Goal: Task Accomplishment & Management: Manage account settings

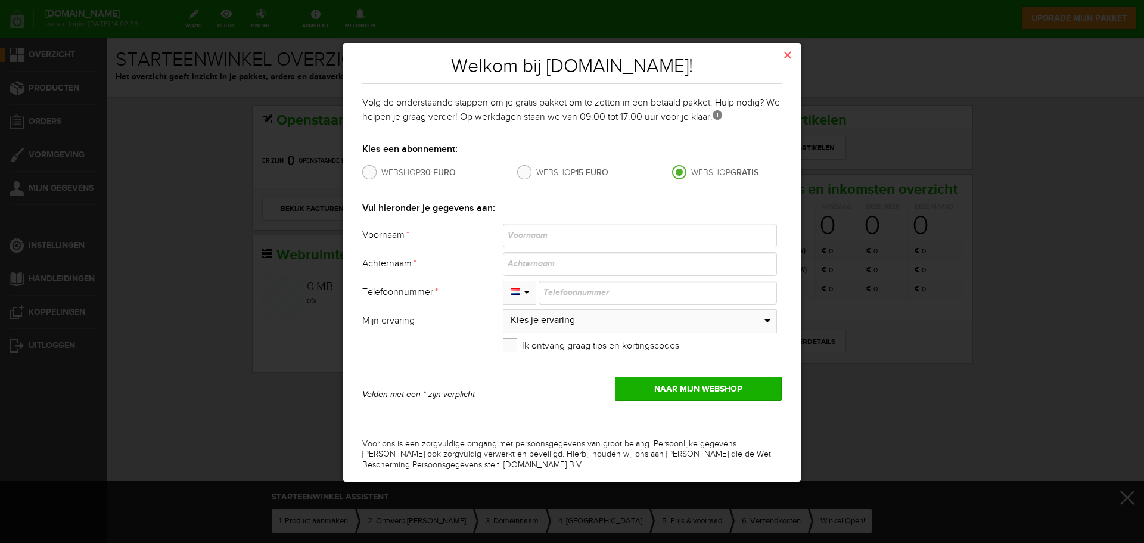
click at [528, 170] on link at bounding box center [524, 172] width 14 height 14
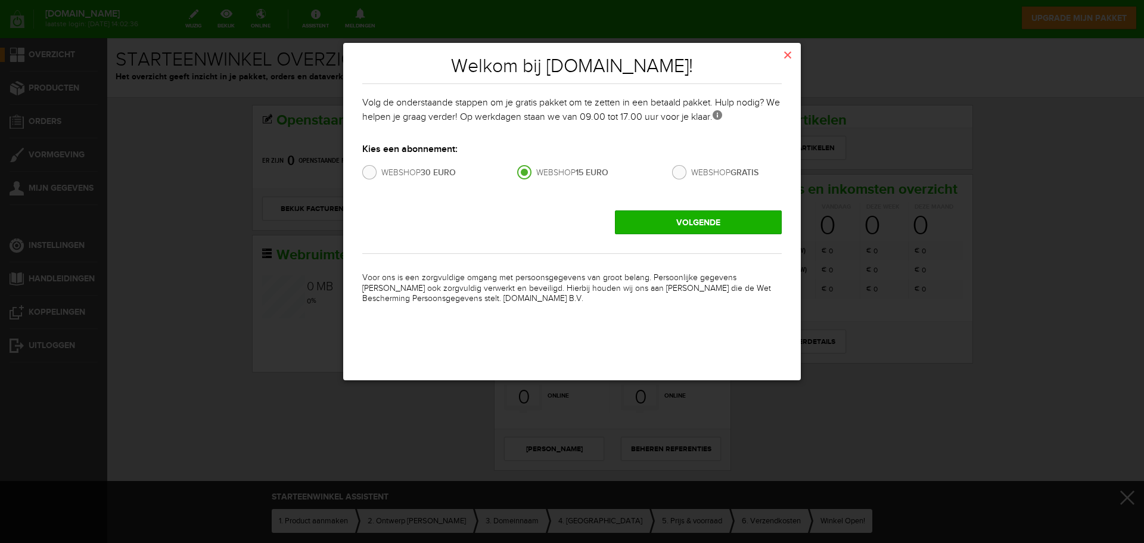
click at [683, 220] on link "volgende" at bounding box center [698, 222] width 167 height 24
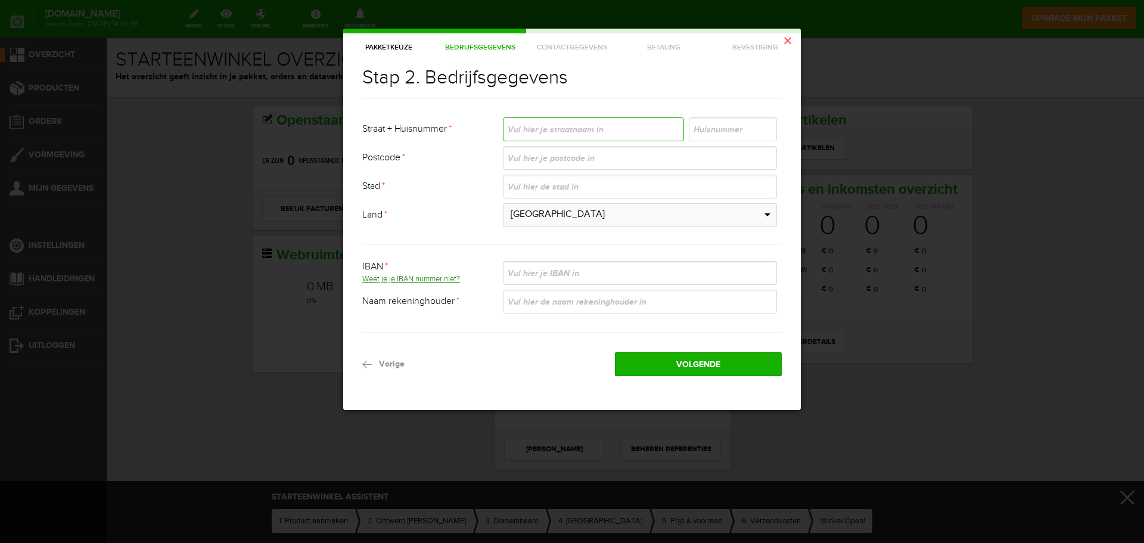
click at [558, 130] on input "text" at bounding box center [593, 129] width 181 height 24
type input "Mastbos"
type input "15 A"
type input "5531MX"
type input "Bladel"
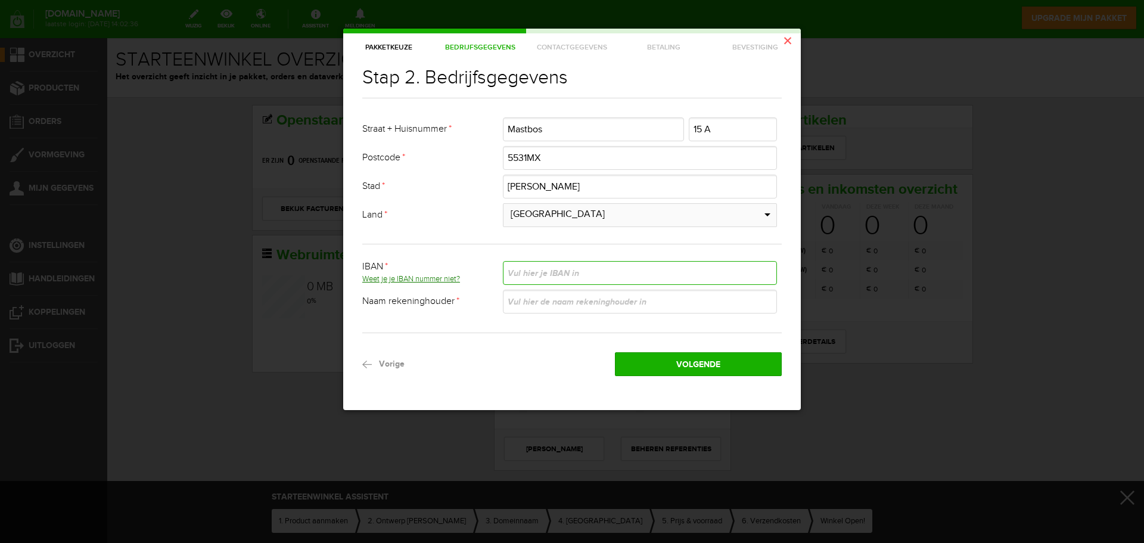
paste input "NL51 INGB 0100 8635 82"
type input "NL51 INGB 0100 8635 82"
click at [550, 304] on input "text" at bounding box center [640, 301] width 274 height 24
type input "Indufast"
click at [684, 361] on link "Volgende" at bounding box center [698, 364] width 167 height 24
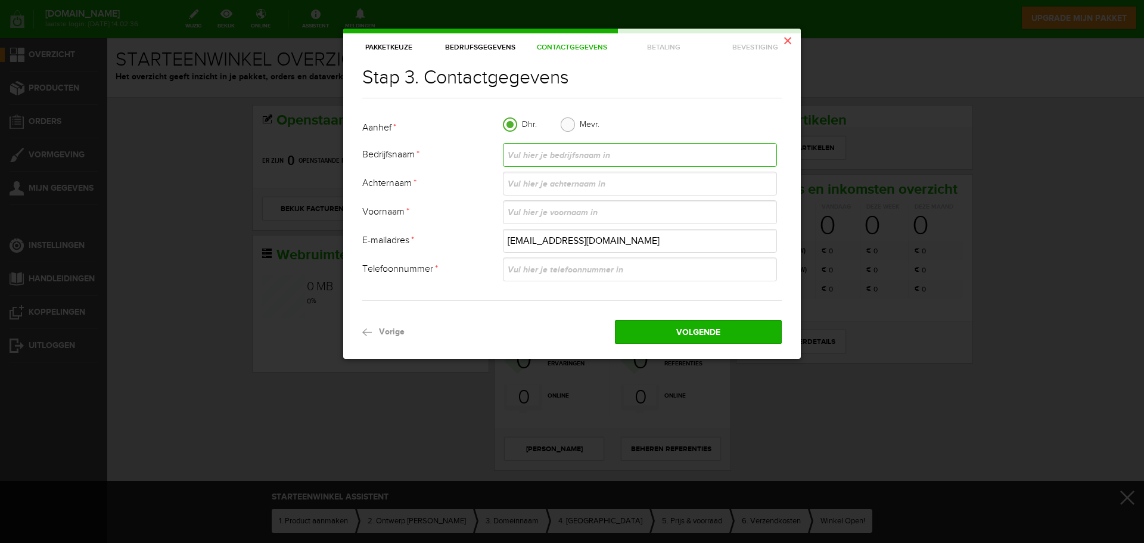
click at [550, 156] on input "text" at bounding box center [640, 155] width 274 height 24
type input "Indufast"
click at [551, 176] on input "text" at bounding box center [640, 184] width 274 height 24
type input "Joost"
click at [549, 214] on input "text" at bounding box center [640, 212] width 274 height 24
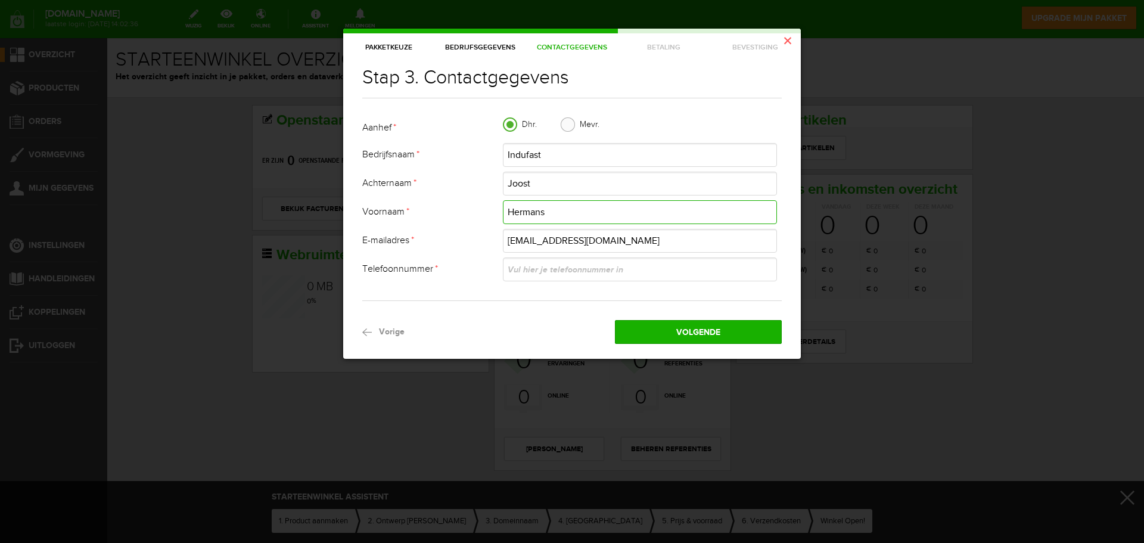
type input "Hermans"
click at [540, 271] on input "text" at bounding box center [640, 269] width 274 height 24
type input "0621603122"
click at [699, 333] on link "Volgende" at bounding box center [698, 332] width 167 height 24
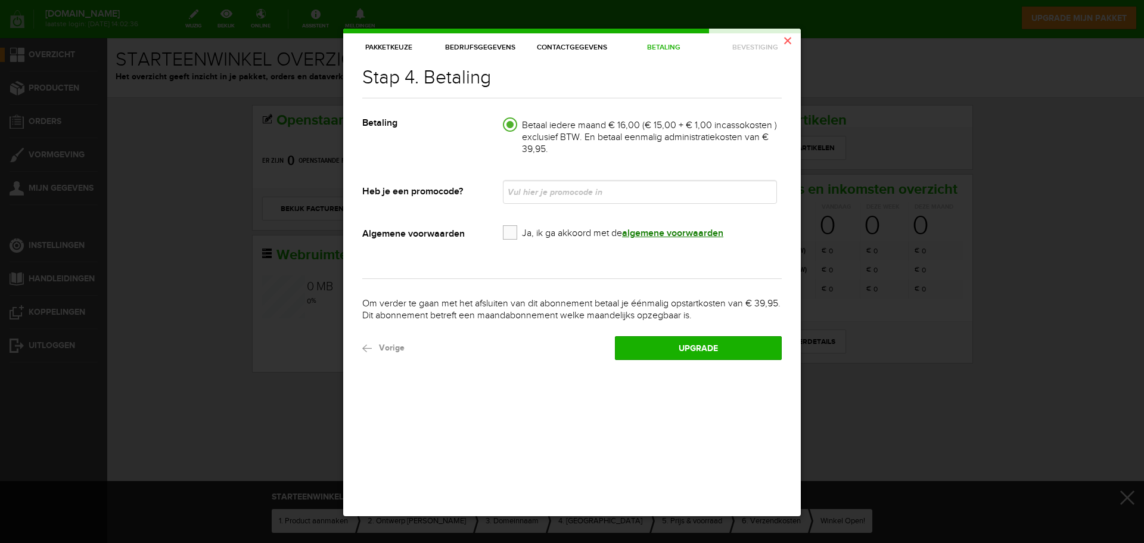
click at [505, 122] on link at bounding box center [510, 124] width 14 height 14
click at [513, 126] on link at bounding box center [510, 124] width 14 height 14
click at [500, 232] on th "Algemene voorwaarden" at bounding box center [432, 242] width 141 height 39
click at [506, 233] on link at bounding box center [510, 232] width 14 height 14
click at [689, 346] on link "Upgrade" at bounding box center [698, 348] width 167 height 24
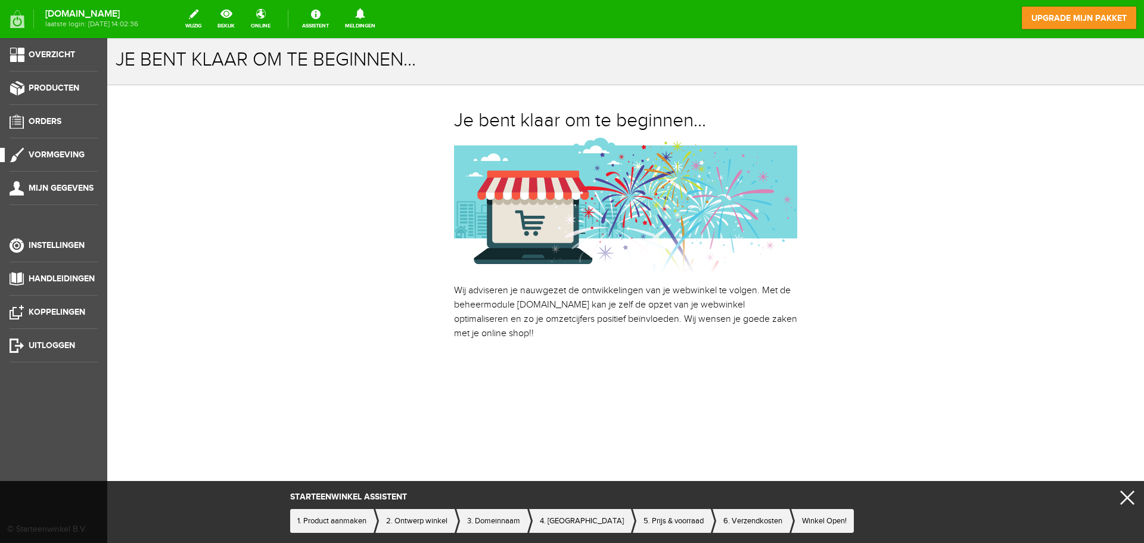
click at [43, 154] on span "Vormgeving" at bounding box center [57, 155] width 56 height 10
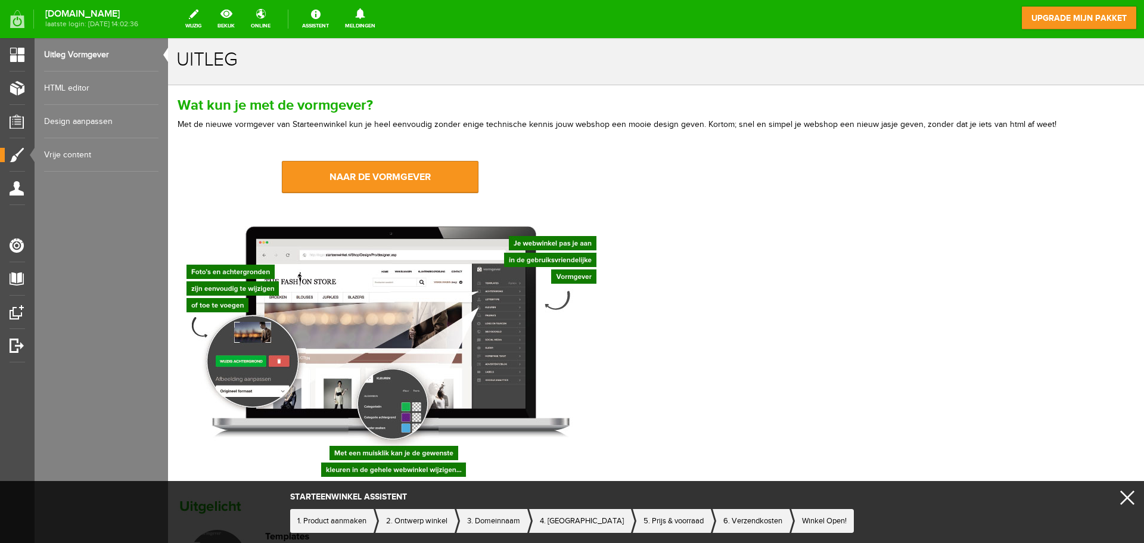
click at [77, 119] on link "Design aanpassen" at bounding box center [101, 121] width 114 height 33
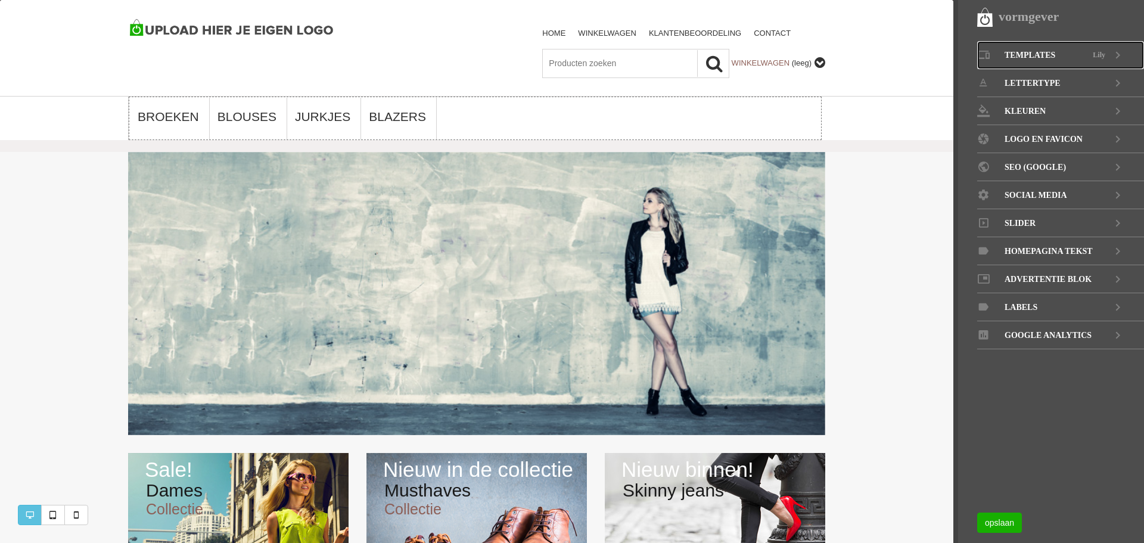
click at [1051, 50] on span "Templates" at bounding box center [1029, 55] width 51 height 28
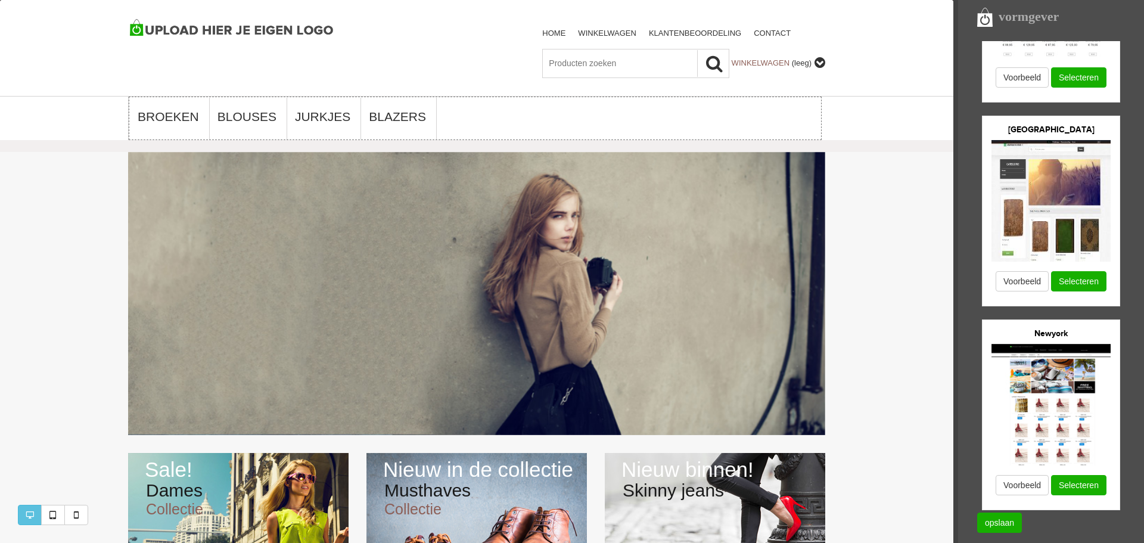
scroll to position [1182, 0]
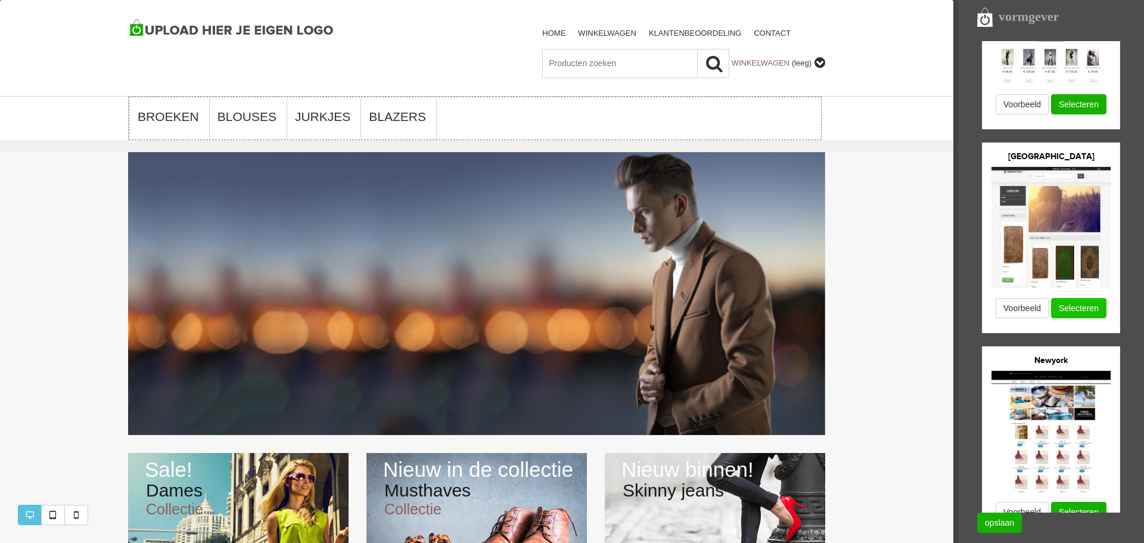
click at [1080, 309] on button "Selecteren" at bounding box center [1078, 308] width 55 height 20
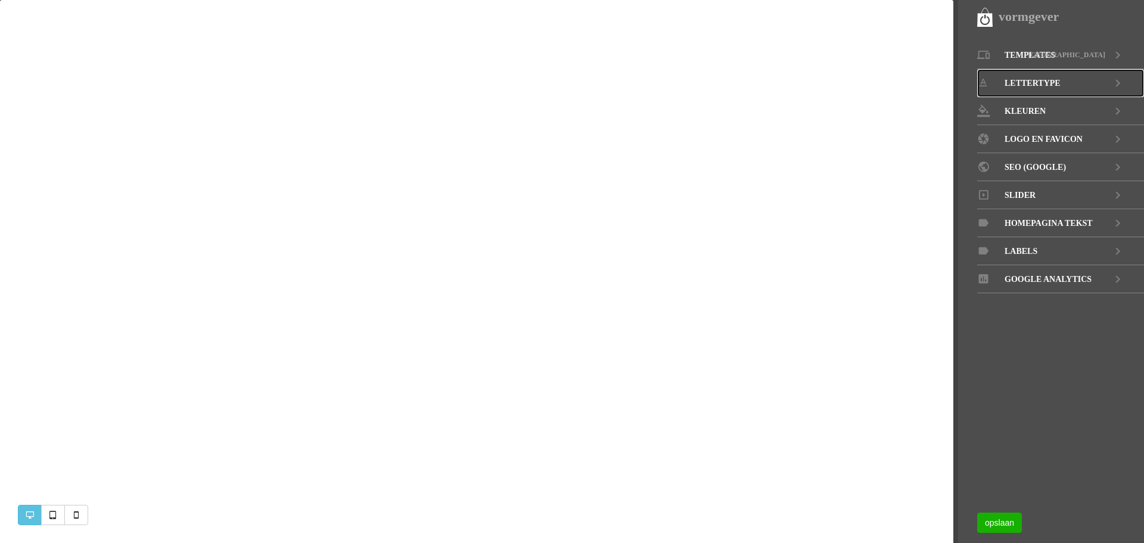
click at [1092, 84] on link "LETTERTYPE" at bounding box center [1060, 83] width 167 height 28
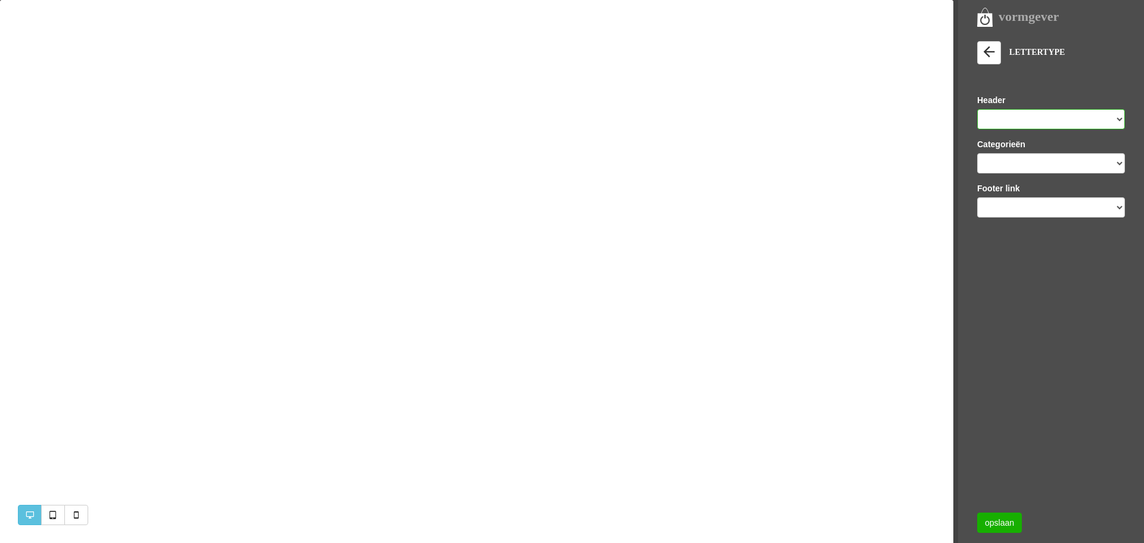
click at [1002, 114] on select "Arial Arial Black Charcoal Comic Sans MS Courier New Gadget [PERSON_NAME][US_ST…" at bounding box center [1051, 119] width 148 height 20
select select "Arial"
click at [977, 109] on select "Arial Arial Black Charcoal Comic Sans MS Courier New Gadget [PERSON_NAME][US_ST…" at bounding box center [1051, 119] width 148 height 20
click at [1013, 161] on select "Arial Arial Black Charcoal Comic Sans MS Courier New Gadget [PERSON_NAME][US_ST…" at bounding box center [1051, 163] width 148 height 20
select select "Arial Black"
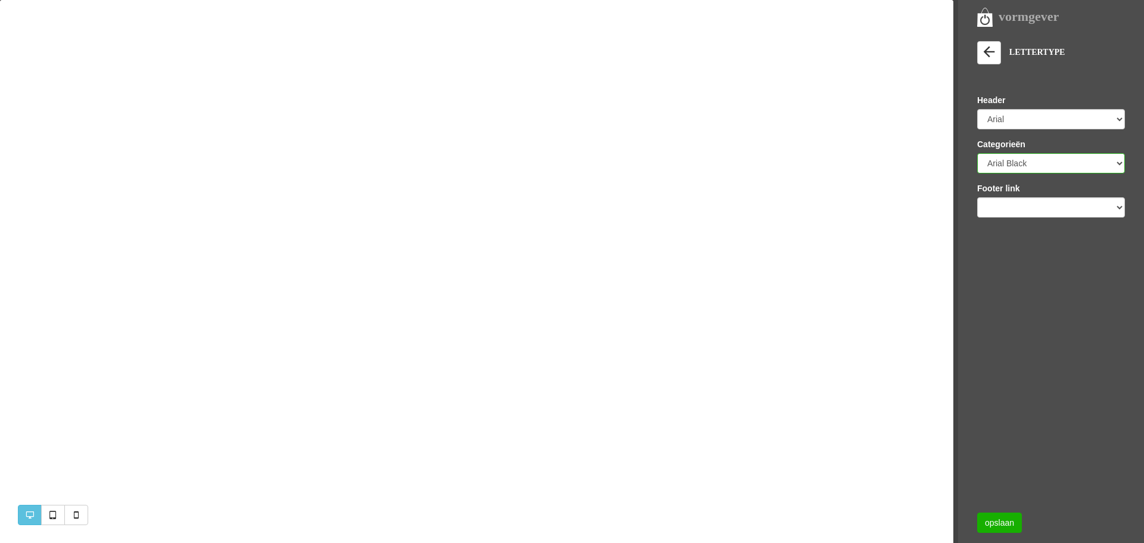
click at [977, 153] on select "Arial Arial Black Charcoal Comic Sans MS Courier New Gadget Geneva Georgia Helv…" at bounding box center [1051, 163] width 148 height 20
click at [1000, 209] on select "Arial Arial Black Charcoal Comic Sans MS Courier New Gadget Geneva Georgia Helv…" at bounding box center [1051, 207] width 148 height 20
click at [977, 197] on select "Arial Arial Black Charcoal Comic Sans MS Courier New Gadget Geneva Georgia Helv…" at bounding box center [1051, 207] width 148 height 20
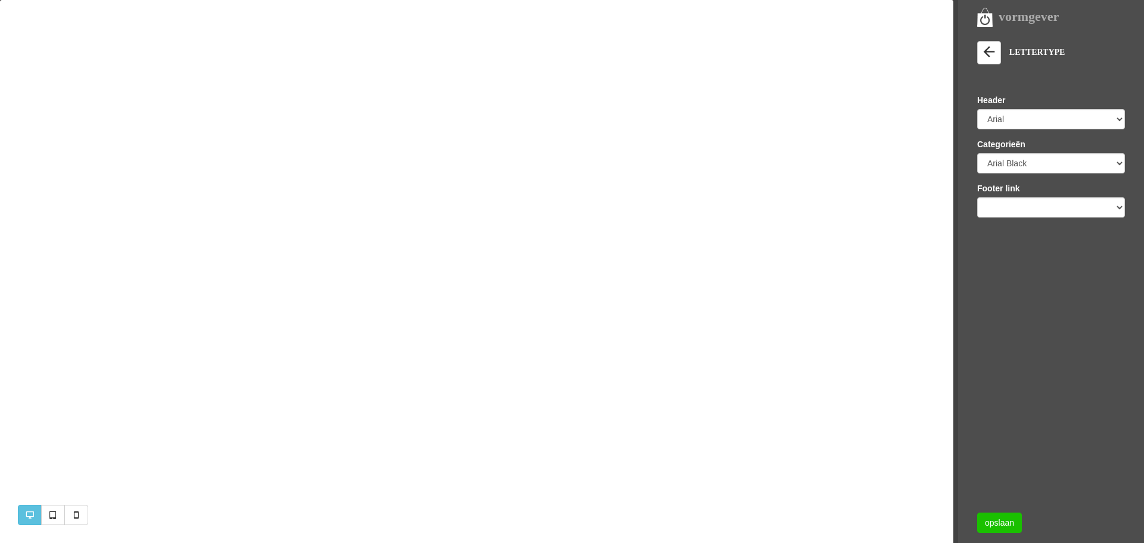
click at [1008, 529] on link "opslaan" at bounding box center [999, 522] width 45 height 20
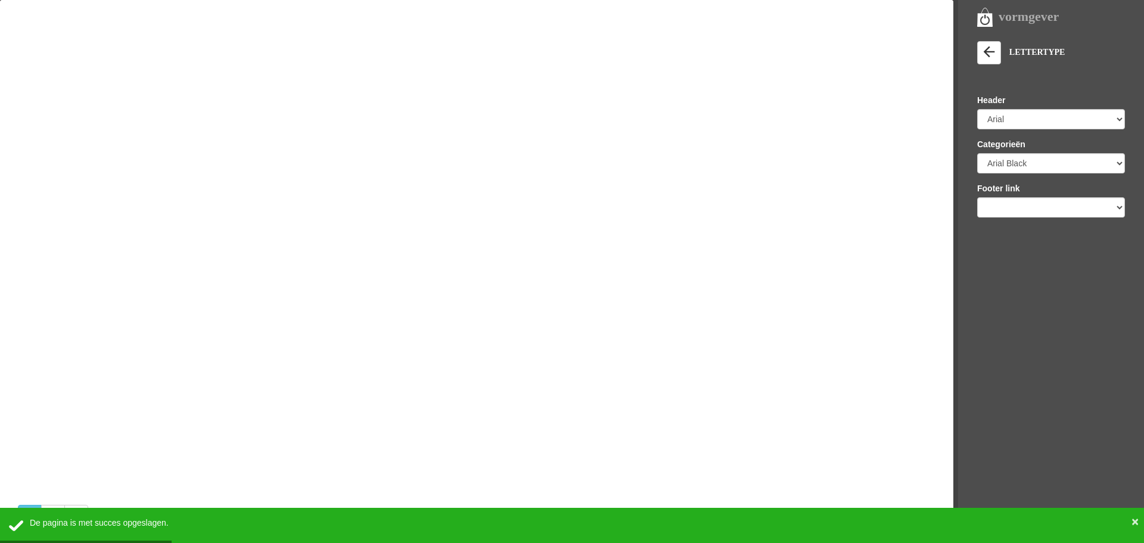
click at [1030, 196] on div "Footer link Arial Arial Black Charcoal Comic Sans MS Courier New Gadget Geneva …" at bounding box center [1051, 199] width 148 height 35
click at [1029, 206] on select "Arial Arial Black Charcoal Comic Sans MS Courier New Gadget Geneva Georgia Helv…" at bounding box center [1051, 207] width 148 height 20
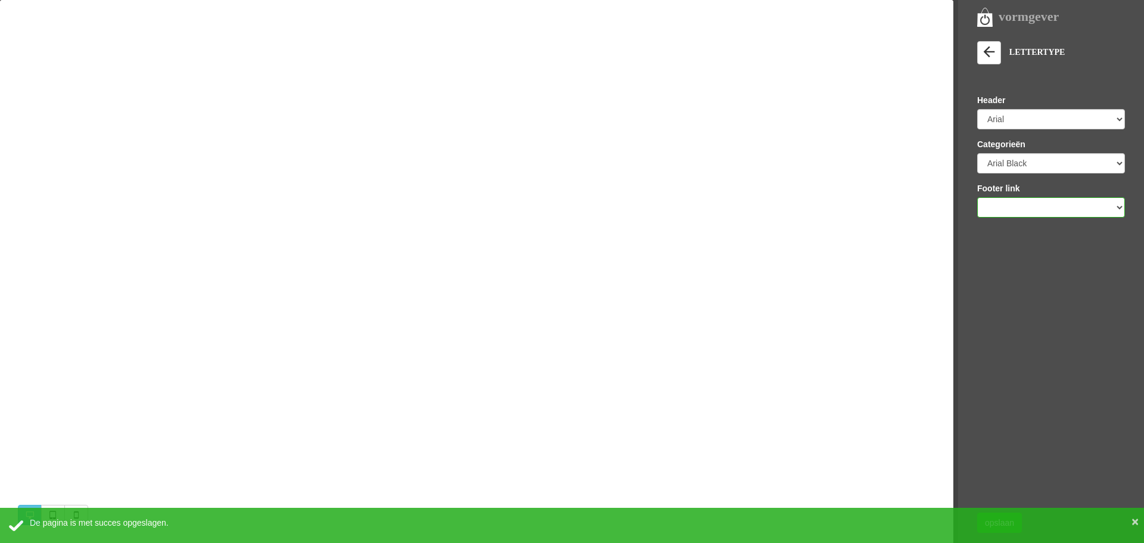
select select "Arial"
click at [977, 197] on select "Arial Arial Black Charcoal Comic Sans MS Courier New Gadget Geneva Georgia Helv…" at bounding box center [1051, 207] width 148 height 20
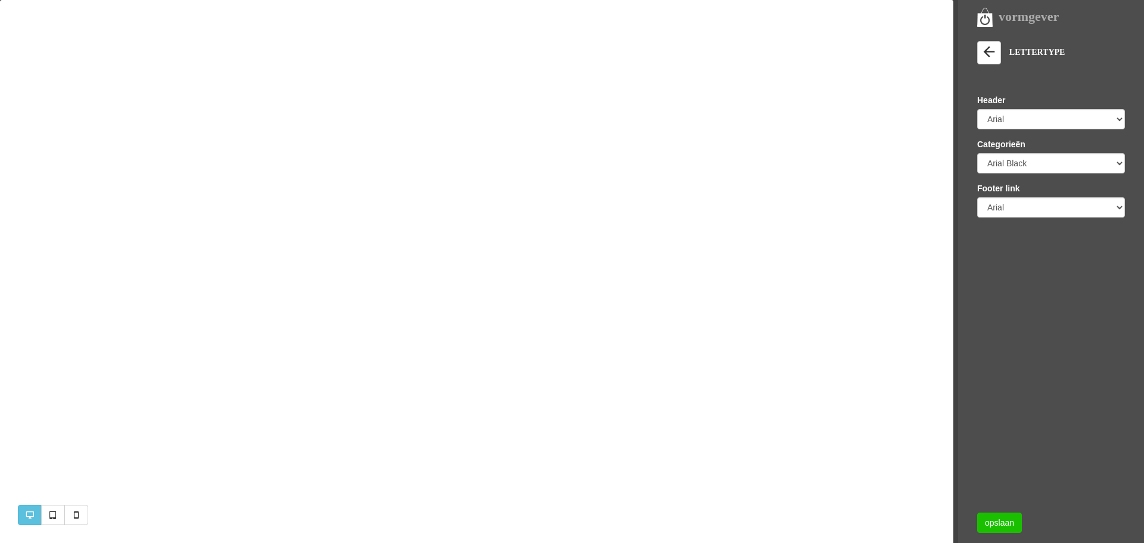
click at [989, 522] on link "opslaan" at bounding box center [999, 522] width 45 height 20
click at [986, 48] on icon at bounding box center [988, 51] width 17 height 17
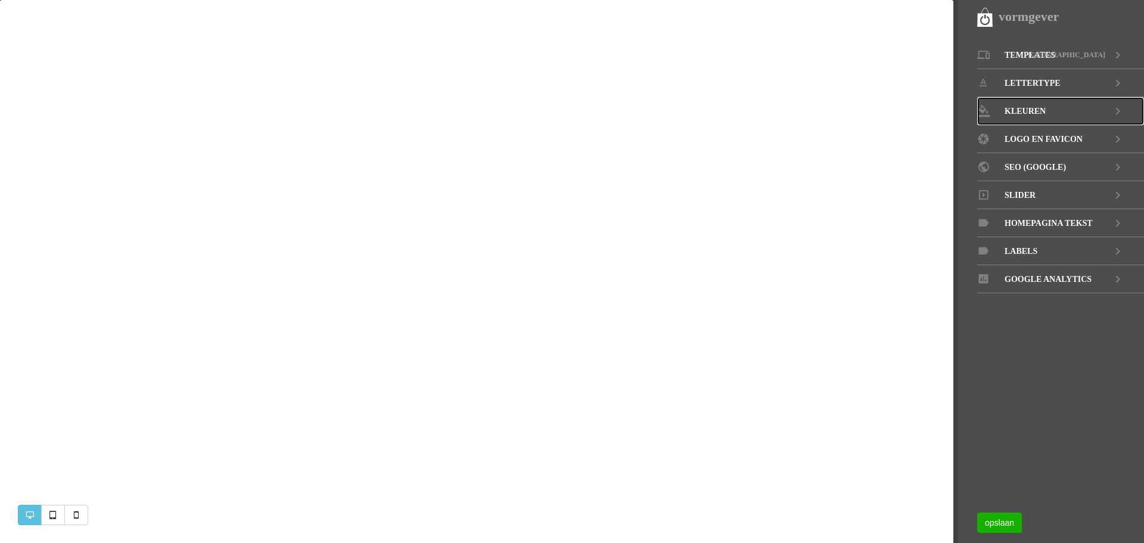
click at [1030, 111] on span "KLEUREN" at bounding box center [1024, 111] width 41 height 28
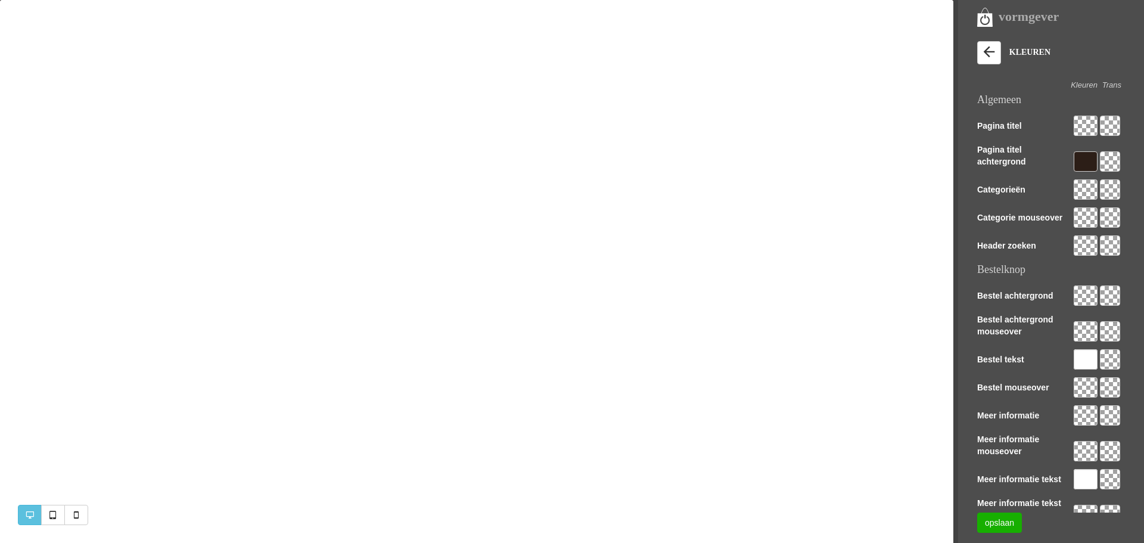
click at [1083, 159] on div at bounding box center [1085, 161] width 24 height 20
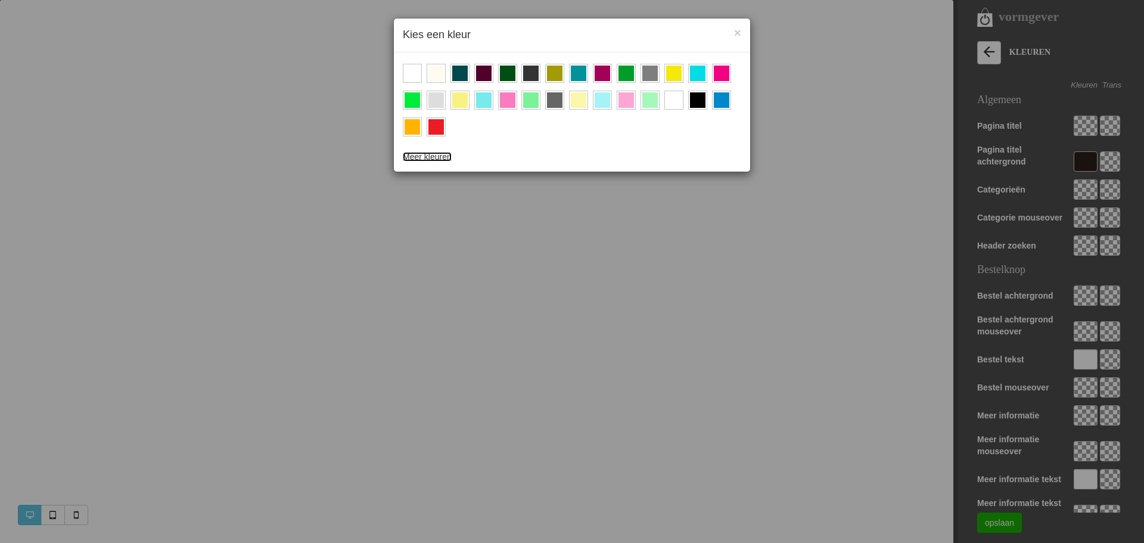
click at [437, 157] on link "Meer kleuren" at bounding box center [427, 157] width 49 height 10
type input "20"
type input "48"
type input "17"
type input "100"
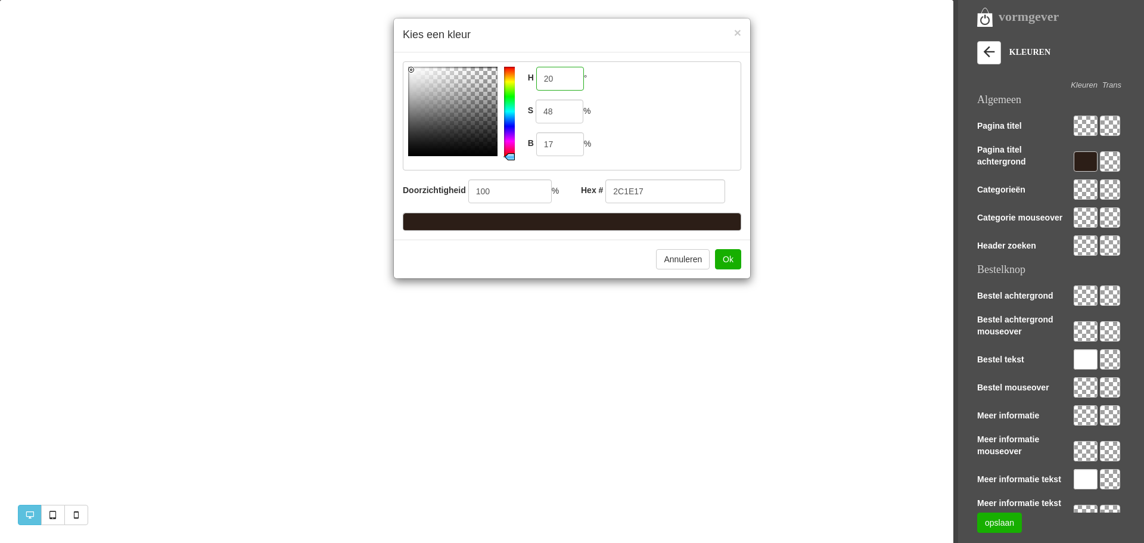
click at [555, 77] on input "20" at bounding box center [560, 79] width 48 height 24
drag, startPoint x: 557, startPoint y: 81, endPoint x: 525, endPoint y: 80, distance: 32.2
click at [525, 80] on div "H 20 ° S 48 % B 17 %" at bounding box center [572, 115] width 338 height 109
drag, startPoint x: 661, startPoint y: 192, endPoint x: 575, endPoint y: 189, distance: 86.4
click at [575, 189] on div "Hex # 2C1E17" at bounding box center [661, 191] width 178 height 24
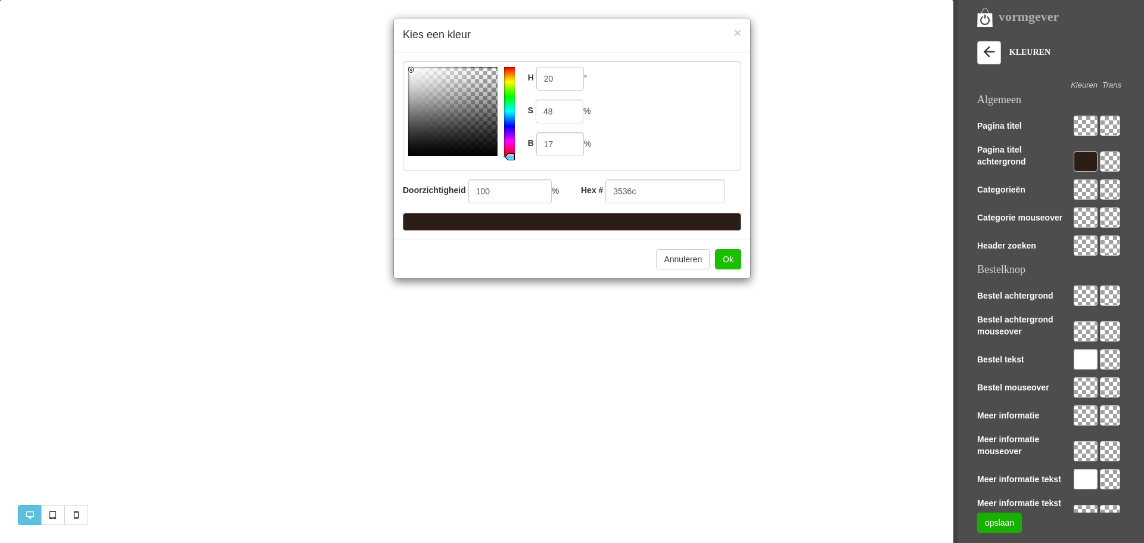
click at [727, 256] on button "Ok" at bounding box center [728, 259] width 26 height 20
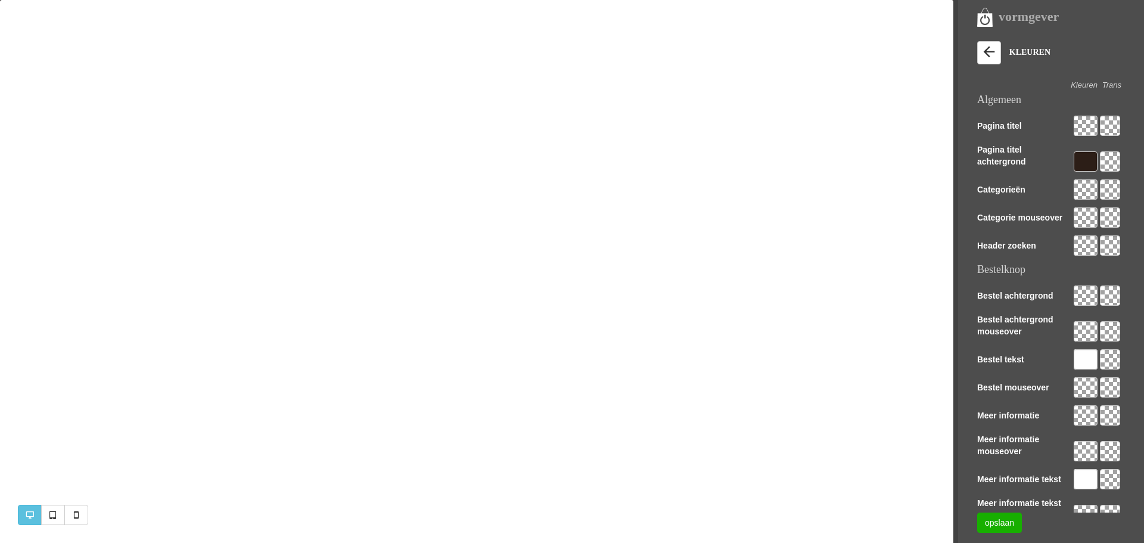
click at [997, 159] on label "Pagina titel achtergrond" at bounding box center [1021, 156] width 89 height 24
click at [1085, 157] on div at bounding box center [1085, 161] width 24 height 20
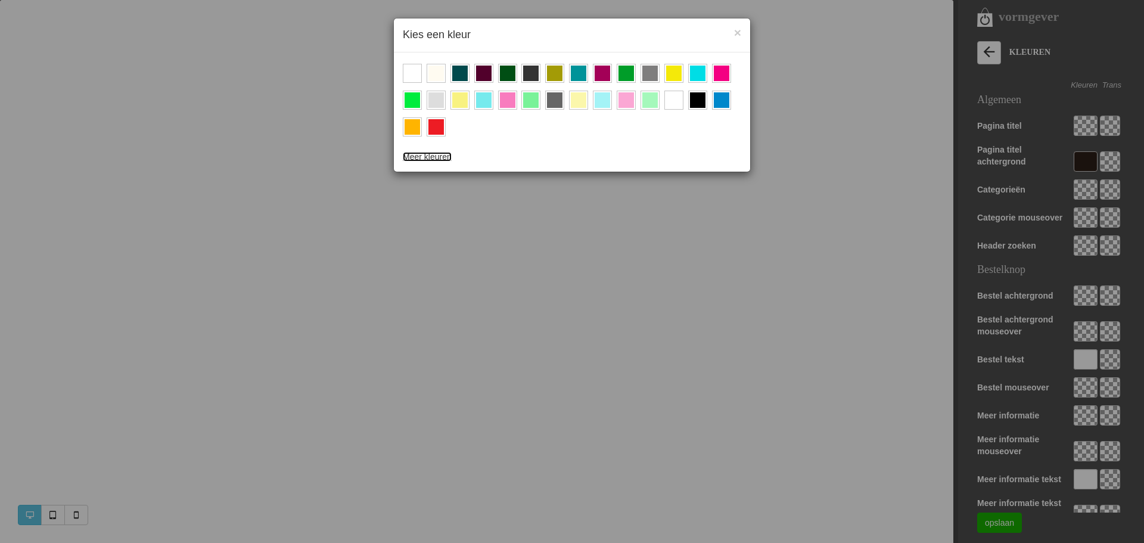
click at [438, 157] on link "Meer kleuren" at bounding box center [427, 157] width 49 height 10
type input "2C1E17"
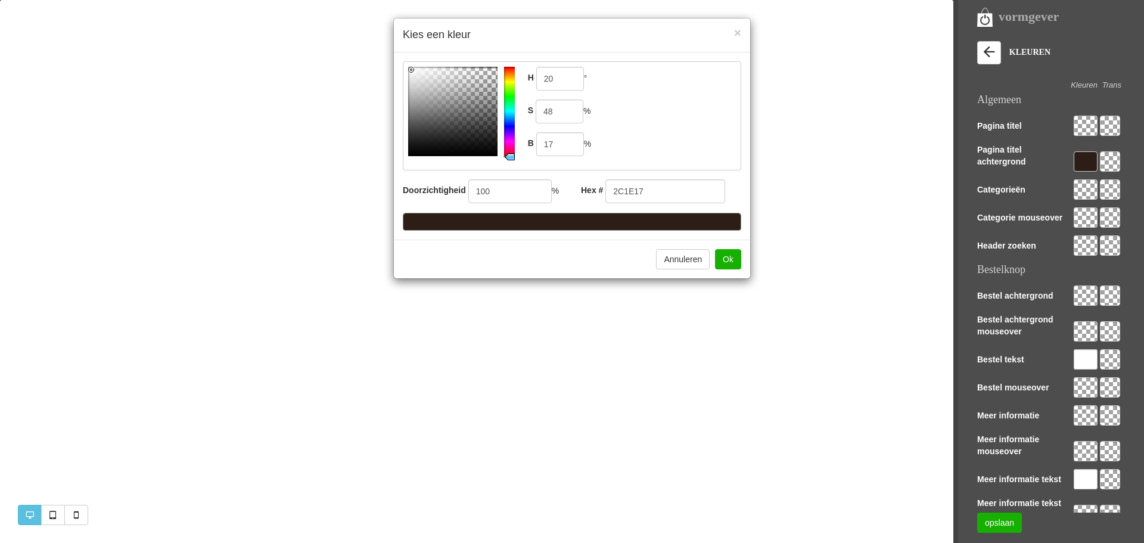
drag, startPoint x: 509, startPoint y: 154, endPoint x: 509, endPoint y: 146, distance: 8.3
click at [509, 146] on div at bounding box center [509, 111] width 11 height 89
type input "314"
type input "2B1726"
click at [511, 145] on div at bounding box center [509, 111] width 11 height 89
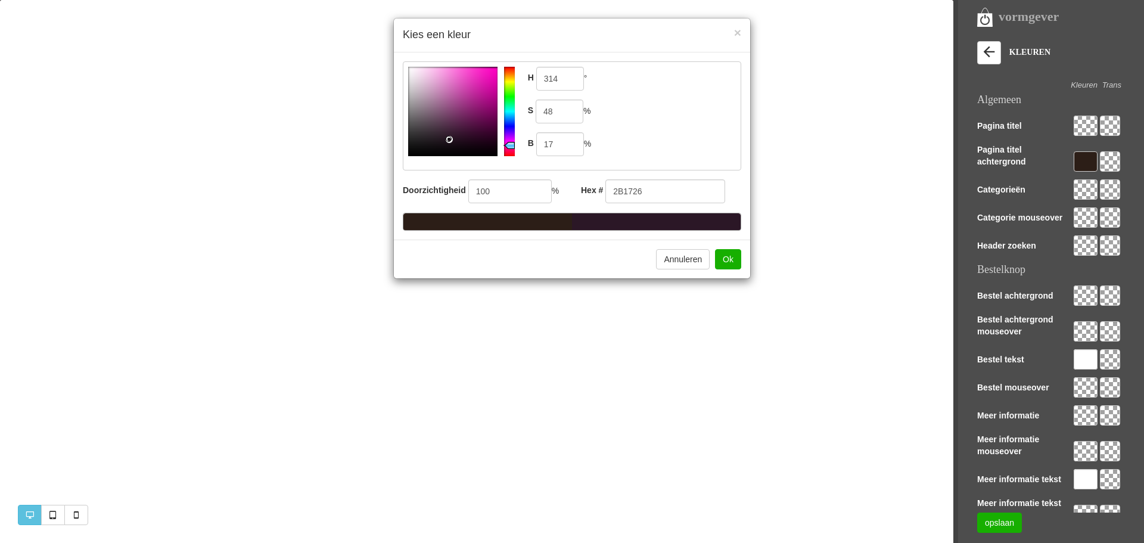
type input "336"
type input "2B171F"
click at [509, 150] on div at bounding box center [509, 111] width 11 height 89
type input "353"
type input "2B1719"
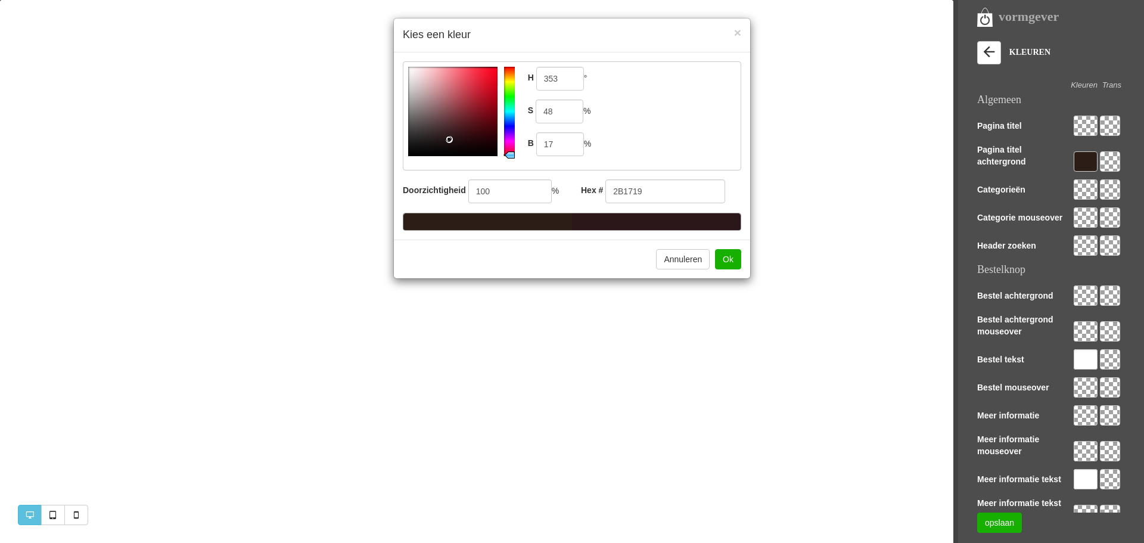
click at [509, 154] on div at bounding box center [509, 111] width 11 height 89
click at [687, 257] on button "Annuleren" at bounding box center [683, 259] width 54 height 20
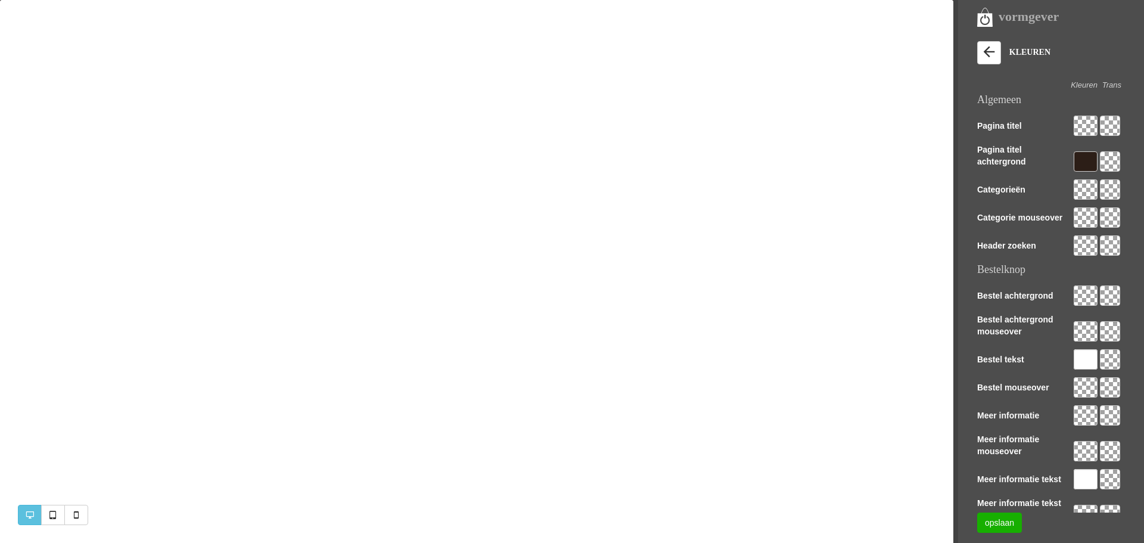
click at [1122, 158] on div "KLEUREN Lily Voorbeeld Selecteren Sacha Voorbeeld Selecteren Cleo Voorbeeld Sel…" at bounding box center [1060, 448] width 167 height 815
click at [1115, 161] on div at bounding box center [1110, 161] width 20 height 20
type input "100"
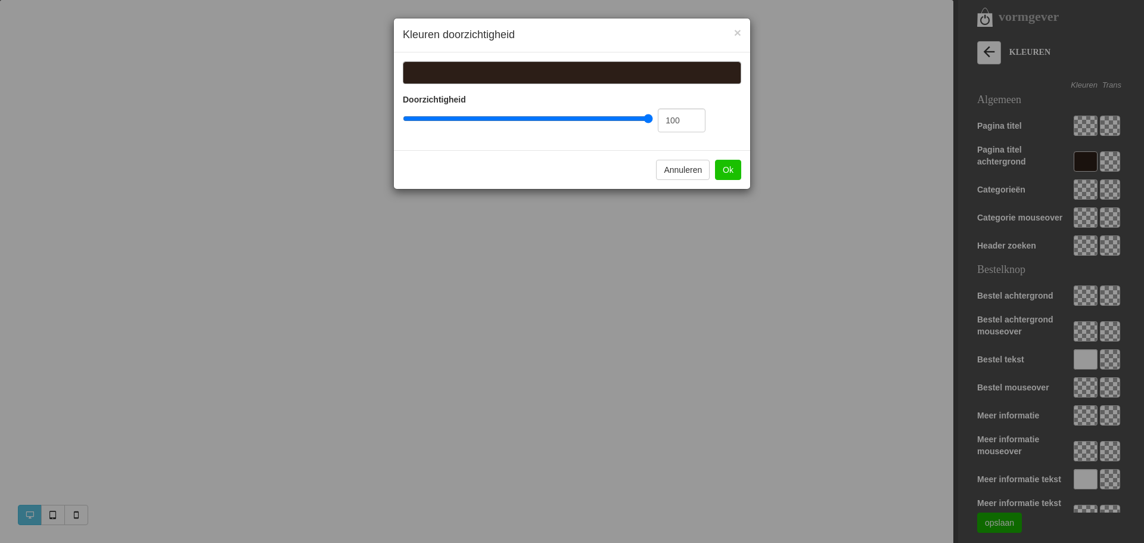
click at [728, 170] on button "Ok" at bounding box center [728, 170] width 26 height 20
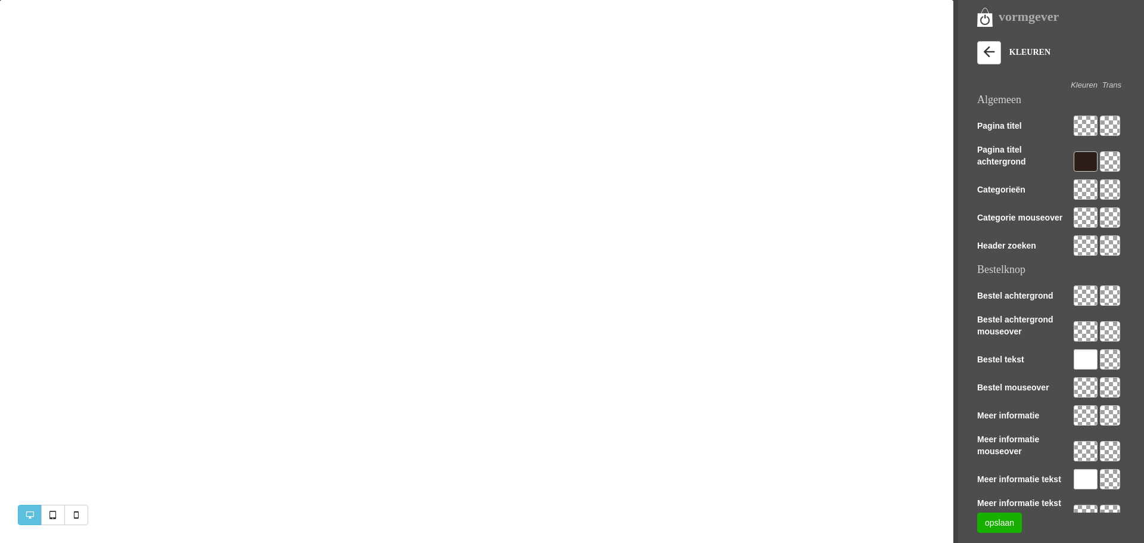
click at [1089, 158] on div at bounding box center [1085, 161] width 24 height 20
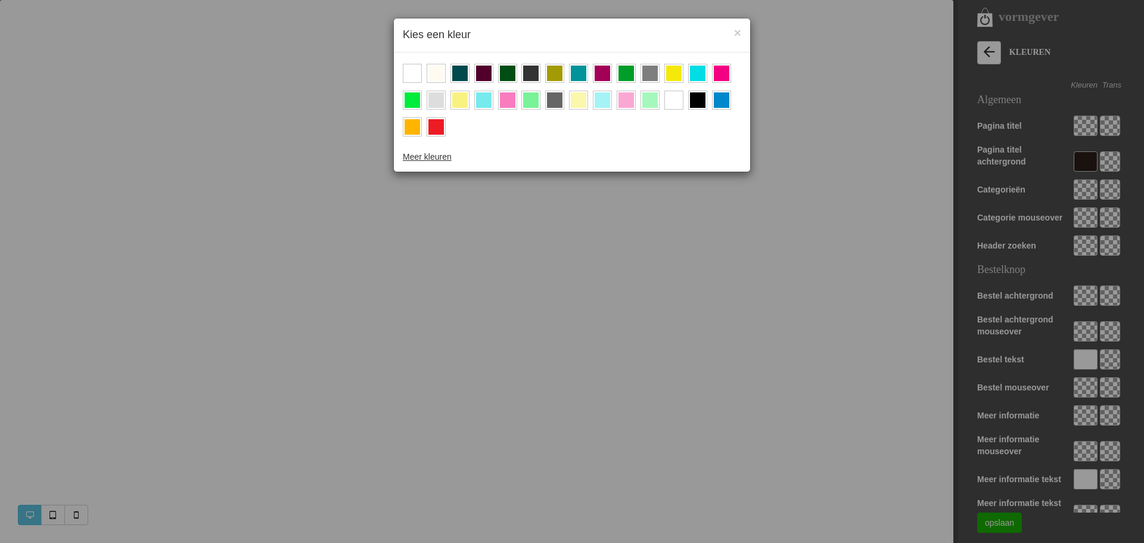
click at [438, 126] on div at bounding box center [435, 126] width 15 height 15
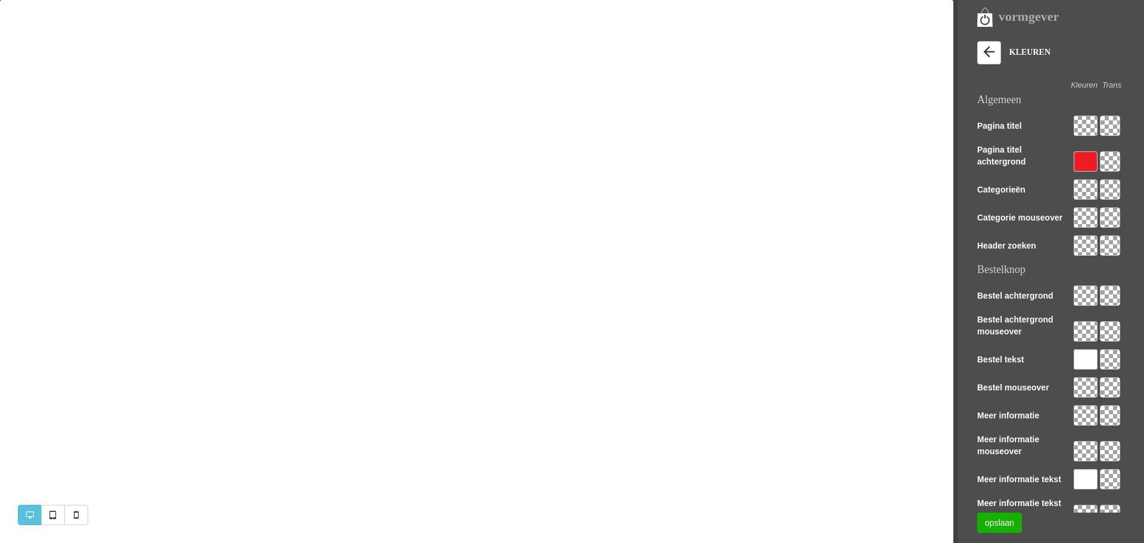
click at [1084, 188] on div at bounding box center [1085, 189] width 24 height 20
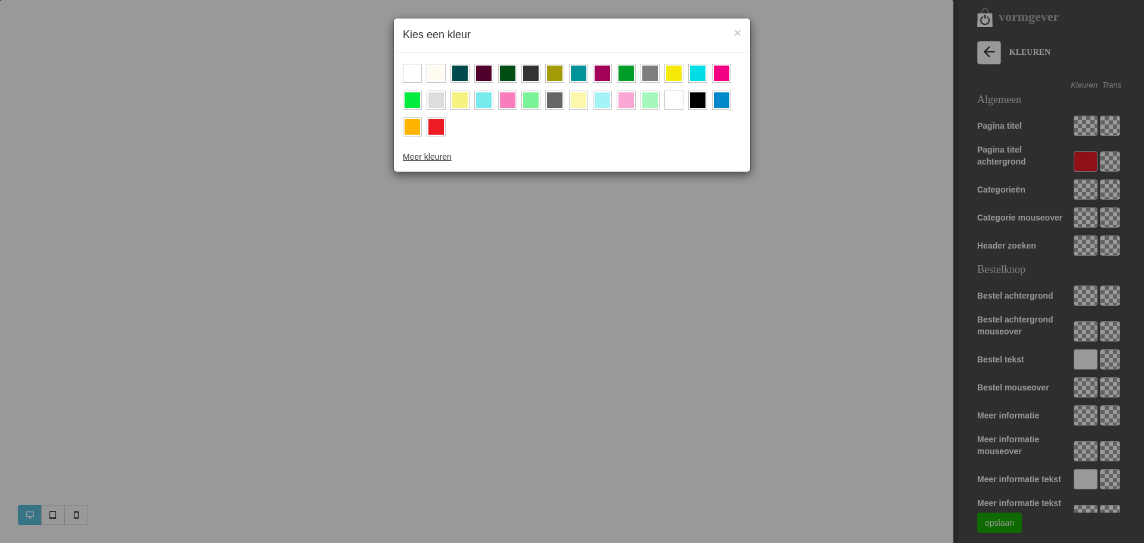
click at [439, 130] on div at bounding box center [435, 126] width 15 height 15
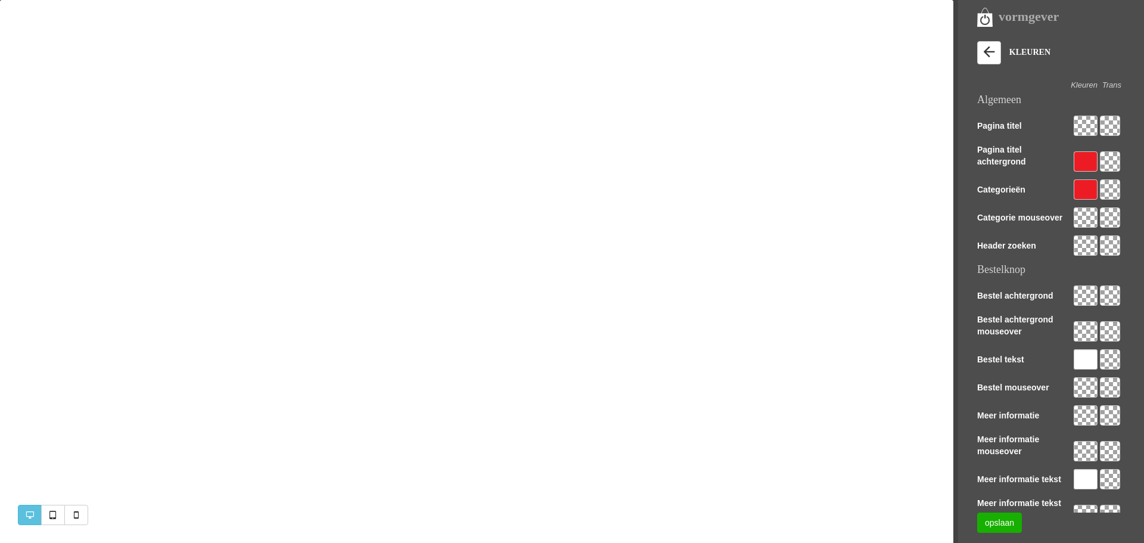
click at [1081, 183] on div at bounding box center [1085, 189] width 24 height 20
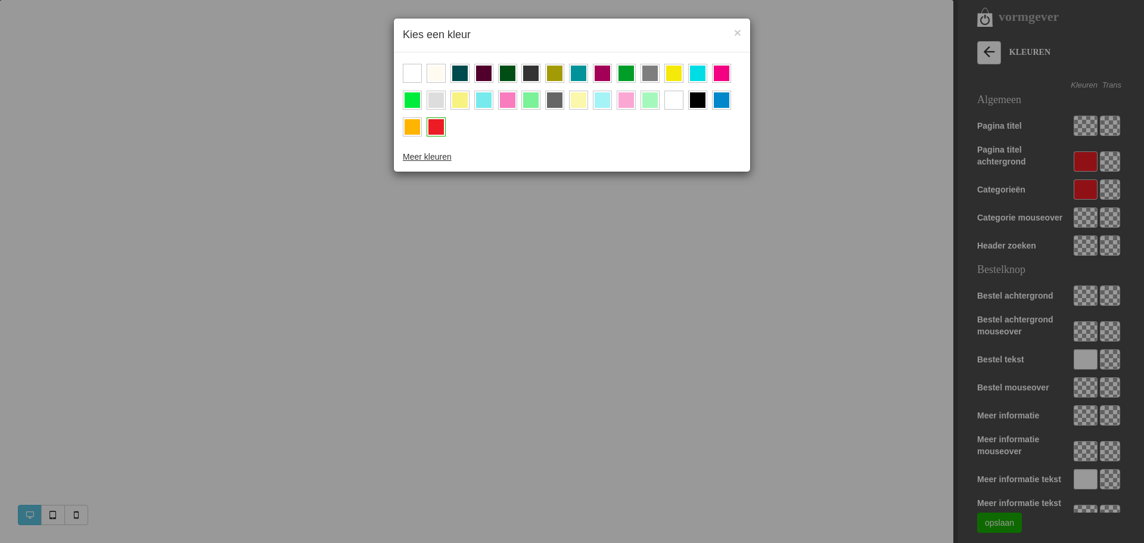
click at [704, 101] on div at bounding box center [697, 99] width 15 height 15
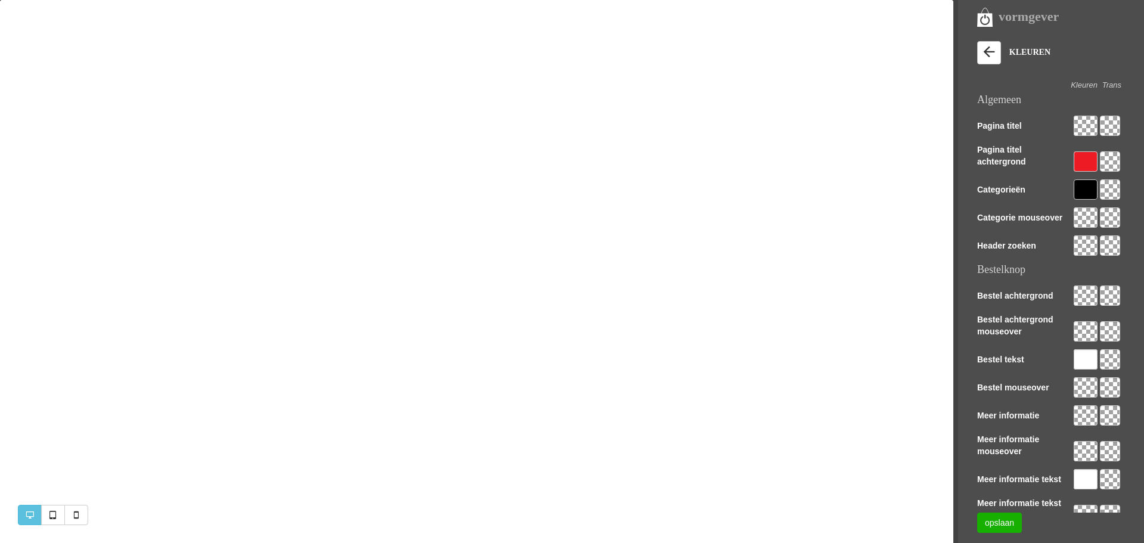
click at [1081, 219] on div at bounding box center [1085, 217] width 24 height 20
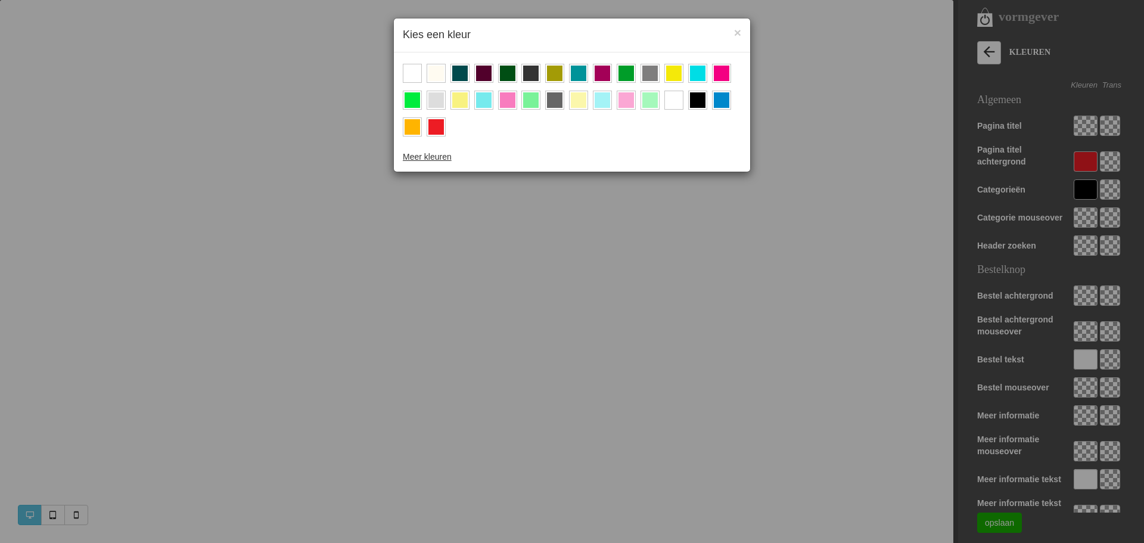
click at [443, 128] on div at bounding box center [435, 126] width 15 height 15
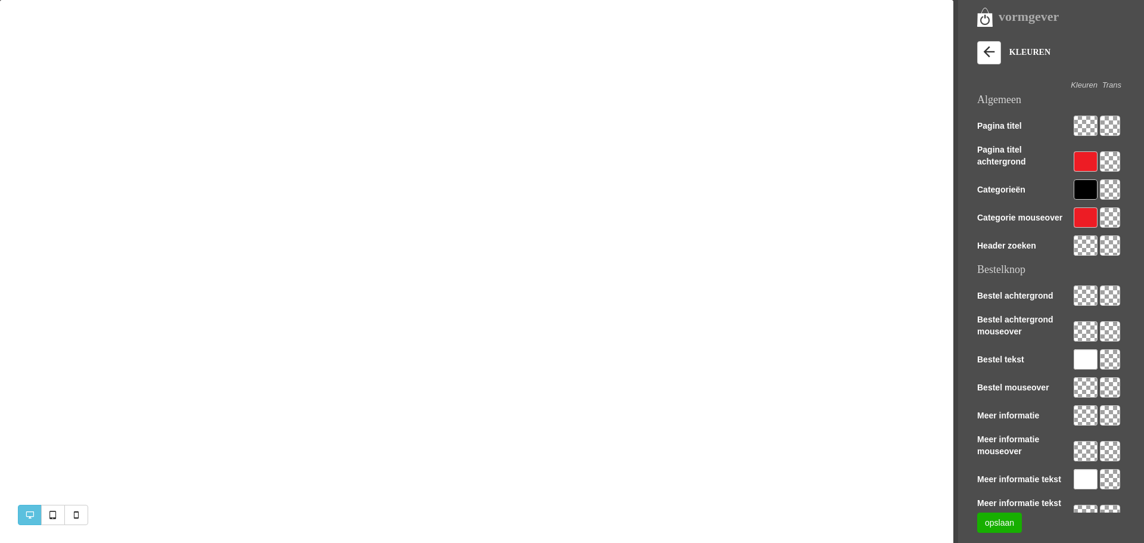
click at [1091, 185] on div at bounding box center [1085, 189] width 24 height 20
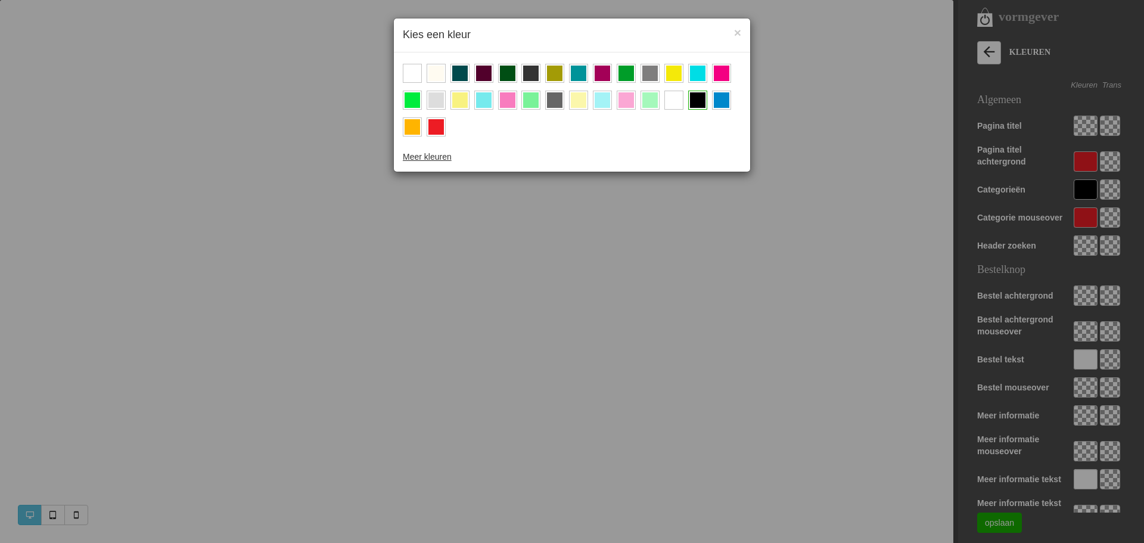
click at [435, 120] on div at bounding box center [435, 126] width 15 height 15
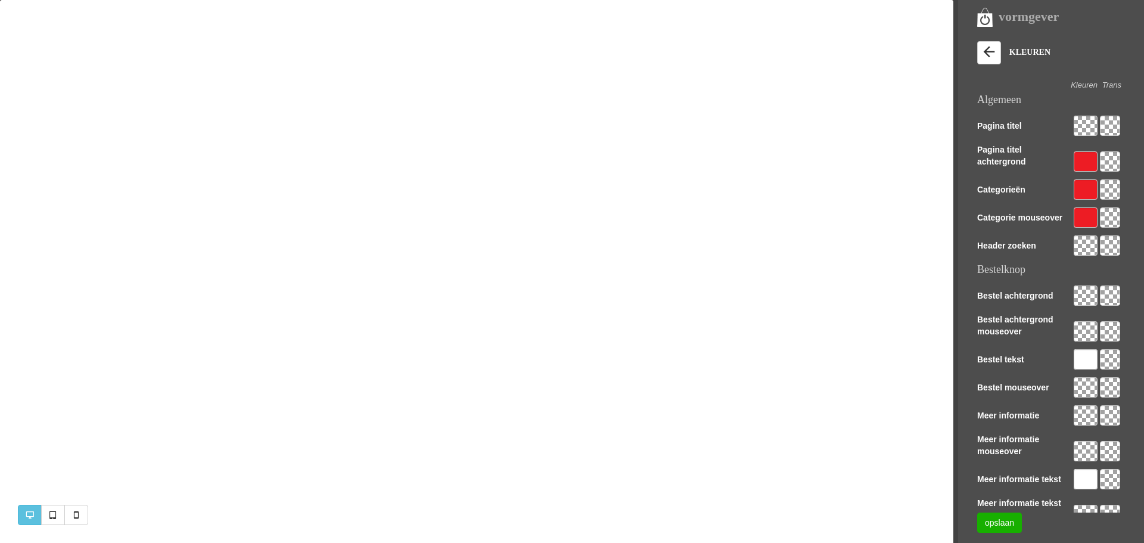
click at [1081, 244] on div at bounding box center [1085, 245] width 24 height 20
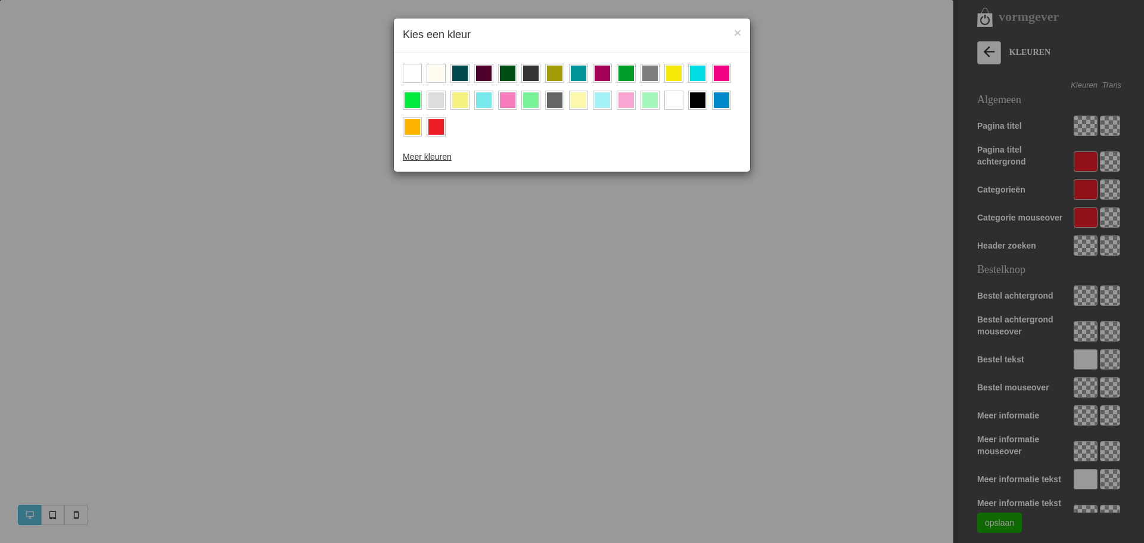
click at [435, 127] on div at bounding box center [435, 126] width 15 height 15
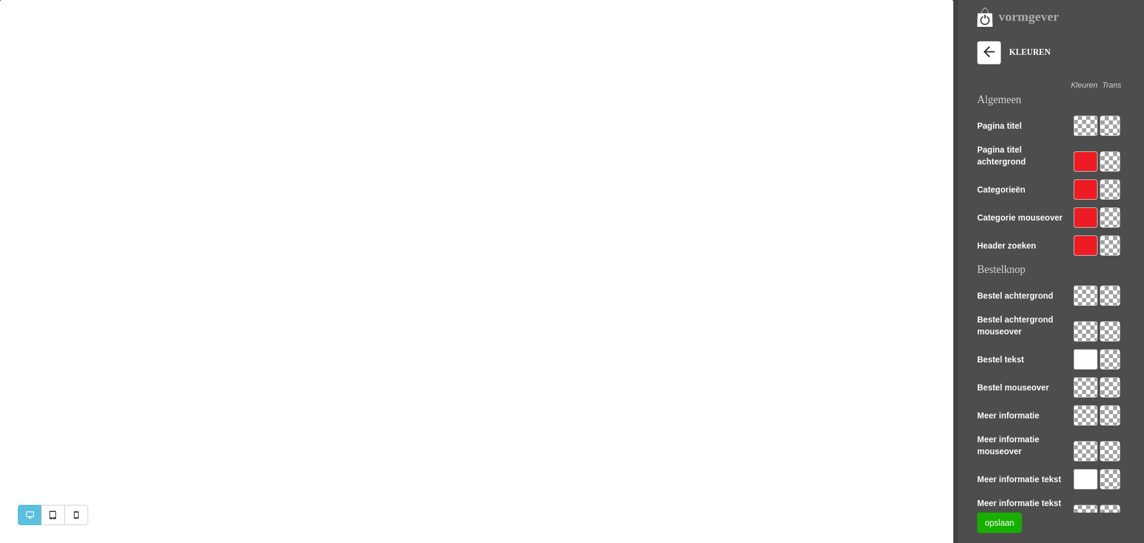
click at [1092, 246] on div at bounding box center [1085, 245] width 24 height 20
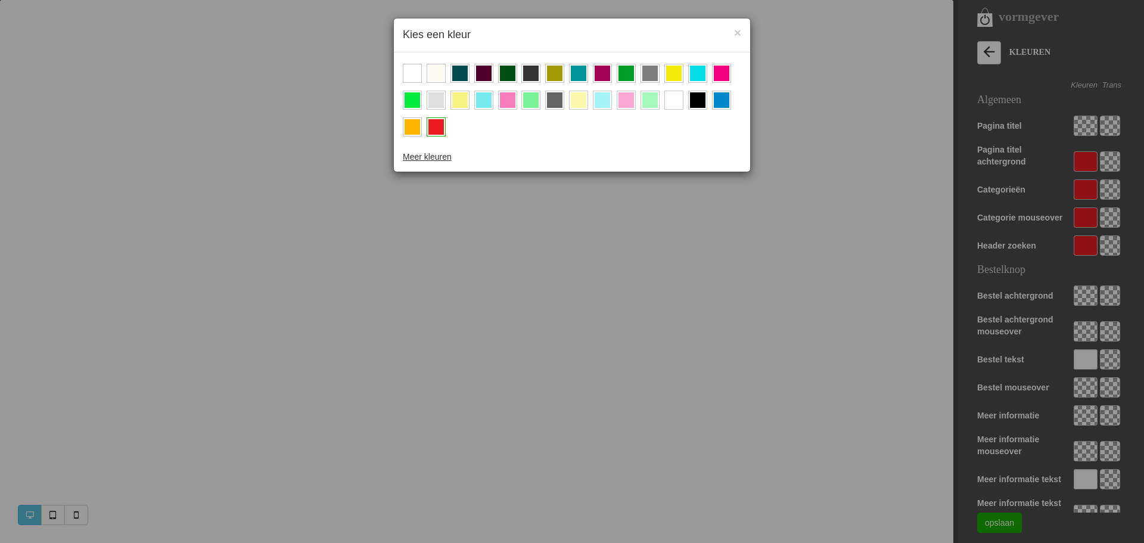
click at [457, 98] on div at bounding box center [459, 99] width 15 height 15
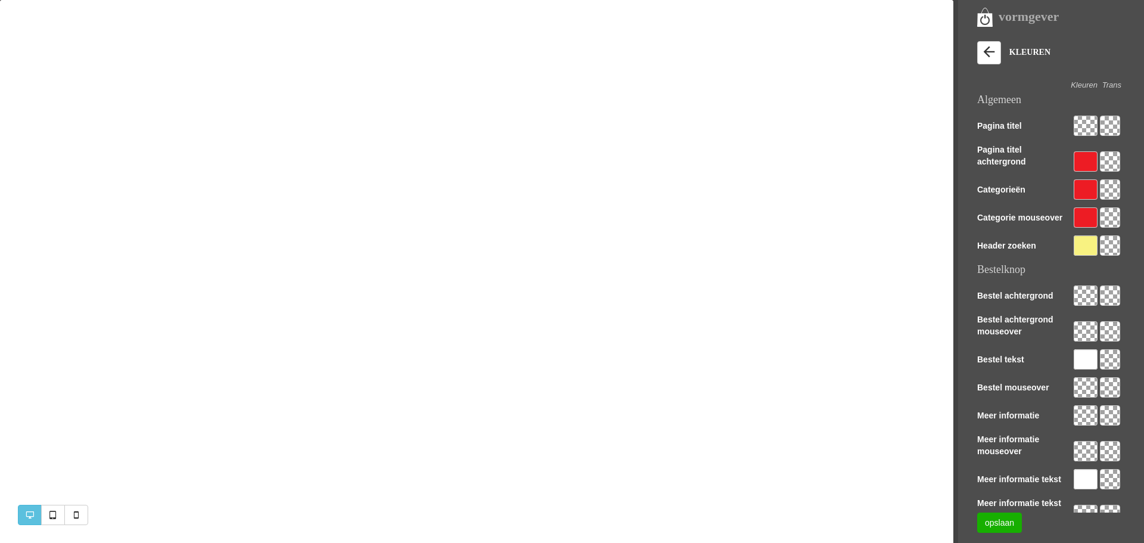
click at [1079, 291] on div at bounding box center [1085, 295] width 24 height 20
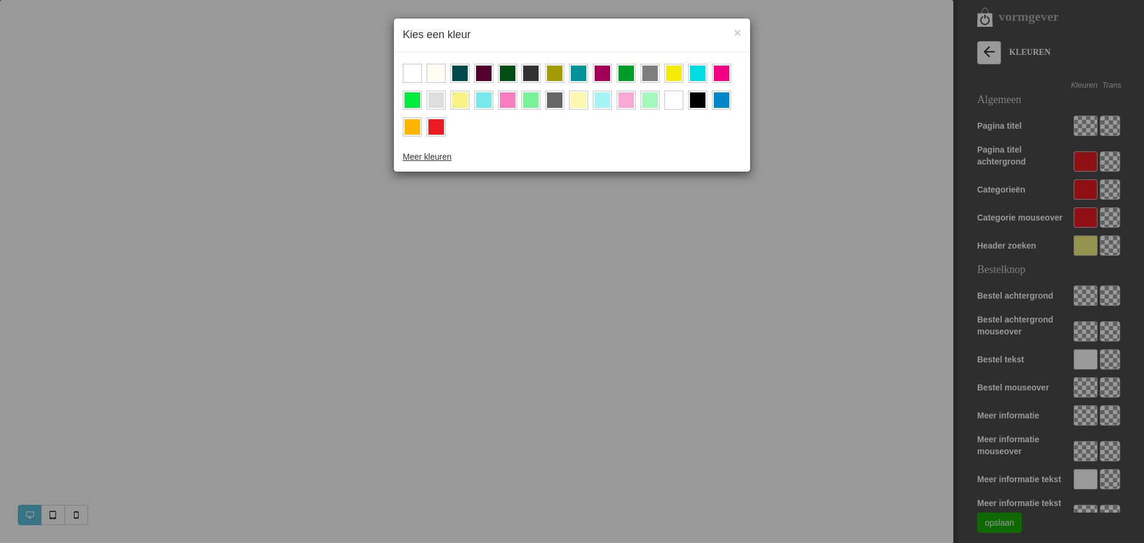
click at [409, 69] on div at bounding box center [411, 73] width 15 height 15
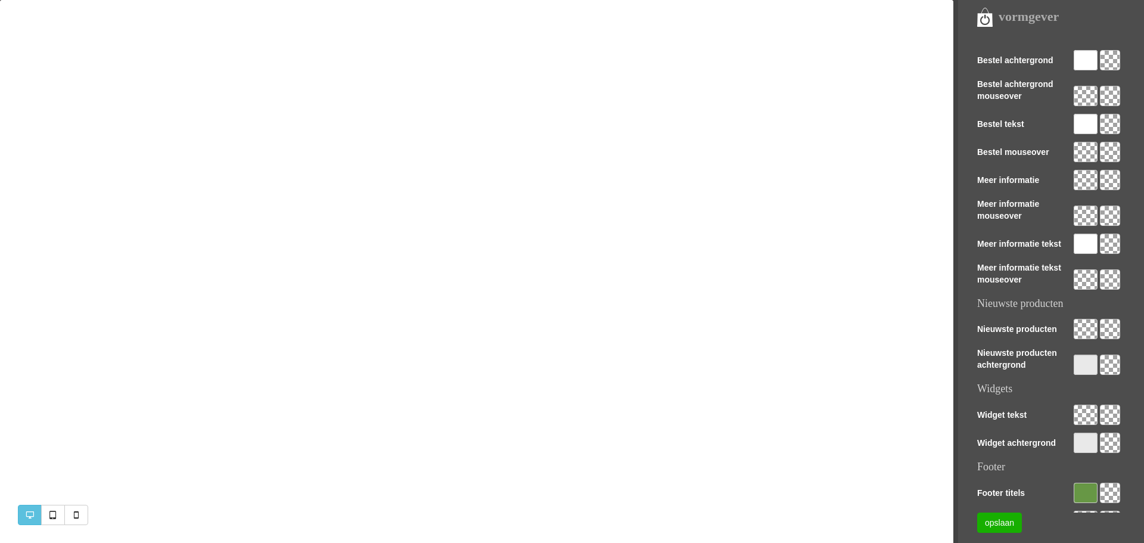
scroll to position [278, 0]
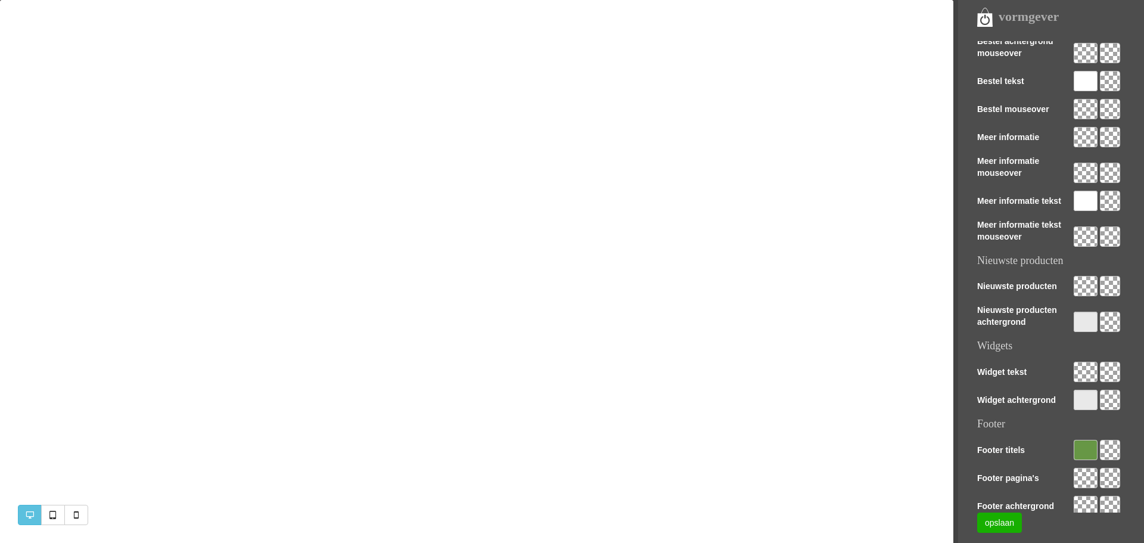
click at [1079, 447] on div at bounding box center [1085, 450] width 24 height 20
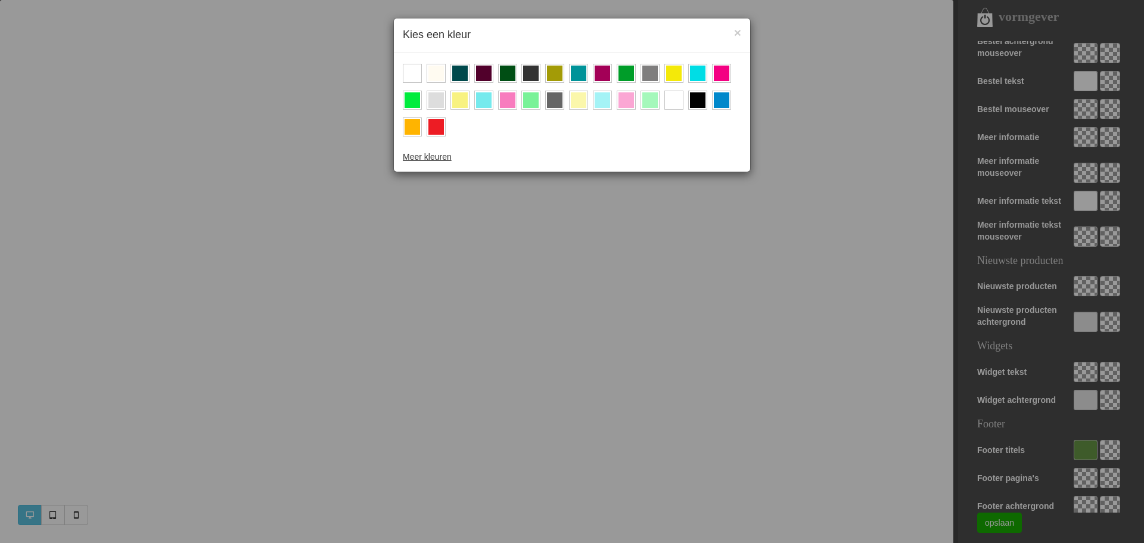
click at [443, 121] on div at bounding box center [435, 126] width 15 height 15
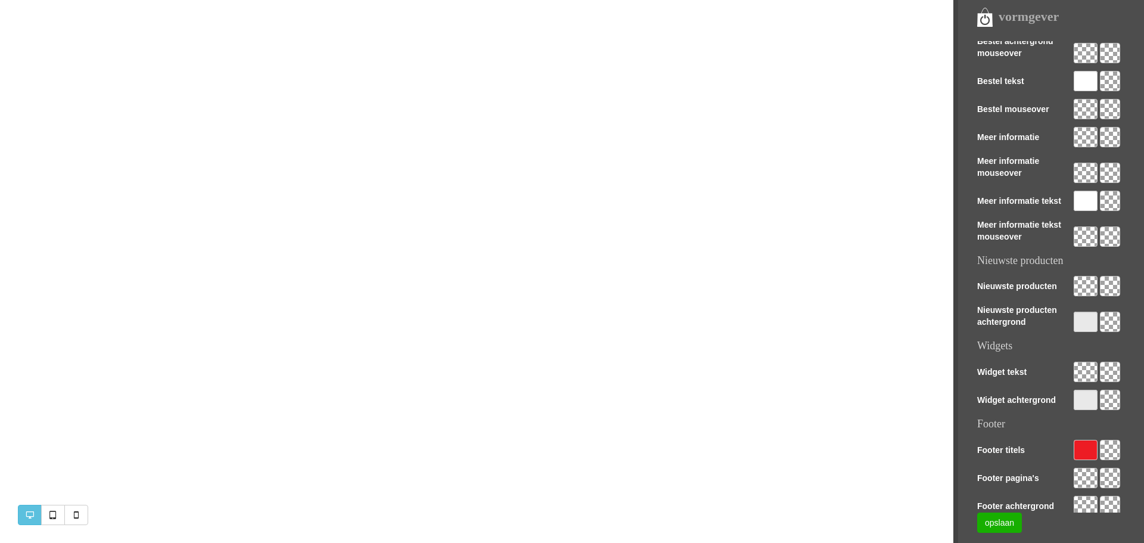
scroll to position [1174, 0]
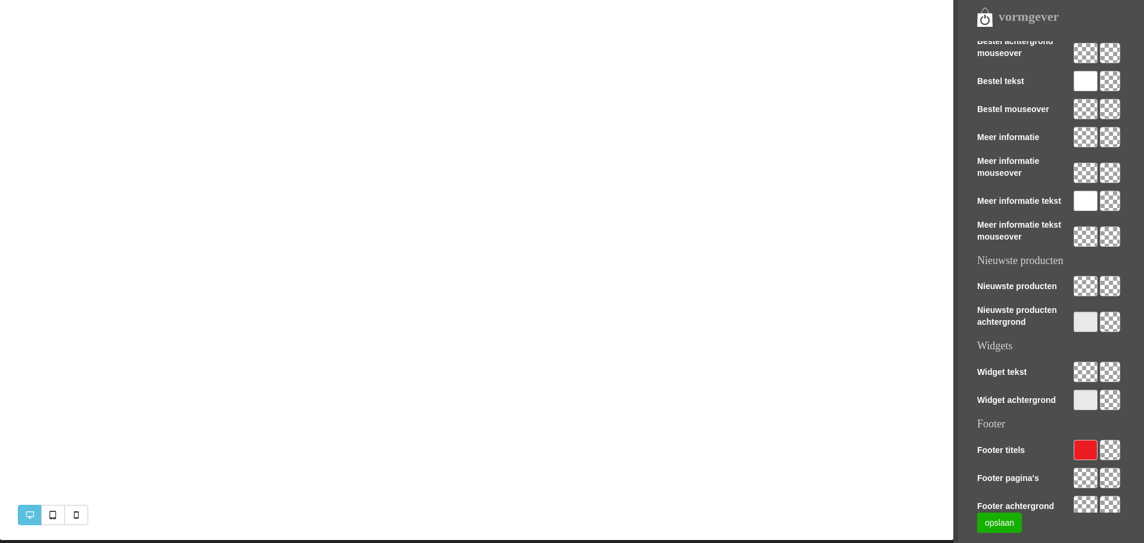
click at [1091, 478] on div at bounding box center [1085, 478] width 24 height 20
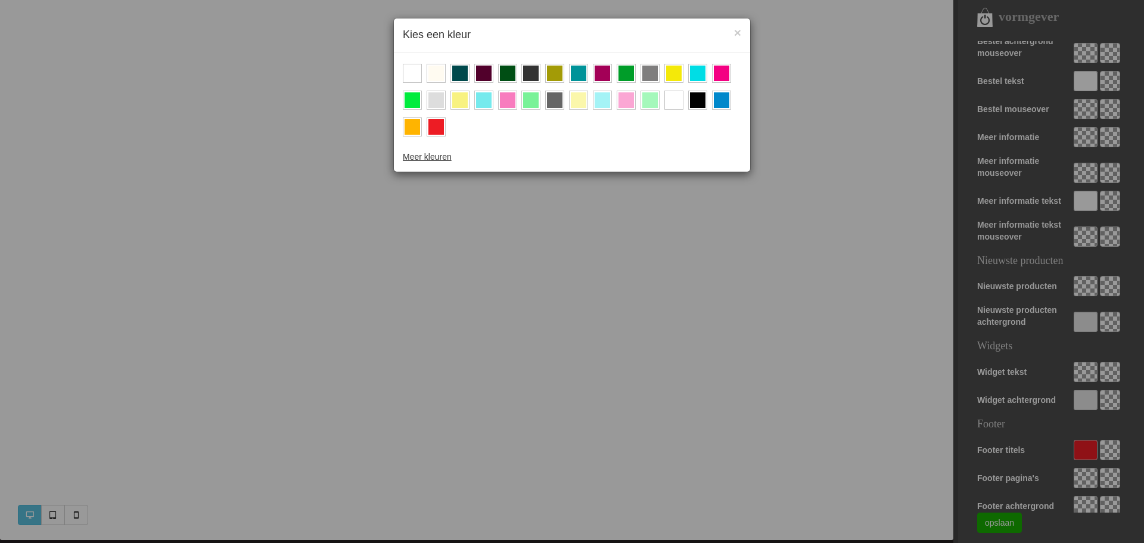
click at [438, 126] on div at bounding box center [435, 126] width 15 height 15
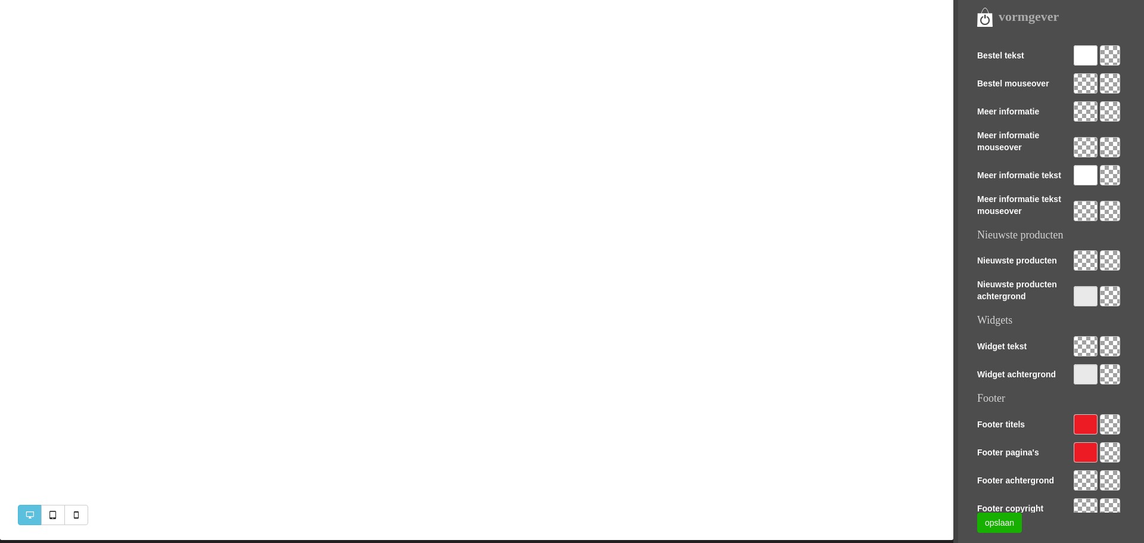
scroll to position [317, 0]
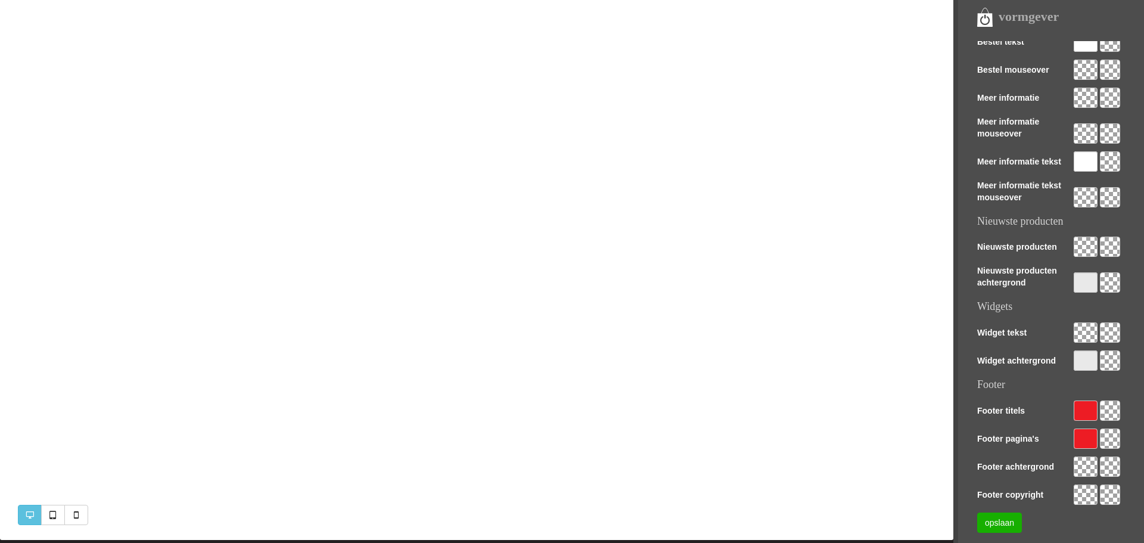
click at [1079, 465] on div at bounding box center [1085, 466] width 24 height 20
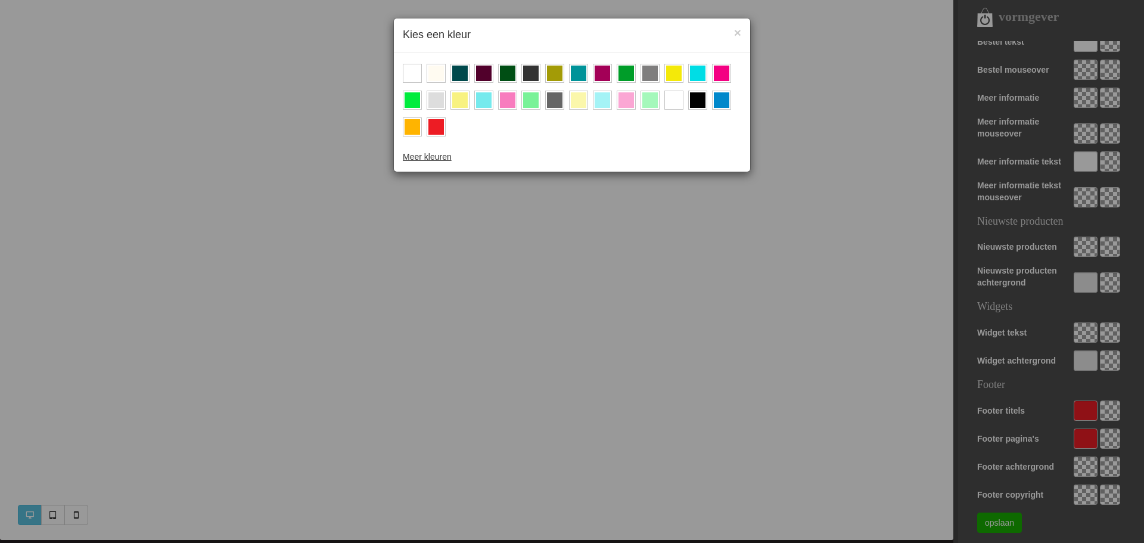
click at [434, 131] on div at bounding box center [435, 126] width 15 height 15
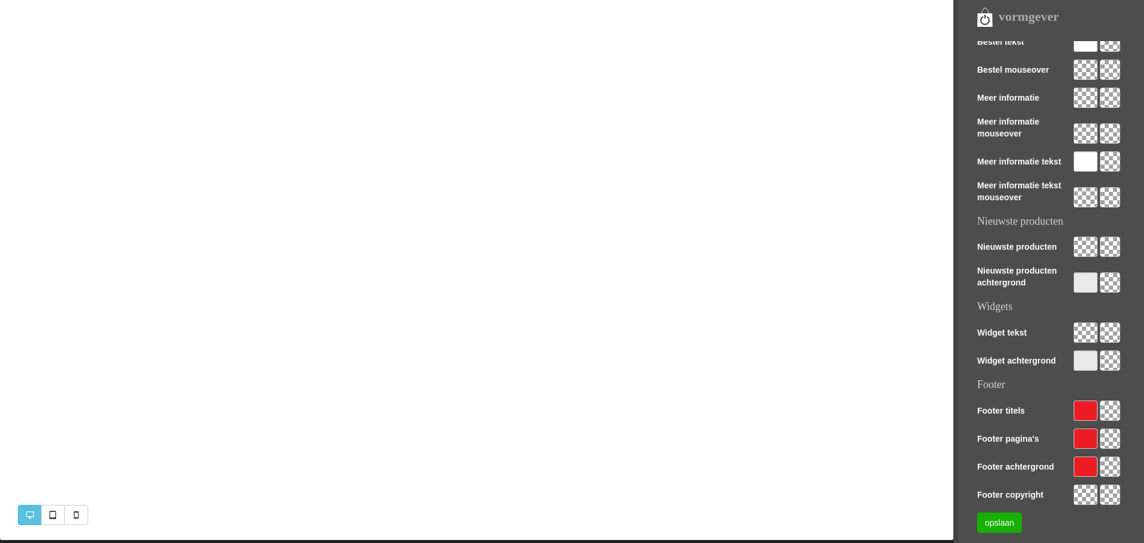
click at [1081, 467] on div at bounding box center [1085, 466] width 24 height 20
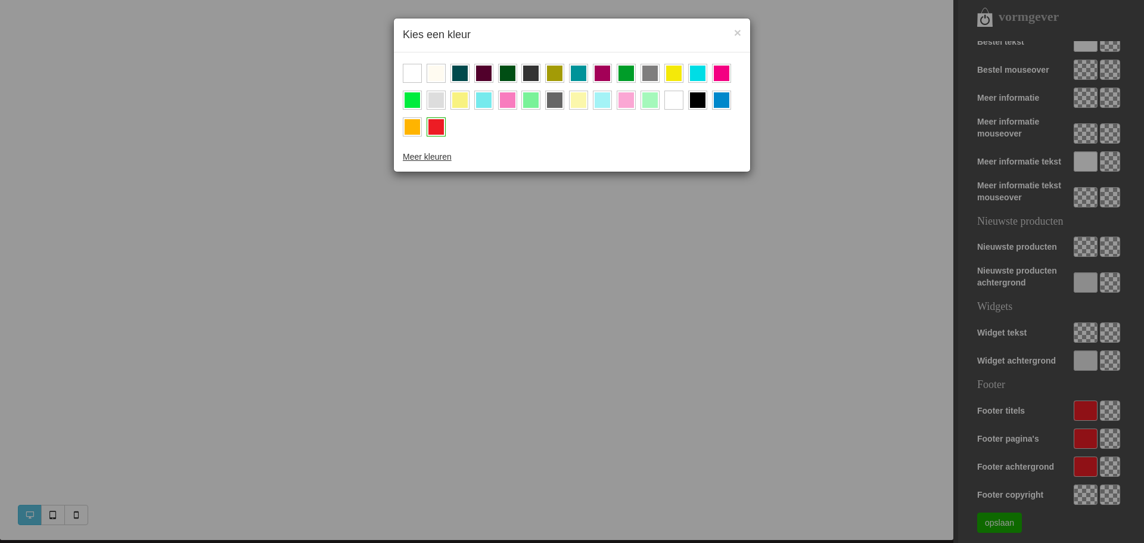
click at [415, 73] on div at bounding box center [411, 73] width 15 height 15
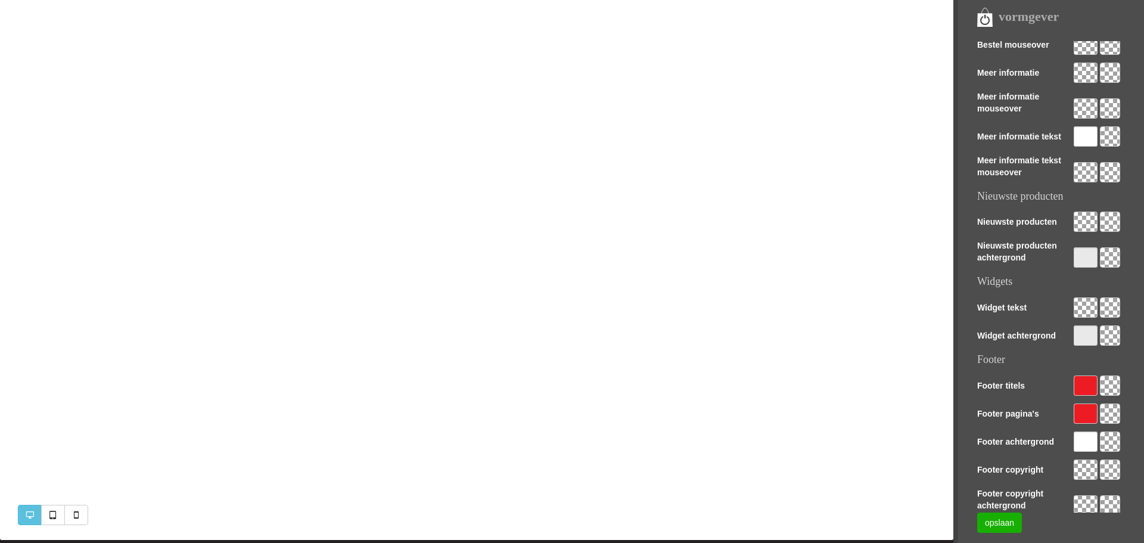
scroll to position [356, 0]
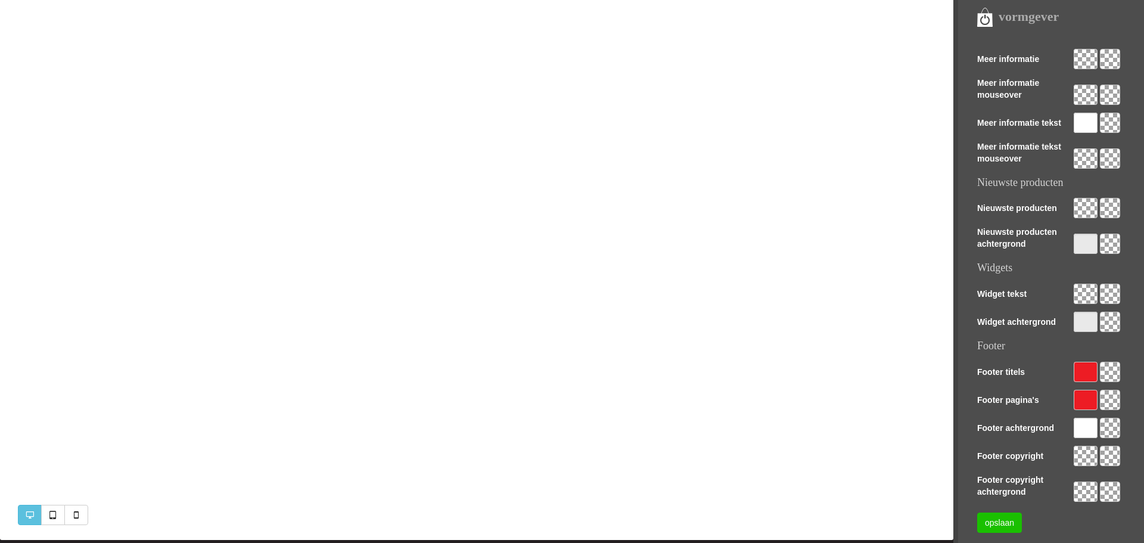
click at [992, 523] on link "opslaan" at bounding box center [999, 522] width 45 height 20
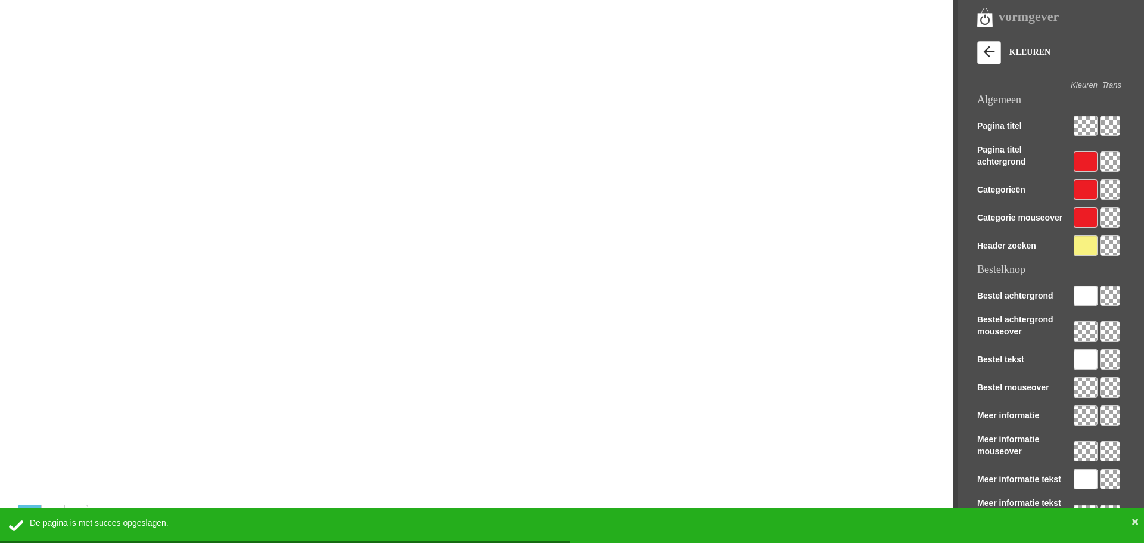
scroll to position [0, 0]
click at [988, 56] on icon at bounding box center [988, 51] width 17 height 17
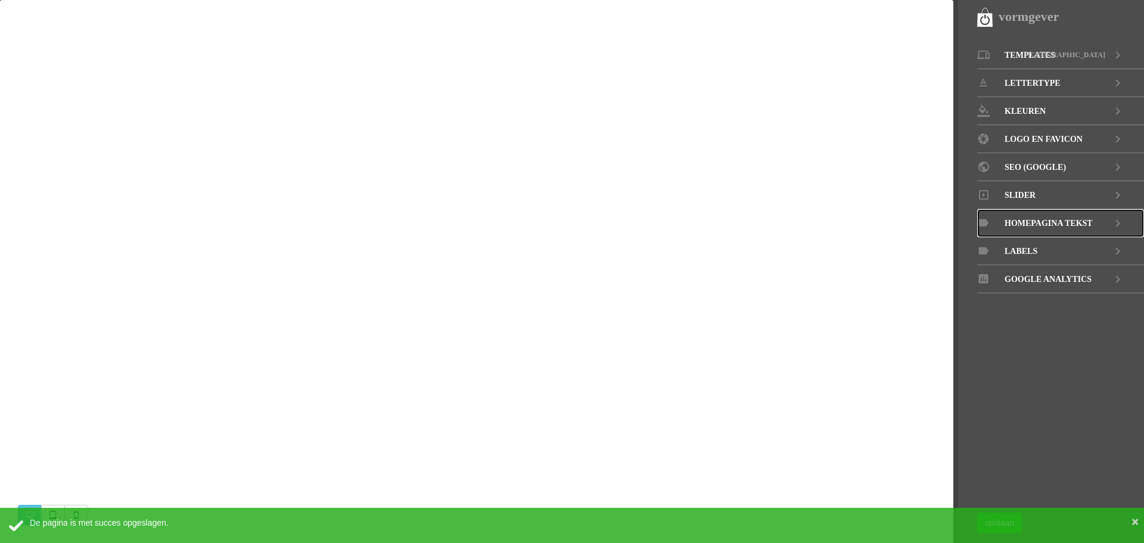
click at [1034, 222] on span "Homepagina tekst" at bounding box center [1048, 223] width 88 height 28
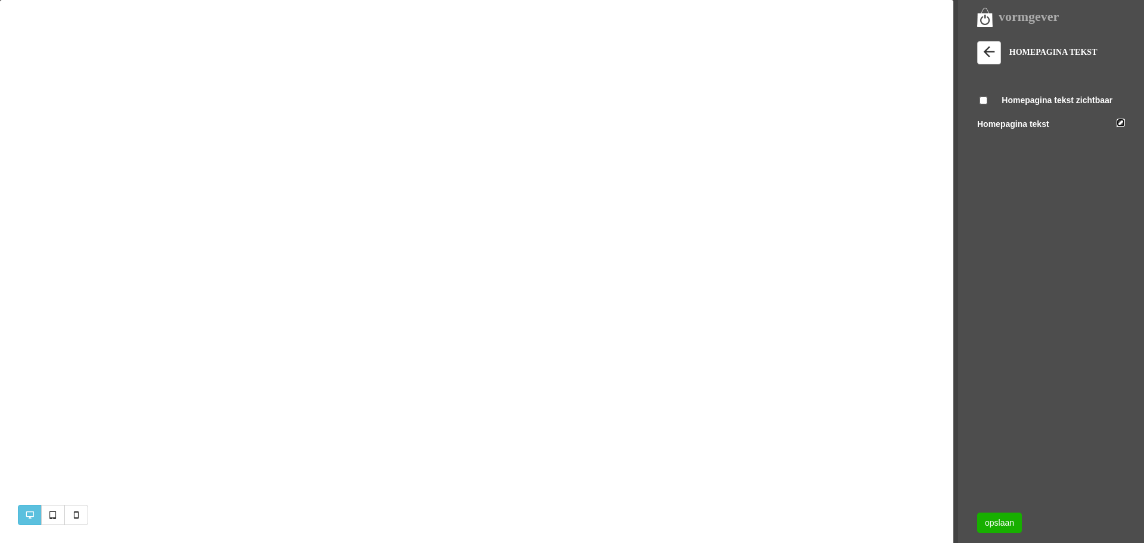
click at [1122, 122] on link at bounding box center [1120, 123] width 8 height 8
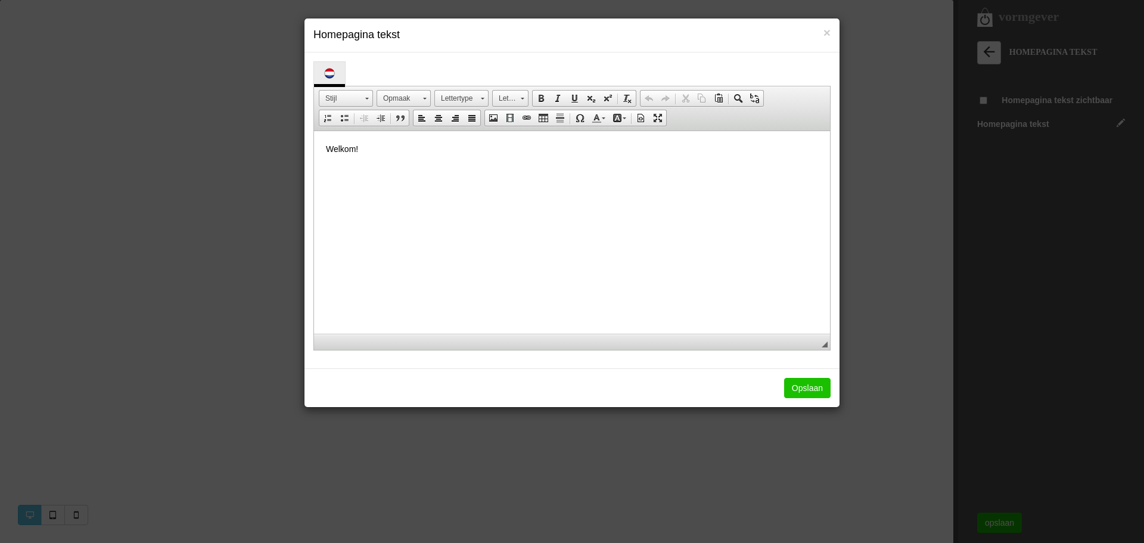
click at [802, 388] on link "Opslaan" at bounding box center [807, 388] width 46 height 20
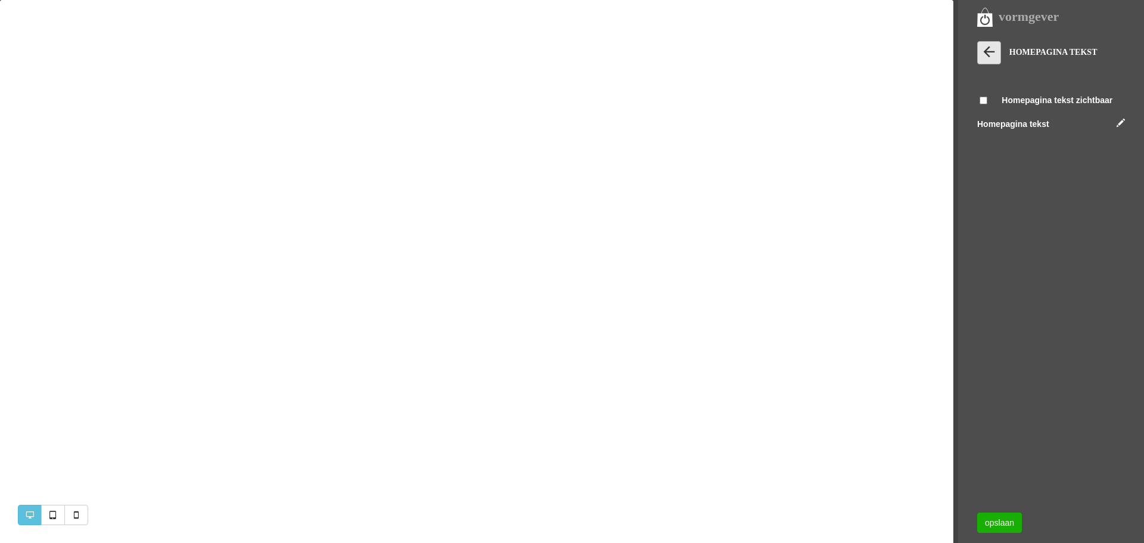
click at [994, 47] on icon at bounding box center [988, 51] width 17 height 17
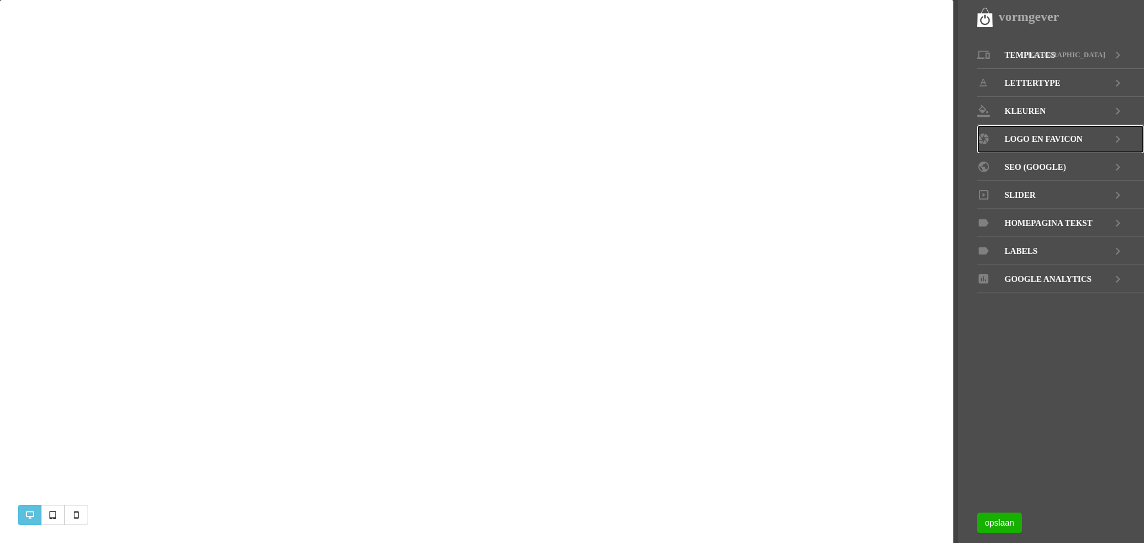
click at [1025, 136] on span "LOGO EN FAVICON" at bounding box center [1043, 139] width 78 height 28
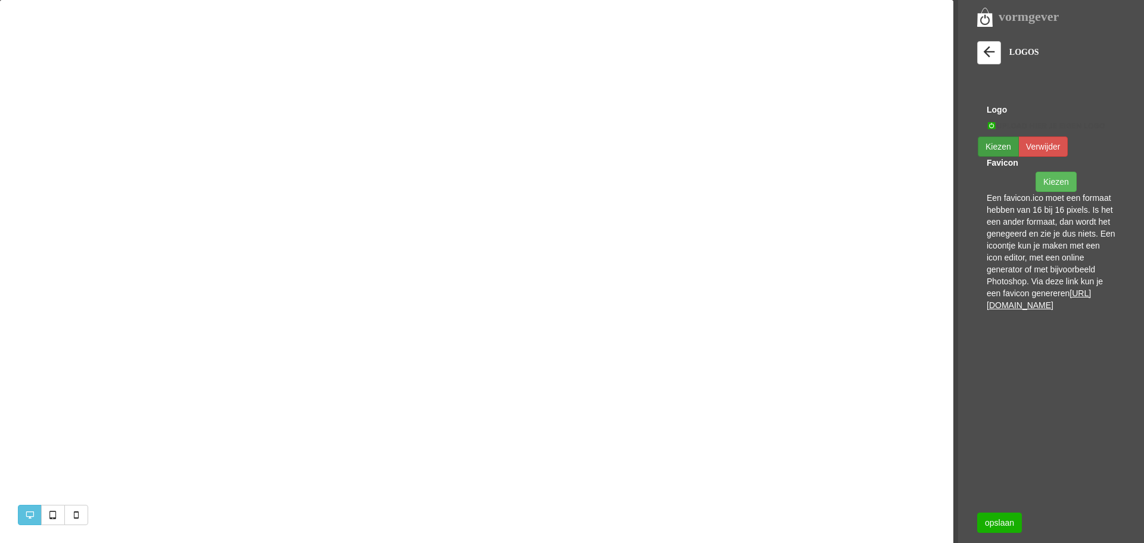
click at [992, 144] on button "Kiezen" at bounding box center [997, 146] width 41 height 20
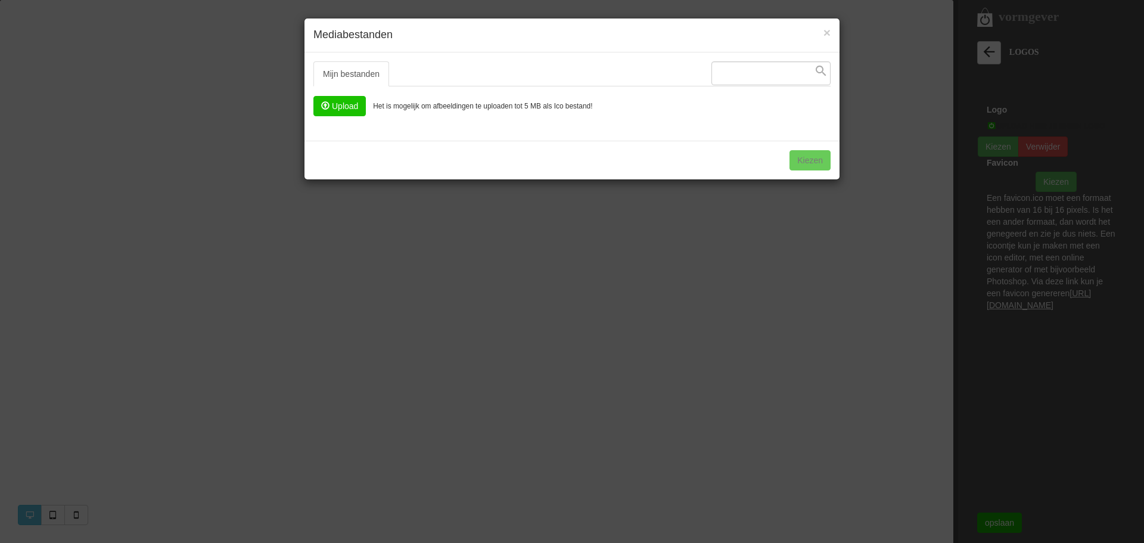
click at [328, 102] on input "file" at bounding box center [339, 105] width 51 height 19
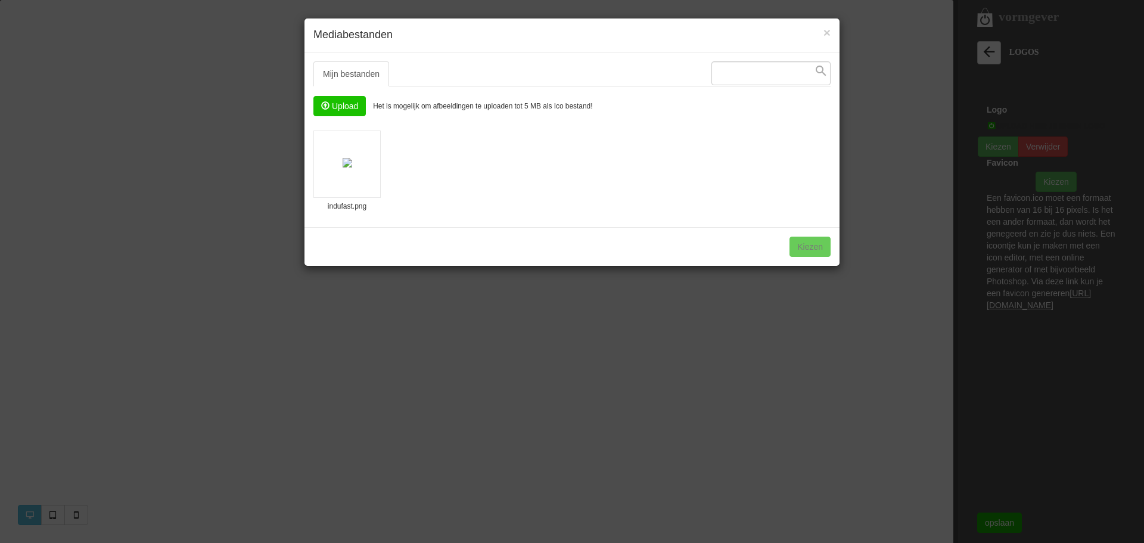
click at [353, 107] on input "file" at bounding box center [339, 105] width 51 height 19
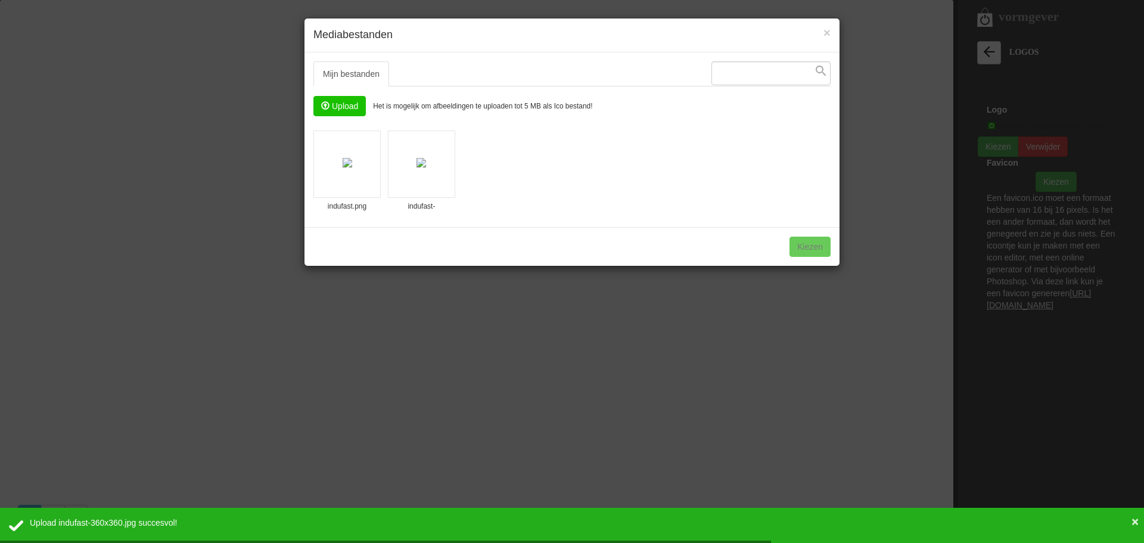
click at [410, 173] on li "indufast-360x360.jpg" at bounding box center [421, 163] width 67 height 67
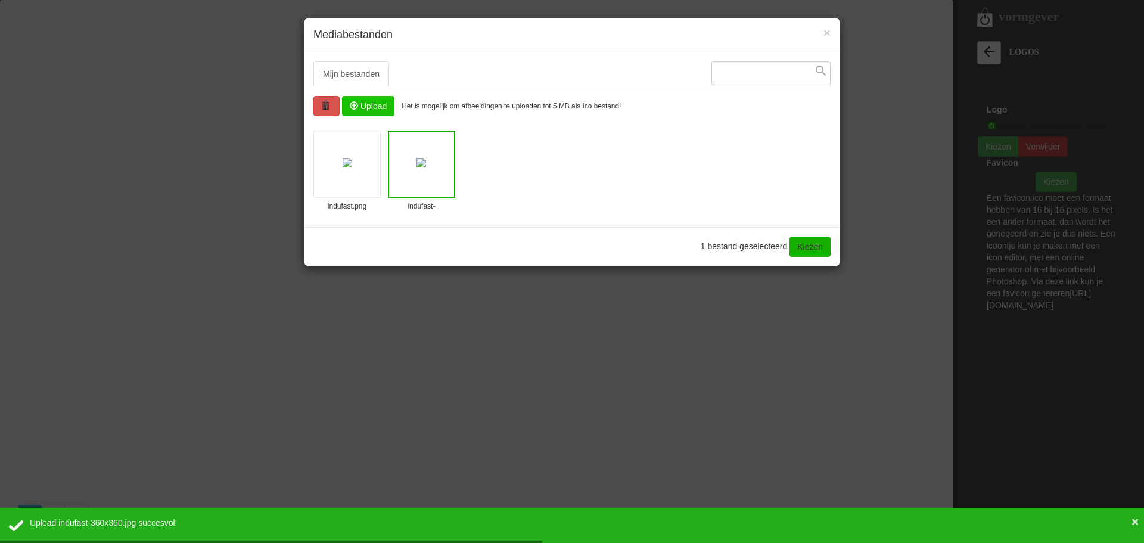
click at [366, 168] on li "indufast.png" at bounding box center [346, 163] width 67 height 67
click at [425, 178] on li "indufast-360x360.jpg" at bounding box center [421, 163] width 67 height 67
click at [814, 247] on link "Kiezen" at bounding box center [809, 246] width 41 height 20
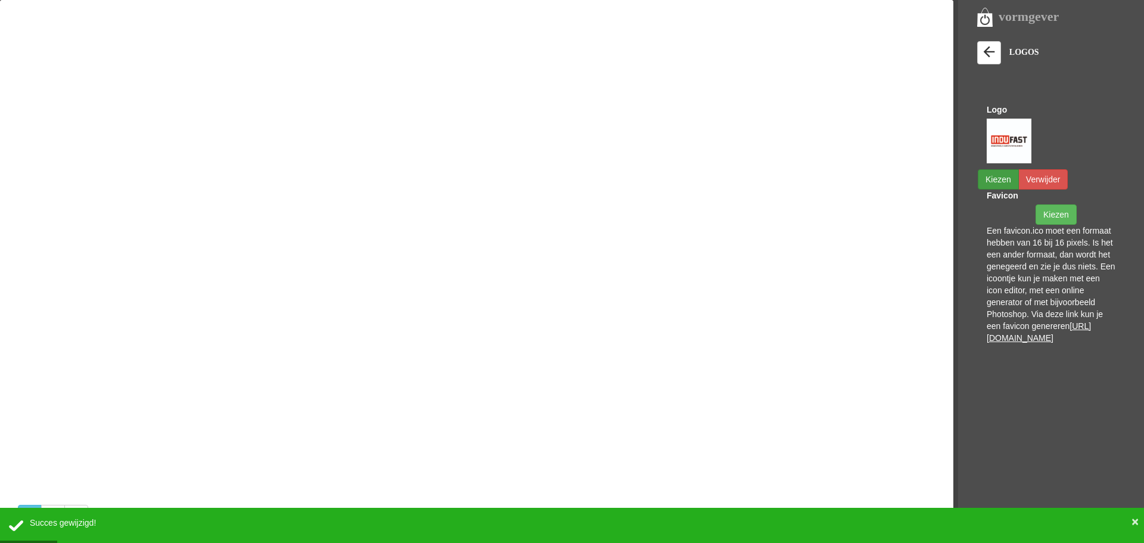
click at [1013, 179] on button "Kiezen" at bounding box center [997, 179] width 41 height 20
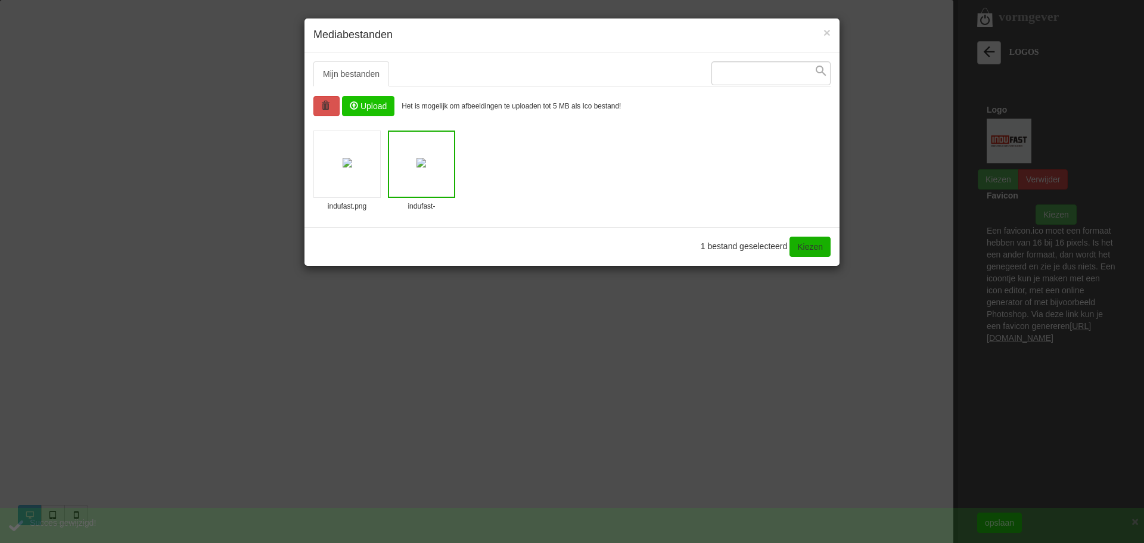
click at [351, 167] on li "indufast.png" at bounding box center [346, 163] width 67 height 67
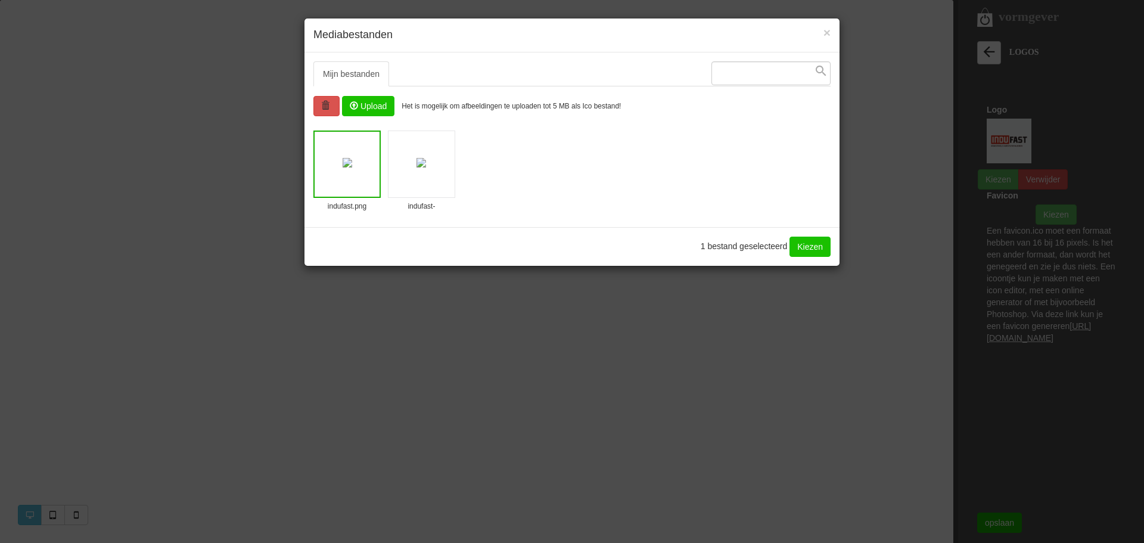
click at [809, 244] on link "Kiezen" at bounding box center [809, 246] width 41 height 20
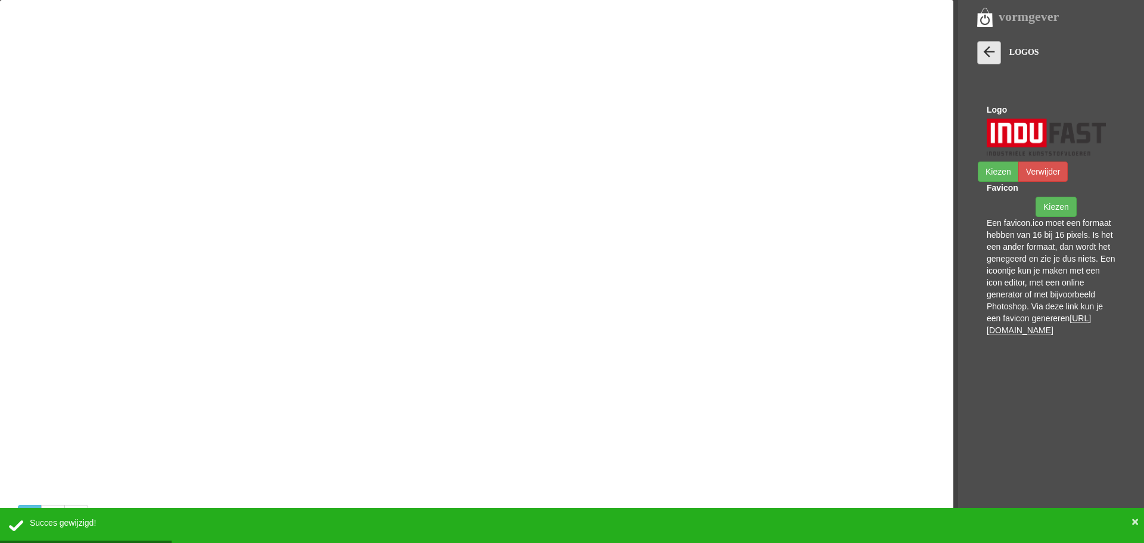
click at [995, 42] on link at bounding box center [989, 52] width 24 height 23
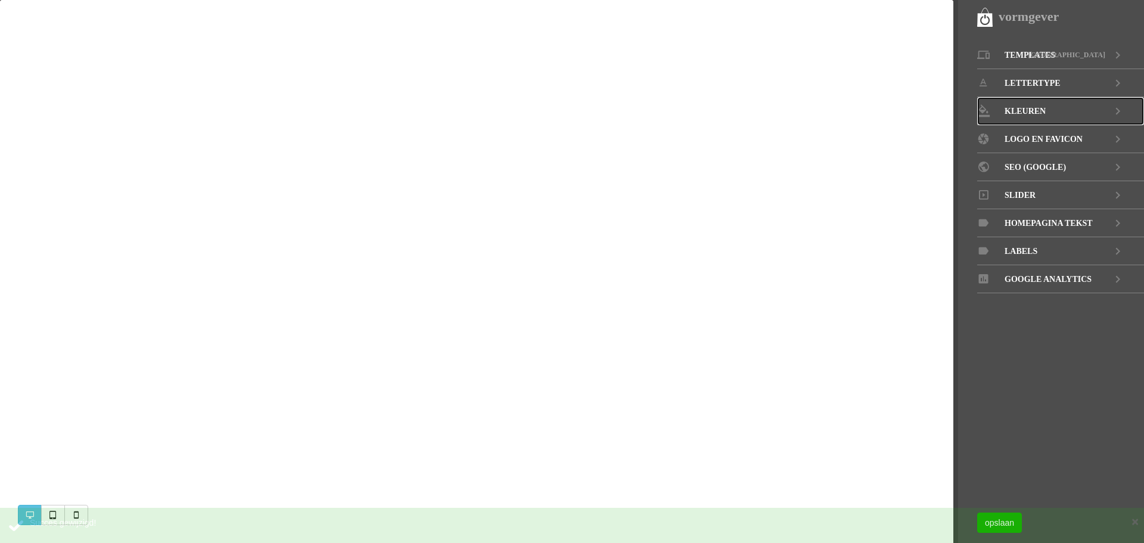
click at [1028, 110] on span "KLEUREN" at bounding box center [1024, 111] width 41 height 28
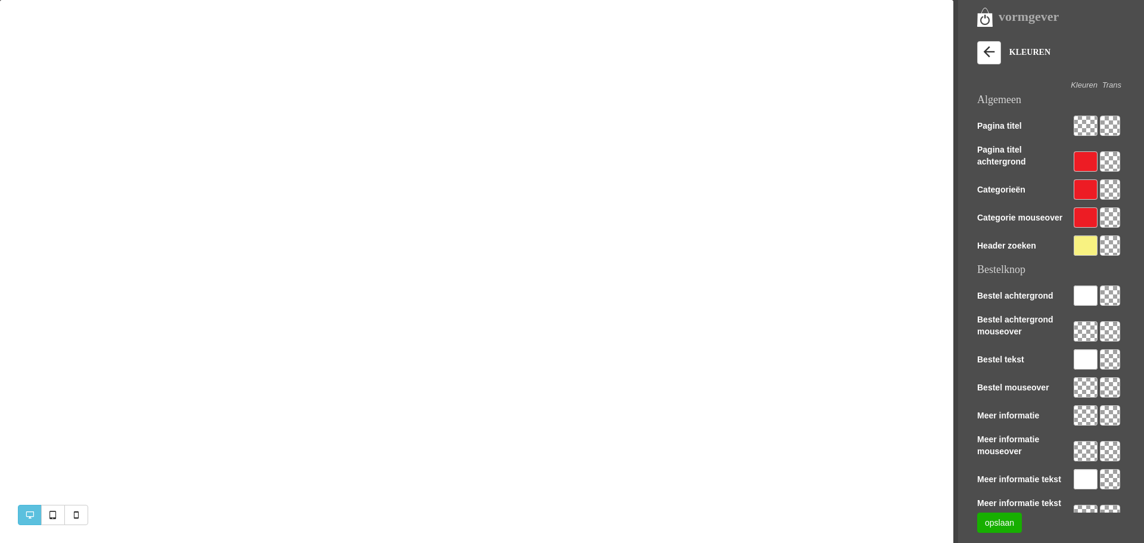
click at [1083, 122] on div at bounding box center [1085, 126] width 24 height 20
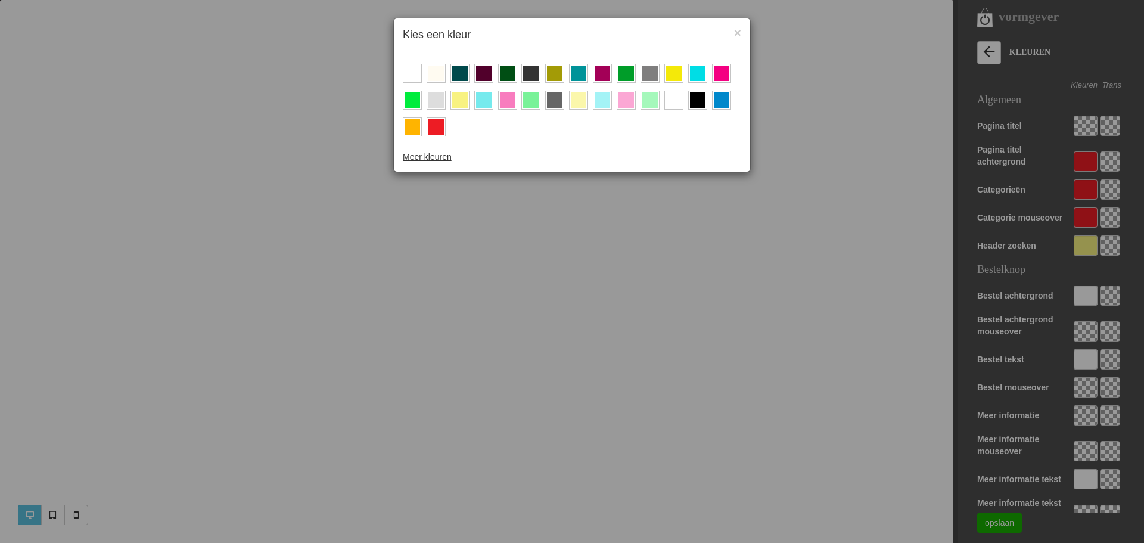
click at [439, 130] on div at bounding box center [435, 126] width 15 height 15
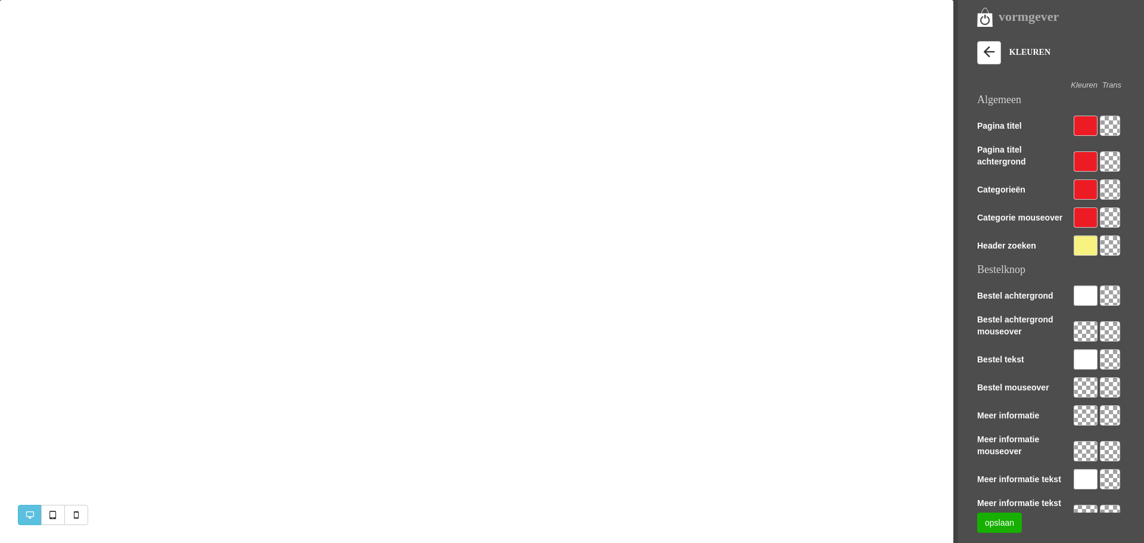
click at [1079, 293] on div at bounding box center [1085, 295] width 24 height 20
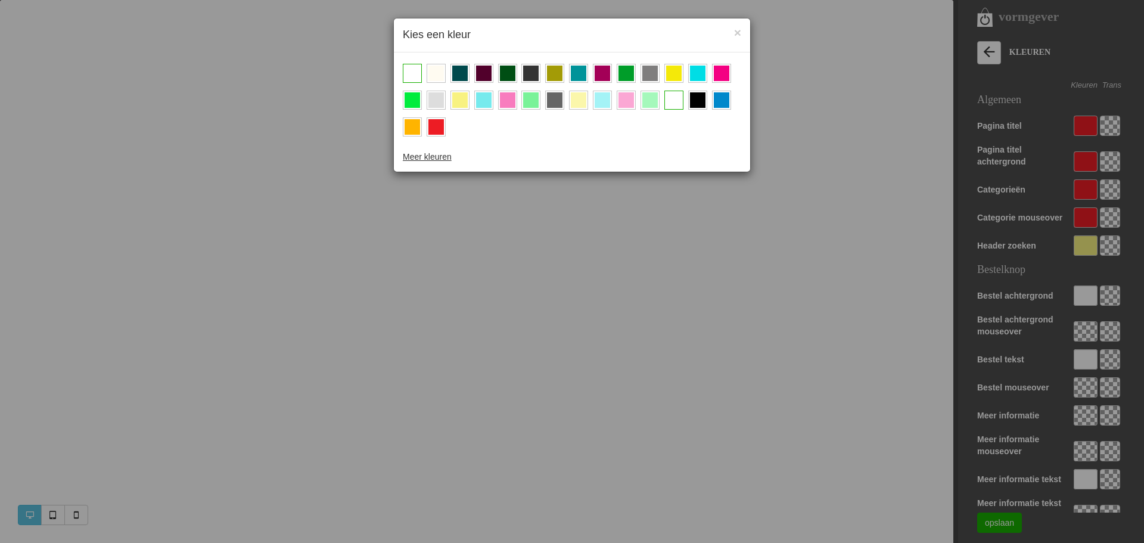
click at [435, 135] on div at bounding box center [435, 126] width 19 height 19
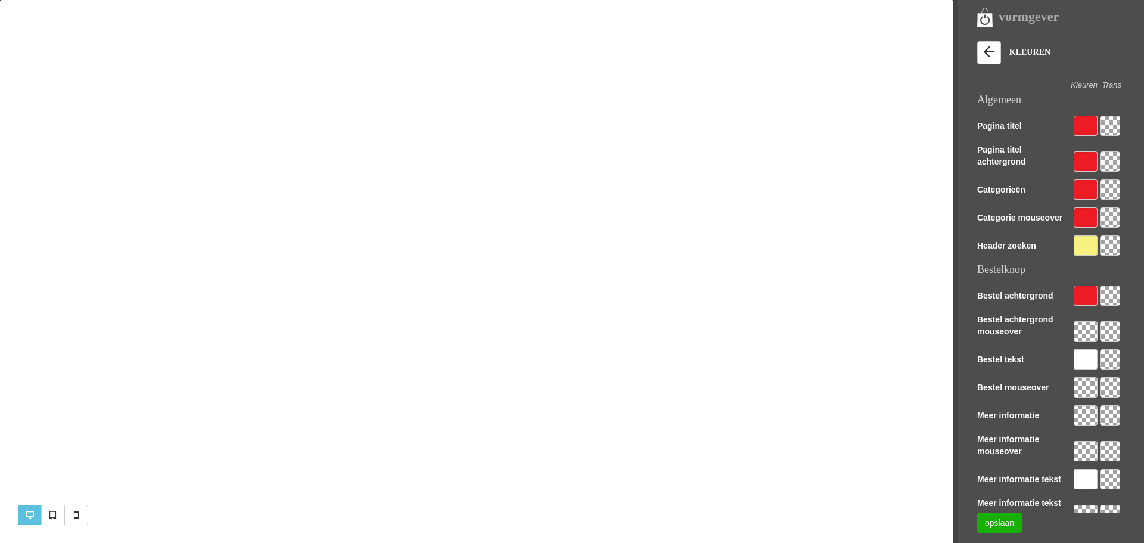
click at [1073, 289] on div "Bestel achtergrond" at bounding box center [1051, 294] width 148 height 19
click at [1083, 292] on div at bounding box center [1085, 295] width 24 height 20
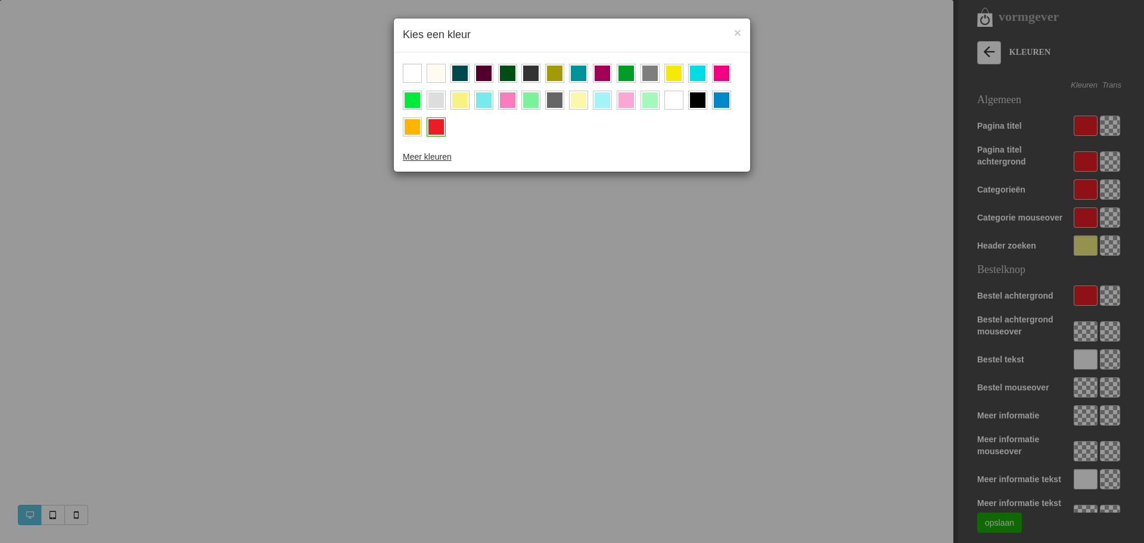
click at [410, 69] on div at bounding box center [411, 73] width 15 height 15
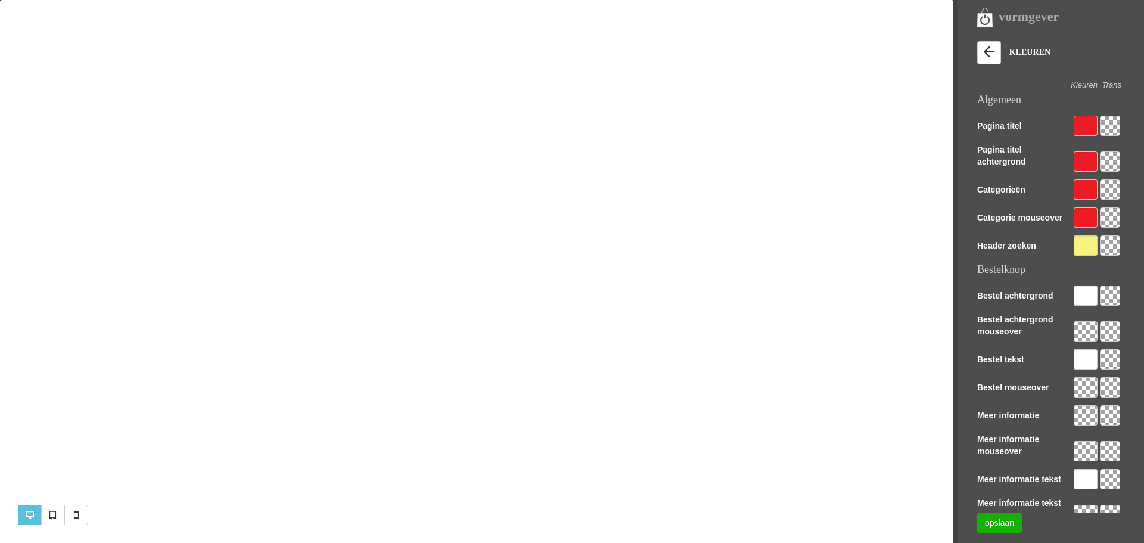
click at [1086, 359] on div at bounding box center [1085, 359] width 24 height 20
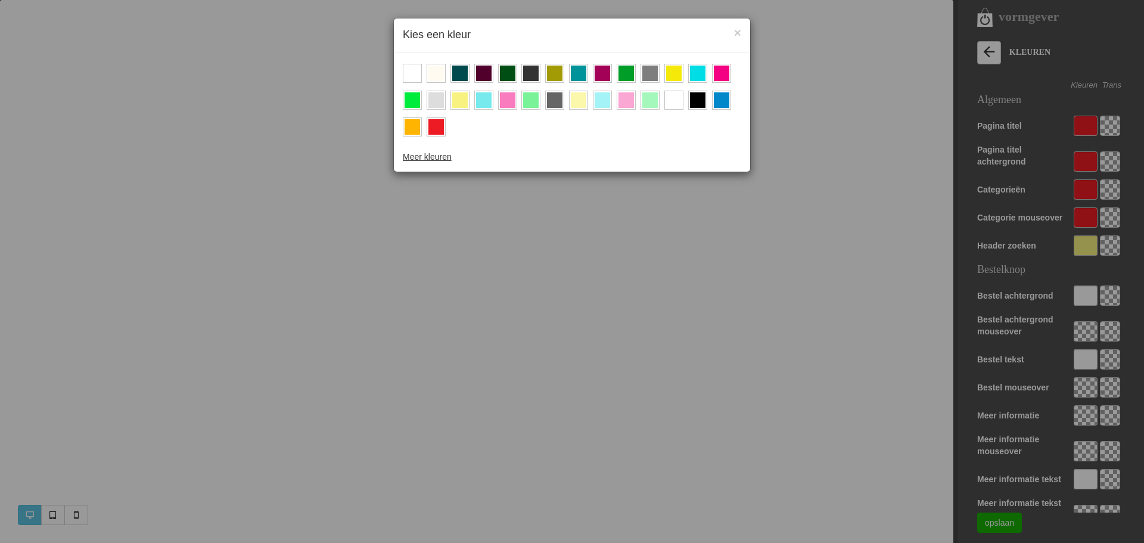
click at [446, 126] on div at bounding box center [572, 101] width 338 height 80
click at [440, 127] on div at bounding box center [435, 126] width 15 height 15
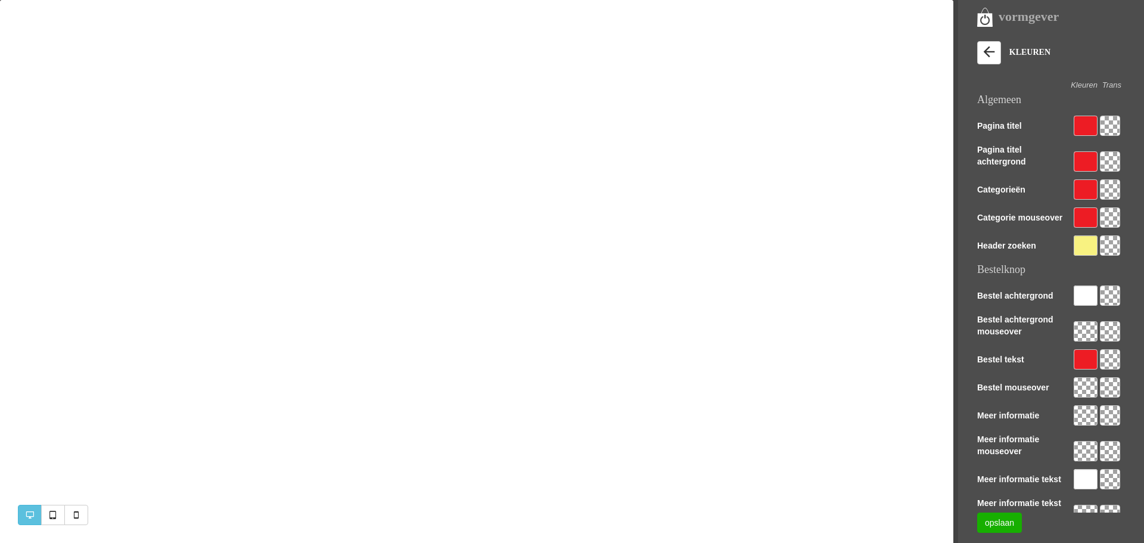
click at [1085, 360] on div at bounding box center [1085, 359] width 24 height 20
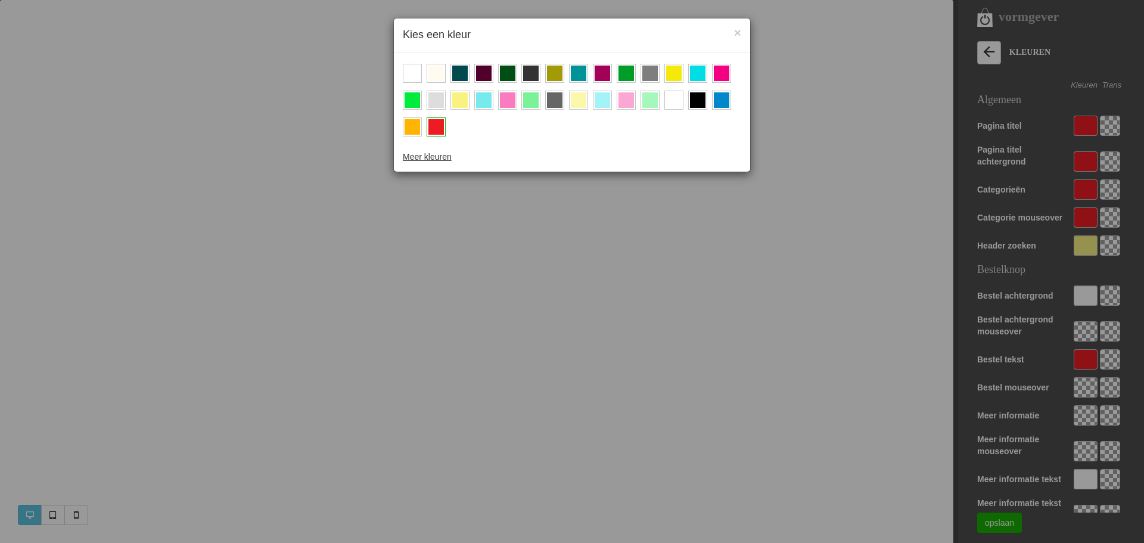
click at [415, 73] on div at bounding box center [411, 73] width 15 height 15
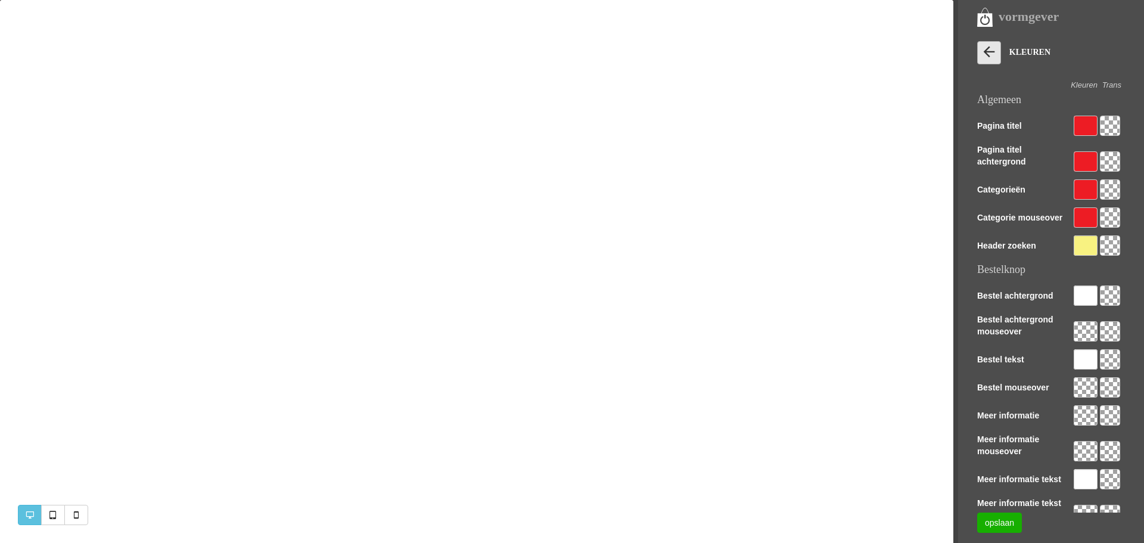
click at [988, 49] on icon at bounding box center [988, 51] width 17 height 17
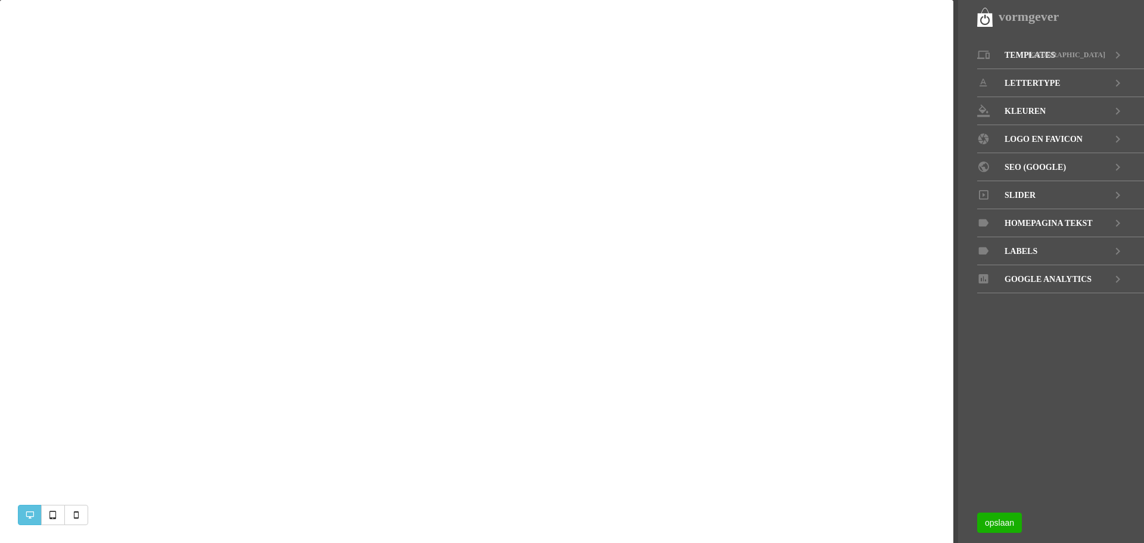
click at [984, 19] on div "vormgever" at bounding box center [1060, 17] width 167 height 20
click at [1000, 525] on link "opslaan" at bounding box center [999, 522] width 45 height 20
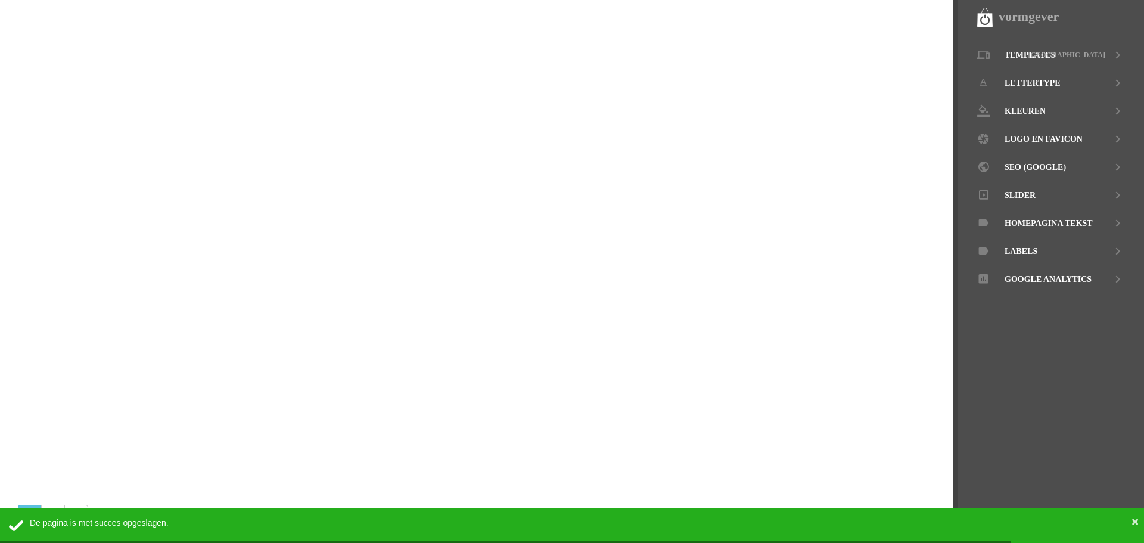
scroll to position [0, 0]
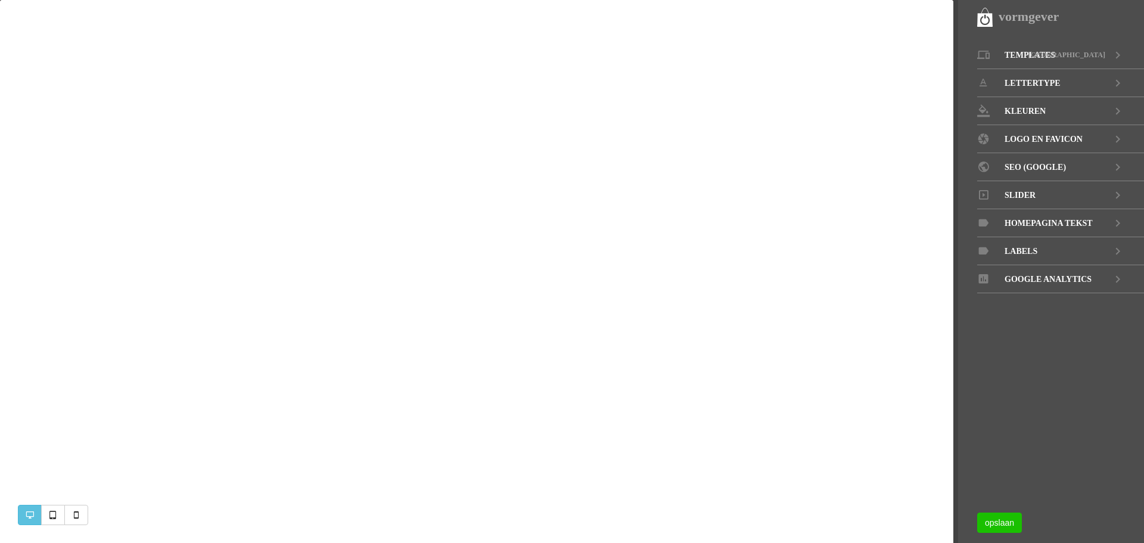
click at [1001, 521] on link "opslaan" at bounding box center [999, 522] width 45 height 20
click at [82, 519] on link at bounding box center [76, 515] width 24 height 20
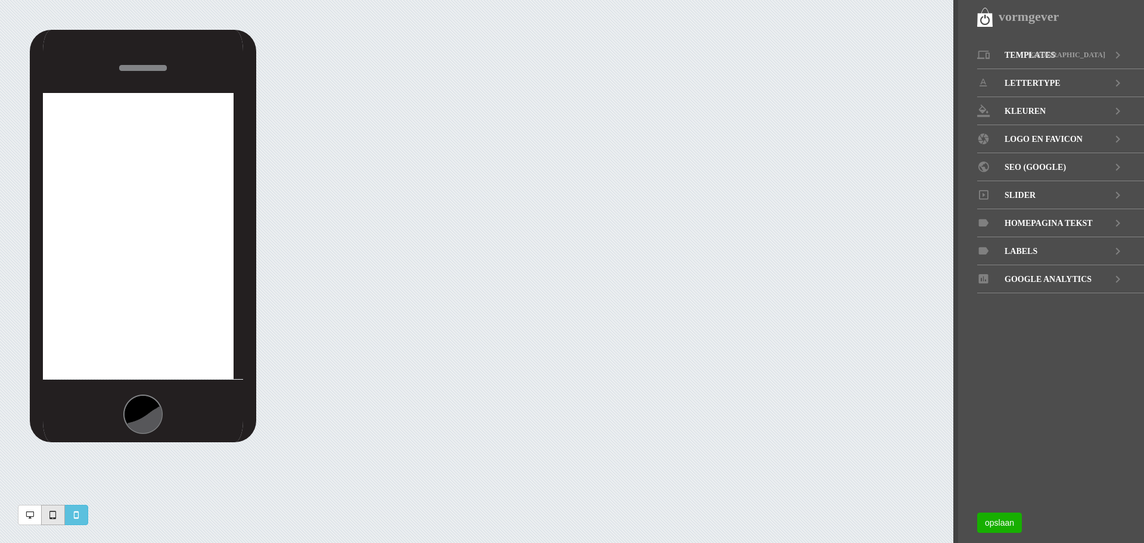
click at [60, 516] on link at bounding box center [53, 515] width 24 height 20
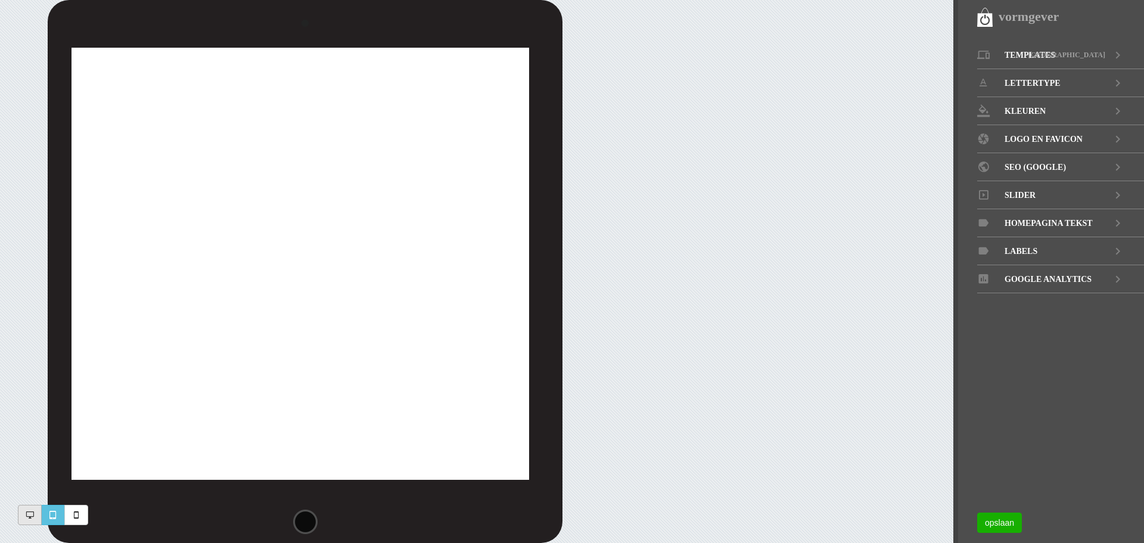
click at [30, 512] on icon at bounding box center [30, 515] width 8 height 12
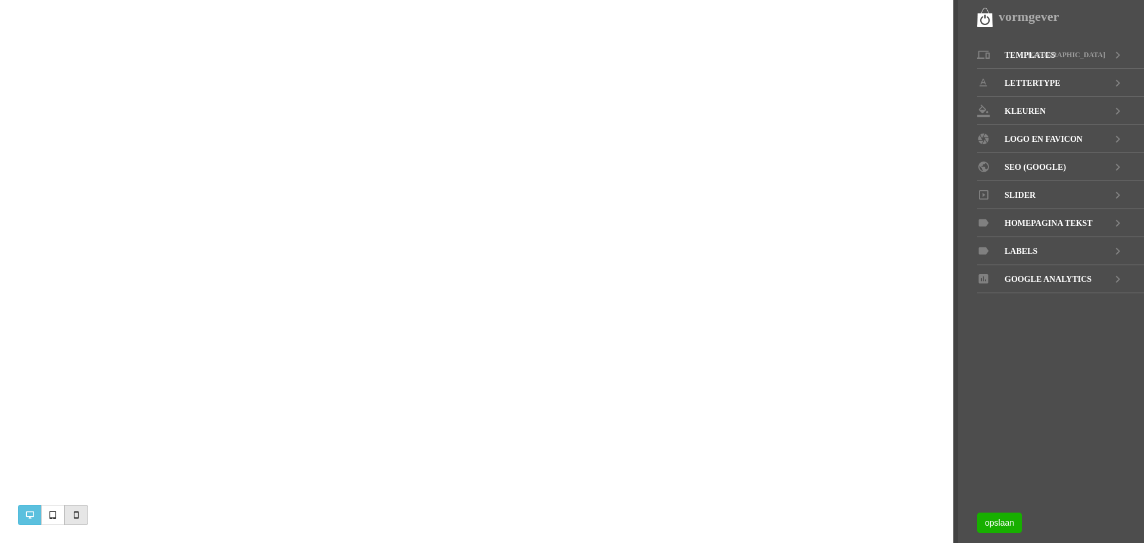
click at [82, 515] on link at bounding box center [76, 515] width 24 height 20
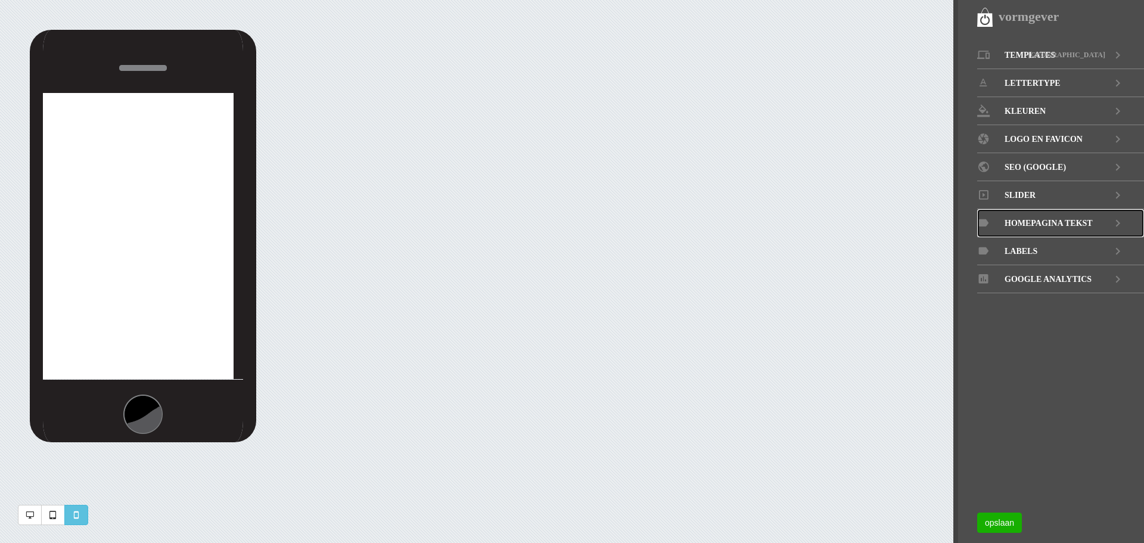
click at [1018, 219] on span "Homepagina tekst" at bounding box center [1048, 223] width 88 height 28
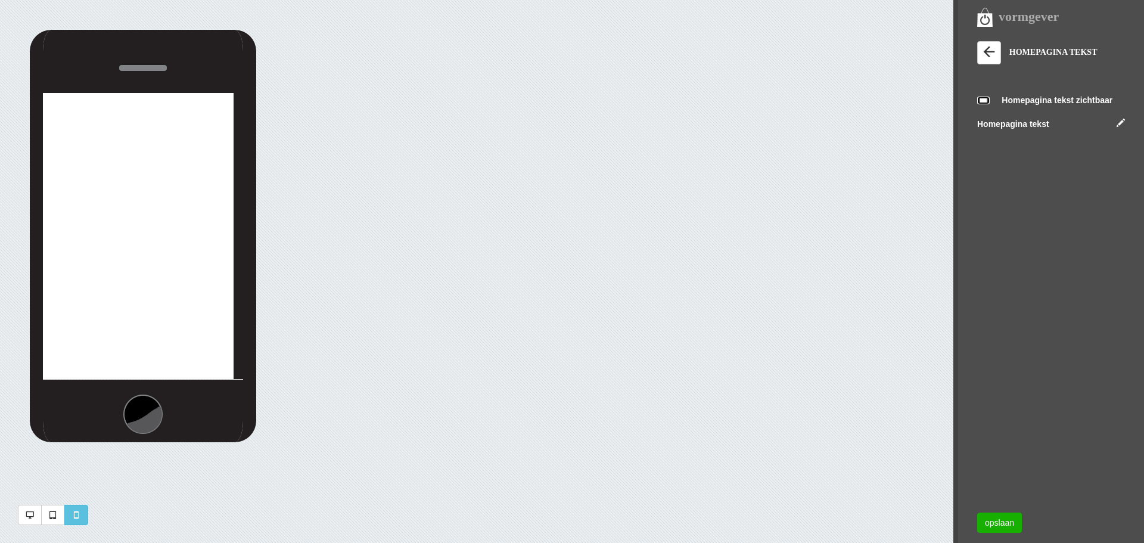
click at [983, 99] on input "checkbox" at bounding box center [983, 100] width 13 height 8
checkbox input "true"
click at [1119, 122] on link at bounding box center [1120, 123] width 8 height 8
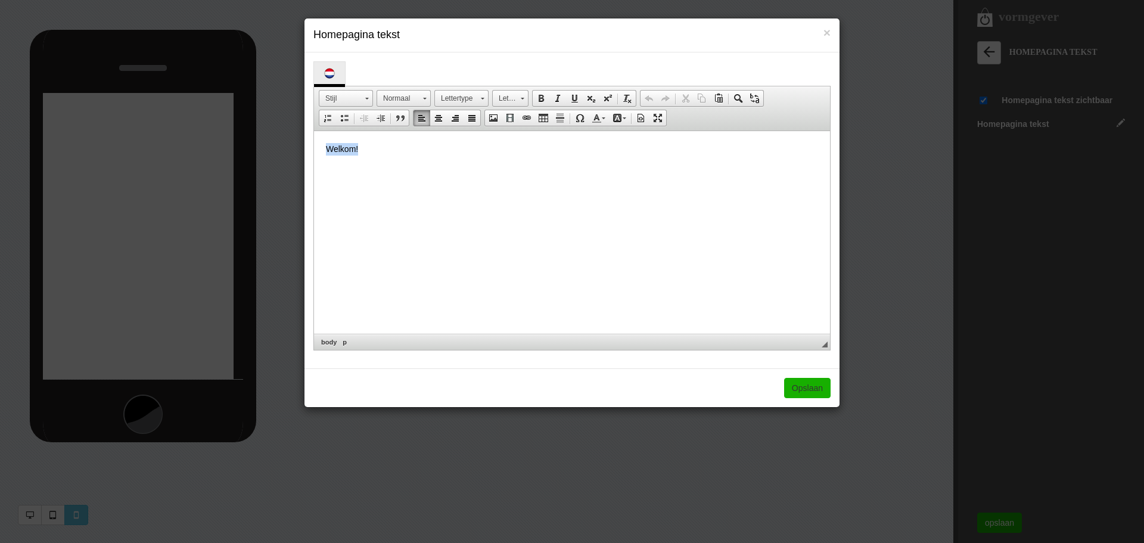
drag, startPoint x: 379, startPoint y: 148, endPoint x: 187, endPoint y: 166, distance: 193.2
click at [314, 166] on html "Welkom!" at bounding box center [572, 149] width 516 height 36
click at [813, 388] on div "Opslaan" at bounding box center [571, 387] width 535 height 39
click at [812, 388] on link "Opslaan" at bounding box center [807, 388] width 46 height 20
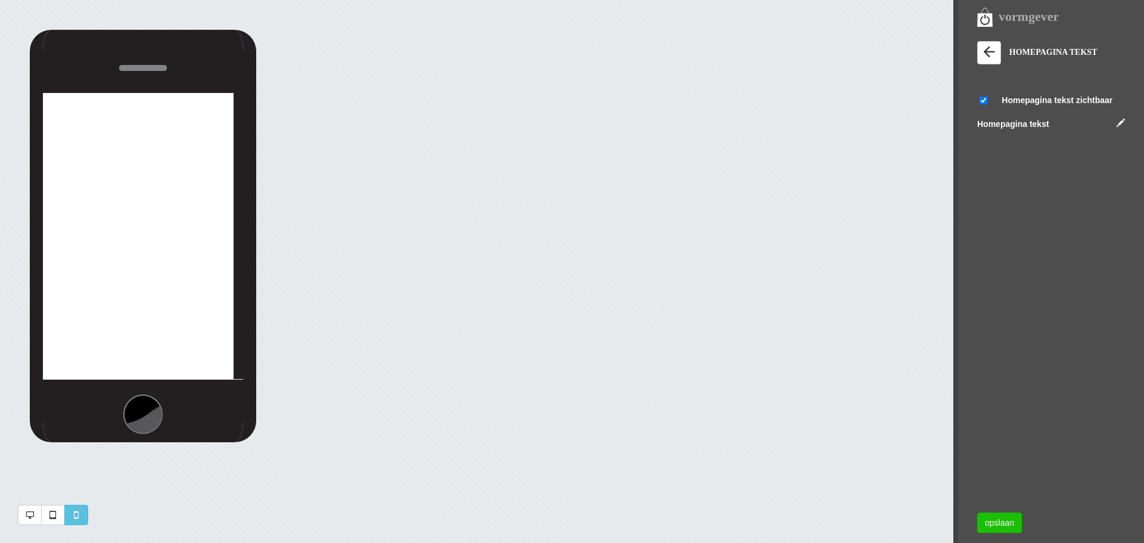
click at [996, 519] on link "opslaan" at bounding box center [999, 522] width 45 height 20
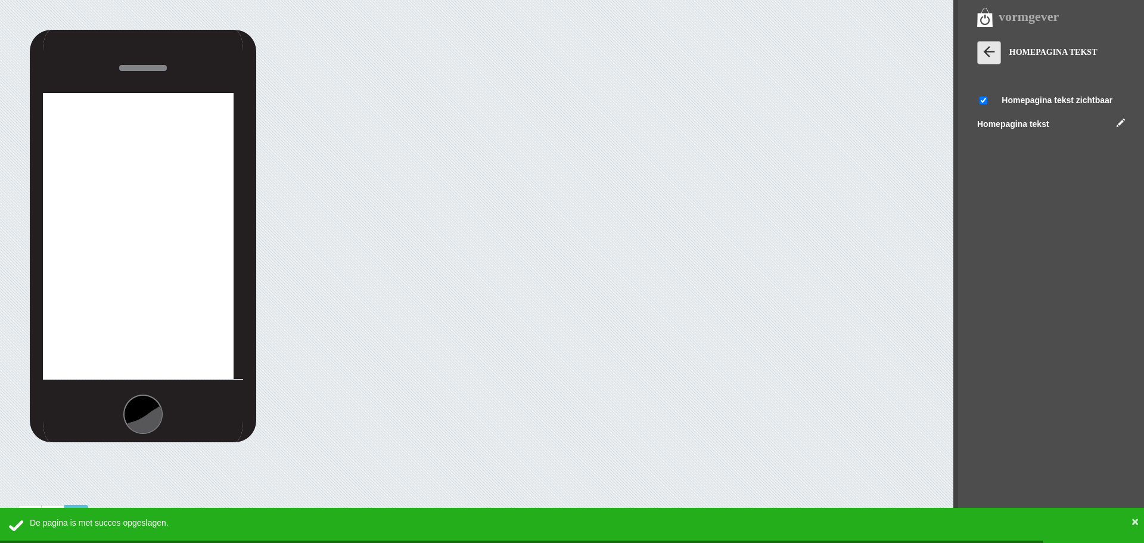
click at [991, 52] on icon at bounding box center [988, 51] width 17 height 17
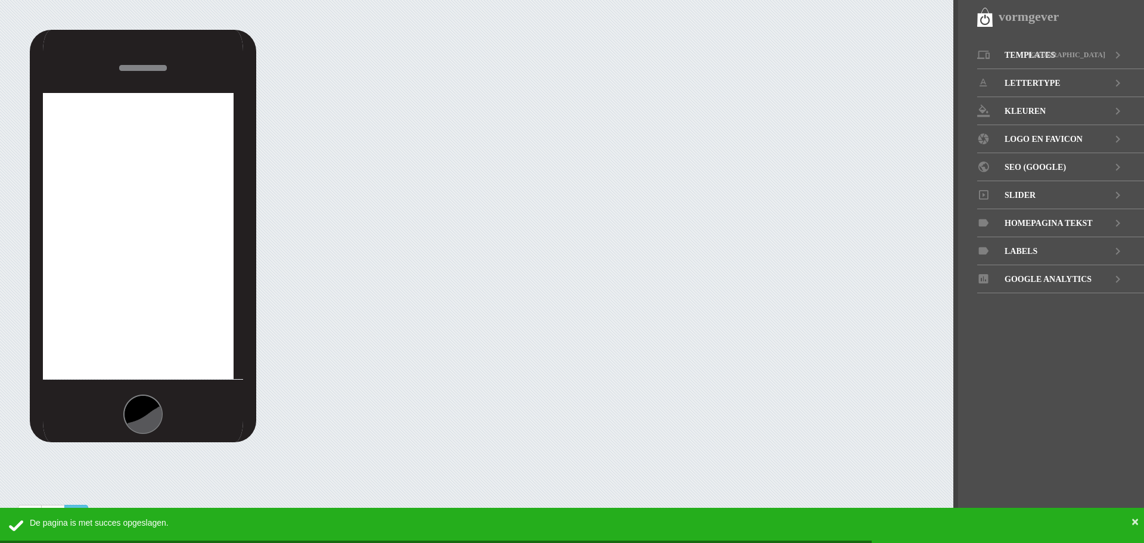
click at [988, 18] on div "vormgever" at bounding box center [1060, 17] width 167 height 20
click at [1037, 277] on span "GOOGLE ANALYTICS" at bounding box center [1047, 279] width 87 height 28
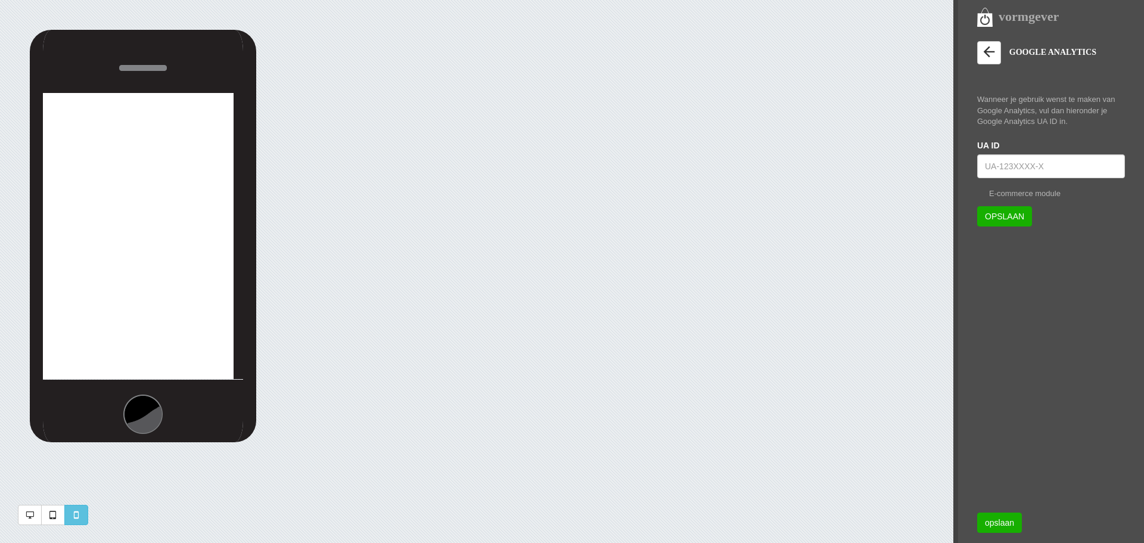
click at [988, 43] on link at bounding box center [989, 52] width 24 height 23
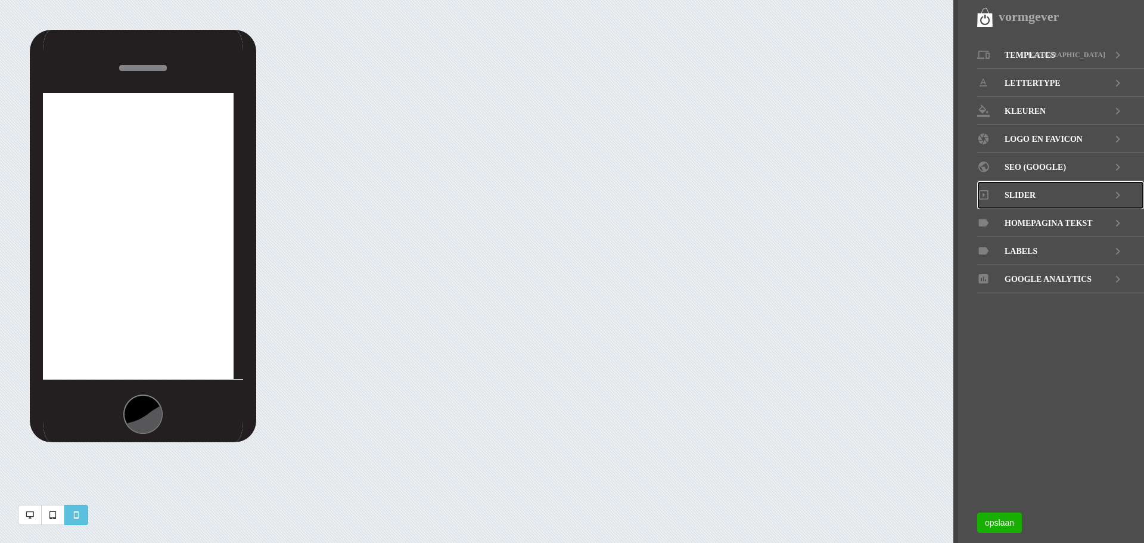
click at [1025, 195] on span "Slider" at bounding box center [1019, 195] width 31 height 28
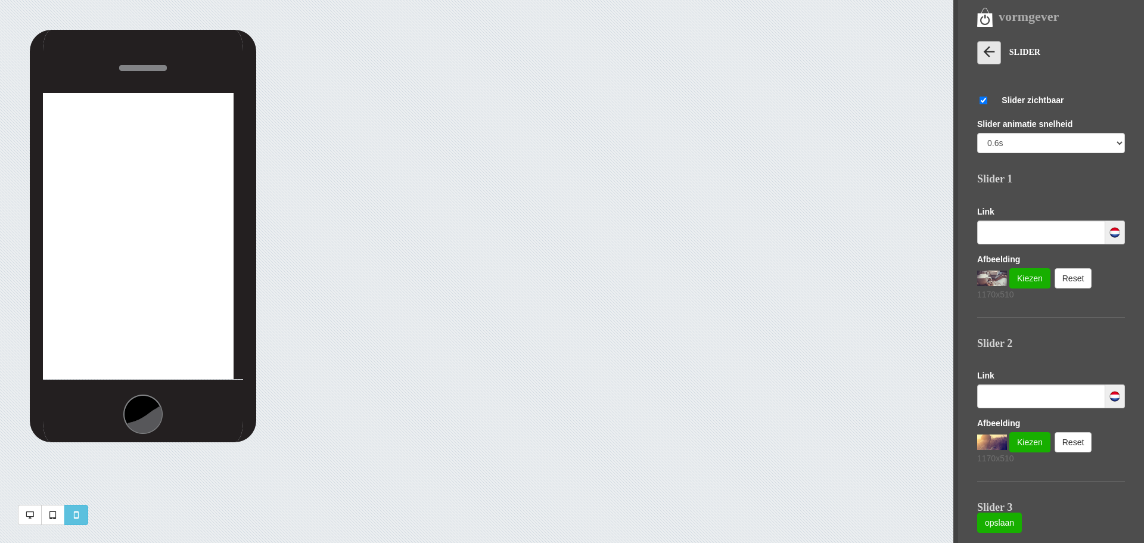
click at [991, 52] on icon at bounding box center [988, 51] width 17 height 17
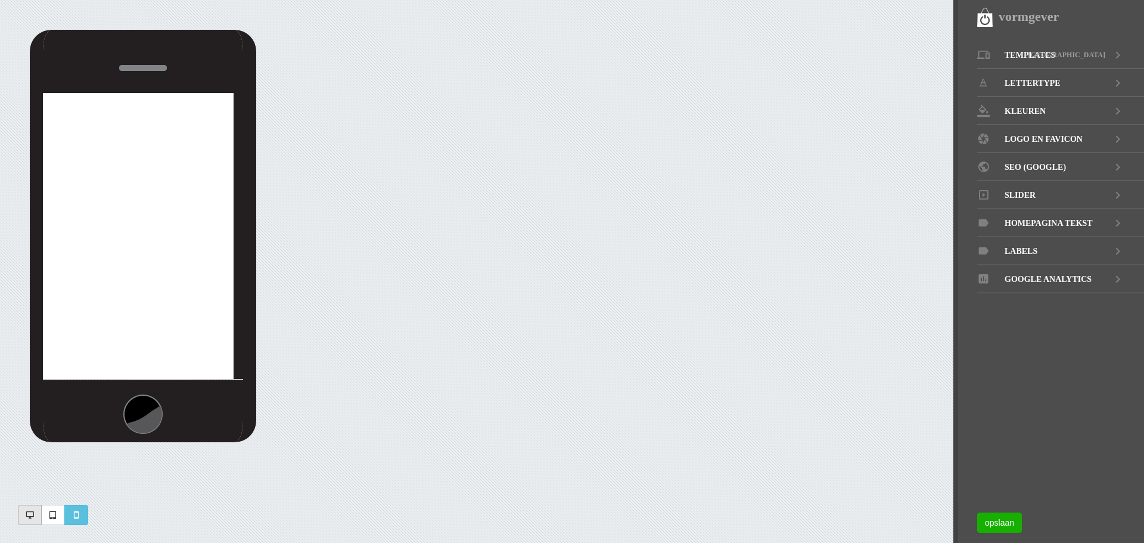
click at [26, 510] on icon at bounding box center [30, 515] width 8 height 12
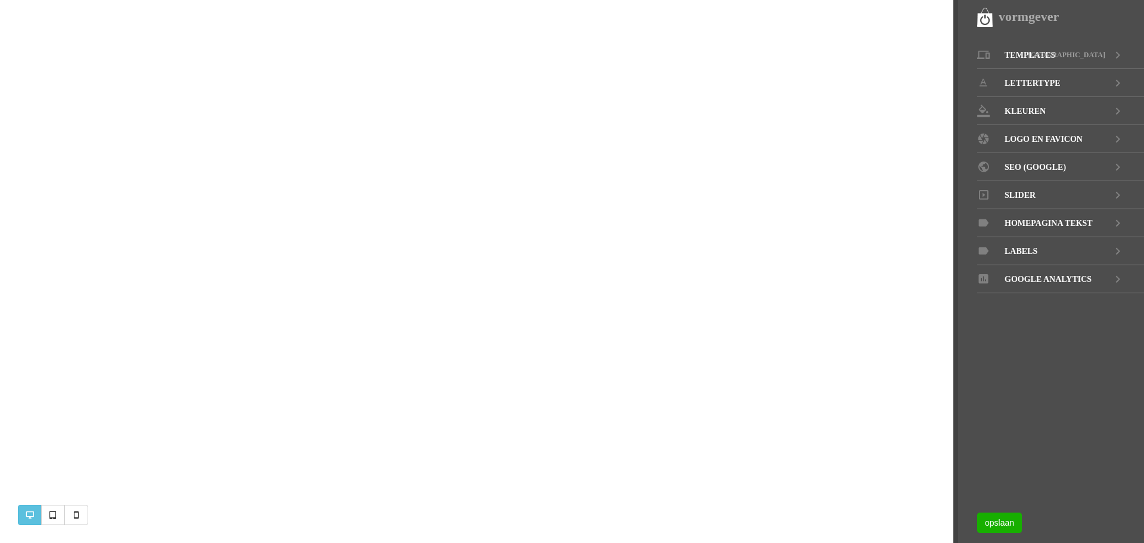
scroll to position [0, 0]
click at [985, 18] on div "vormgever" at bounding box center [1060, 17] width 167 height 20
click at [1002, 513] on link "opslaan" at bounding box center [999, 522] width 45 height 20
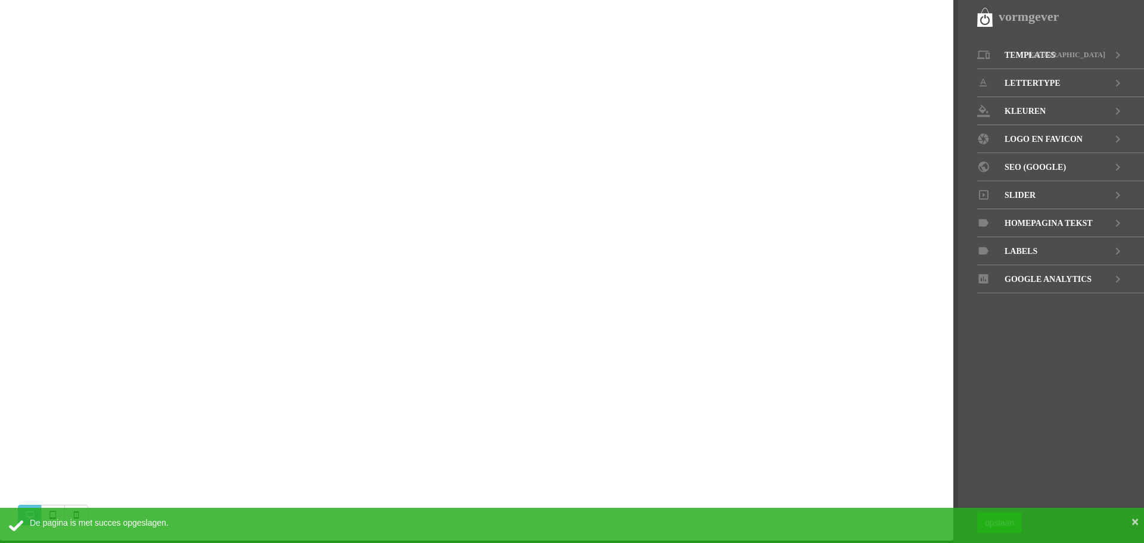
scroll to position [1174, 0]
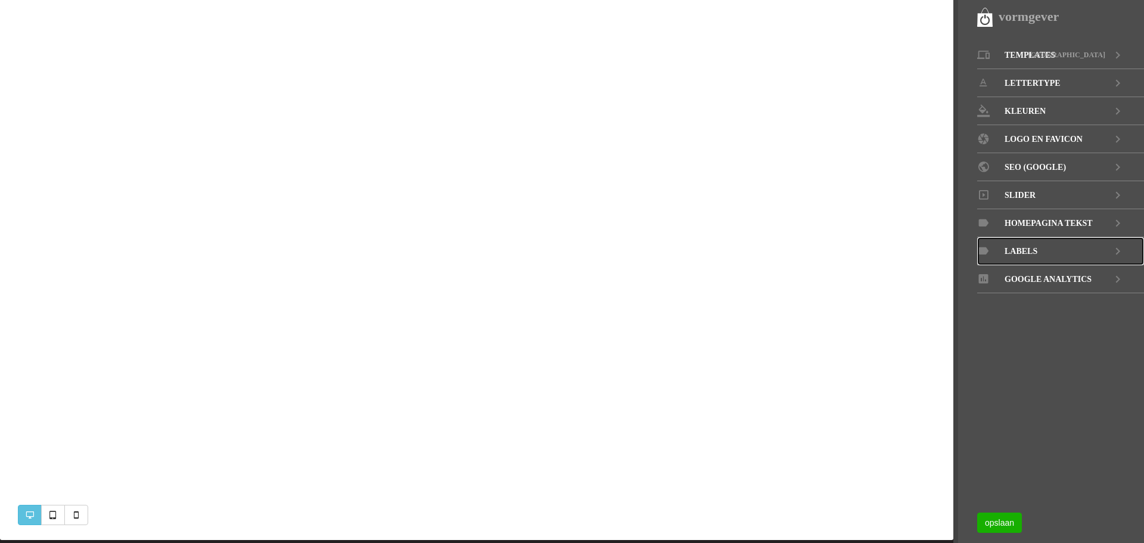
click at [1020, 247] on span "LABELS" at bounding box center [1020, 251] width 33 height 28
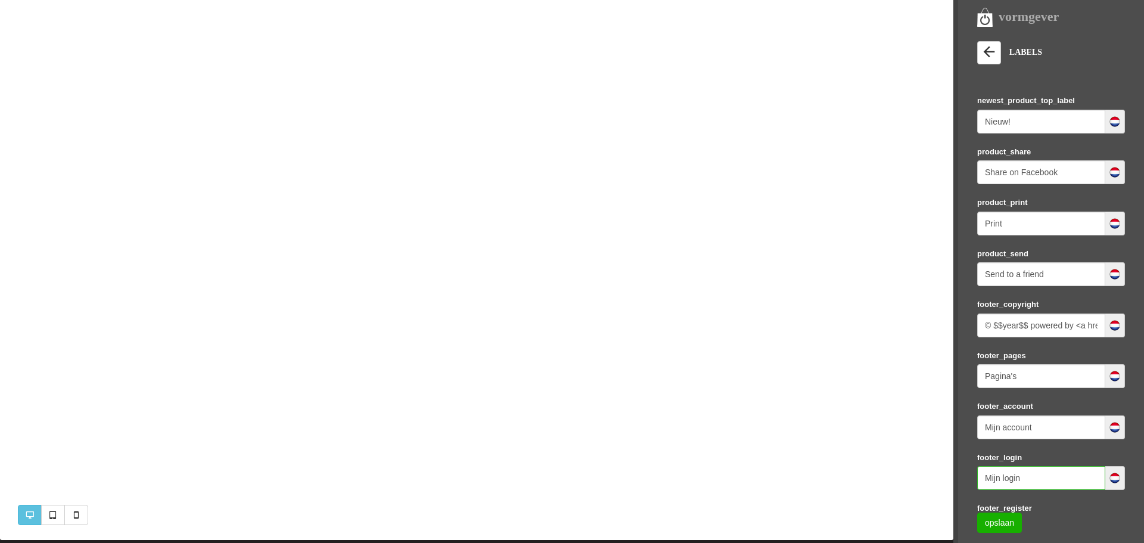
click at [1048, 486] on input "Mijn login" at bounding box center [1041, 478] width 128 height 24
click at [1109, 480] on img at bounding box center [1115, 478] width 12 height 12
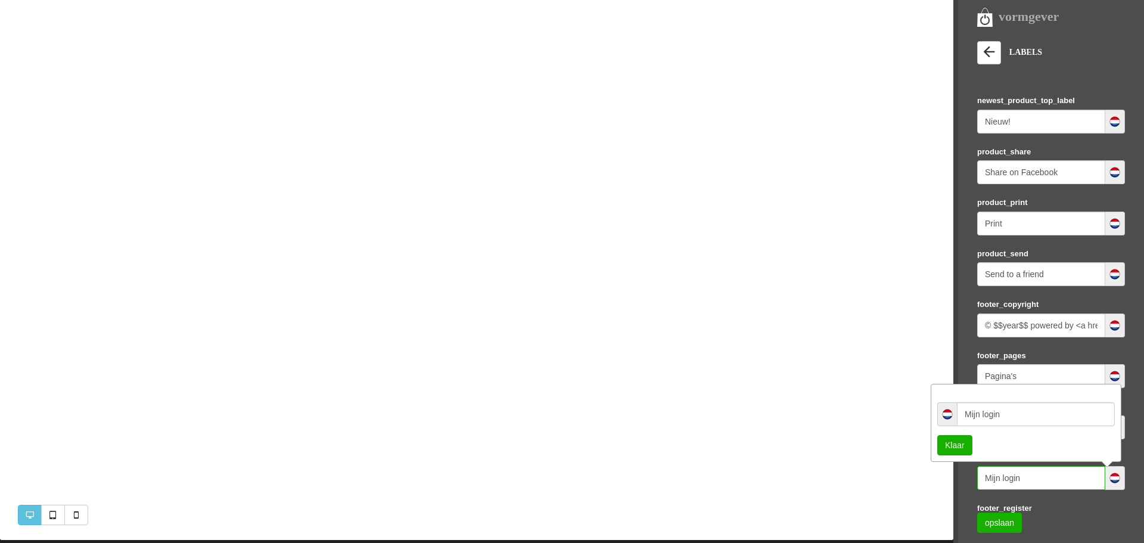
click at [1029, 480] on input "Mijn login" at bounding box center [1041, 478] width 128 height 24
click at [1003, 520] on link "opslaan" at bounding box center [999, 522] width 45 height 20
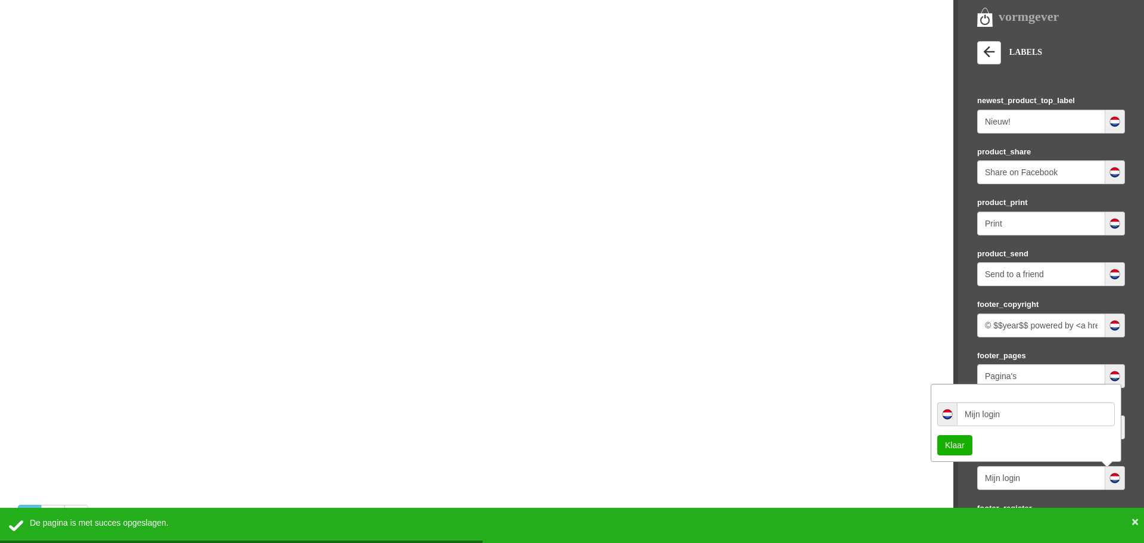
scroll to position [737, 0]
click at [992, 57] on icon at bounding box center [988, 51] width 17 height 17
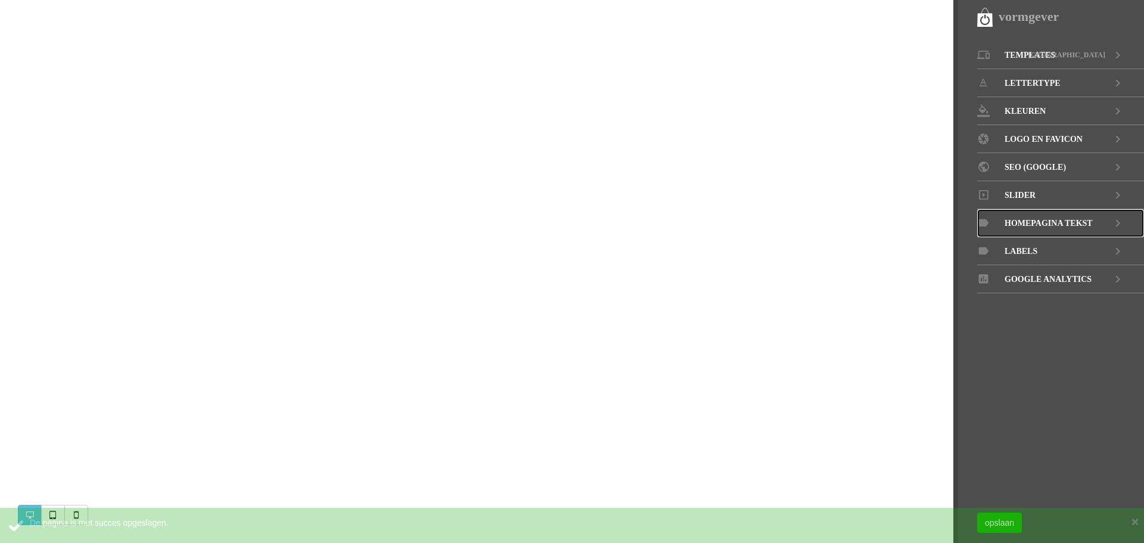
click at [1033, 223] on span "Homepagina tekst" at bounding box center [1048, 223] width 88 height 28
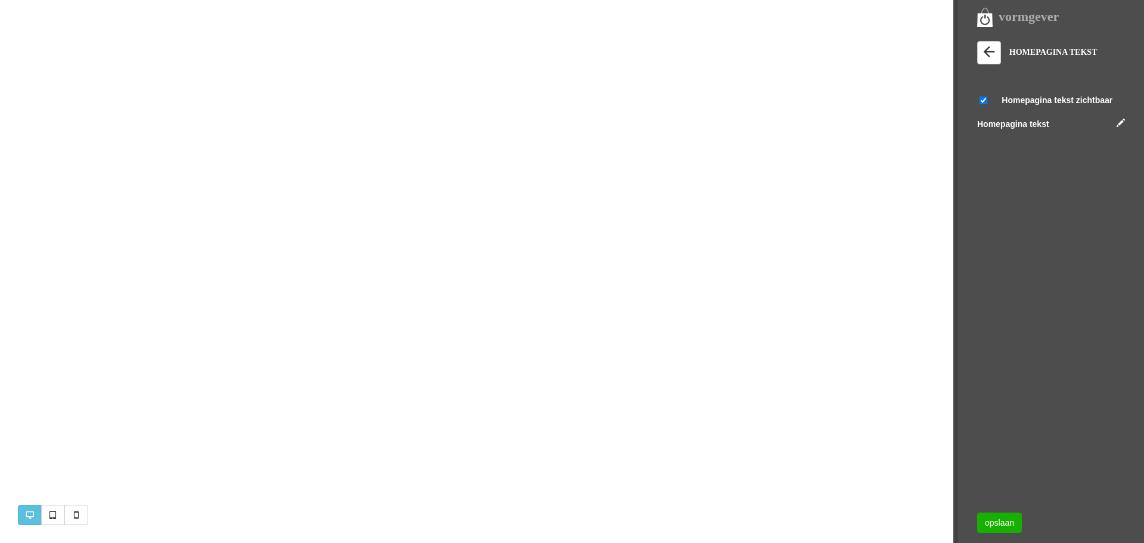
click at [1022, 121] on label "Homepagina tekst" at bounding box center [1013, 124] width 72 height 12
click at [1123, 123] on link at bounding box center [1120, 123] width 8 height 8
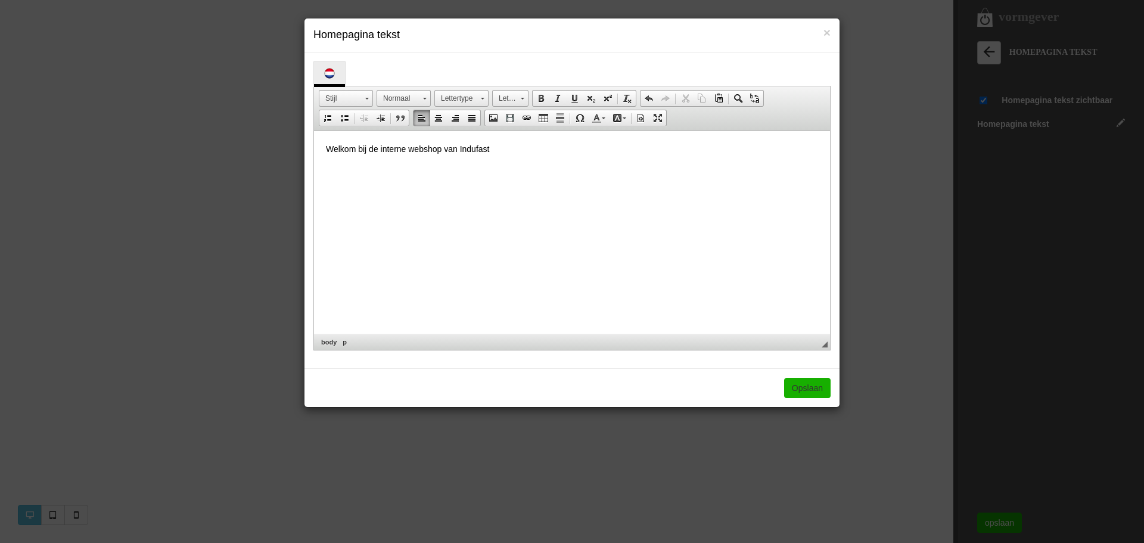
click at [509, 150] on p "Welkom bij de interne webshop van Indufast" at bounding box center [572, 149] width 492 height 13
click at [826, 394] on link "Opslaan" at bounding box center [807, 388] width 46 height 20
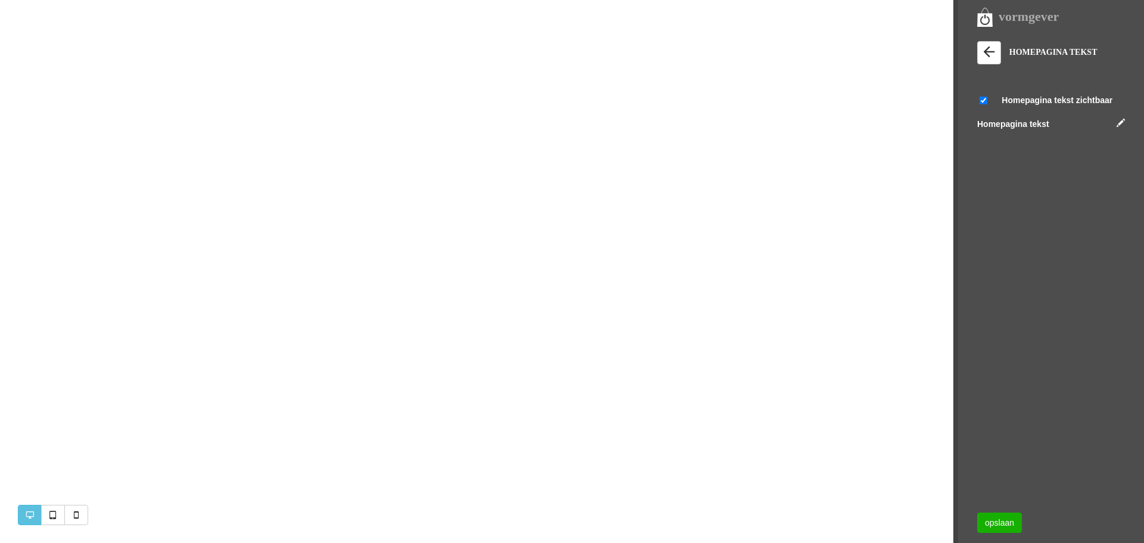
scroll to position [0, 0]
click at [986, 17] on div "vormgever" at bounding box center [1060, 17] width 167 height 20
click at [986, 18] on div "vormgever" at bounding box center [1060, 17] width 167 height 20
click at [991, 52] on icon at bounding box center [988, 51] width 17 height 17
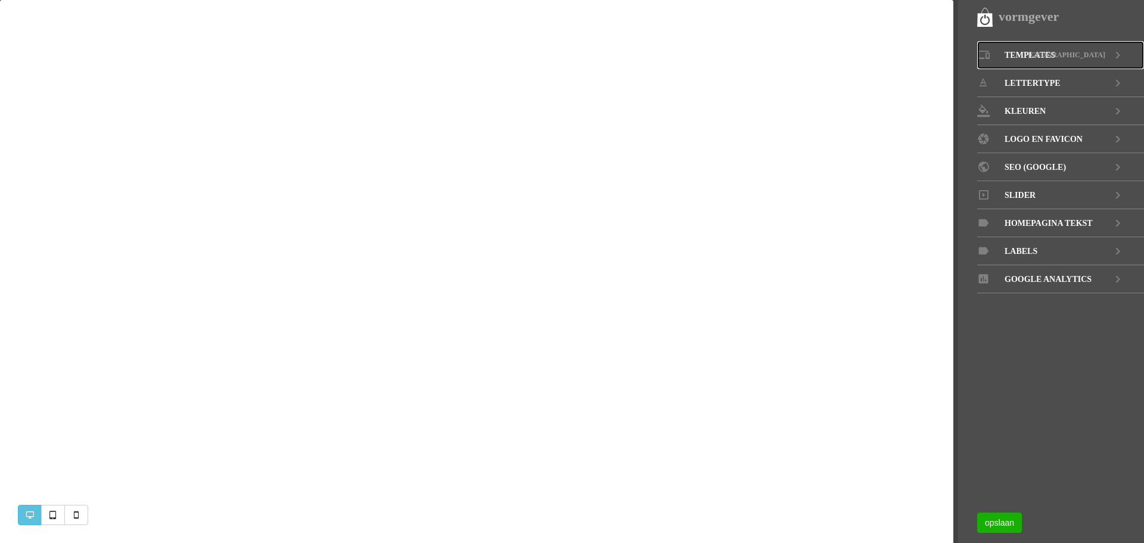
click at [989, 52] on icon at bounding box center [983, 55] width 13 height 7
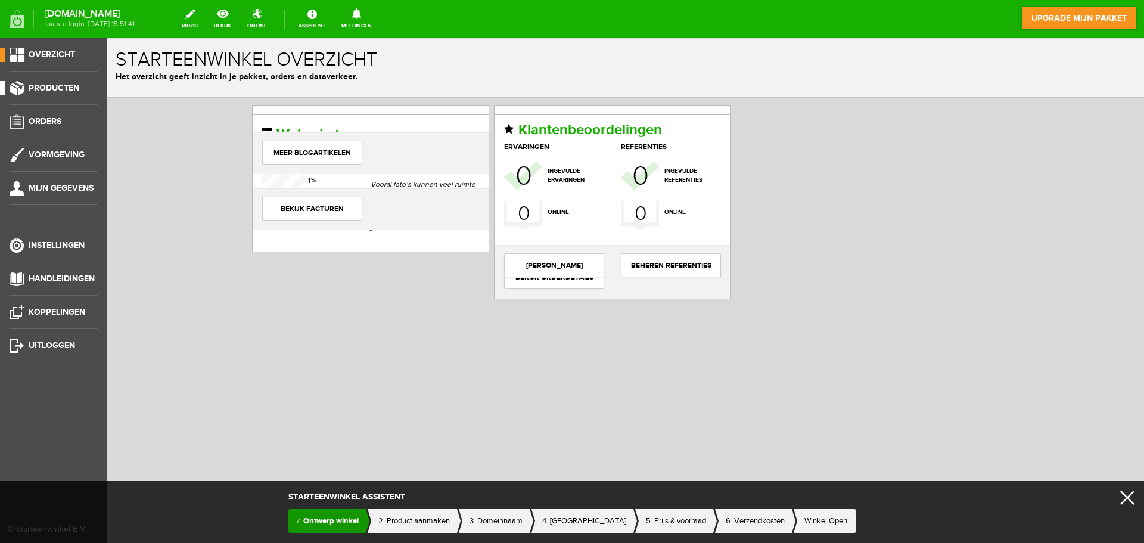
click at [55, 86] on span "Producten" at bounding box center [54, 88] width 51 height 10
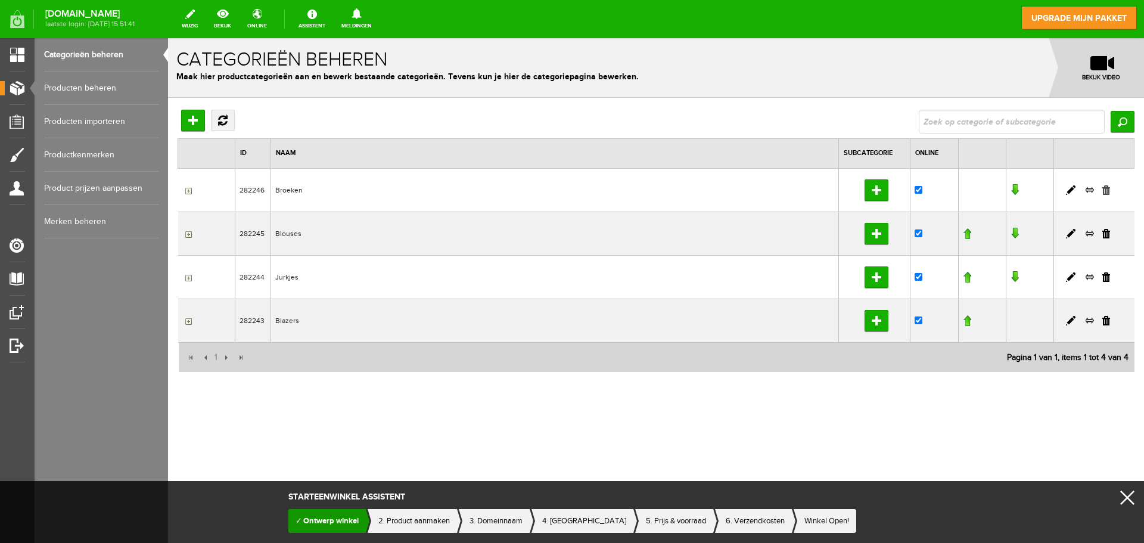
click at [1106, 192] on link at bounding box center [1106, 190] width 8 height 10
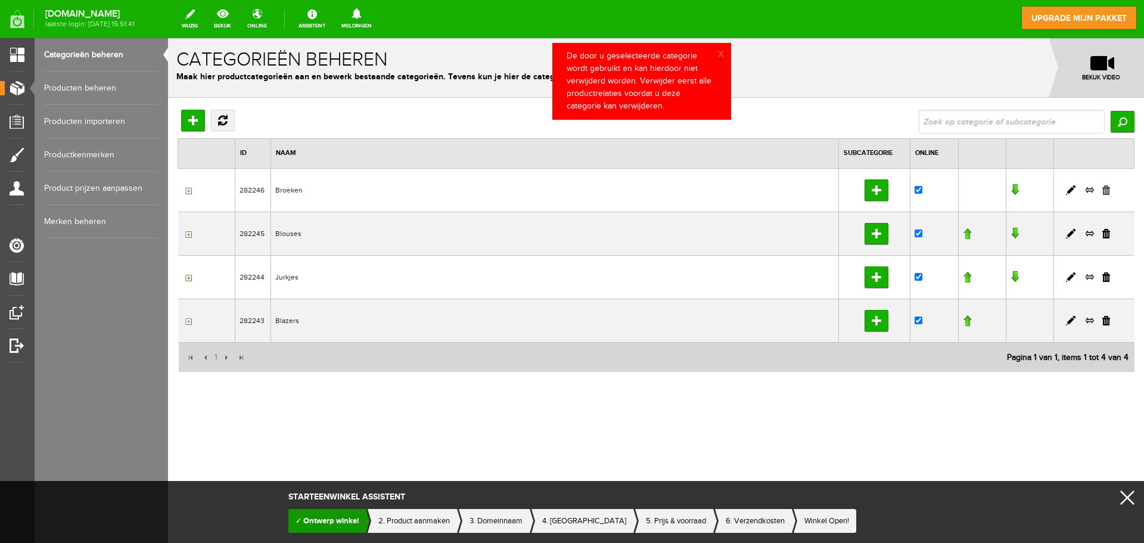
click at [1109, 188] on link at bounding box center [1106, 190] width 8 height 10
click at [1109, 191] on link at bounding box center [1106, 190] width 8 height 10
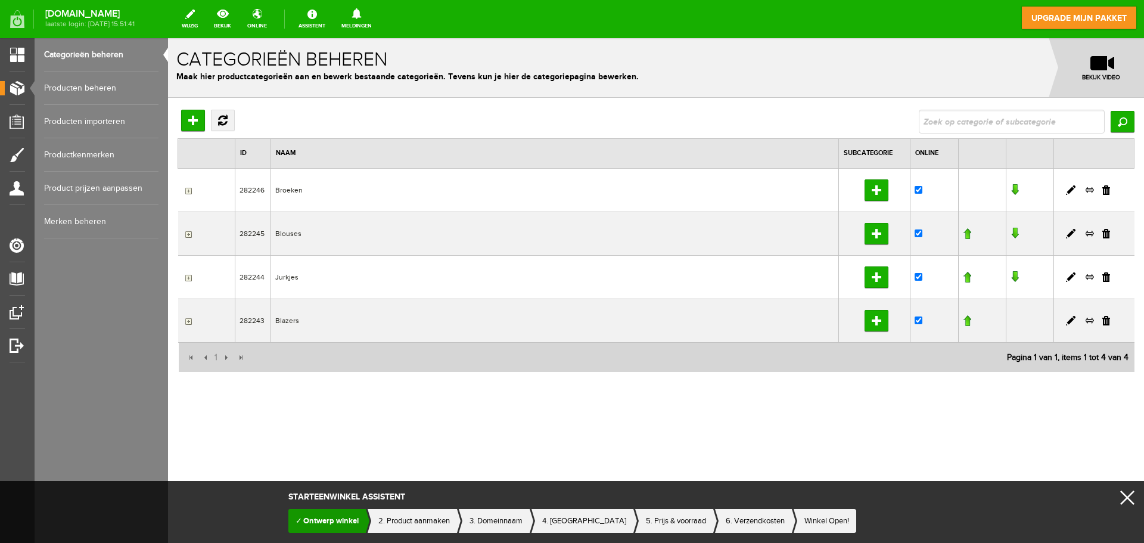
click at [82, 88] on link "Producten beheren" at bounding box center [101, 87] width 114 height 33
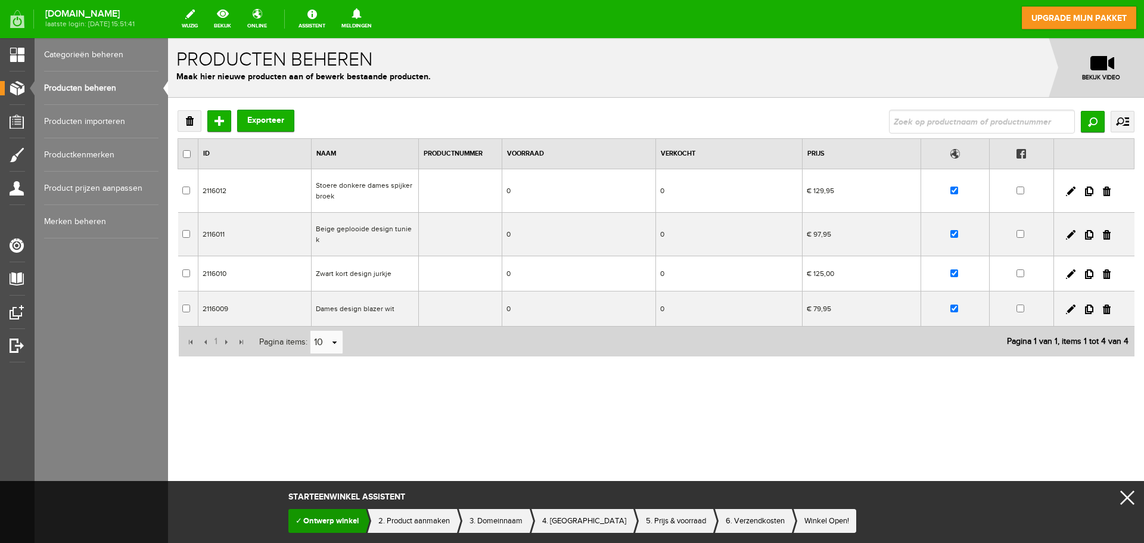
click at [185, 152] on input "checkbox" at bounding box center [187, 154] width 8 height 9
checkbox input "true"
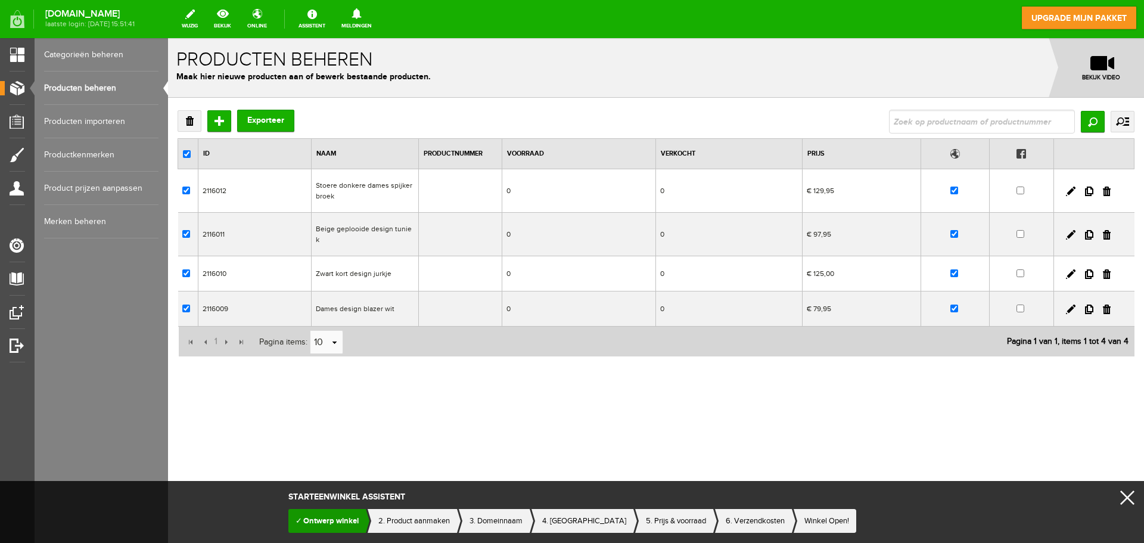
checkbox input "true"
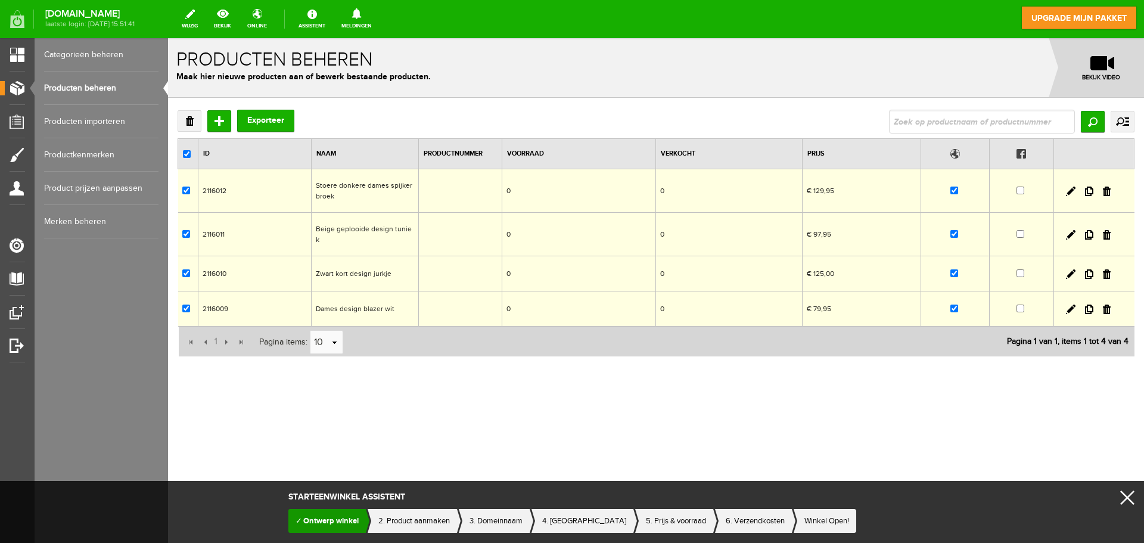
click at [190, 119] on link "Verwijderen" at bounding box center [190, 120] width 24 height 21
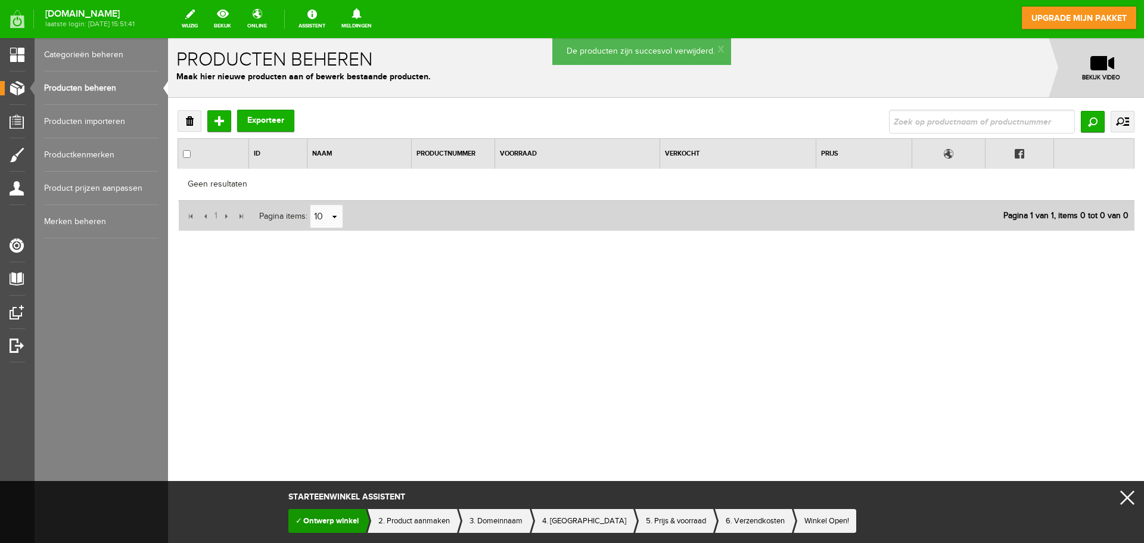
click at [70, 51] on link "Categorieën beheren" at bounding box center [101, 54] width 114 height 33
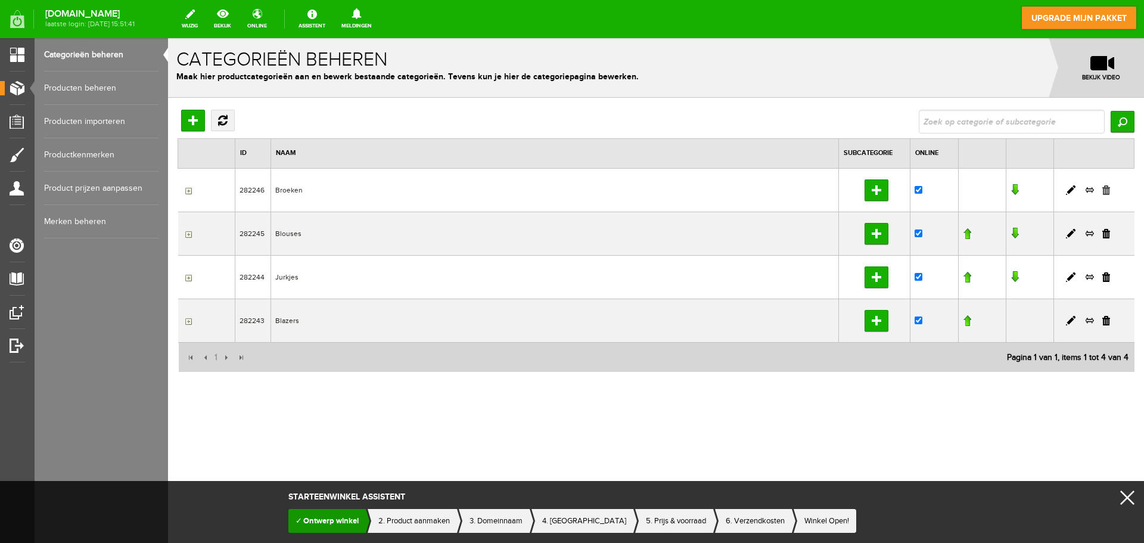
click at [1108, 191] on link at bounding box center [1106, 190] width 8 height 10
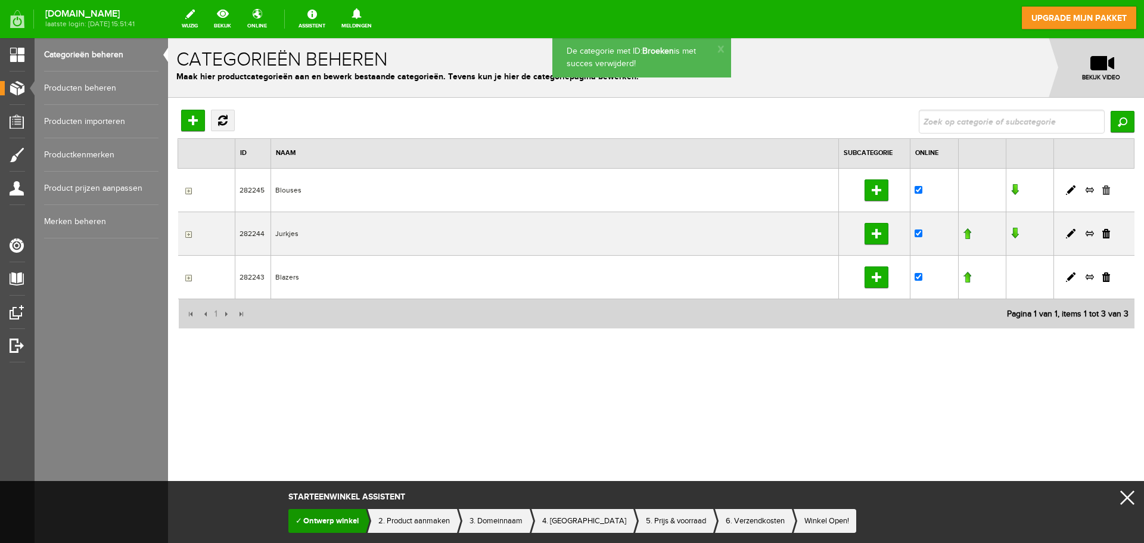
click at [1108, 191] on link at bounding box center [1106, 190] width 8 height 10
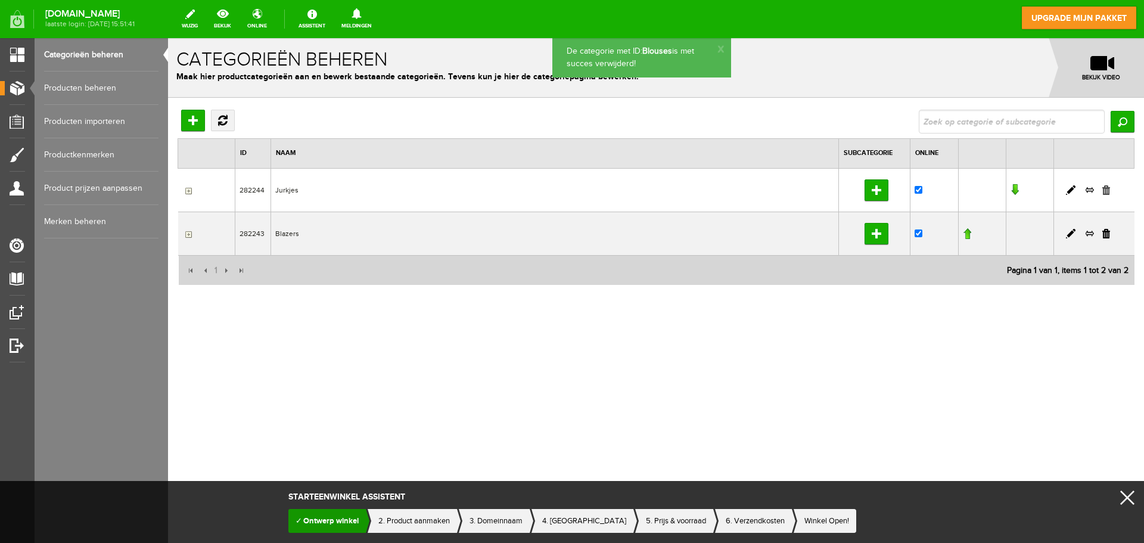
click at [1108, 190] on link at bounding box center [1106, 190] width 8 height 10
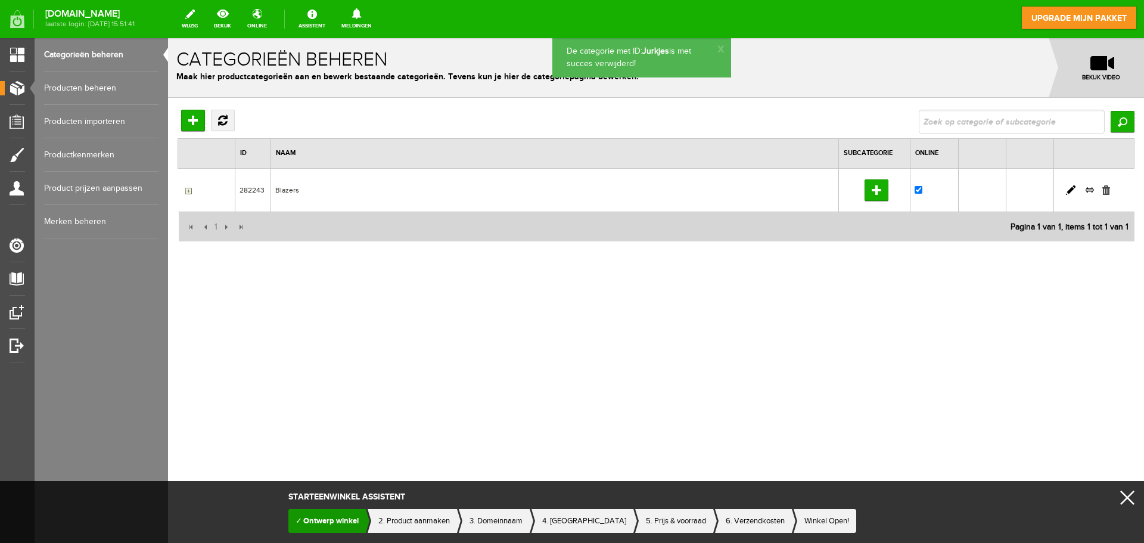
click at [1109, 193] on link at bounding box center [1106, 190] width 8 height 10
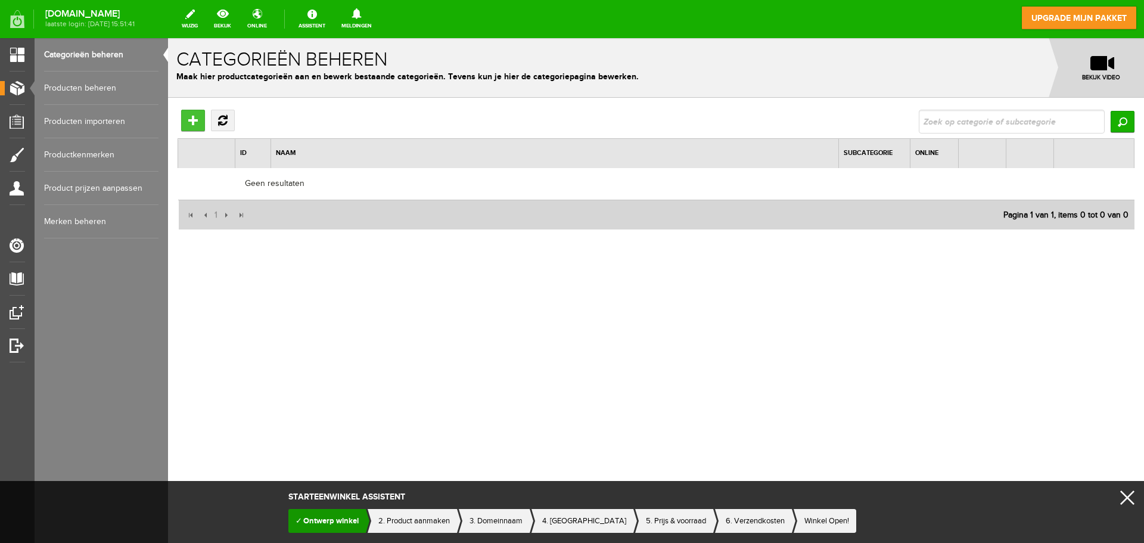
click at [201, 119] on input "Hoofdcategorie toevoegen" at bounding box center [193, 120] width 24 height 21
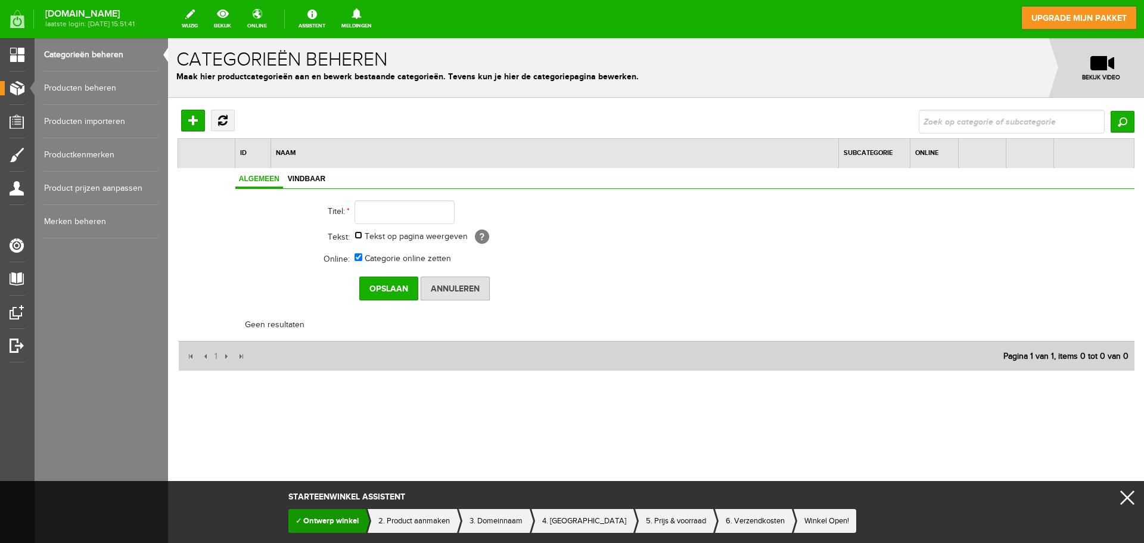
click at [360, 234] on input "Tekst op pagina weergeven" at bounding box center [358, 235] width 8 height 8
checkbox input "true"
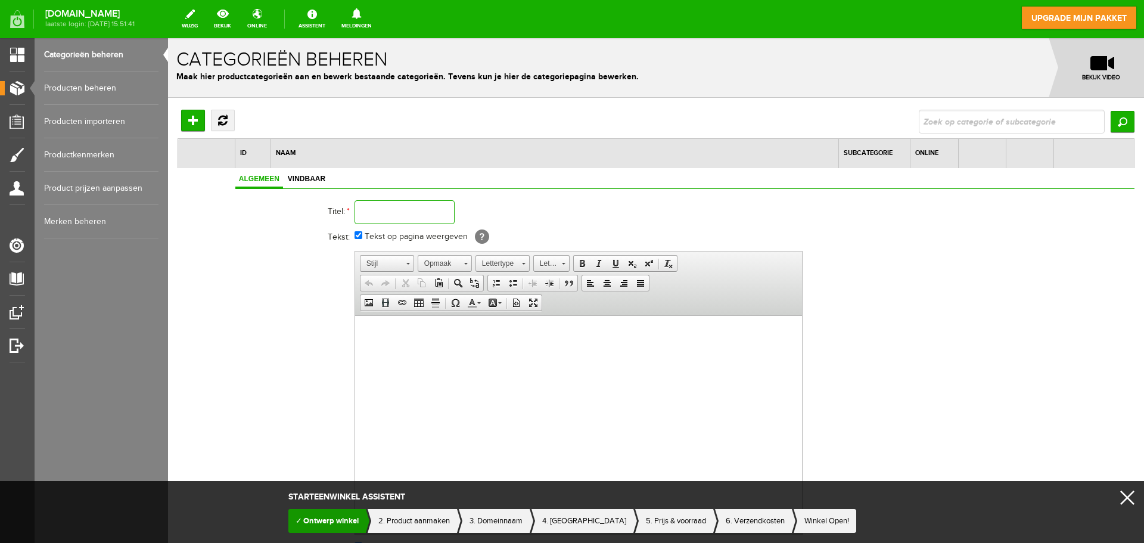
click at [384, 209] on input "text" at bounding box center [404, 212] width 100 height 24
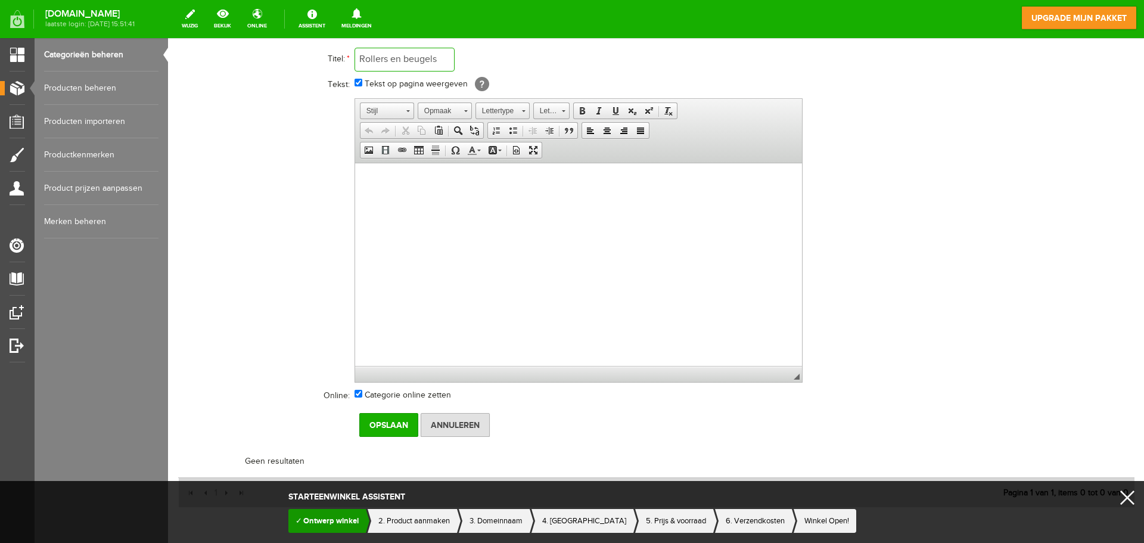
scroll to position [159, 0]
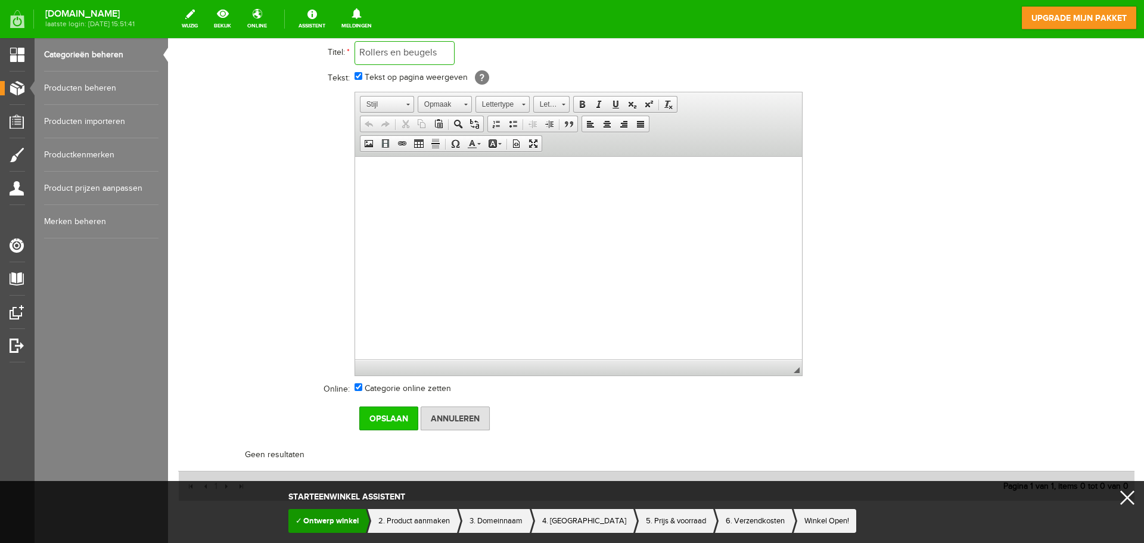
type input "Rollers en beugels"
click at [393, 416] on input "Opslaan" at bounding box center [388, 418] width 59 height 24
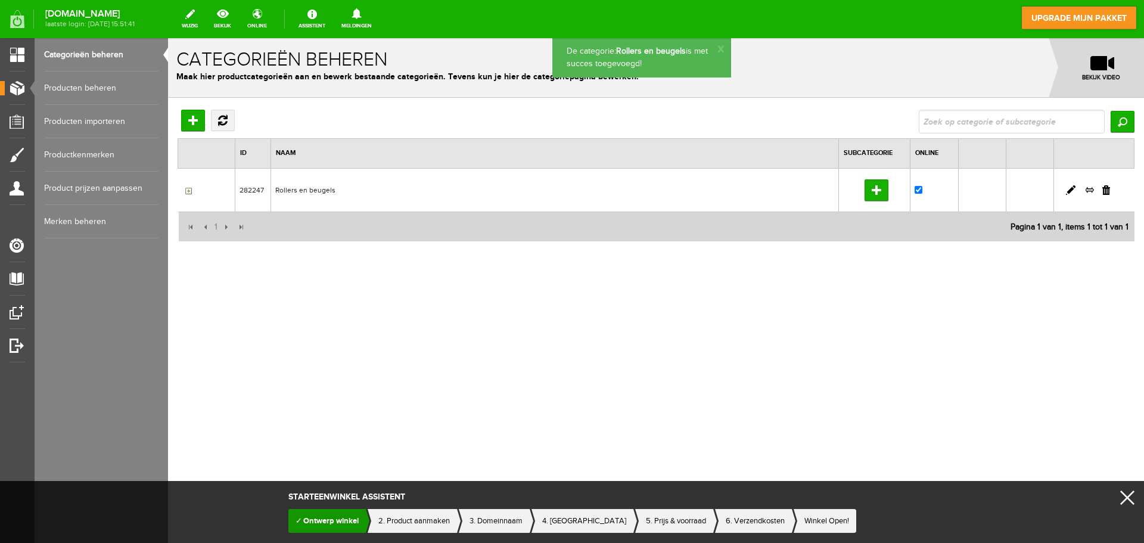
scroll to position [0, 0]
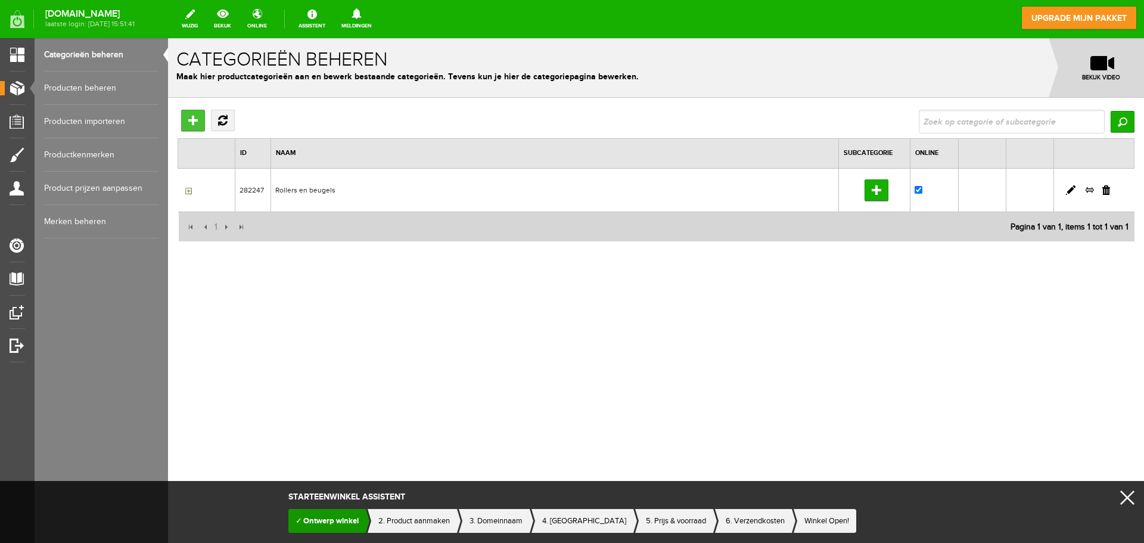
click at [200, 121] on input "Hoofdcategorie toevoegen" at bounding box center [193, 120] width 24 height 21
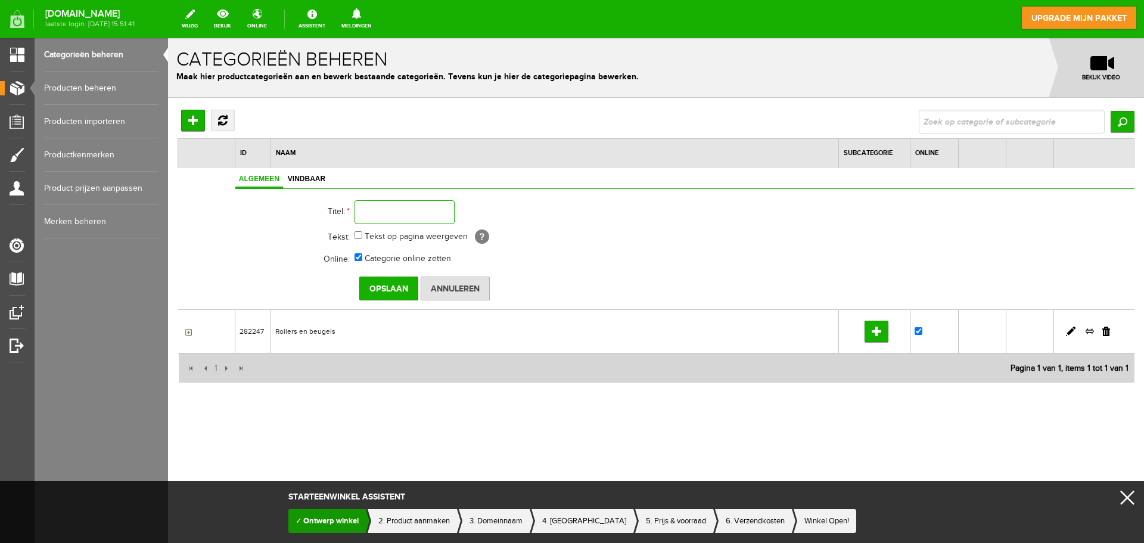
click at [380, 212] on input "text" at bounding box center [404, 212] width 100 height 24
type input "Kwasten"
click at [396, 281] on input "Opslaan" at bounding box center [388, 288] width 59 height 24
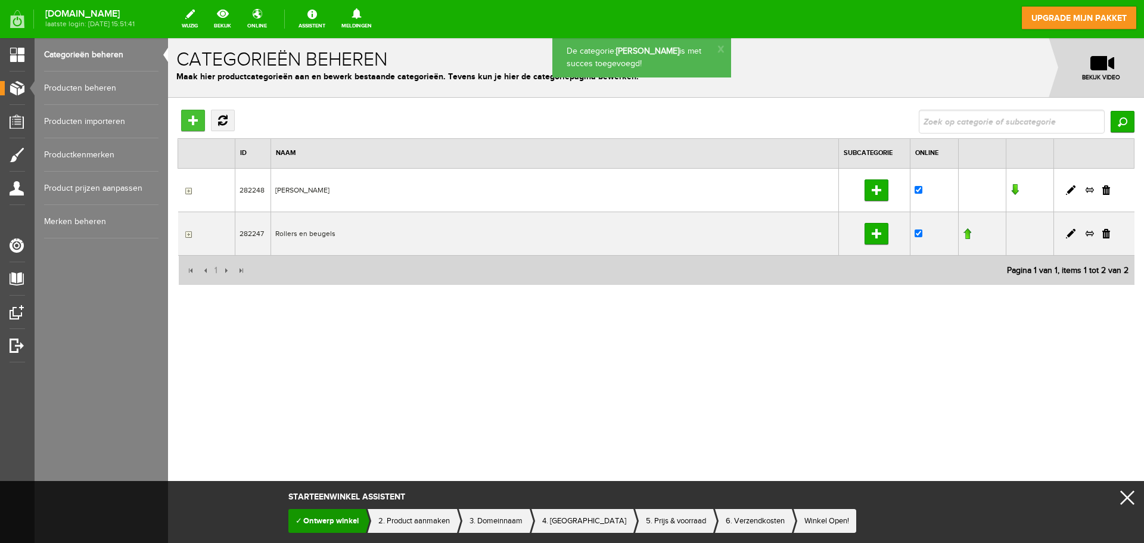
click at [195, 120] on input "Hoofdcategorie toevoegen" at bounding box center [193, 120] width 24 height 21
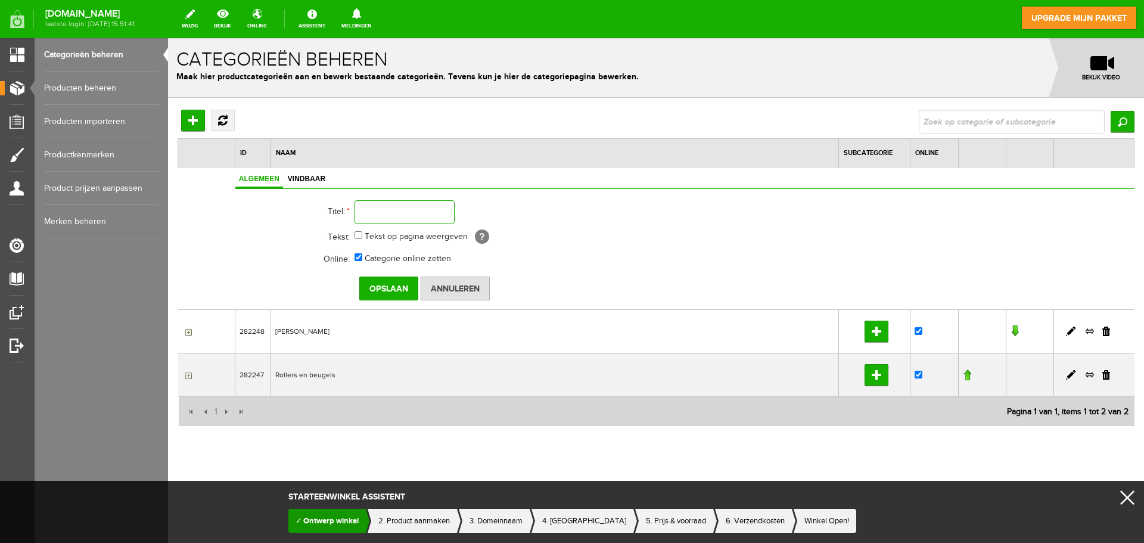
click at [391, 209] on input "text" at bounding box center [404, 212] width 100 height 24
type input "Tape"
click at [391, 288] on input "Opslaan" at bounding box center [388, 288] width 59 height 24
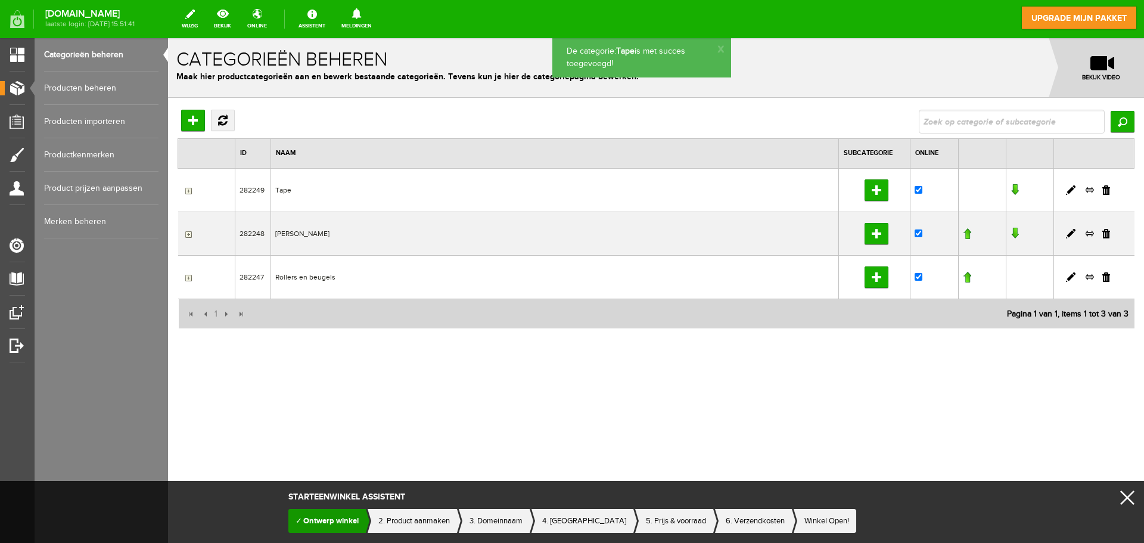
click at [1014, 190] on link at bounding box center [1014, 190] width 8 height 12
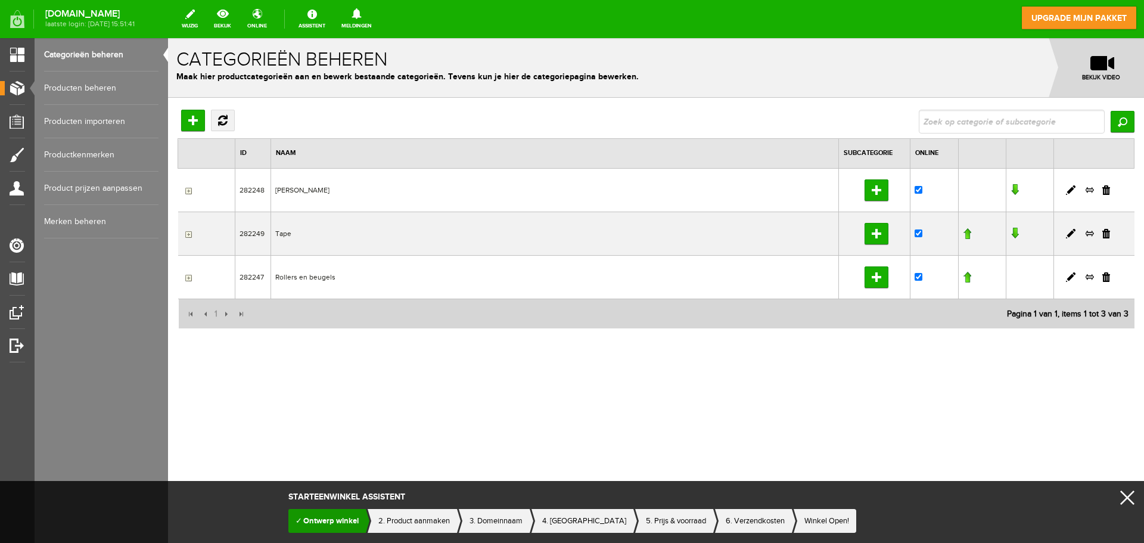
click at [967, 236] on link at bounding box center [967, 234] width 8 height 12
click at [967, 277] on link at bounding box center [967, 277] width 8 height 12
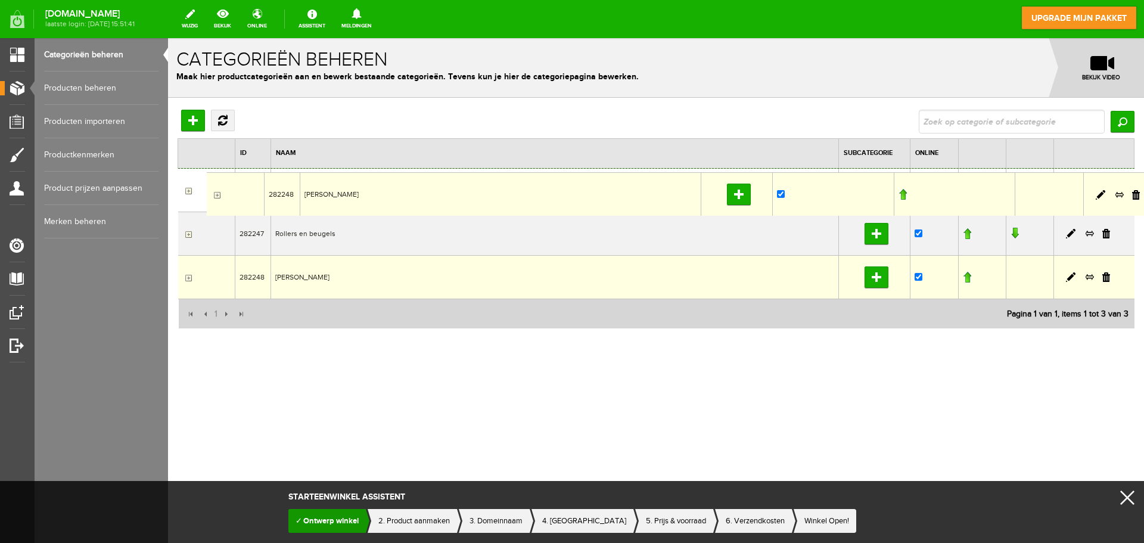
drag, startPoint x: 331, startPoint y: 285, endPoint x: 206, endPoint y: 172, distance: 168.2
click at [206, 172] on tbody "282249 Tape Subcategorie toevoegen 282247 Rollers en beugels Subcategorie toevo…" at bounding box center [656, 233] width 956 height 130
drag, startPoint x: 329, startPoint y: 276, endPoint x: 197, endPoint y: 167, distance: 170.9
click at [197, 167] on table "ID Naam Subcategorie Online Data pager 1 Pagina items: 10 select 10 20 50 Pagin…" at bounding box center [656, 233] width 957 height 191
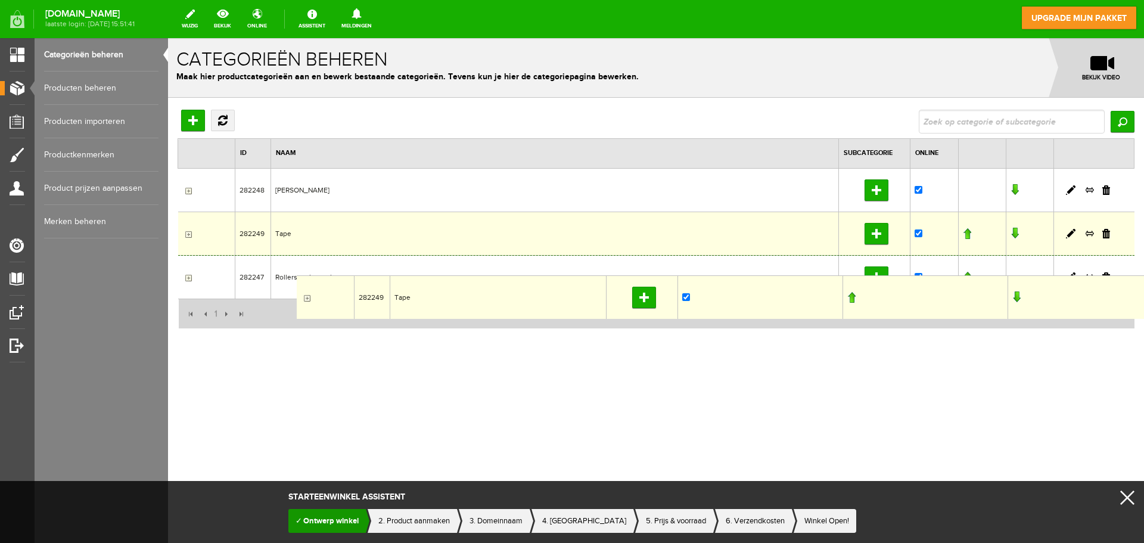
drag, startPoint x: 301, startPoint y: 238, endPoint x: 292, endPoint y: 288, distance: 50.2
click at [292, 288] on tbody "282248 Kwasten Subcategorie toevoegen 282249 Tape Subcategorie toevoegen 282247…" at bounding box center [656, 233] width 956 height 130
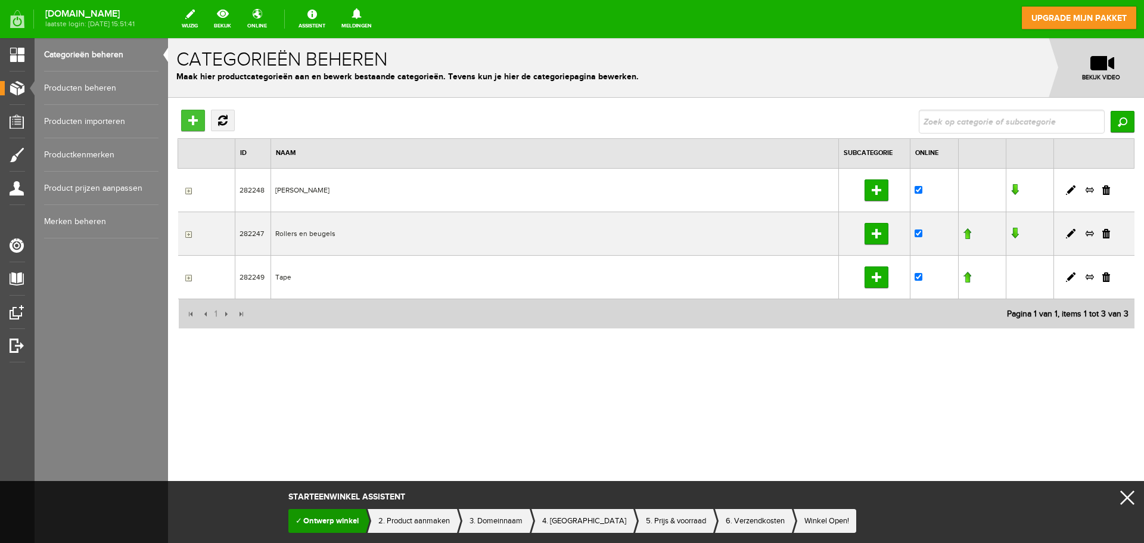
click at [195, 117] on input "Hoofdcategorie toevoegen" at bounding box center [193, 120] width 24 height 21
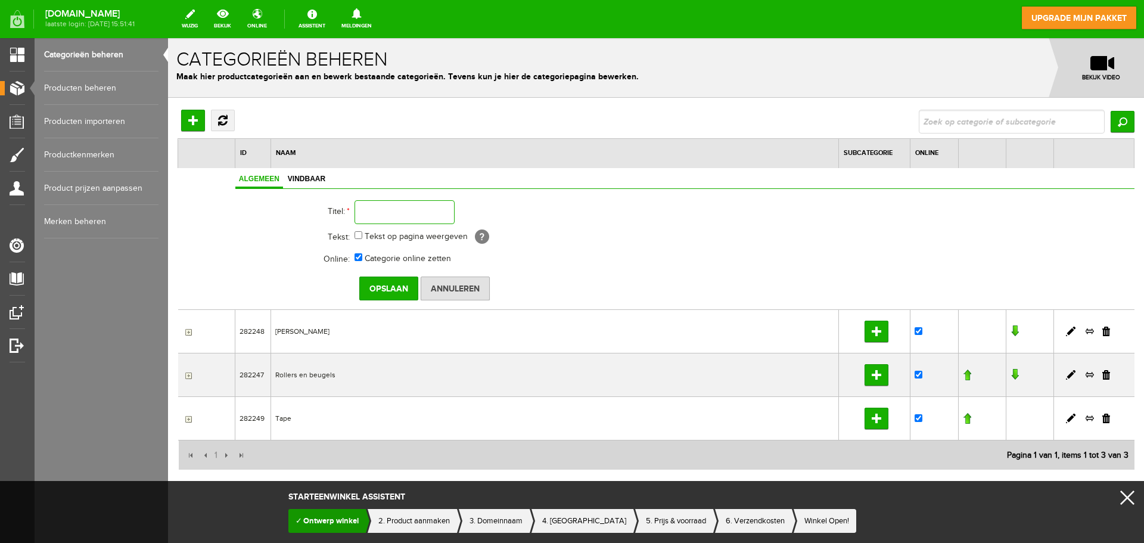
click at [375, 214] on input "text" at bounding box center [404, 212] width 100 height 24
type input "Schuurschijven"
click at [382, 282] on input "Opslaan" at bounding box center [388, 288] width 59 height 24
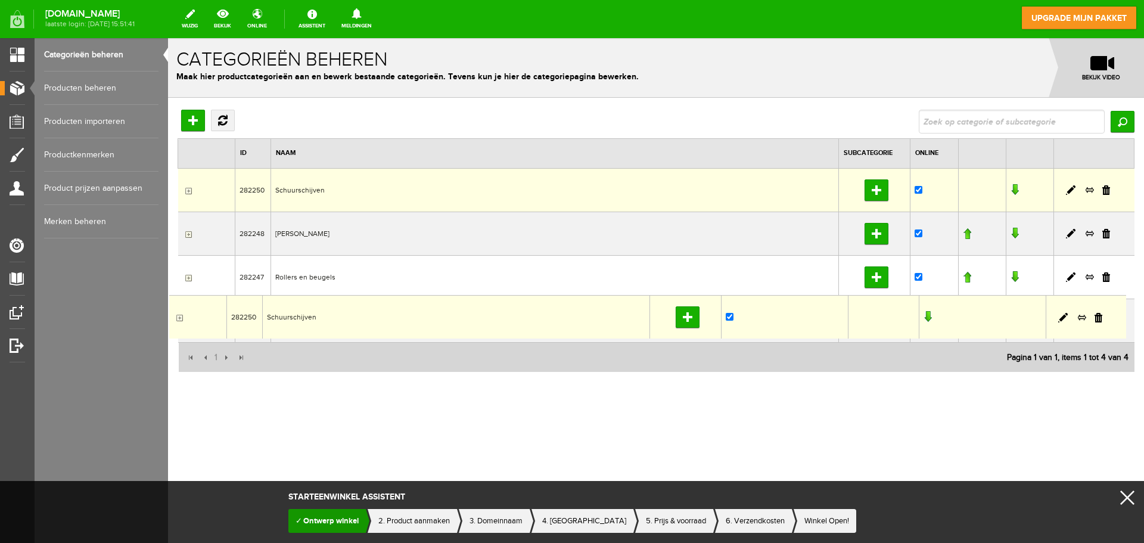
drag, startPoint x: 565, startPoint y: 187, endPoint x: 169, endPoint y: 294, distance: 410.9
click at [169, 294] on div "Hoofdcategorie toevoegen Vernieuwen Zoeken ID Naam Subcategorie Online Data pag…" at bounding box center [656, 280] width 976 height 364
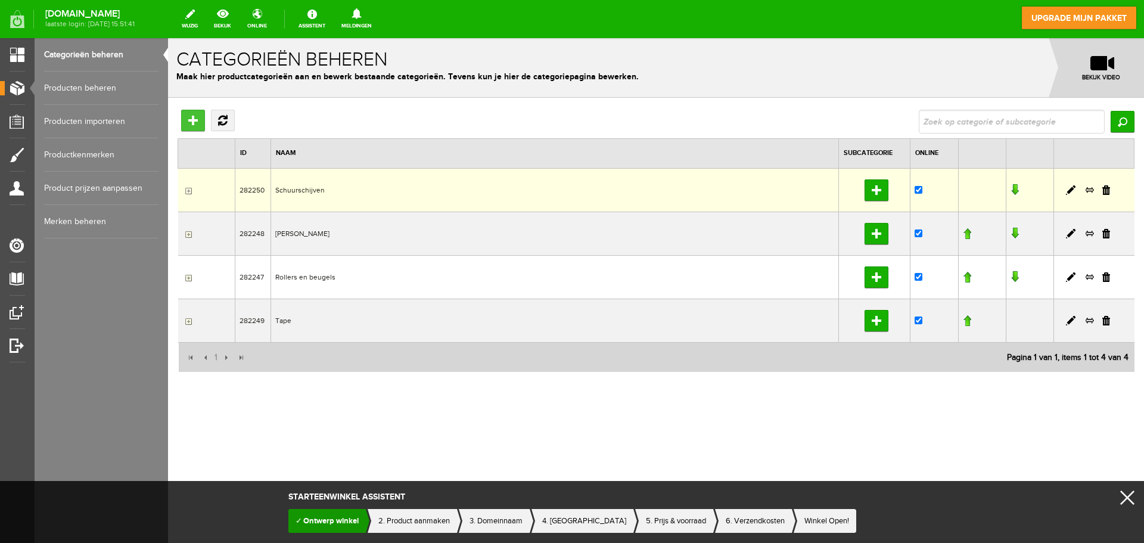
click at [190, 122] on input "Hoofdcategorie toevoegen" at bounding box center [193, 120] width 24 height 21
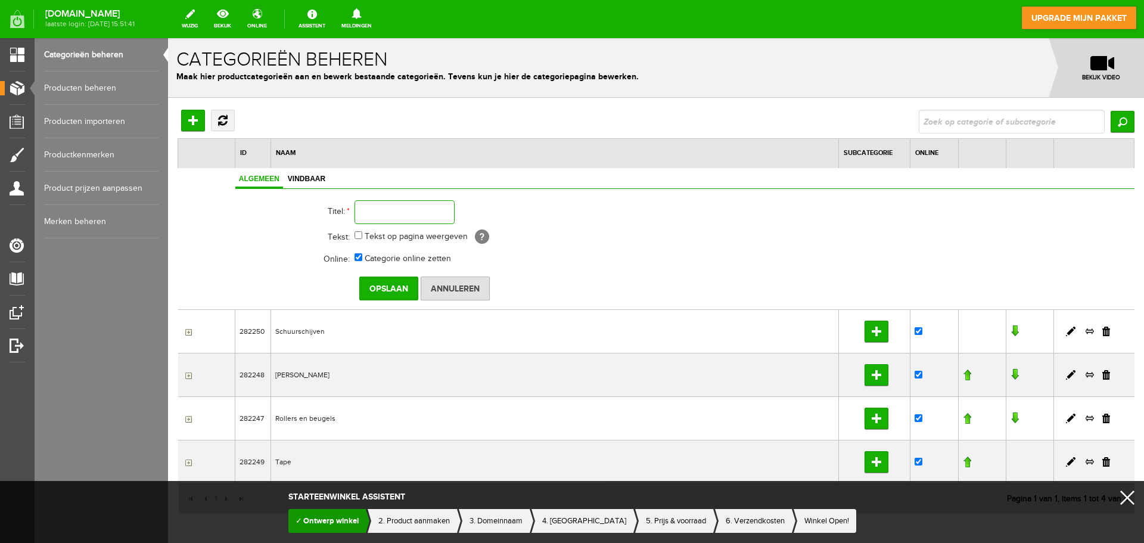
click at [399, 213] on input "text" at bounding box center [404, 212] width 100 height 24
type input "Mixers"
click at [398, 291] on input "Opslaan" at bounding box center [388, 288] width 59 height 24
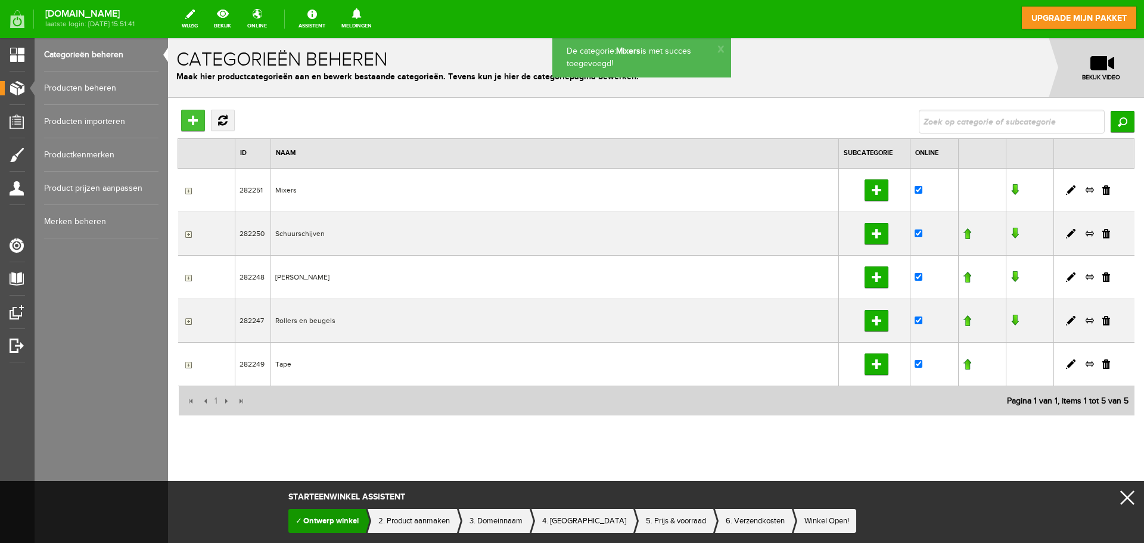
click at [191, 122] on input "Hoofdcategorie toevoegen" at bounding box center [193, 120] width 24 height 21
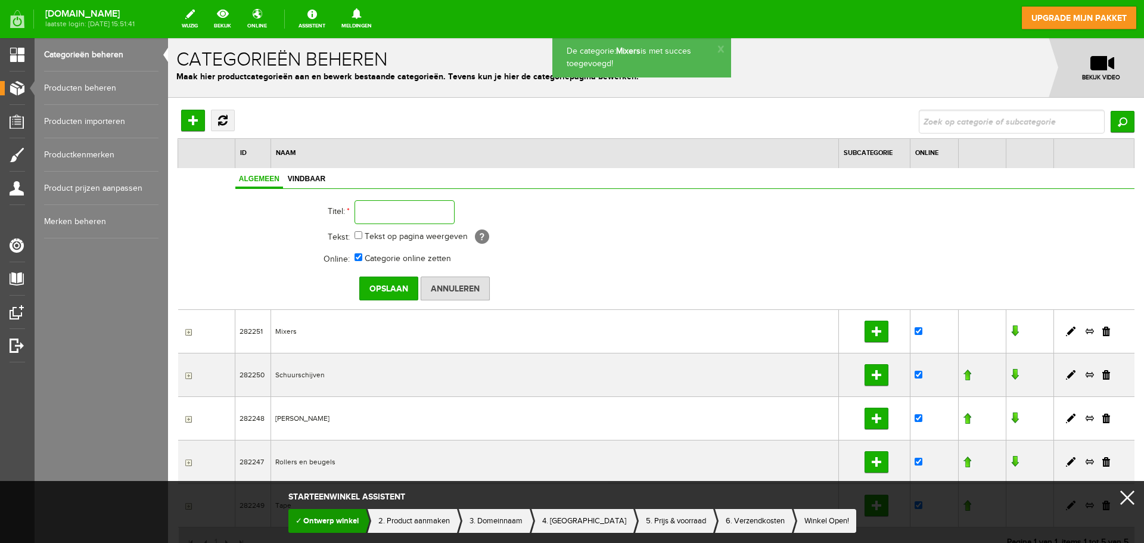
click at [397, 208] on input "text" at bounding box center [404, 212] width 100 height 24
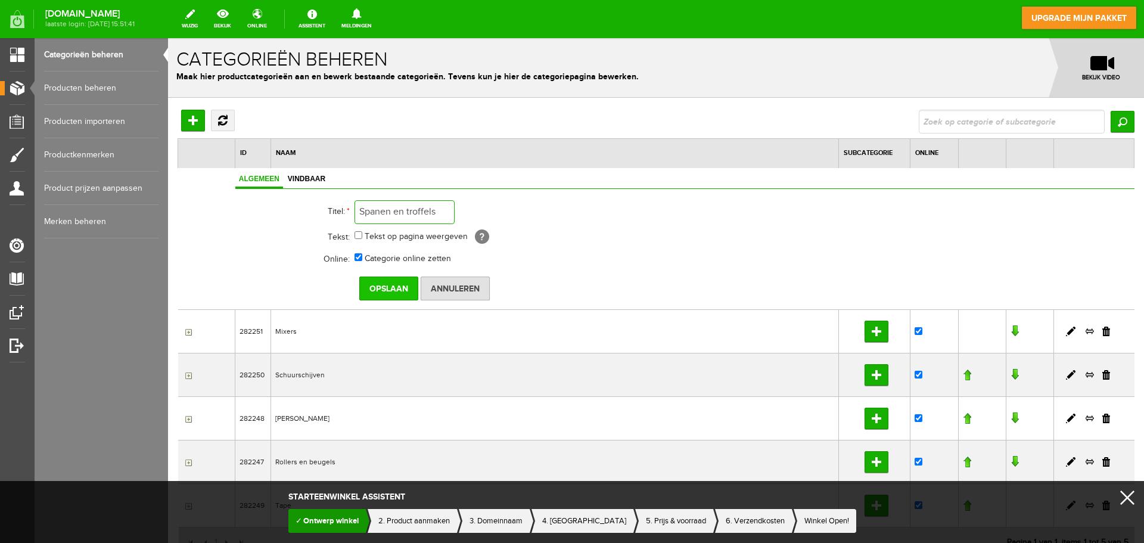
type input "Spanen en troffels"
click at [372, 288] on input "Opslaan" at bounding box center [388, 288] width 59 height 24
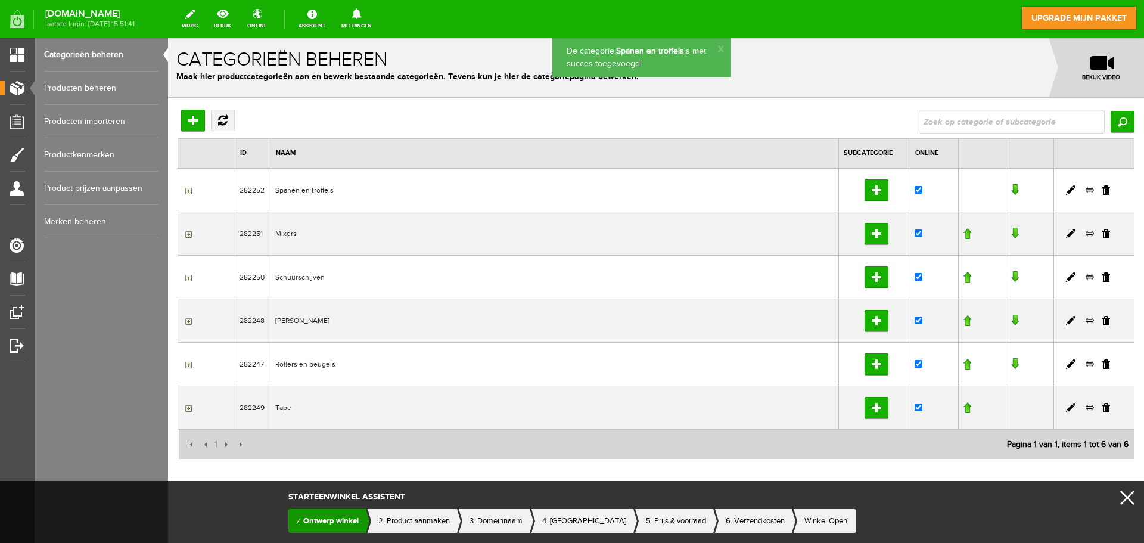
click at [1010, 233] on link at bounding box center [1014, 234] width 8 height 12
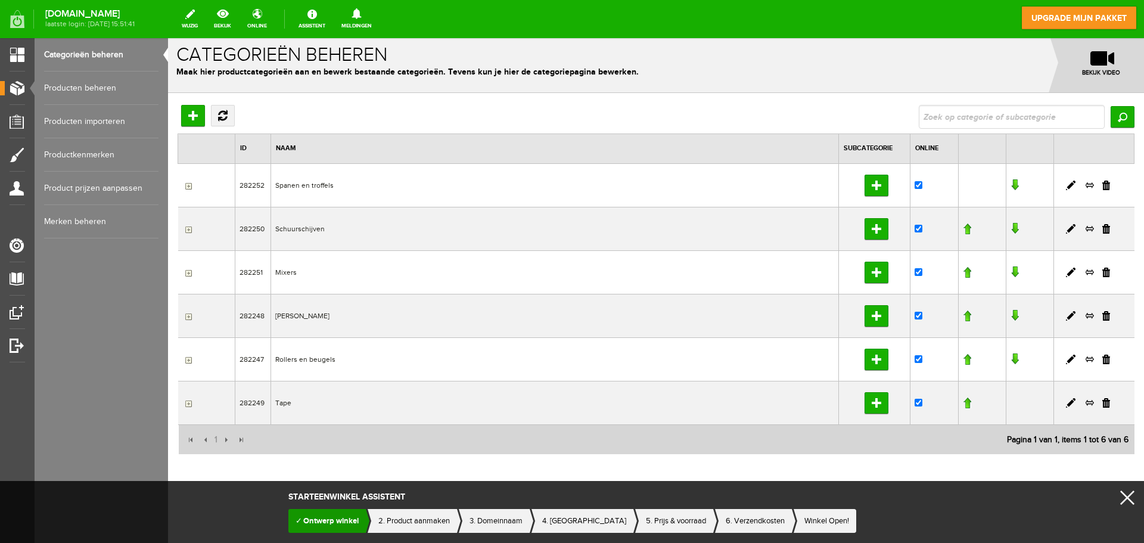
scroll to position [6, 0]
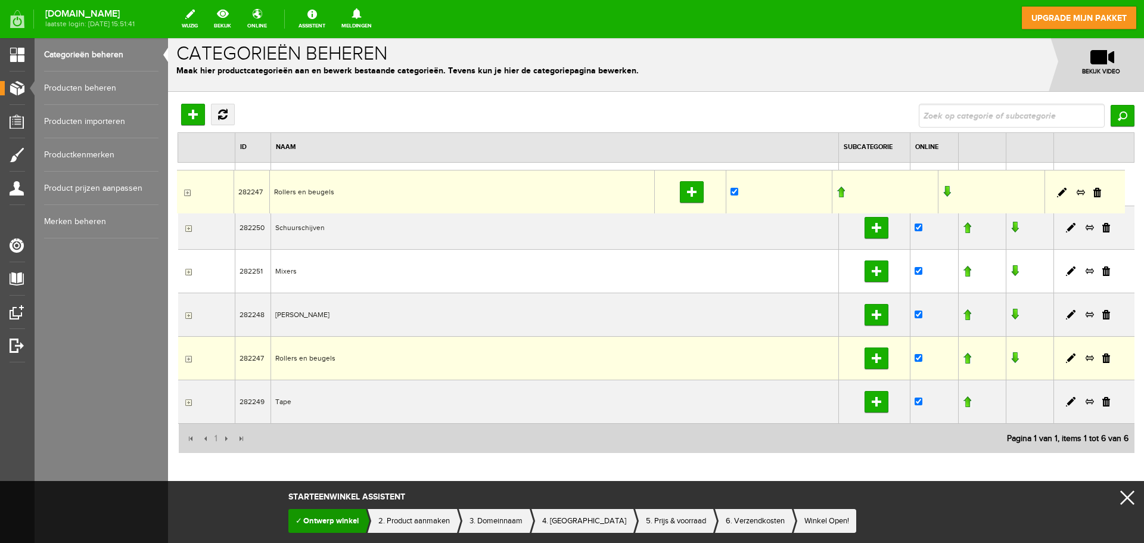
drag, startPoint x: 313, startPoint y: 363, endPoint x: 176, endPoint y: 169, distance: 236.8
click at [176, 169] on div "Hoofdcategorie toevoegen Vernieuwen Zoeken ID Naam Subcategorie Online Data pag…" at bounding box center [656, 317] width 976 height 451
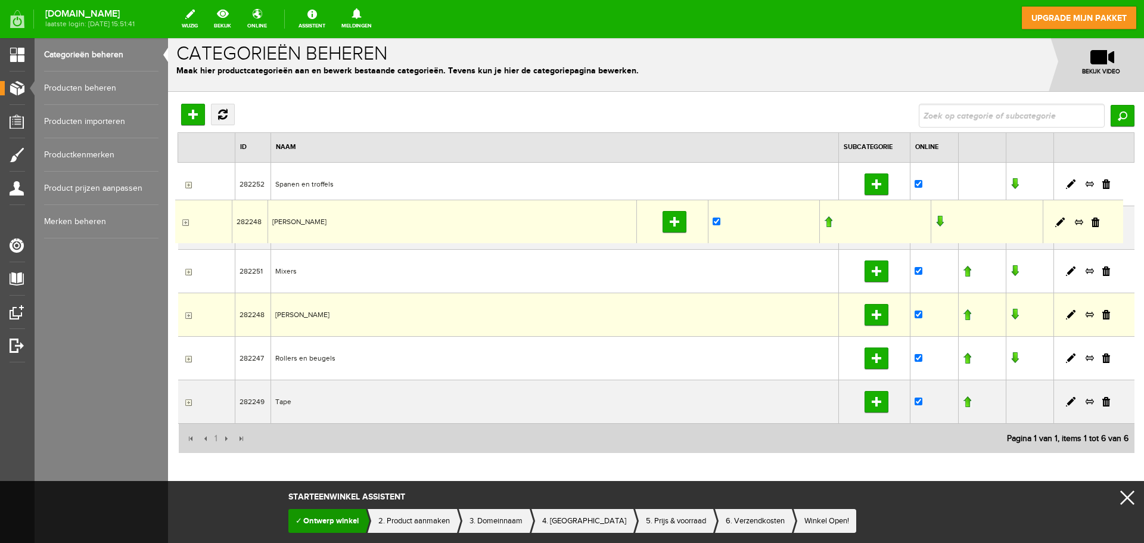
drag, startPoint x: 300, startPoint y: 319, endPoint x: 175, endPoint y: 199, distance: 173.6
click at [175, 199] on div "Hoofdcategorie toevoegen Vernieuwen Zoeken ID Naam Subcategorie Online Data pag…" at bounding box center [656, 317] width 976 height 451
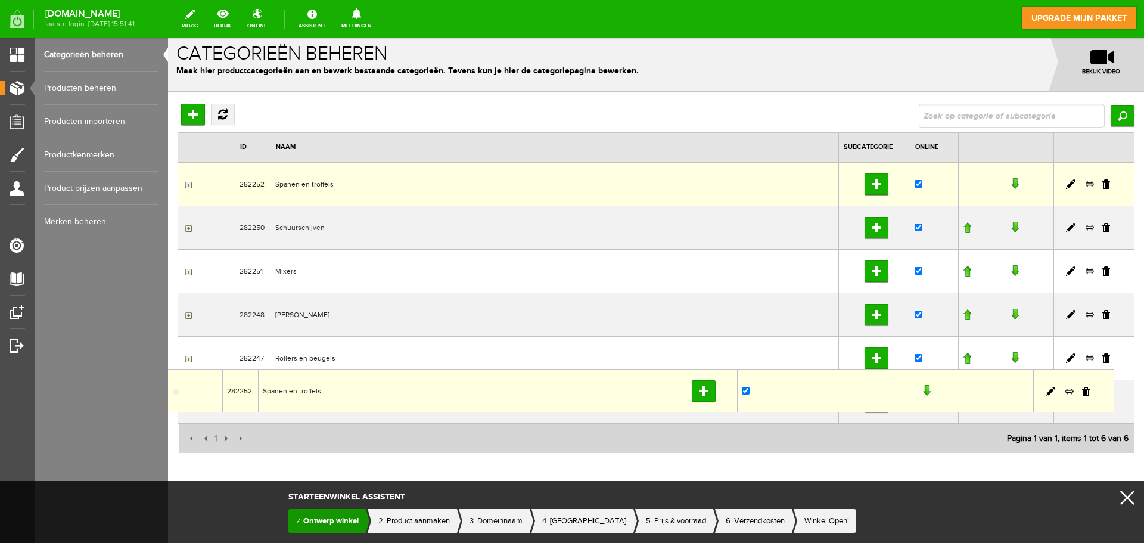
drag, startPoint x: 324, startPoint y: 170, endPoint x: 165, endPoint y: 368, distance: 253.8
click at [168, 368] on html "282252 Spanen en troffels Subcategorie toevoegen De categorie: Spanen en troffe…" at bounding box center [656, 284] width 976 height 505
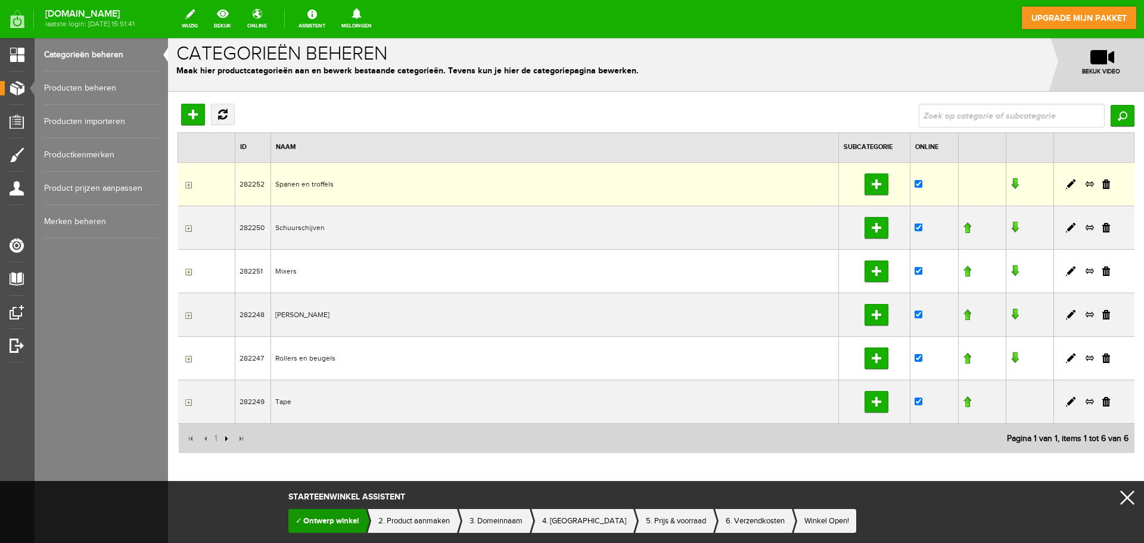
click at [224, 440] on input "button" at bounding box center [225, 438] width 13 height 13
click at [238, 15] on link "bekijk" at bounding box center [223, 19] width 32 height 26
click at [1010, 185] on link at bounding box center [1014, 184] width 8 height 12
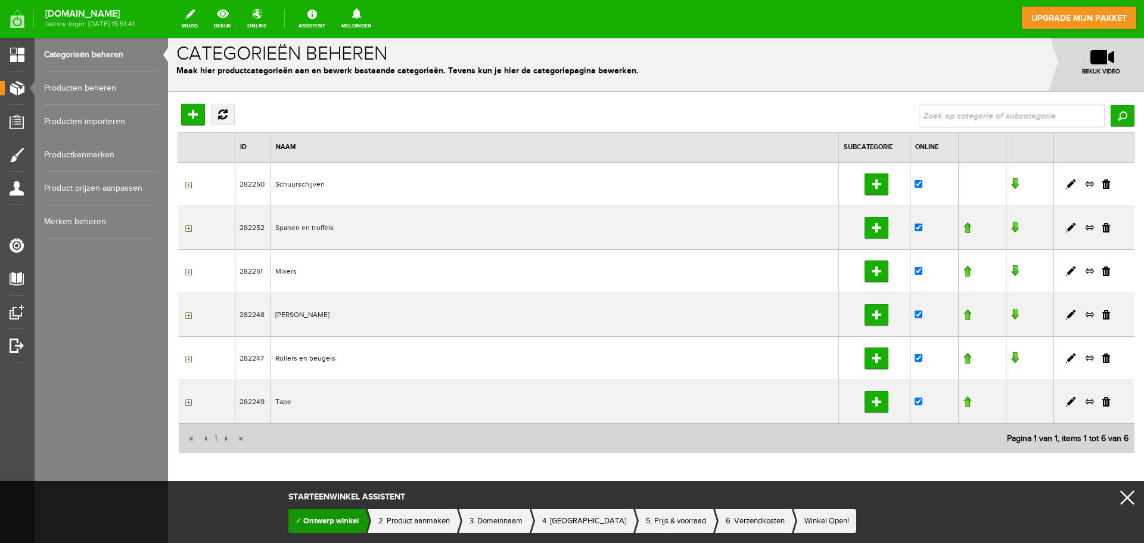
click at [1010, 185] on link at bounding box center [1014, 184] width 8 height 12
click at [963, 360] on td at bounding box center [982, 357] width 48 height 43
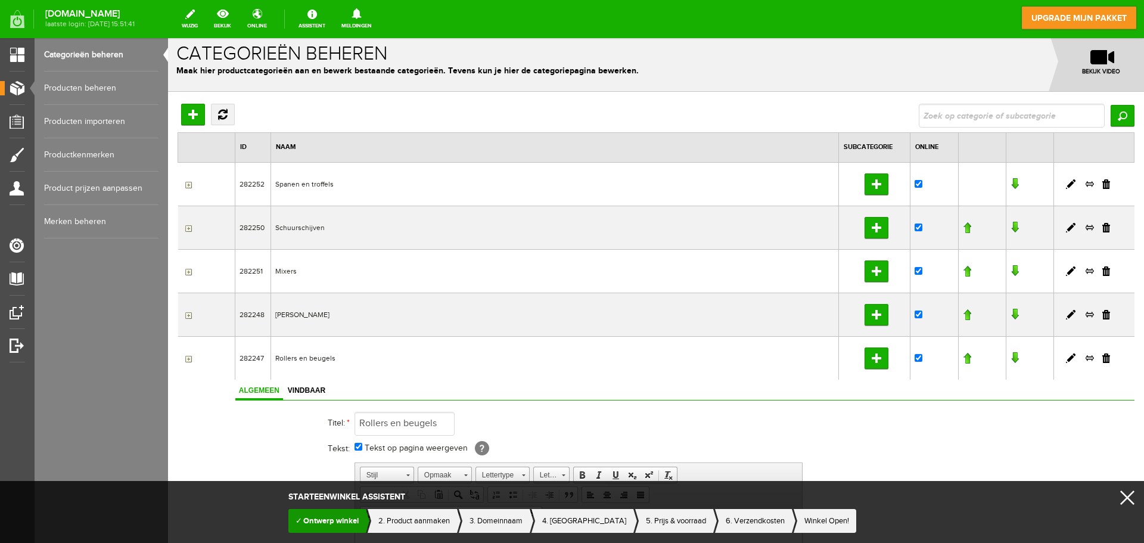
click at [963, 358] on link at bounding box center [967, 358] width 8 height 12
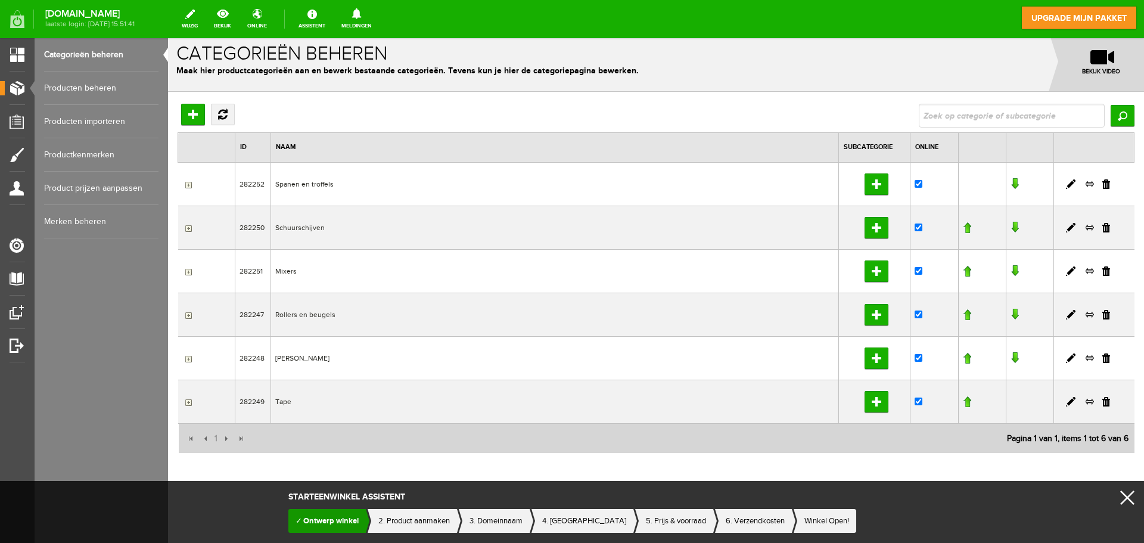
click at [963, 315] on link at bounding box center [967, 315] width 8 height 12
click at [963, 272] on link at bounding box center [967, 271] width 8 height 12
click at [963, 227] on link at bounding box center [967, 228] width 8 height 12
click at [963, 358] on link at bounding box center [967, 358] width 8 height 12
click at [963, 315] on link at bounding box center [967, 315] width 8 height 12
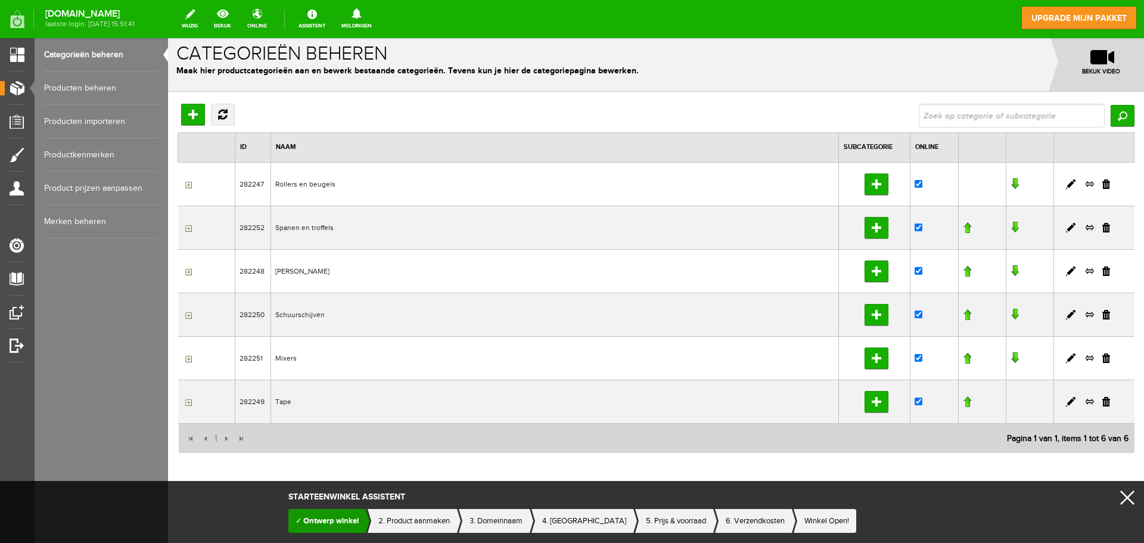
click at [963, 272] on link at bounding box center [967, 271] width 8 height 12
click at [194, 114] on input "Hoofdcategorie toevoegen" at bounding box center [193, 114] width 24 height 21
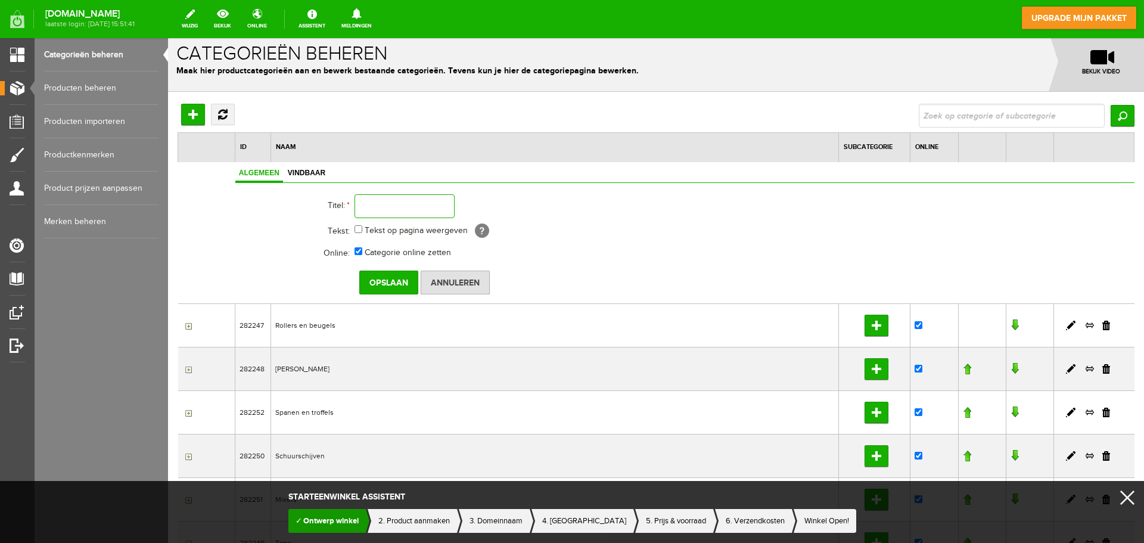
click at [400, 206] on input "text" at bounding box center [404, 206] width 100 height 24
type input "Kleding"
click at [385, 278] on input "Opslaan" at bounding box center [388, 282] width 59 height 24
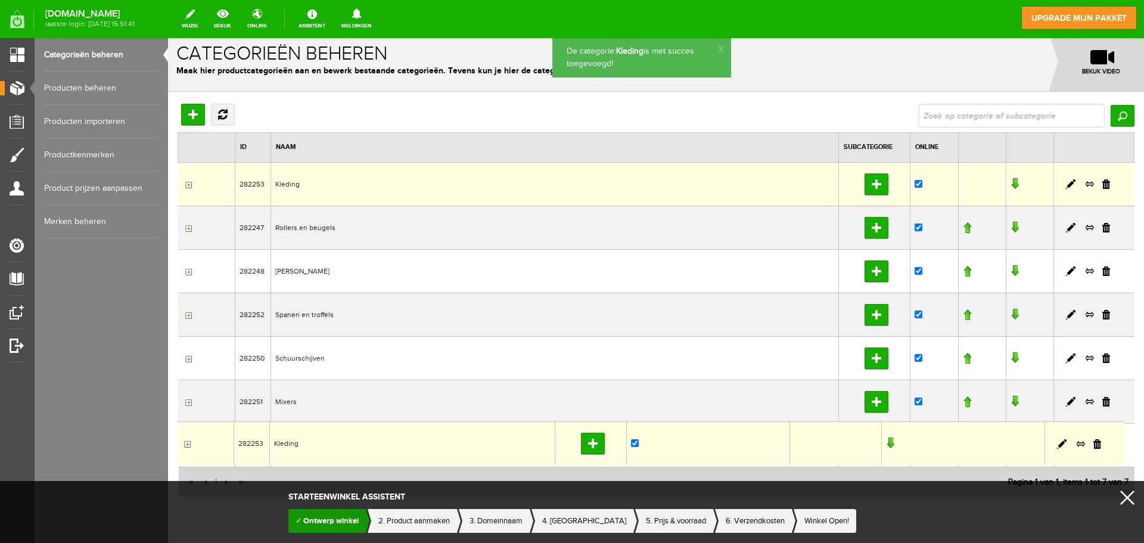
drag, startPoint x: 303, startPoint y: 190, endPoint x: 176, endPoint y: 421, distance: 262.8
click at [176, 421] on div "Hoofdcategorie toevoegen Vernieuwen Zoeken ID Naam Subcategorie Online Data pag…" at bounding box center [656, 339] width 976 height 494
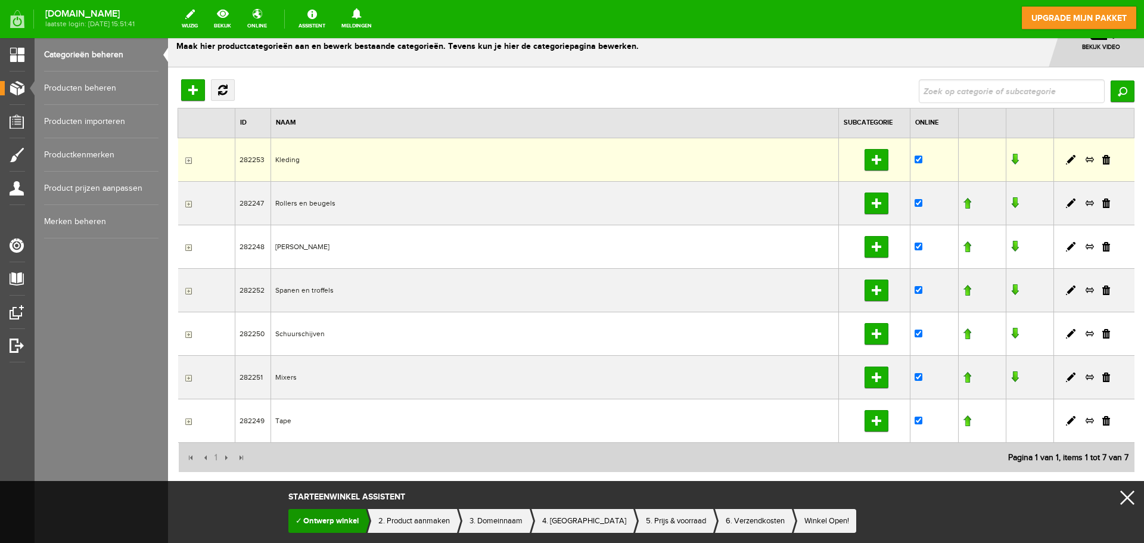
scroll to position [49, 0]
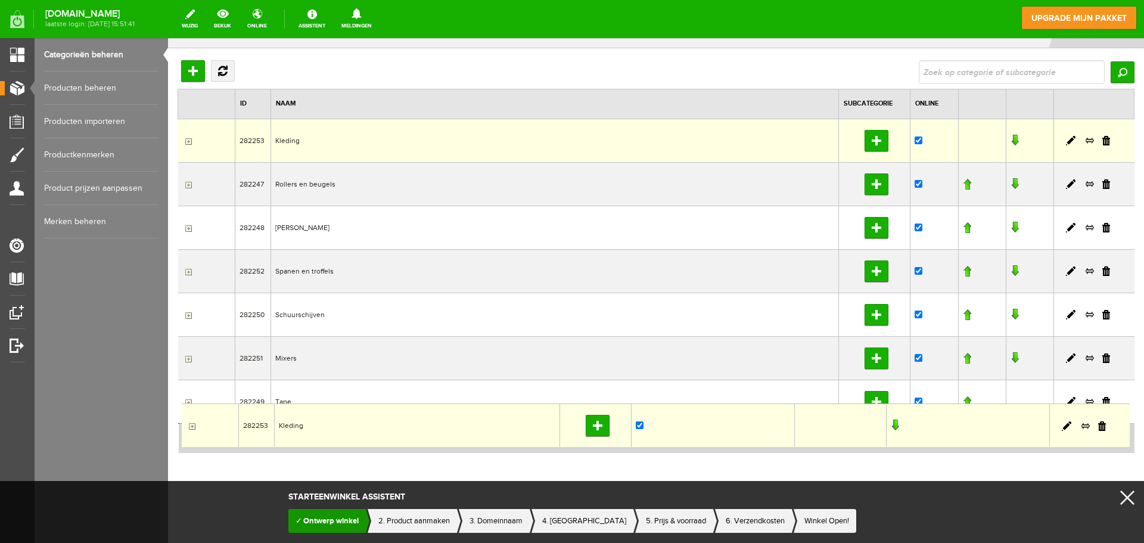
drag, startPoint x: 296, startPoint y: 136, endPoint x: 181, endPoint y: 403, distance: 290.6
click at [181, 403] on tbody "282253 Kleding Subcategorie toevoegen 282247 Rollers en beugels Subcategorie to…" at bounding box center [656, 271] width 956 height 304
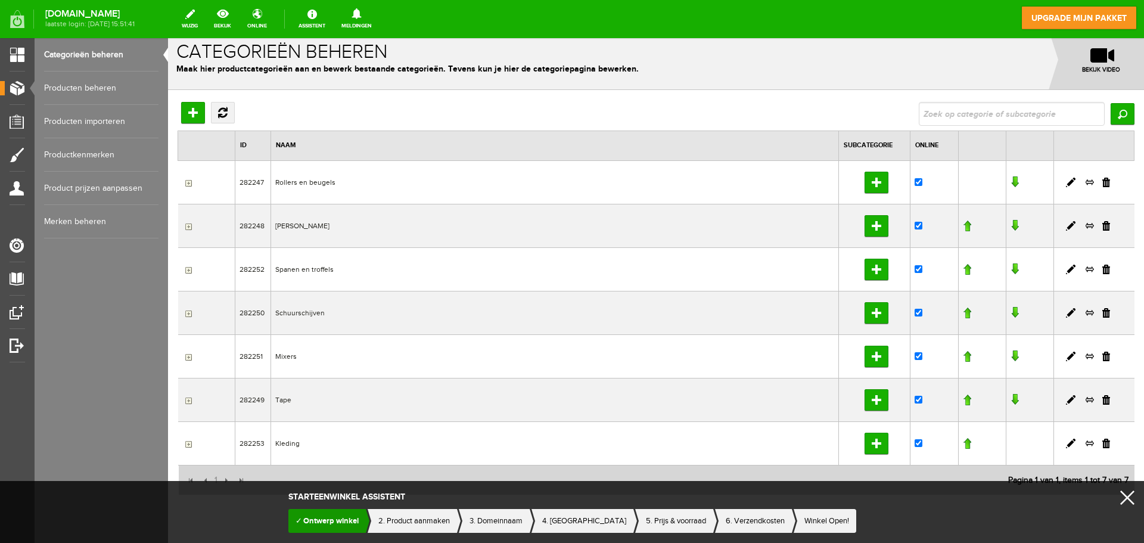
scroll to position [0, 0]
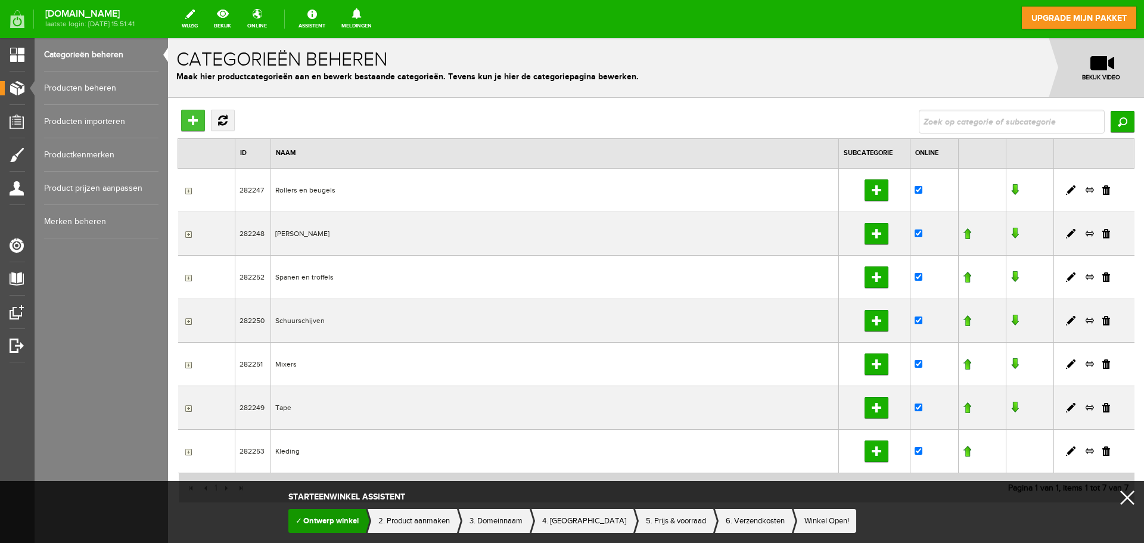
click at [200, 120] on input "Hoofdcategorie toevoegen" at bounding box center [193, 120] width 24 height 21
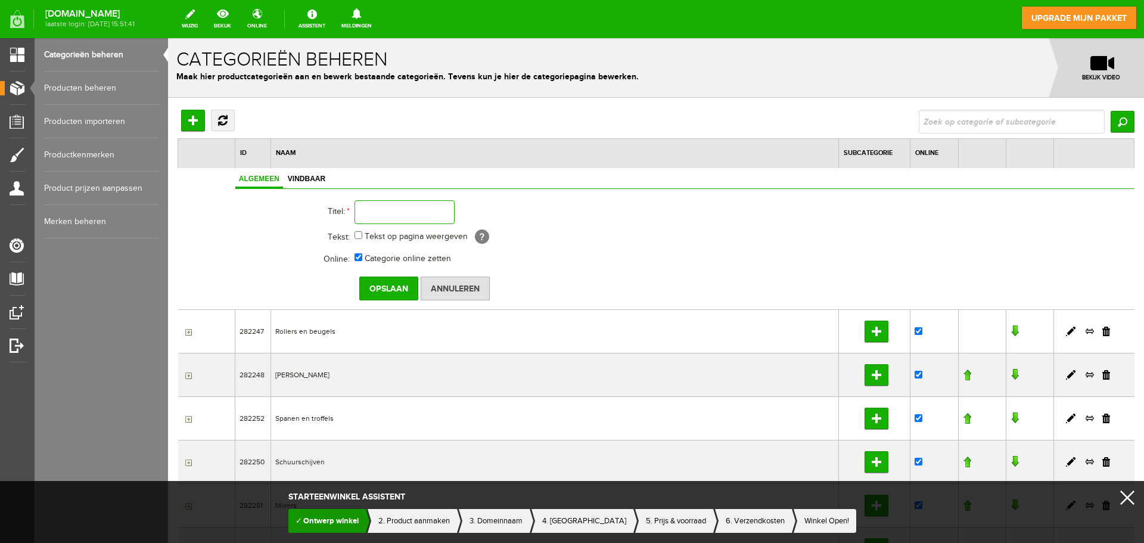
click at [381, 210] on input "text" at bounding box center [404, 212] width 100 height 24
type input "Persoonlijke beschermingsmiddelen"
click at [389, 279] on input "Opslaan" at bounding box center [388, 288] width 59 height 24
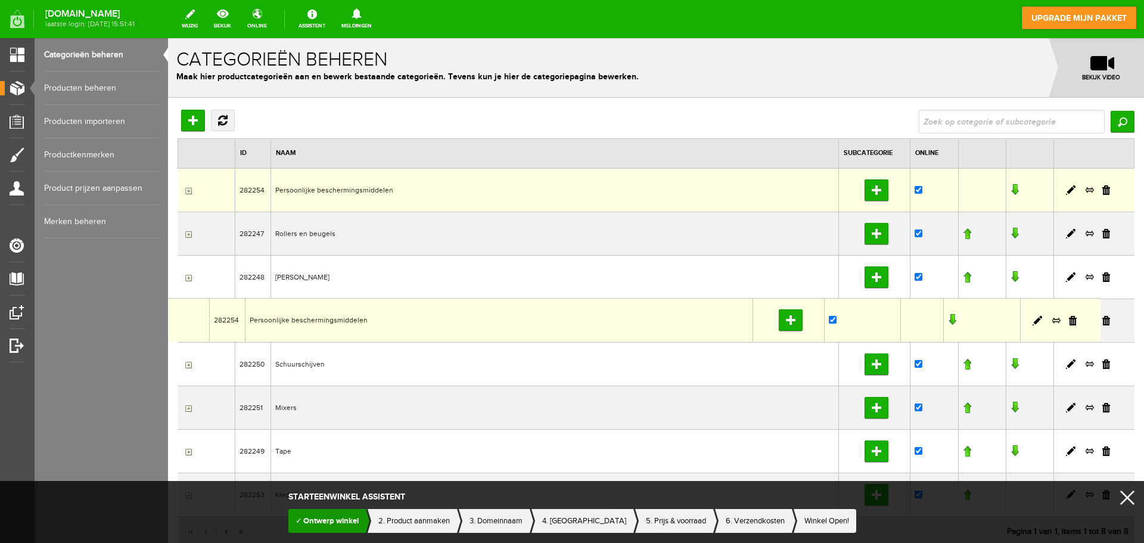
drag, startPoint x: 333, startPoint y: 188, endPoint x: 152, endPoint y: 297, distance: 211.4
click at [168, 297] on html "282254 Persoonlijke beschermingsmiddelen Subcategorie toevoegen De categorie: P…" at bounding box center [656, 290] width 976 height 505
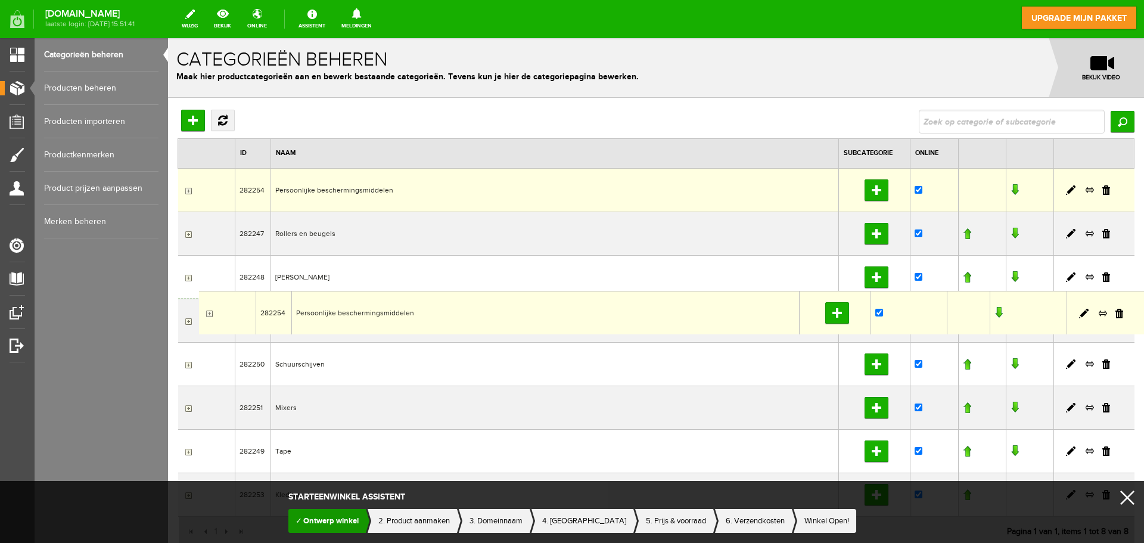
drag, startPoint x: 345, startPoint y: 192, endPoint x: 198, endPoint y: 289, distance: 176.6
click at [198, 289] on tbody "282254 Persoonlijke beschermingsmiddelen Subcategorie toevoegen 282247 Rollers …" at bounding box center [656, 342] width 956 height 348
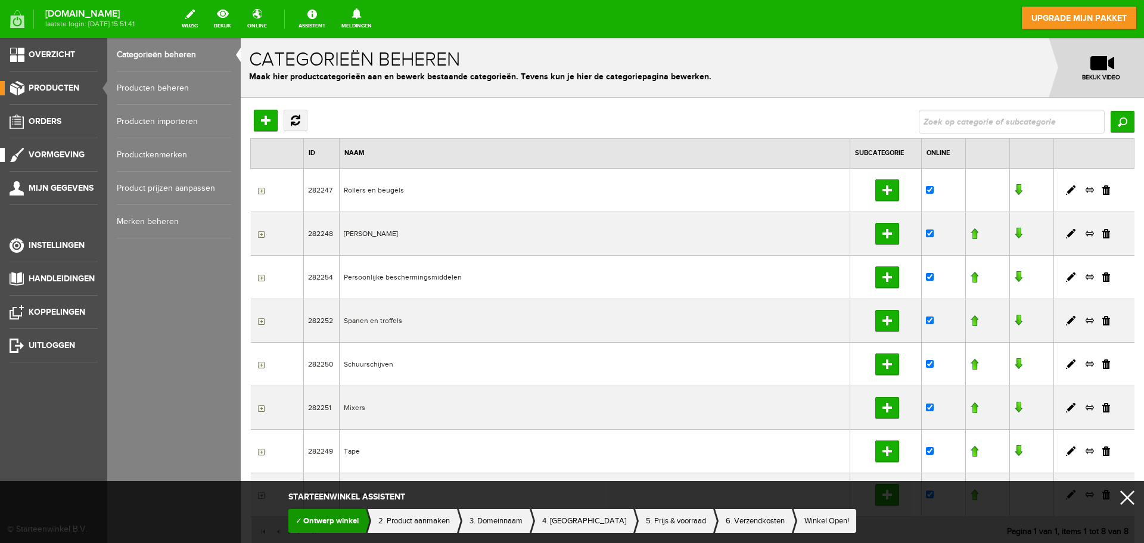
click at [34, 151] on span "Vormgeving" at bounding box center [57, 155] width 56 height 10
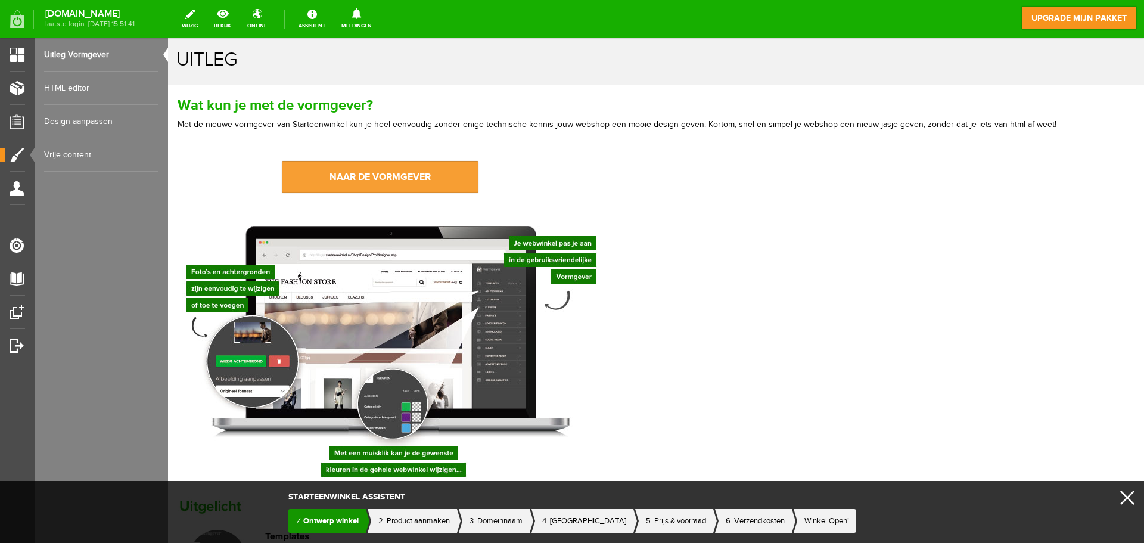
click at [394, 178] on link "naar de vormgever" at bounding box center [380, 177] width 197 height 32
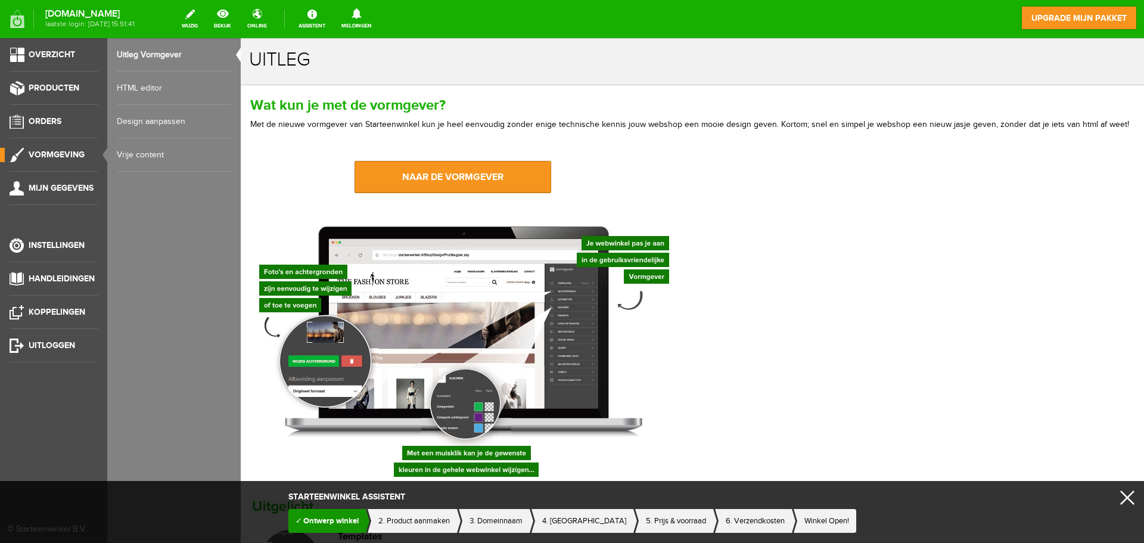
click at [167, 119] on link "Design aanpassen" at bounding box center [174, 121] width 114 height 33
click at [59, 245] on span "Instellingen" at bounding box center [57, 245] width 56 height 10
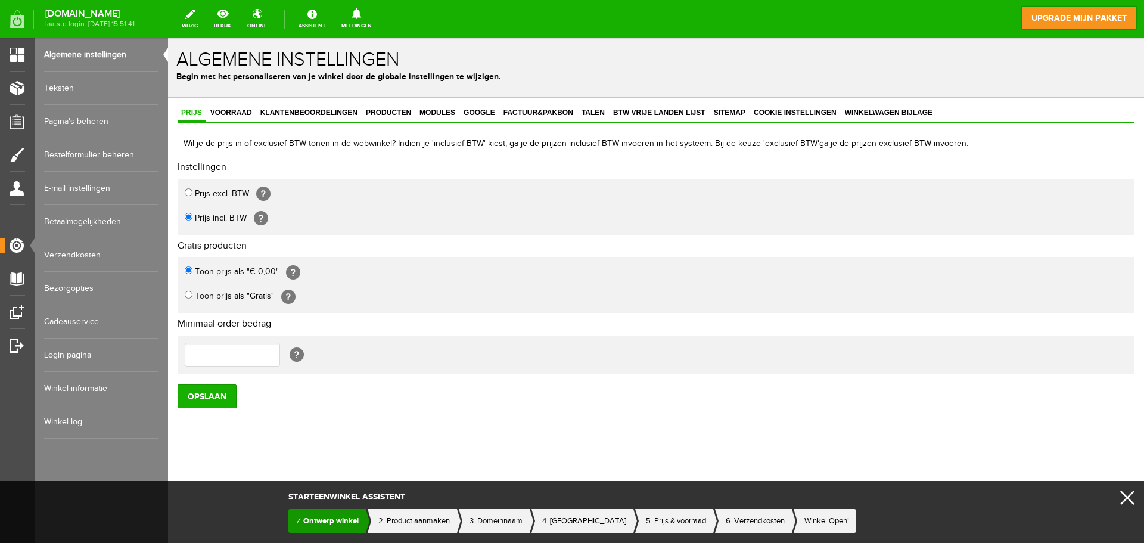
click at [83, 354] on link "Login pagina" at bounding box center [101, 354] width 114 height 33
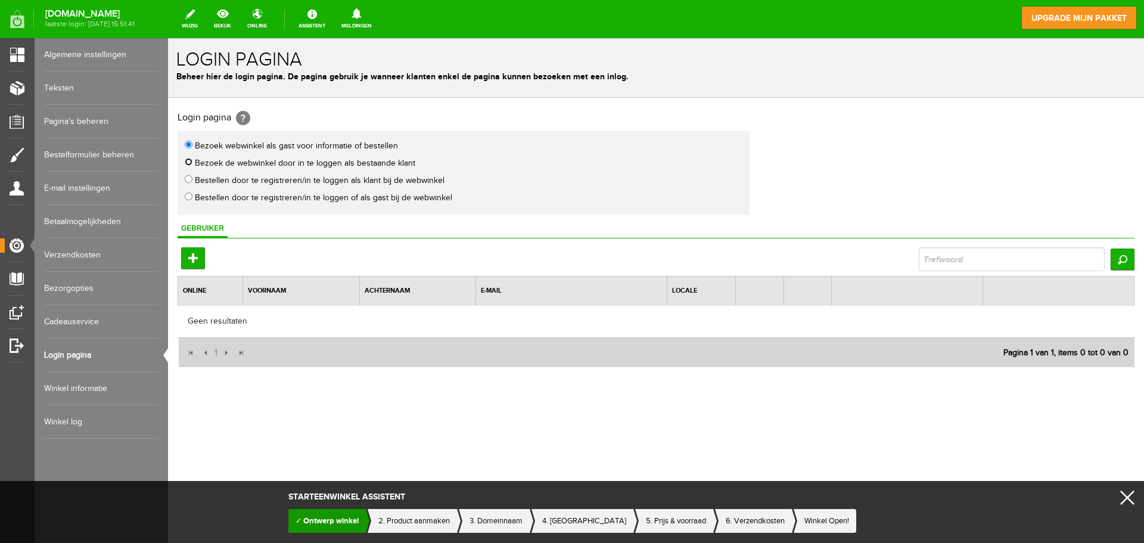
click at [189, 161] on input "Bezoek de webwinkel door in te loggen als bestaande klant" at bounding box center [189, 162] width 8 height 8
radio input "true"
click at [77, 250] on link "Verzendkosten" at bounding box center [101, 254] width 114 height 33
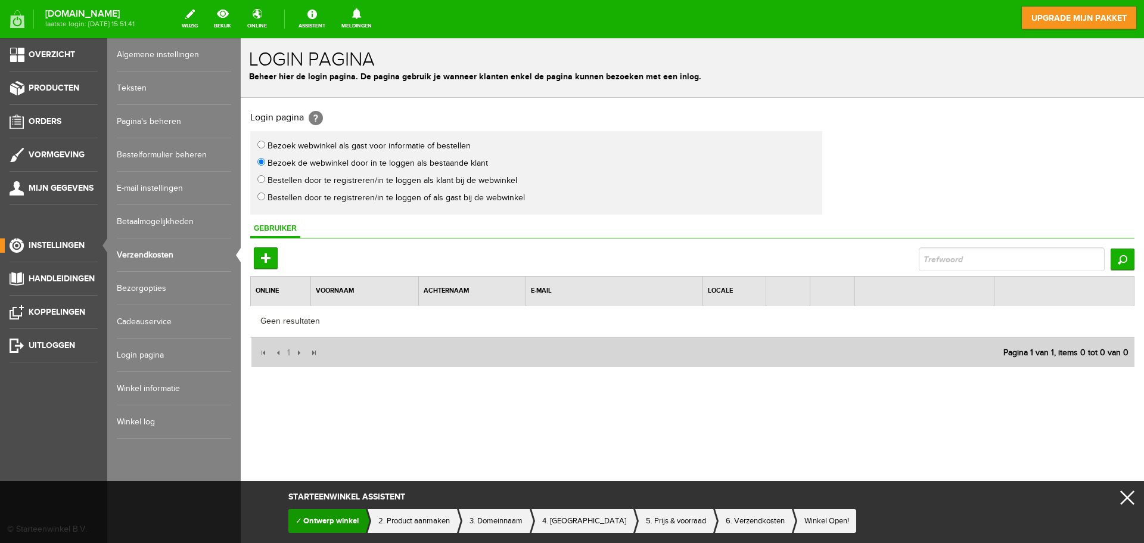
click at [142, 256] on link "Verzendkosten" at bounding box center [174, 254] width 114 height 33
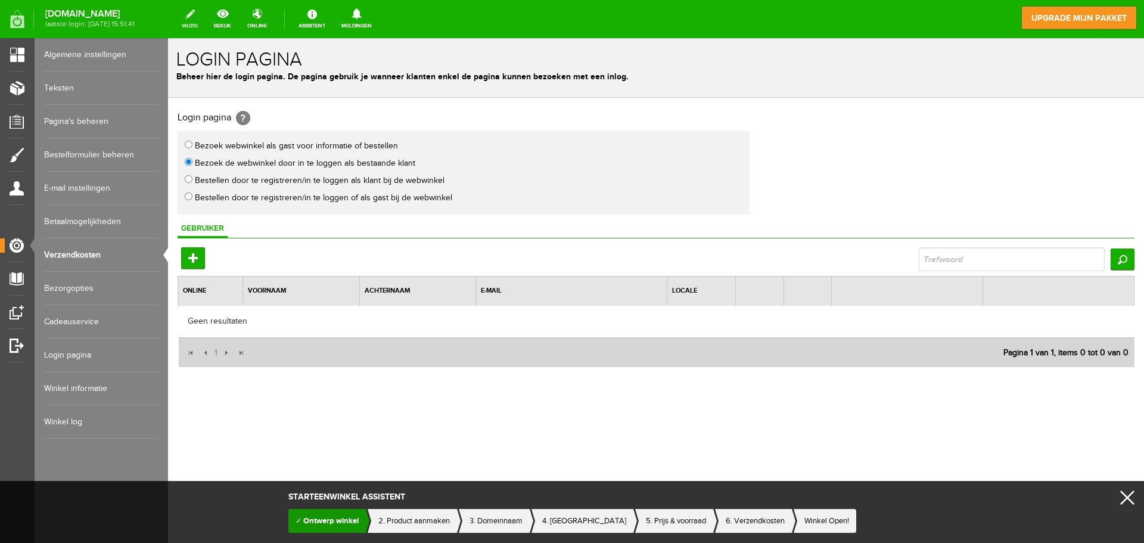
click at [198, 20] on link "wijzig" at bounding box center [190, 19] width 30 height 26
click at [78, 187] on link "E-mail instellingen" at bounding box center [101, 188] width 114 height 33
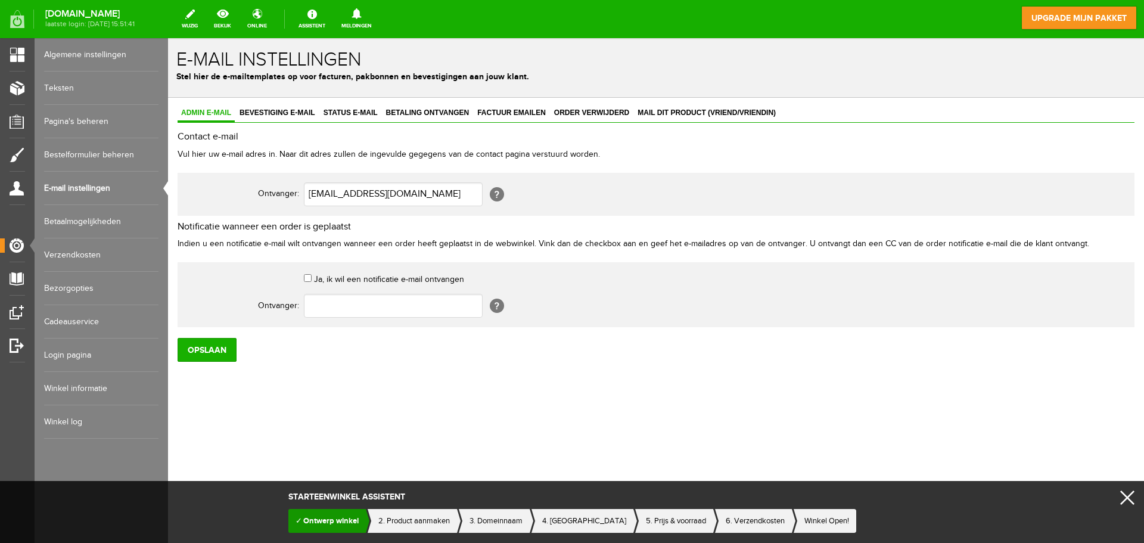
drag, startPoint x: 329, startPoint y: 194, endPoint x: 253, endPoint y: 188, distance: 76.5
click at [253, 188] on tr "Ontvanger: joost@indufast.nl [?]" at bounding box center [471, 194] width 572 height 29
type input "planning@indufast.nl"
drag, startPoint x: 315, startPoint y: 284, endPoint x: 315, endPoint y: 291, distance: 6.6
click at [315, 291] on td "Ja, ik wil een notificatie e-mail ontvangen" at bounding box center [530, 280] width 453 height 22
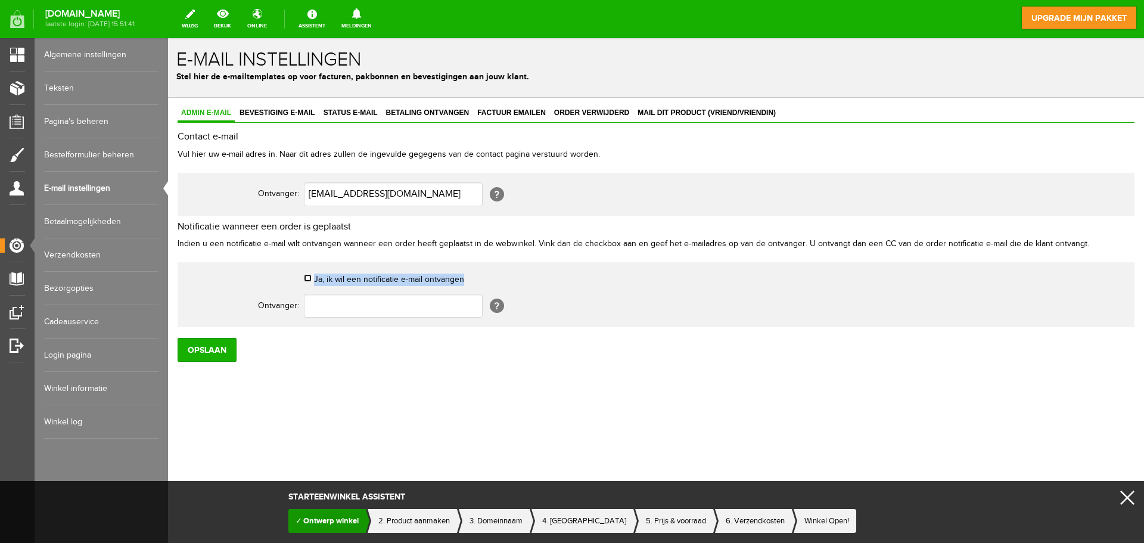
click at [306, 278] on input "Ja, ik wil een notificatie e-mail ontvangen" at bounding box center [308, 278] width 8 height 8
checkbox input "true"
click at [326, 303] on input "text" at bounding box center [393, 306] width 179 height 24
type input "p"
click at [309, 273] on td "Ja, ik wil een notificatie e-mail ontvangen" at bounding box center [530, 280] width 453 height 22
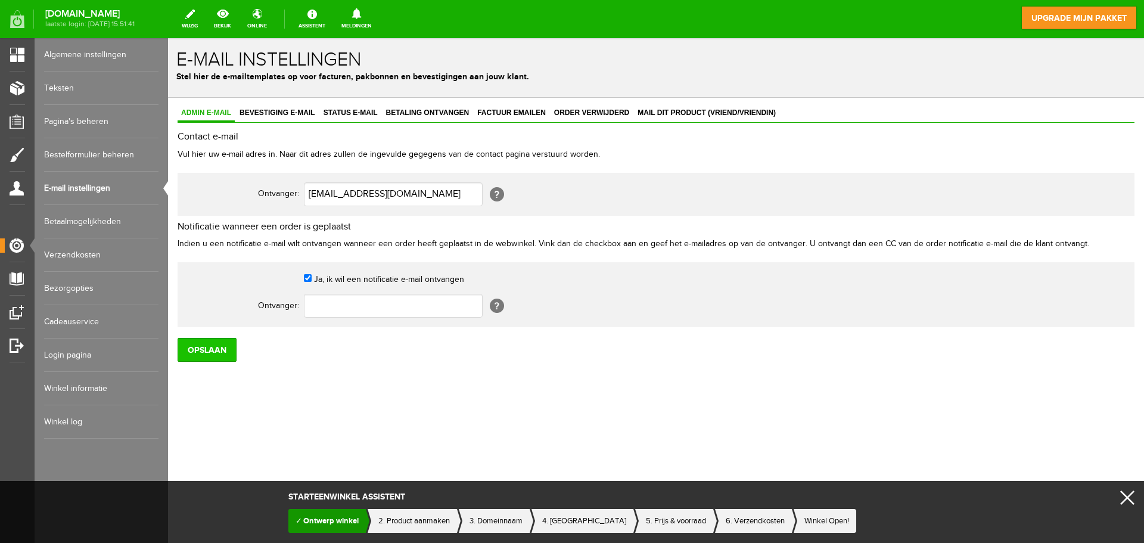
click at [203, 351] on input "Opslaan" at bounding box center [207, 350] width 59 height 24
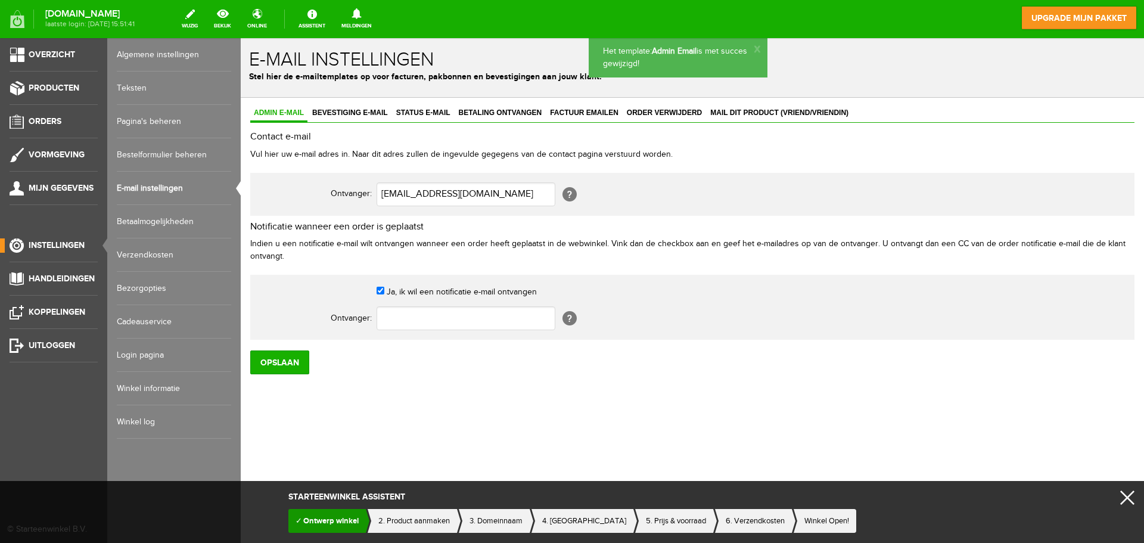
click at [157, 51] on link "Algemene instellingen" at bounding box center [174, 54] width 114 height 33
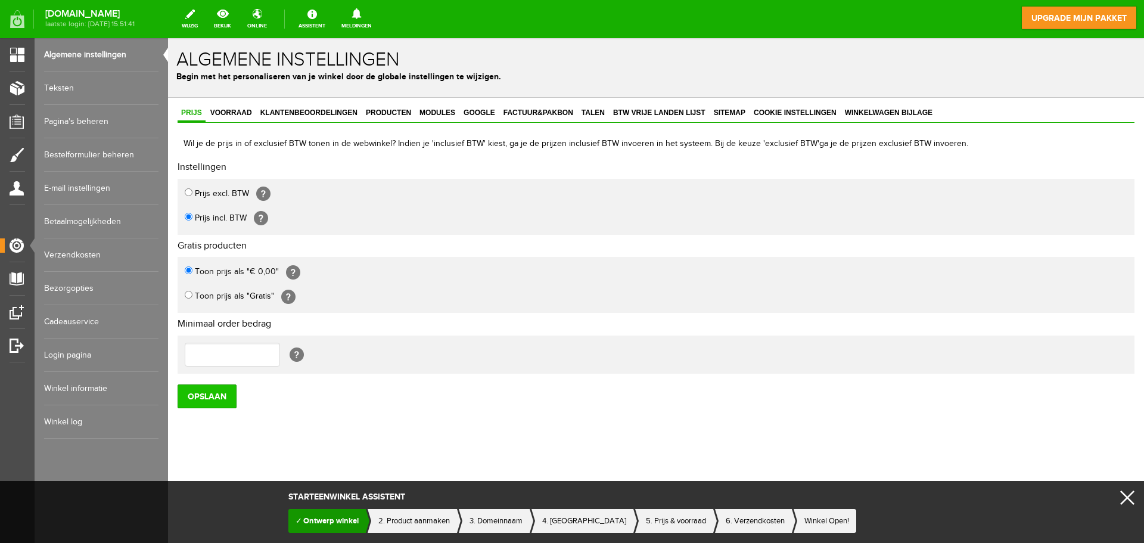
click at [214, 396] on input "Opslaan" at bounding box center [207, 396] width 59 height 24
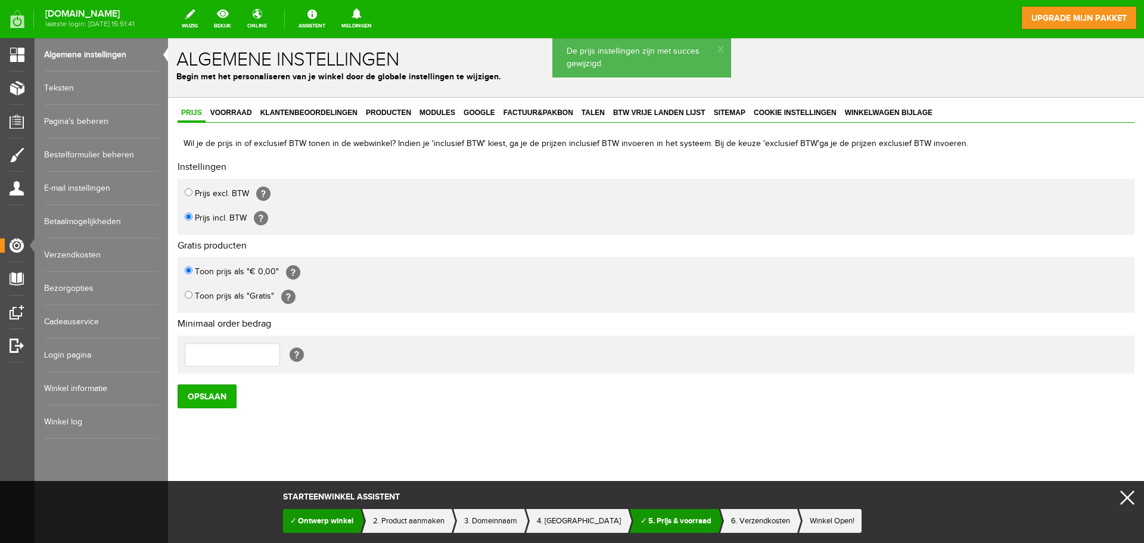
click at [66, 89] on link "Teksten" at bounding box center [101, 87] width 114 height 33
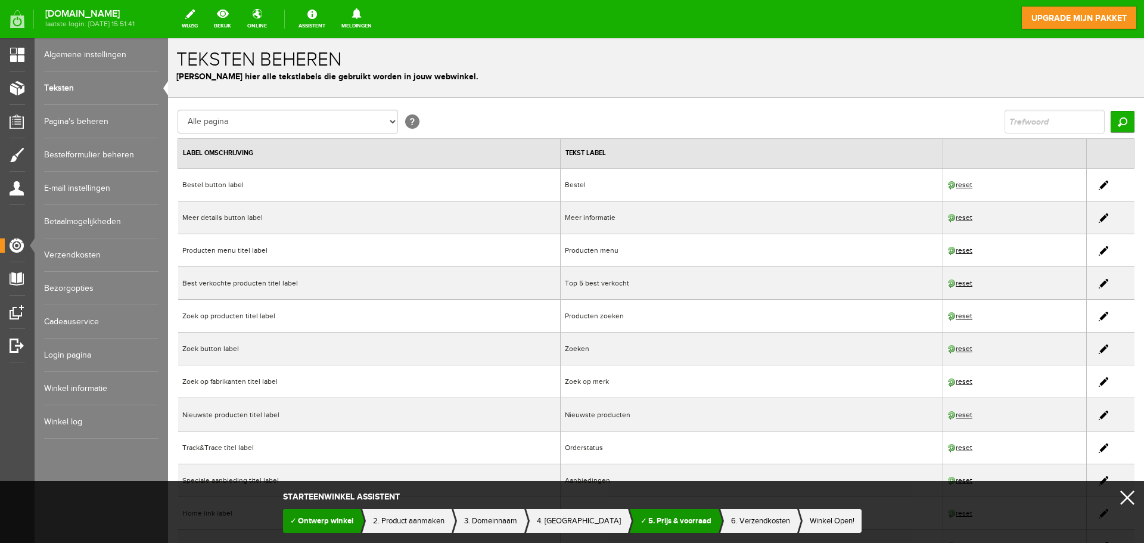
click at [73, 54] on link "Algemene instellingen" at bounding box center [101, 54] width 114 height 33
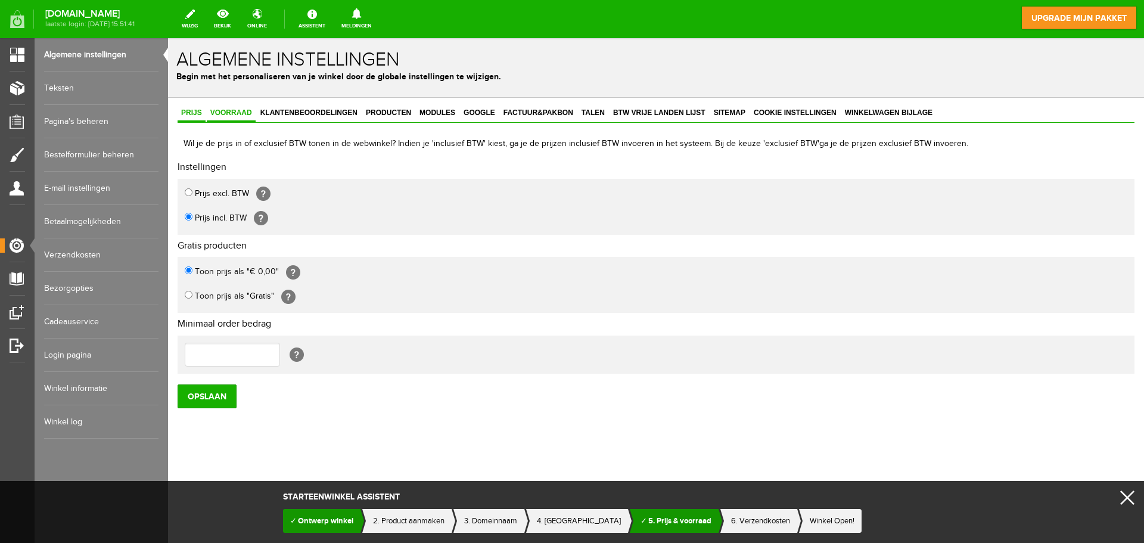
click at [238, 114] on span "Voorraad" at bounding box center [231, 112] width 49 height 8
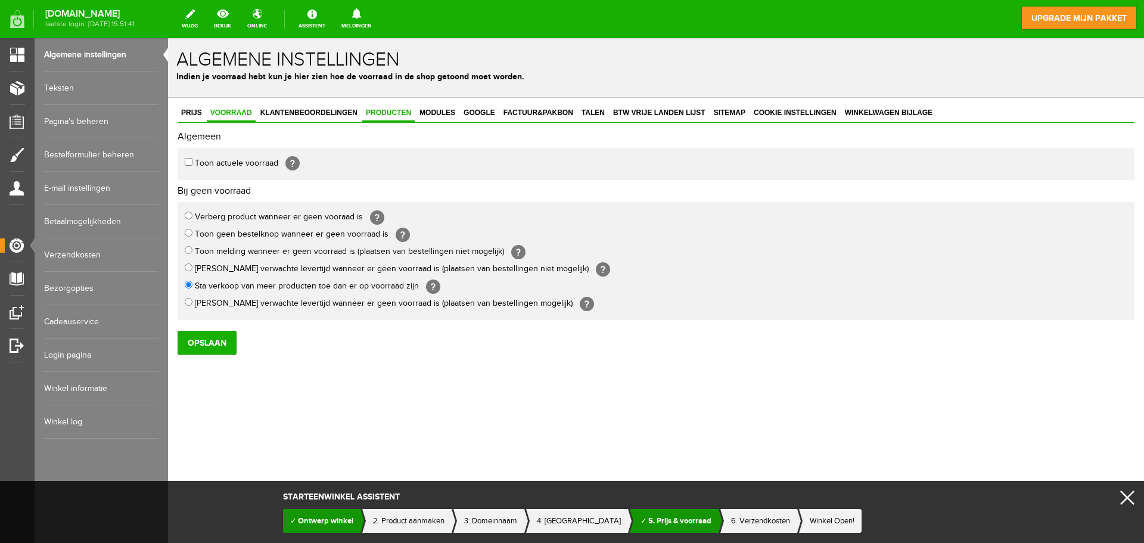
click at [385, 109] on span "Producten" at bounding box center [388, 112] width 52 height 8
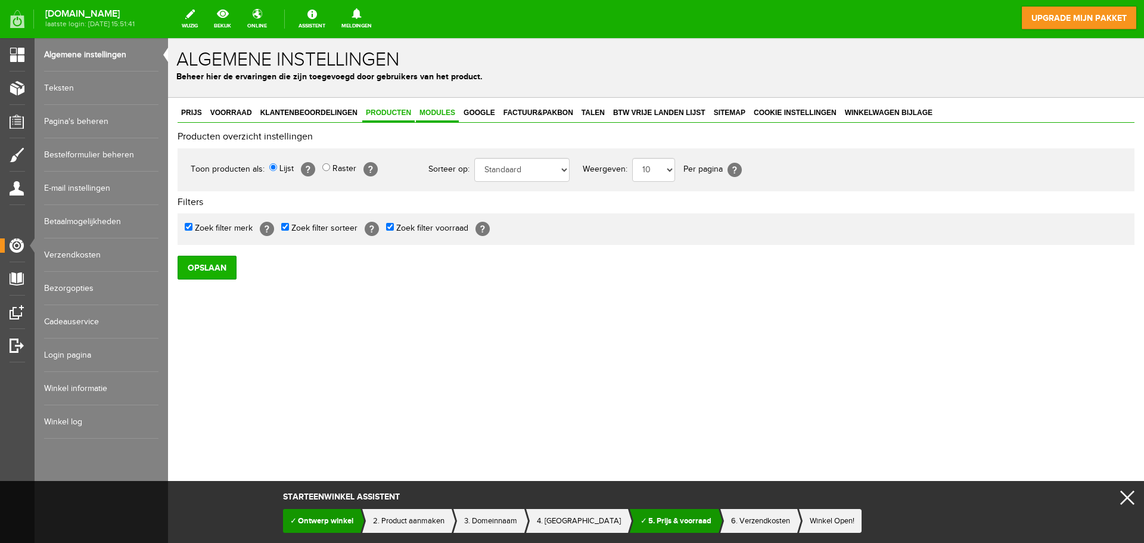
click at [438, 112] on span "Modules" at bounding box center [437, 112] width 43 height 8
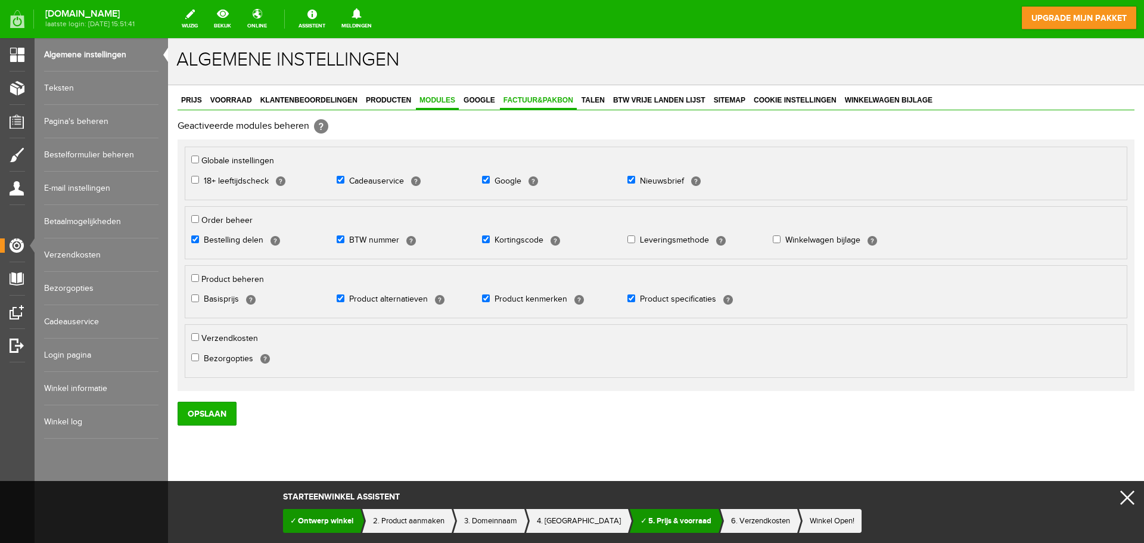
click at [528, 102] on span "Factuur&Pakbon" at bounding box center [538, 100] width 77 height 8
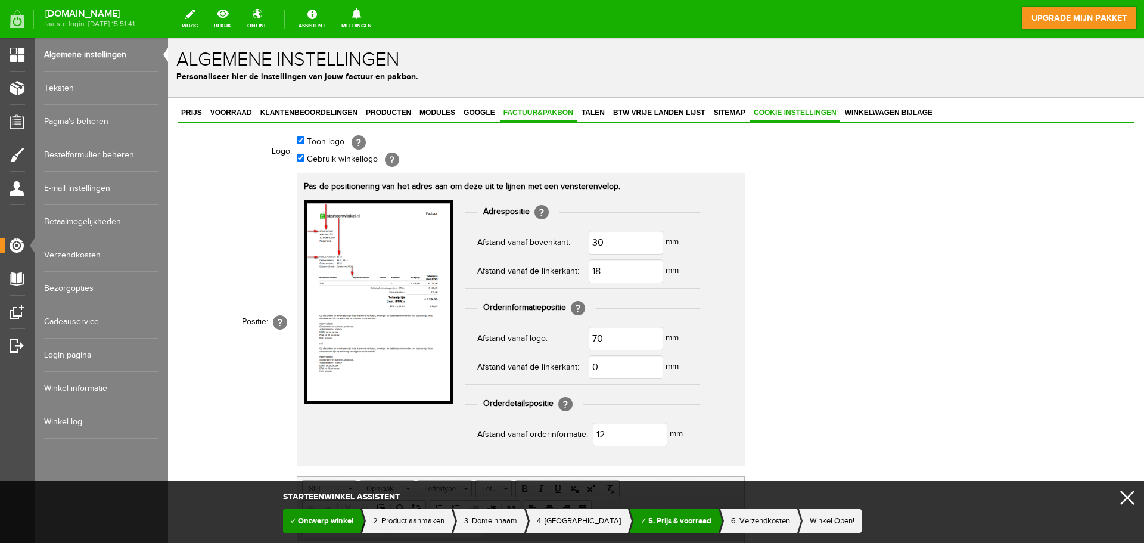
click at [799, 116] on span "Cookie instellingen" at bounding box center [795, 112] width 90 height 8
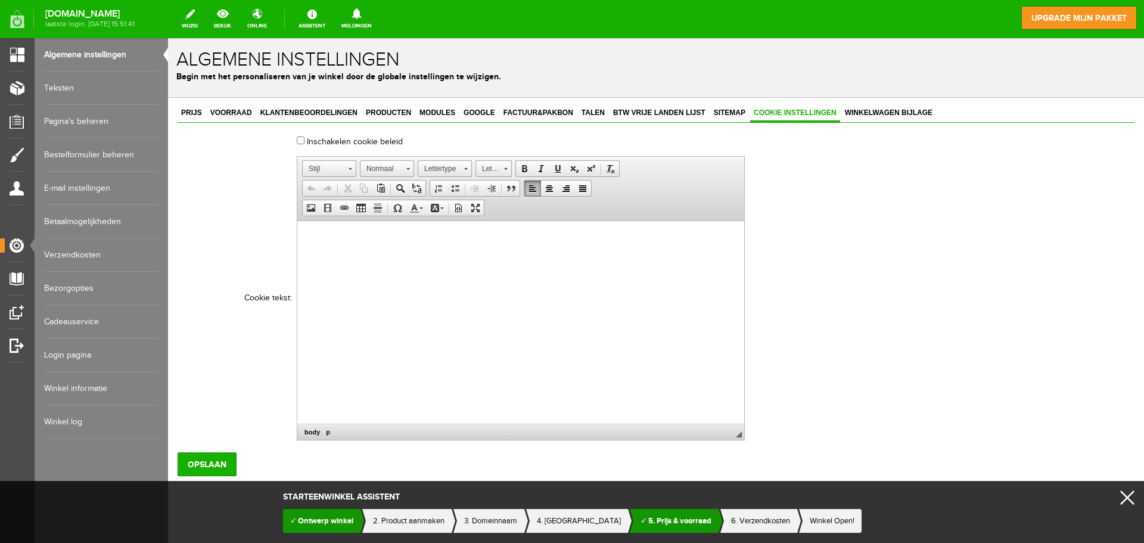
drag, startPoint x: 447, startPoint y: 400, endPoint x: 378, endPoint y: 304, distance: 118.2
drag, startPoint x: 378, startPoint y: 304, endPoint x: 338, endPoint y: 257, distance: 62.5
drag, startPoint x: 338, startPoint y: 257, endPoint x: 335, endPoint y: 248, distance: 8.7
click at [335, 248] on html at bounding box center [520, 239] width 447 height 36
click at [300, 139] on input "Inschakelen cookie beleid" at bounding box center [301, 140] width 8 height 8
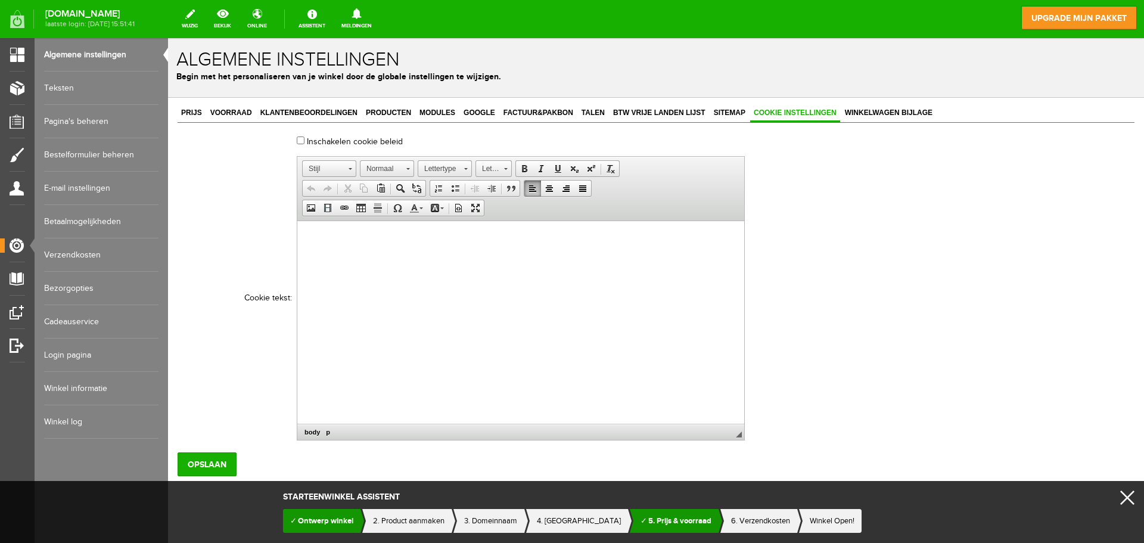
checkbox input "true"
drag, startPoint x: 182, startPoint y: 43, endPoint x: 298, endPoint y: 136, distance: 148.3
click at [298, 136] on td "Inschakelen cookie beleid" at bounding box center [523, 143] width 453 height 22
click at [82, 289] on link "Bezorgopties" at bounding box center [101, 288] width 114 height 33
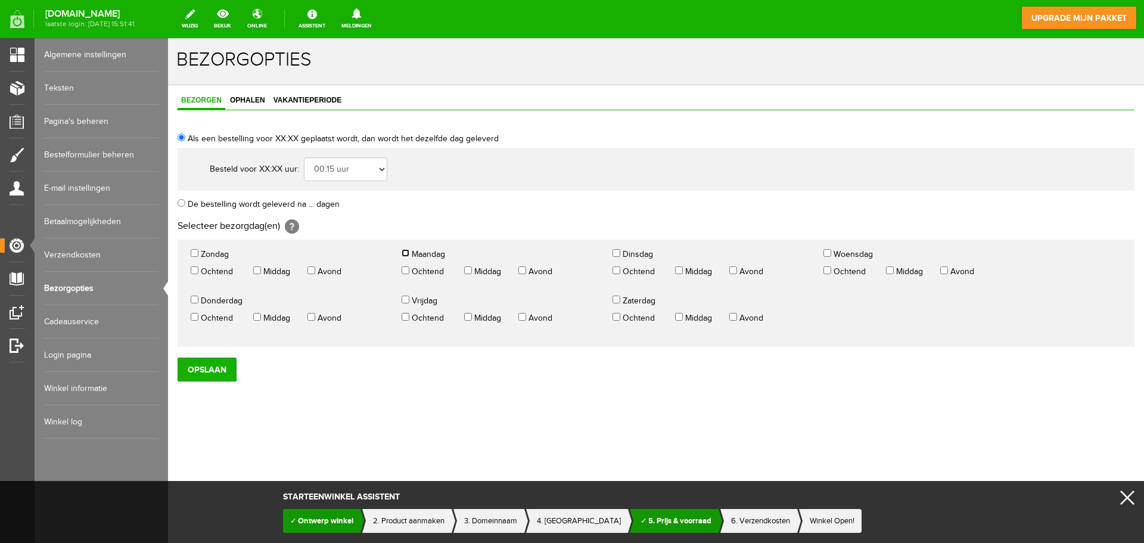
click at [408, 251] on input "Maandag" at bounding box center [405, 253] width 8 height 8
checkbox input "true"
click at [619, 253] on input "Dinsdag" at bounding box center [616, 253] width 8 height 8
checkbox input "true"
click at [828, 251] on input "Woensdag" at bounding box center [827, 253] width 8 height 8
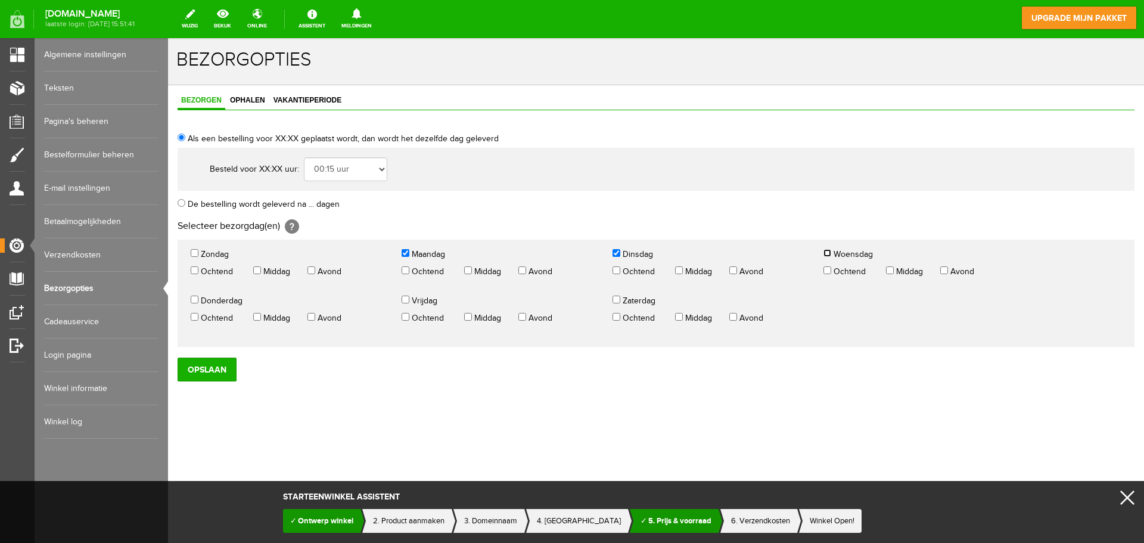
checkbox input "true"
drag, startPoint x: 195, startPoint y: 299, endPoint x: 208, endPoint y: 298, distance: 12.5
click at [198, 299] on input "Donderdag" at bounding box center [195, 299] width 8 height 8
checkbox input "true"
click at [409, 297] on input "Vrijdag" at bounding box center [405, 299] width 8 height 8
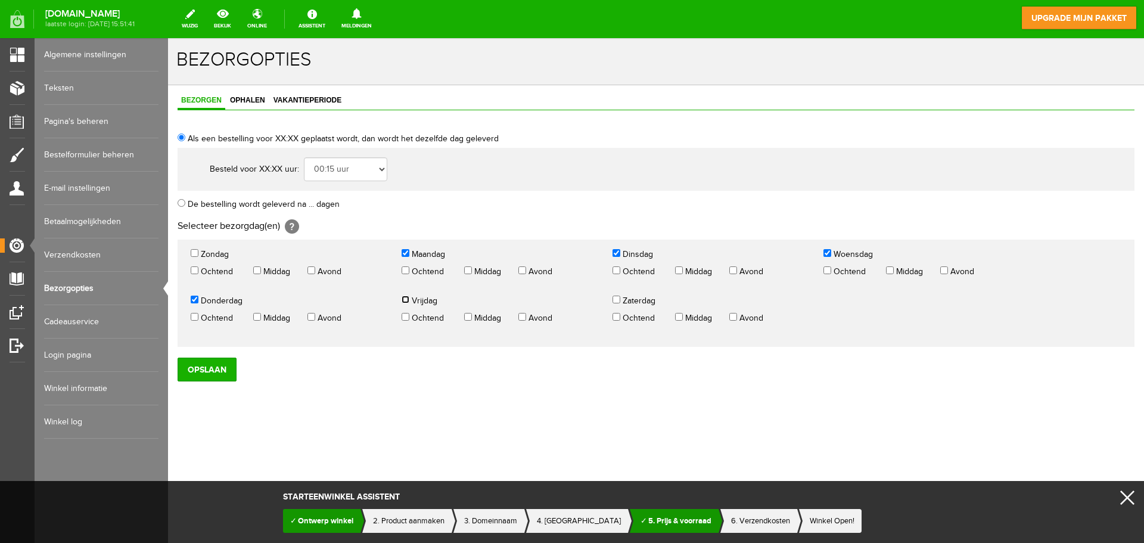
checkbox input "true"
click at [352, 167] on select "00:15 uur 00:30 uur 00:45 uur 01:00 uur 01:15 uur 01:30 uur 01:45 uur 02:00 uur…" at bounding box center [345, 169] width 83 height 24
click at [304, 157] on select "00:15 uur 00:30 uur 00:45 uur 01:00 uur 01:15 uur 01:30 uur 01:45 uur 02:00 uur…" at bounding box center [345, 169] width 83 height 24
click at [214, 369] on input "Opslaan" at bounding box center [207, 369] width 59 height 24
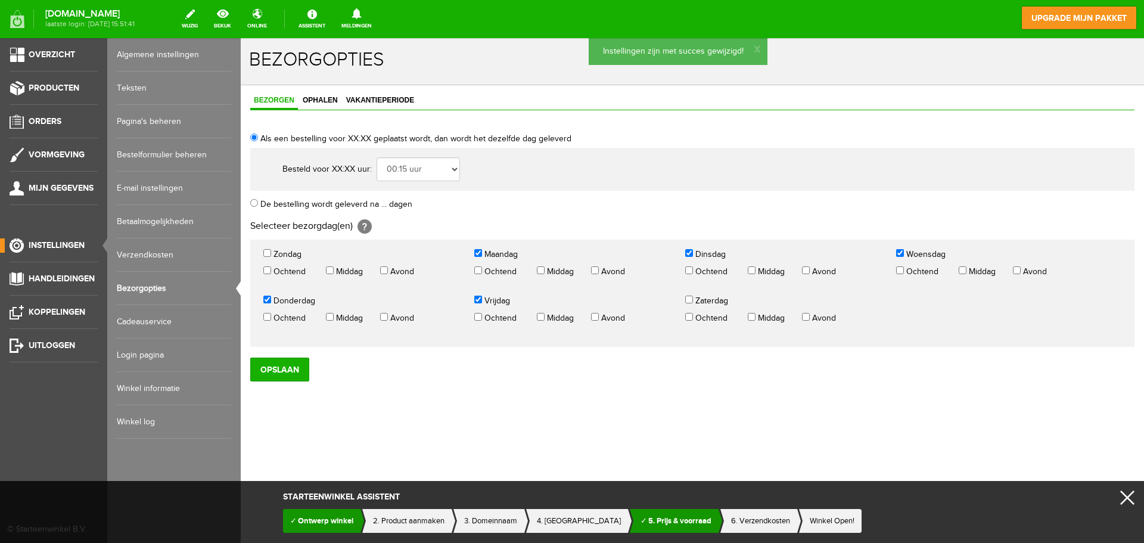
click at [153, 360] on link "Login pagina" at bounding box center [174, 354] width 114 height 33
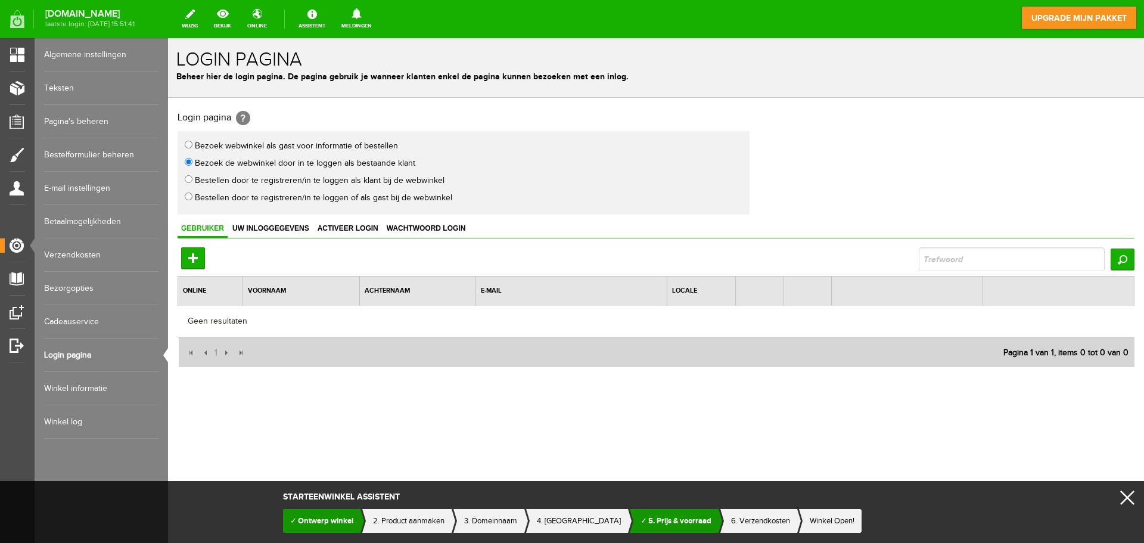
click at [65, 387] on link "Winkel informatie" at bounding box center [101, 388] width 114 height 33
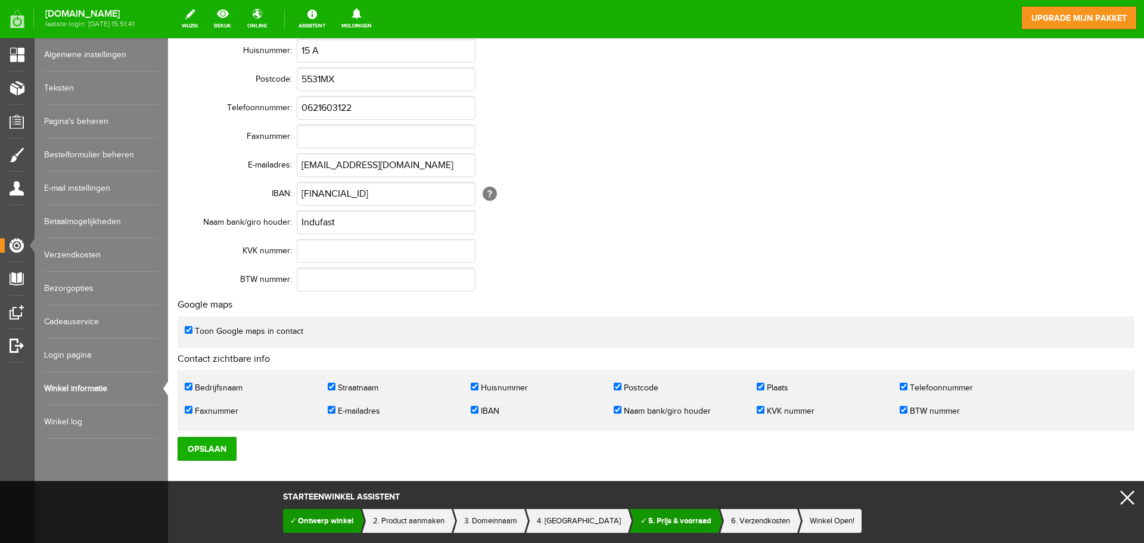
scroll to position [279, 0]
click at [475, 407] on input "IBAN" at bounding box center [475, 408] width 8 height 8
checkbox input "false"
click at [619, 408] on input "Naam bank/giro houder" at bounding box center [618, 408] width 8 height 8
checkbox input "false"
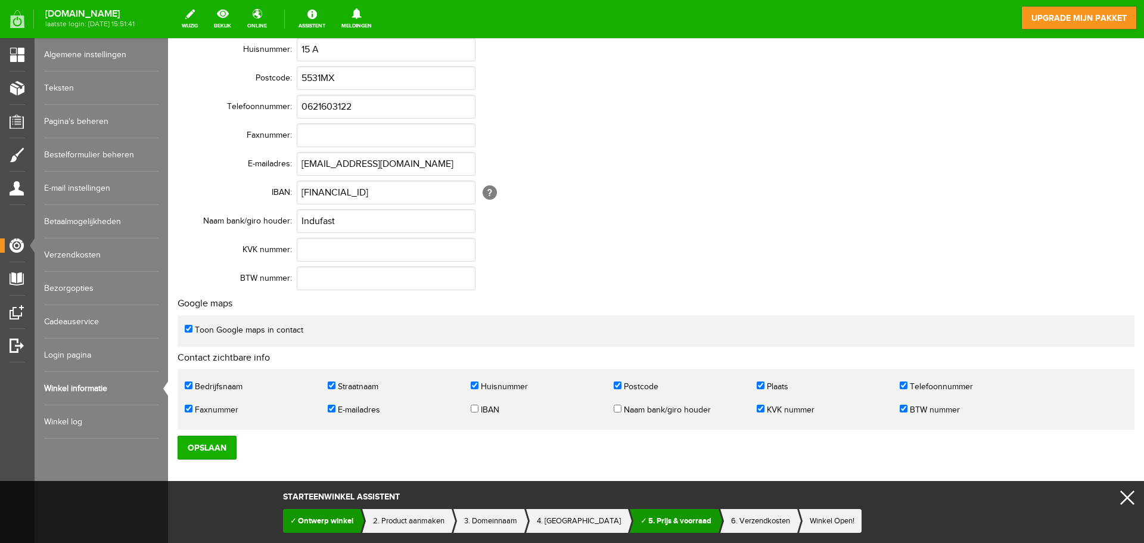
click at [70, 191] on link "E-mail instellingen" at bounding box center [101, 188] width 114 height 33
click at [197, 447] on input "Opslaan" at bounding box center [207, 447] width 59 height 24
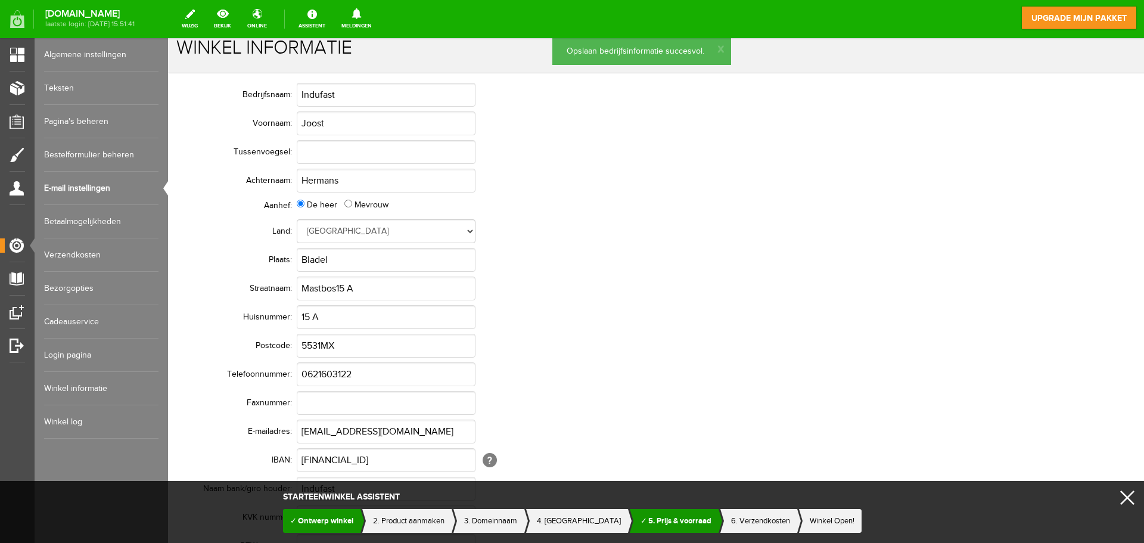
scroll to position [0, 0]
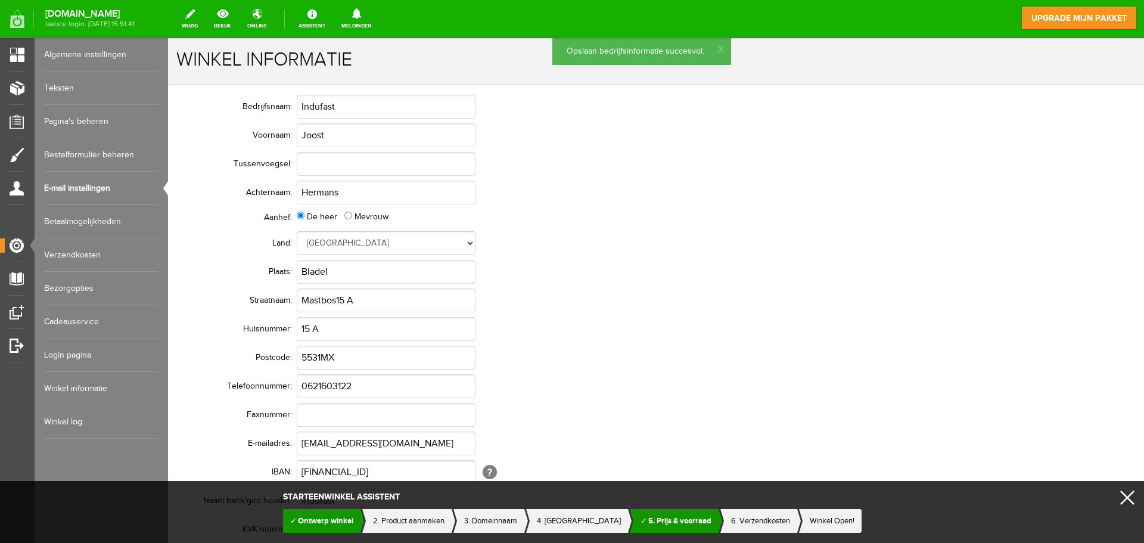
click at [88, 148] on link "Bestelformulier beheren" at bounding box center [101, 154] width 114 height 33
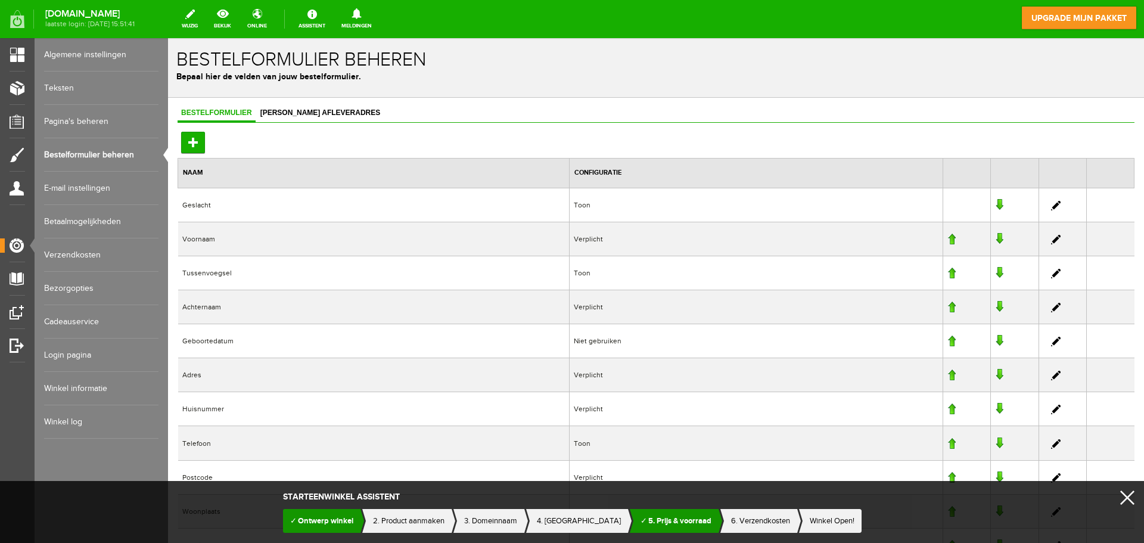
click at [1051, 207] on link at bounding box center [1056, 206] width 10 height 10
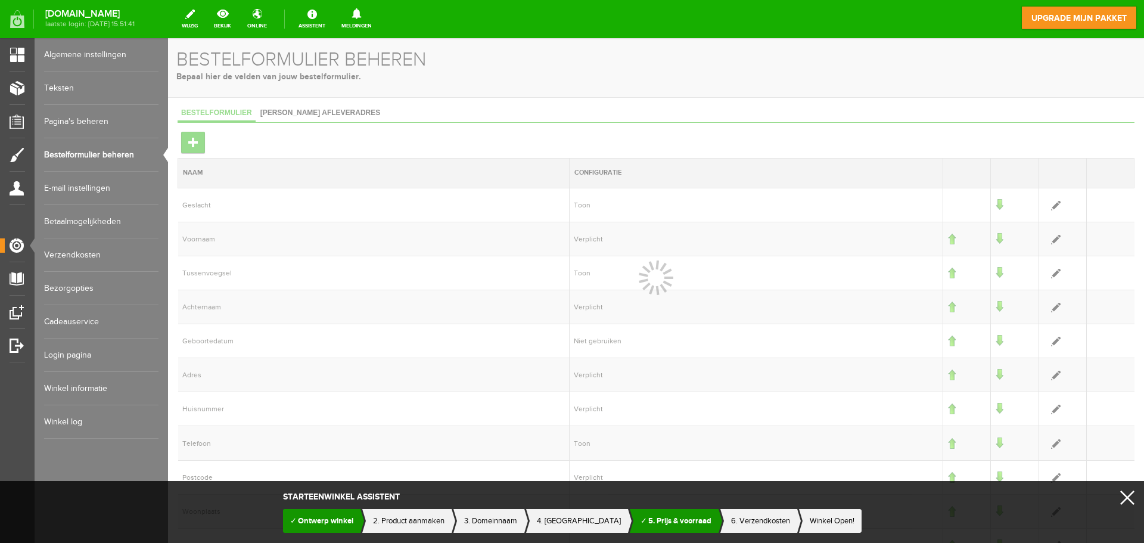
select select "22"
select select "1"
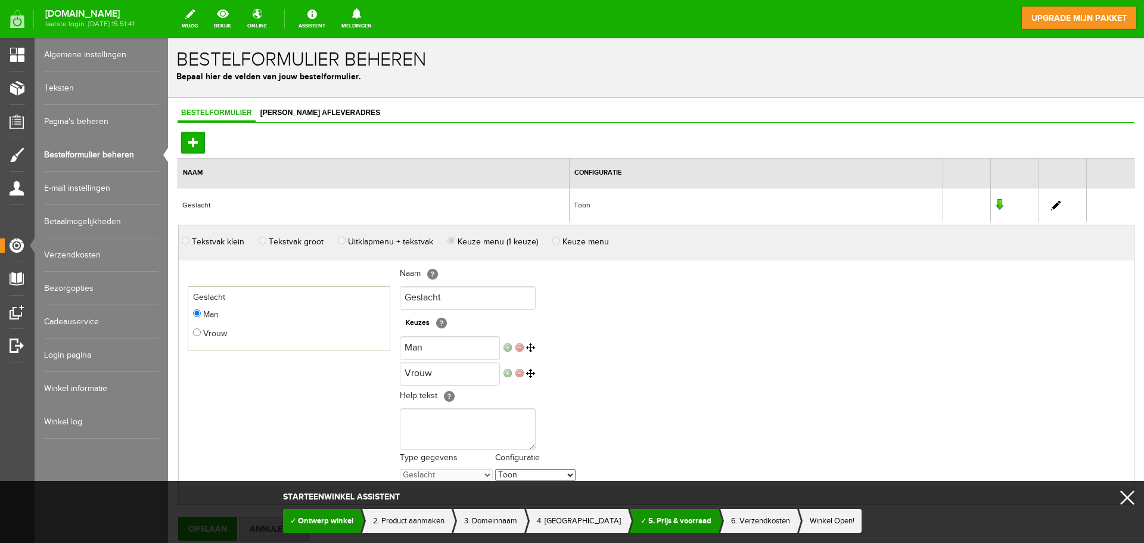
click at [217, 110] on span "Bestelformulier" at bounding box center [217, 112] width 78 height 8
click at [995, 204] on link at bounding box center [999, 205] width 8 height 12
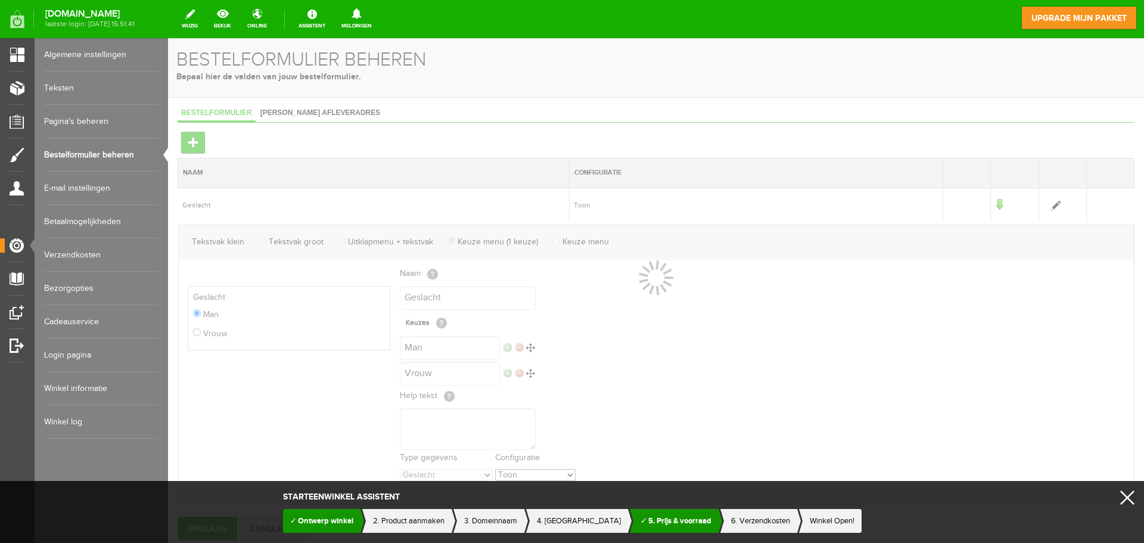
select select "1"
select select "2"
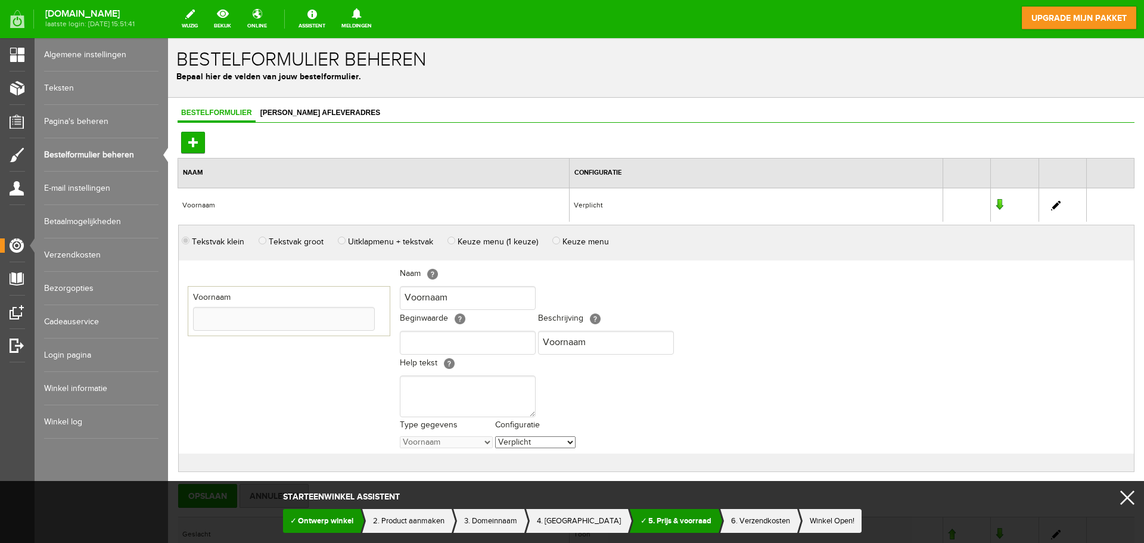
click at [61, 118] on link "Pagina's beheren" at bounding box center [101, 121] width 114 height 33
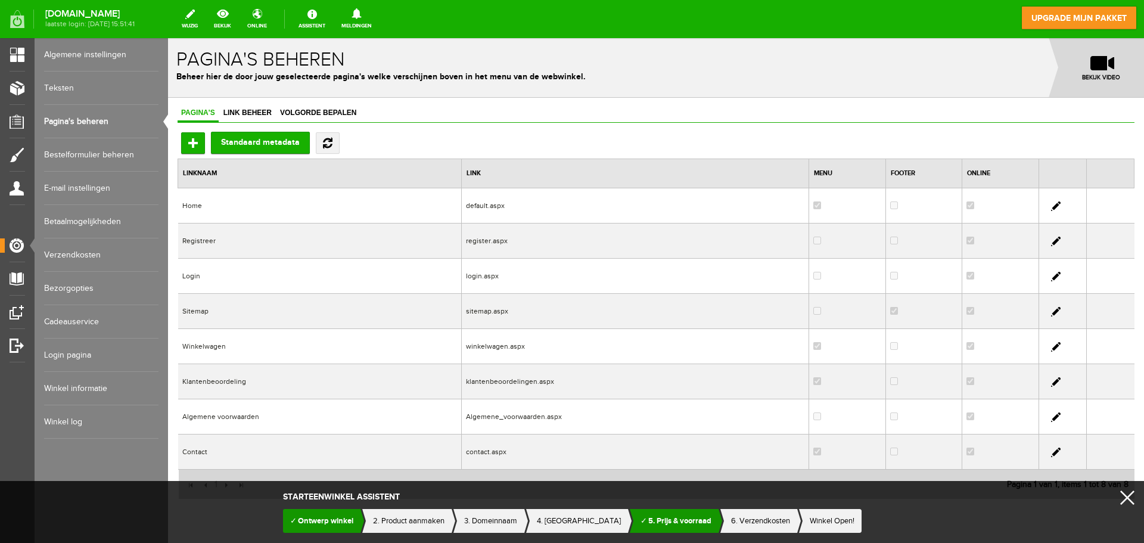
click at [1051, 244] on link at bounding box center [1056, 241] width 10 height 10
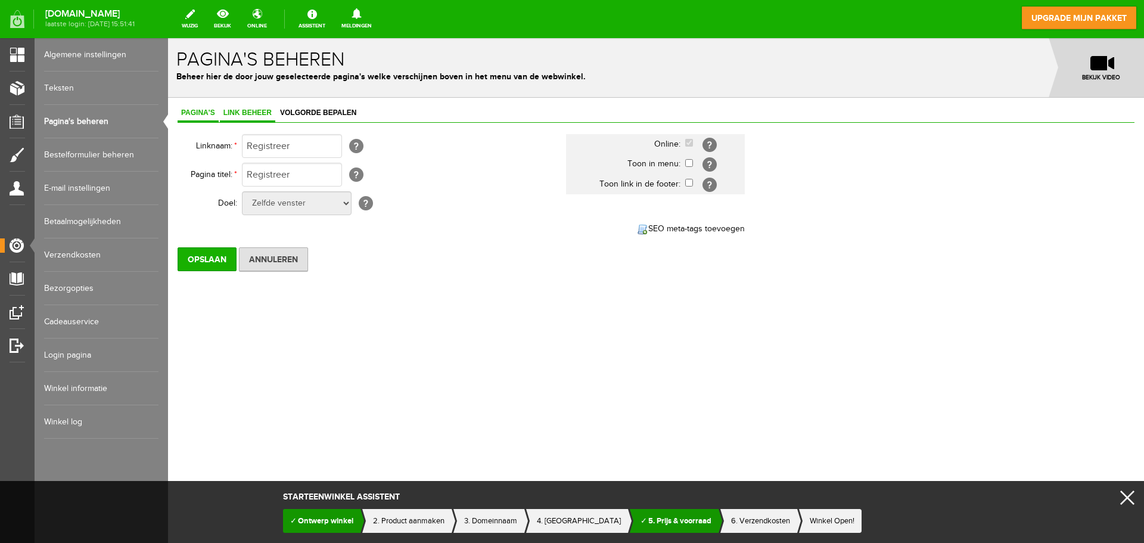
click at [245, 114] on span "Link beheer" at bounding box center [247, 112] width 55 height 8
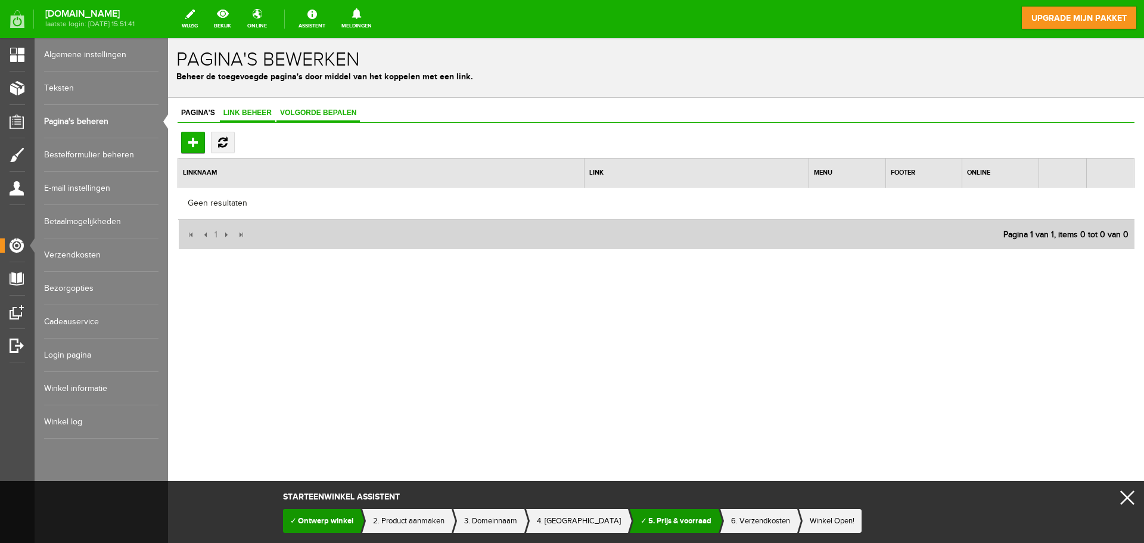
click at [330, 110] on span "Volgorde bepalen" at bounding box center [317, 112] width 83 height 8
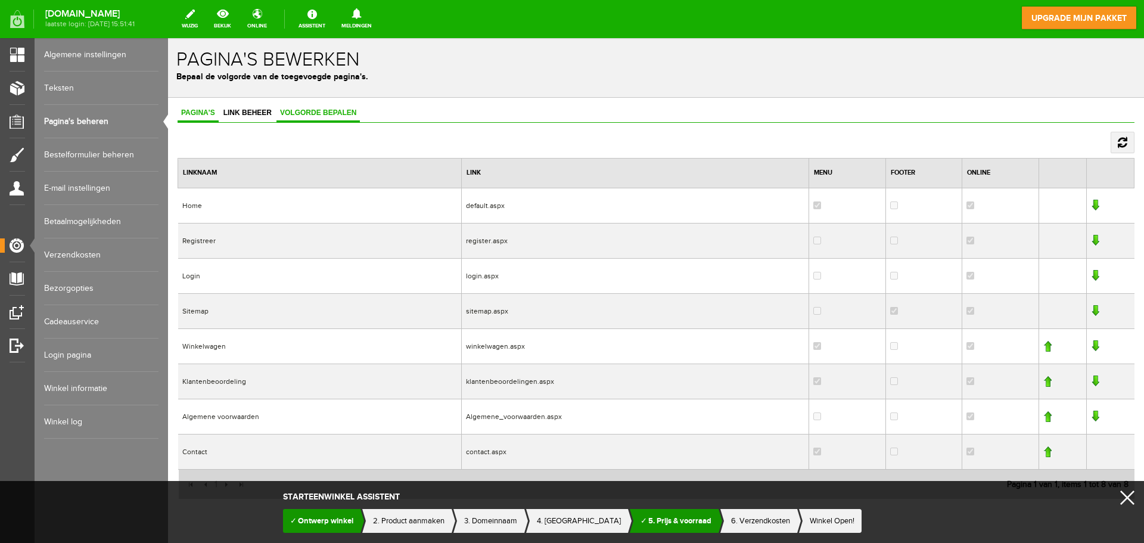
click at [200, 113] on span "Pagina's" at bounding box center [198, 112] width 41 height 8
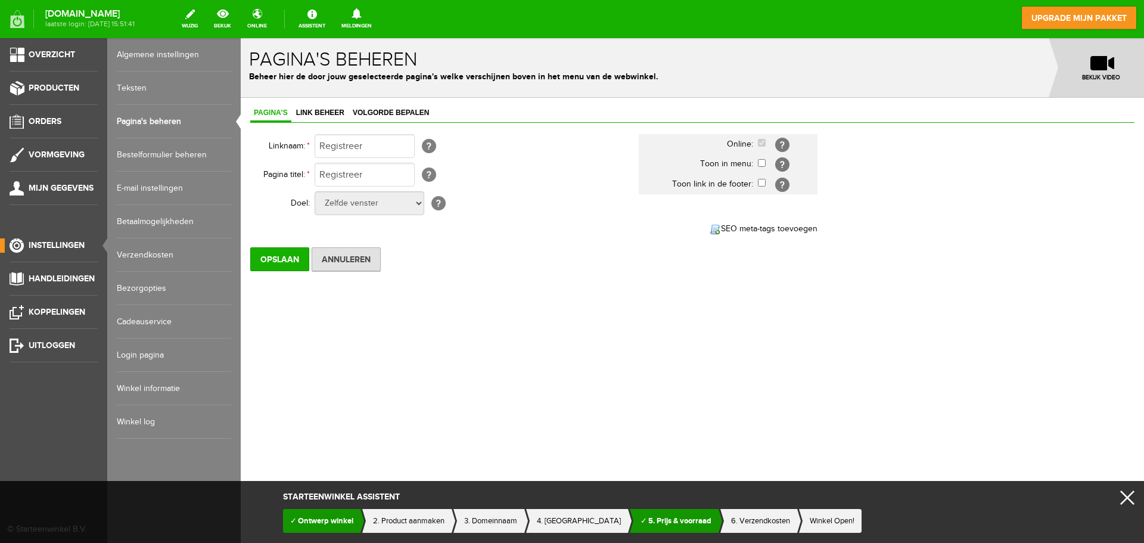
click at [145, 351] on link "Login pagina" at bounding box center [174, 354] width 114 height 33
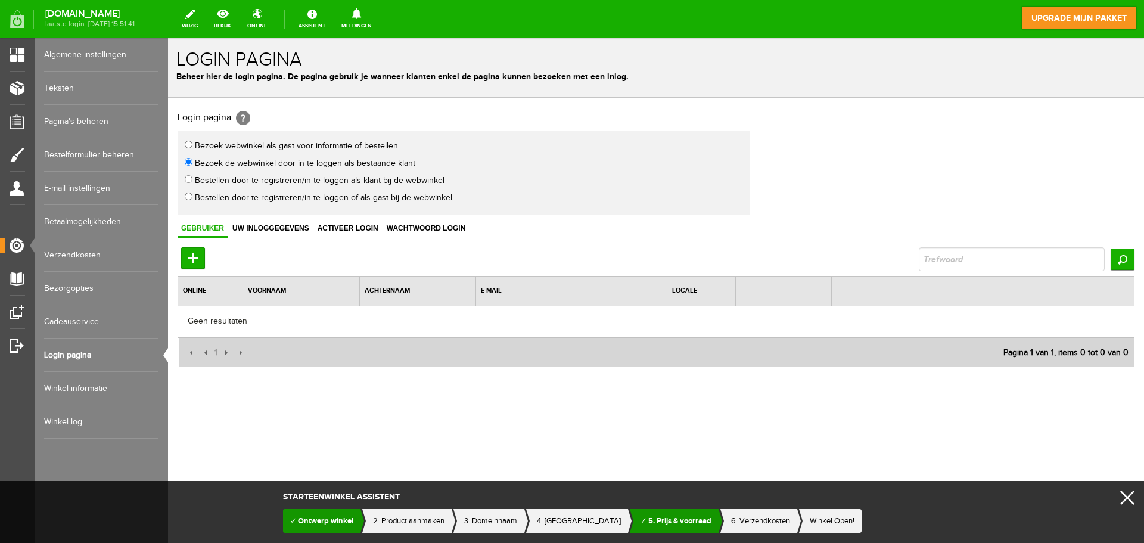
click at [72, 322] on link "Cadeauservice" at bounding box center [101, 321] width 114 height 33
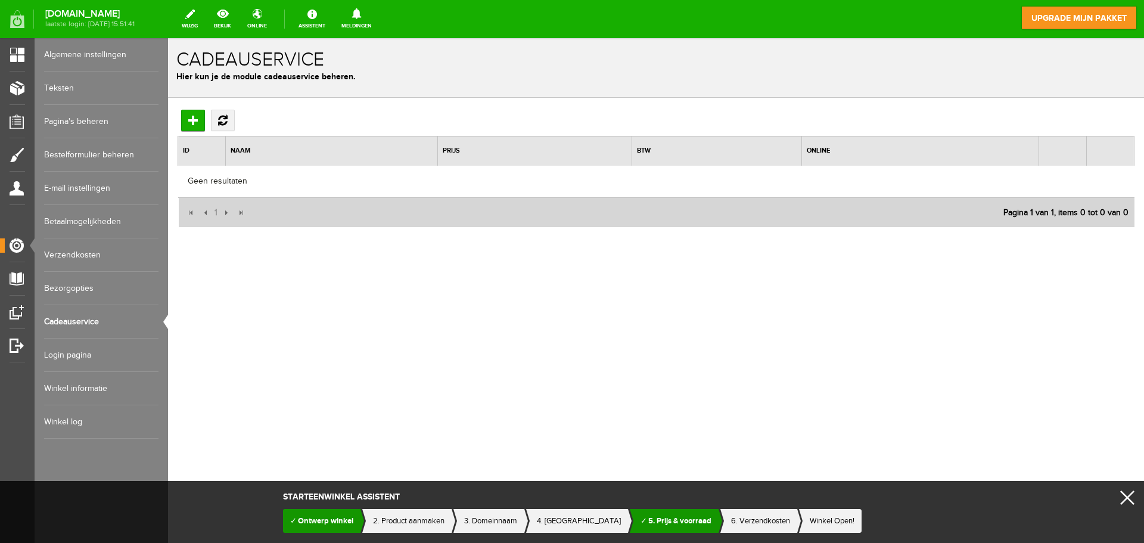
click at [70, 423] on link "Winkel log" at bounding box center [101, 421] width 114 height 33
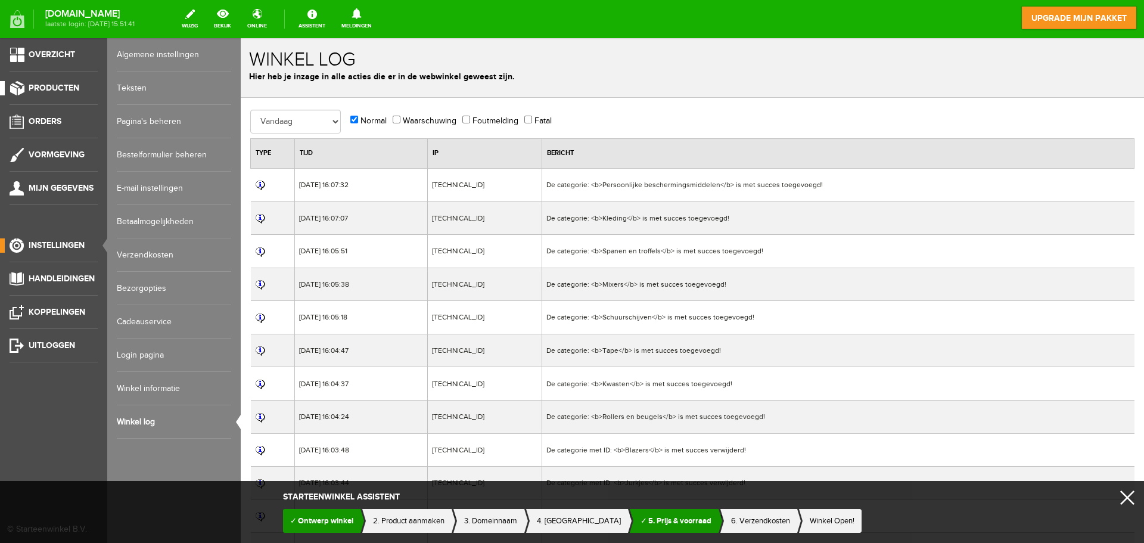
click at [52, 88] on span "Producten" at bounding box center [54, 88] width 51 height 10
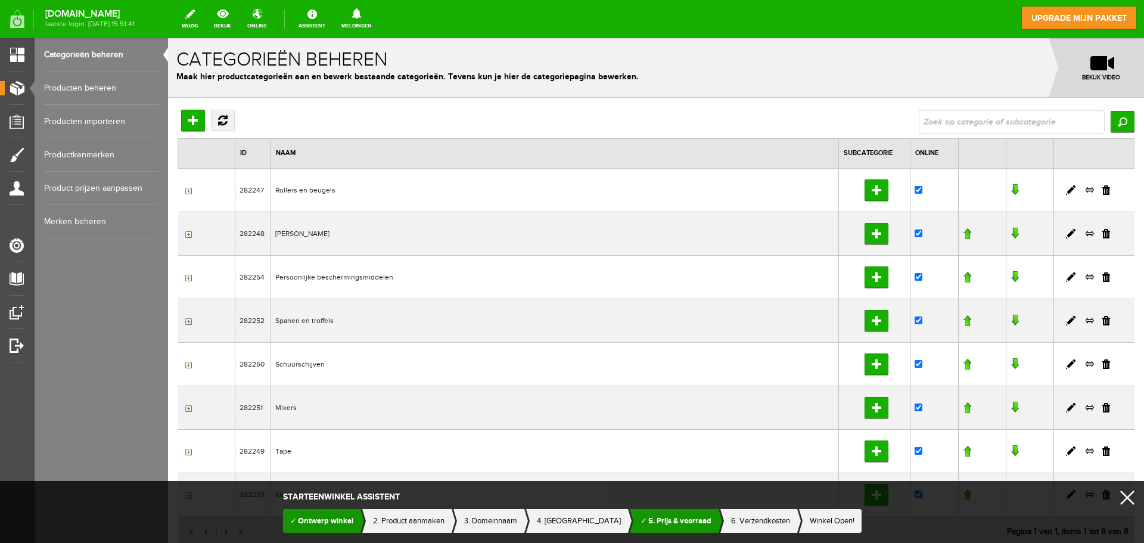
click at [187, 190] on input "button" at bounding box center [187, 191] width 10 height 10
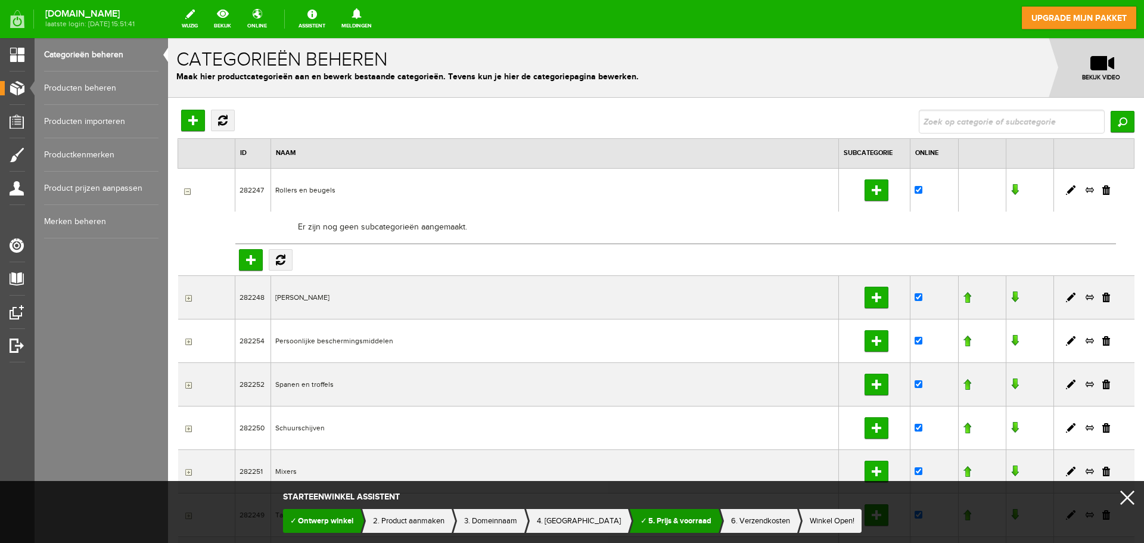
click at [96, 85] on link "Producten beheren" at bounding box center [101, 87] width 114 height 33
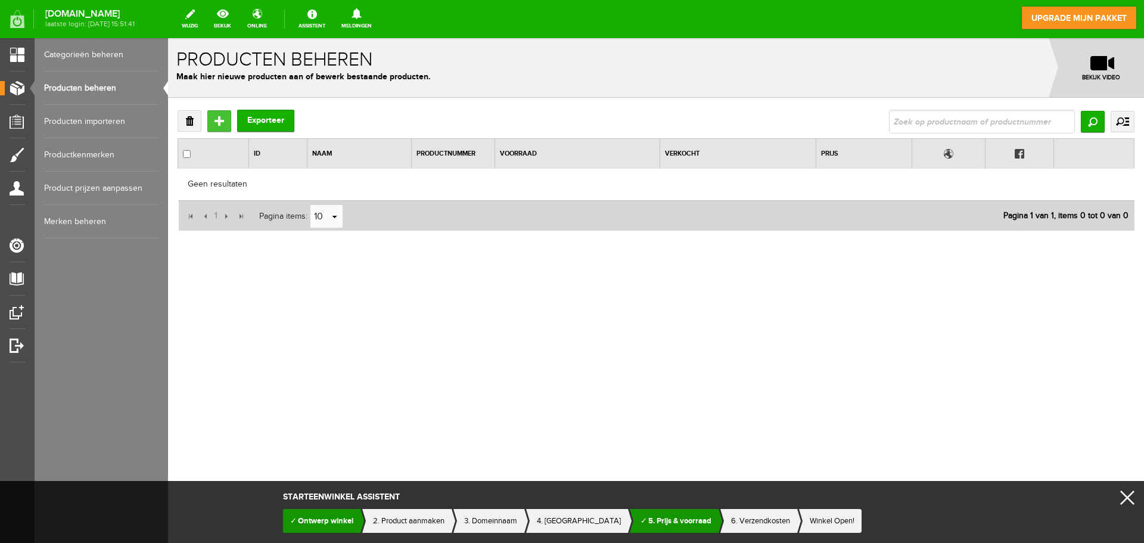
click at [215, 116] on input "Toevoegen" at bounding box center [219, 120] width 24 height 21
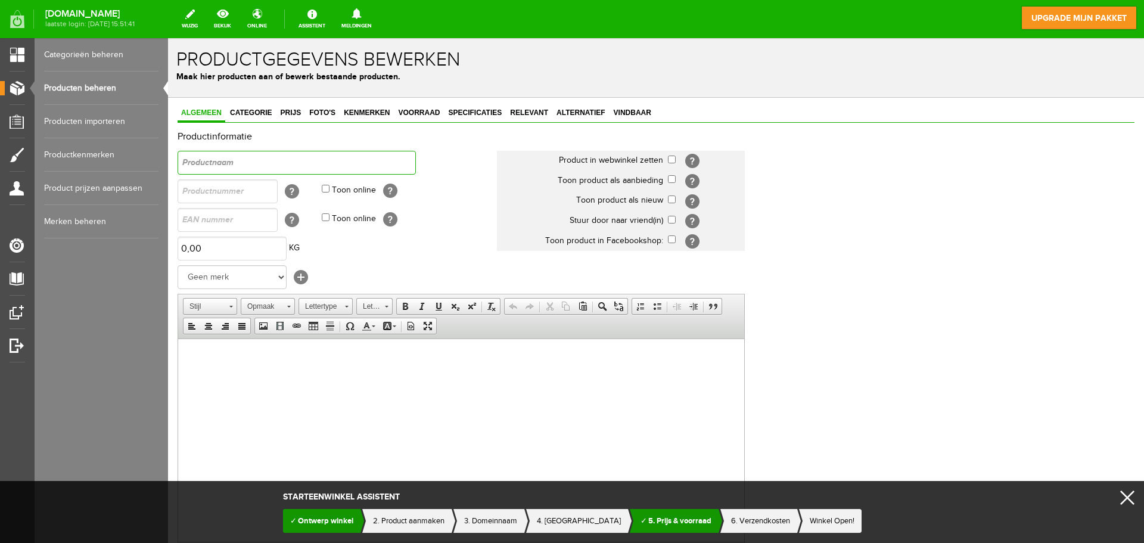
click at [233, 163] on input "text" at bounding box center [297, 163] width 238 height 24
type input "Rollers 10 cem (verpakt per 10)"
click at [672, 160] on input "checkbox" at bounding box center [672, 159] width 8 height 8
checkbox input "true"
click at [280, 276] on select "Geen merk Fashion-You" at bounding box center [232, 277] width 109 height 24
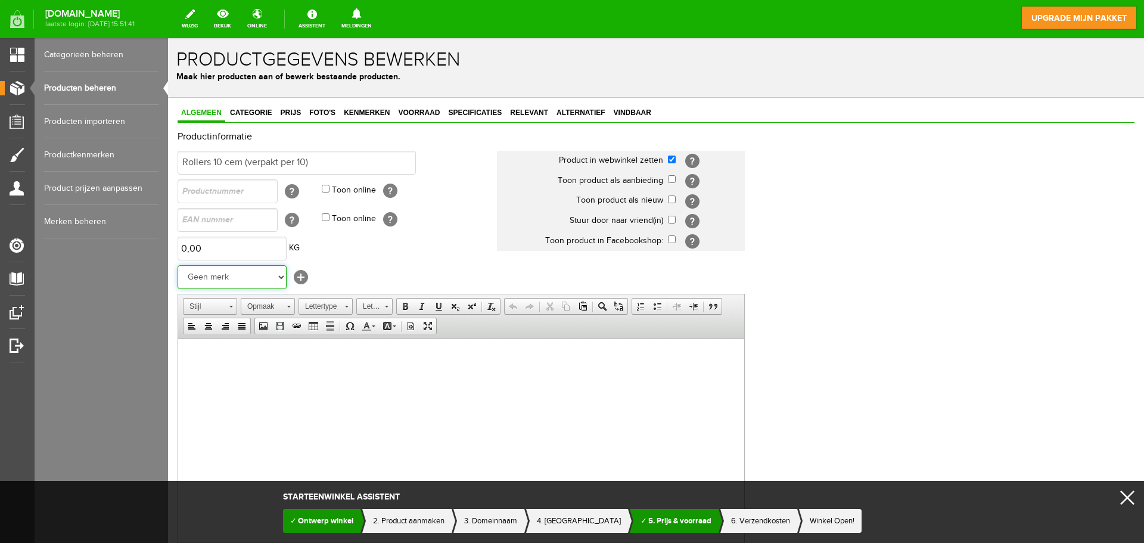
click at [280, 276] on select "Geen merk Fashion-You" at bounding box center [232, 277] width 109 height 24
click at [257, 109] on span "Categorie" at bounding box center [250, 112] width 49 height 8
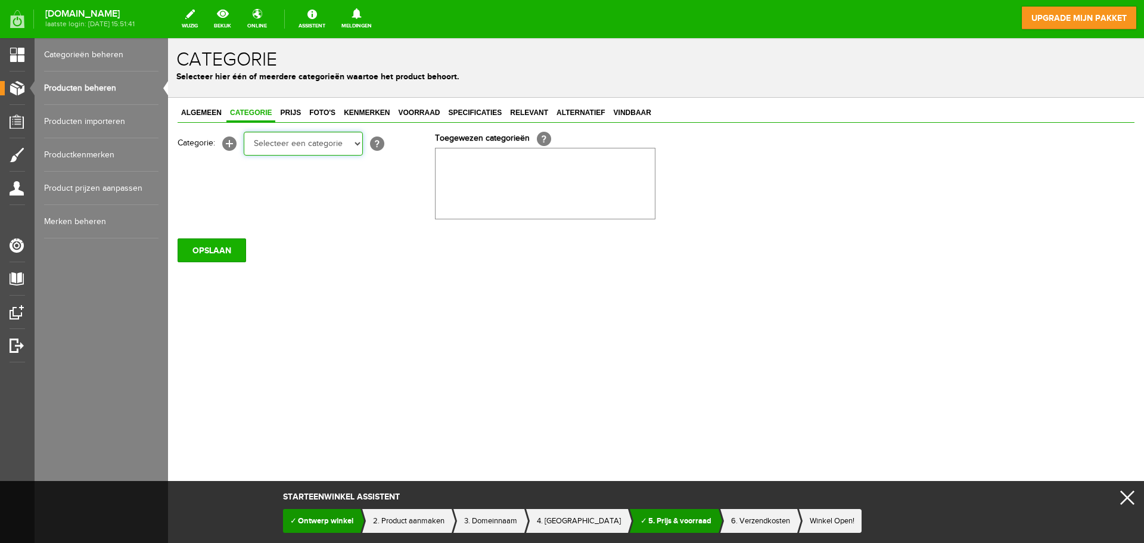
click at [319, 144] on select "Selecteer een categorie Rollers en beugels Kwasten Persoonlijke beschermingsmid…" at bounding box center [303, 144] width 119 height 24
select select "282247"
click at [244, 132] on select "Selecteer een categorie Rollers en beugels Kwasten Persoonlijke beschermingsmid…" at bounding box center [303, 144] width 119 height 24
click at [291, 113] on span "Prijs" at bounding box center [290, 112] width 28 height 8
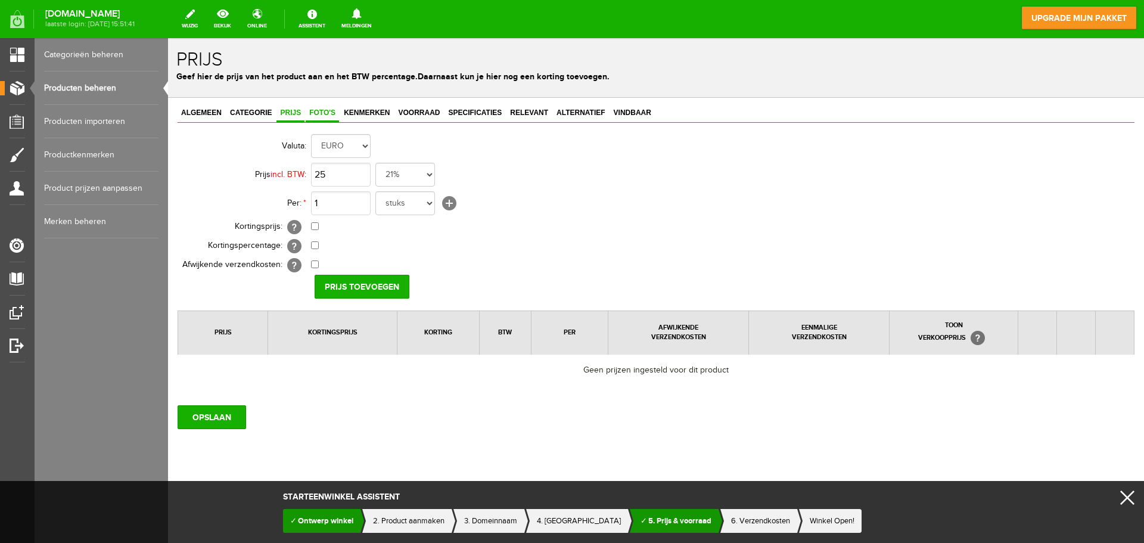
type input "€ 25,00"
click at [320, 112] on span "Foto's" at bounding box center [322, 112] width 33 height 8
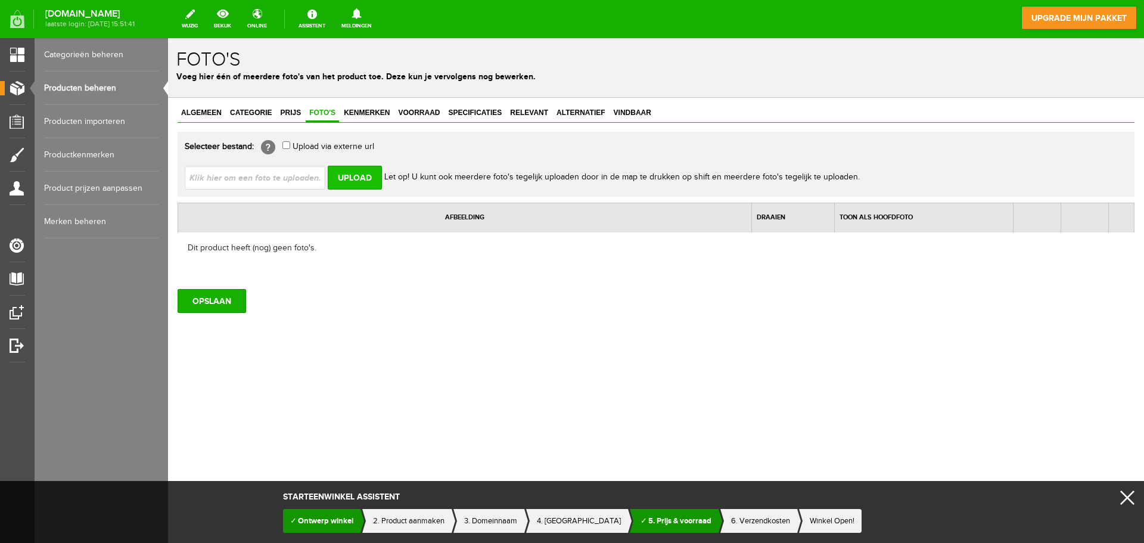
click at [345, 181] on input "Upload" at bounding box center [355, 178] width 54 height 24
click at [342, 177] on input "Upload" at bounding box center [355, 178] width 54 height 24
click at [260, 179] on input "file" at bounding box center [260, 177] width 150 height 23
type input "C:\fakepath\roller 10 cm.webp"
type input "roller 10 cm.webp"
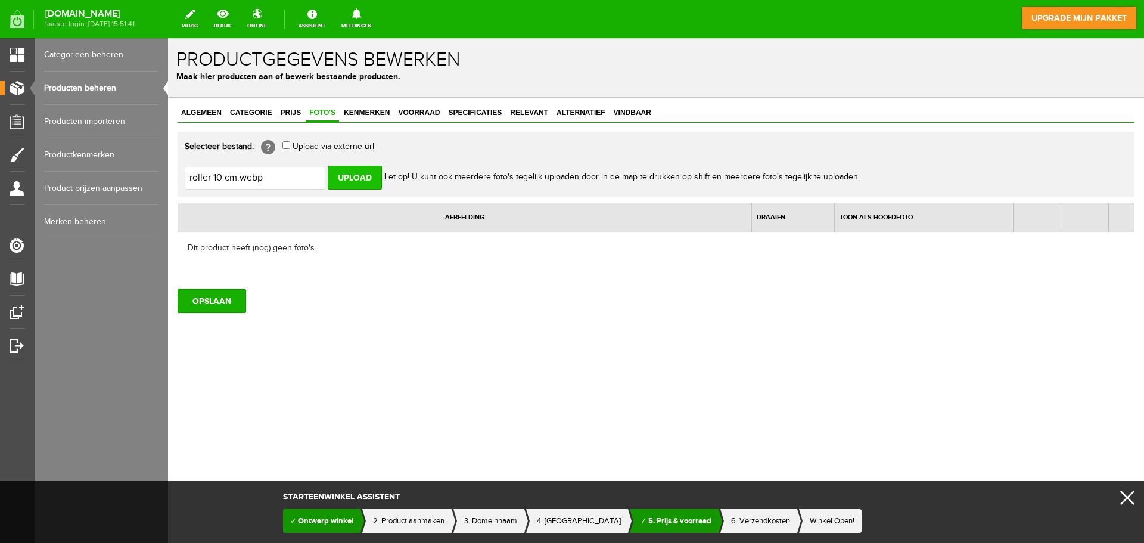
click at [340, 175] on input "Upload" at bounding box center [355, 178] width 54 height 24
click at [253, 182] on input "file" at bounding box center [260, 177] width 150 height 23
type input "C:\fakepath\roller 10 cm.webp"
type input "roller 10 cm.webp"
click at [353, 178] on input "Upload" at bounding box center [355, 178] width 54 height 24
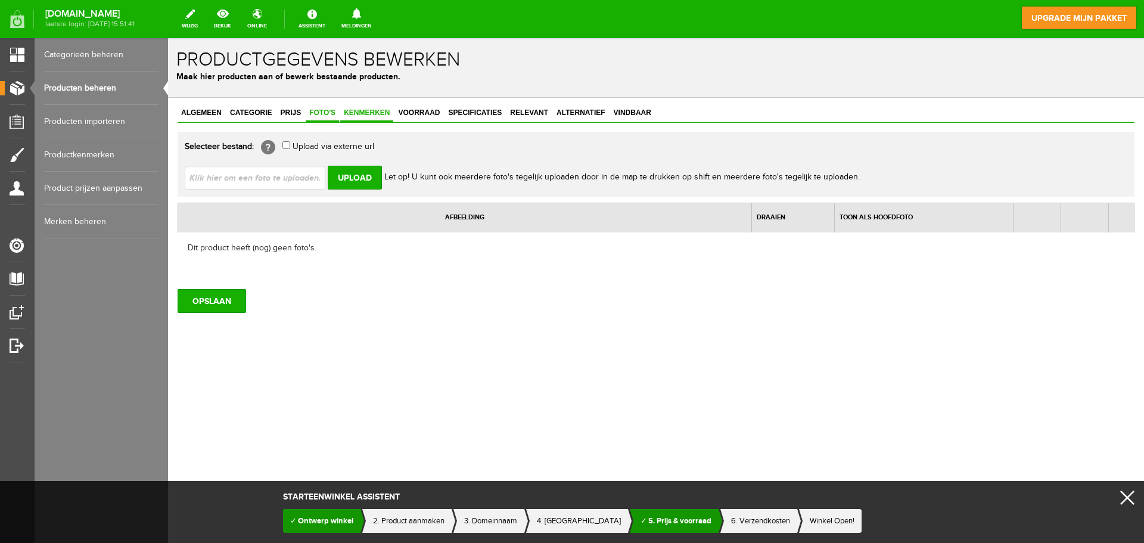
click at [378, 109] on span "Kenmerken" at bounding box center [366, 112] width 53 height 8
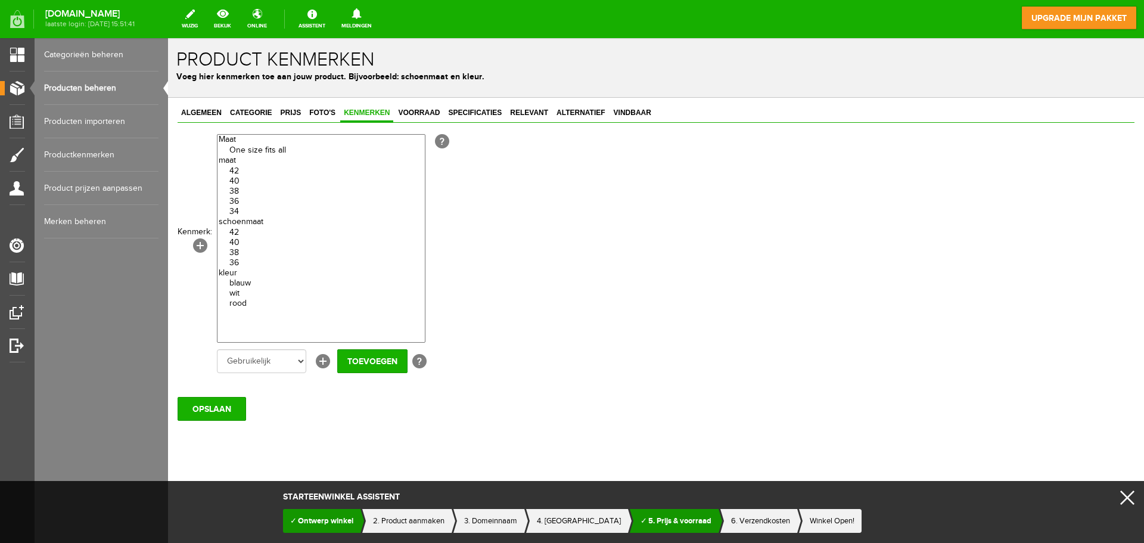
click at [244, 300] on option "rood" at bounding box center [320, 303] width 207 height 10
click at [270, 320] on select "One size fits all 42 40 38 36 34 42 40 38 36 blauw wit rood" at bounding box center [321, 238] width 208 height 208
select select "85547|337930"
click at [278, 264] on option "36" at bounding box center [320, 263] width 207 height 10
click at [248, 322] on select "One size fits all 42 40 38 36 34 42 40 38 36 blauw wit rood" at bounding box center [321, 238] width 208 height 208
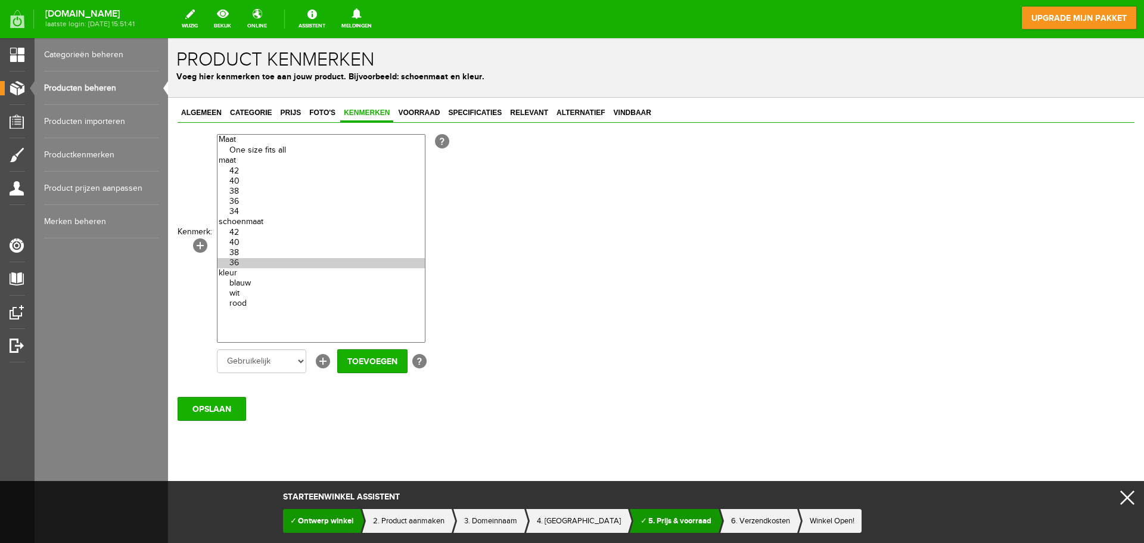
click at [247, 322] on select "One size fits all 42 40 38 36 34 42 40 38 36 blauw wit rood" at bounding box center [321, 238] width 208 height 208
click at [227, 336] on select "One size fits all 42 40 38 36 34 42 40 38 36 blauw wit rood" at bounding box center [321, 238] width 208 height 208
click at [289, 365] on select "Gebruikelijk" at bounding box center [261, 361] width 89 height 24
click at [268, 362] on select "Gebruikelijk" at bounding box center [261, 361] width 89 height 24
click at [199, 245] on link "[+]" at bounding box center [200, 245] width 14 height 14
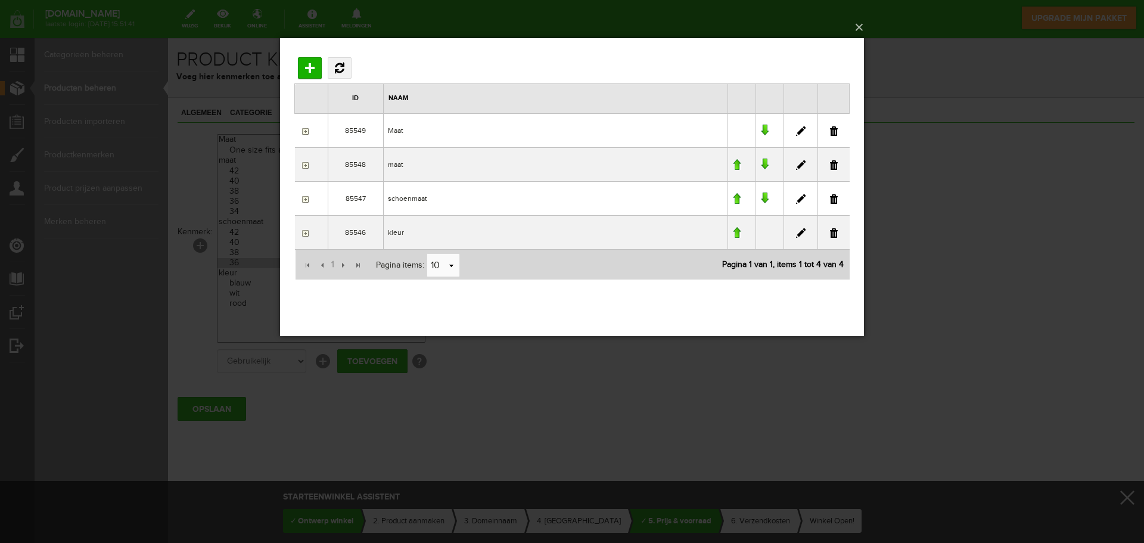
drag, startPoint x: 836, startPoint y: 129, endPoint x: 892, endPoint y: 74, distance: 78.8
click at [836, 129] on link at bounding box center [834, 131] width 8 height 10
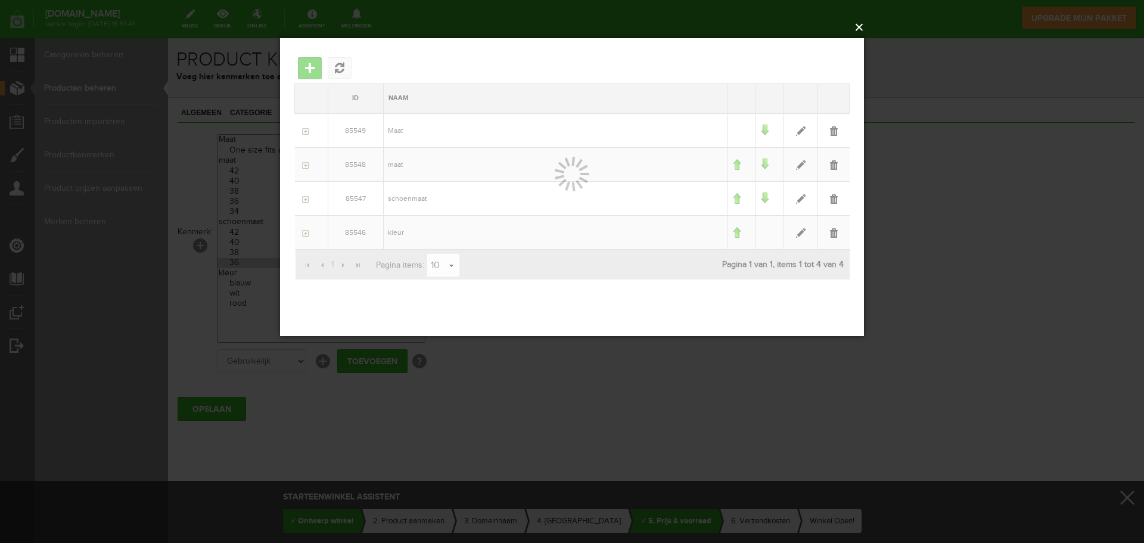
click at [861, 26] on button "×" at bounding box center [576, 27] width 584 height 26
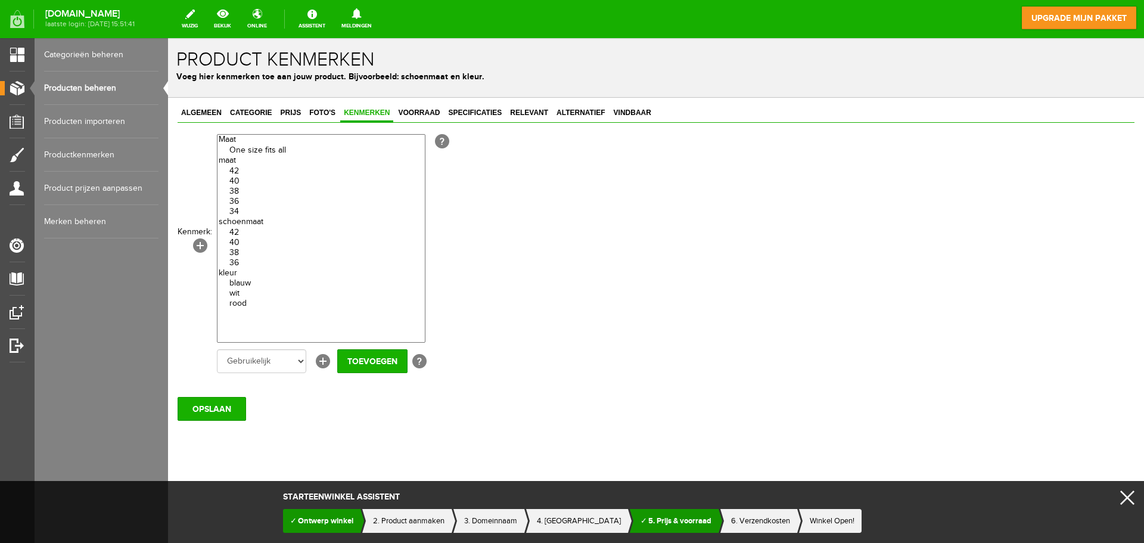
click at [265, 155] on optgroup "42 40 38 36 34" at bounding box center [320, 185] width 207 height 61
select select "85549|337934"
click at [266, 150] on option "One size fits all" at bounding box center [320, 150] width 207 height 10
click at [429, 110] on span "Voorraad" at bounding box center [418, 112] width 49 height 8
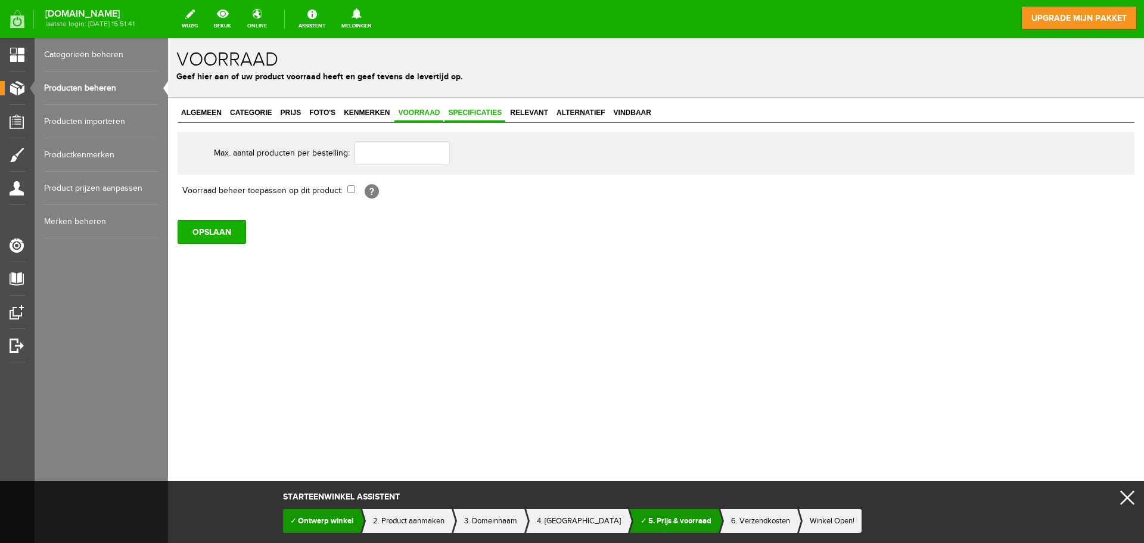
click at [476, 107] on link "Specificaties" at bounding box center [474, 113] width 61 height 17
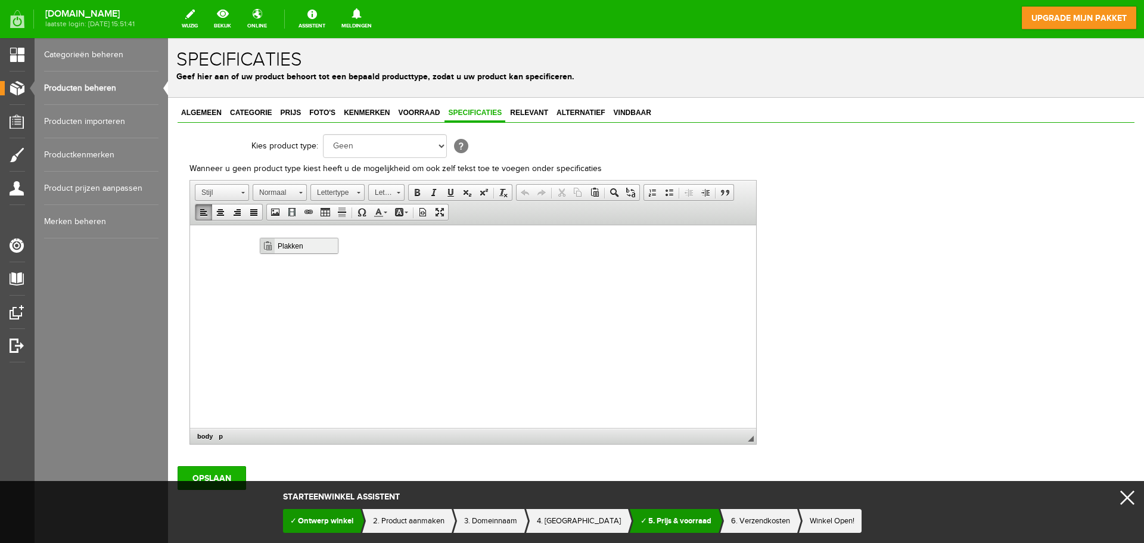
click at [293, 245] on span "Plakken" at bounding box center [306, 245] width 63 height 15
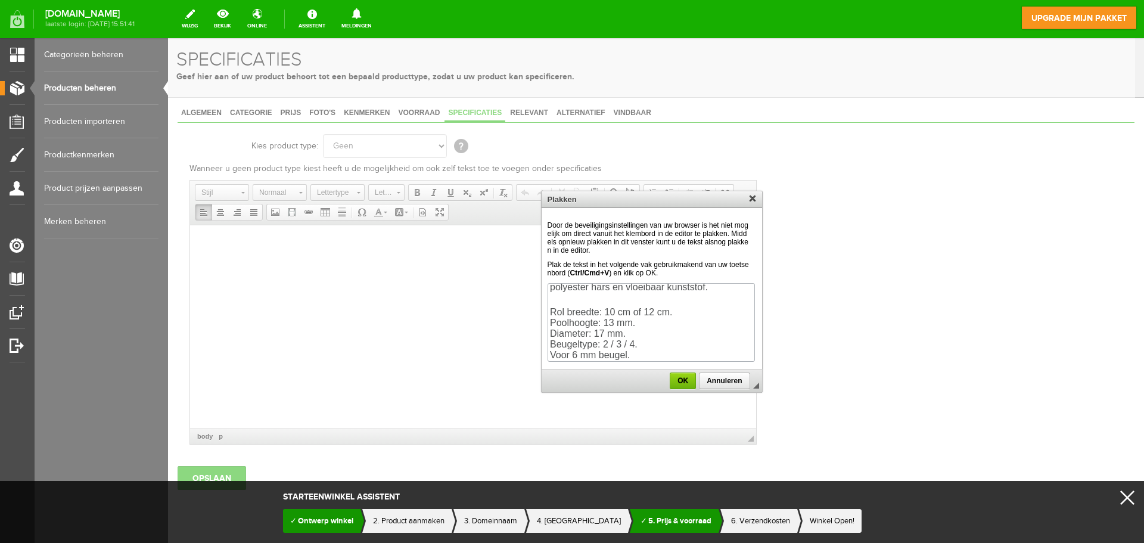
scroll to position [79, 0]
drag, startPoint x: 648, startPoint y: 311, endPoint x: 674, endPoint y: 313, distance: 26.3
click at [674, 313] on p "Rol breedte: 10 cm of 12 cm. Poolhoogte: 13 mm. Diameter: 17 mm. Beugeltype: 2 …" at bounding box center [650, 333] width 203 height 54
click at [690, 381] on span "OK" at bounding box center [682, 380] width 25 height 8
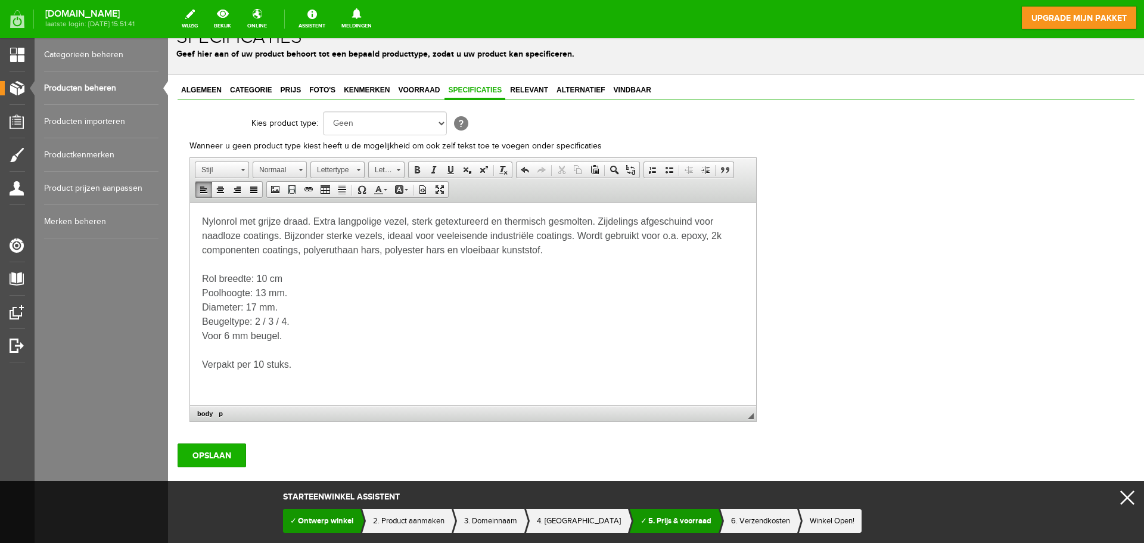
scroll to position [35, 0]
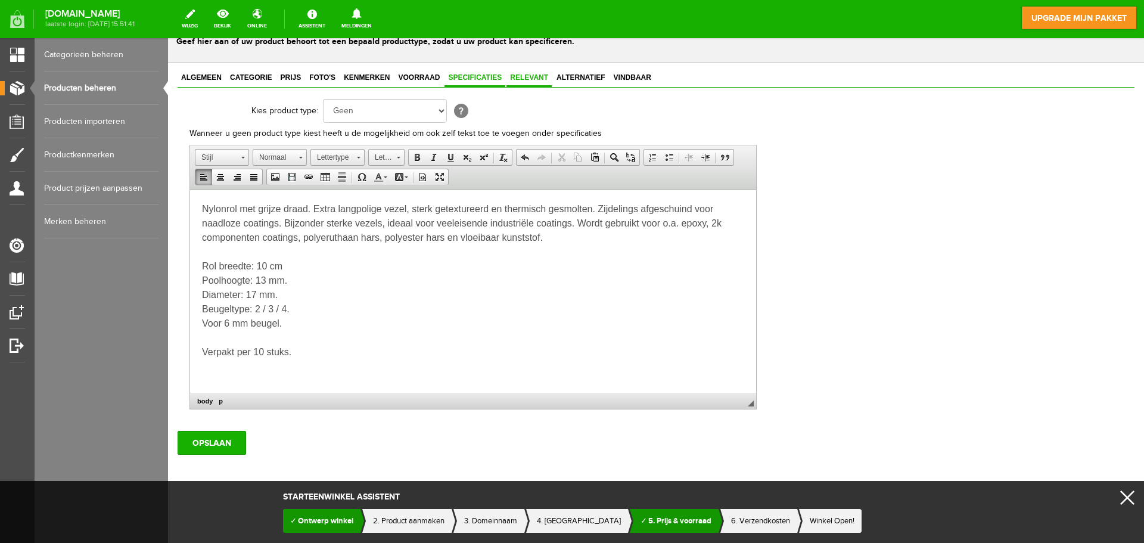
click at [532, 78] on span "Relevant" at bounding box center [528, 77] width 45 height 8
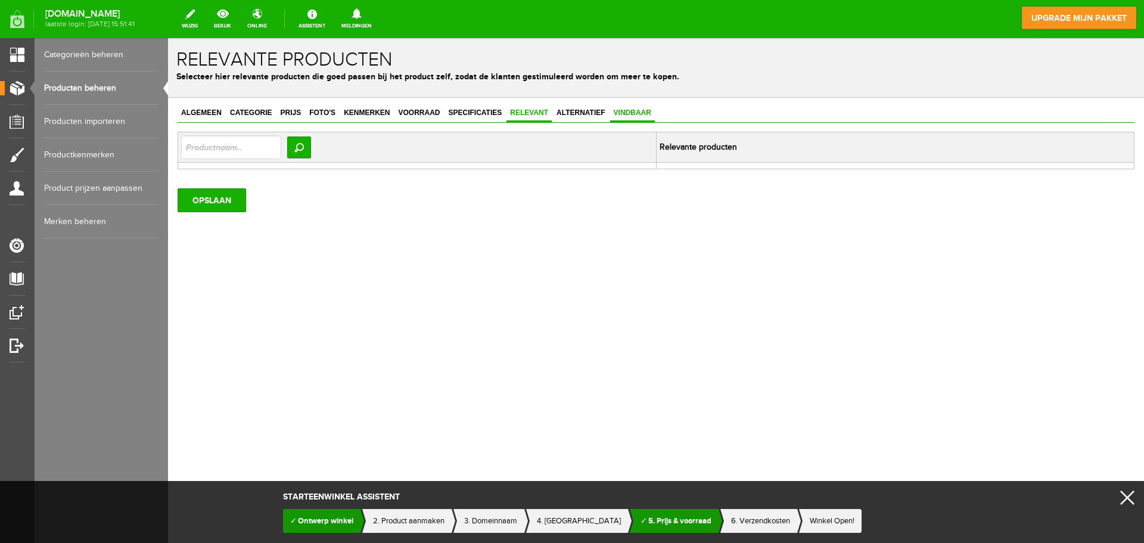
click at [627, 108] on span "Vindbaar" at bounding box center [632, 112] width 45 height 8
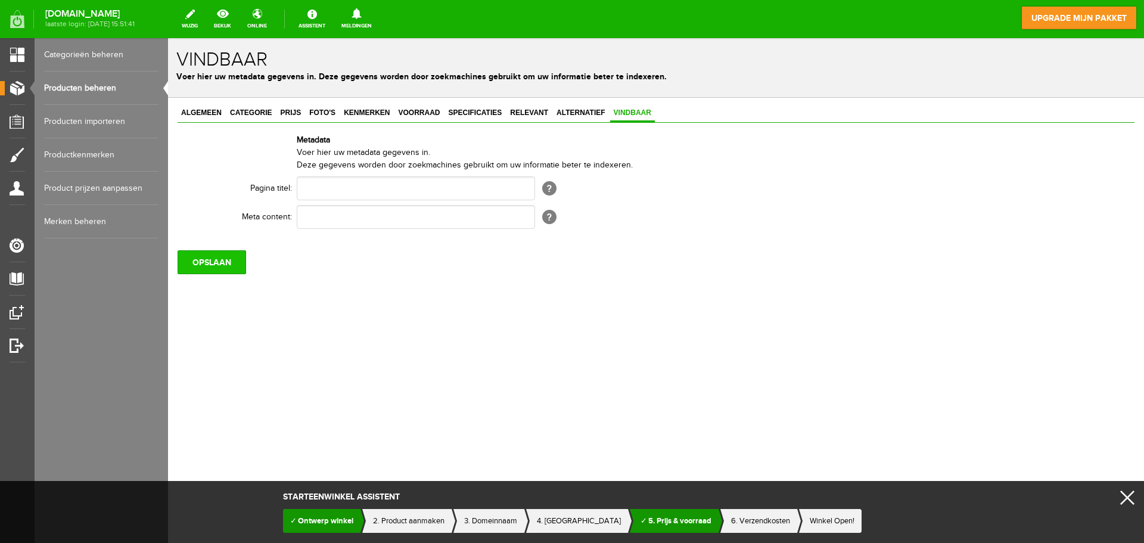
click at [206, 264] on input "OPSLAAN" at bounding box center [212, 262] width 69 height 24
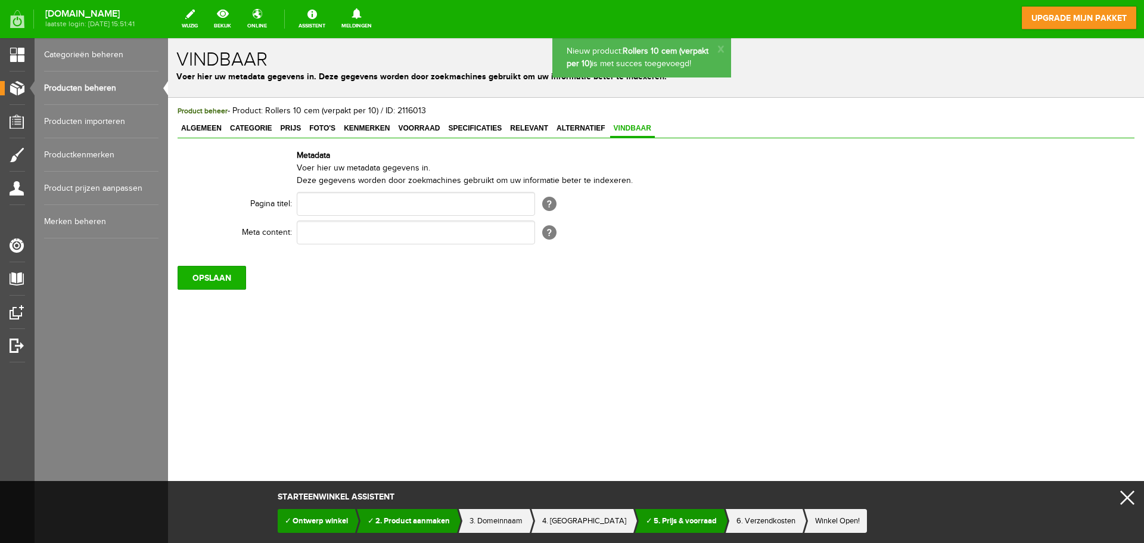
click at [91, 82] on link "Producten beheren" at bounding box center [101, 87] width 114 height 33
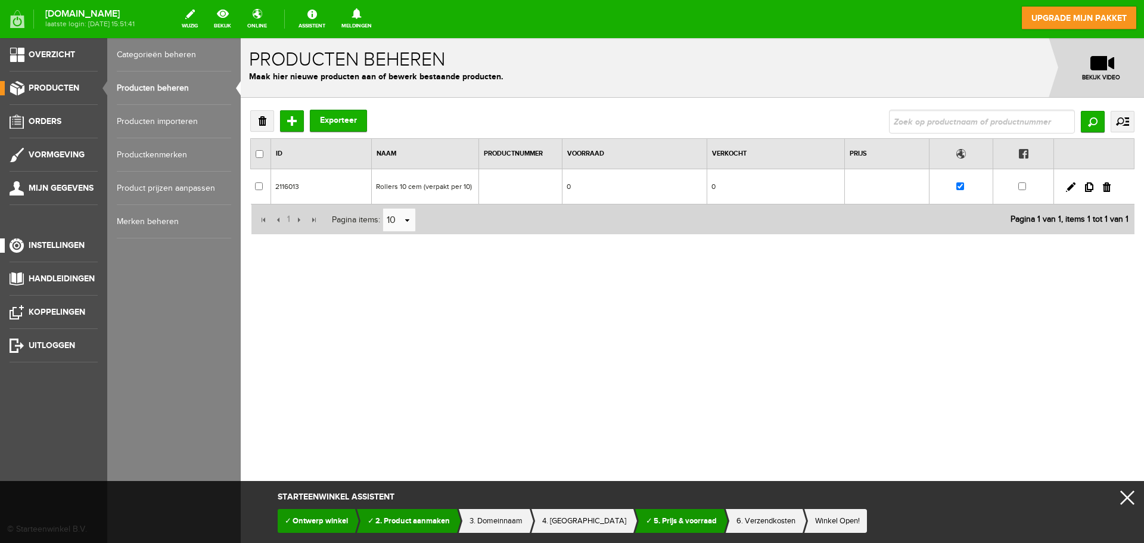
click at [68, 241] on span "Instellingen" at bounding box center [57, 245] width 56 height 10
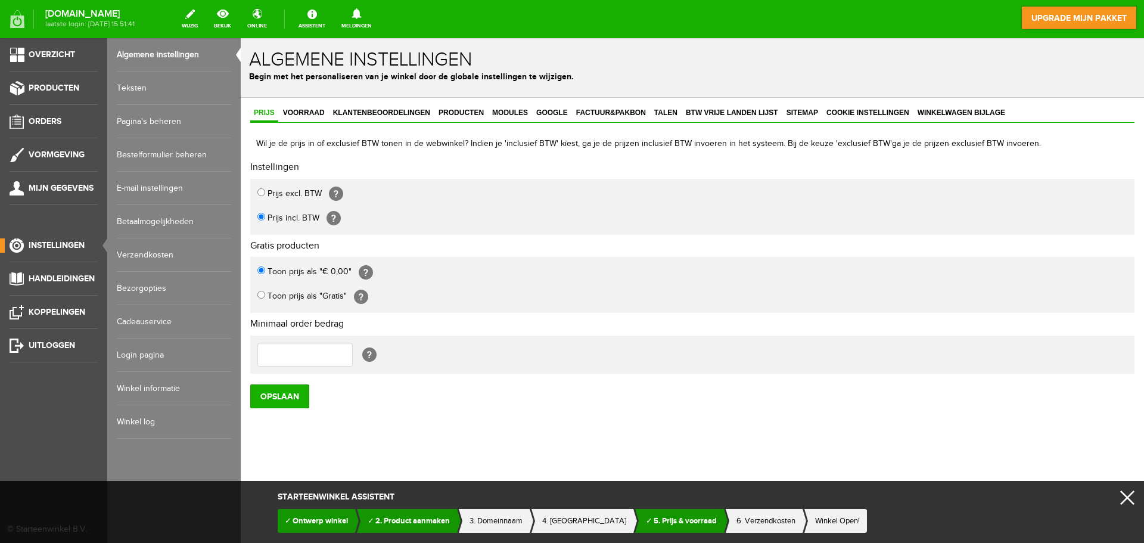
click at [148, 422] on link "Winkel log" at bounding box center [174, 421] width 114 height 33
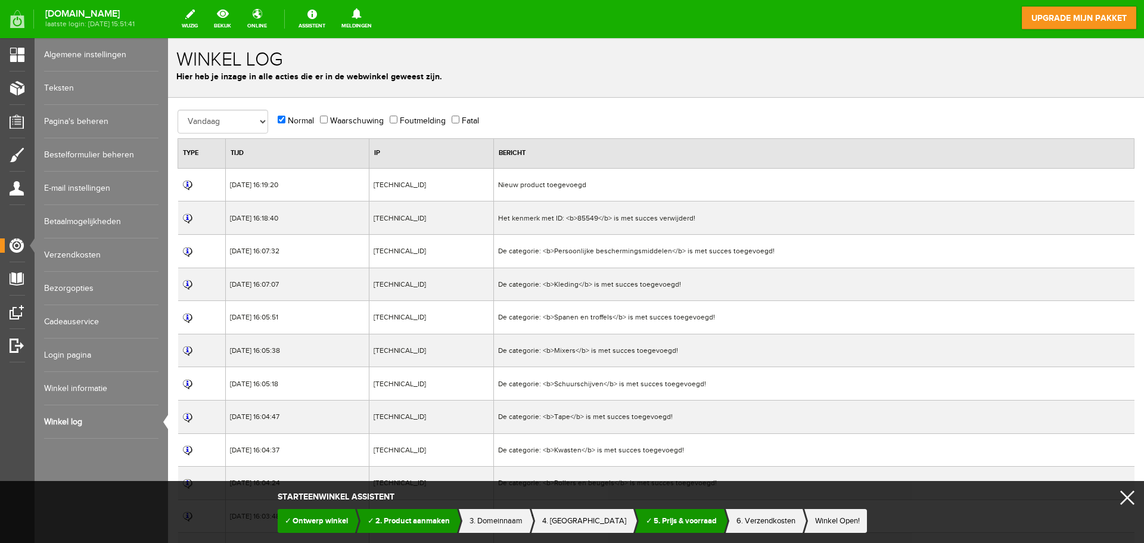
click at [75, 378] on link "Winkel informatie" at bounding box center [101, 388] width 114 height 33
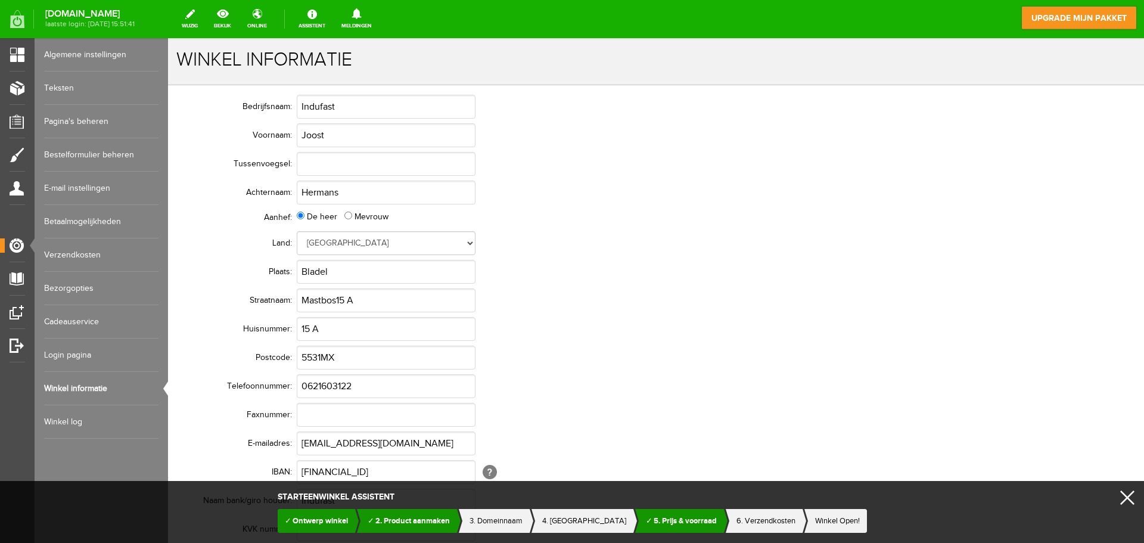
click at [74, 355] on link "Login pagina" at bounding box center [101, 354] width 114 height 33
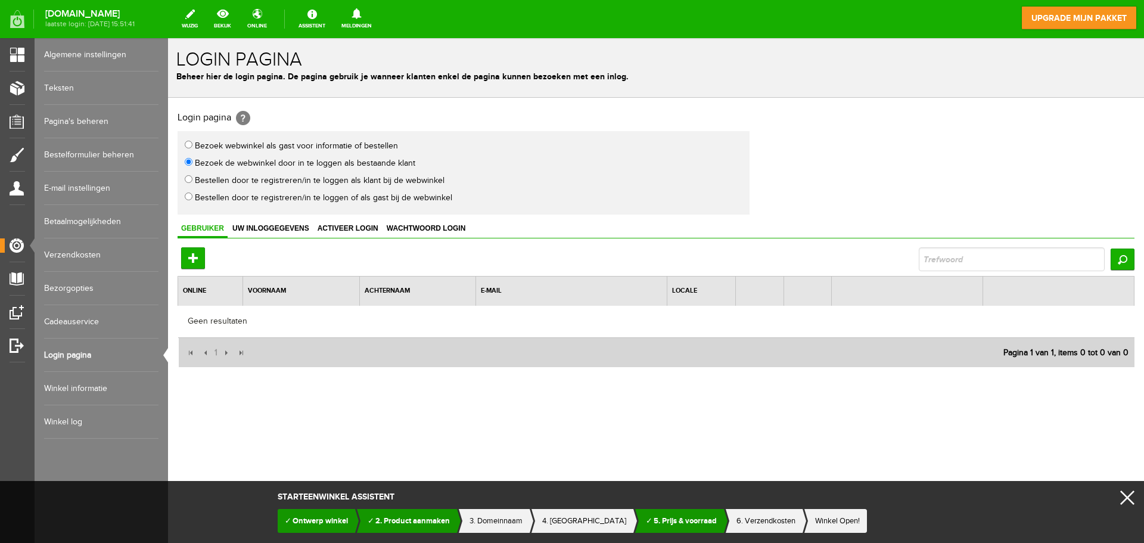
click at [93, 50] on link "Algemene instellingen" at bounding box center [101, 54] width 114 height 33
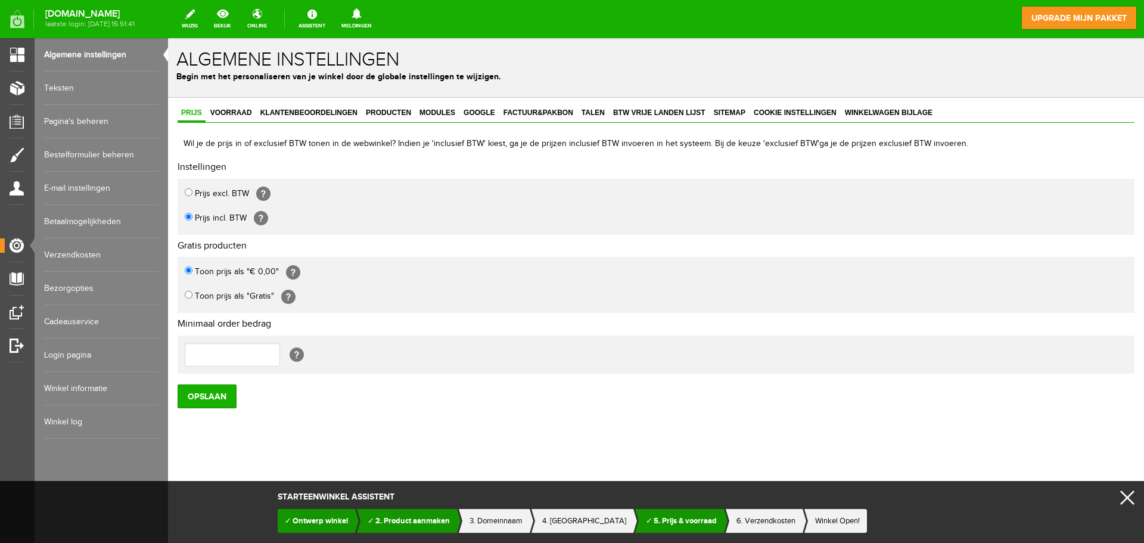
click at [188, 191] on input "Prijs excl. BTW" at bounding box center [189, 192] width 8 height 8
radio input "true"
click at [219, 393] on input "Opslaan" at bounding box center [207, 396] width 59 height 24
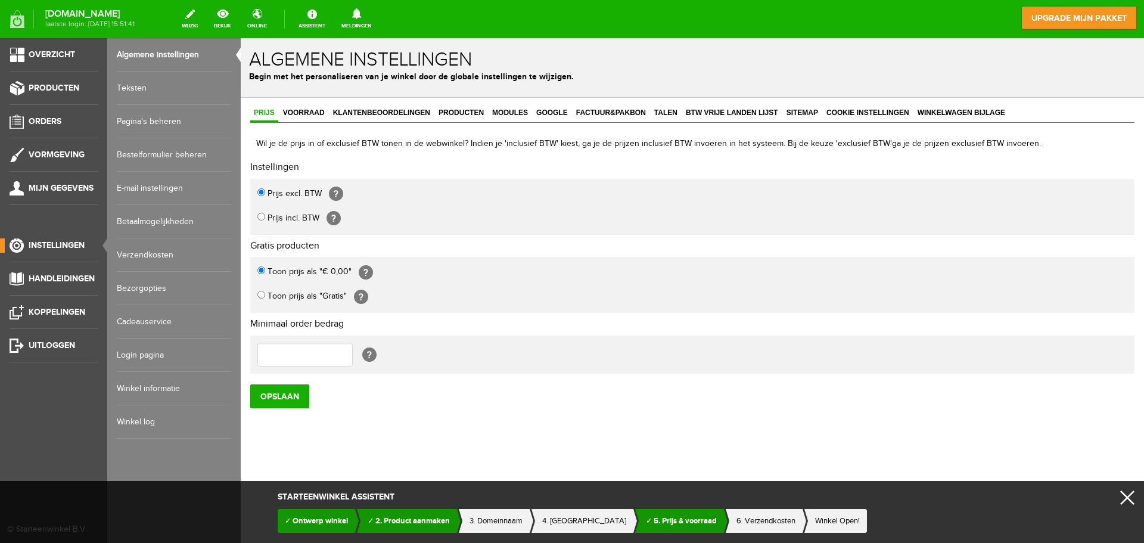
click at [52, 246] on span "Instellingen" at bounding box center [57, 245] width 56 height 10
click at [157, 122] on link "Pagina's beheren" at bounding box center [174, 121] width 114 height 33
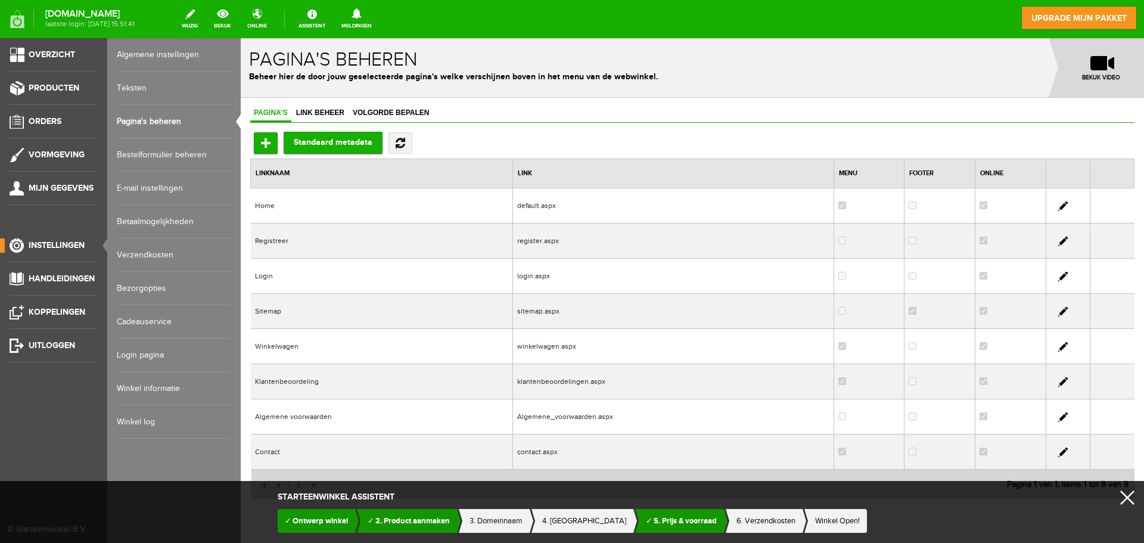
click at [158, 122] on link "Pagina's beheren" at bounding box center [174, 121] width 114 height 33
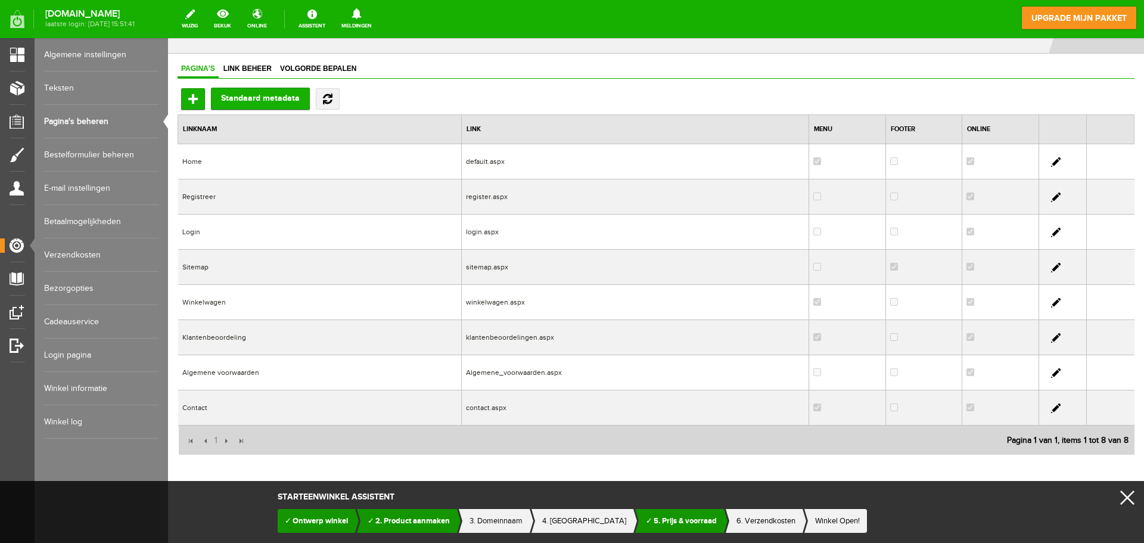
scroll to position [46, 0]
click at [1051, 196] on link at bounding box center [1056, 196] width 10 height 10
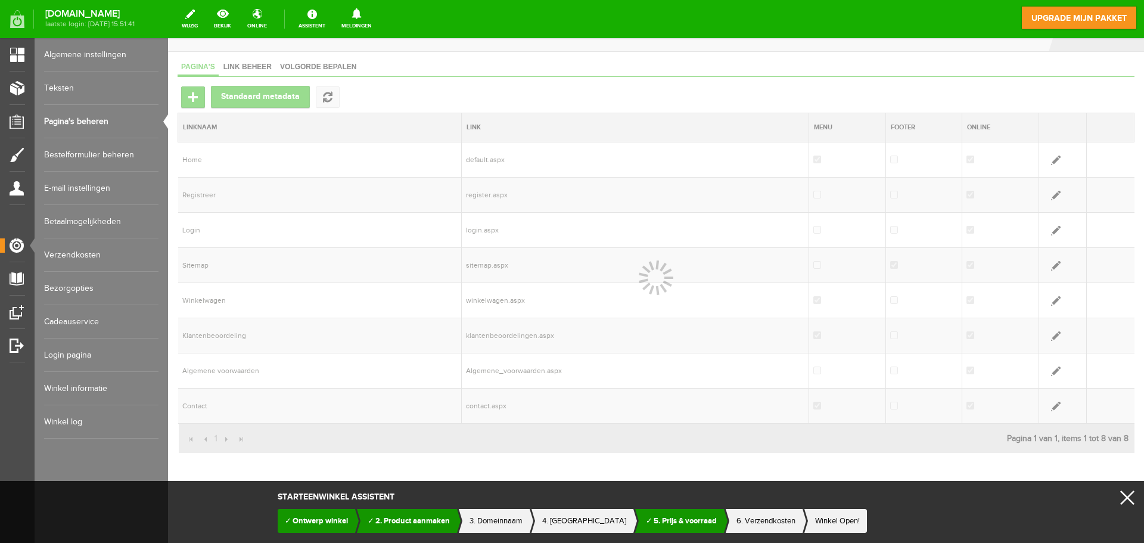
scroll to position [0, 0]
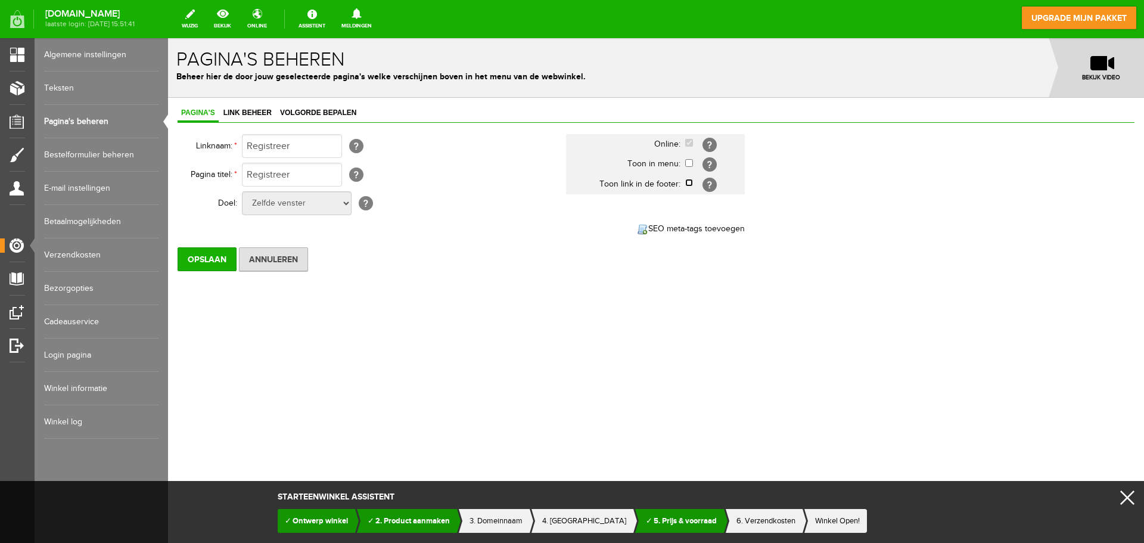
click at [687, 182] on input "checkbox" at bounding box center [689, 183] width 8 height 8
click at [688, 180] on input "checkbox" at bounding box center [689, 183] width 8 height 8
click at [244, 107] on link "Link beheer" at bounding box center [247, 113] width 55 height 17
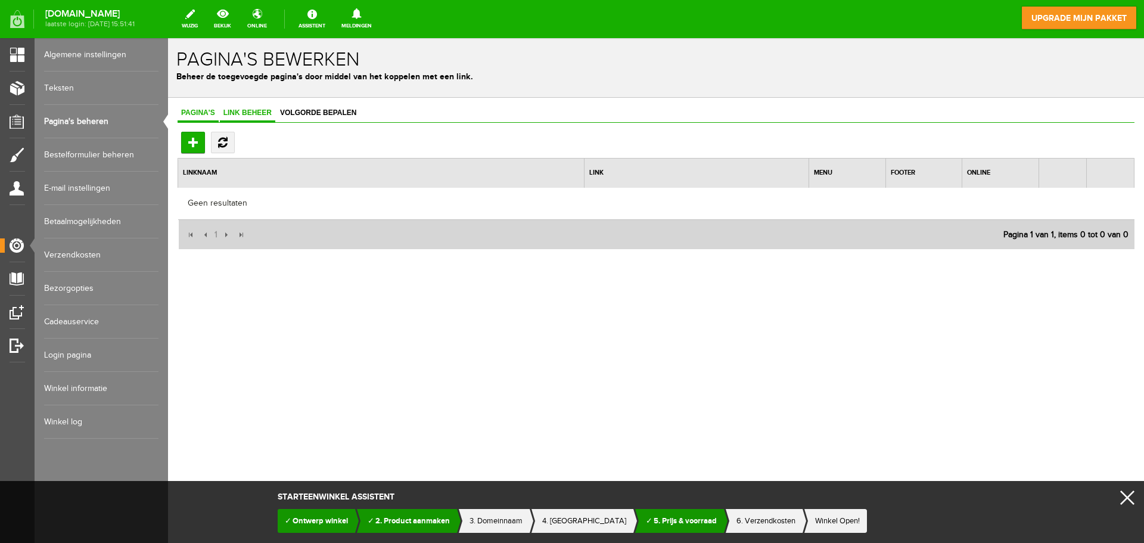
click at [203, 107] on link "Pagina's" at bounding box center [198, 113] width 41 height 17
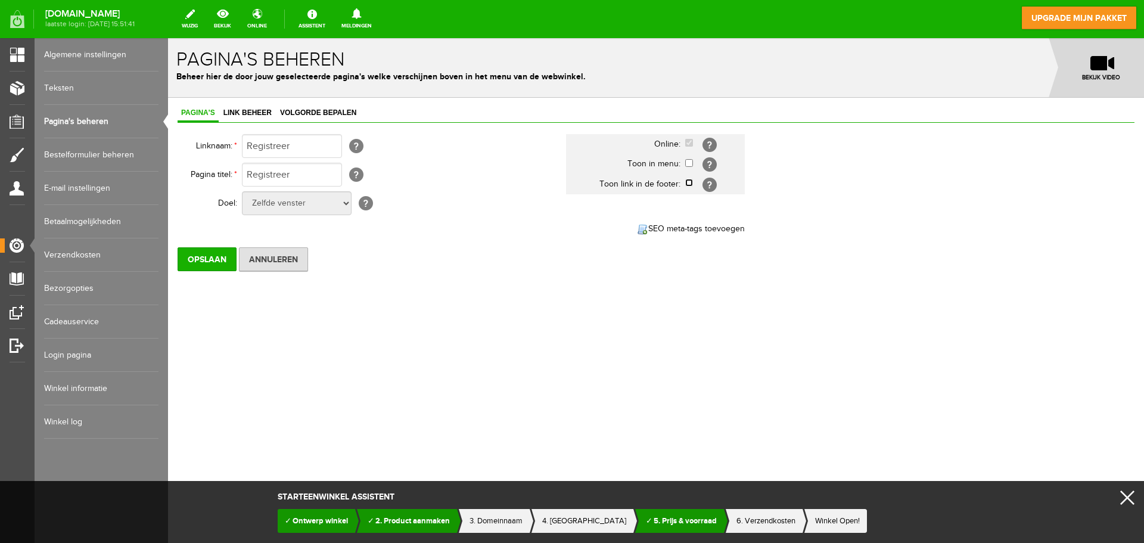
click at [690, 182] on input "checkbox" at bounding box center [689, 183] width 8 height 8
checkbox input "true"
click at [220, 259] on input "Opslaan" at bounding box center [207, 259] width 59 height 24
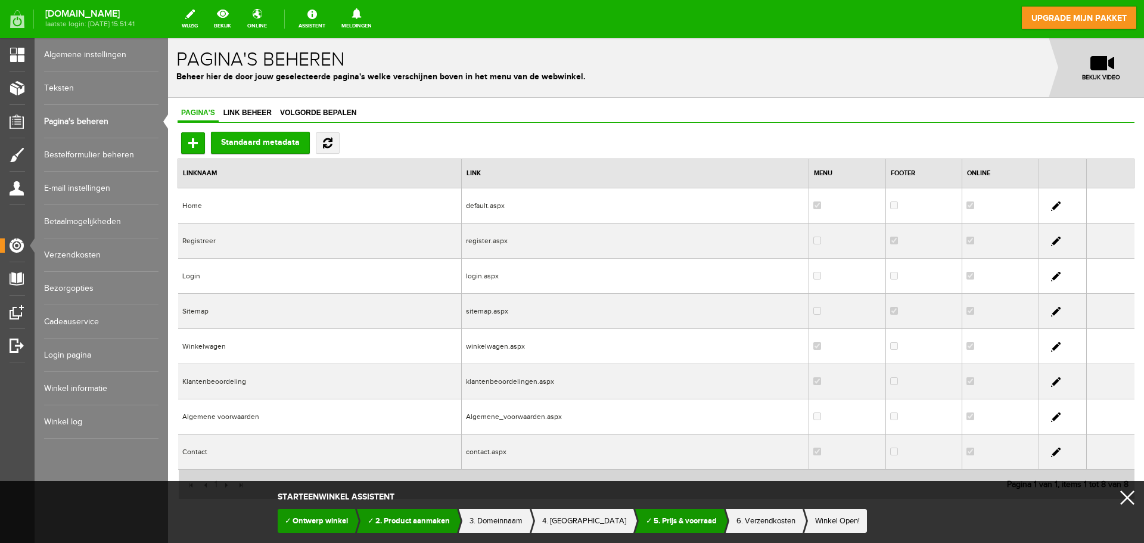
scroll to position [46, 0]
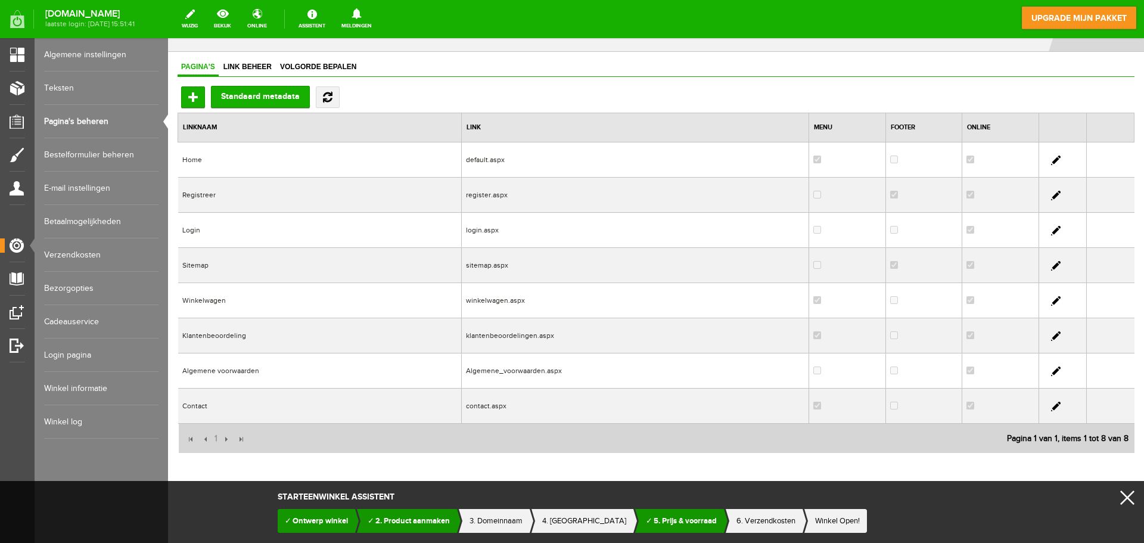
click at [1051, 197] on link at bounding box center [1056, 196] width 10 height 10
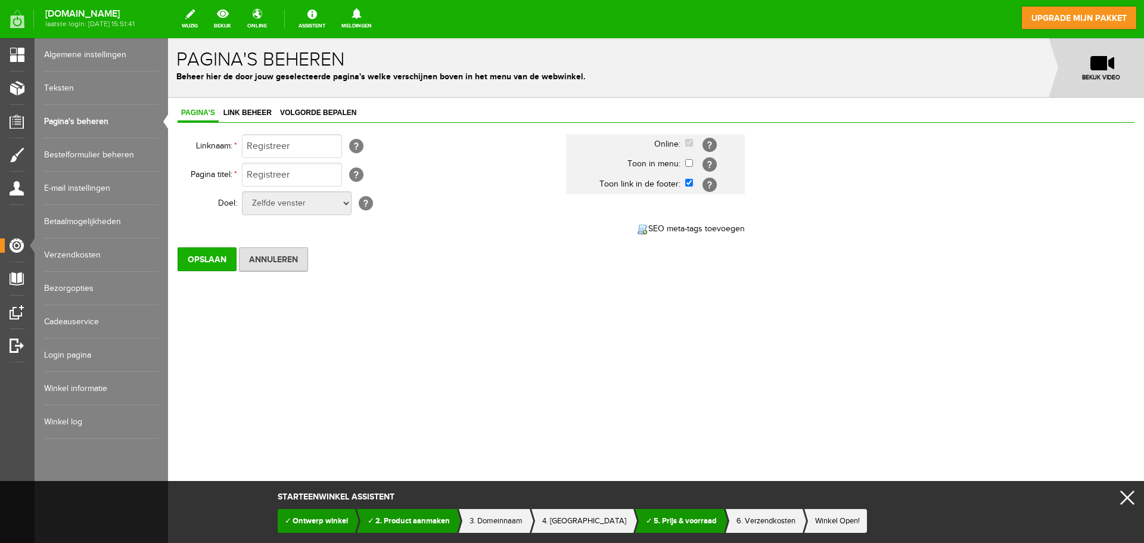
scroll to position [0, 0]
click at [254, 119] on link "Link beheer" at bounding box center [247, 113] width 55 height 17
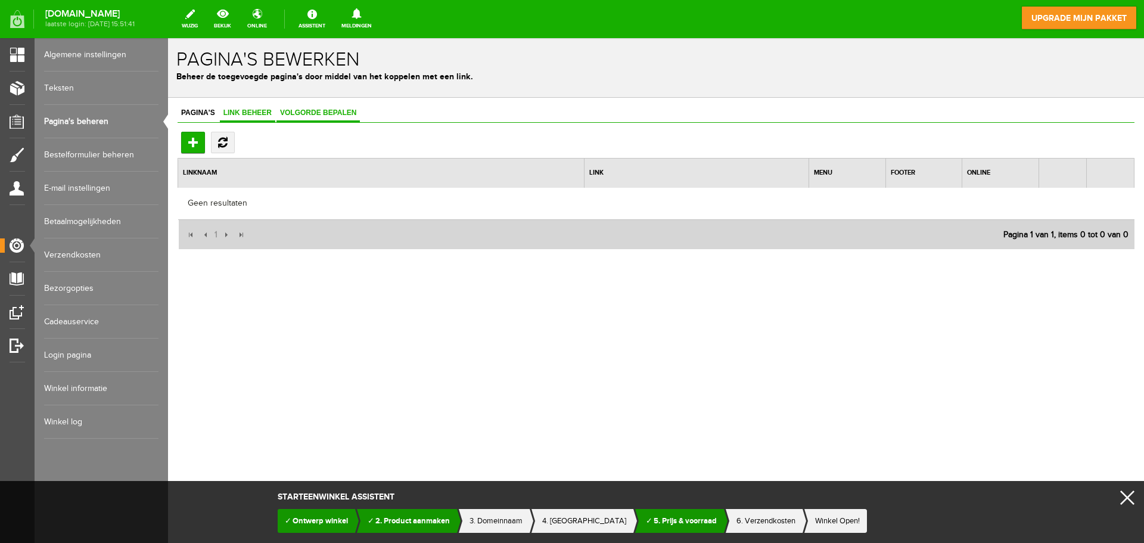
click at [310, 113] on span "Volgorde bepalen" at bounding box center [317, 112] width 83 height 8
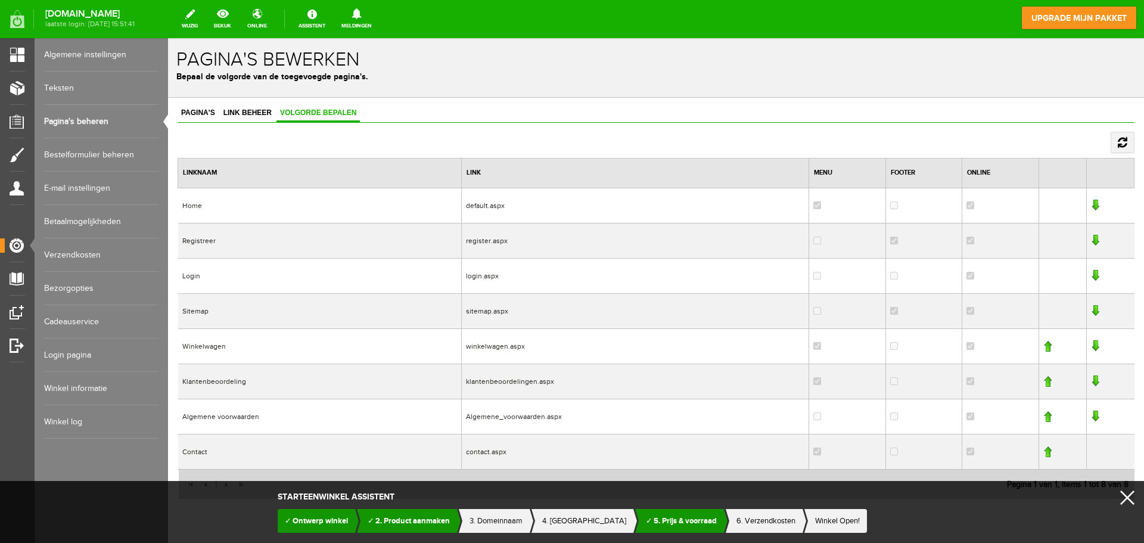
click at [1091, 241] on link at bounding box center [1095, 241] width 8 height 12
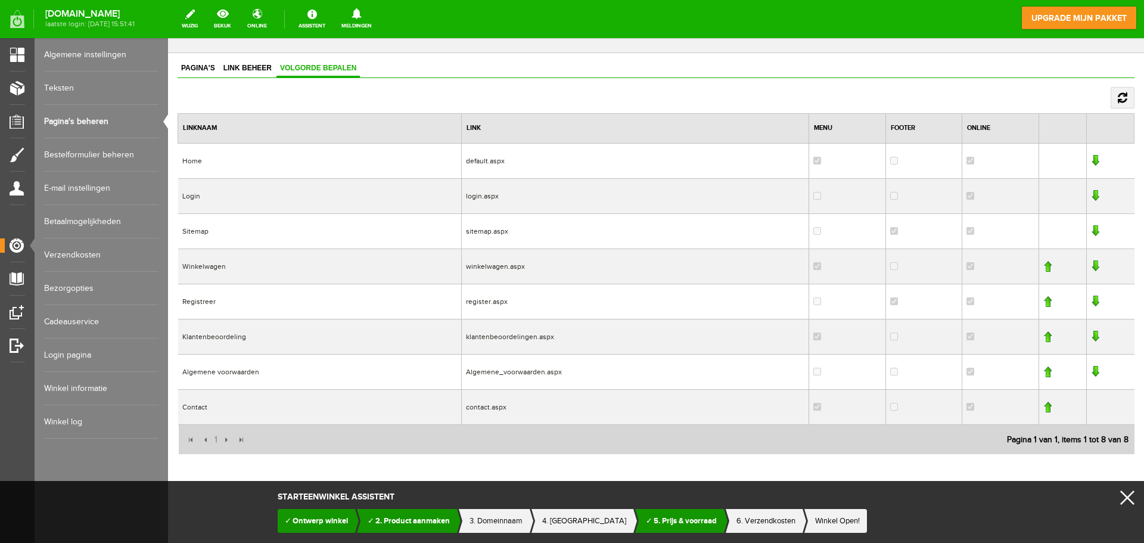
scroll to position [46, 0]
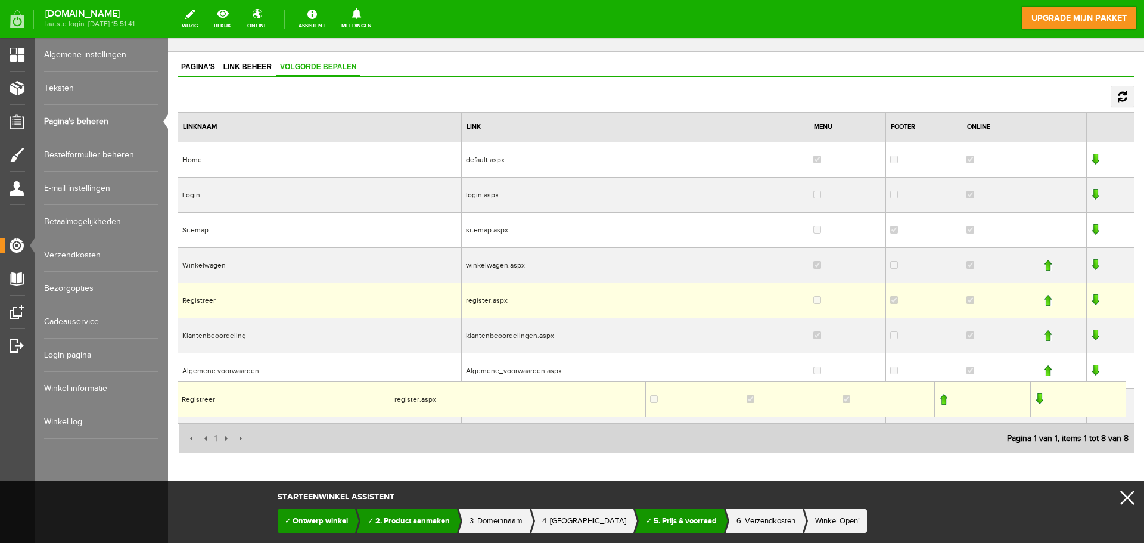
drag, startPoint x: 196, startPoint y: 300, endPoint x: 177, endPoint y: 381, distance: 82.6
click at [177, 381] on div "Pagina's Link beheer Volgorde bepalen Linknaam: * Registreer Online: Toon in me…" at bounding box center [656, 297] width 976 height 491
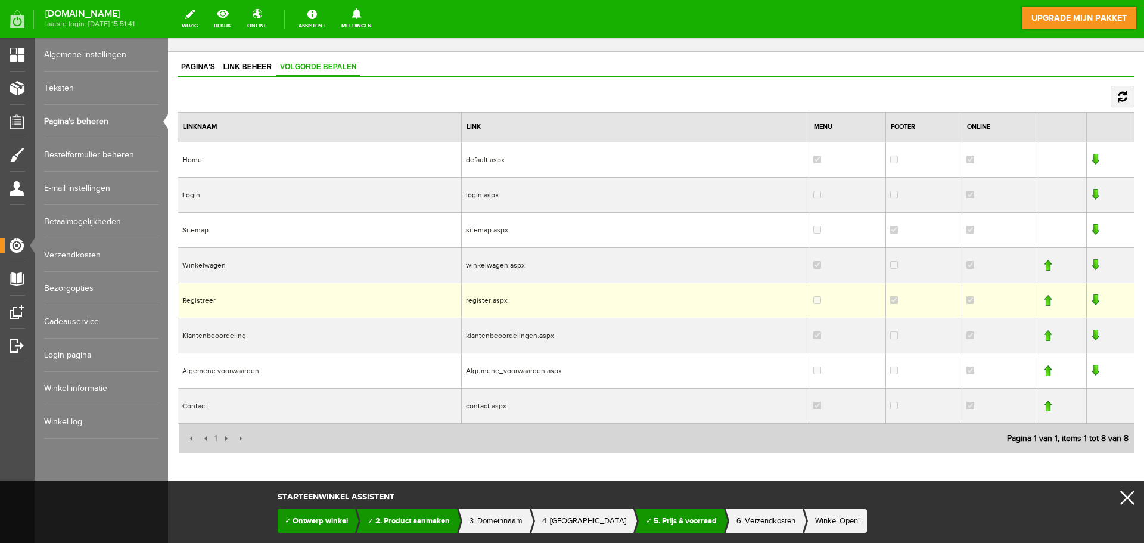
click at [63, 290] on link "Bezorgopties" at bounding box center [101, 288] width 114 height 33
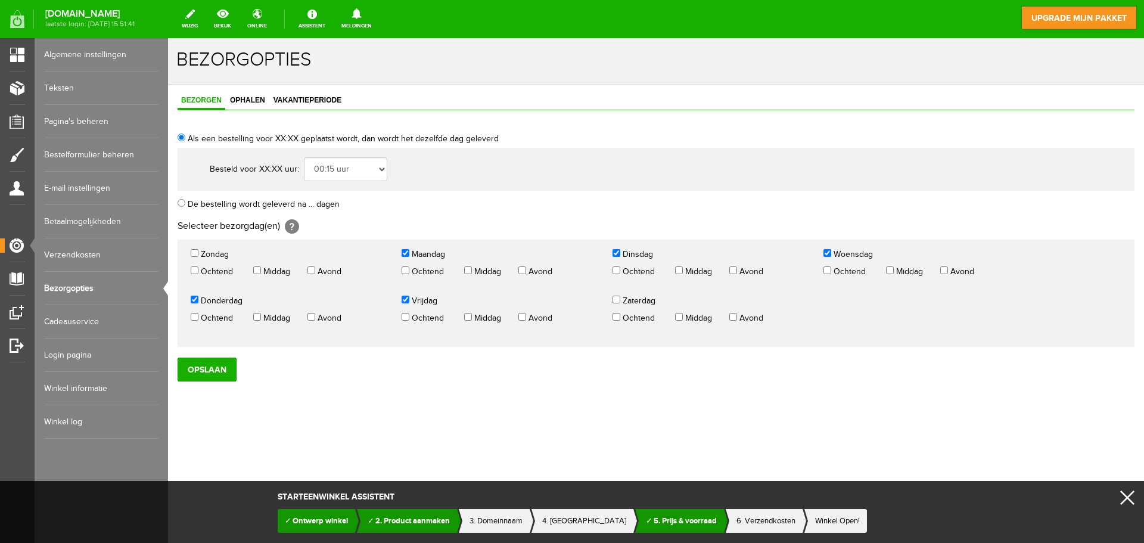
click at [72, 224] on link "Betaalmogelijkheden" at bounding box center [101, 221] width 114 height 33
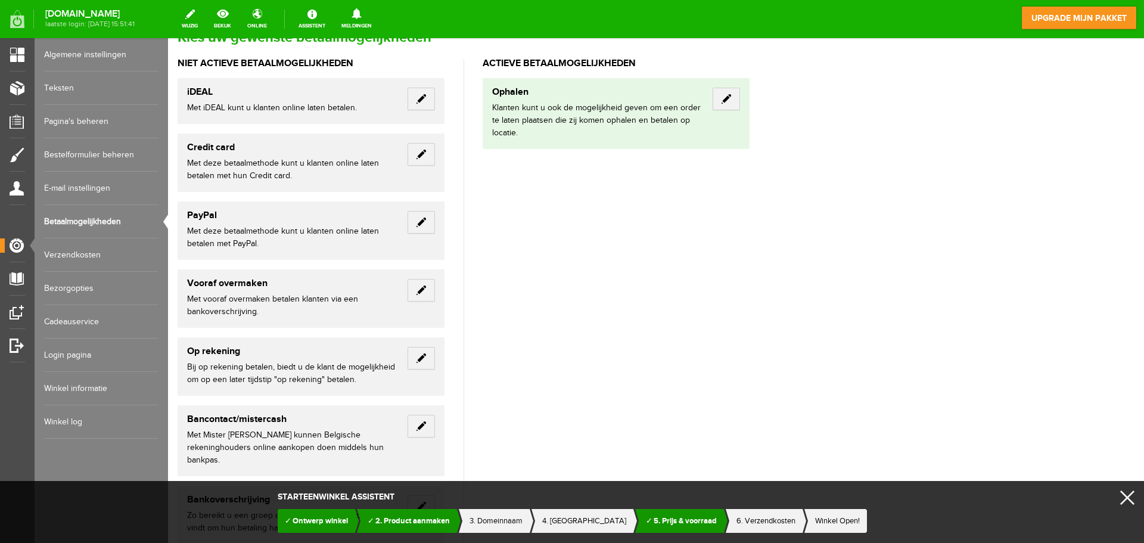
scroll to position [79, 0]
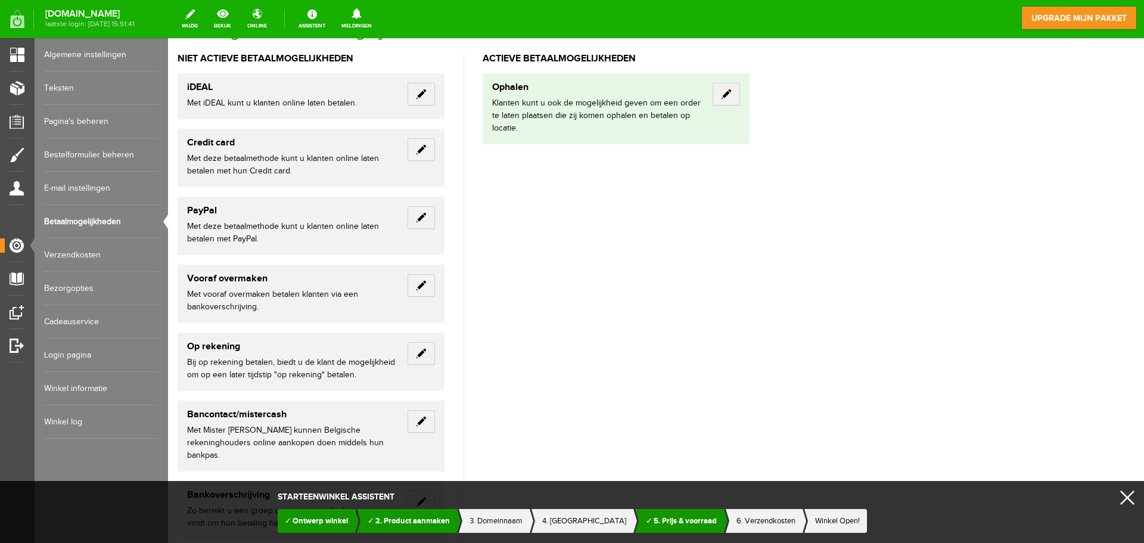
click at [277, 378] on p "Bij op rekening betalen, biedt u de klant de mogelijkheid om op een later tijds…" at bounding box center [292, 368] width 211 height 25
click at [507, 519] on span "3. Domeinnaam" at bounding box center [495, 521] width 53 height 10
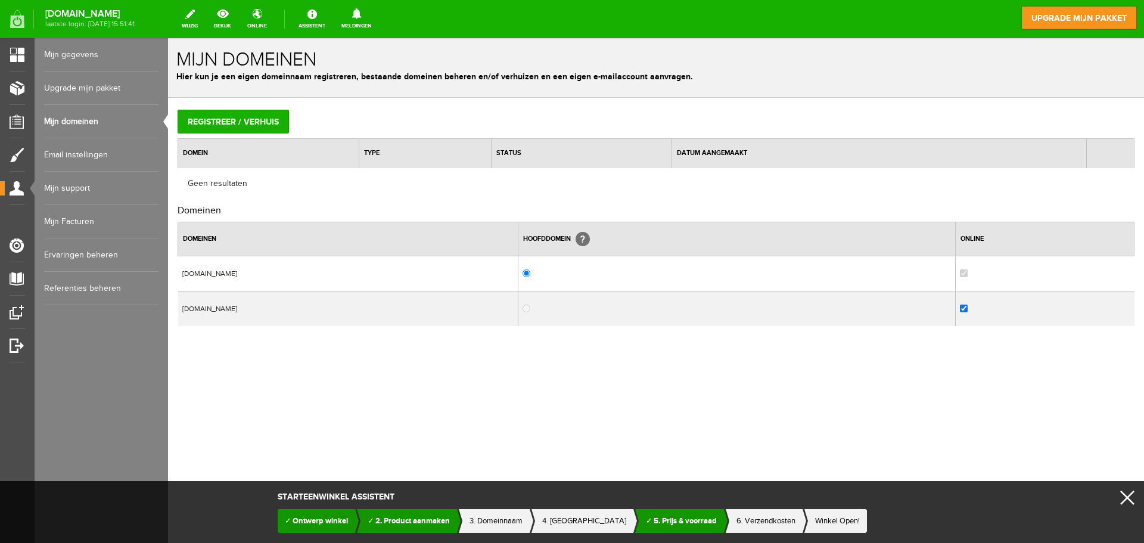
click at [751, 521] on span "6. Verzendkosten" at bounding box center [765, 521] width 59 height 10
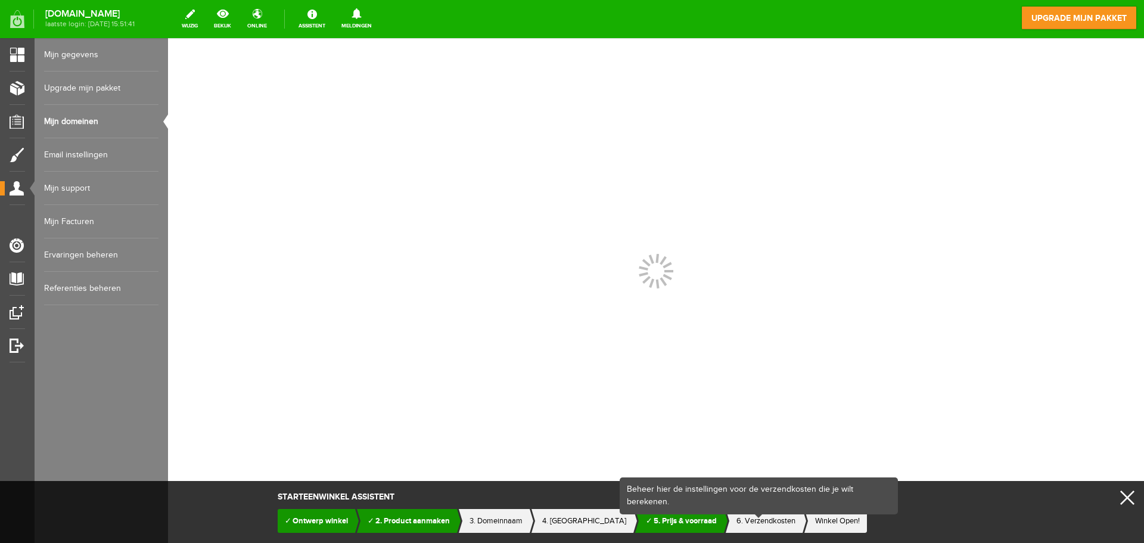
click at [755, 519] on span "6. Verzendkosten" at bounding box center [765, 521] width 59 height 10
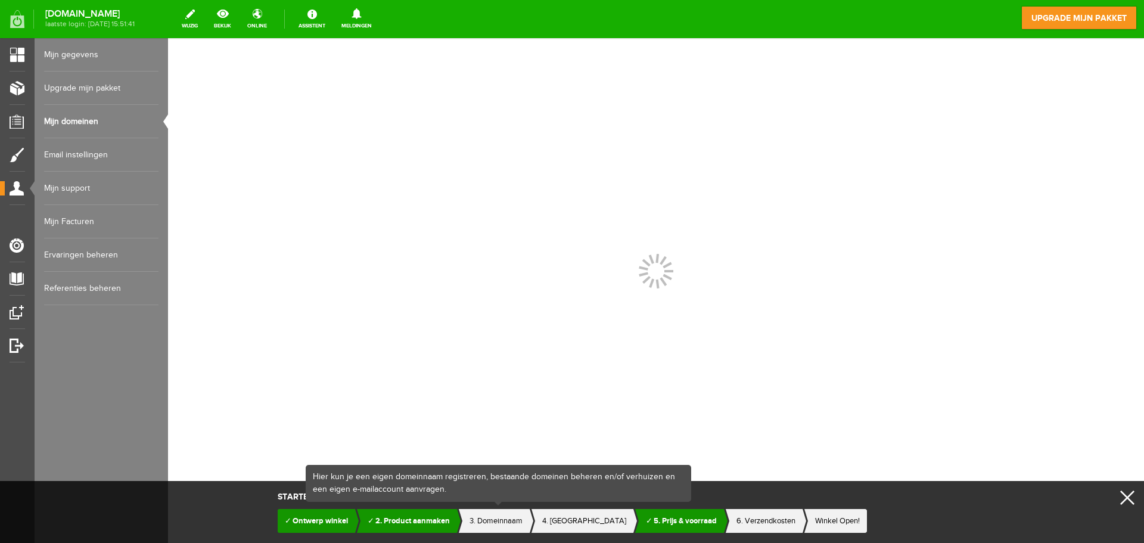
click at [507, 517] on span "3. Domeinnaam" at bounding box center [495, 521] width 53 height 10
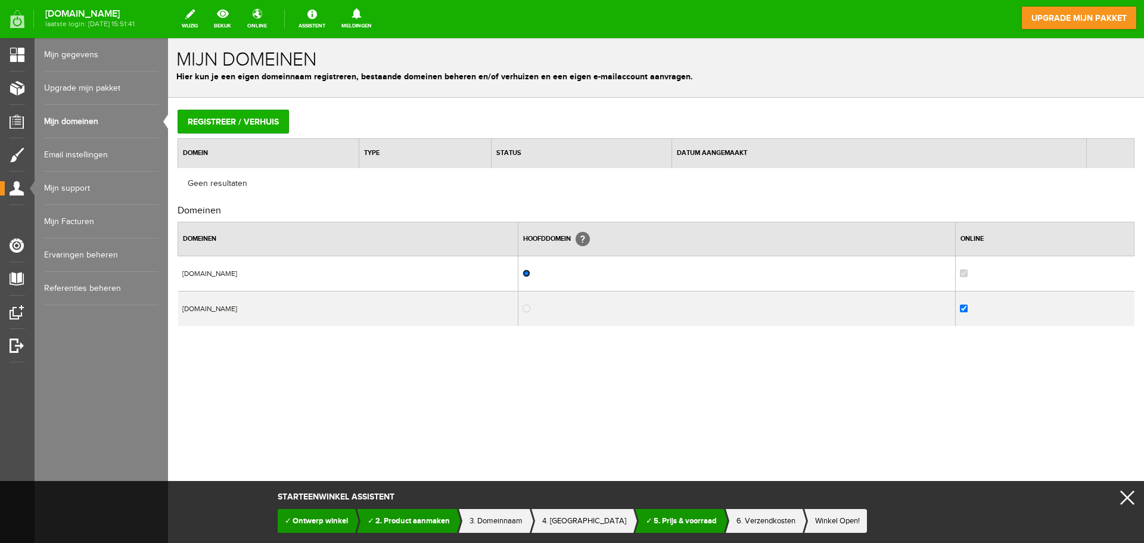
click at [530, 272] on input "radio" at bounding box center [526, 273] width 8 height 8
click at [986, 310] on td at bounding box center [1044, 308] width 179 height 35
click at [276, 304] on td "indufast.24uurwinkel.nl" at bounding box center [348, 308] width 340 height 35
click at [282, 306] on td "indufast.24uurwinkel.nl" at bounding box center [348, 308] width 340 height 35
click at [766, 519] on span "6. Verzendkosten" at bounding box center [765, 521] width 59 height 10
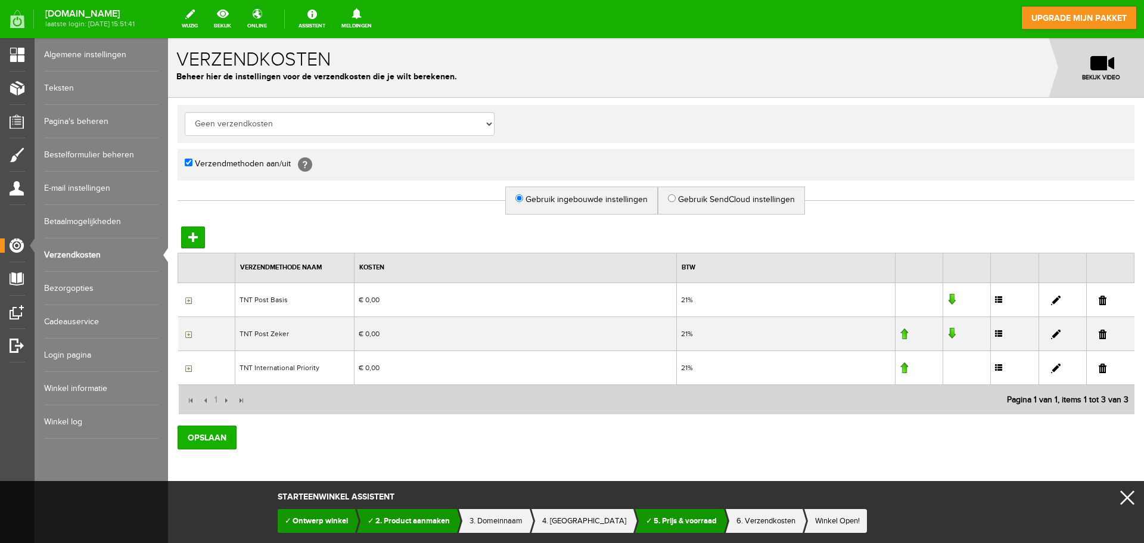
click at [1103, 369] on link at bounding box center [1102, 368] width 8 height 10
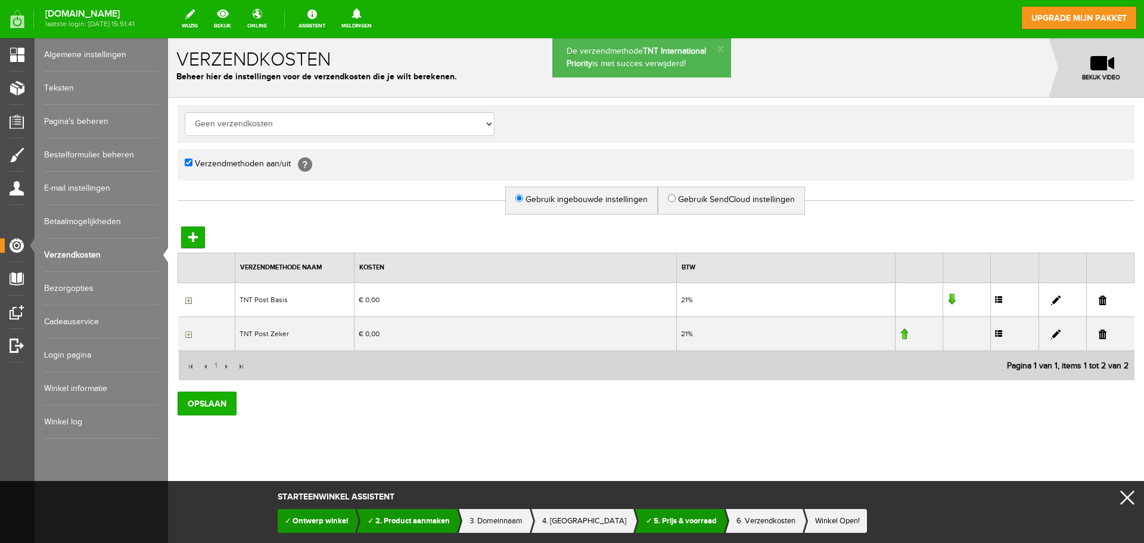
click at [1102, 332] on link at bounding box center [1102, 334] width 8 height 10
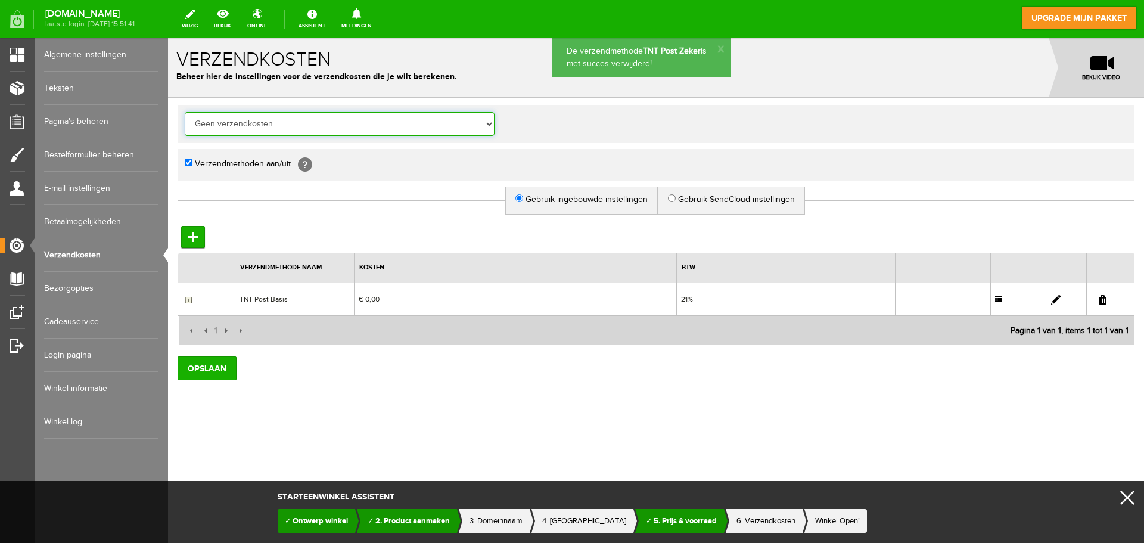
click at [482, 122] on select "Geen verzendkosten Verzendkosten altijd dezelfde prijs Geen verzendkosten wanne…" at bounding box center [340, 124] width 310 height 24
click at [185, 112] on select "Geen verzendkosten Verzendkosten altijd dezelfde prijs Geen verzendkosten wanne…" at bounding box center [340, 124] width 310 height 24
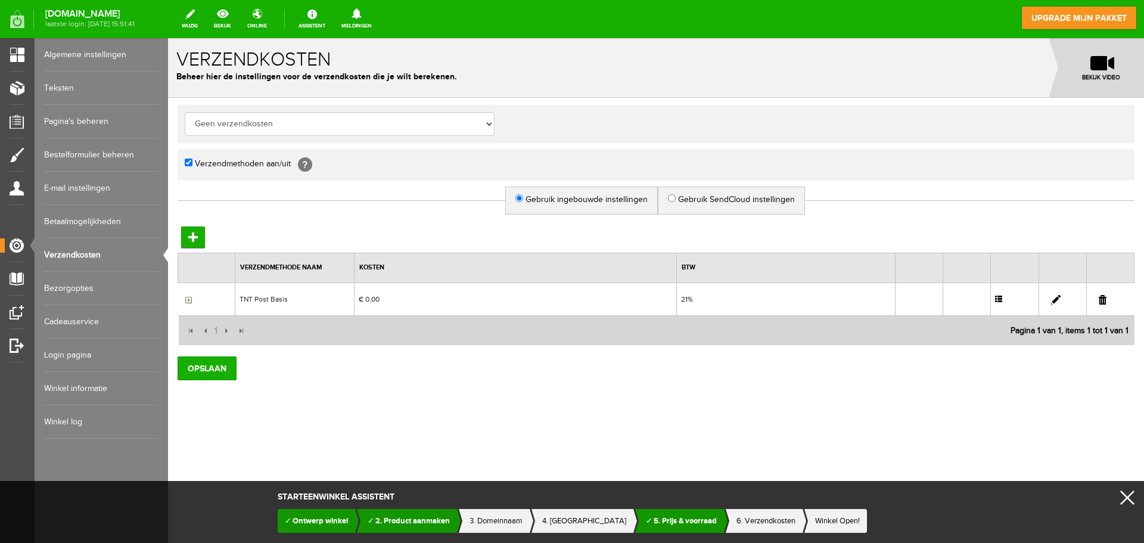
click at [1103, 303] on link at bounding box center [1102, 300] width 8 height 10
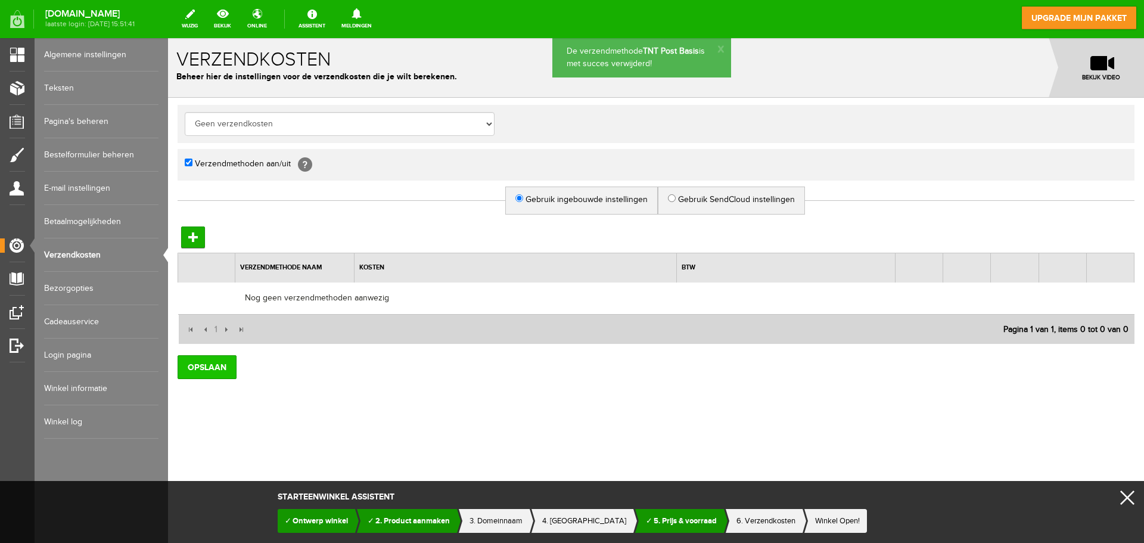
click at [194, 363] on input "Opslaan" at bounding box center [207, 367] width 59 height 24
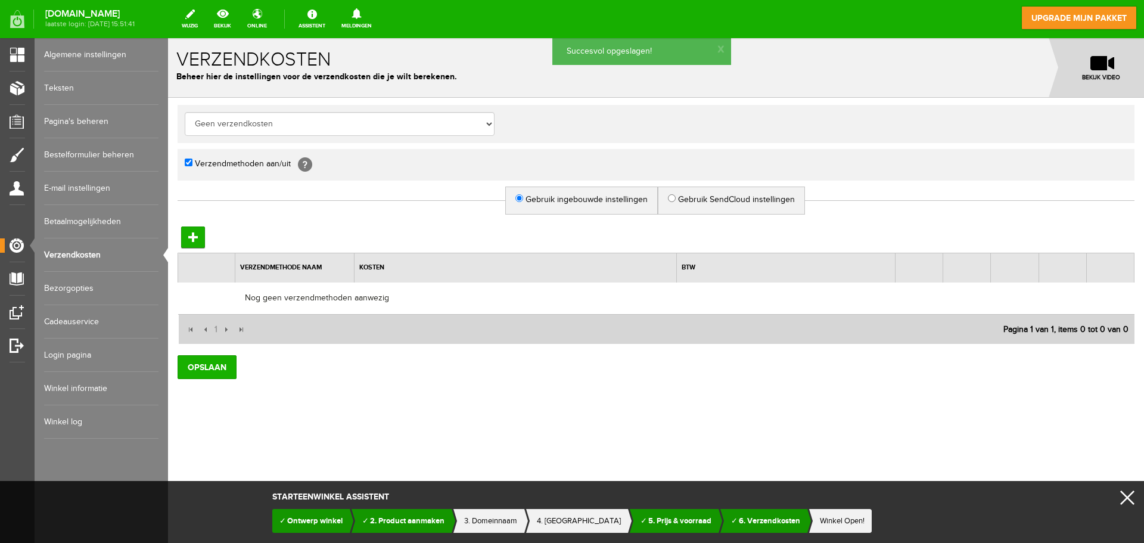
click at [835, 522] on span "Winkel Open!" at bounding box center [842, 521] width 45 height 10
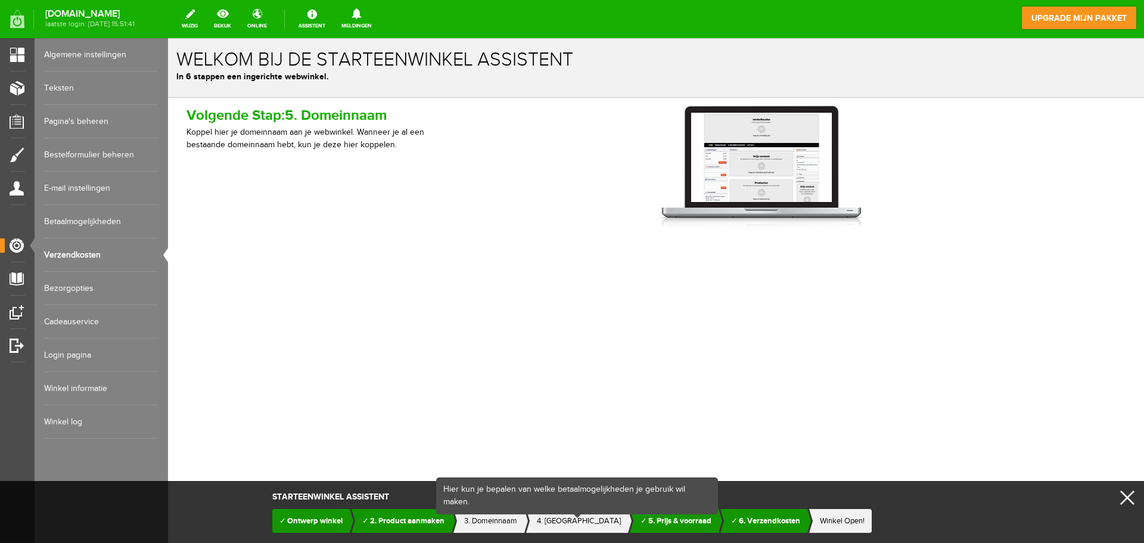
click at [556, 524] on span "4. Betaalmogelijkheid" at bounding box center [579, 521] width 84 height 10
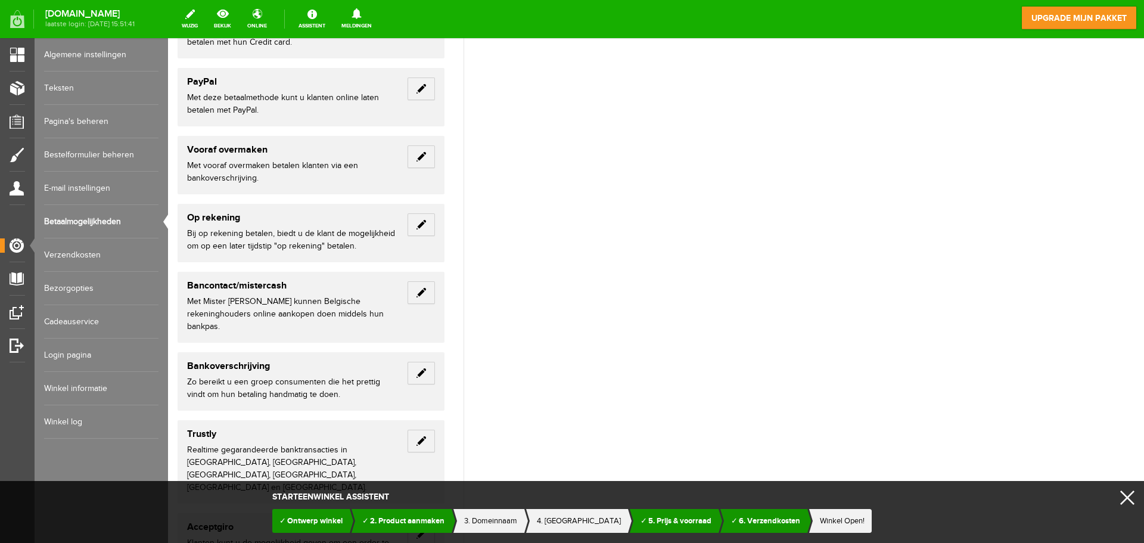
scroll to position [198, 0]
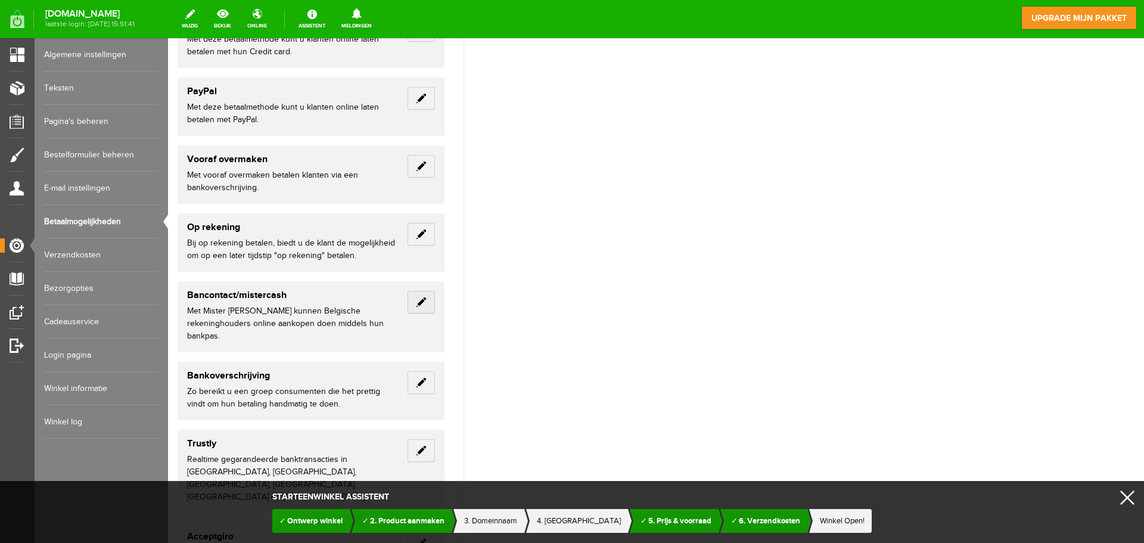
click at [422, 305] on link "Edit" at bounding box center [420, 302] width 27 height 23
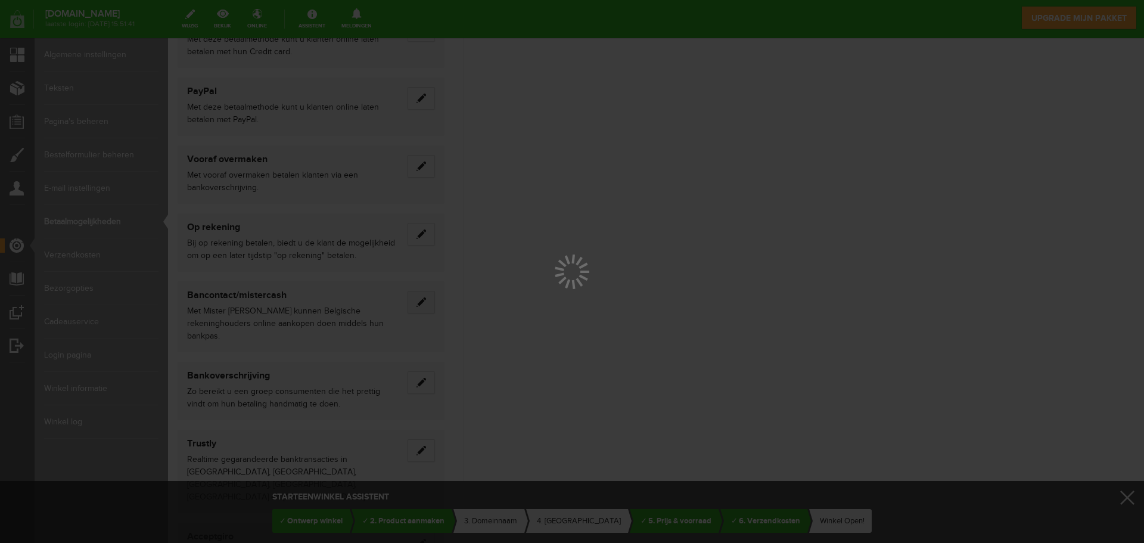
scroll to position [0, 0]
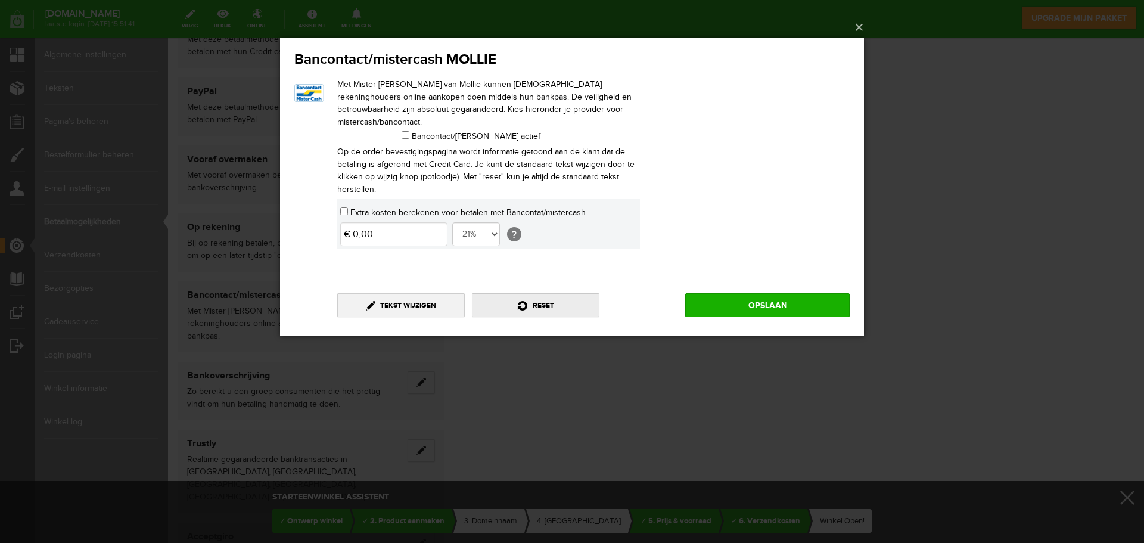
click at [550, 307] on link "reset" at bounding box center [535, 304] width 127 height 24
click at [857, 21] on button "×" at bounding box center [576, 27] width 584 height 26
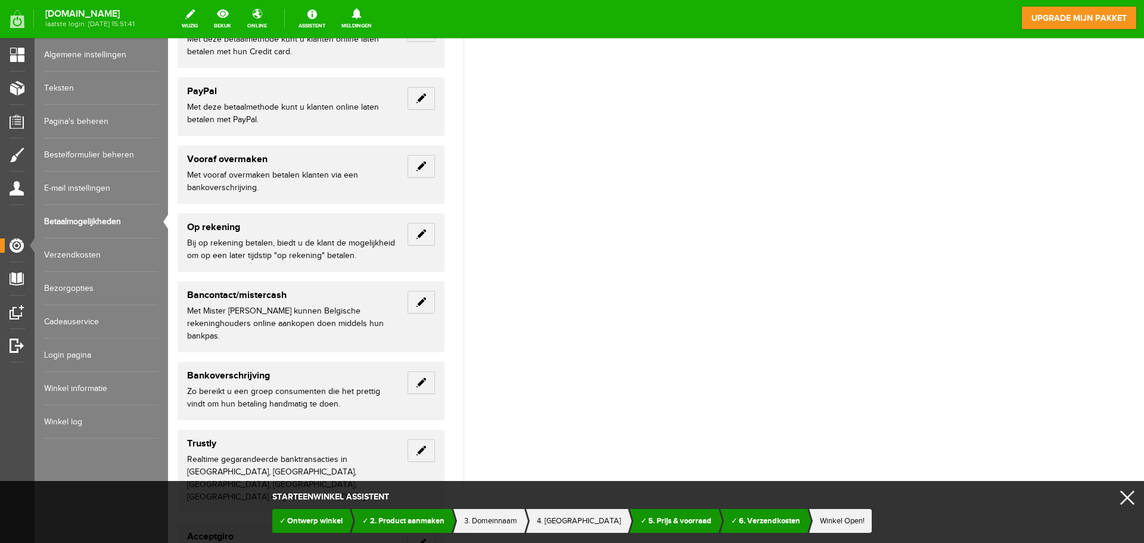
click at [337, 247] on p "Bij op rekening betalen, biedt u de klant de mogelijkheid om op een later tijds…" at bounding box center [292, 249] width 211 height 25
click at [424, 233] on link "Edit" at bounding box center [420, 234] width 27 height 23
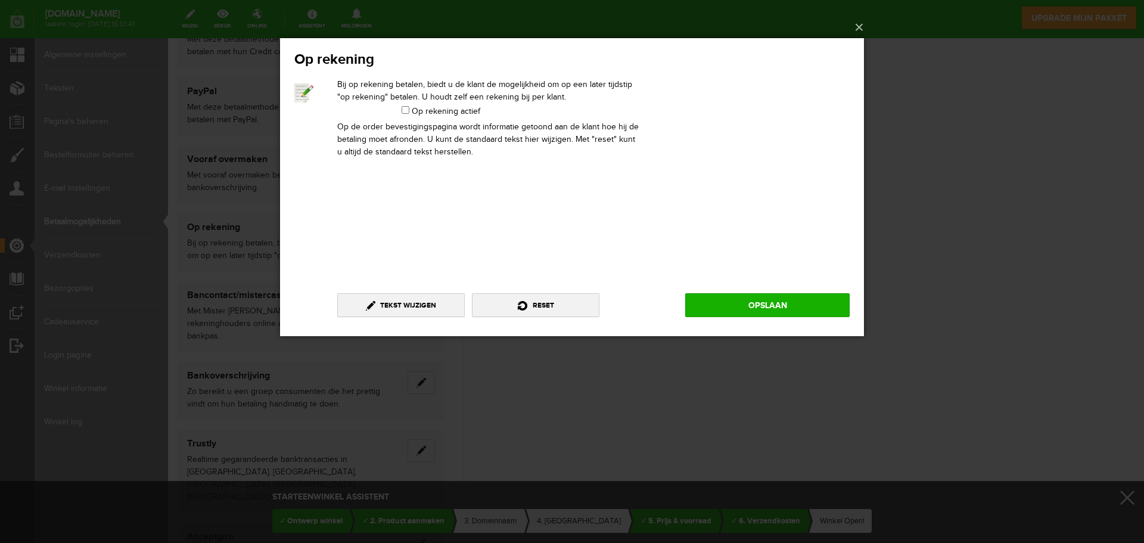
click at [406, 113] on label "Op rekening actief" at bounding box center [440, 110] width 79 height 14
click at [406, 113] on input "Op rekening actief" at bounding box center [405, 109] width 8 height 8
checkbox input "true"
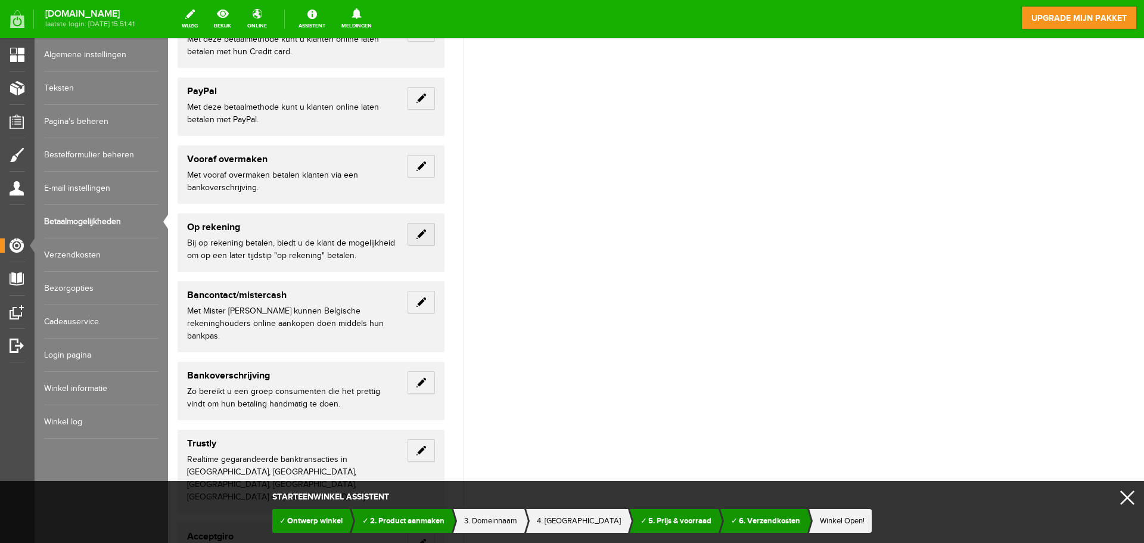
click at [425, 235] on link "Edit" at bounding box center [420, 234] width 27 height 23
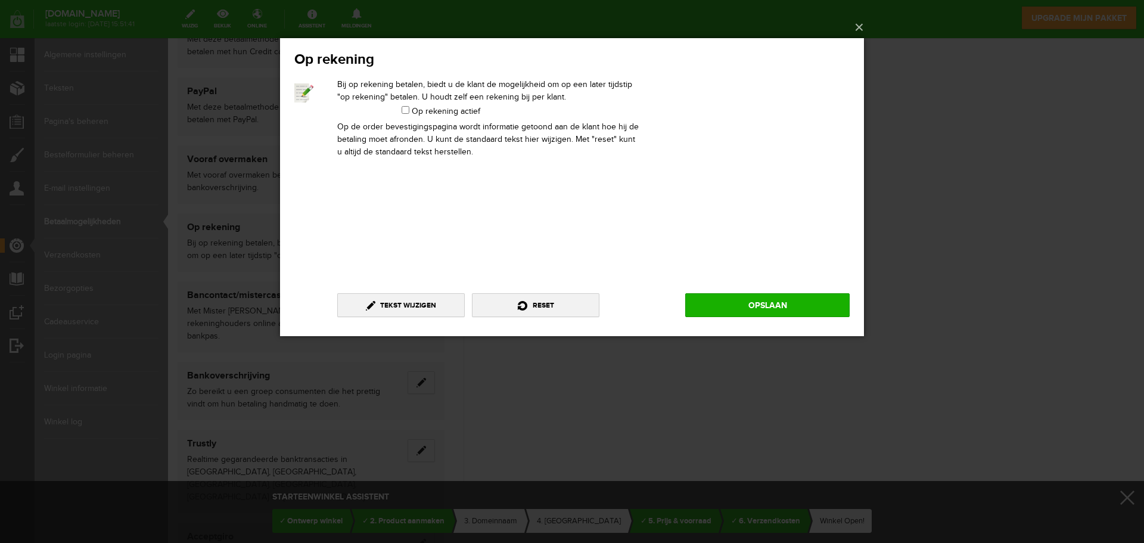
click at [409, 108] on label "Op rekening actief" at bounding box center [440, 110] width 79 height 14
click at [409, 108] on input "Op rekening actief" at bounding box center [405, 109] width 8 height 8
checkbox input "true"
click at [779, 306] on link "Opslaan" at bounding box center [767, 304] width 164 height 24
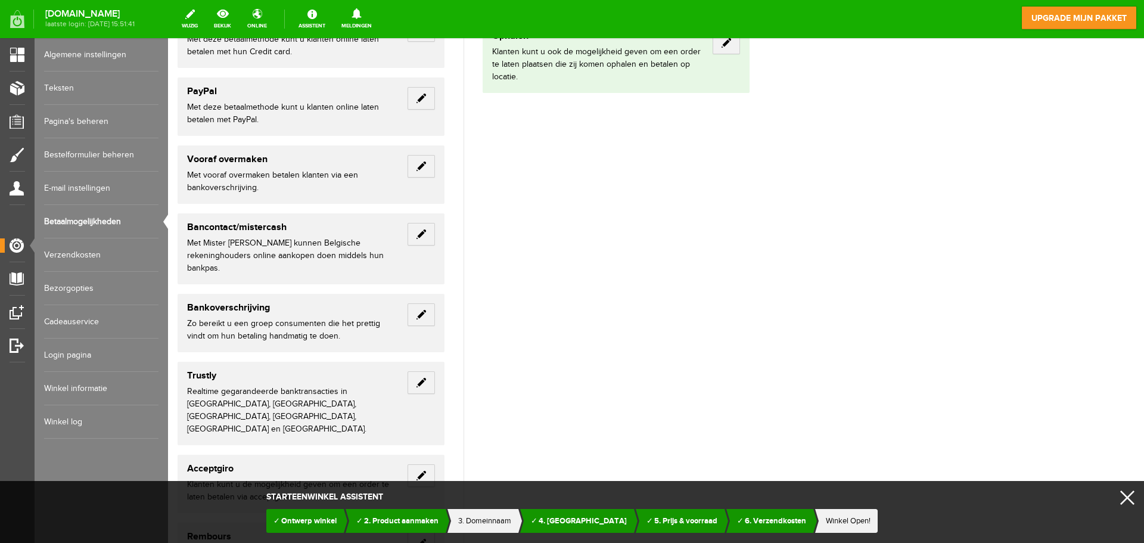
click at [842, 524] on span "Winkel Open!" at bounding box center [848, 521] width 45 height 10
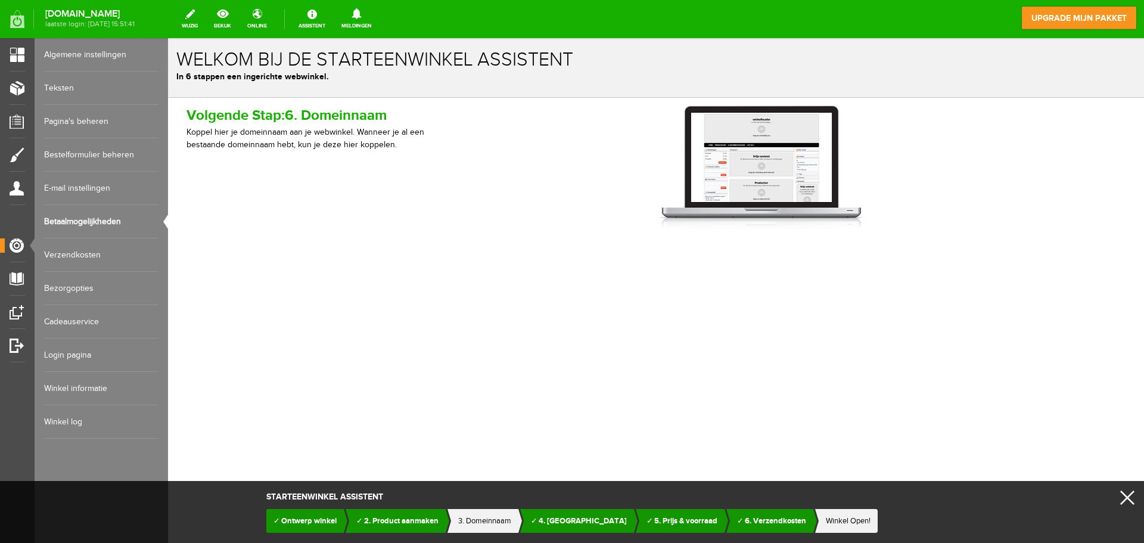
click at [842, 521] on span "Winkel Open!" at bounding box center [848, 521] width 45 height 10
click at [836, 520] on span "Winkel Open!" at bounding box center [848, 521] width 45 height 10
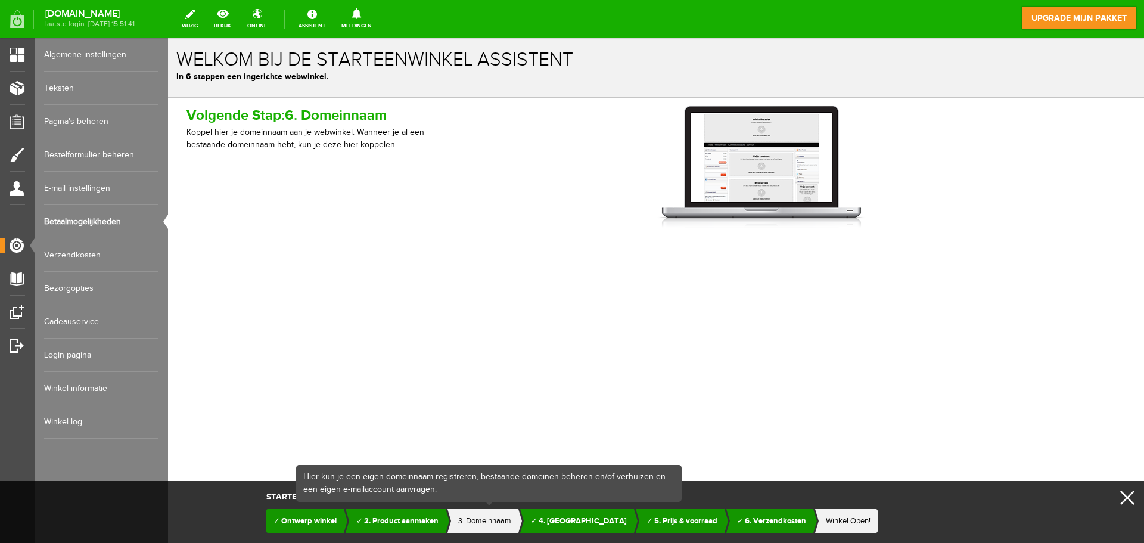
click at [484, 512] on link "3. Domeinnaam" at bounding box center [484, 521] width 53 height 24
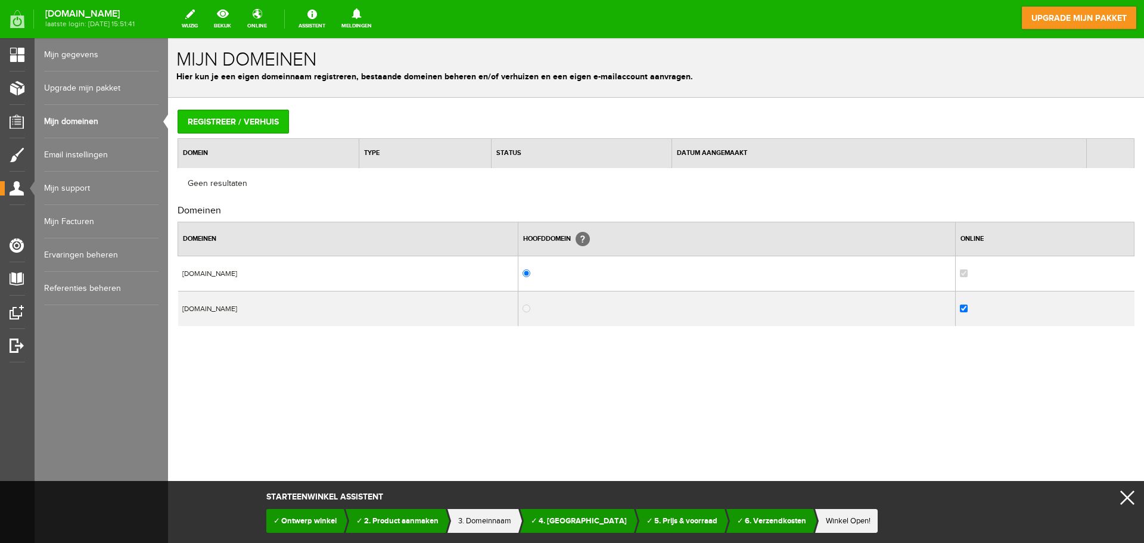
click at [229, 125] on input "Registreer / verhuis" at bounding box center [233, 122] width 111 height 24
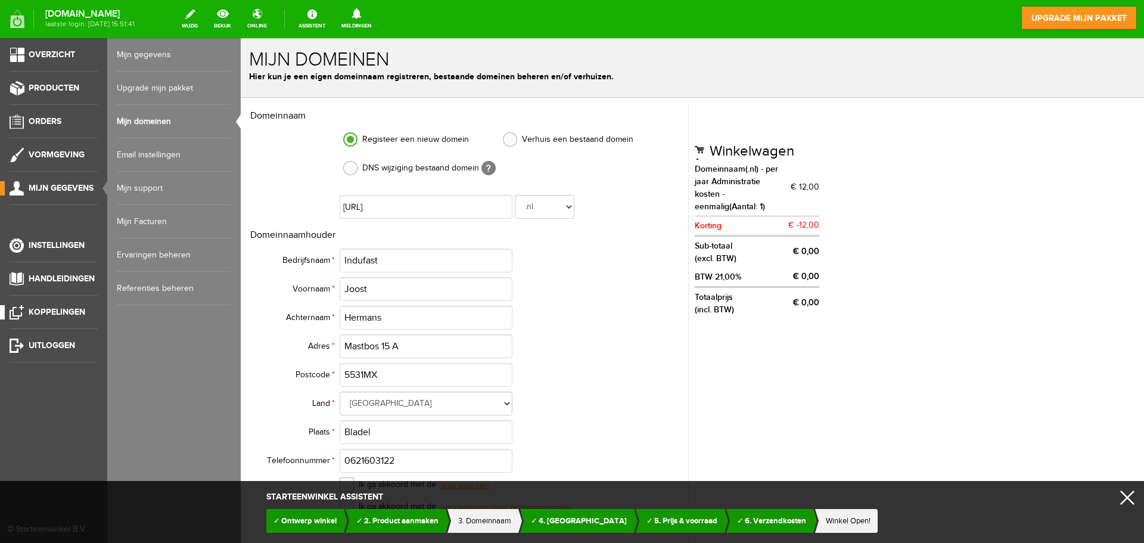
click at [49, 311] on span "Koppelingen" at bounding box center [57, 312] width 57 height 10
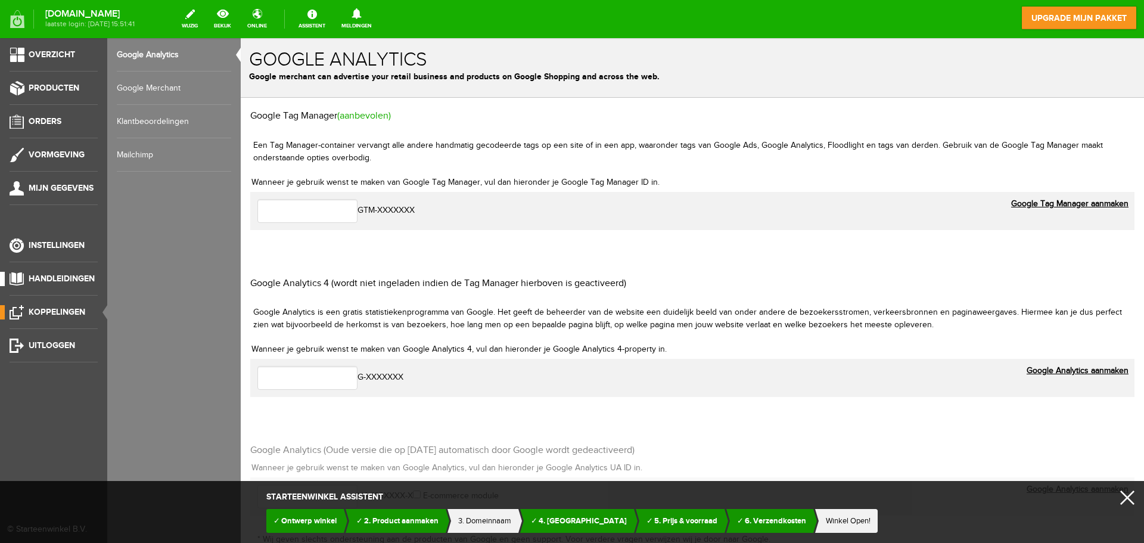
click at [46, 273] on link "Handleidingen" at bounding box center [49, 279] width 98 height 14
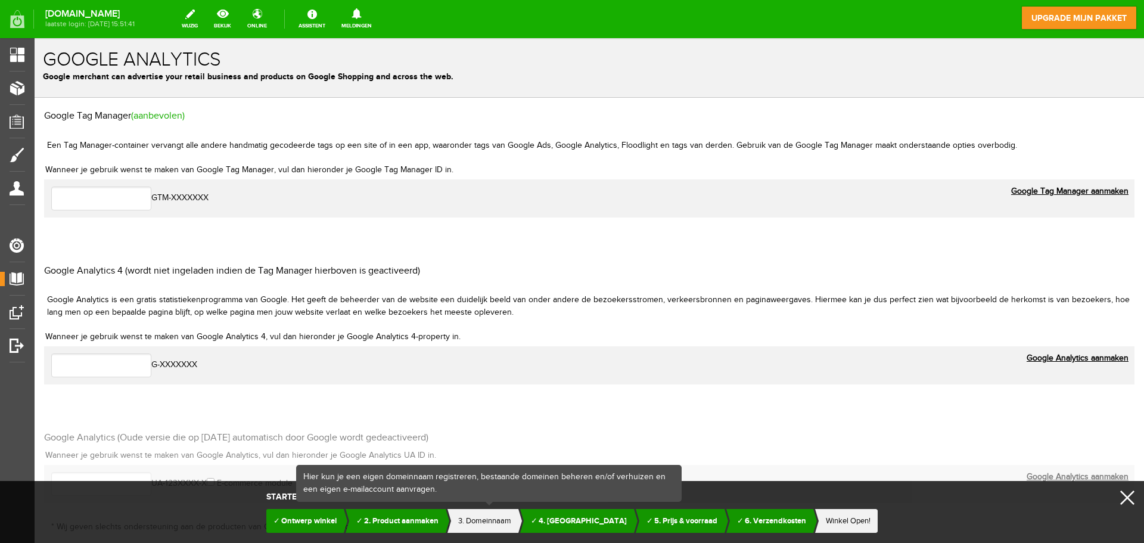
click at [507, 516] on span "3. Domeinnaam" at bounding box center [484, 521] width 53 height 10
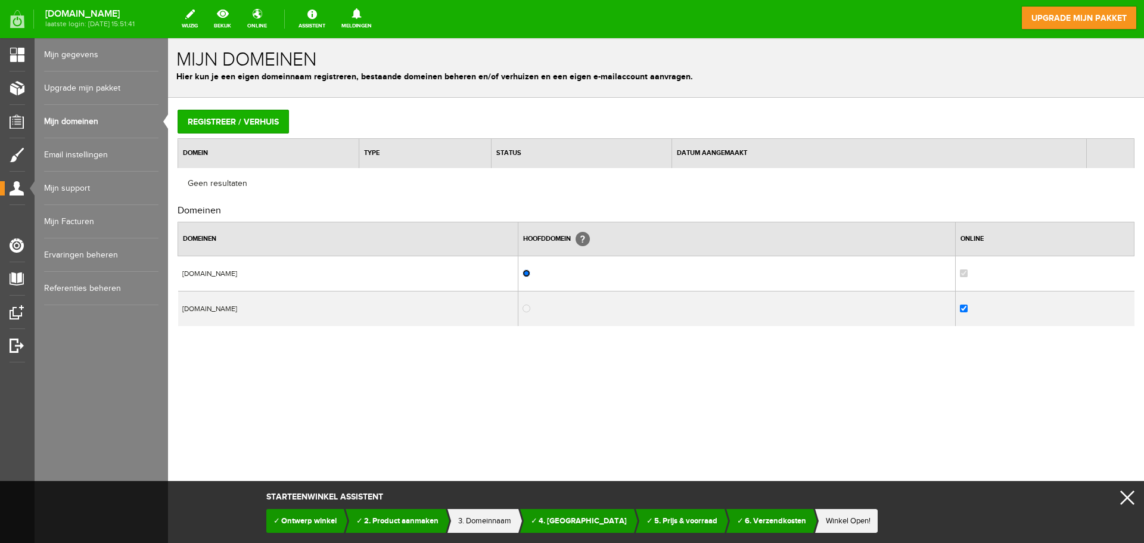
click at [530, 272] on input "radio" at bounding box center [526, 273] width 8 height 8
click at [967, 309] on input "checkbox" at bounding box center [964, 308] width 8 height 8
checkbox input "false"
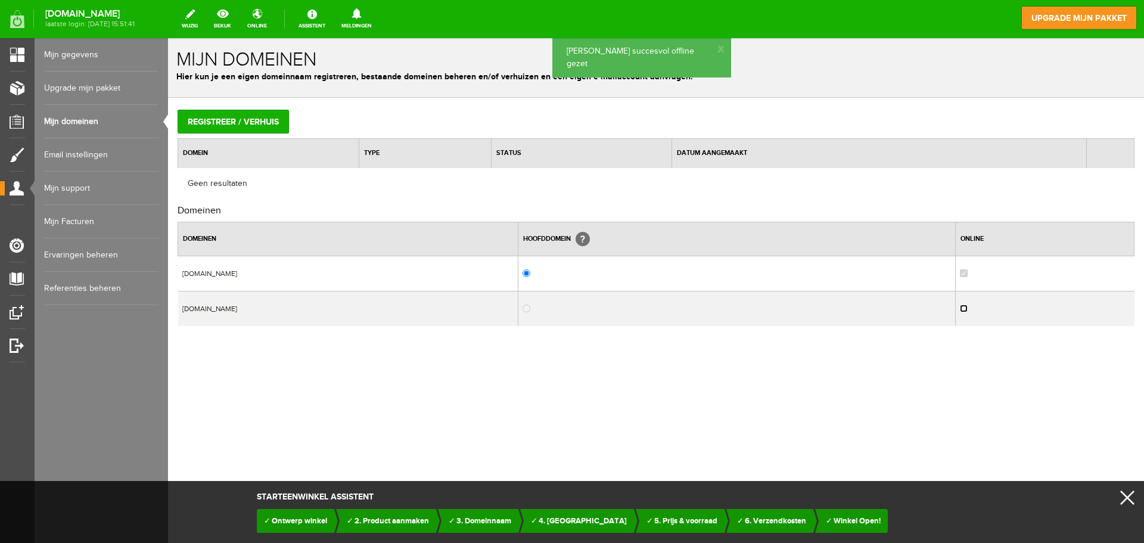
click at [967, 308] on input "checkbox" at bounding box center [964, 308] width 8 height 8
checkbox input "true"
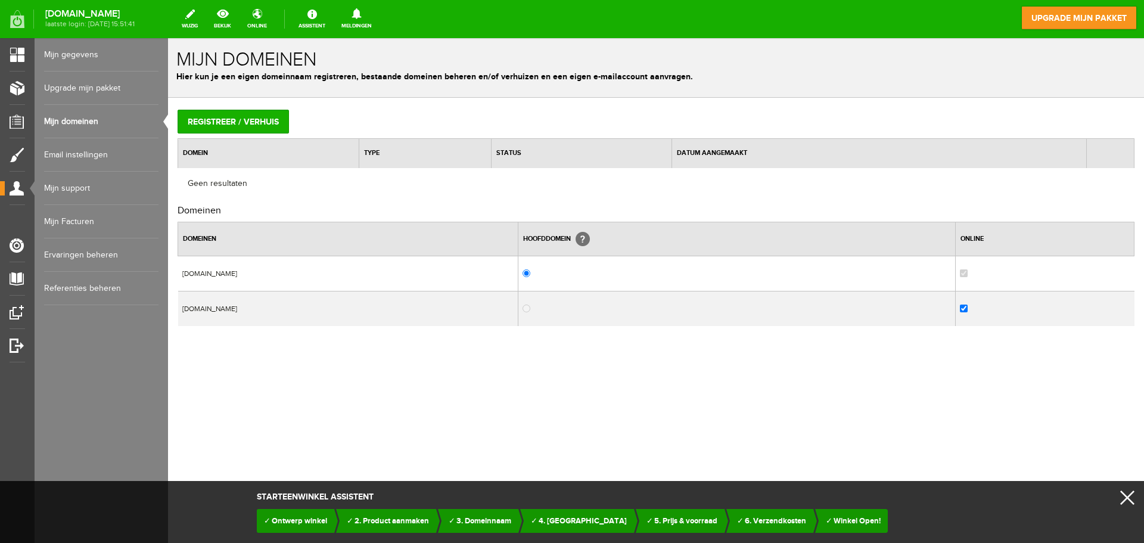
drag, startPoint x: 182, startPoint y: 308, endPoint x: 260, endPoint y: 313, distance: 77.6
click at [260, 313] on td "indufast.24uurwinkel.nl" at bounding box center [348, 308] width 340 height 35
click at [852, 521] on span "Winkel Open!" at bounding box center [856, 521] width 47 height 10
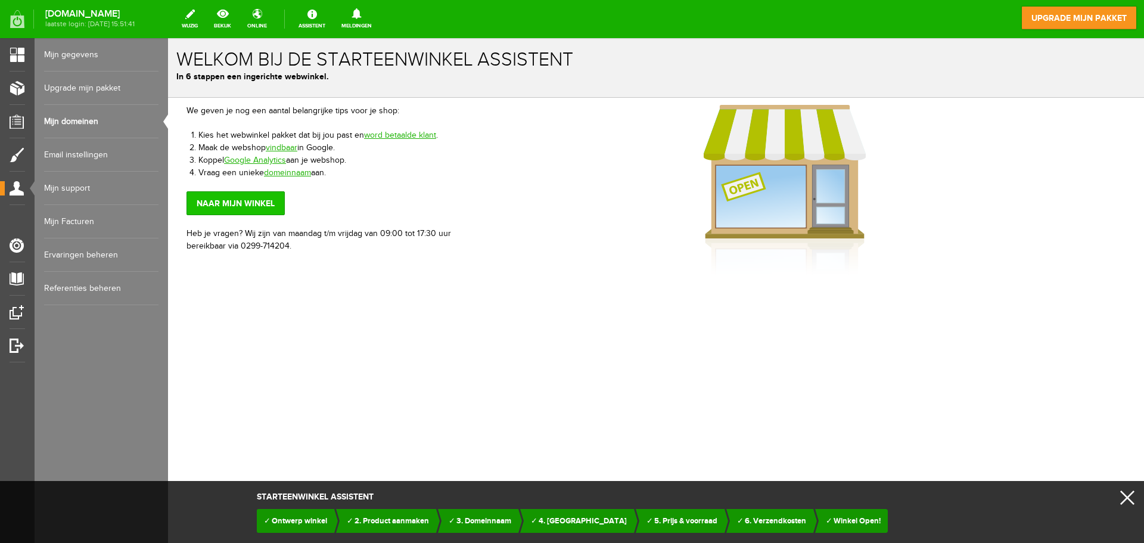
click at [245, 204] on link "Naar mijn winkel" at bounding box center [235, 203] width 98 height 24
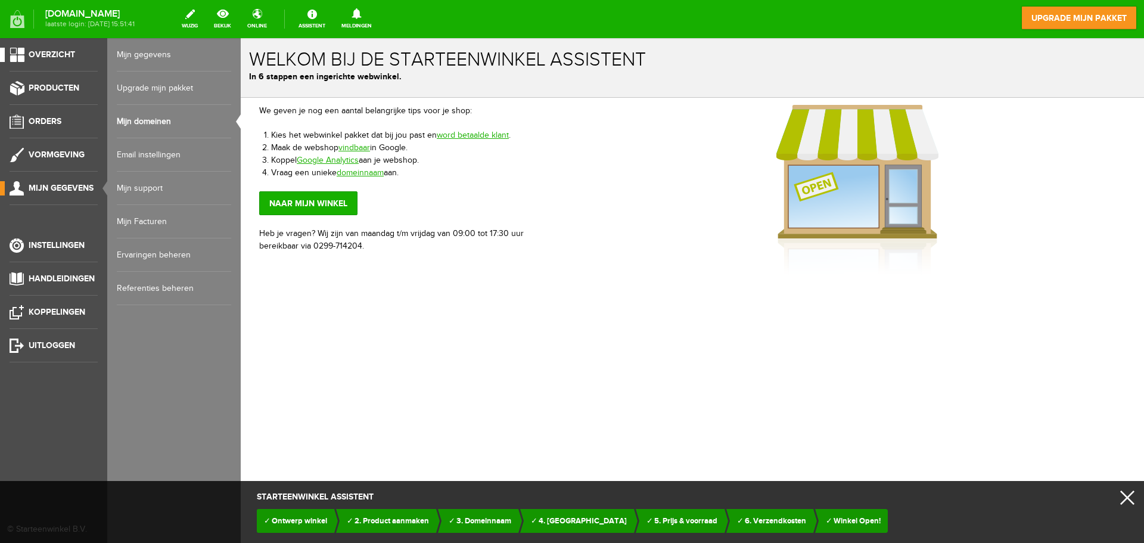
click at [36, 53] on span "Overzicht" at bounding box center [52, 54] width 46 height 10
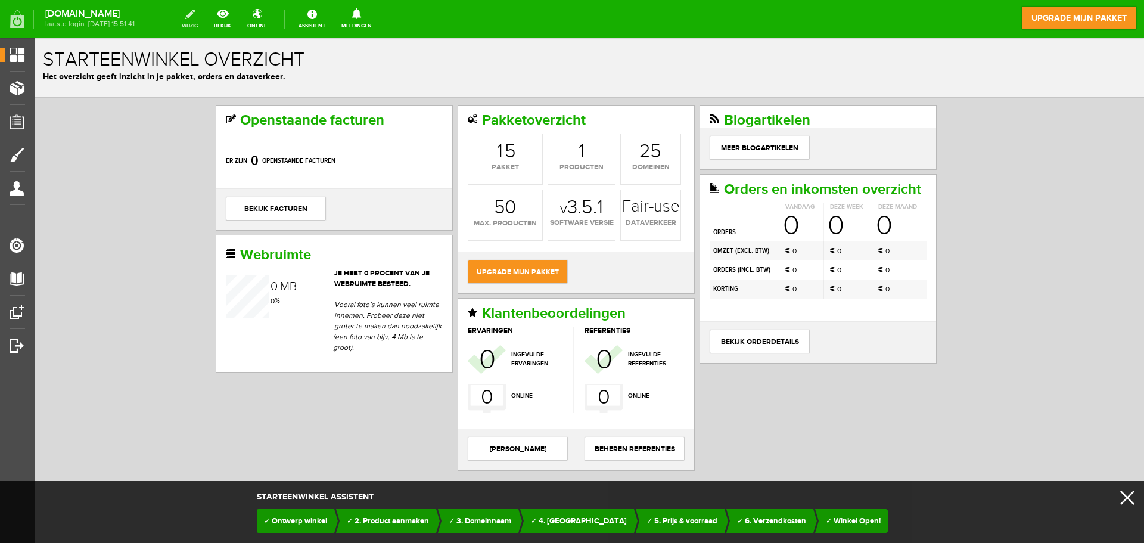
click at [201, 19] on link "wijzig" at bounding box center [190, 19] width 30 height 26
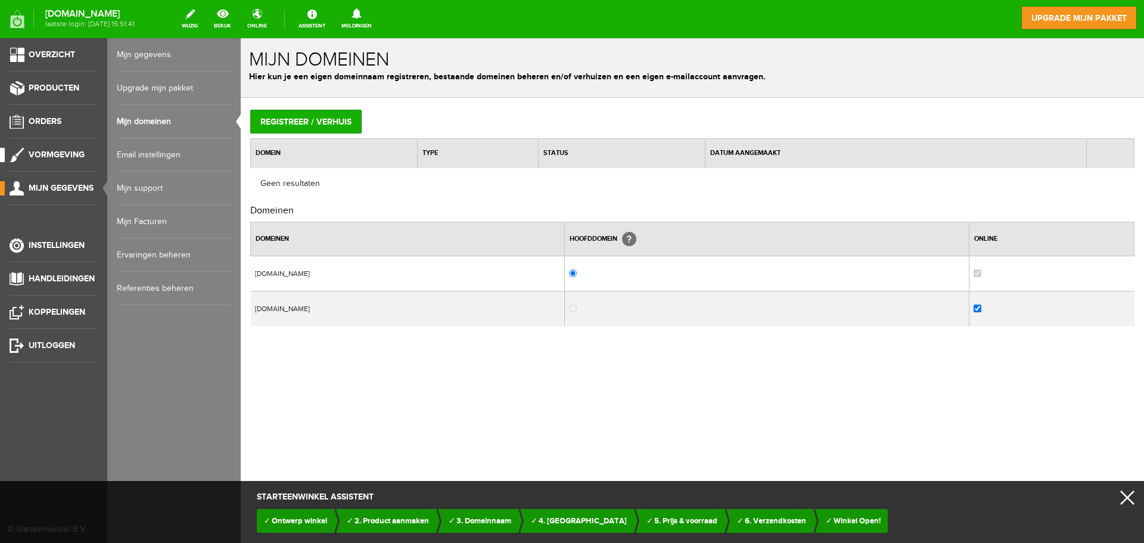
click at [46, 148] on link "Vormgeving" at bounding box center [49, 155] width 98 height 14
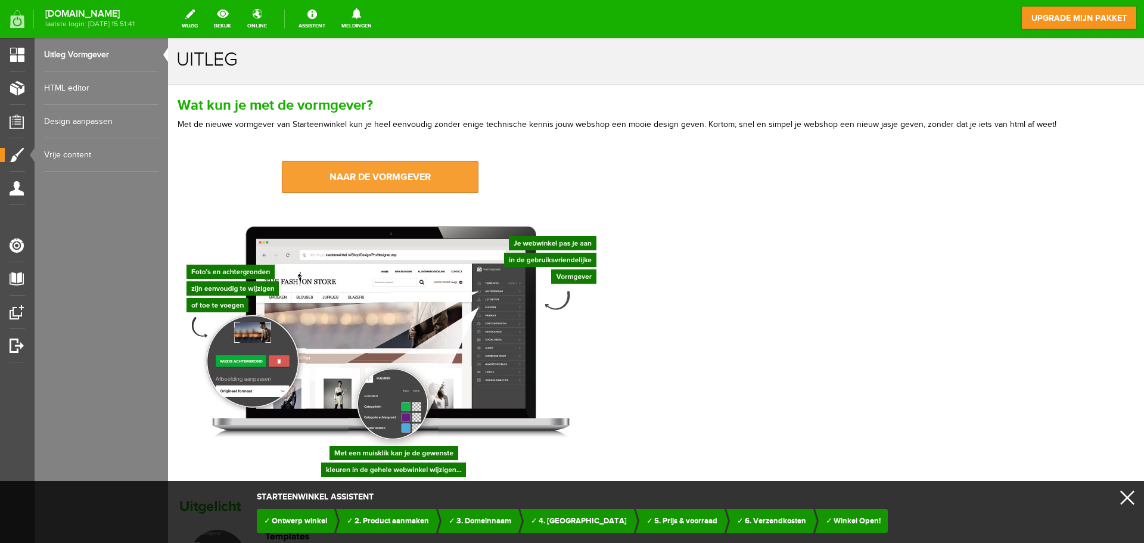
click at [369, 171] on link "naar de vormgever" at bounding box center [380, 177] width 197 height 32
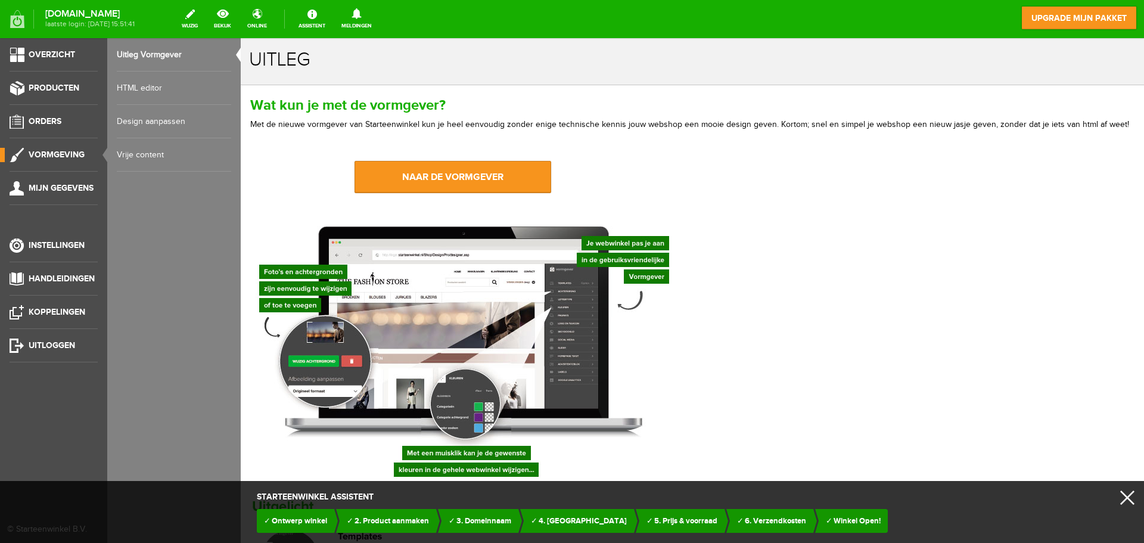
click at [143, 117] on link "Design aanpassen" at bounding box center [174, 121] width 114 height 33
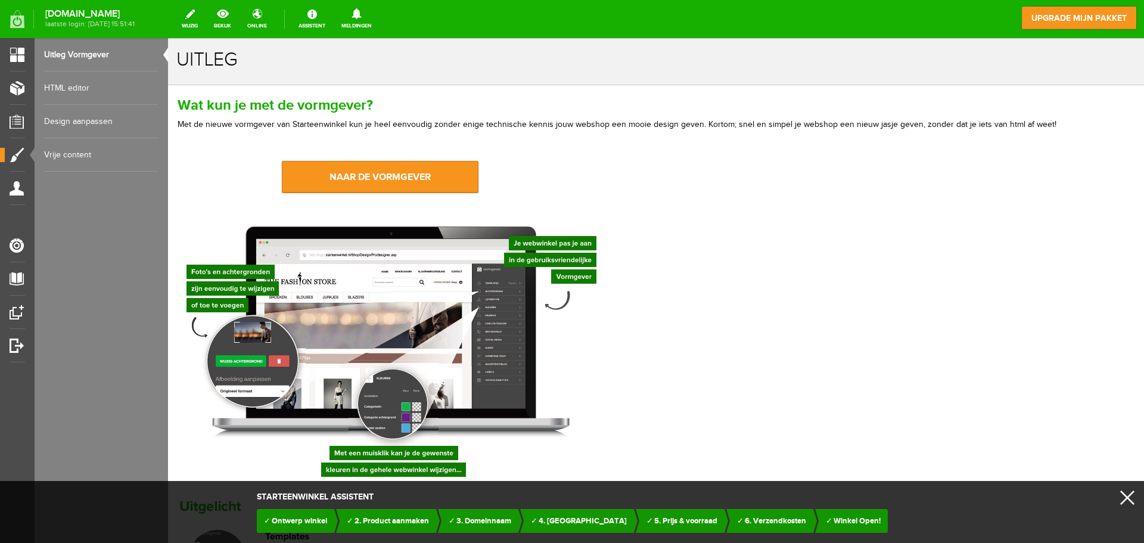
click at [67, 157] on link "Vrije content" at bounding box center [101, 154] width 114 height 33
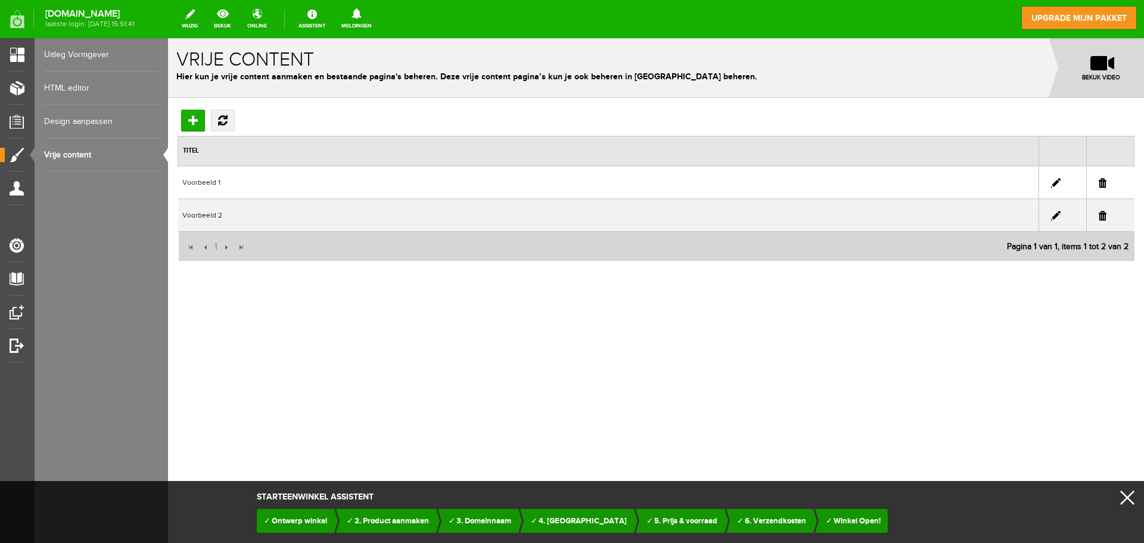
click at [77, 114] on link "Design aanpassen" at bounding box center [101, 121] width 114 height 33
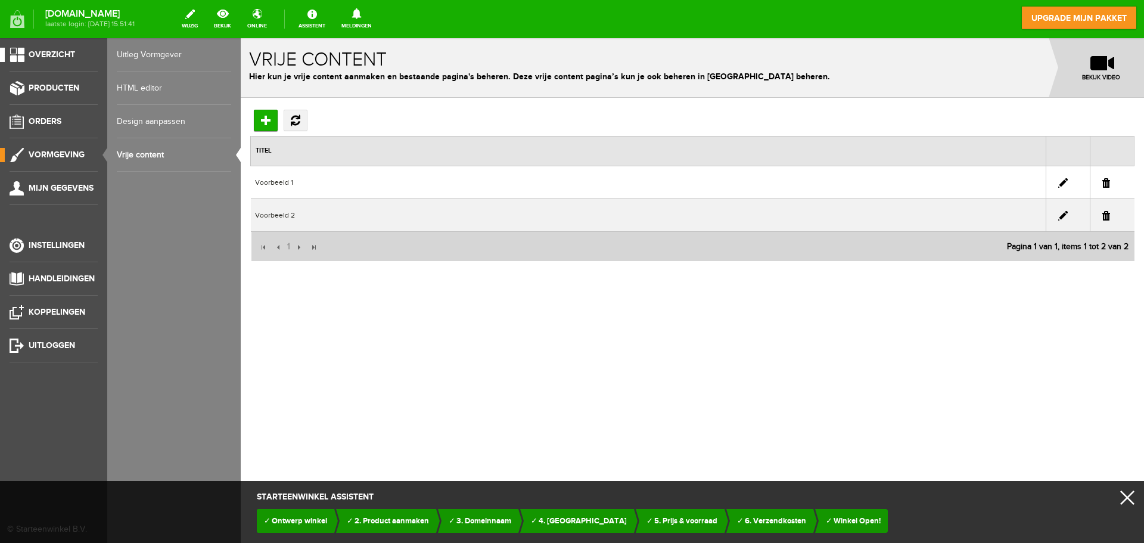
click at [48, 49] on span "Overzicht" at bounding box center [52, 54] width 46 height 10
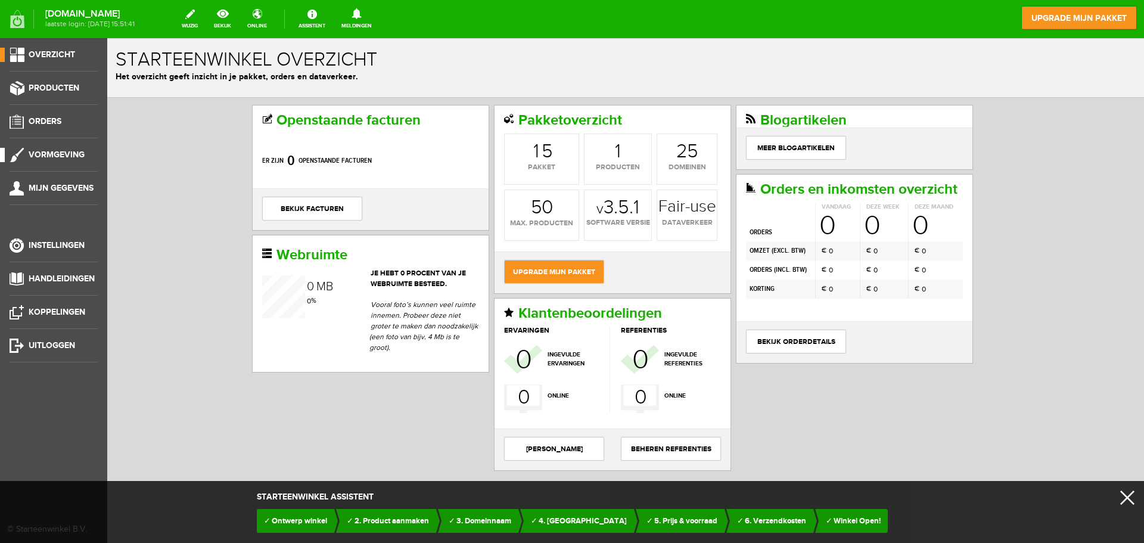
click at [60, 154] on span "Vormgeving" at bounding box center [57, 155] width 56 height 10
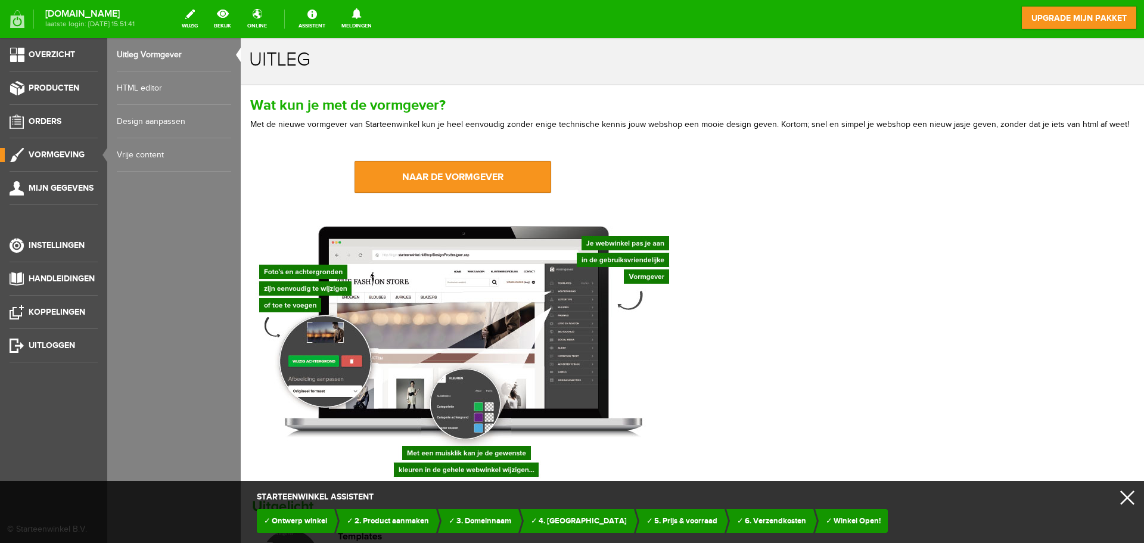
click at [144, 121] on link "Design aanpassen" at bounding box center [174, 121] width 114 height 33
click at [159, 118] on link "Design aanpassen" at bounding box center [174, 121] width 114 height 33
click at [41, 314] on span "Koppelingen" at bounding box center [57, 312] width 57 height 10
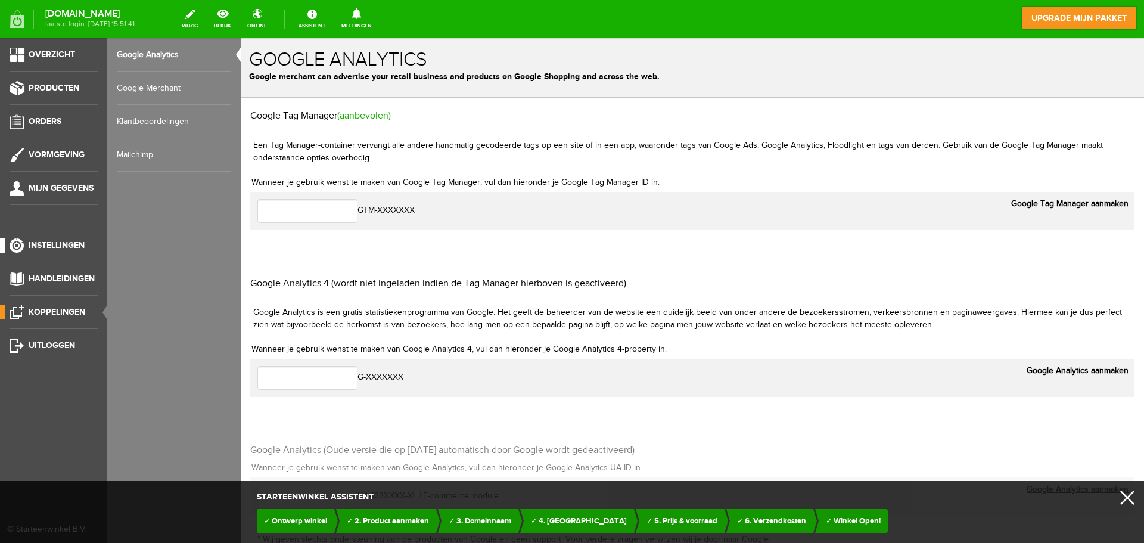
click at [51, 242] on span "Instellingen" at bounding box center [57, 245] width 56 height 10
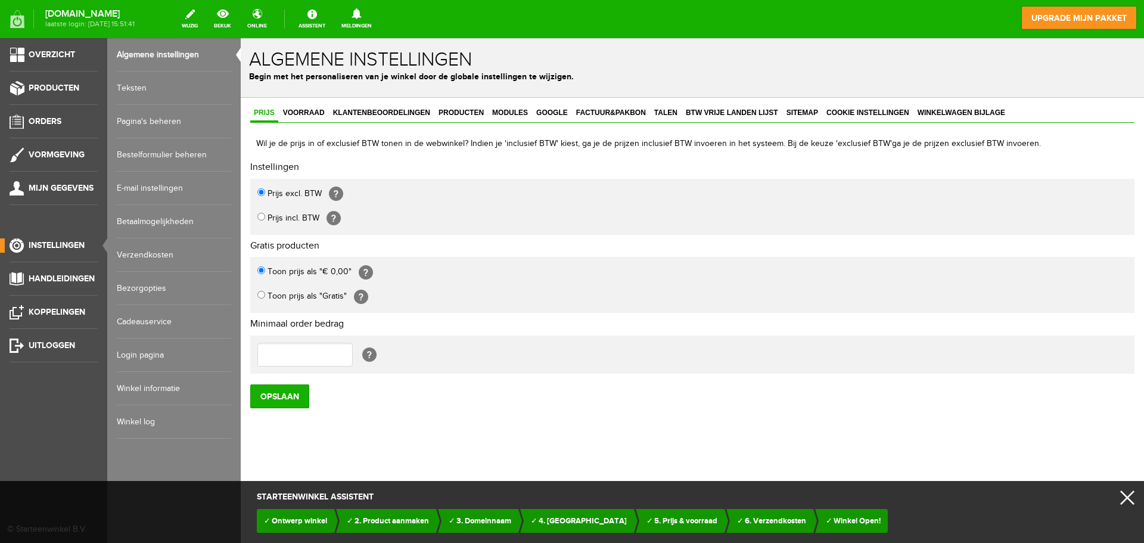
click at [142, 353] on link "Login pagina" at bounding box center [174, 354] width 114 height 33
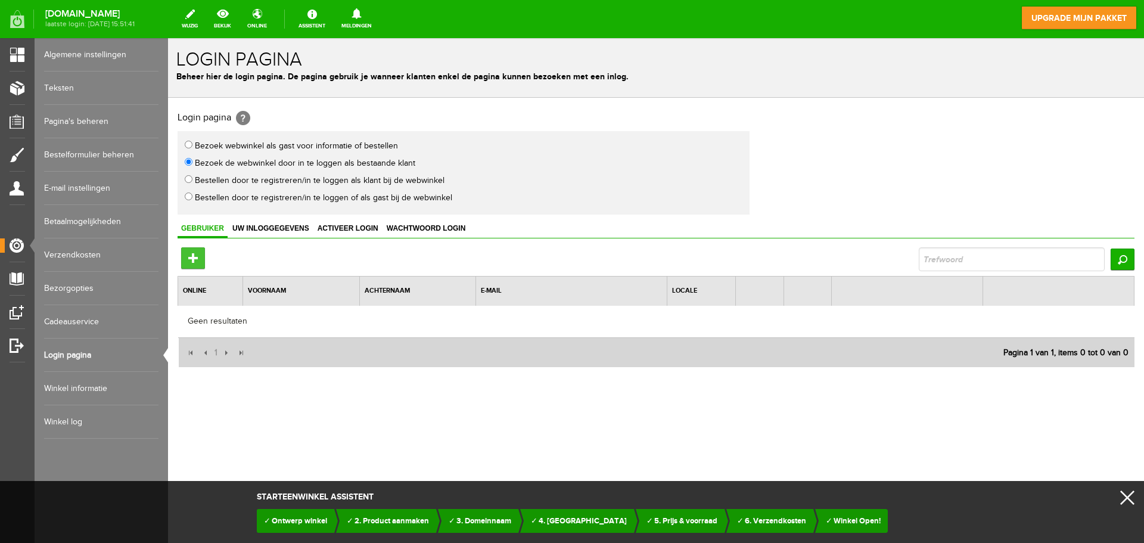
click at [197, 264] on input "Toevoegen" at bounding box center [193, 257] width 24 height 21
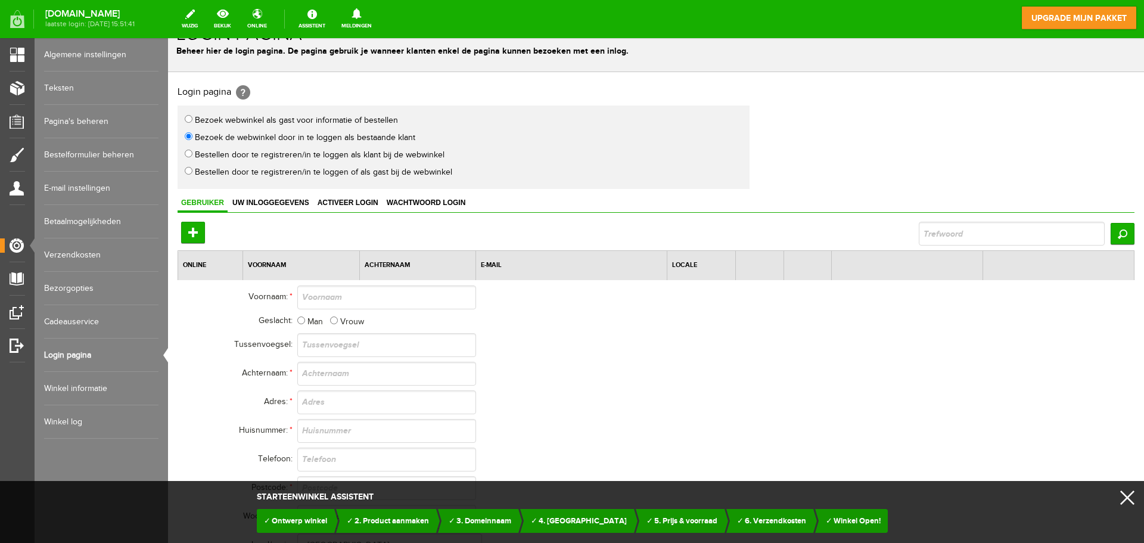
scroll to position [40, 0]
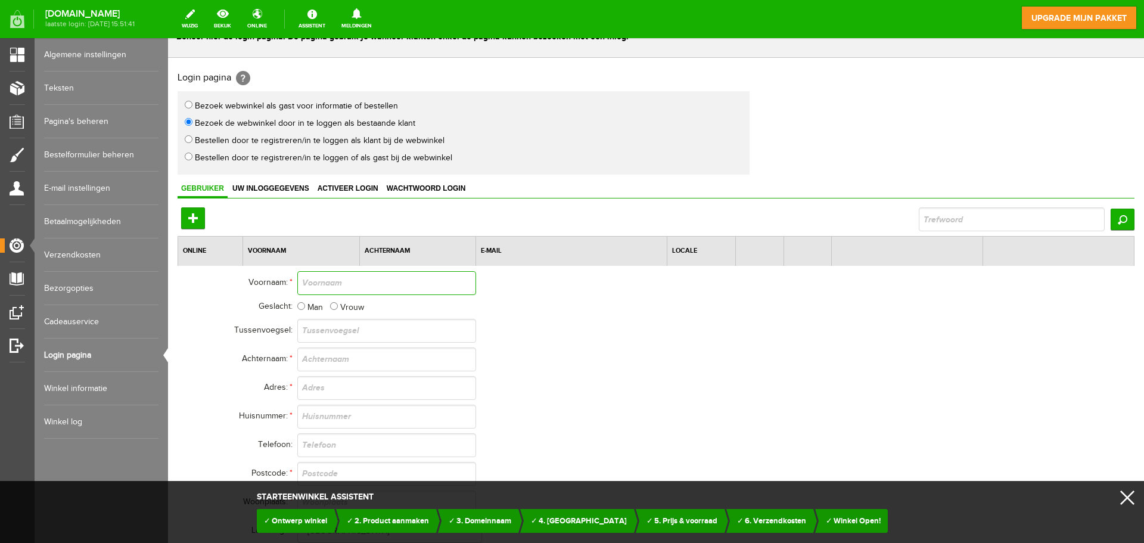
click at [334, 273] on input "text" at bounding box center [386, 283] width 179 height 24
type input "Joost"
click at [300, 303] on input "Man" at bounding box center [301, 306] width 8 height 8
radio input "true"
click at [332, 360] on input "text" at bounding box center [386, 359] width 179 height 24
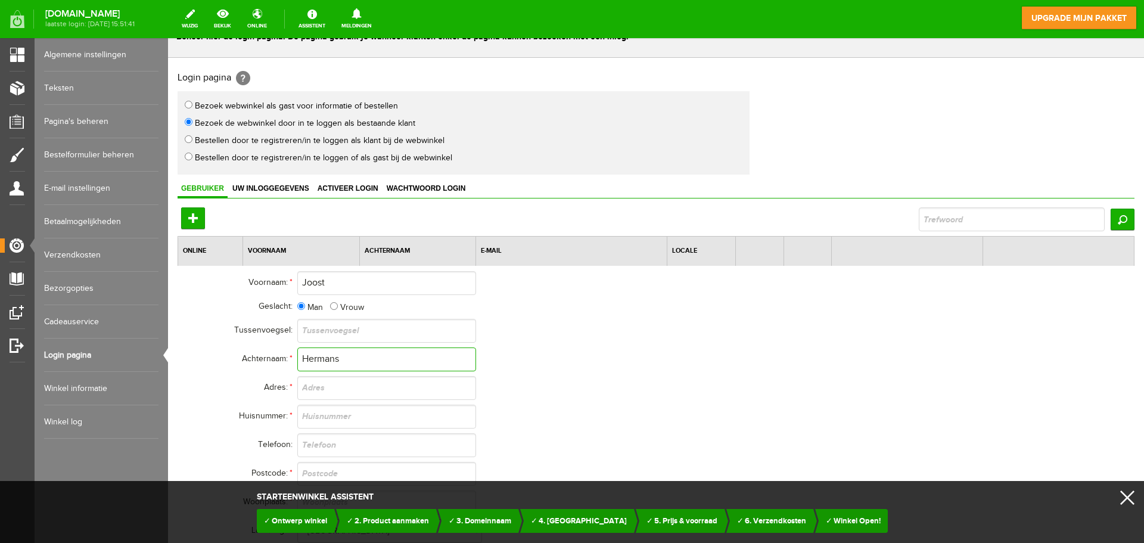
type input "Hermans"
click at [377, 391] on input "text" at bounding box center [386, 388] width 179 height 24
type input "Lisdodde 57"
type input "4823mb"
type input "Breda"
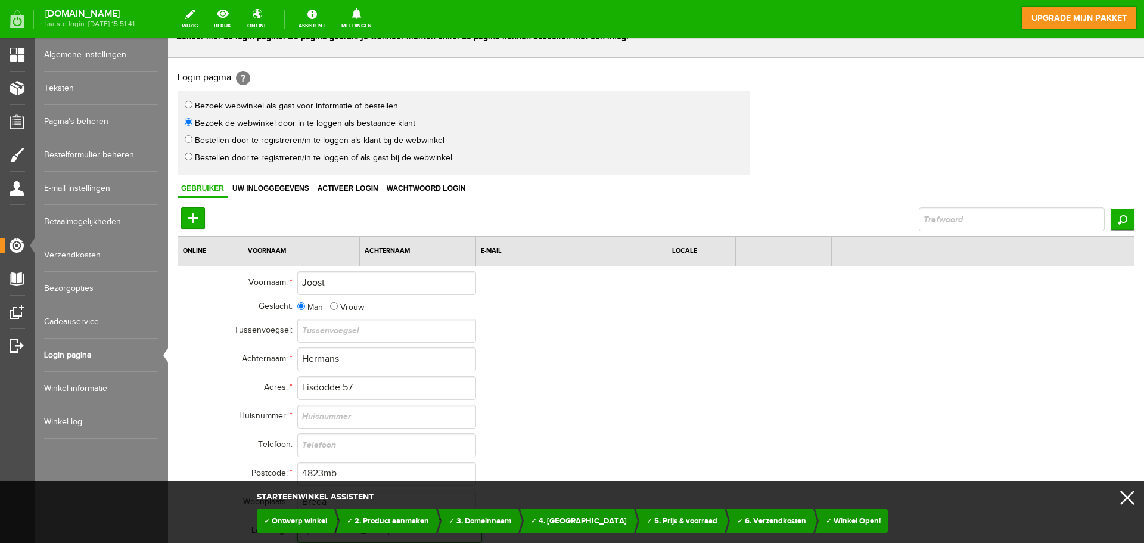
select select "nl"
type input "j.hermans@hermans-holding.nl"
type input "Lisdodde 57"
click at [356, 419] on input "text" at bounding box center [386, 416] width 179 height 24
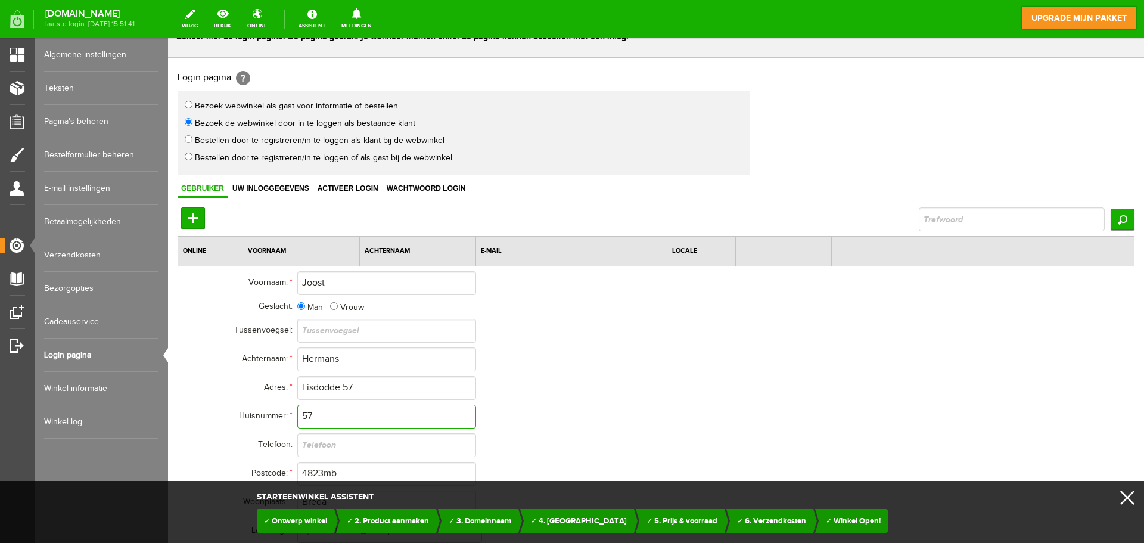
type input "57"
click at [360, 390] on input "Lisdodde 57" at bounding box center [386, 388] width 179 height 24
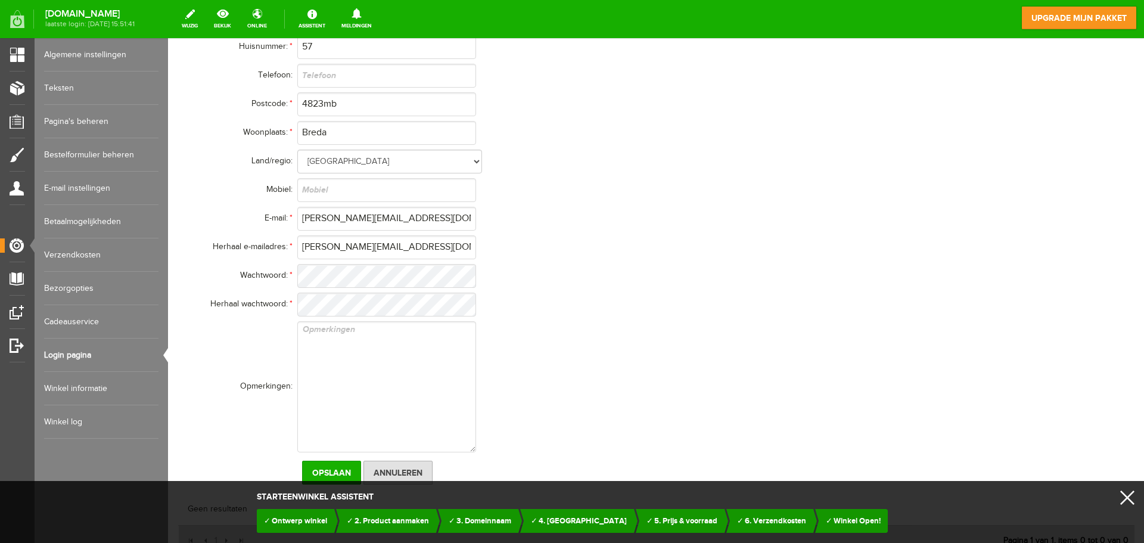
scroll to position [437, 0]
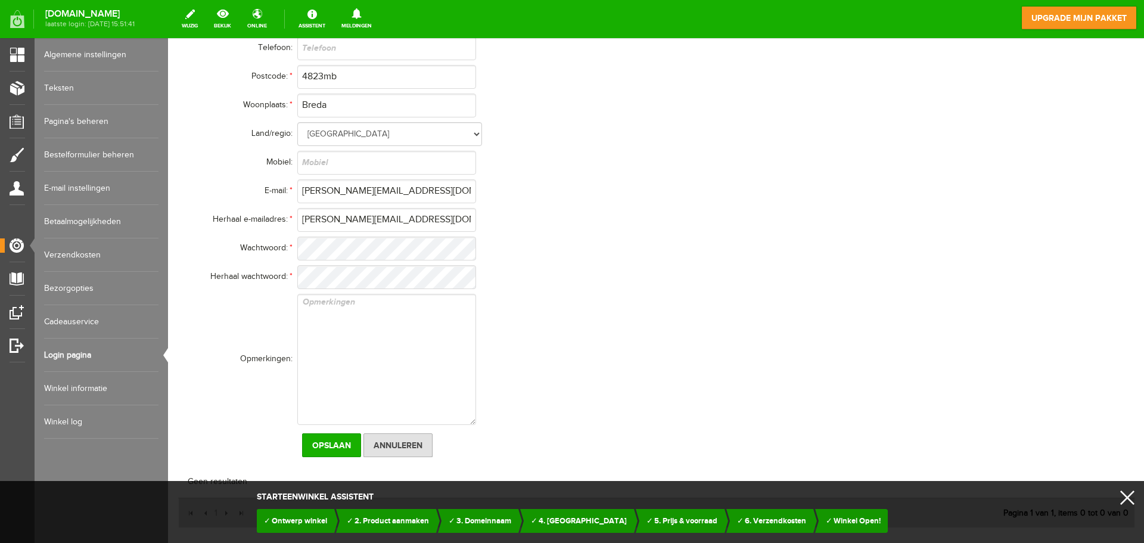
type input "Lisdodde"
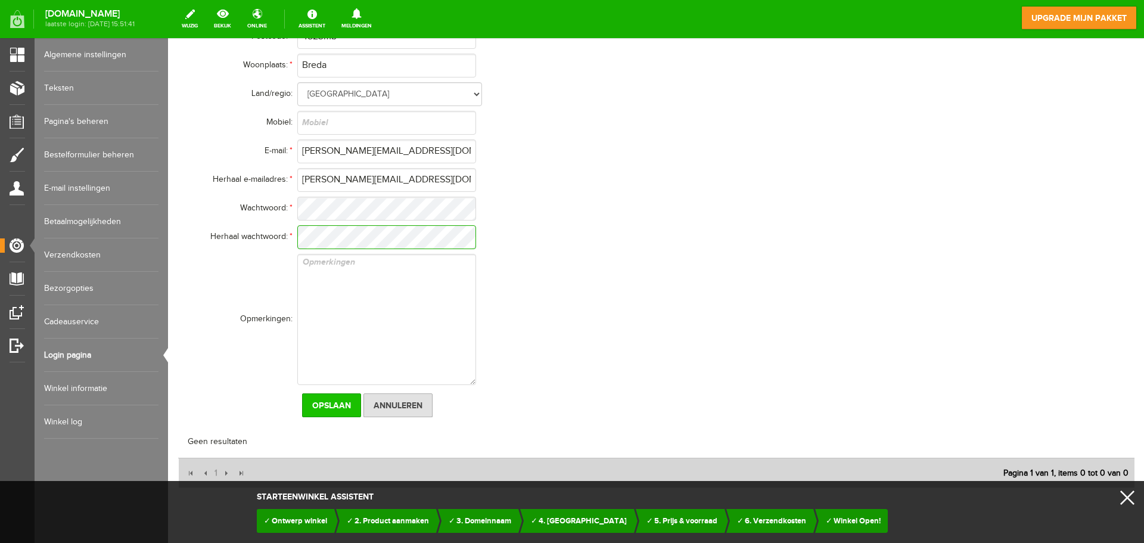
scroll to position [511, 0]
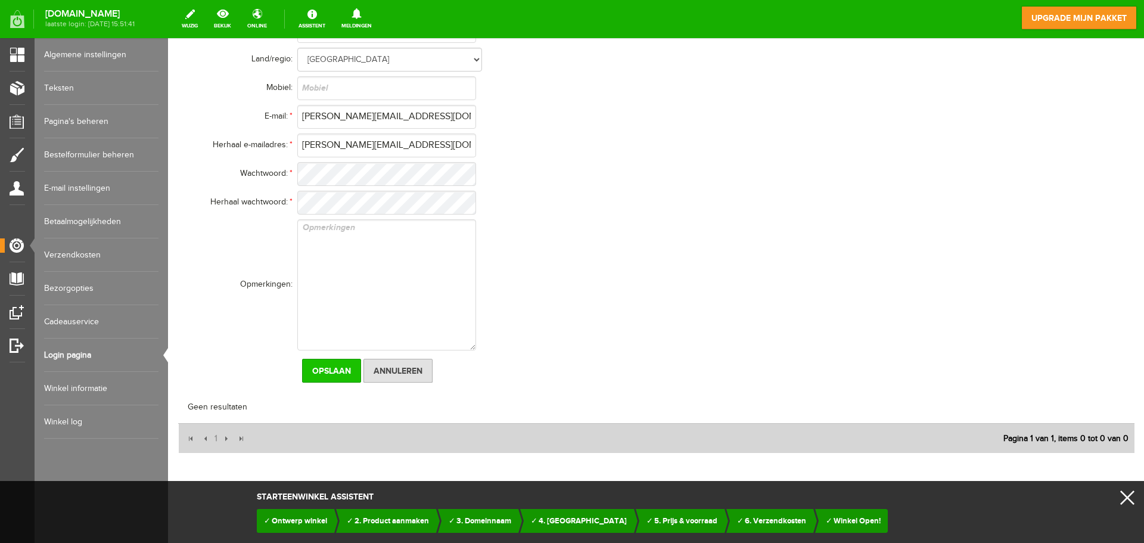
click at [339, 363] on input "Opslaan" at bounding box center [331, 371] width 59 height 24
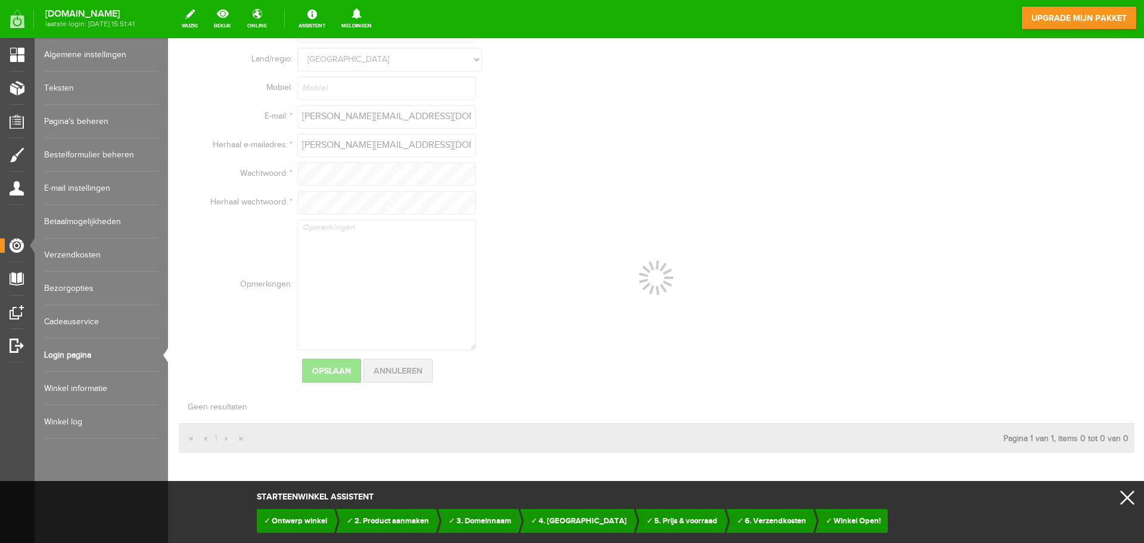
scroll to position [0, 0]
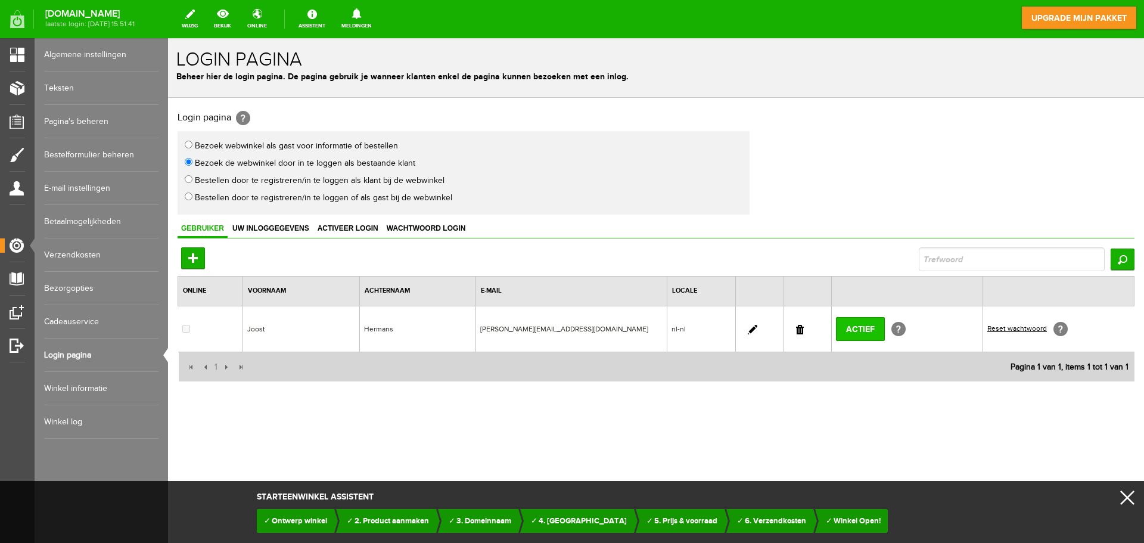
click at [857, 325] on input "Actief" at bounding box center [860, 329] width 49 height 24
click at [1022, 327] on link "Reset wachtwoord" at bounding box center [1017, 328] width 60 height 8
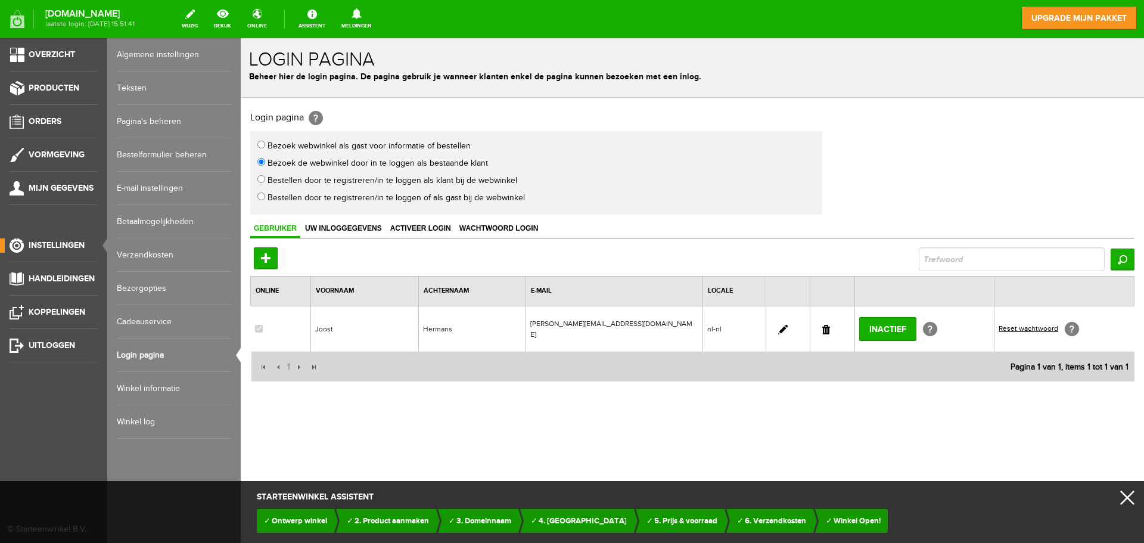
click at [164, 117] on link "Pagina's beheren" at bounding box center [174, 121] width 114 height 33
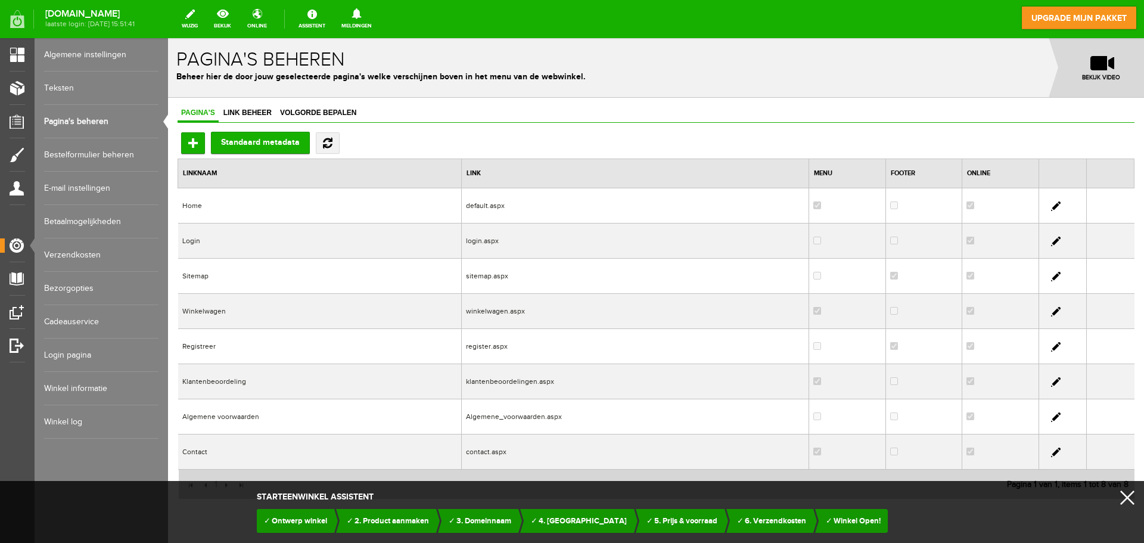
click at [1051, 344] on link at bounding box center [1056, 347] width 10 height 10
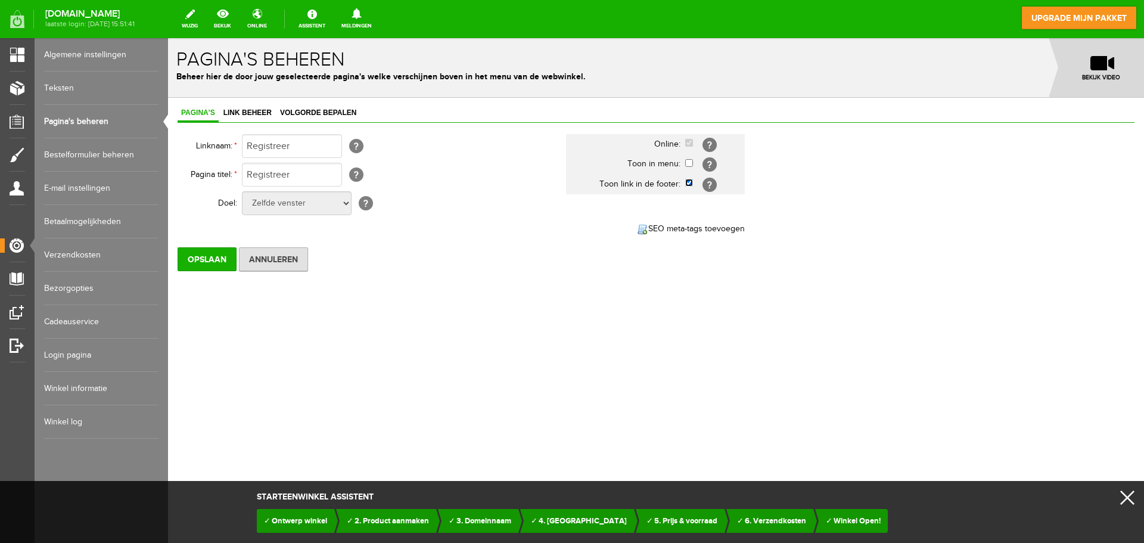
click at [687, 185] on input "checkbox" at bounding box center [689, 183] width 8 height 8
checkbox input "false"
click at [254, 111] on span "Link beheer" at bounding box center [247, 112] width 55 height 8
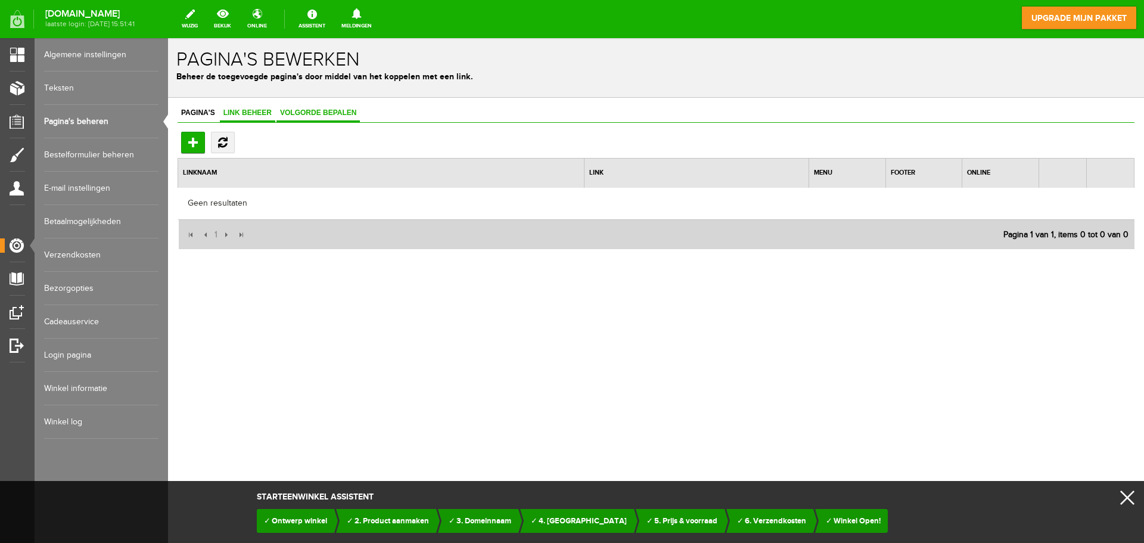
click at [310, 107] on link "Volgorde bepalen" at bounding box center [317, 113] width 83 height 17
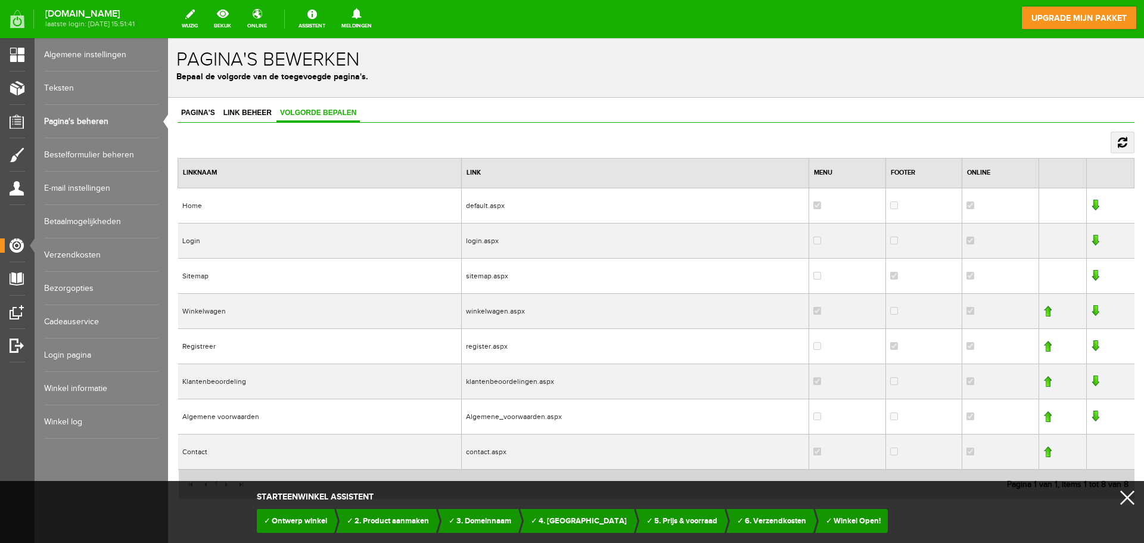
click at [1091, 347] on link at bounding box center [1095, 346] width 8 height 12
click at [1091, 381] on link at bounding box center [1095, 381] width 8 height 12
click at [1091, 418] on link at bounding box center [1095, 416] width 8 height 12
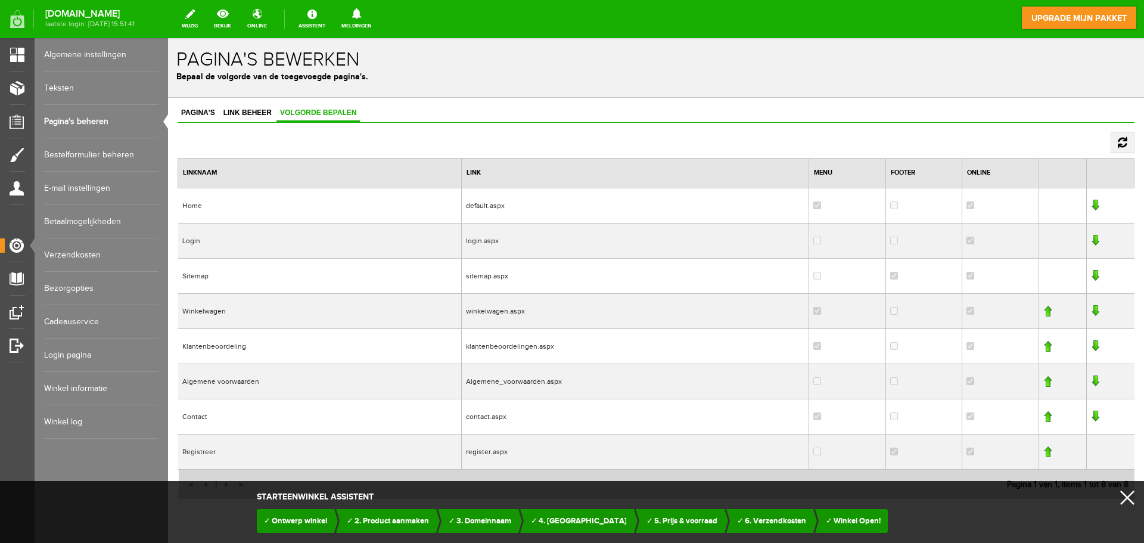
click at [75, 51] on link "Algemene instellingen" at bounding box center [101, 54] width 114 height 33
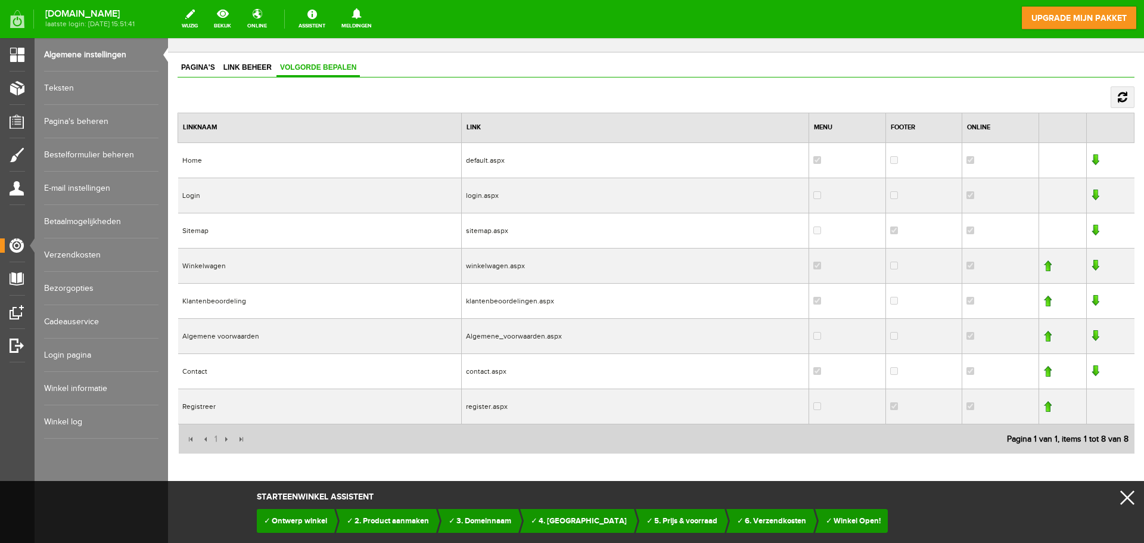
scroll to position [46, 0]
click at [1129, 497] on link "x" at bounding box center [1127, 497] width 14 height 14
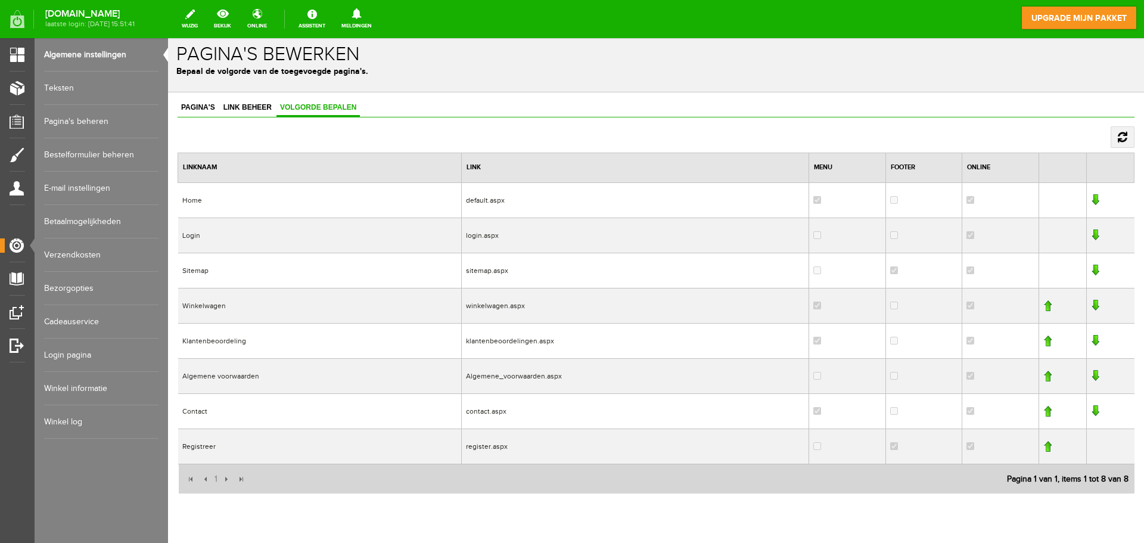
scroll to position [0, 0]
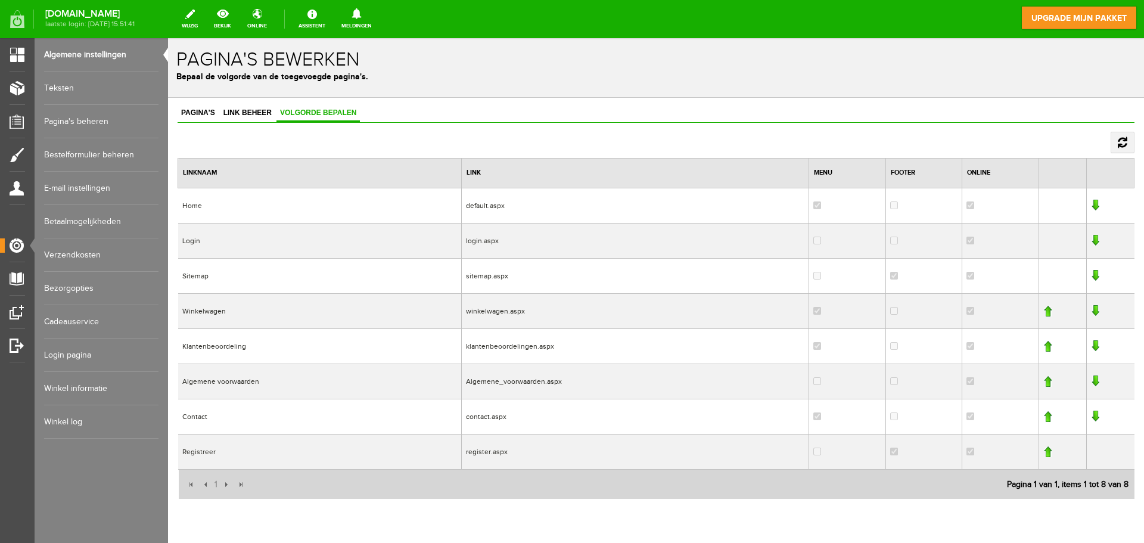
click at [1111, 139] on link at bounding box center [1122, 142] width 24 height 21
click at [212, 110] on link "Pagina's" at bounding box center [198, 113] width 41 height 17
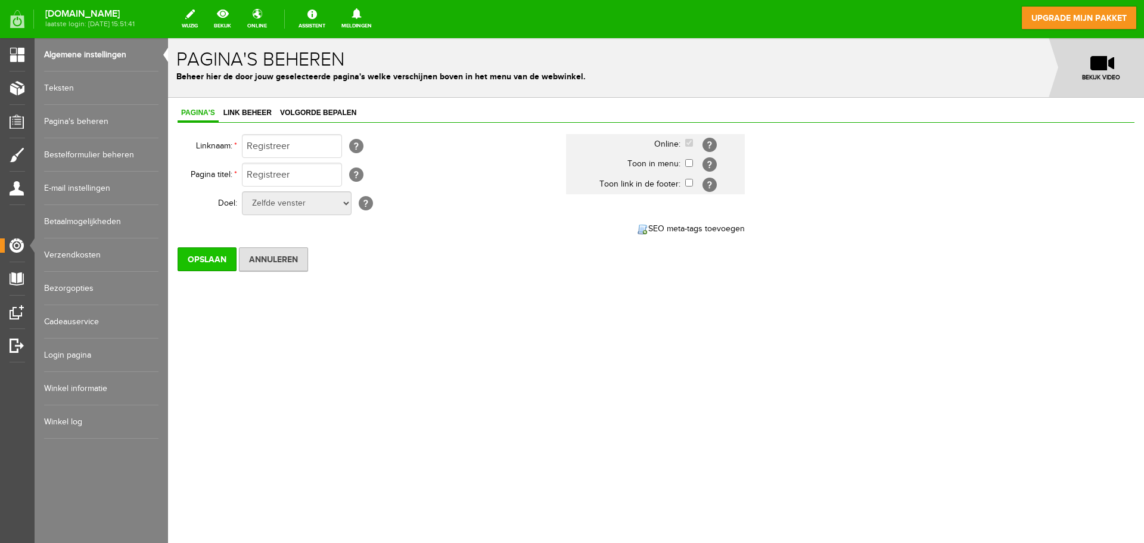
click at [215, 261] on input "Opslaan" at bounding box center [207, 259] width 59 height 24
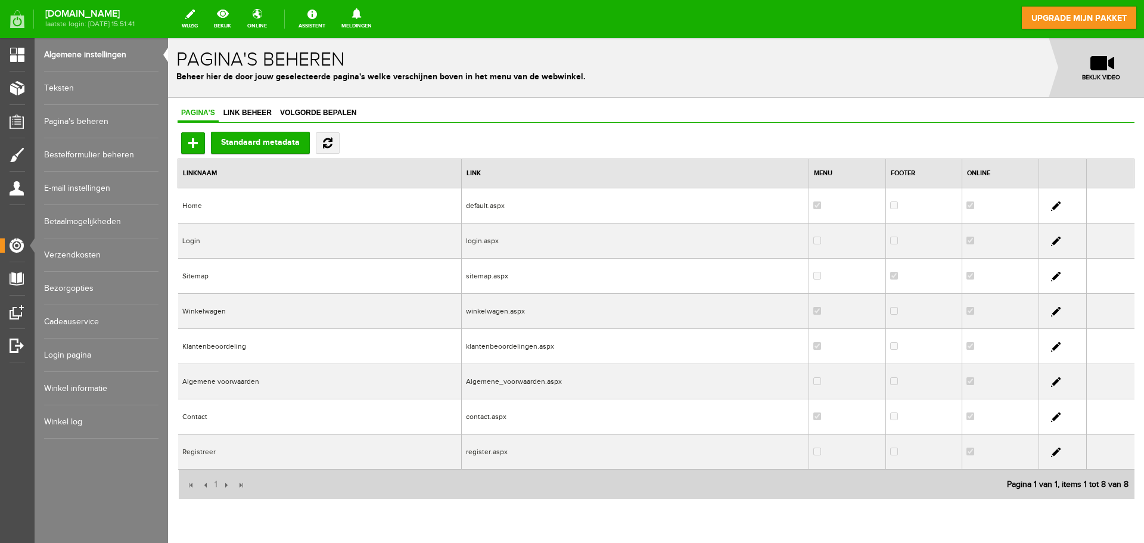
click at [68, 130] on link "Pagina's beheren" at bounding box center [101, 121] width 114 height 33
click at [1051, 204] on link at bounding box center [1056, 206] width 10 height 10
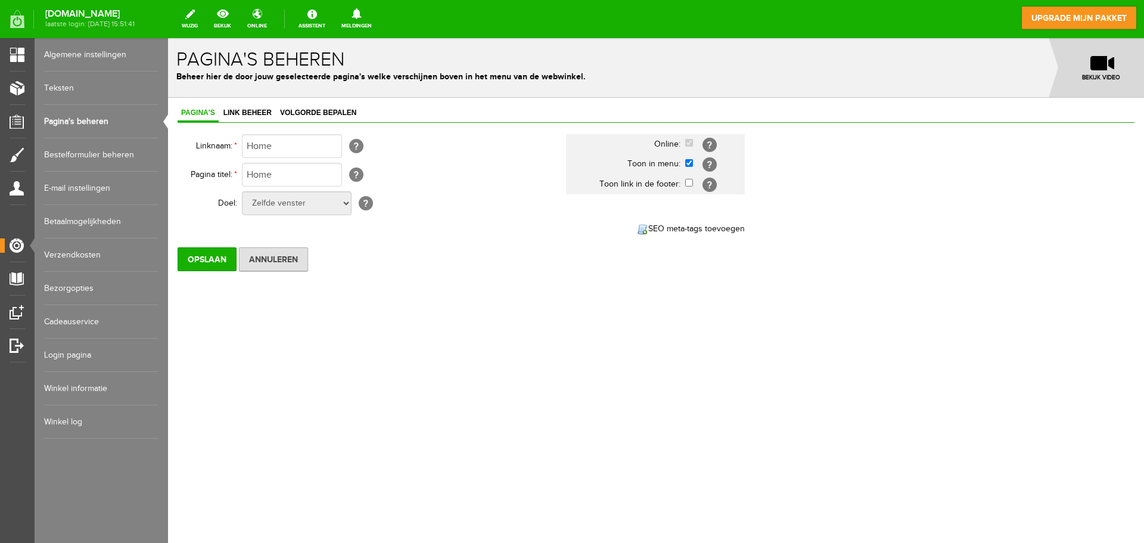
click at [71, 53] on link "Algemene instellingen" at bounding box center [101, 54] width 114 height 33
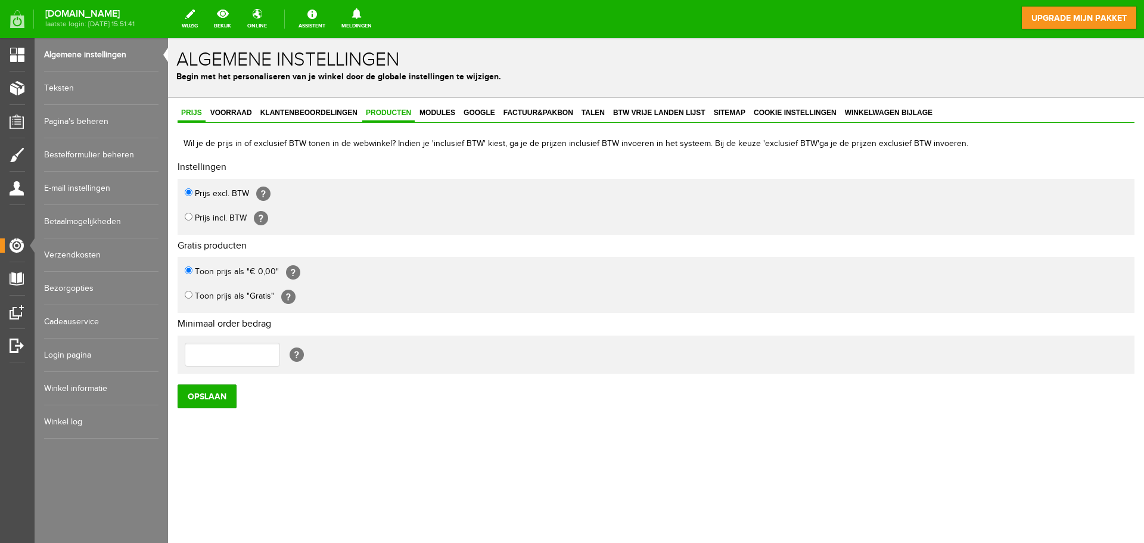
click at [397, 112] on span "Producten" at bounding box center [388, 112] width 52 height 8
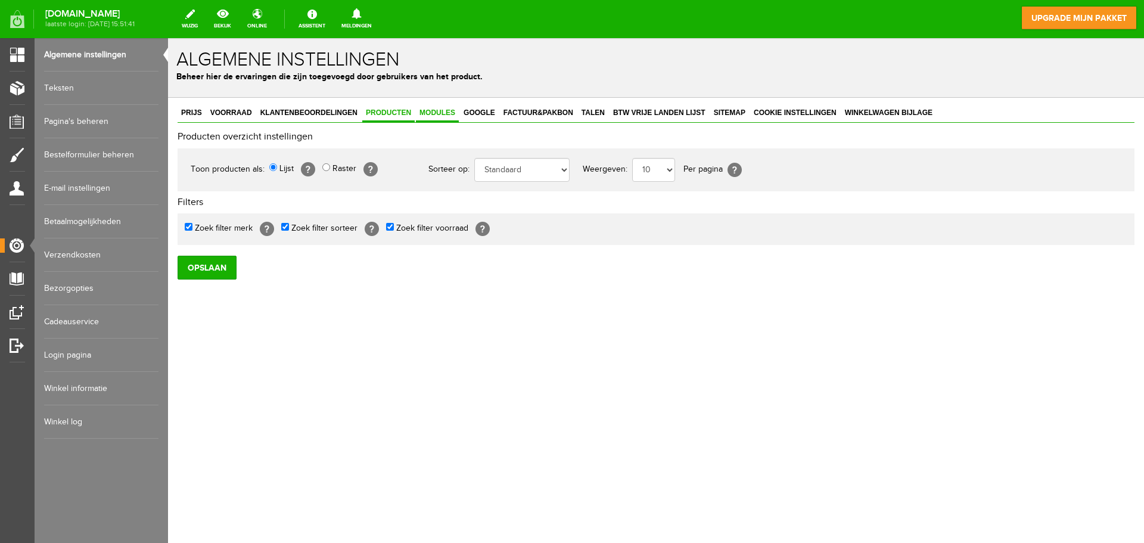
click at [432, 113] on span "Modules" at bounding box center [437, 112] width 43 height 8
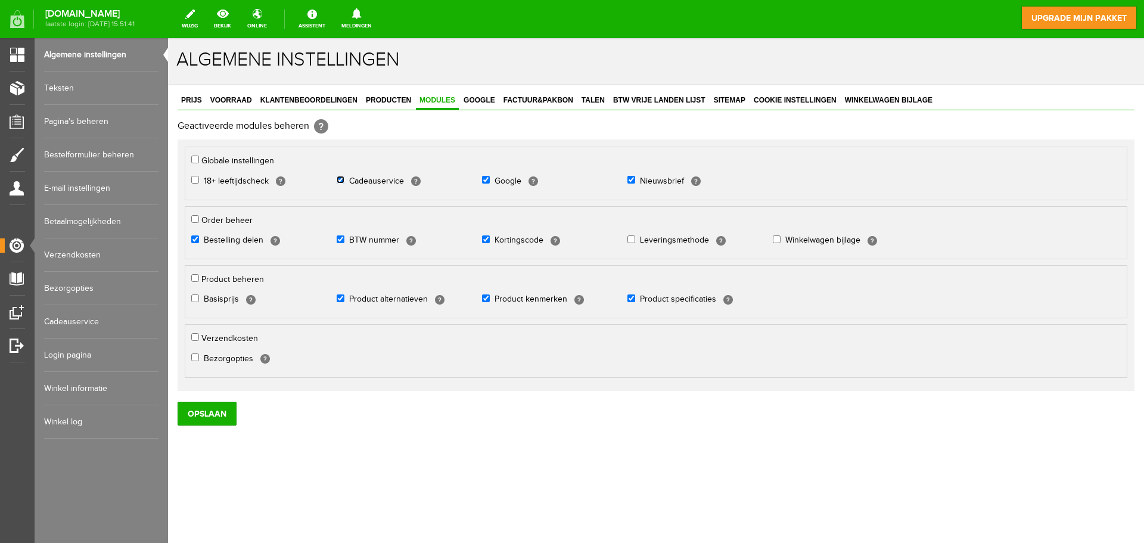
click at [337, 179] on input "Cadeauservice" at bounding box center [341, 180] width 8 height 8
checkbox input "false"
click at [481, 180] on ul "18+ leeftijdscheck [?] Cadeauservice [?] Google" at bounding box center [655, 181] width 929 height 23
click at [629, 180] on input "Nieuwsbrief" at bounding box center [631, 180] width 8 height 8
checkbox input "false"
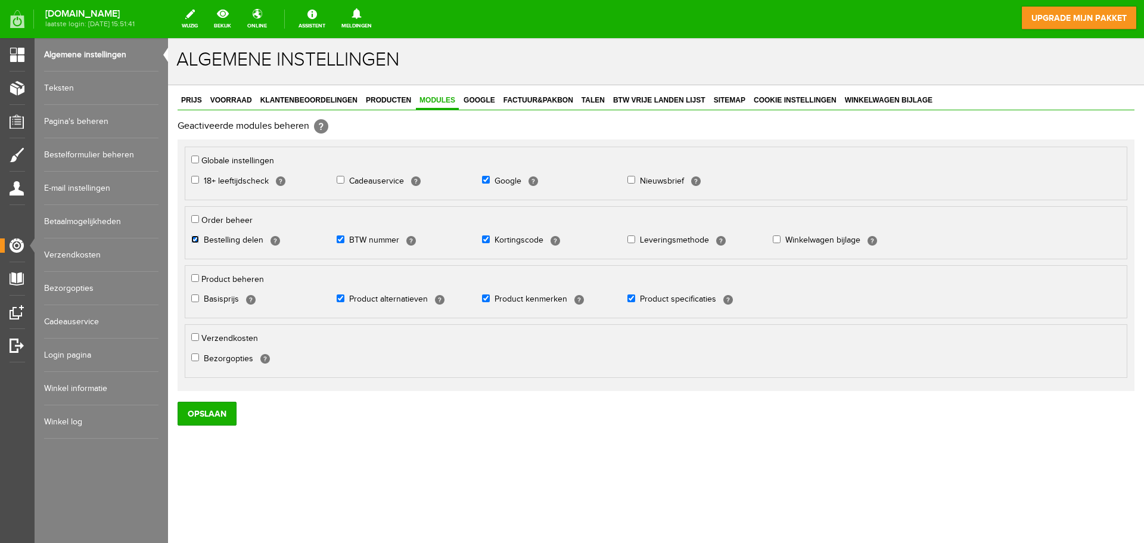
click at [196, 237] on input "Bestelling delen" at bounding box center [195, 239] width 8 height 8
checkbox input "false"
click at [344, 239] on span at bounding box center [342, 241] width 10 height 10
click at [341, 239] on input "BTW nummer" at bounding box center [341, 239] width 8 height 8
checkbox input "false"
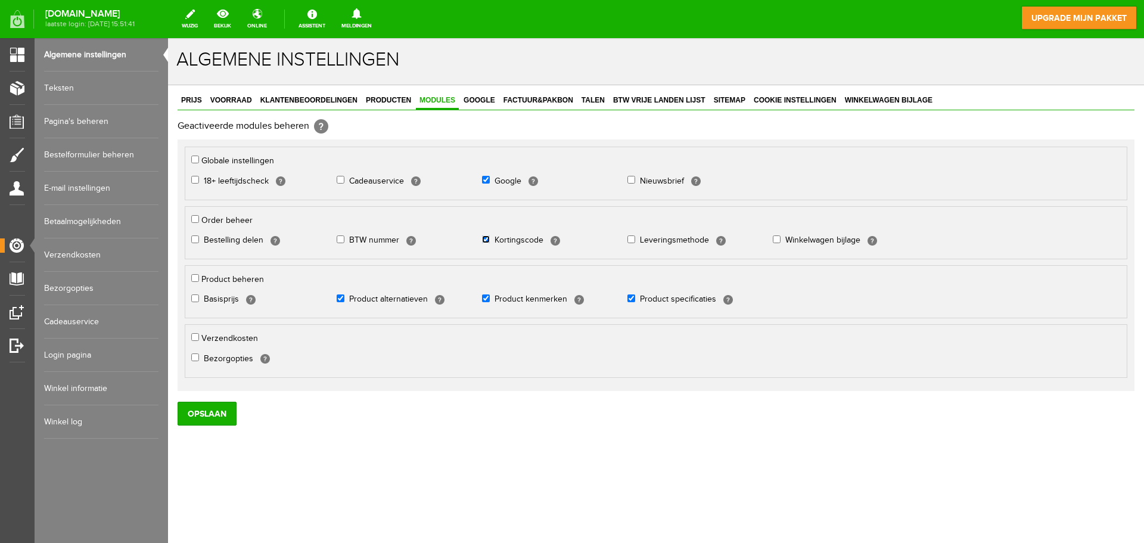
click at [488, 237] on input "Kortingscode" at bounding box center [486, 239] width 8 height 8
checkbox input "false"
click at [484, 176] on input "Google" at bounding box center [486, 180] width 8 height 8
checkbox input "false"
click at [205, 414] on input "Opslaan" at bounding box center [207, 413] width 59 height 24
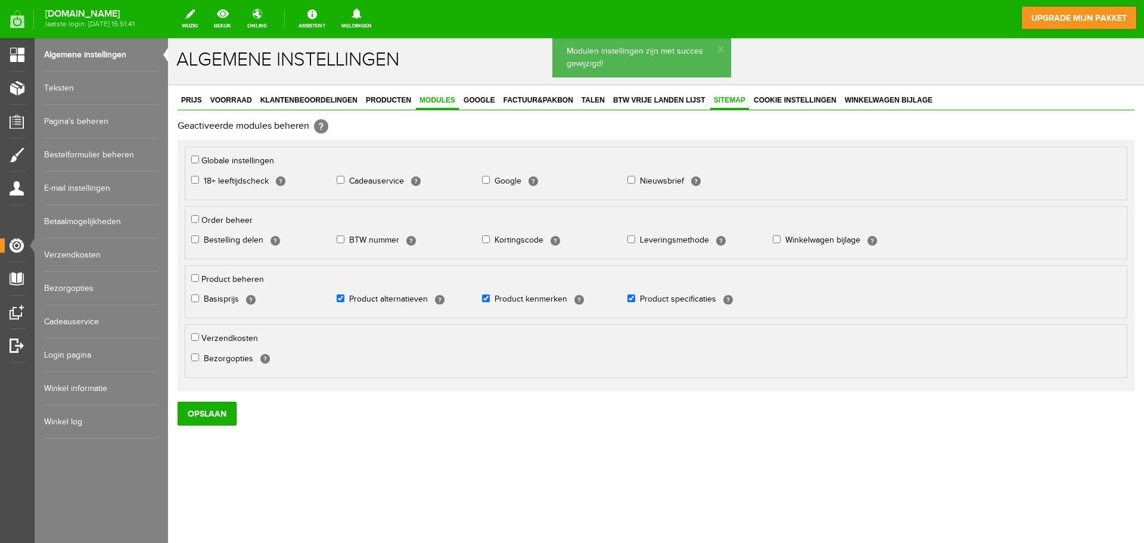
click at [720, 98] on span "Sitemap" at bounding box center [729, 100] width 39 height 8
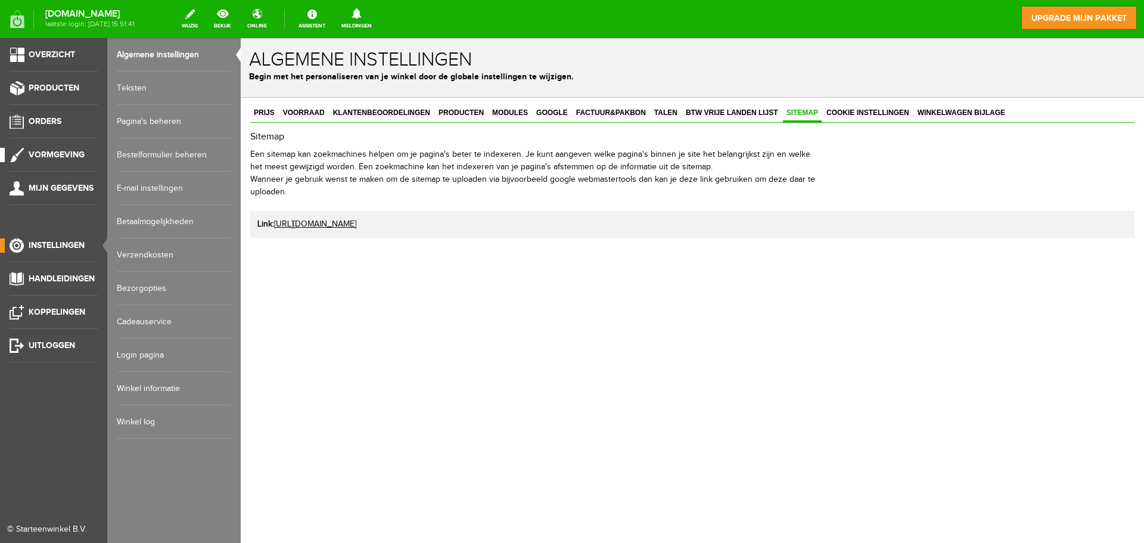
click at [53, 150] on span "Vormgeving" at bounding box center [57, 155] width 56 height 10
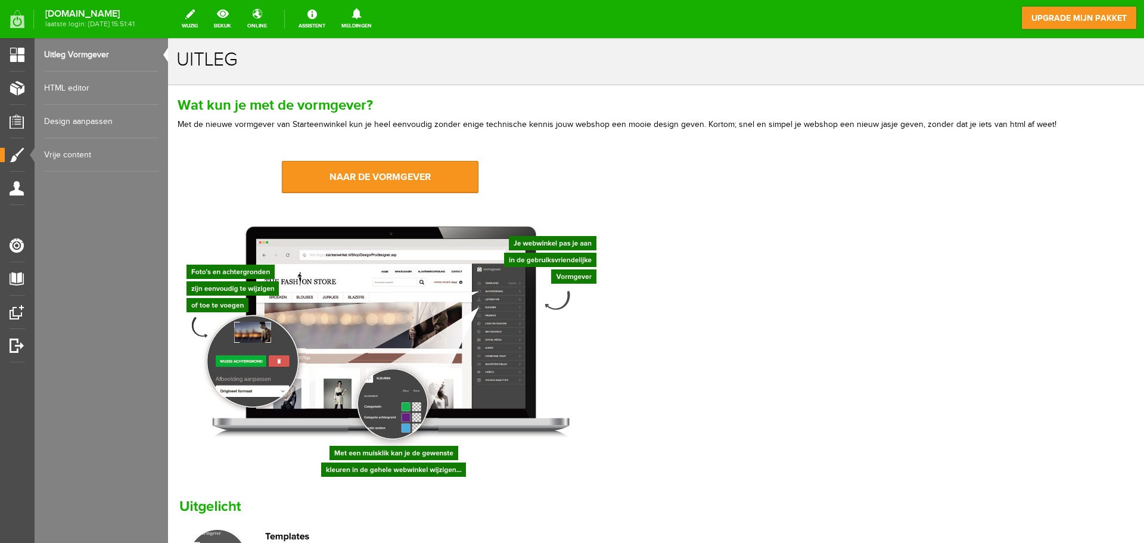
click at [83, 158] on link "Vrije content" at bounding box center [101, 154] width 114 height 33
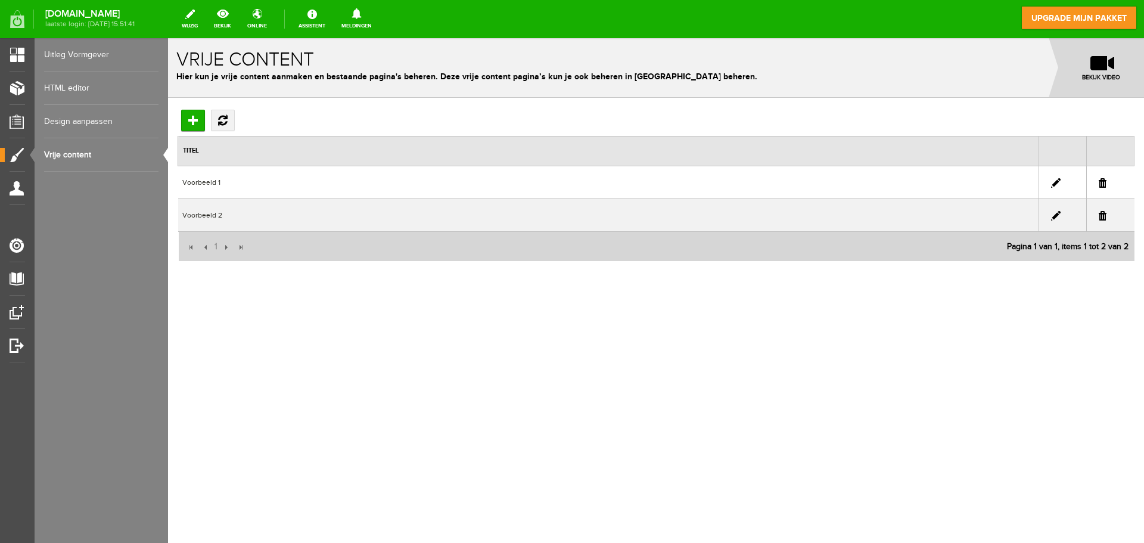
click at [85, 117] on link "Design aanpassen" at bounding box center [101, 121] width 114 height 33
click at [70, 118] on link "Design aanpassen" at bounding box center [101, 121] width 114 height 33
click at [81, 49] on link "Uitleg Vormgever" at bounding box center [101, 54] width 114 height 33
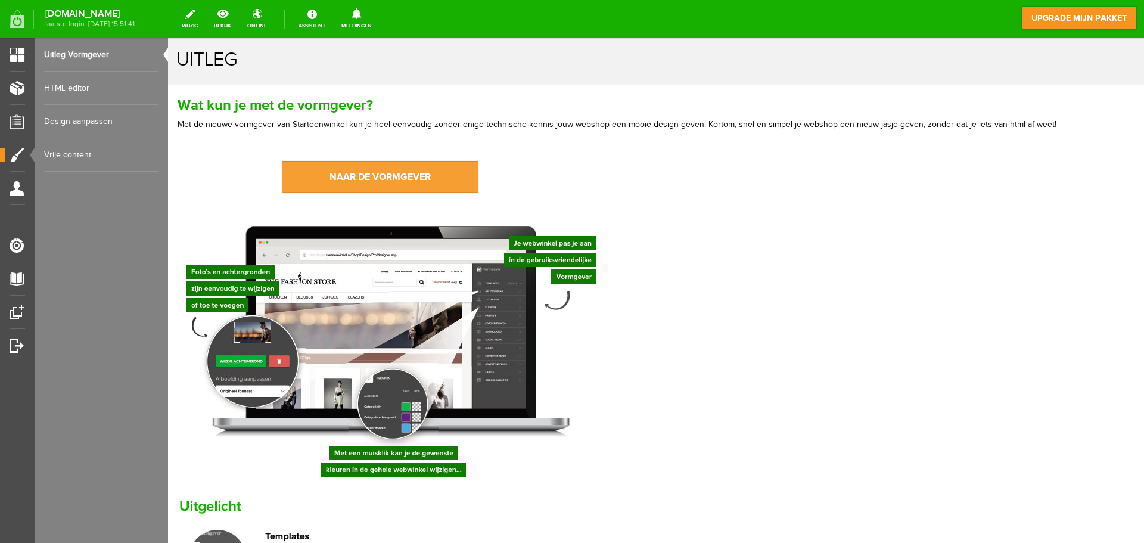
click at [373, 173] on link "naar de vormgever" at bounding box center [380, 177] width 197 height 32
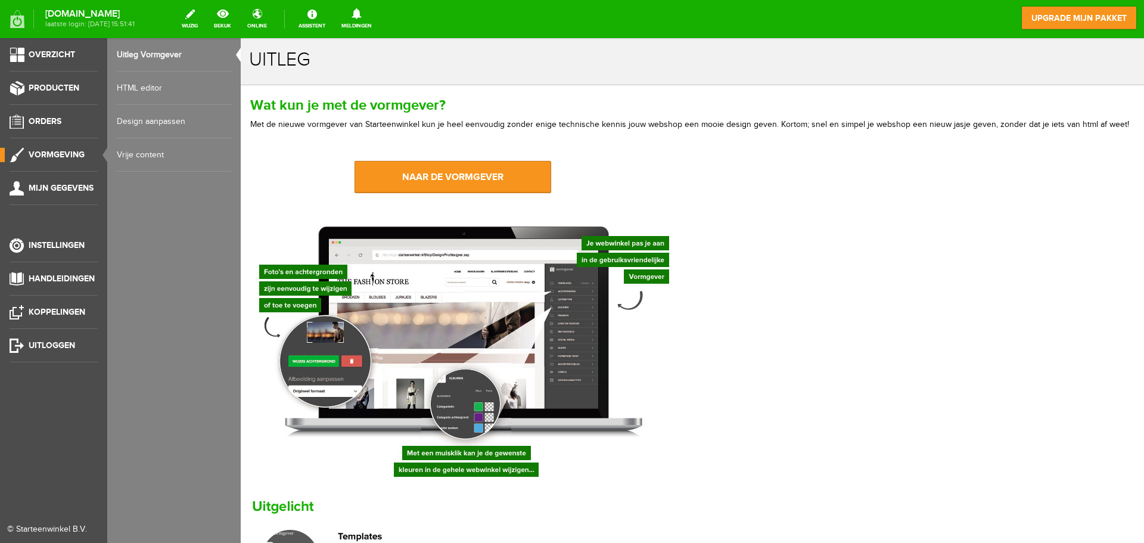
click at [136, 151] on link "Vrije content" at bounding box center [174, 154] width 114 height 33
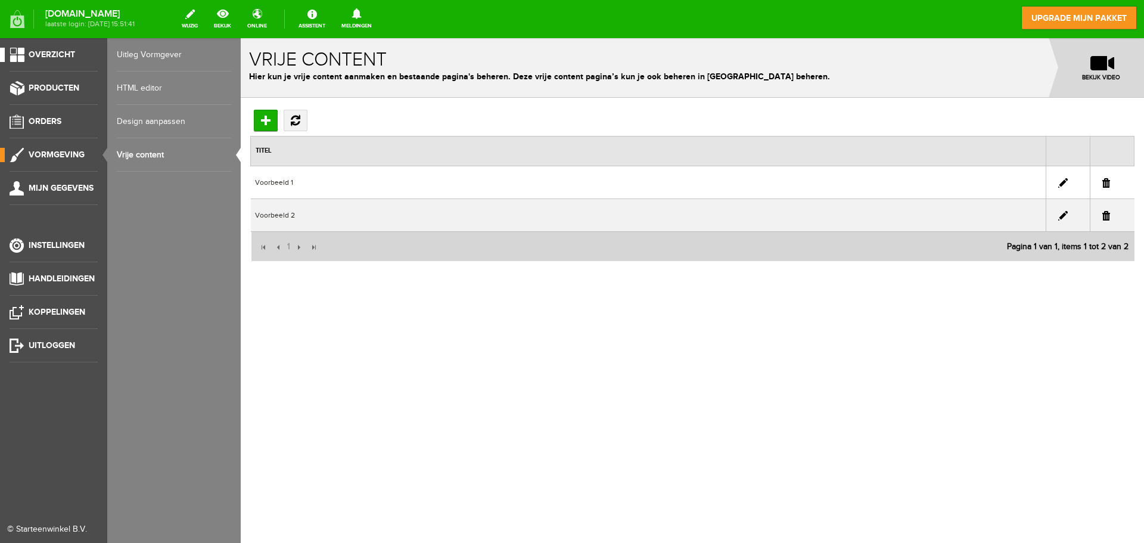
click at [32, 51] on span "Overzicht" at bounding box center [52, 54] width 46 height 10
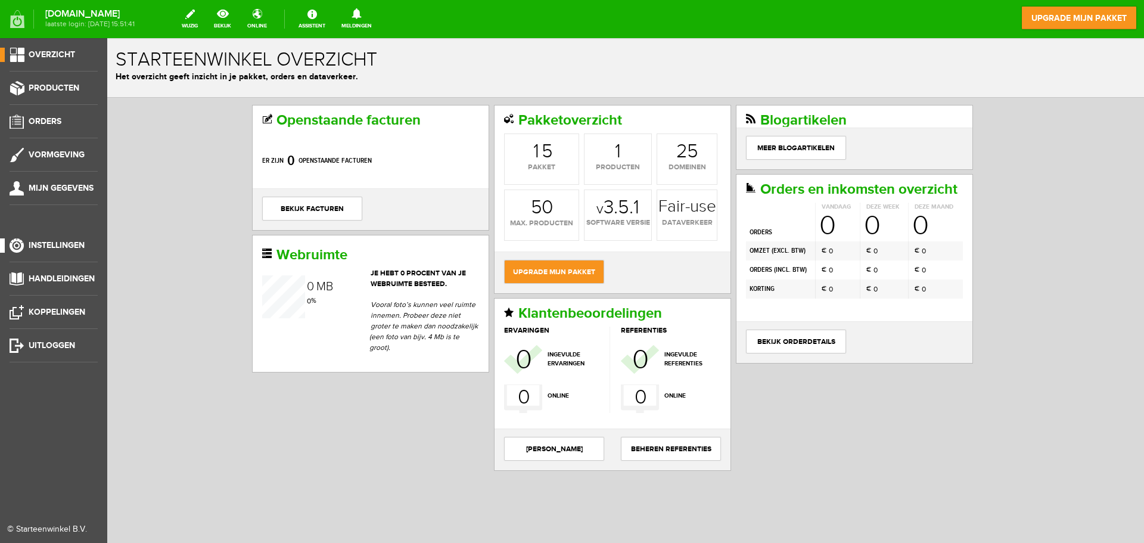
click at [33, 244] on span "Instellingen" at bounding box center [57, 245] width 56 height 10
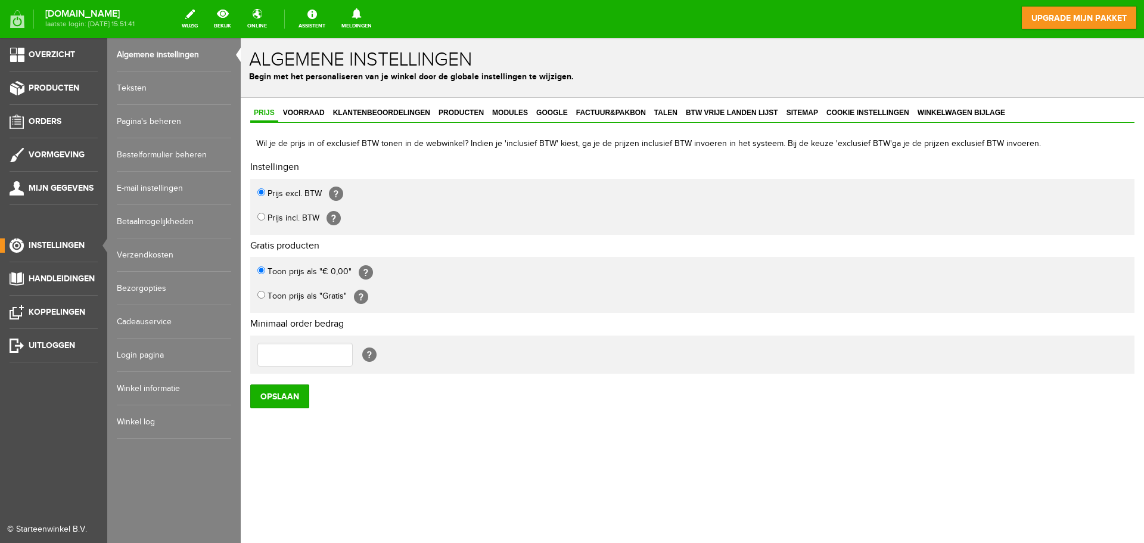
click at [175, 152] on link "Bestelformulier beheren" at bounding box center [174, 154] width 114 height 33
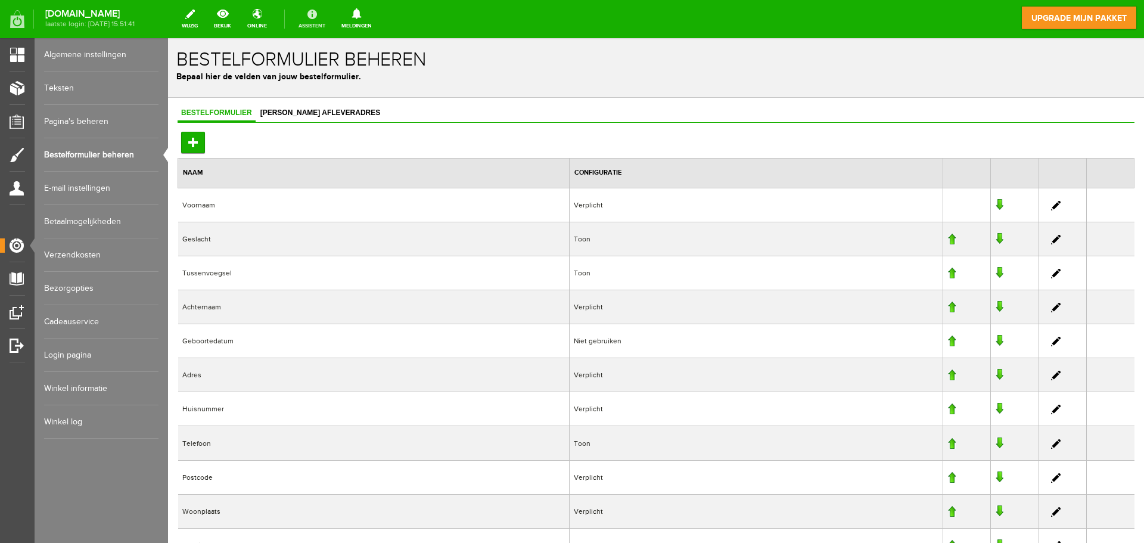
click at [313, 20] on link "Assistent" at bounding box center [311, 19] width 41 height 26
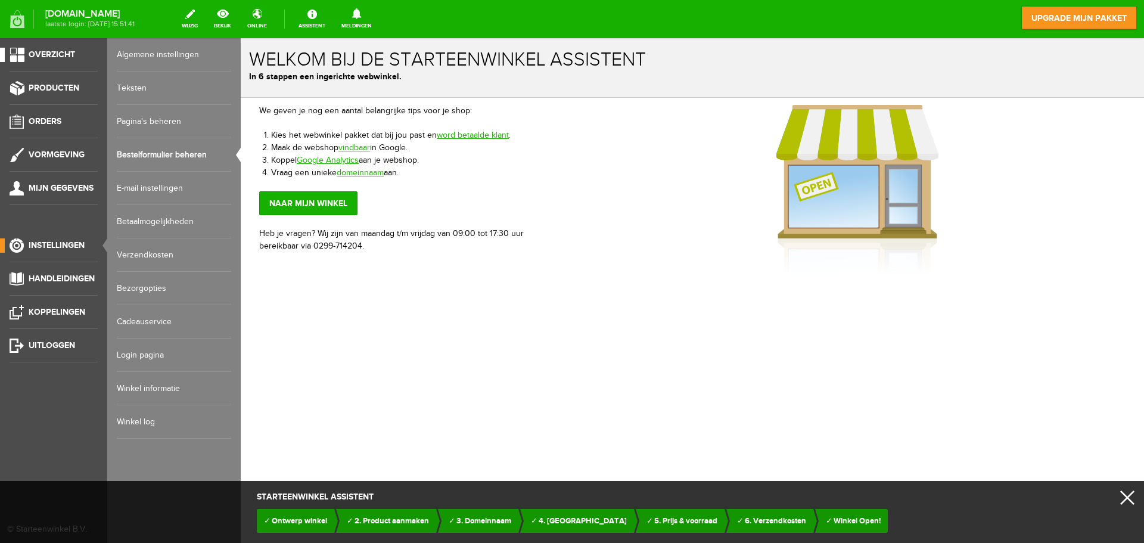
click at [25, 50] on link "Overzicht" at bounding box center [49, 55] width 98 height 14
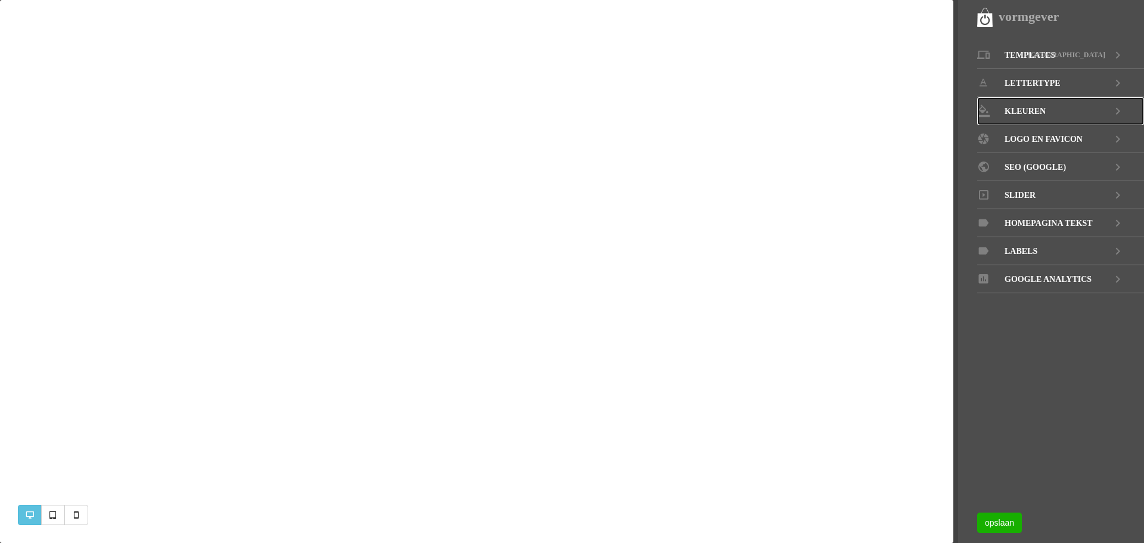
click at [1016, 105] on span "KLEUREN" at bounding box center [1024, 111] width 41 height 28
click at [1116, 105] on icon at bounding box center [1117, 111] width 14 height 28
click at [1119, 108] on icon at bounding box center [1117, 111] width 14 height 28
click at [1004, 106] on span "KLEUREN" at bounding box center [1024, 111] width 41 height 28
click at [985, 108] on icon at bounding box center [983, 111] width 13 height 7
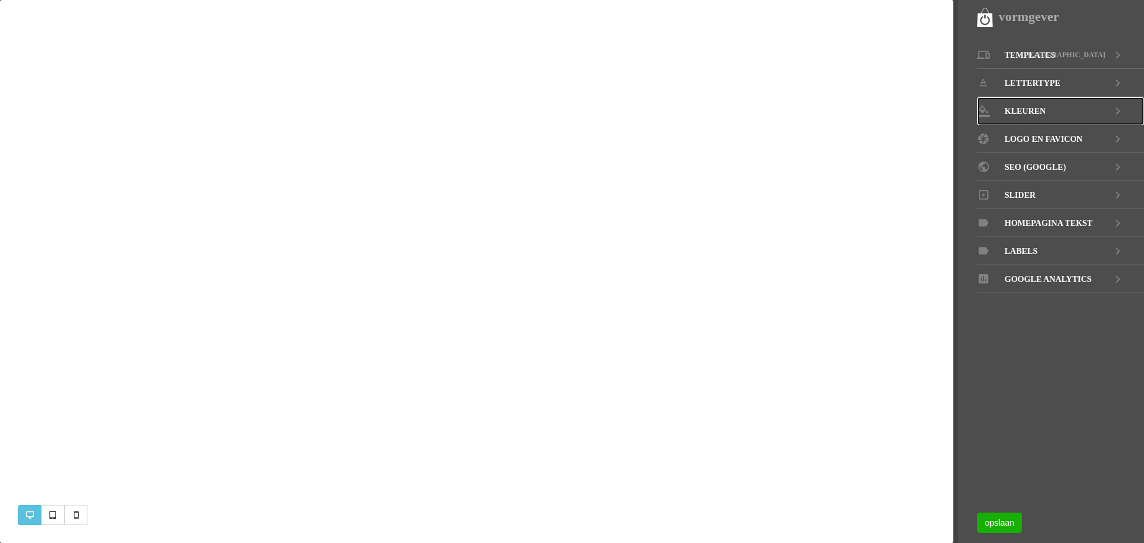
click at [1120, 105] on icon at bounding box center [1117, 111] width 14 height 28
click at [1120, 106] on icon at bounding box center [1117, 111] width 14 height 28
click at [1118, 77] on icon at bounding box center [1117, 83] width 14 height 28
click at [995, 106] on link "KLEUREN" at bounding box center [1060, 111] width 167 height 28
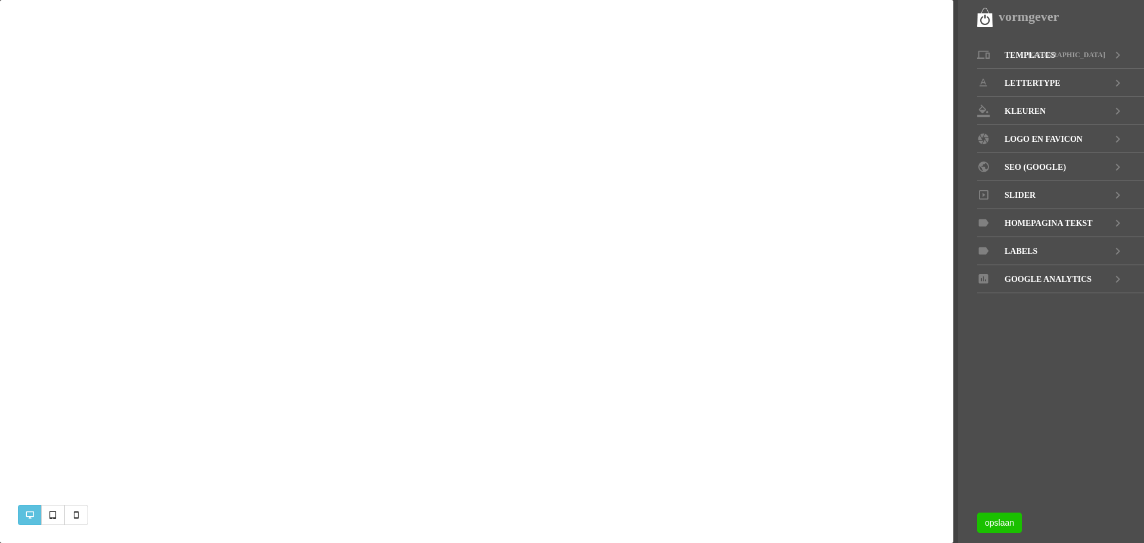
click at [997, 517] on link "opslaan" at bounding box center [999, 522] width 45 height 20
click at [1114, 107] on icon at bounding box center [1117, 111] width 14 height 28
click at [1038, 107] on span "KLEUREN" at bounding box center [1024, 111] width 41 height 28
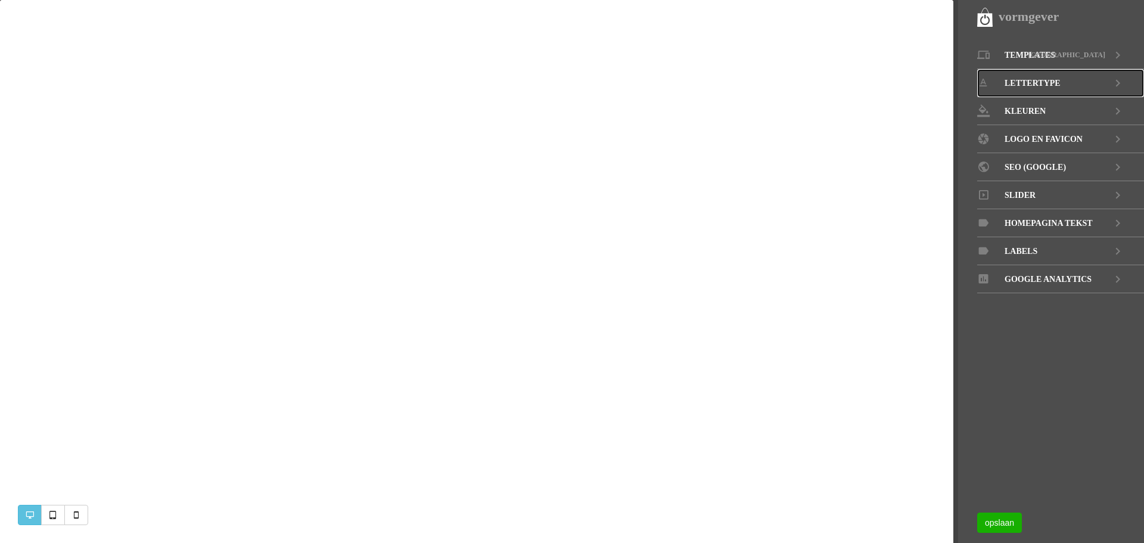
click at [1045, 79] on span "LETTERTYPE" at bounding box center [1032, 83] width 56 height 28
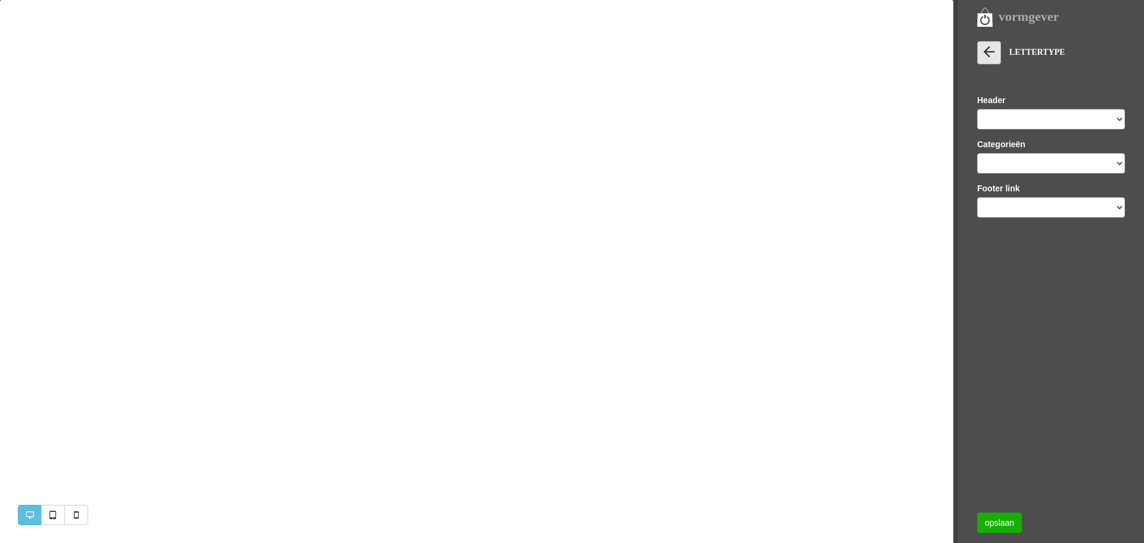
click at [993, 48] on icon at bounding box center [988, 51] width 17 height 17
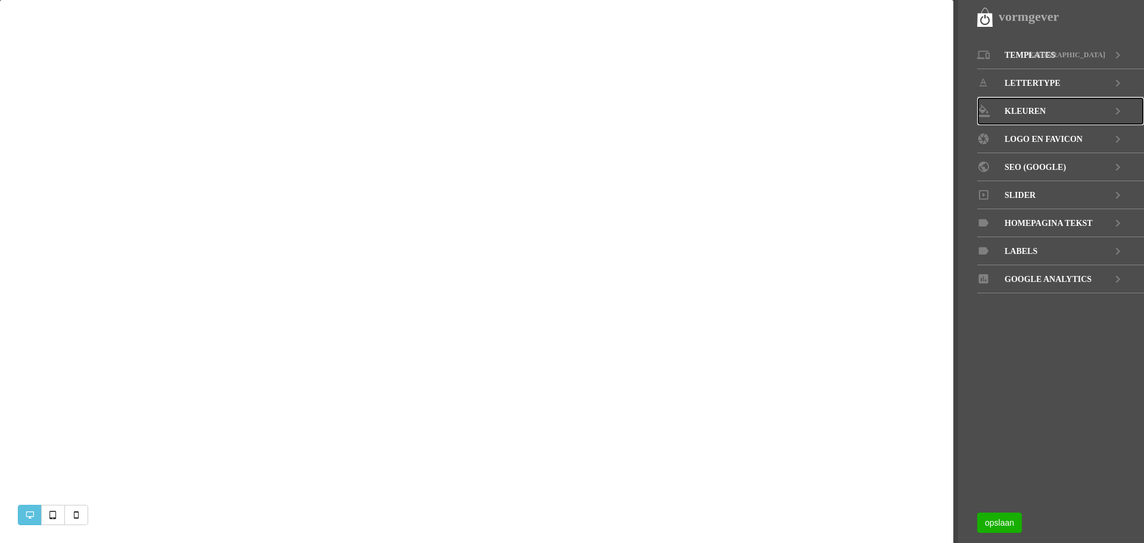
click at [1048, 112] on link "KLEUREN" at bounding box center [1060, 111] width 167 height 28
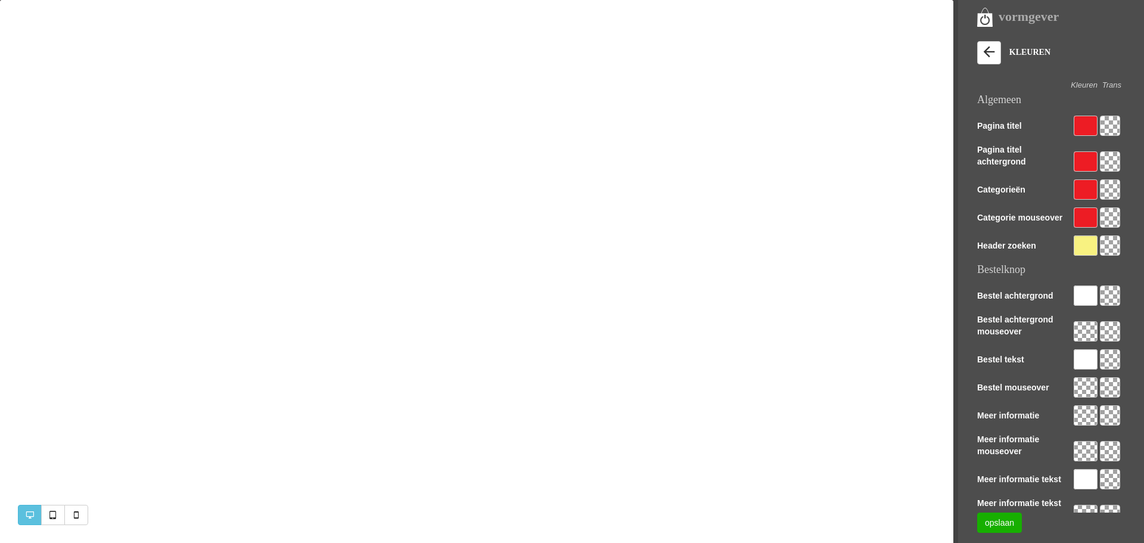
click at [1086, 185] on div at bounding box center [1085, 189] width 24 height 20
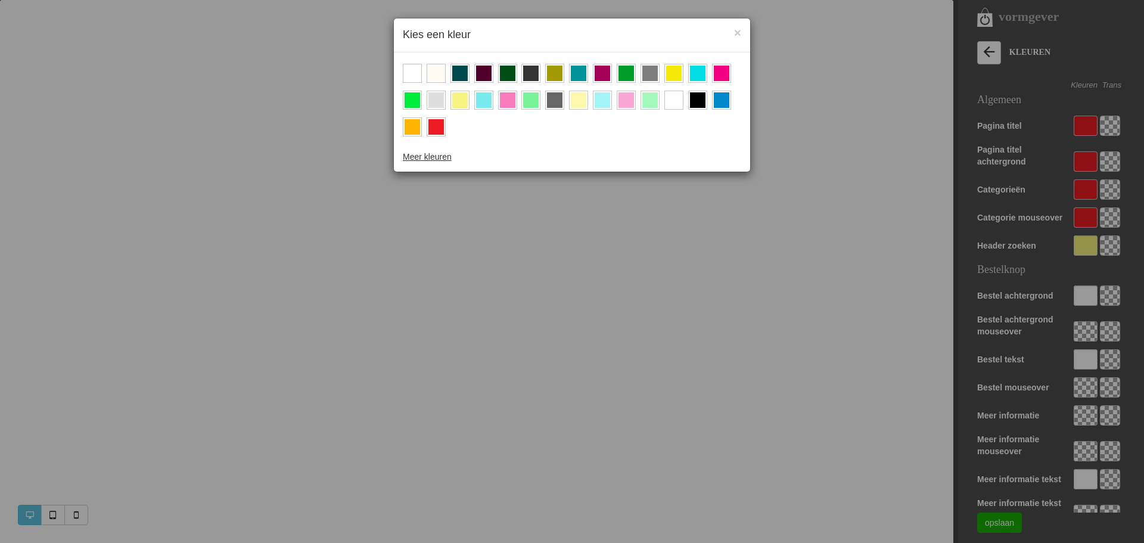
click at [410, 70] on div at bounding box center [411, 73] width 15 height 15
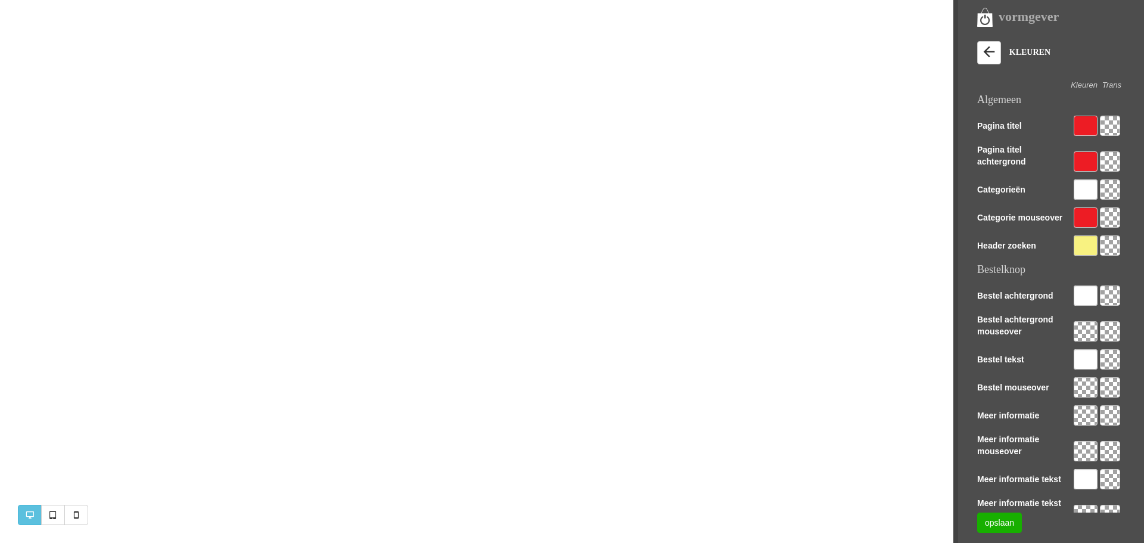
scroll to position [266, 0]
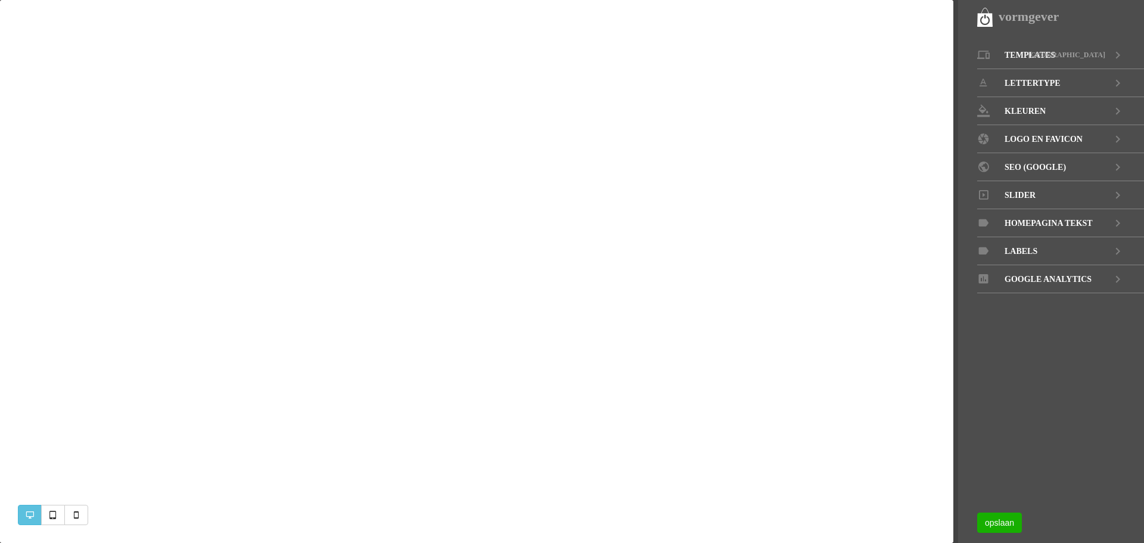
click at [979, 16] on div "vormgever" at bounding box center [1060, 17] width 167 height 20
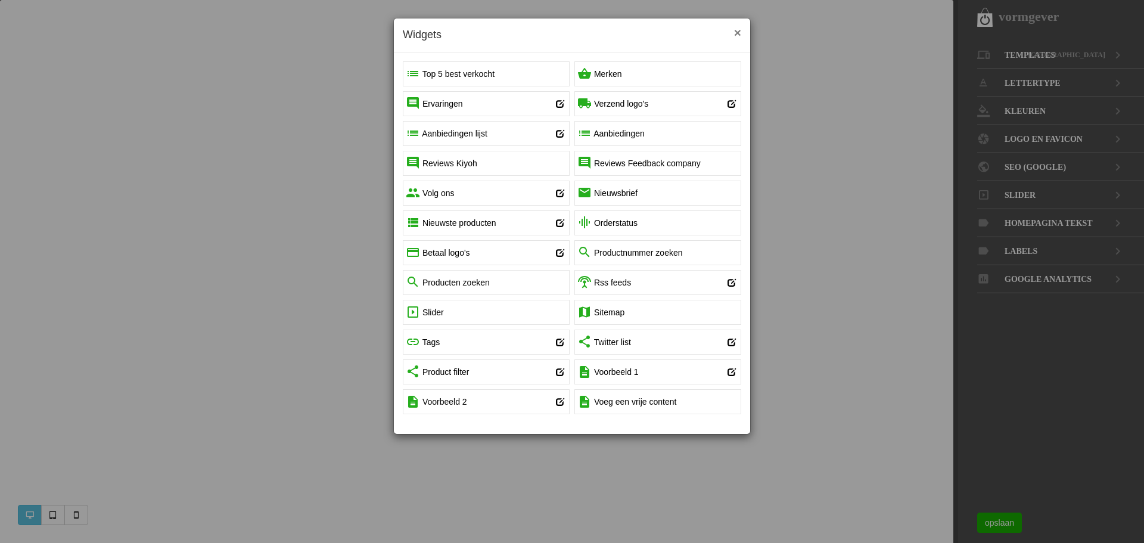
click at [739, 30] on span "×" at bounding box center [737, 33] width 7 height 14
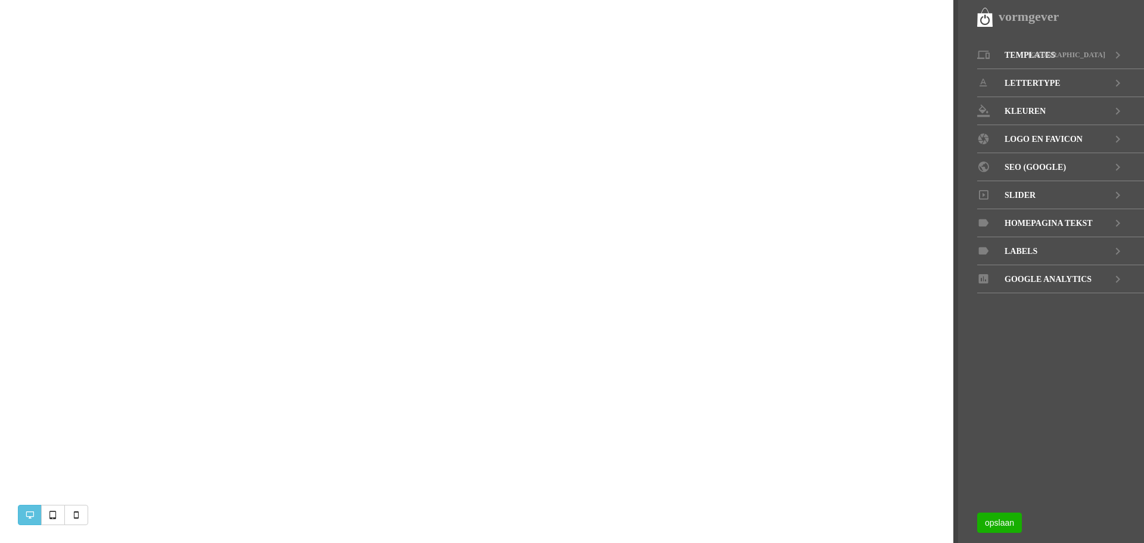
scroll to position [434, 0]
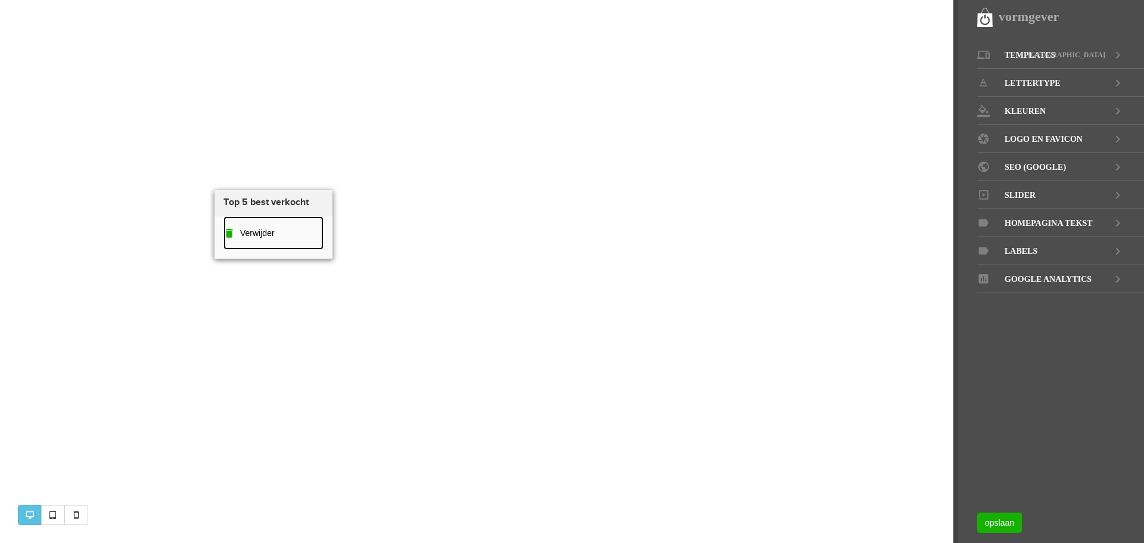
click at [251, 232] on span "Verwijder" at bounding box center [257, 233] width 35 height 10
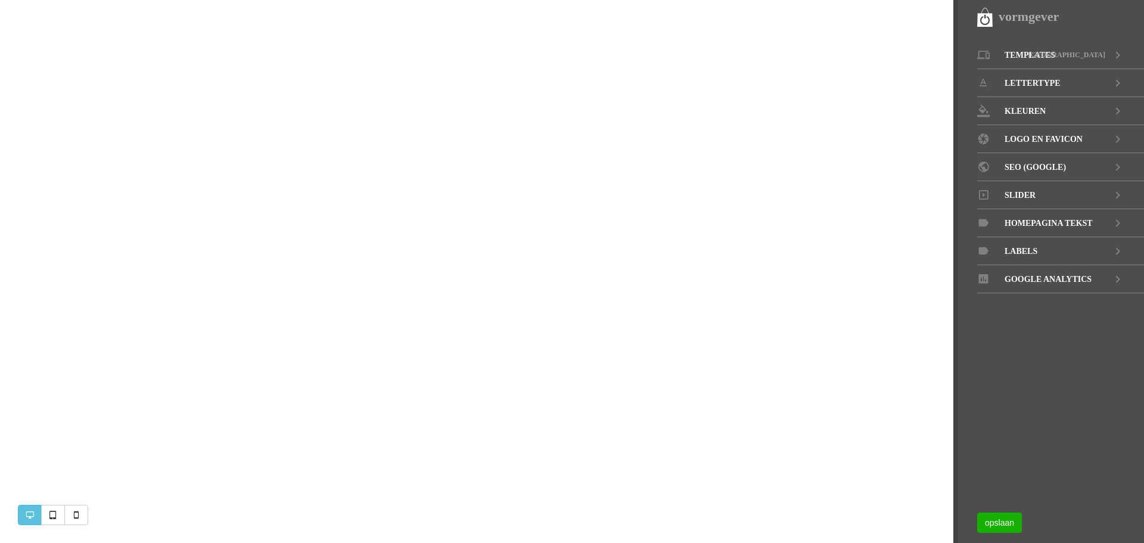
scroll to position [235, 0]
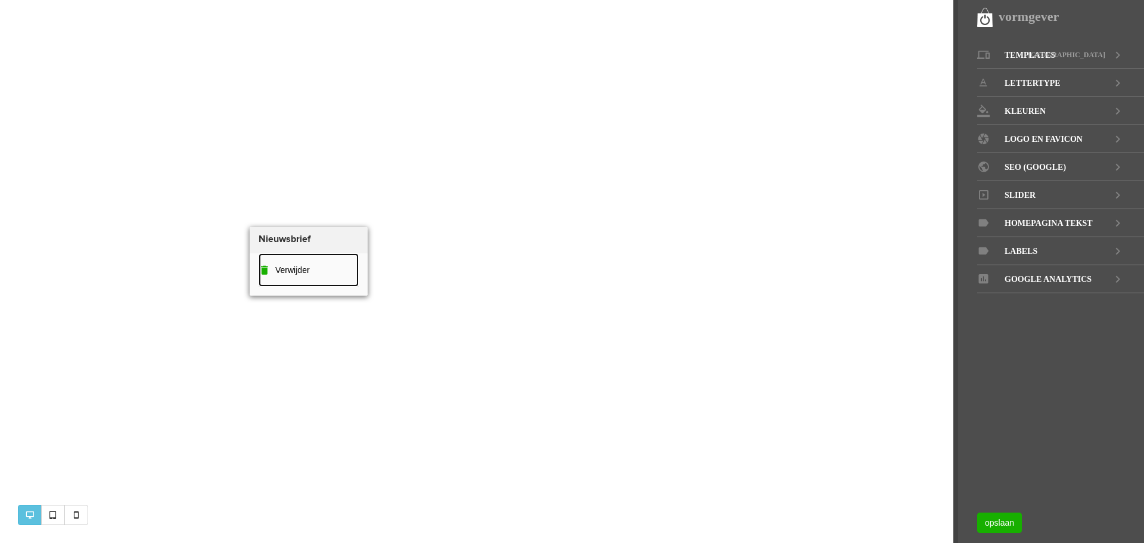
click at [304, 273] on span "Verwijder" at bounding box center [292, 270] width 35 height 10
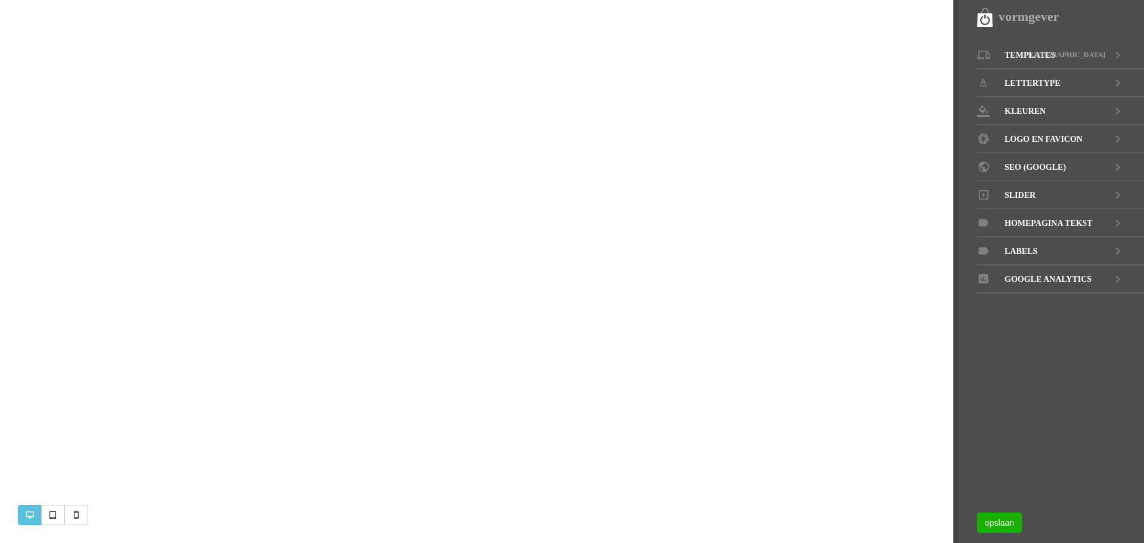
scroll to position [0, 0]
click at [301, 440] on span "Verwijder" at bounding box center [314, 443] width 35 height 10
click at [1056, 222] on span "Homepagina tekst" at bounding box center [1048, 223] width 88 height 28
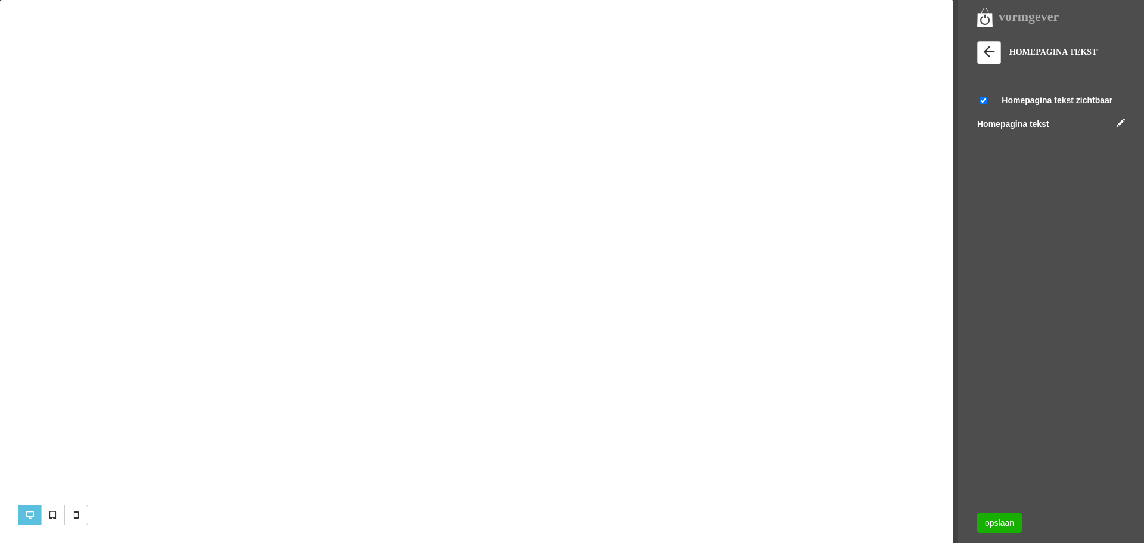
click at [997, 123] on label "Homepagina tekst" at bounding box center [1013, 124] width 72 height 12
click at [1122, 121] on link at bounding box center [1120, 123] width 8 height 8
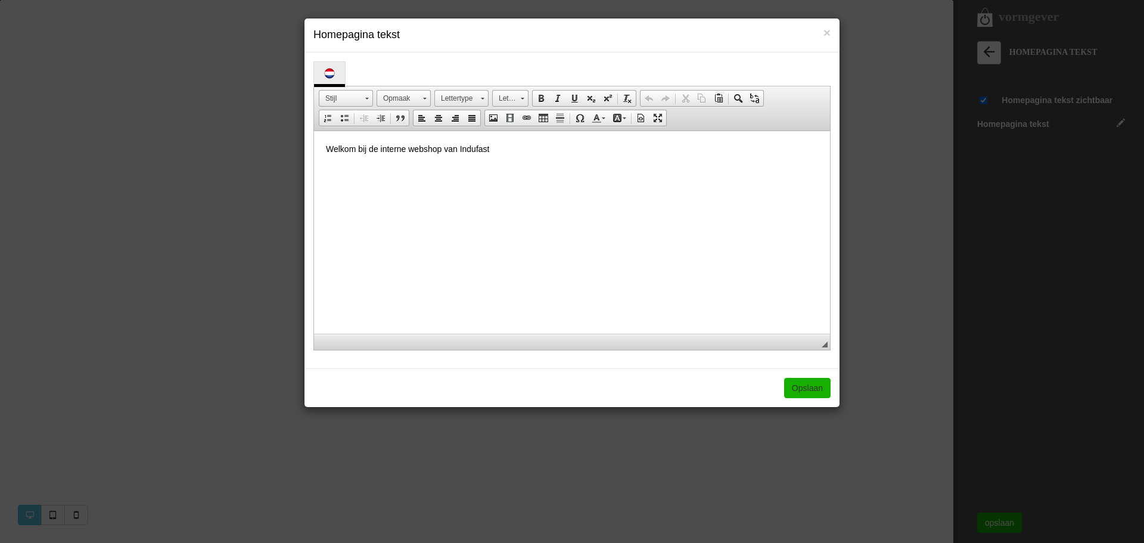
click at [506, 146] on p "Welkom bij de interne webshop van Indufast" at bounding box center [572, 149] width 492 height 13
click at [813, 382] on link "Opslaan" at bounding box center [807, 388] width 46 height 20
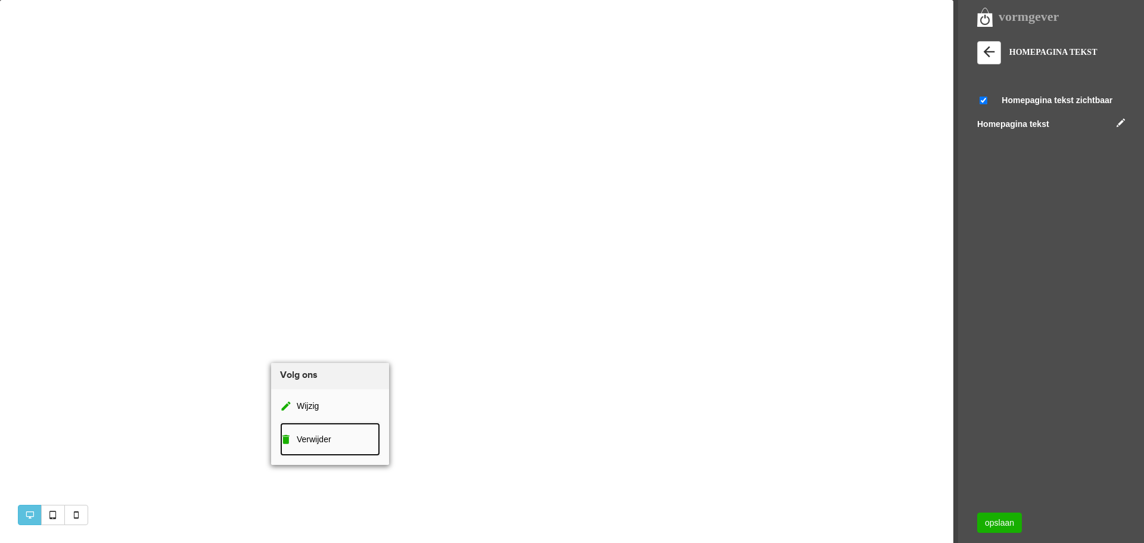
click at [301, 432] on link "Verwijder" at bounding box center [330, 438] width 100 height 33
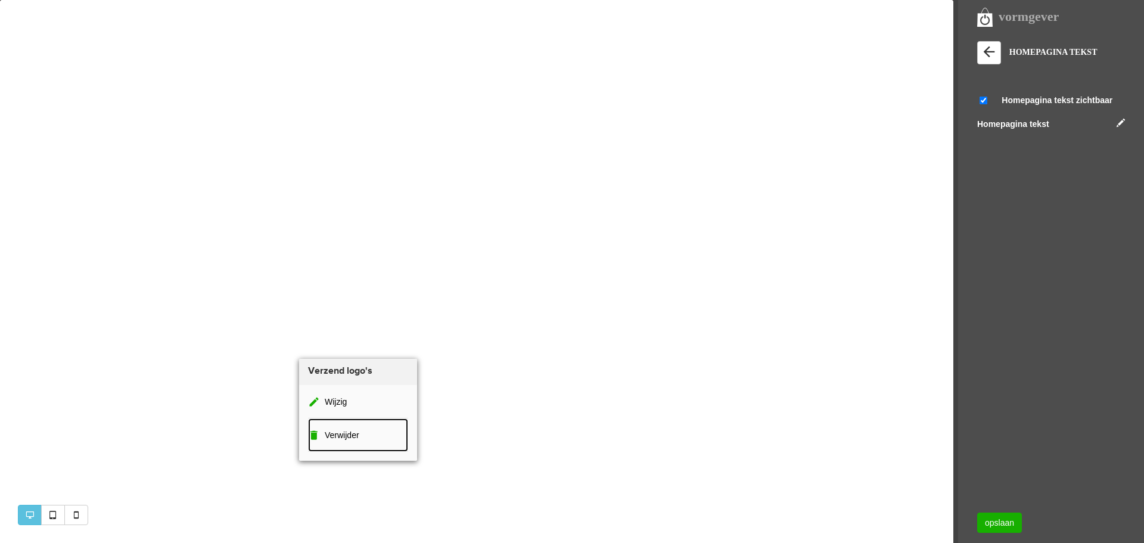
click at [327, 428] on link "Verwijder" at bounding box center [358, 434] width 100 height 33
click at [331, 432] on span "Verwijder" at bounding box center [342, 433] width 35 height 10
click at [335, 398] on span "Verwijder" at bounding box center [345, 400] width 35 height 10
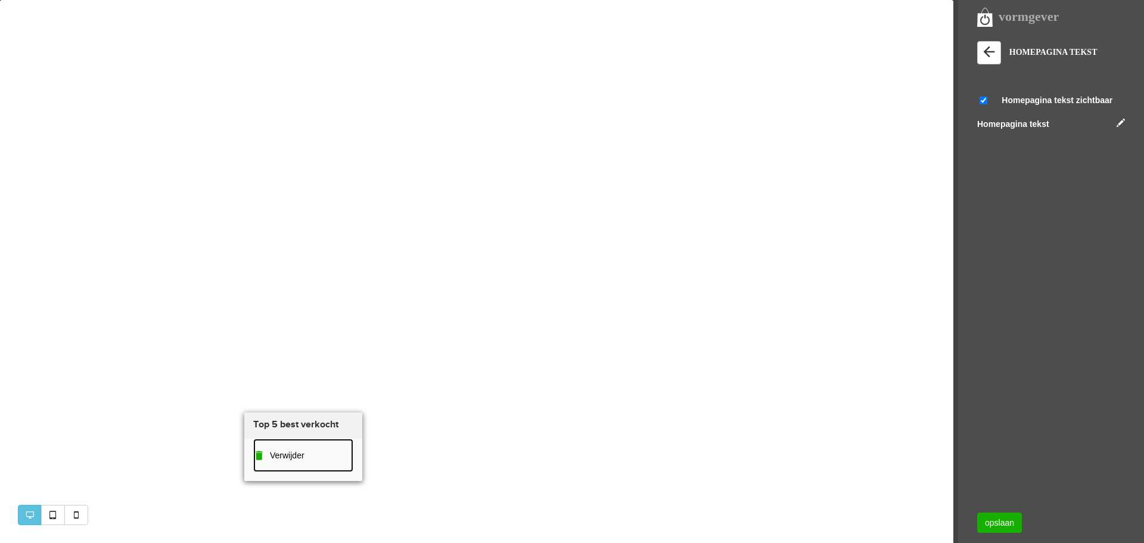
click at [275, 452] on span "Verwijder" at bounding box center [287, 455] width 35 height 10
click at [301, 463] on link "Verwijder" at bounding box center [307, 452] width 100 height 33
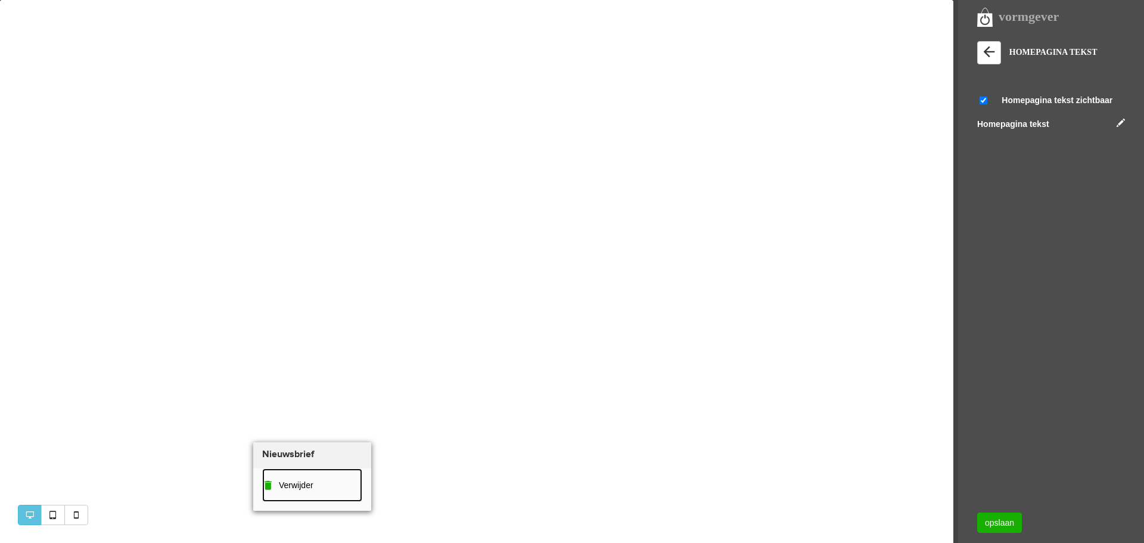
click at [278, 487] on link "Verwijder" at bounding box center [312, 484] width 100 height 33
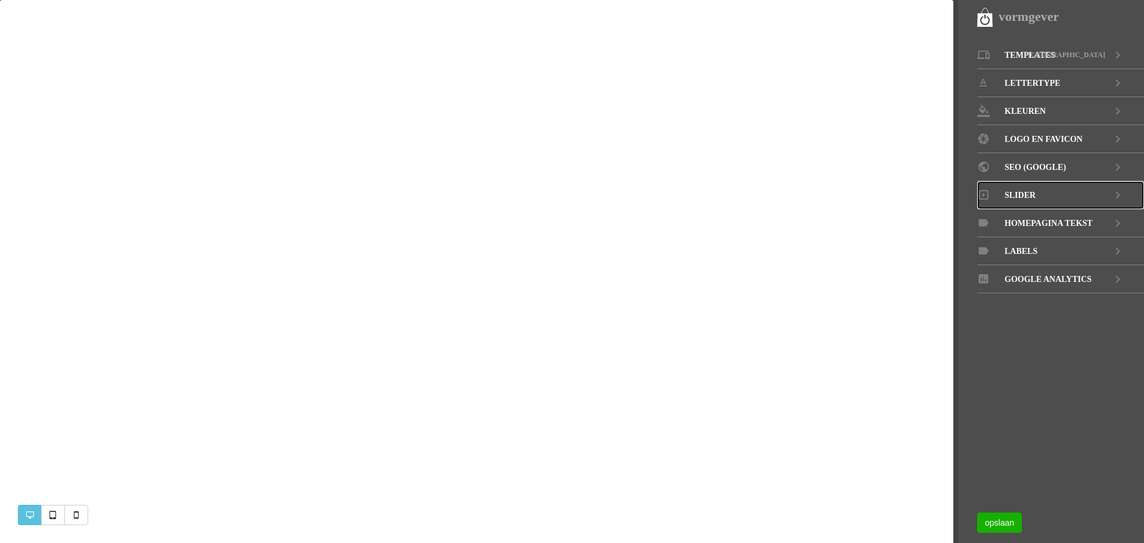
click at [1020, 194] on span "Slider" at bounding box center [1019, 195] width 31 height 28
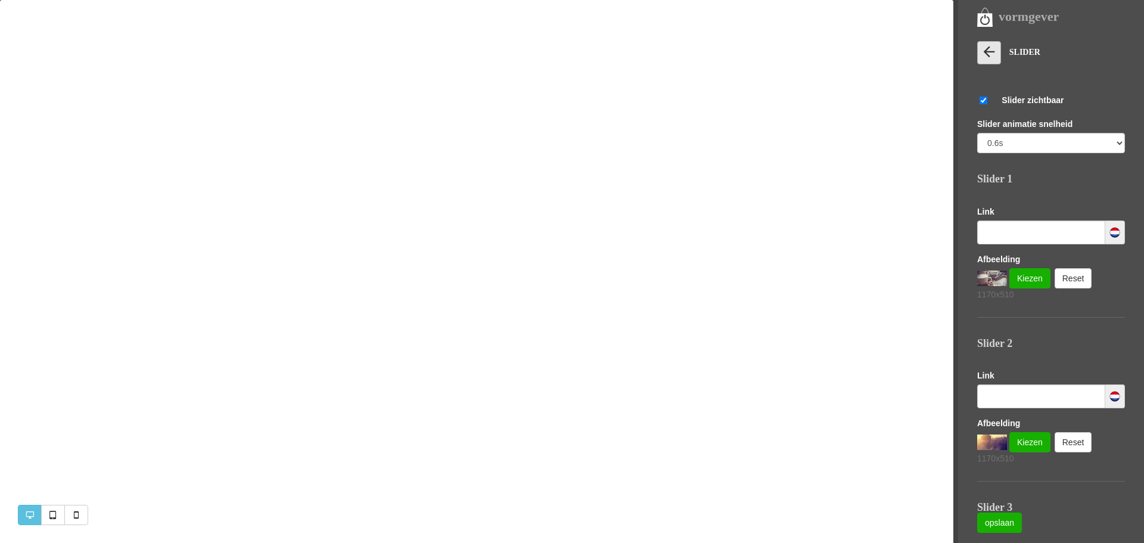
click at [984, 45] on icon at bounding box center [988, 51] width 17 height 17
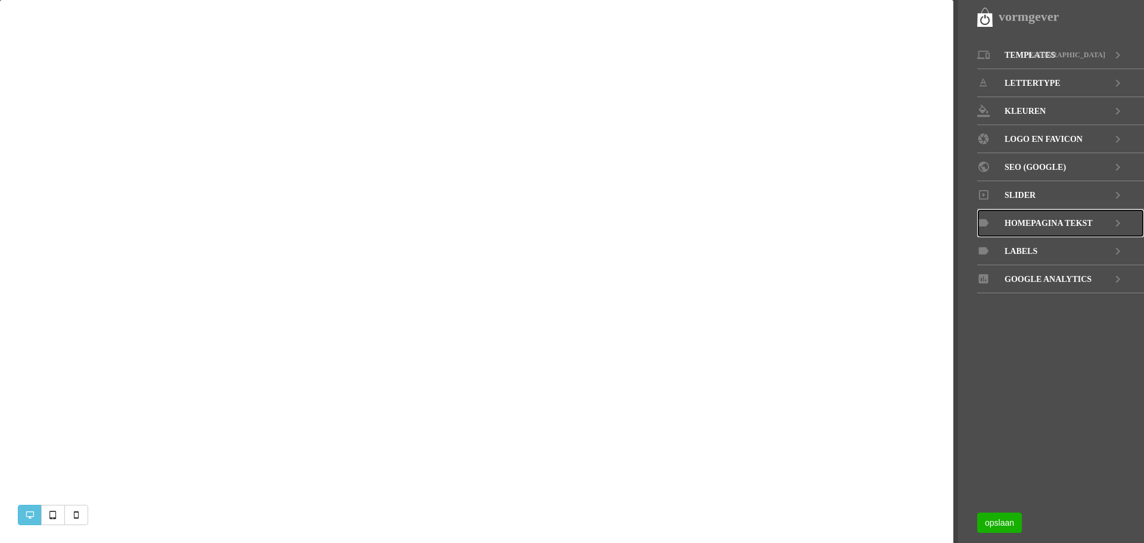
click at [1032, 224] on span "Homepagina tekst" at bounding box center [1048, 223] width 88 height 28
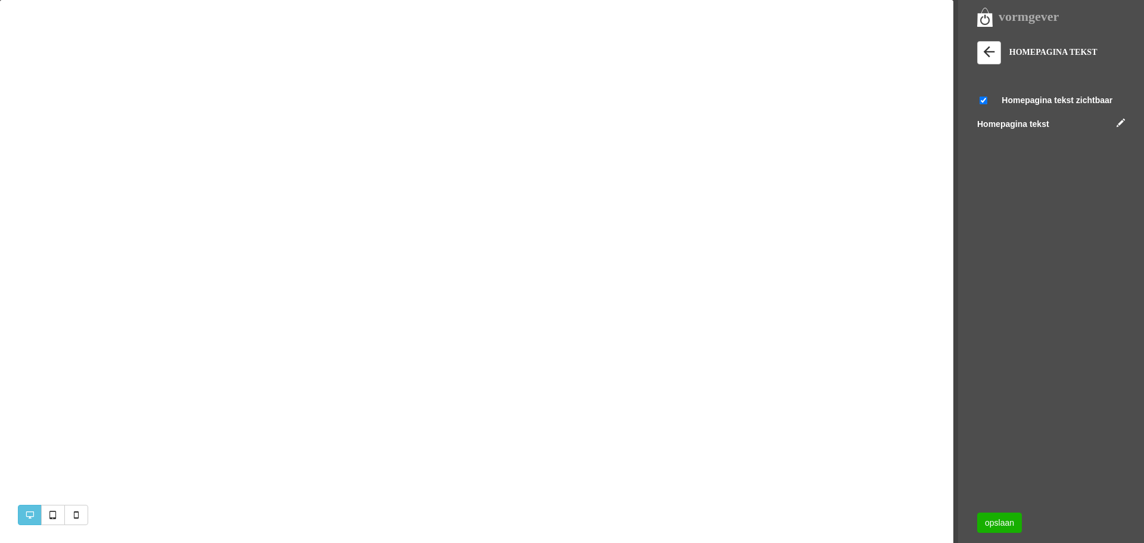
click at [984, 18] on div "vormgever" at bounding box center [1060, 17] width 167 height 20
click at [985, 51] on icon at bounding box center [988, 51] width 17 height 17
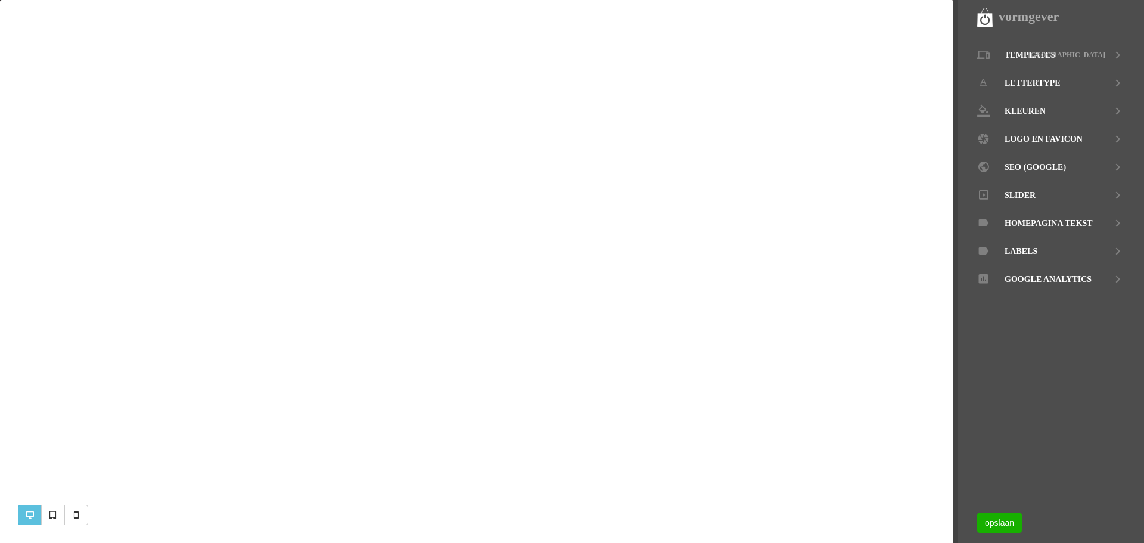
click at [976, 18] on nav "vormgever Templates [GEOGRAPHIC_DATA] LETTERTYPE KLEUREN LOGO EN [GEOGRAPHIC_DA…" at bounding box center [1048, 271] width 191 height 543
click at [982, 17] on div "vormgever" at bounding box center [1060, 17] width 167 height 20
click at [1033, 52] on span "Templates" at bounding box center [1029, 55] width 51 height 28
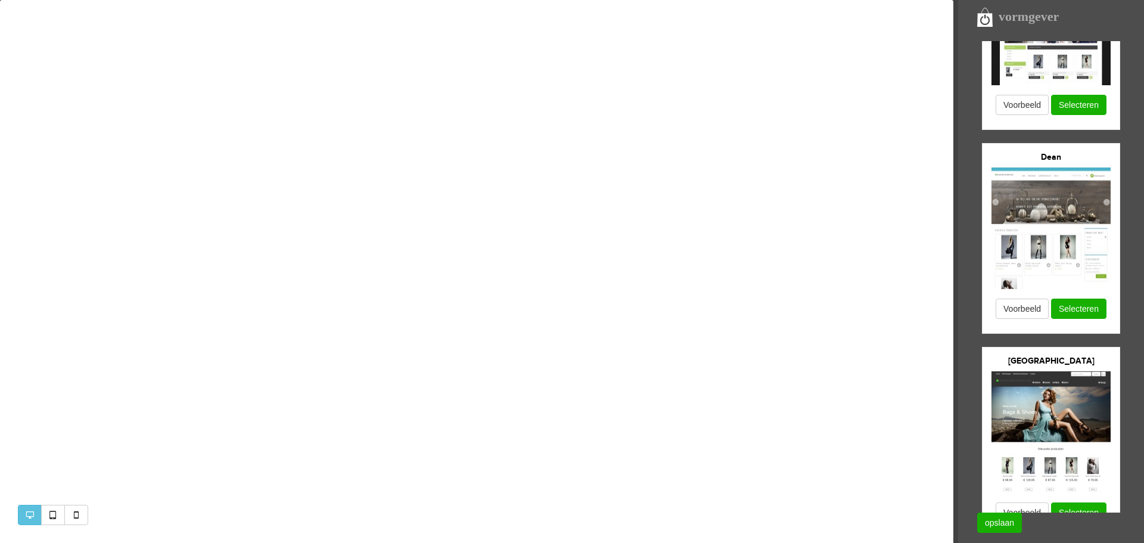
scroll to position [794, 0]
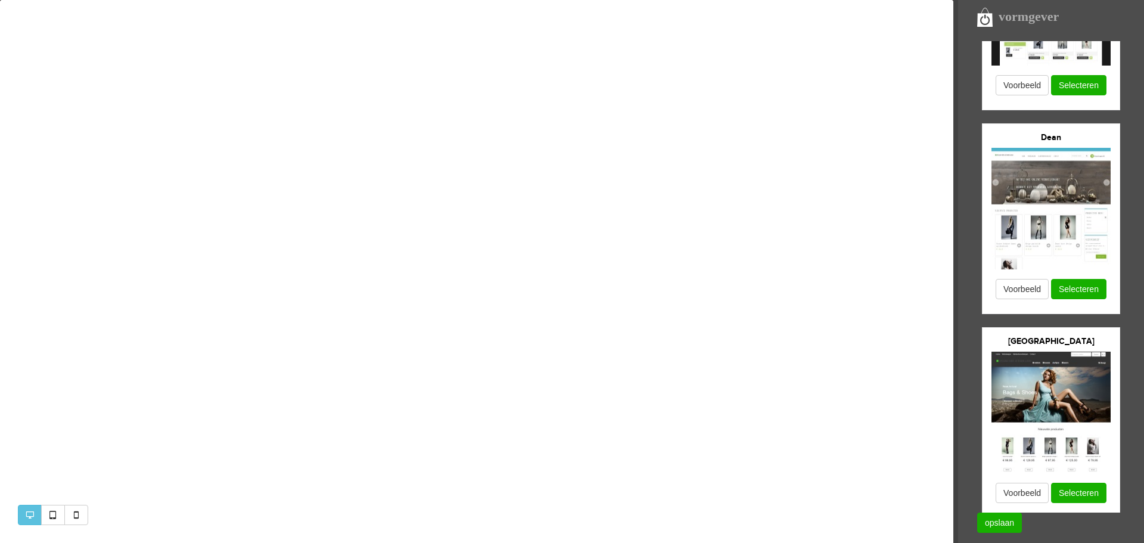
click at [1055, 391] on img at bounding box center [1050, 412] width 119 height 122
click at [1076, 491] on button "Selecteren" at bounding box center [1078, 492] width 55 height 20
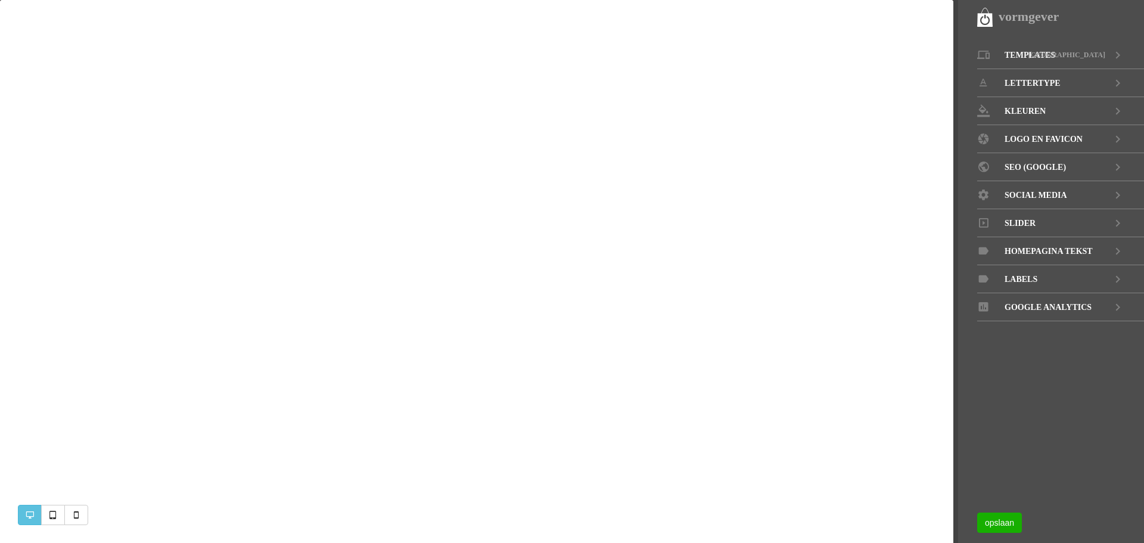
scroll to position [40, 0]
click at [1050, 60] on span "Templates" at bounding box center [1029, 55] width 51 height 28
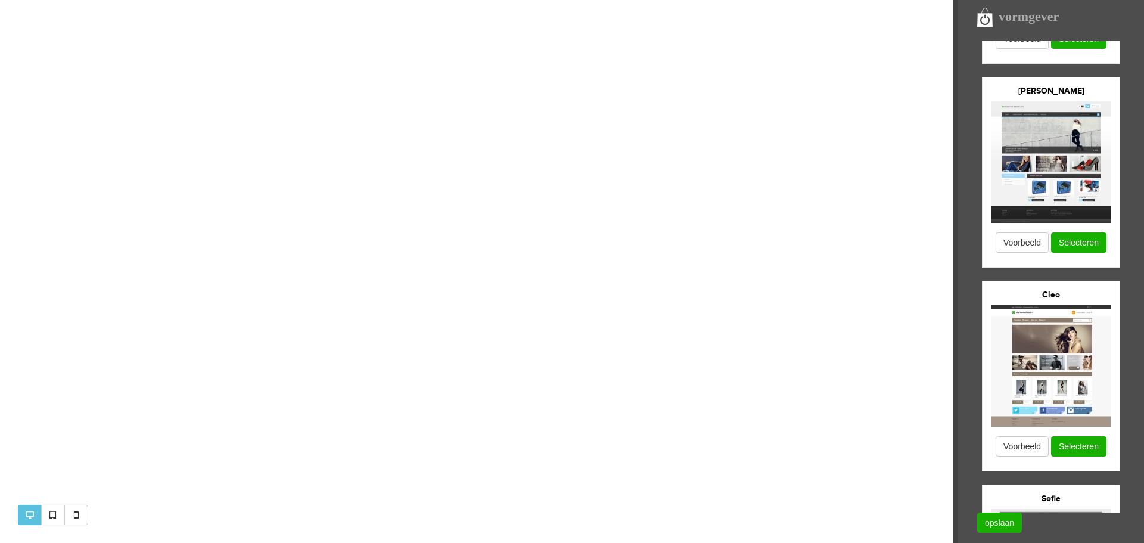
scroll to position [0, 0]
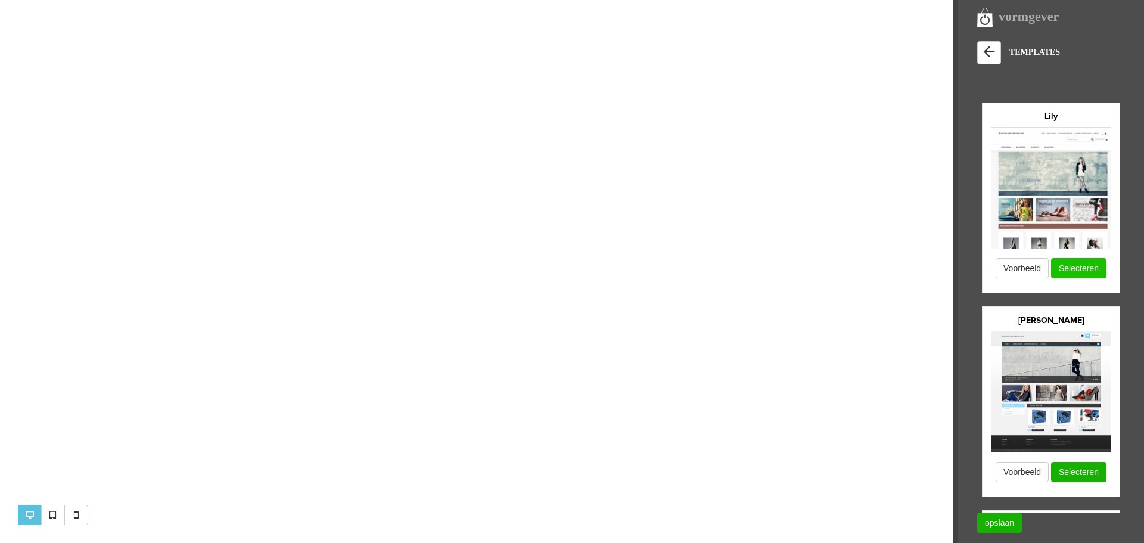
click at [1082, 268] on button "Selecteren" at bounding box center [1078, 268] width 55 height 20
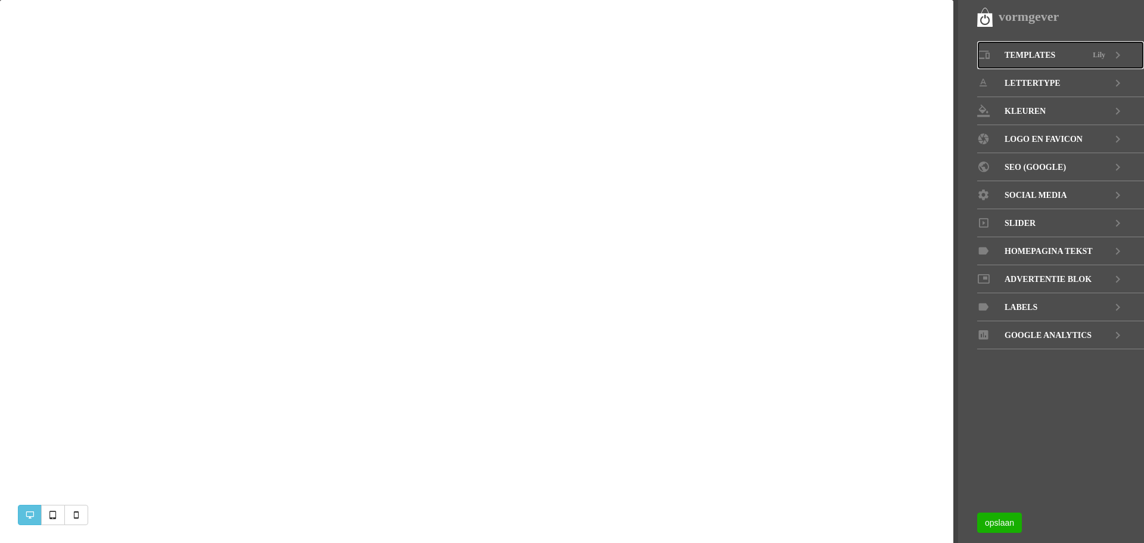
click at [1116, 51] on icon at bounding box center [1117, 55] width 14 height 28
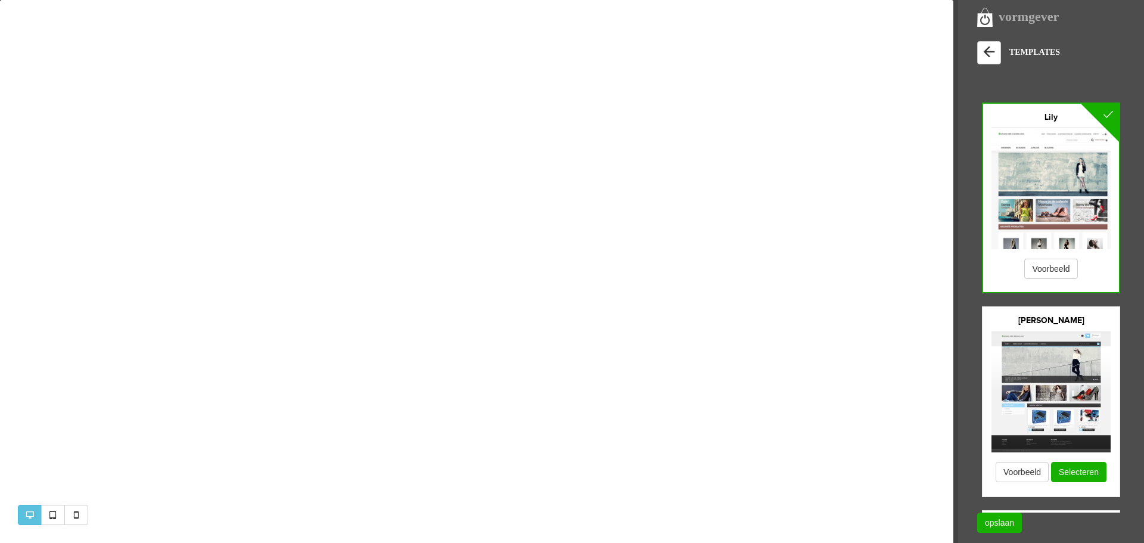
click at [1063, 371] on img at bounding box center [1050, 392] width 119 height 122
click at [1026, 474] on button "Voorbeeld" at bounding box center [1021, 472] width 53 height 20
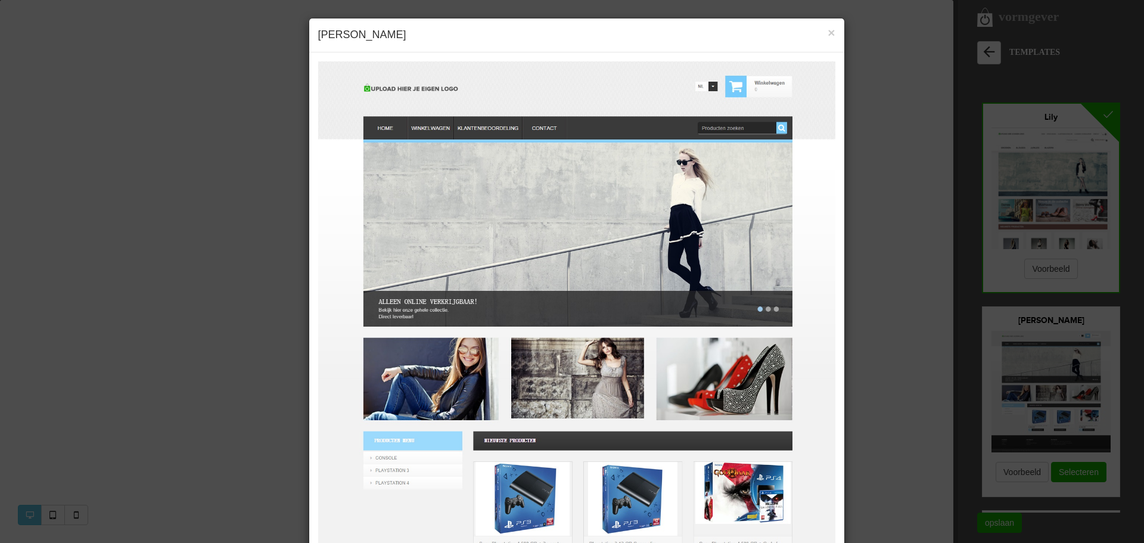
click at [1079, 473] on div "× [PERSON_NAME]" at bounding box center [572, 271] width 1144 height 543
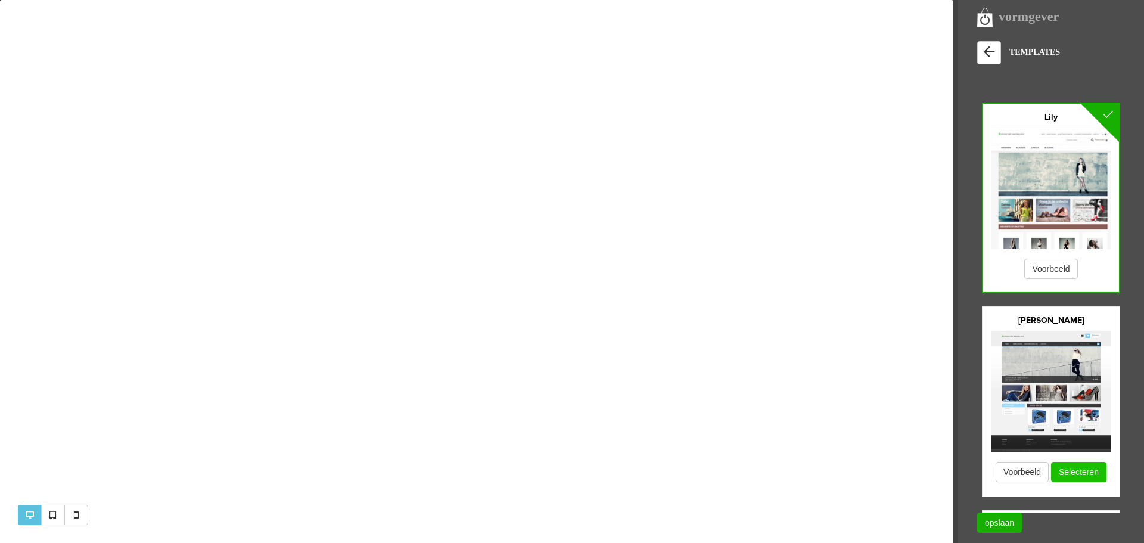
click at [1079, 473] on button "Selecteren" at bounding box center [1078, 472] width 55 height 20
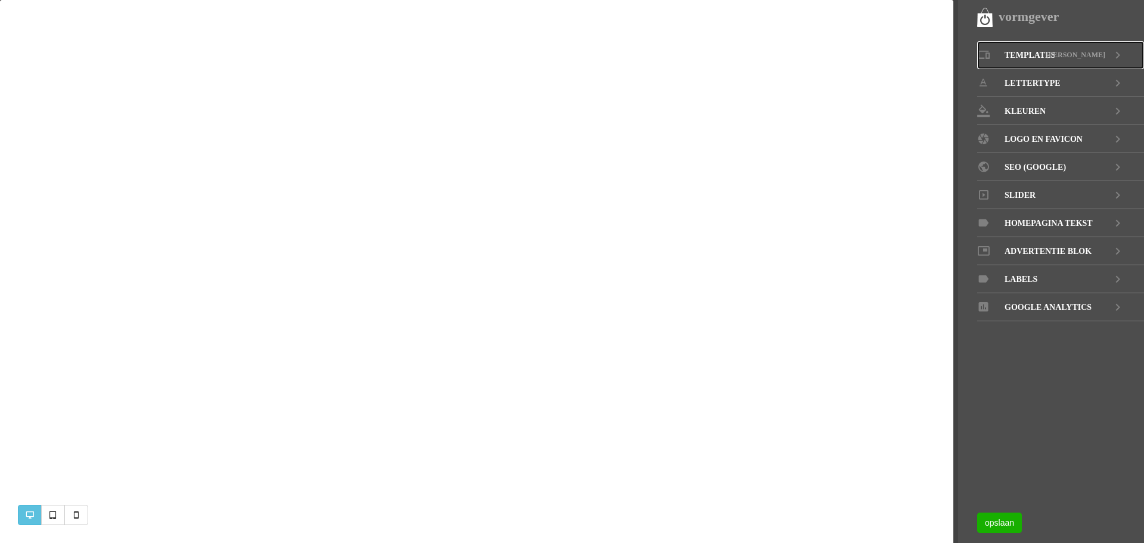
click at [1123, 54] on icon at bounding box center [1117, 55] width 14 height 28
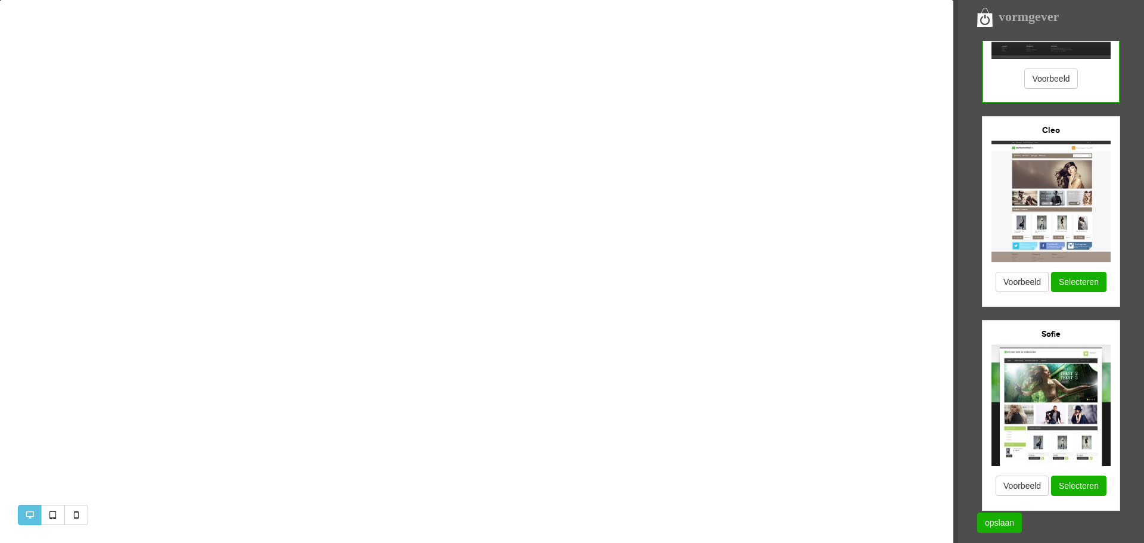
scroll to position [397, 0]
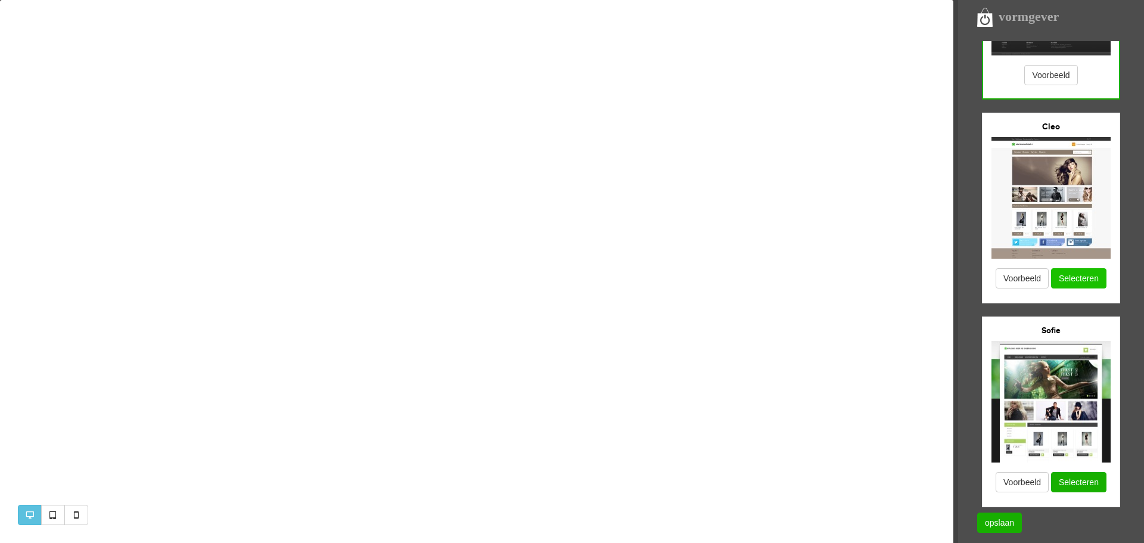
click at [1081, 278] on button "Selecteren" at bounding box center [1078, 278] width 55 height 20
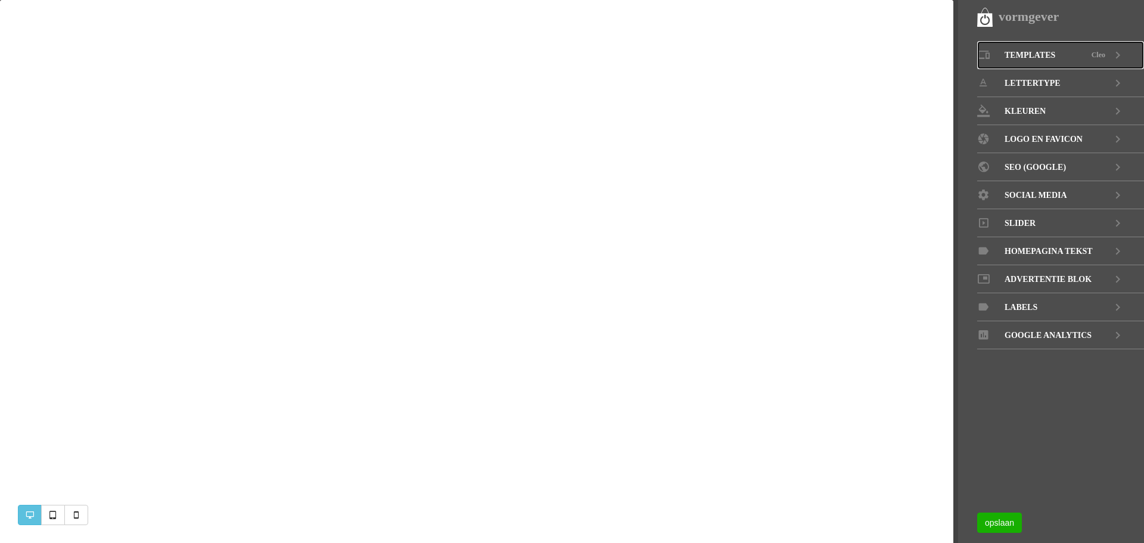
click at [1101, 54] on span "Cleo" at bounding box center [1098, 55] width 14 height 28
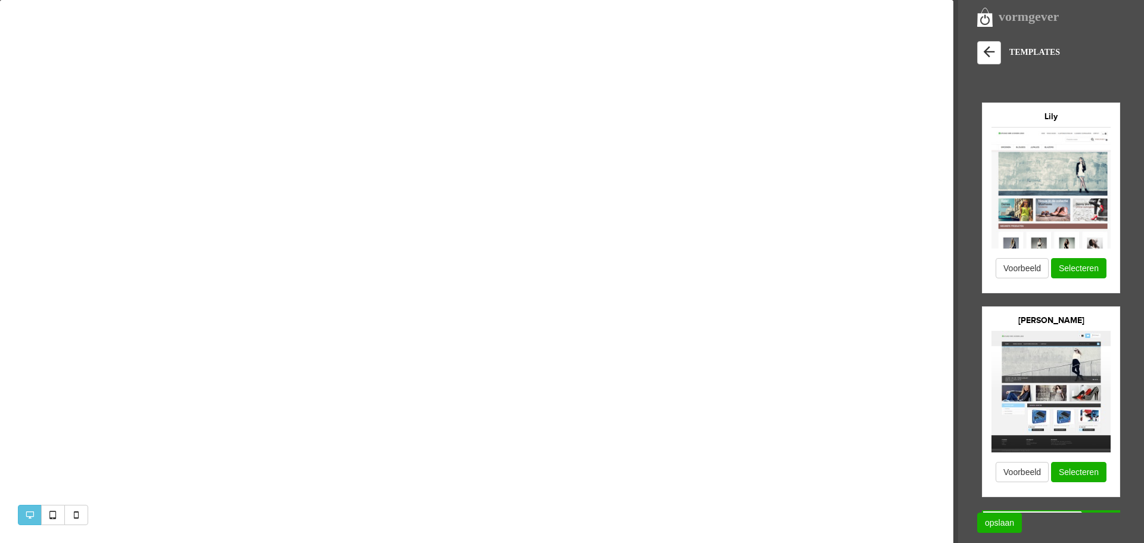
click at [1025, 343] on img at bounding box center [1050, 392] width 119 height 122
click at [1084, 464] on button "Selecteren" at bounding box center [1078, 472] width 55 height 20
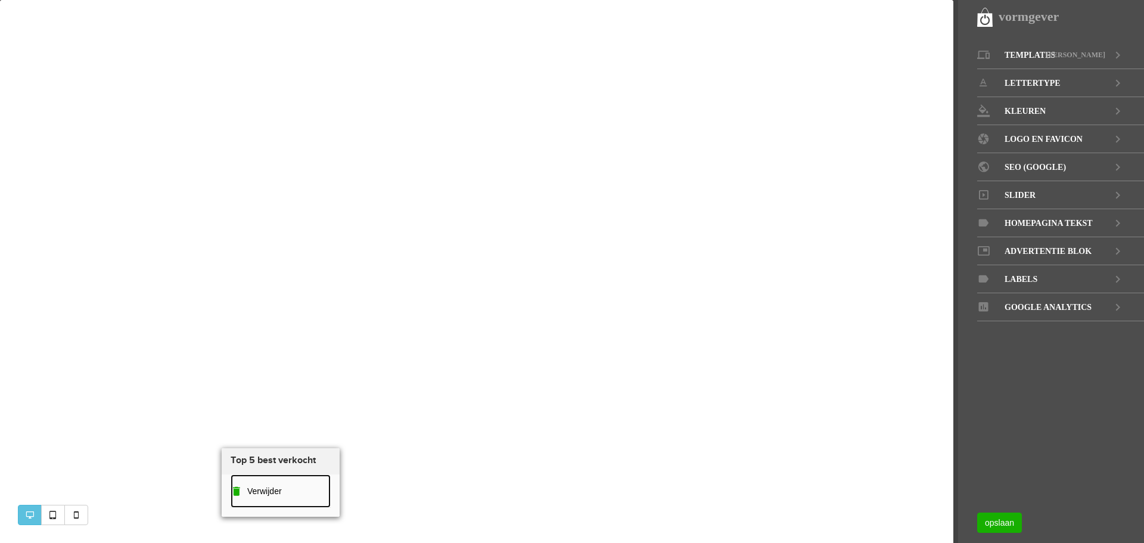
click at [247, 491] on span "Verwijder" at bounding box center [264, 491] width 35 height 10
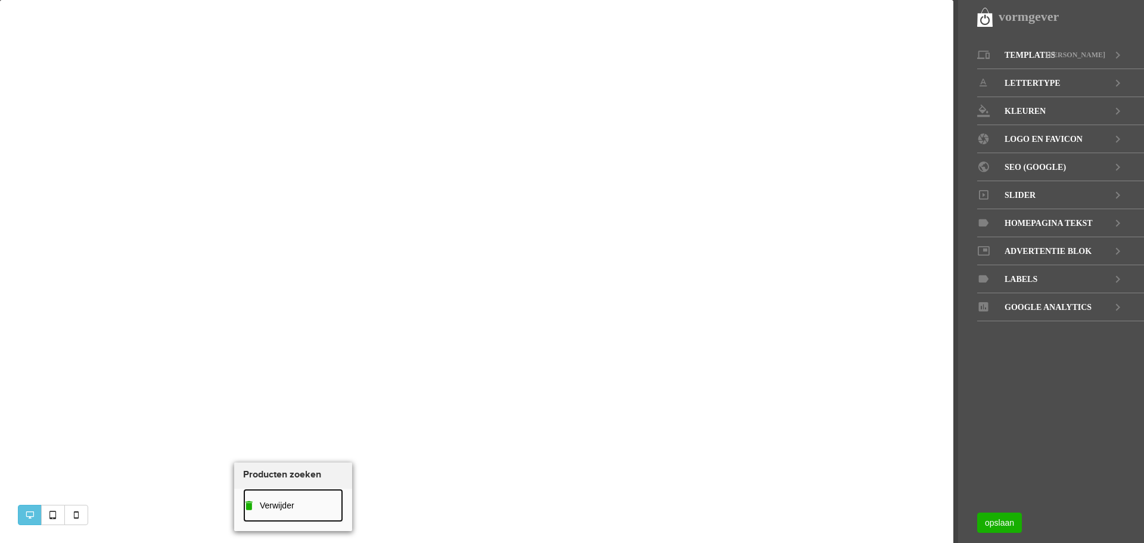
click at [289, 504] on span "Verwijder" at bounding box center [277, 505] width 35 height 10
click at [264, 494] on link "Verwijder" at bounding box center [282, 503] width 100 height 33
click at [267, 513] on span "Verwijder" at bounding box center [273, 510] width 35 height 10
click at [260, 490] on span "Verwijder" at bounding box center [273, 492] width 35 height 10
click at [259, 504] on div "Tags" at bounding box center [294, 503] width 118 height 26
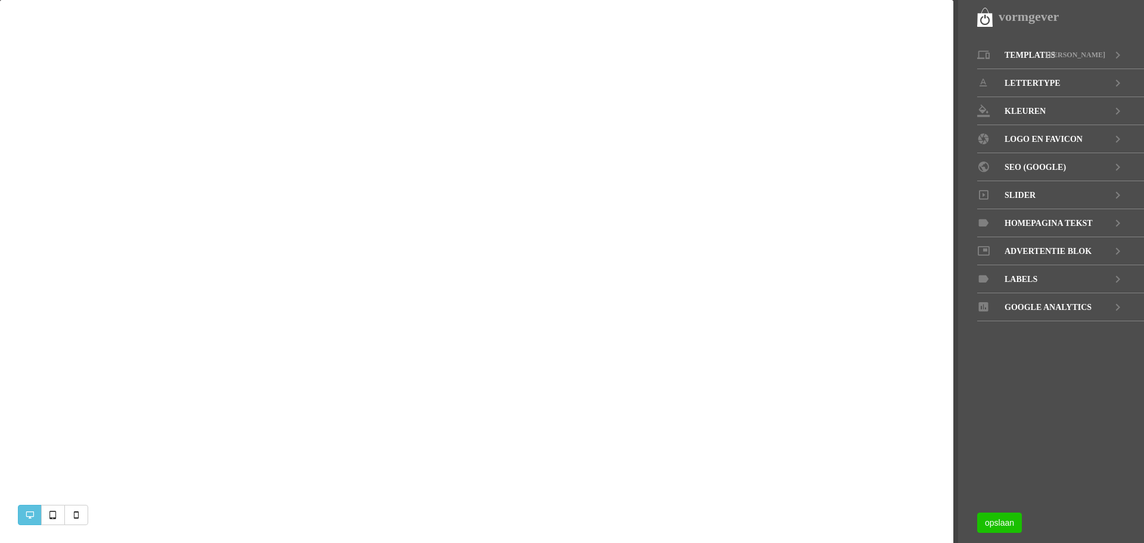
click at [1011, 525] on link "opslaan" at bounding box center [999, 522] width 45 height 20
click at [1069, 101] on link "KLEUREN" at bounding box center [1060, 111] width 167 height 28
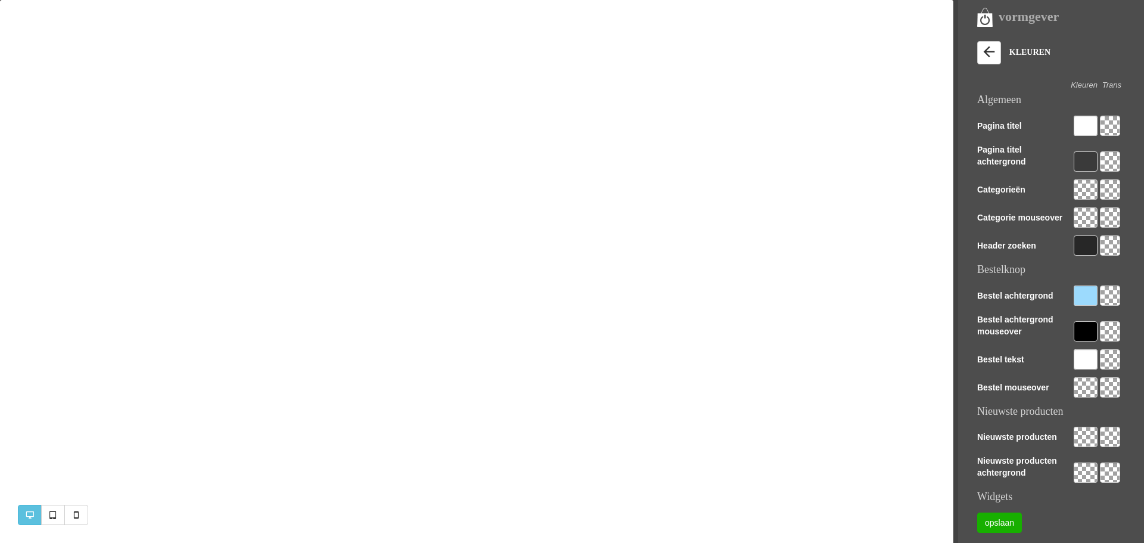
click at [1085, 157] on div at bounding box center [1085, 161] width 24 height 20
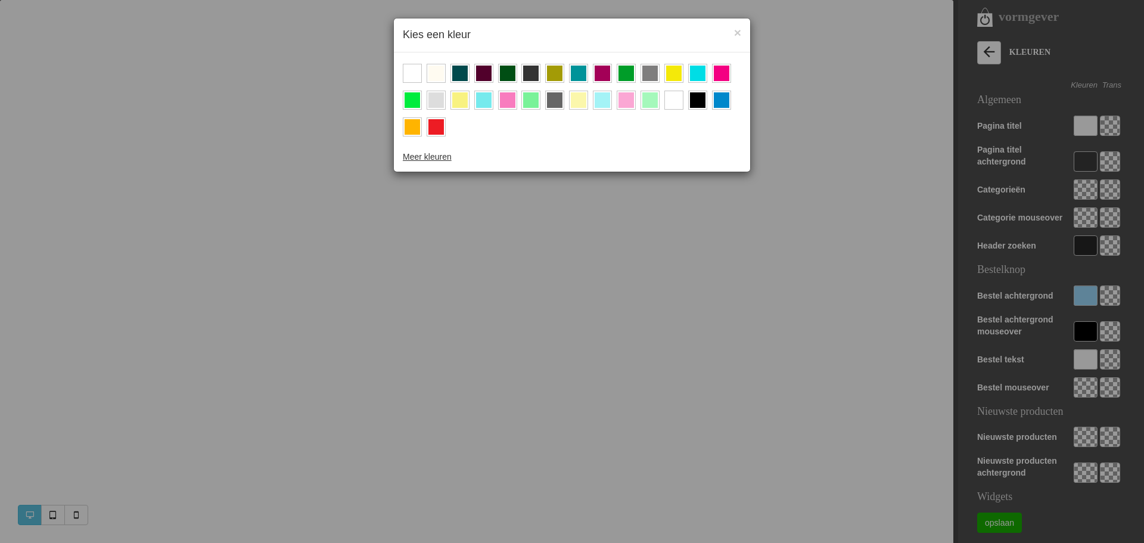
click at [439, 125] on div at bounding box center [435, 126] width 15 height 15
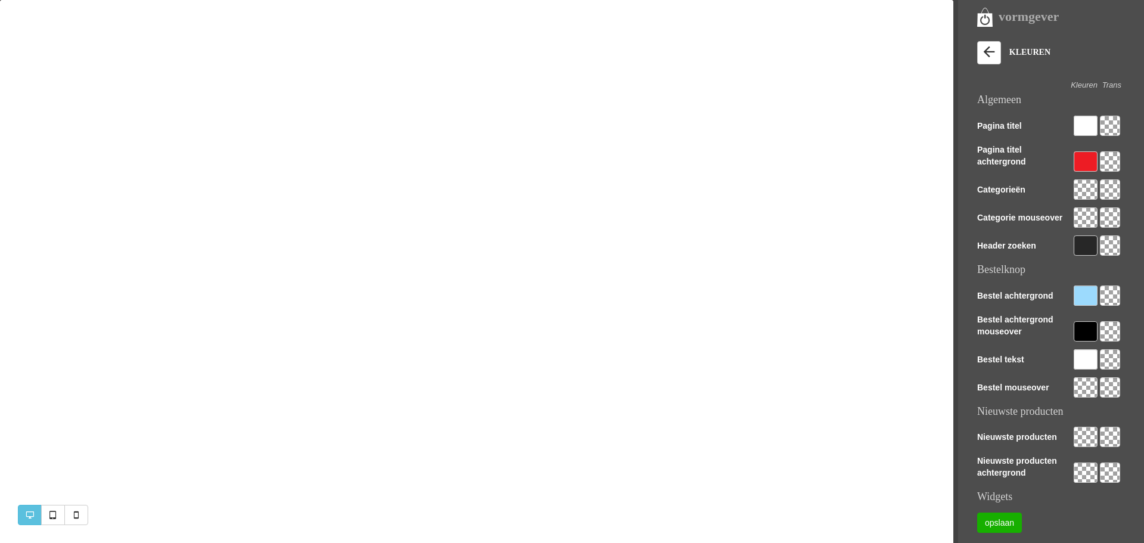
click at [1086, 189] on div at bounding box center [1085, 189] width 24 height 20
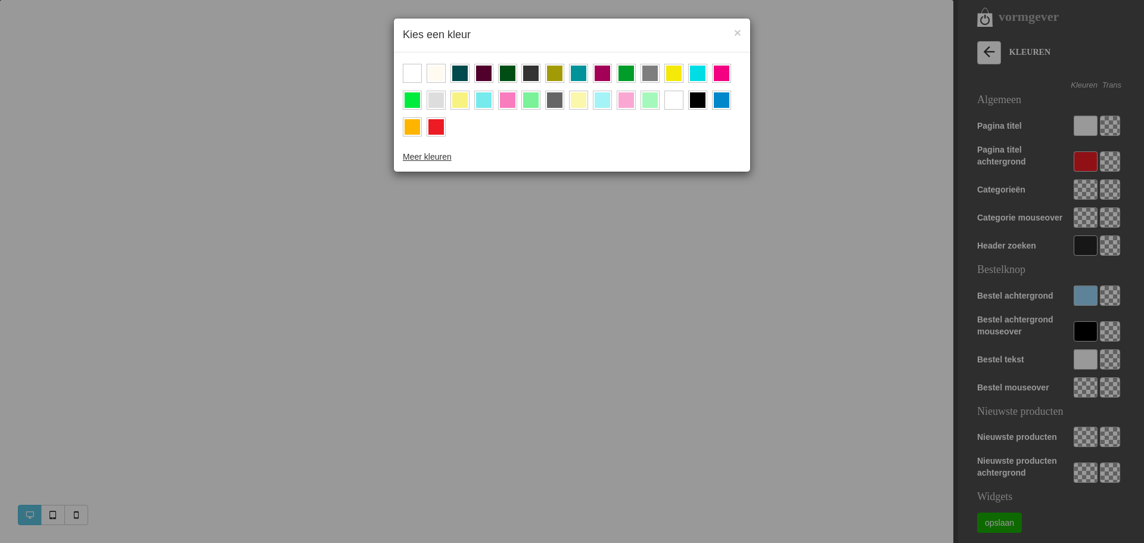
click at [437, 126] on div at bounding box center [435, 126] width 15 height 15
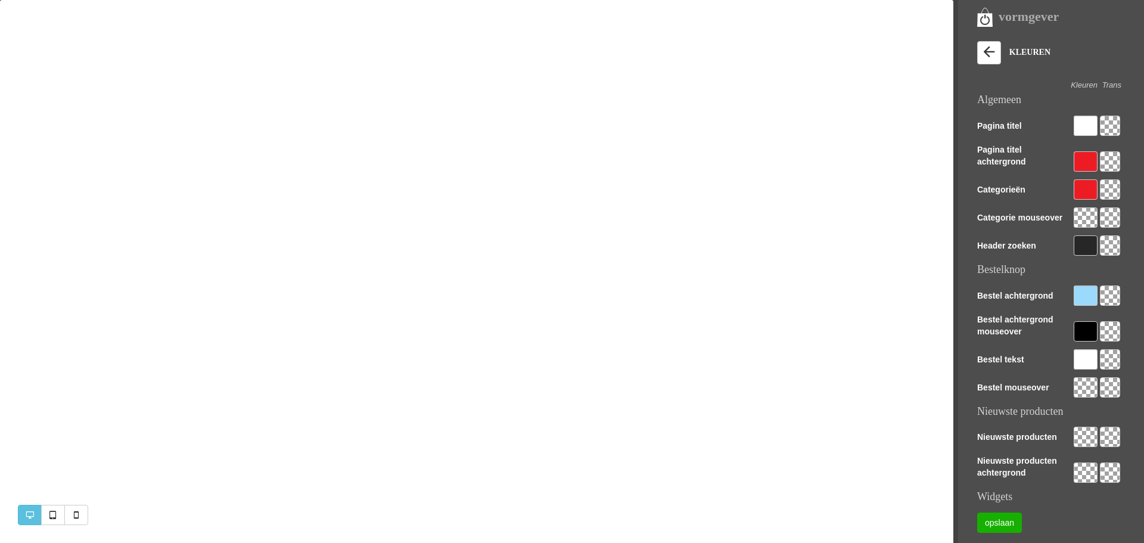
click at [1083, 295] on div at bounding box center [1085, 295] width 24 height 20
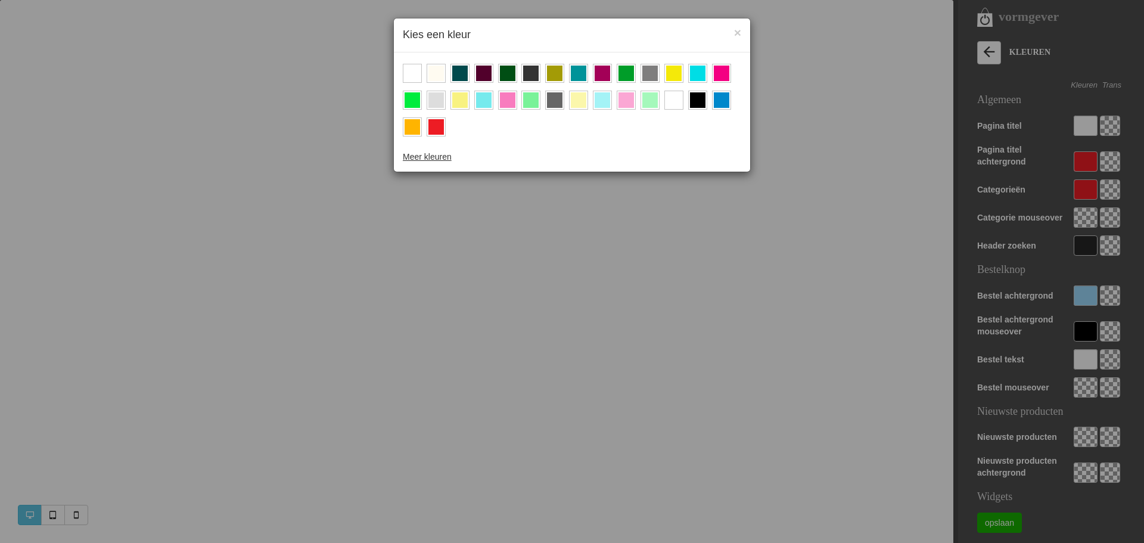
click at [416, 74] on div at bounding box center [411, 73] width 15 height 15
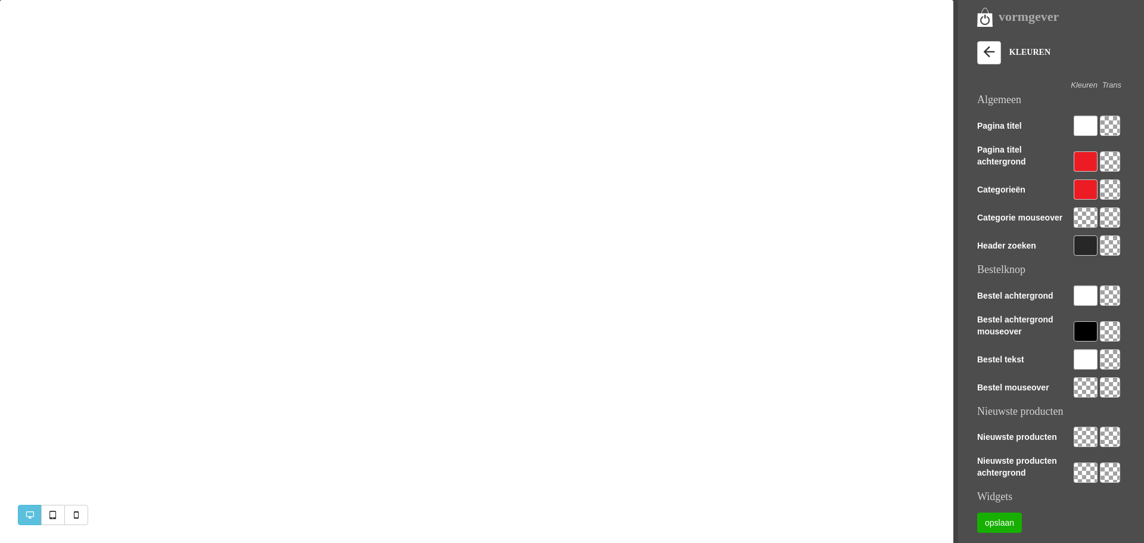
click at [1081, 122] on div at bounding box center [1085, 126] width 24 height 20
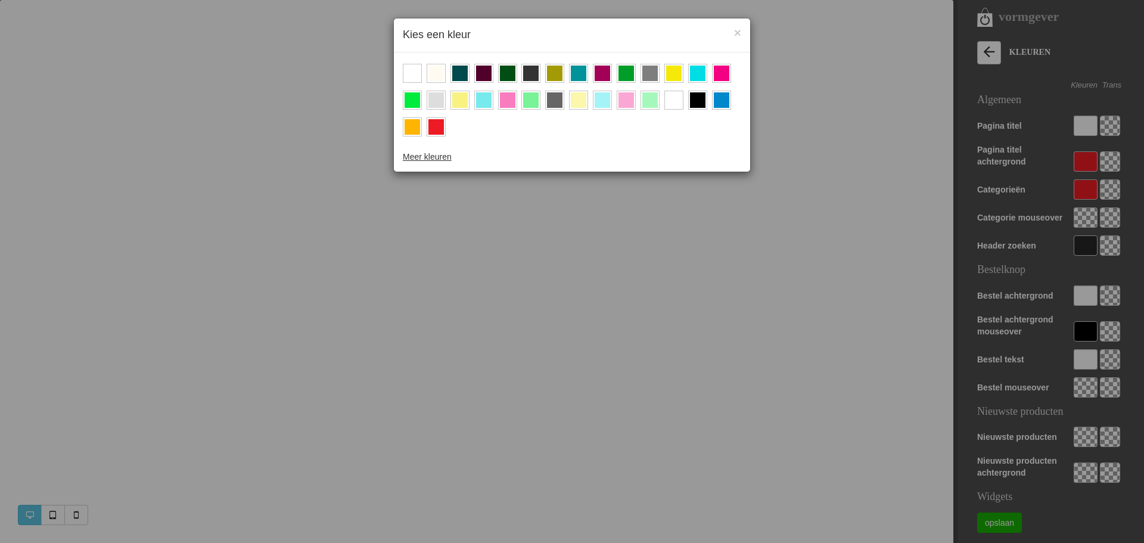
click at [433, 123] on div at bounding box center [435, 126] width 15 height 15
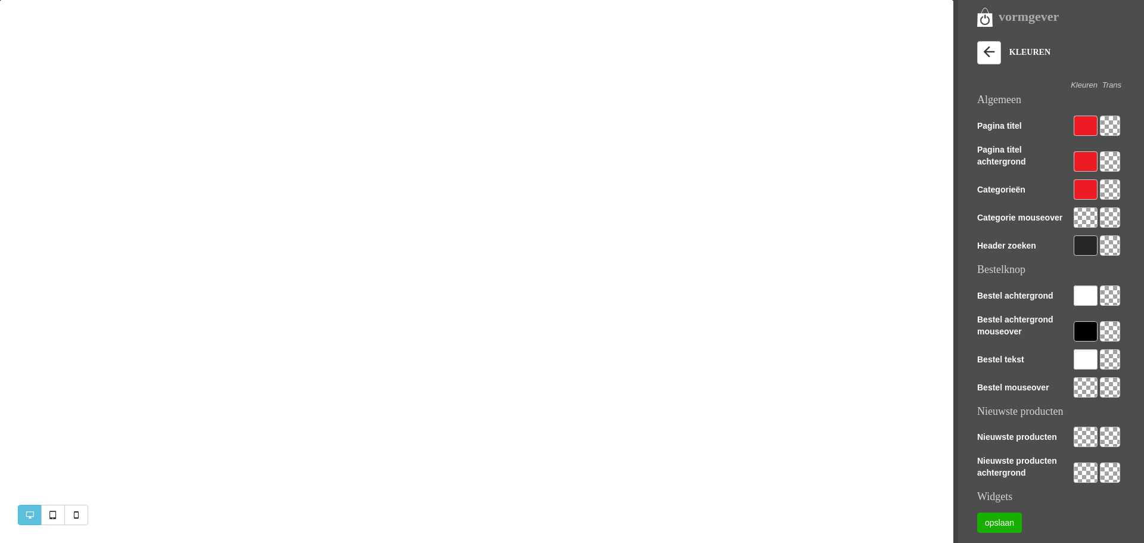
click at [1079, 158] on div at bounding box center [1085, 161] width 24 height 20
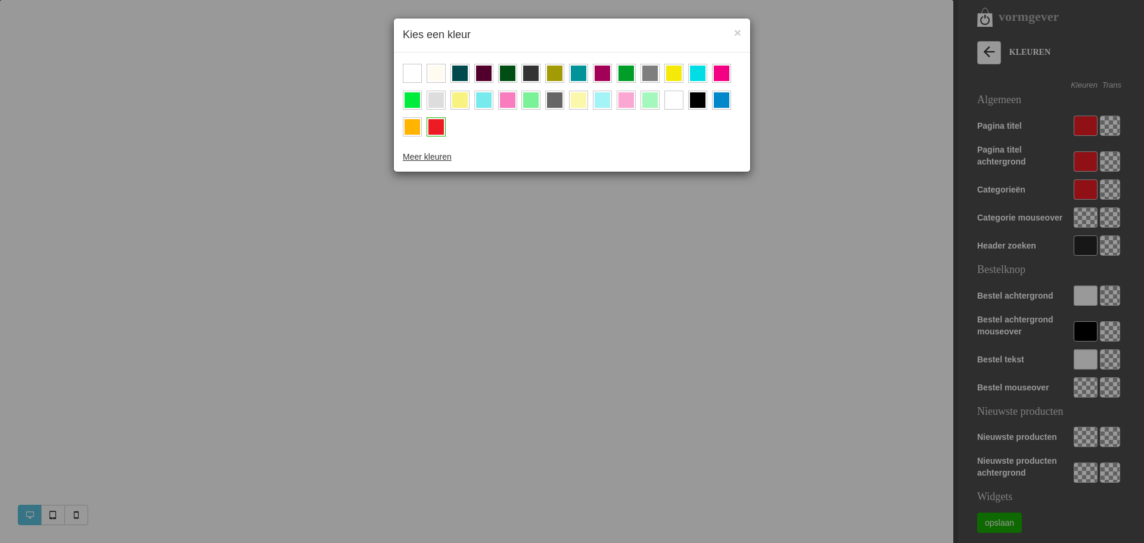
click at [405, 70] on div at bounding box center [411, 73] width 15 height 15
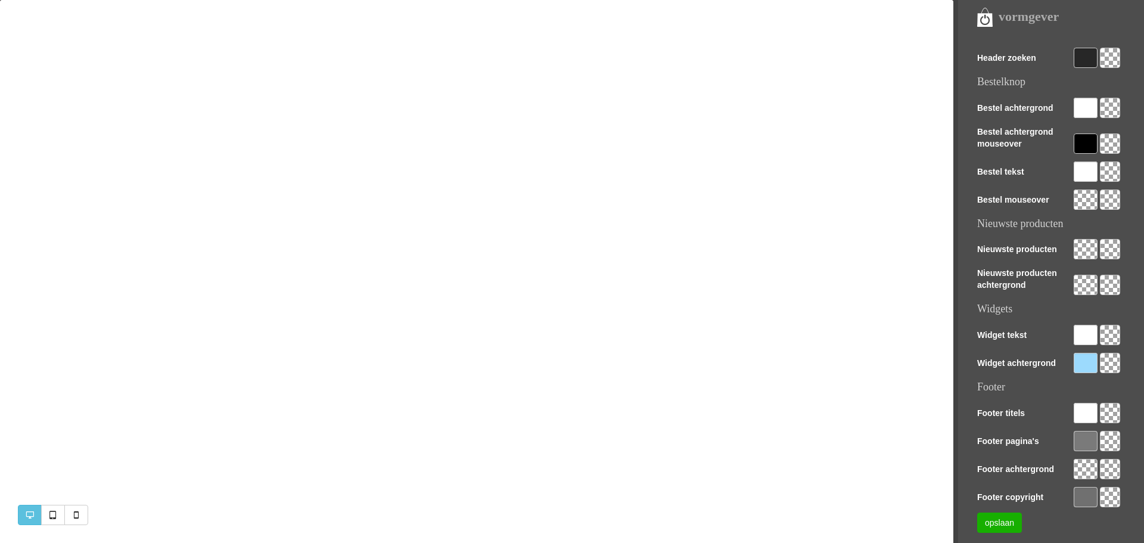
scroll to position [229, 0]
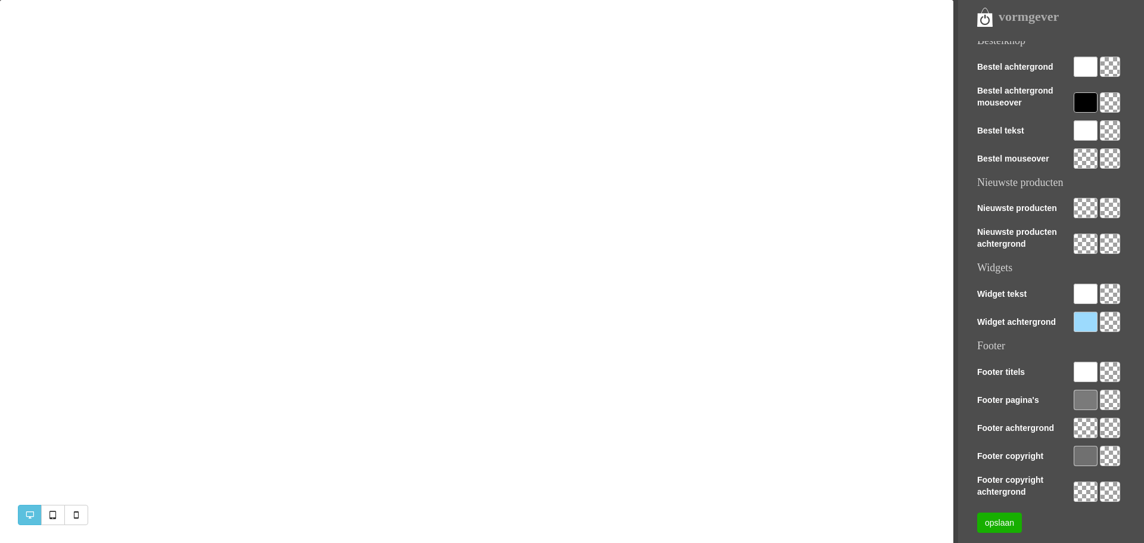
click at [1086, 399] on div at bounding box center [1085, 400] width 24 height 20
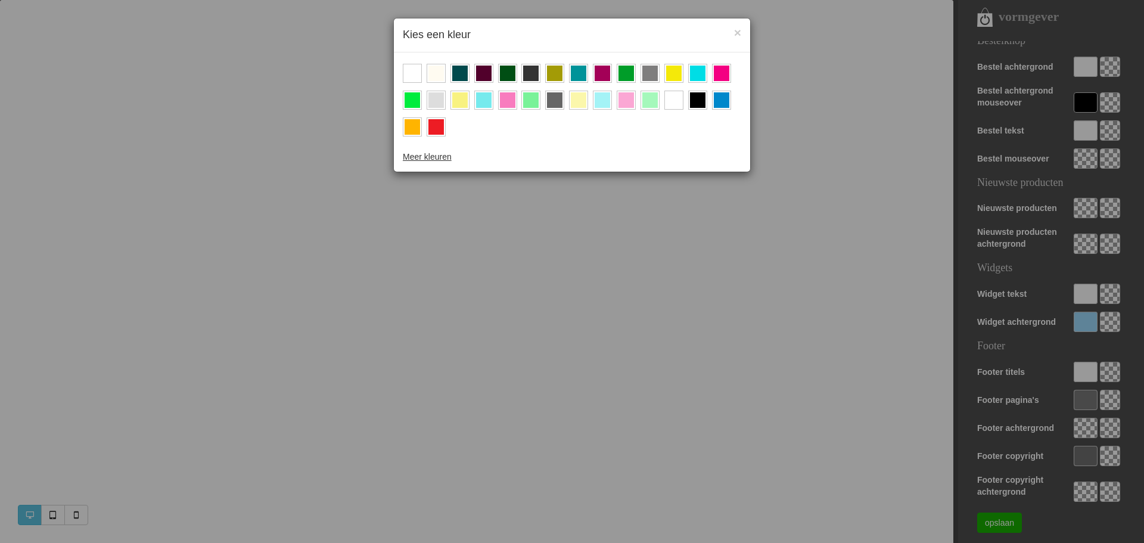
click at [408, 75] on div at bounding box center [411, 73] width 15 height 15
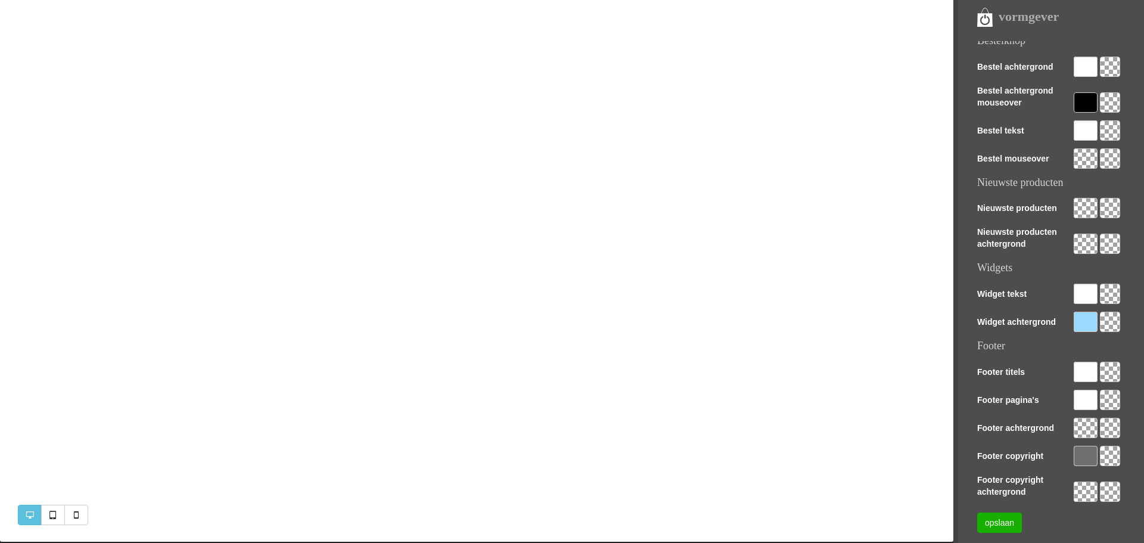
scroll to position [347, 0]
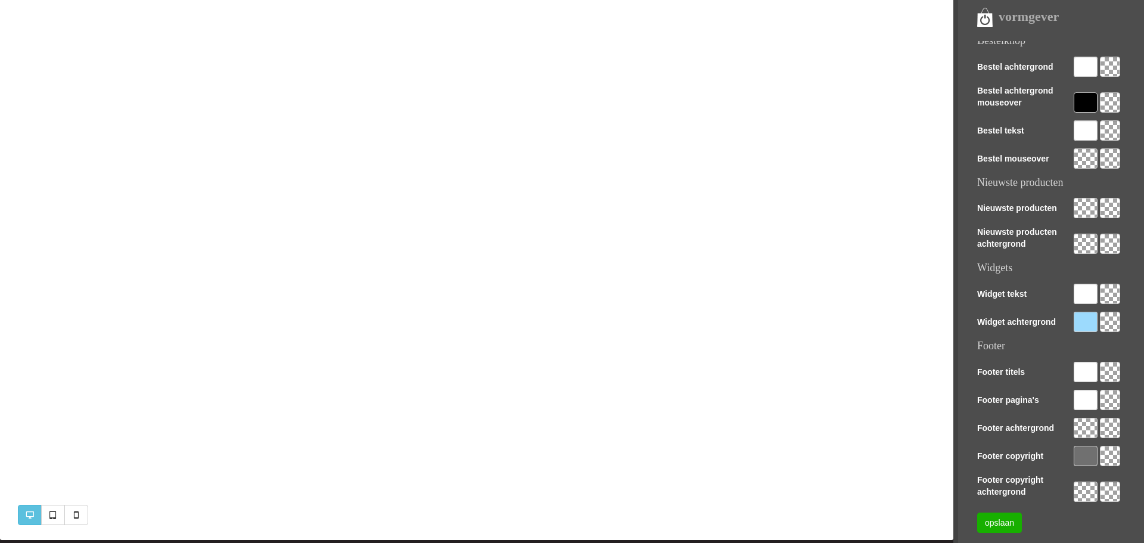
click at [1090, 455] on div at bounding box center [1085, 456] width 24 height 20
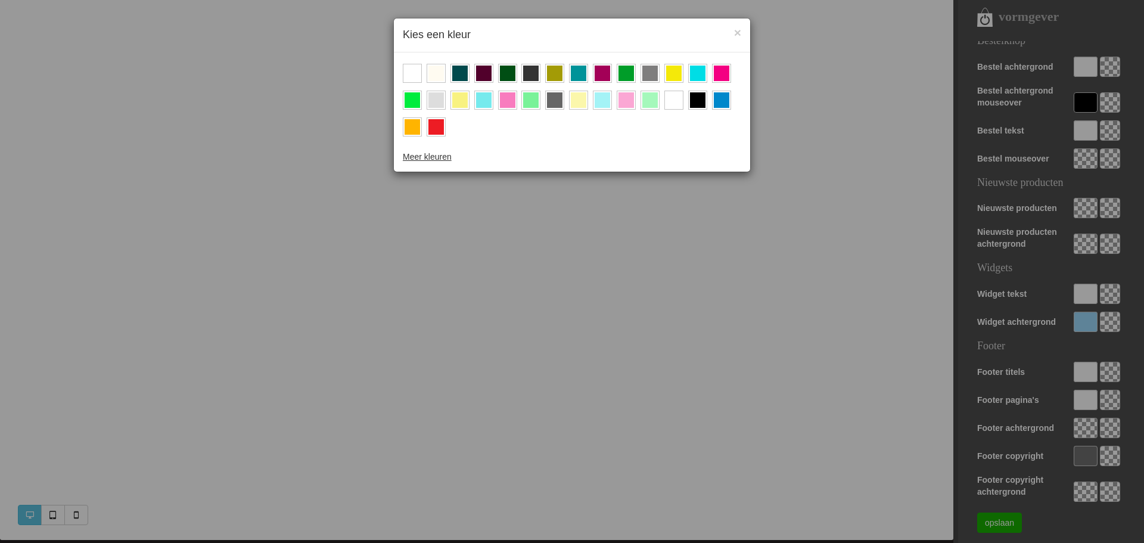
click at [440, 122] on div at bounding box center [435, 126] width 15 height 15
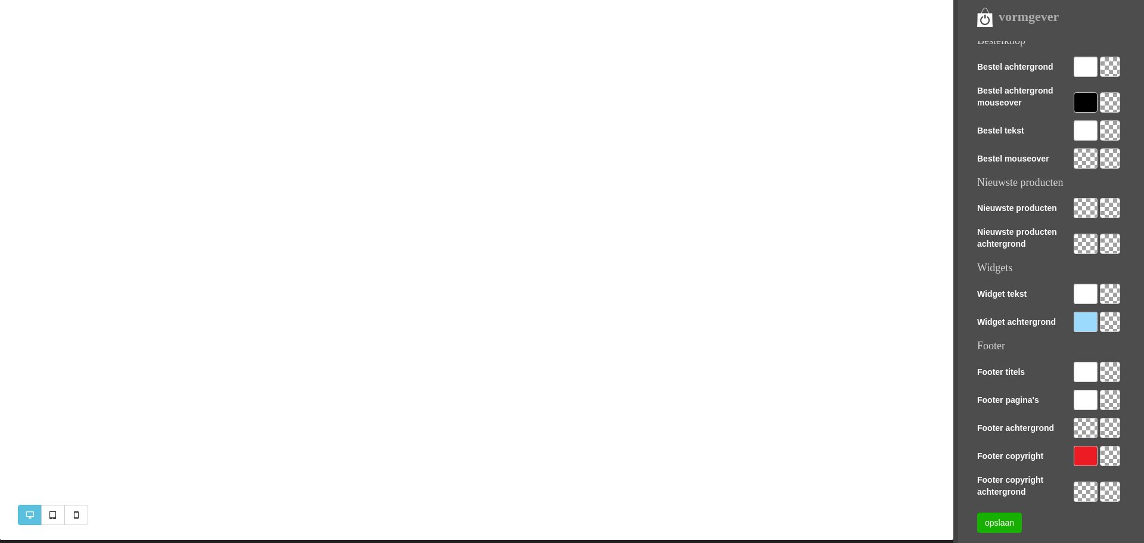
click at [1084, 426] on div at bounding box center [1085, 428] width 24 height 20
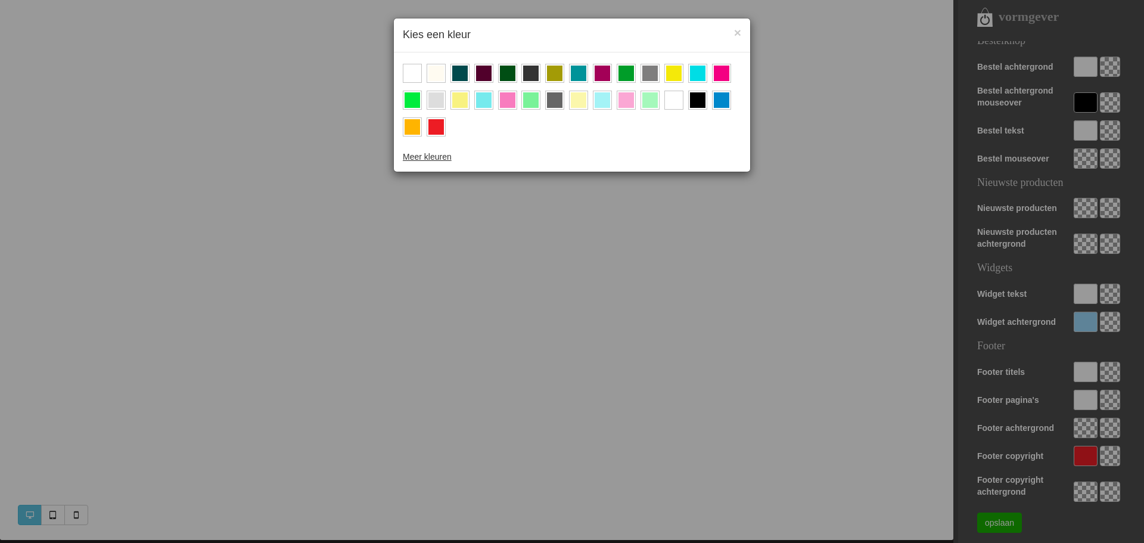
click at [434, 127] on div at bounding box center [435, 126] width 15 height 15
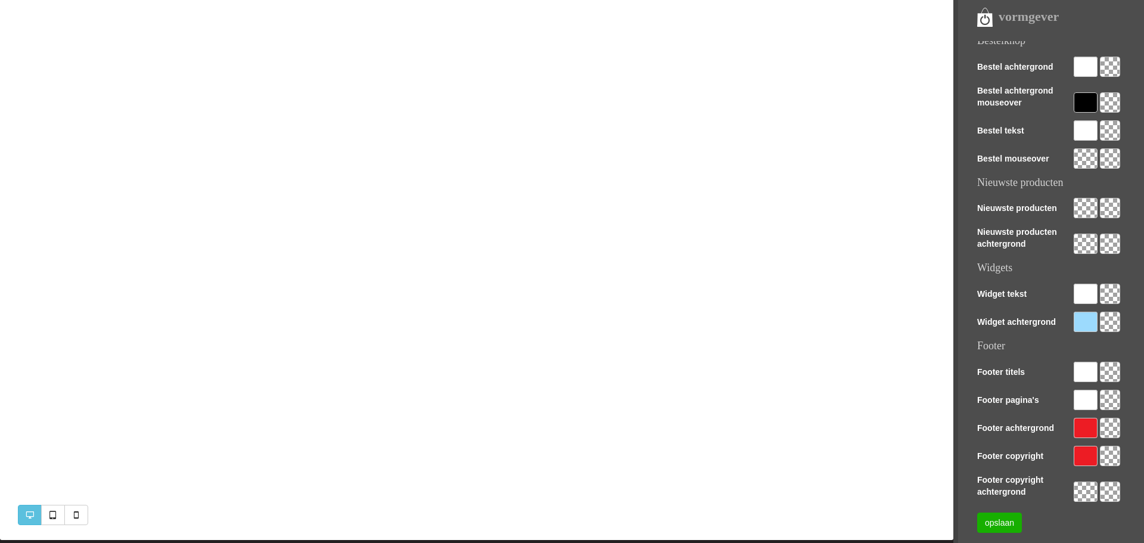
click at [1086, 396] on div at bounding box center [1085, 400] width 24 height 20
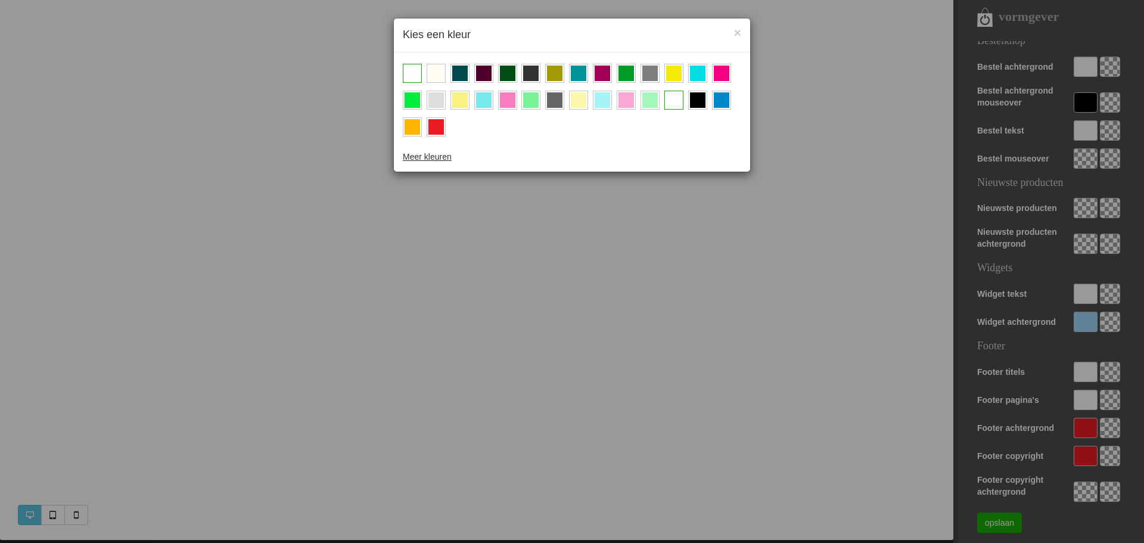
click at [439, 126] on div at bounding box center [435, 126] width 15 height 15
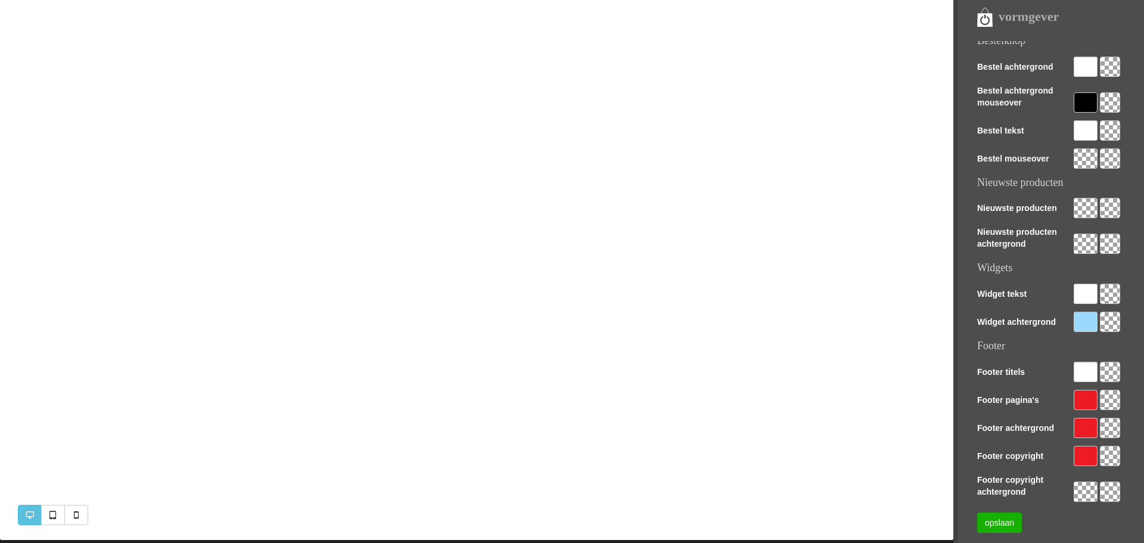
click at [1079, 369] on div at bounding box center [1085, 372] width 24 height 20
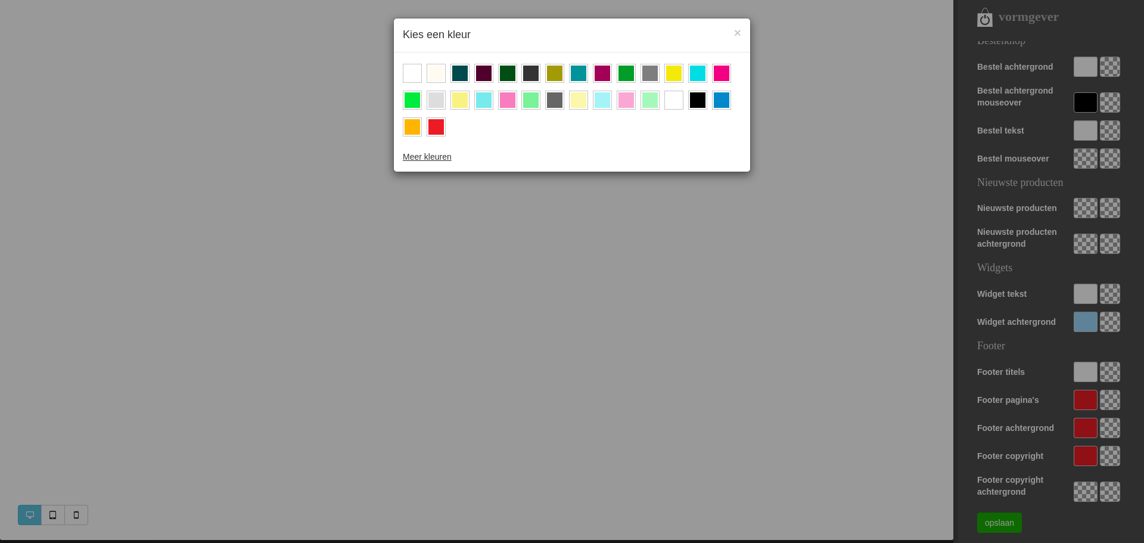
click at [437, 123] on div at bounding box center [435, 126] width 15 height 15
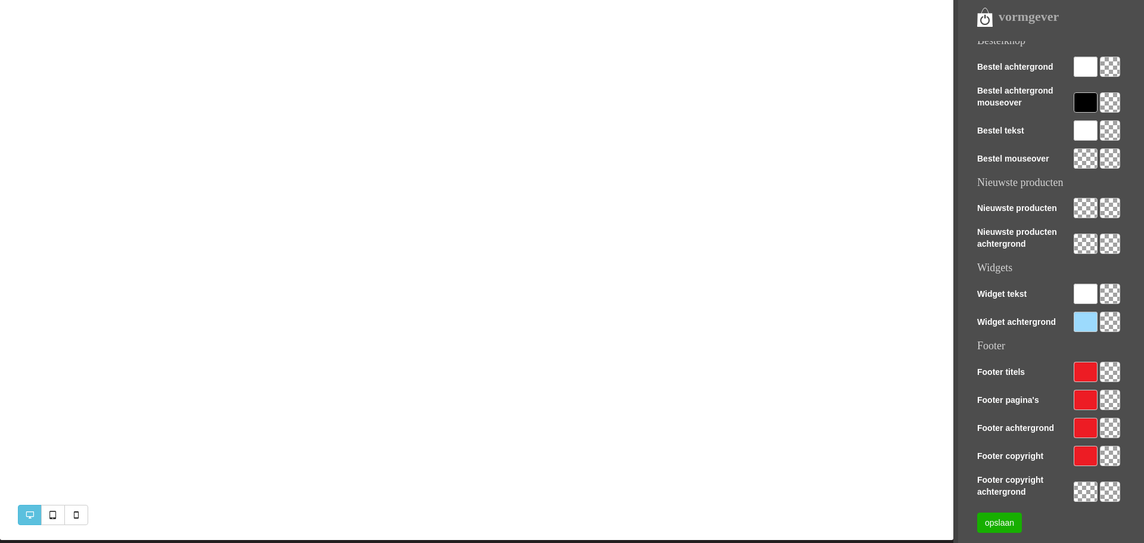
click at [1084, 489] on div at bounding box center [1085, 491] width 24 height 20
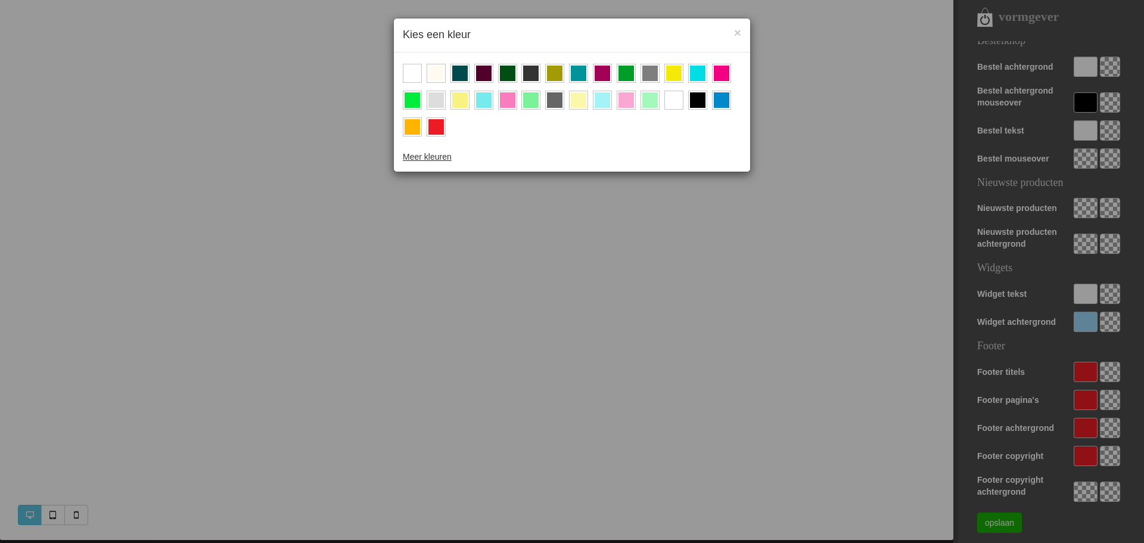
click at [441, 127] on div at bounding box center [435, 126] width 15 height 15
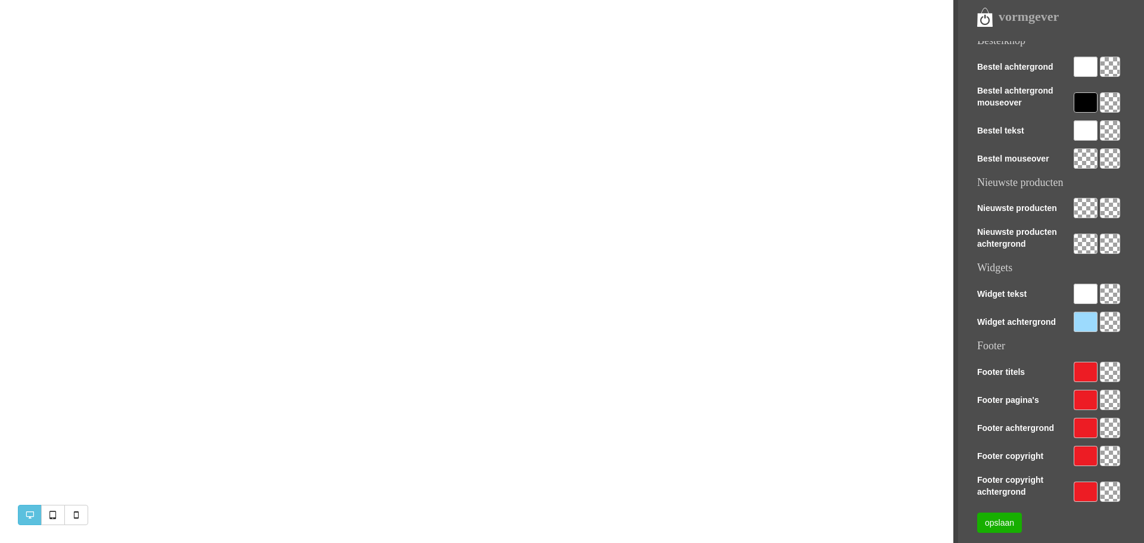
scroll to position [148, 0]
click at [1080, 99] on div at bounding box center [1085, 102] width 24 height 20
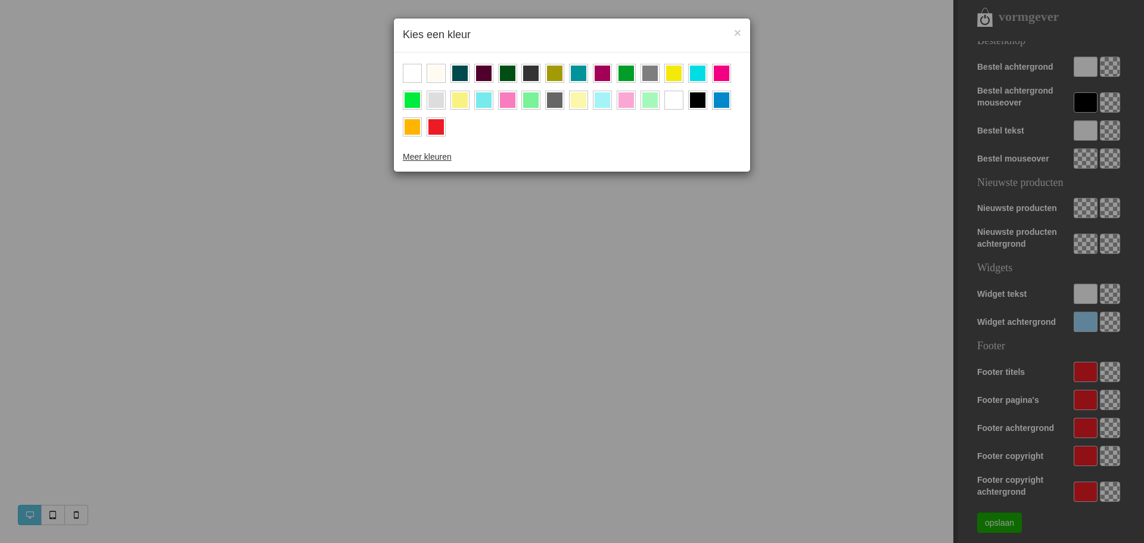
click at [436, 127] on div at bounding box center [435, 126] width 15 height 15
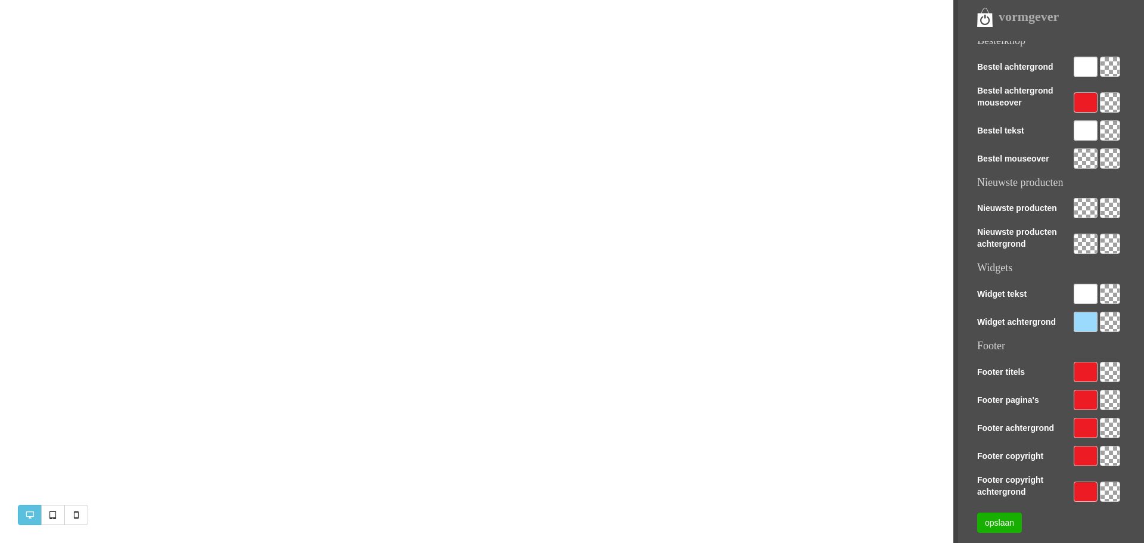
scroll to position [0, 0]
click at [1088, 128] on div at bounding box center [1085, 130] width 24 height 20
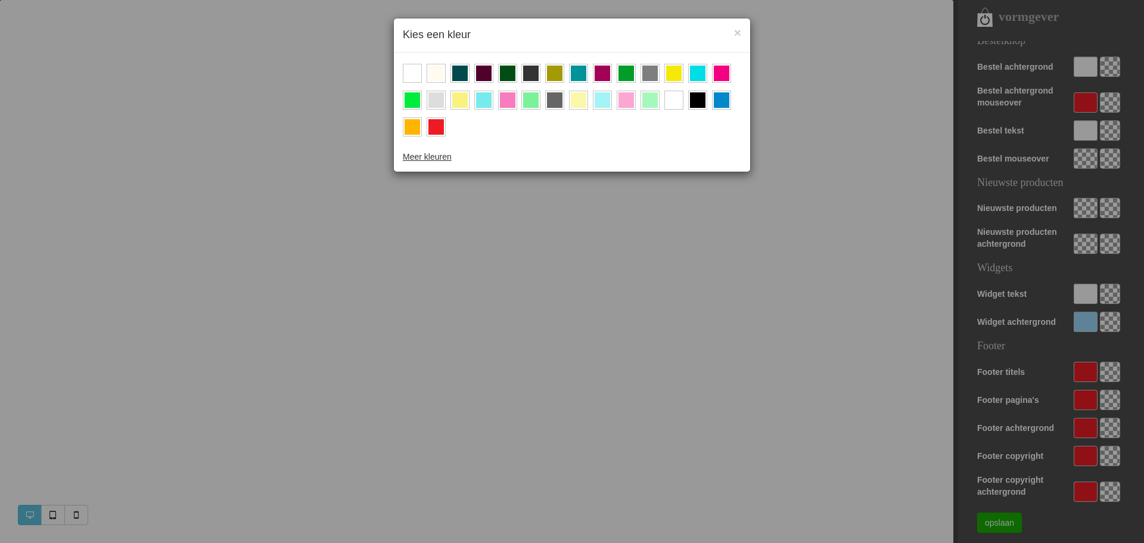
click at [436, 119] on div at bounding box center [435, 126] width 15 height 15
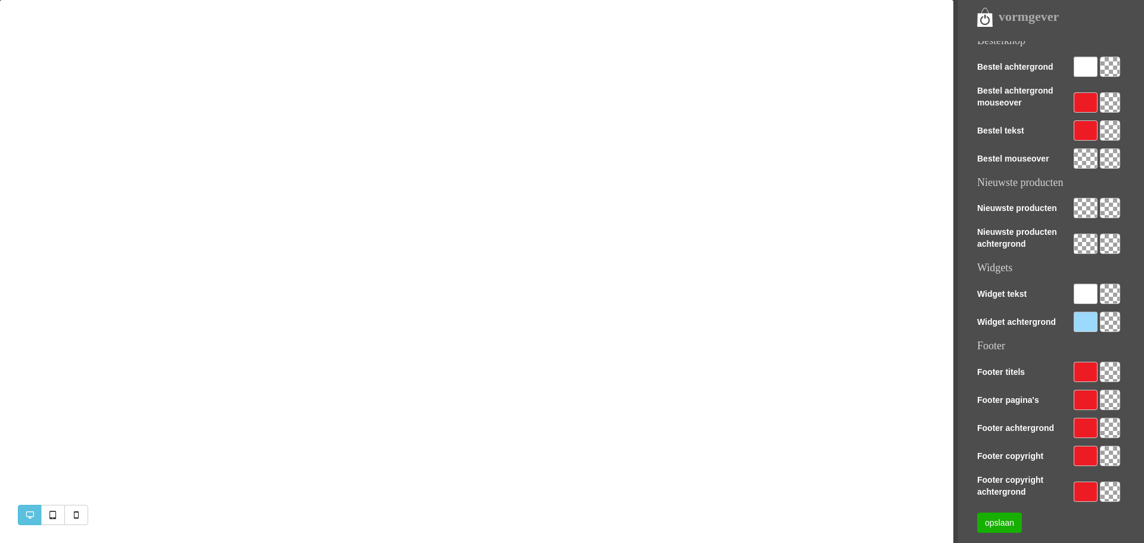
click at [1081, 68] on div at bounding box center [1085, 67] width 24 height 20
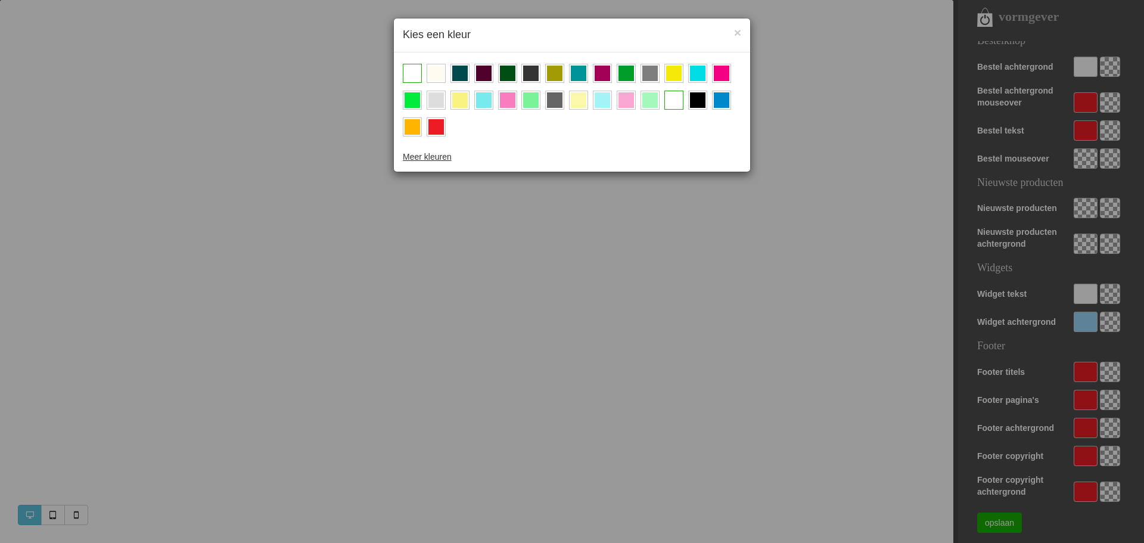
click at [427, 123] on div at bounding box center [435, 126] width 19 height 19
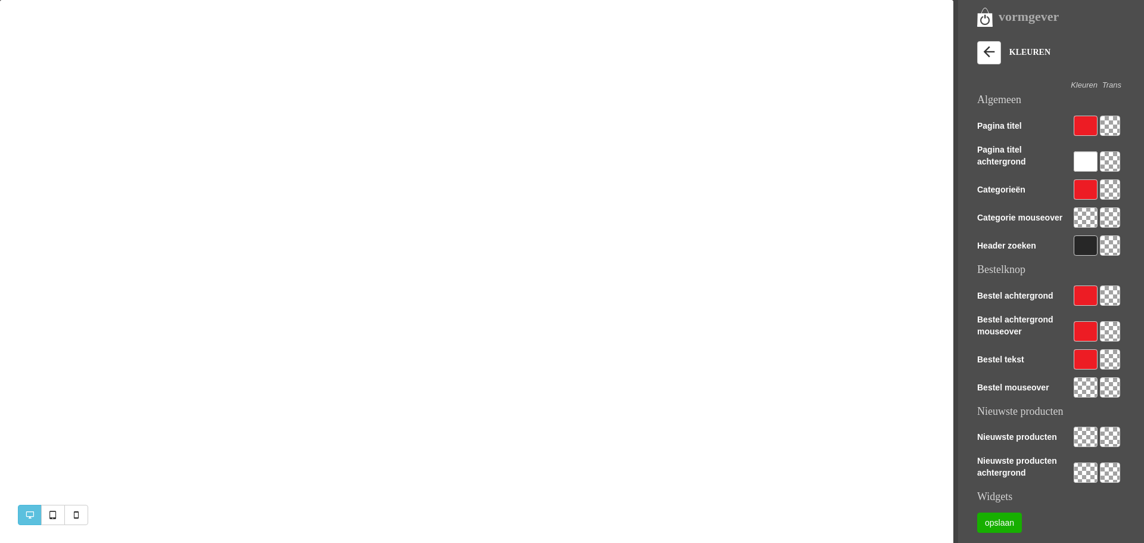
click at [1083, 161] on div at bounding box center [1085, 161] width 24 height 20
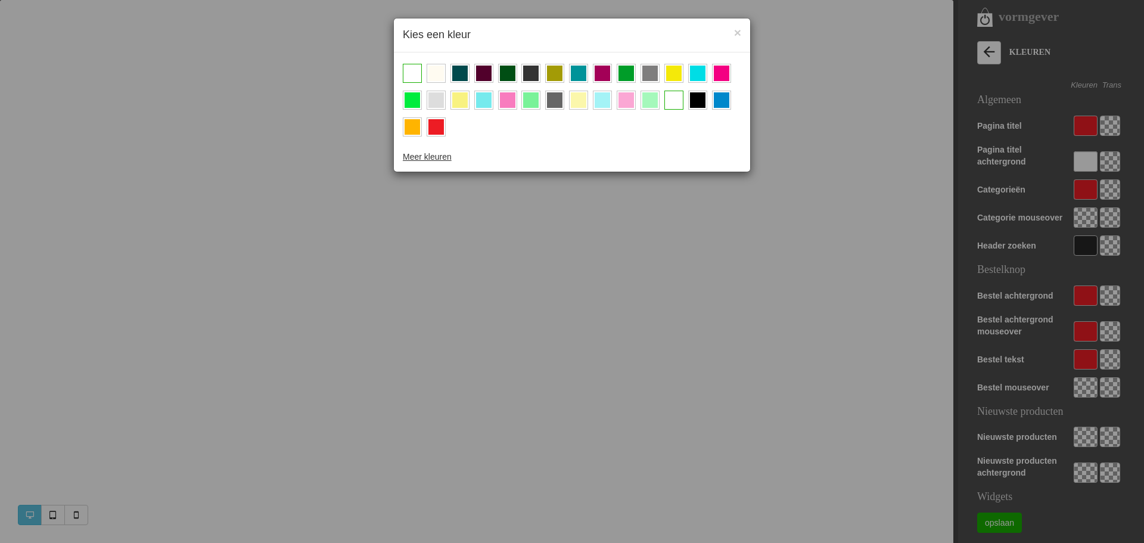
click at [435, 129] on div at bounding box center [435, 126] width 15 height 15
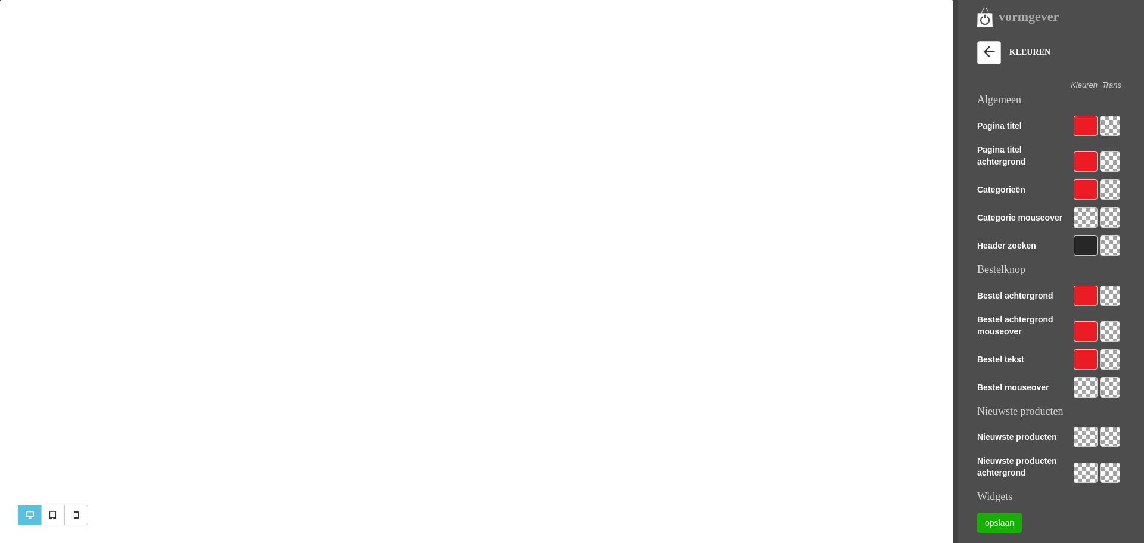
click at [1086, 166] on div at bounding box center [1085, 161] width 24 height 20
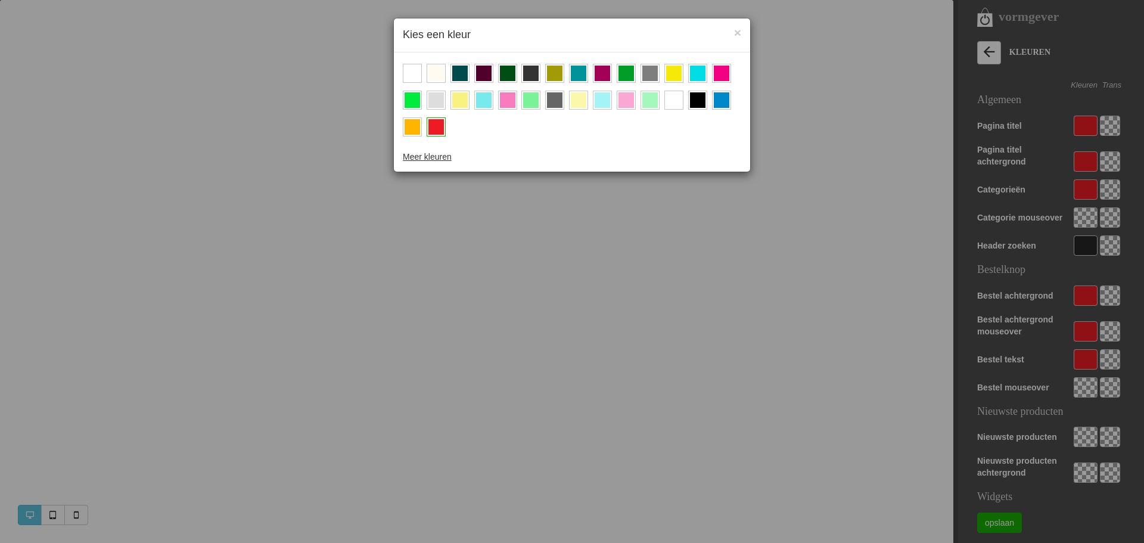
click at [672, 102] on div at bounding box center [673, 99] width 15 height 15
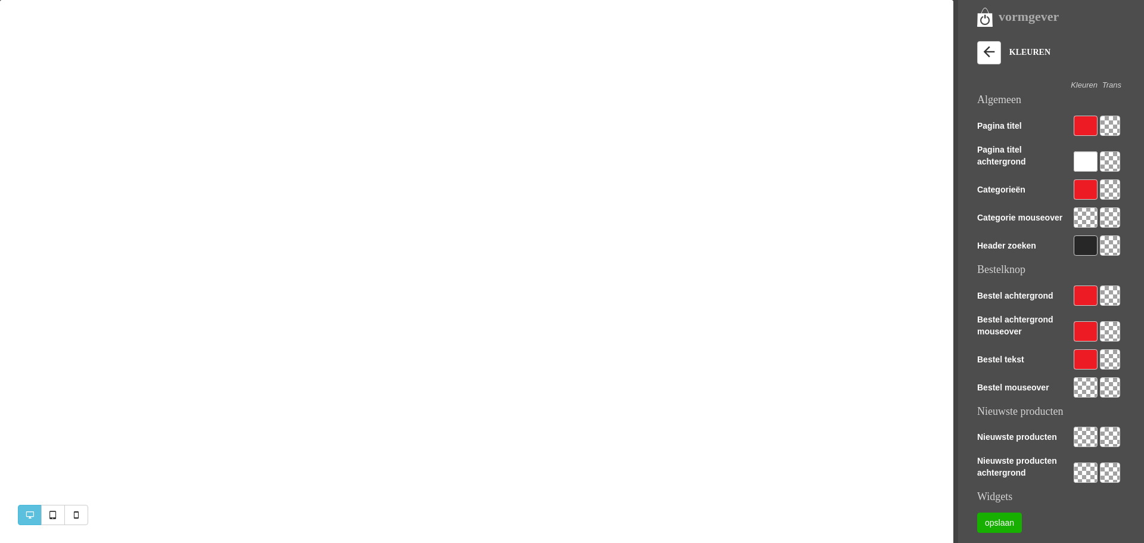
click at [1083, 214] on div at bounding box center [1085, 217] width 24 height 20
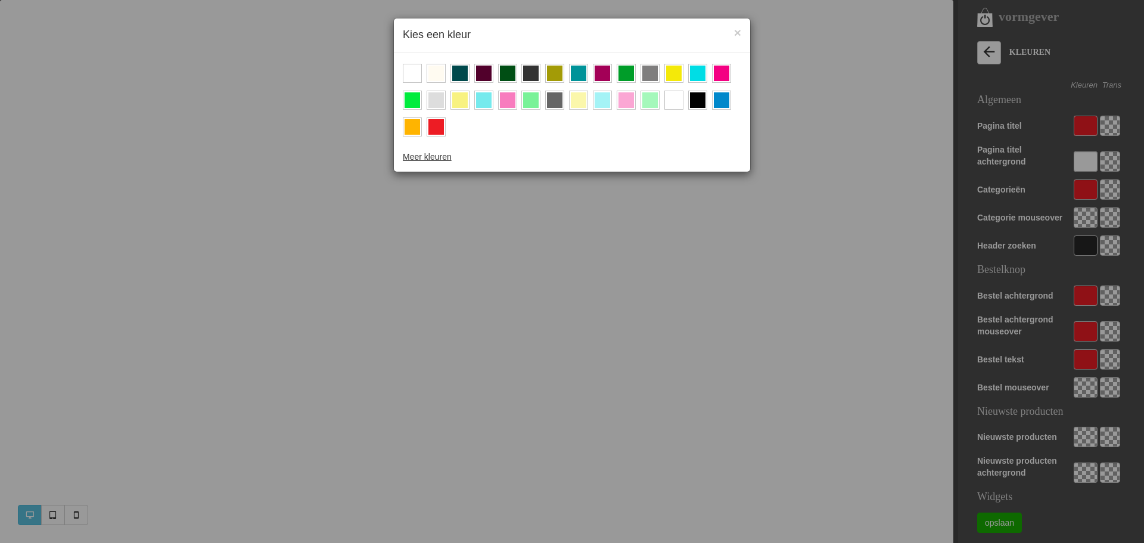
click at [435, 126] on div at bounding box center [435, 126] width 15 height 15
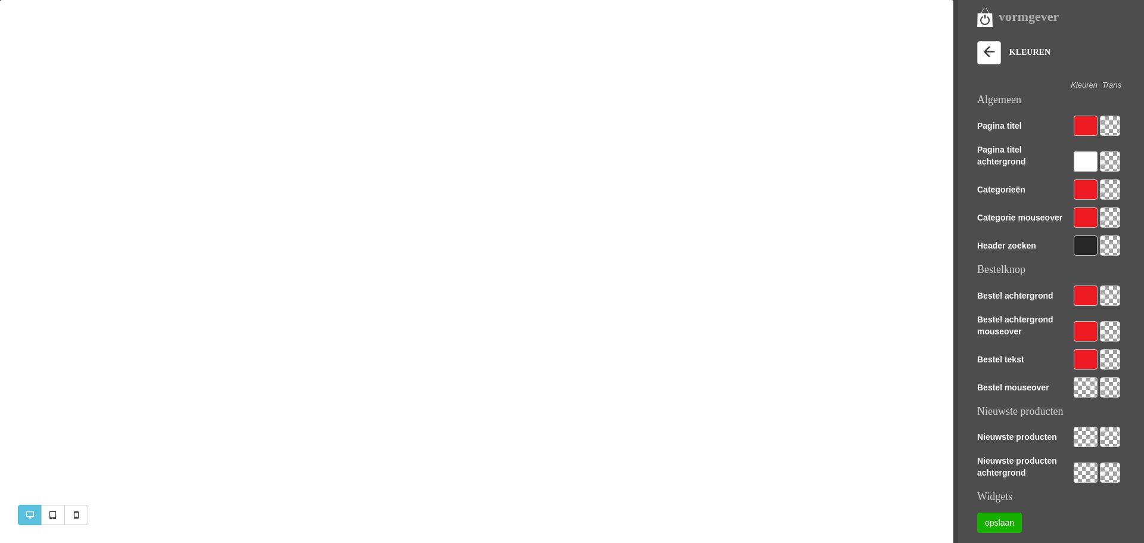
click at [1087, 161] on div at bounding box center [1085, 161] width 24 height 20
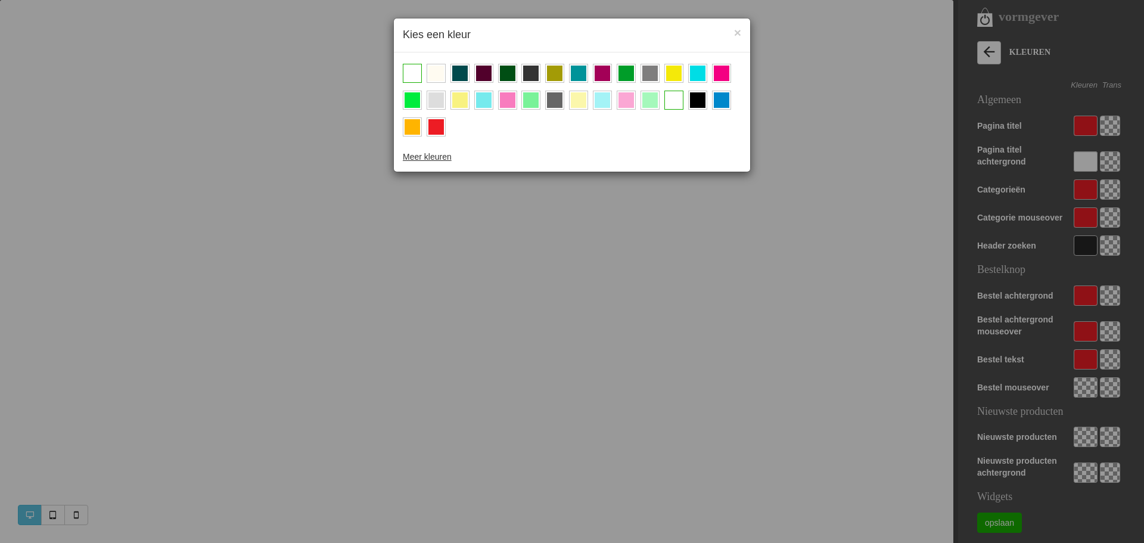
click at [1087, 161] on div "× Kies een kleur Meer kleuren" at bounding box center [572, 271] width 1144 height 543
click at [828, 407] on div "× Kies een kleur Meer kleuren" at bounding box center [572, 271] width 1144 height 543
click at [737, 34] on span "×" at bounding box center [737, 33] width 7 height 14
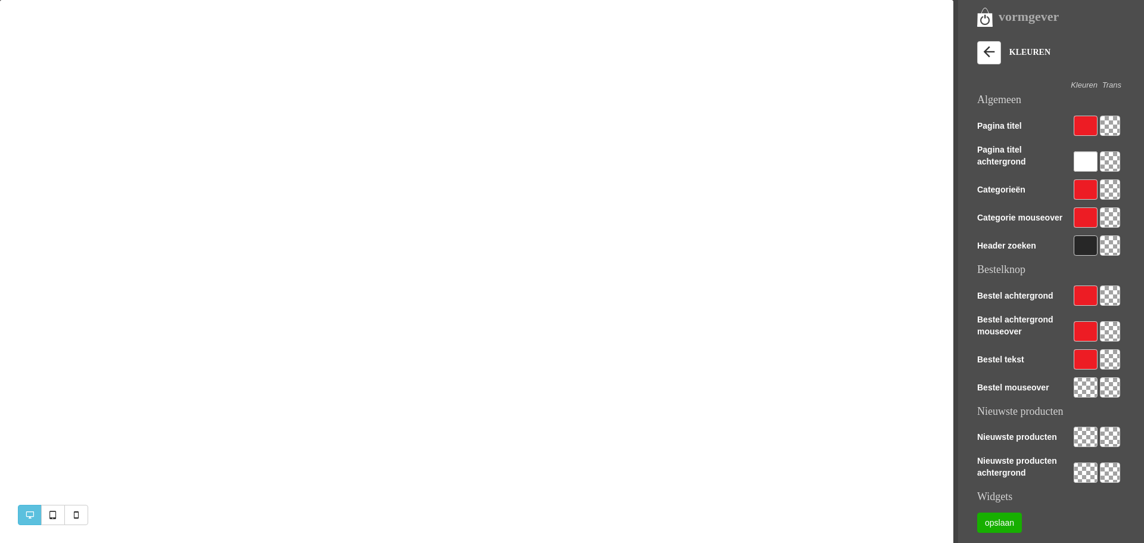
click at [1086, 385] on div at bounding box center [1085, 387] width 24 height 20
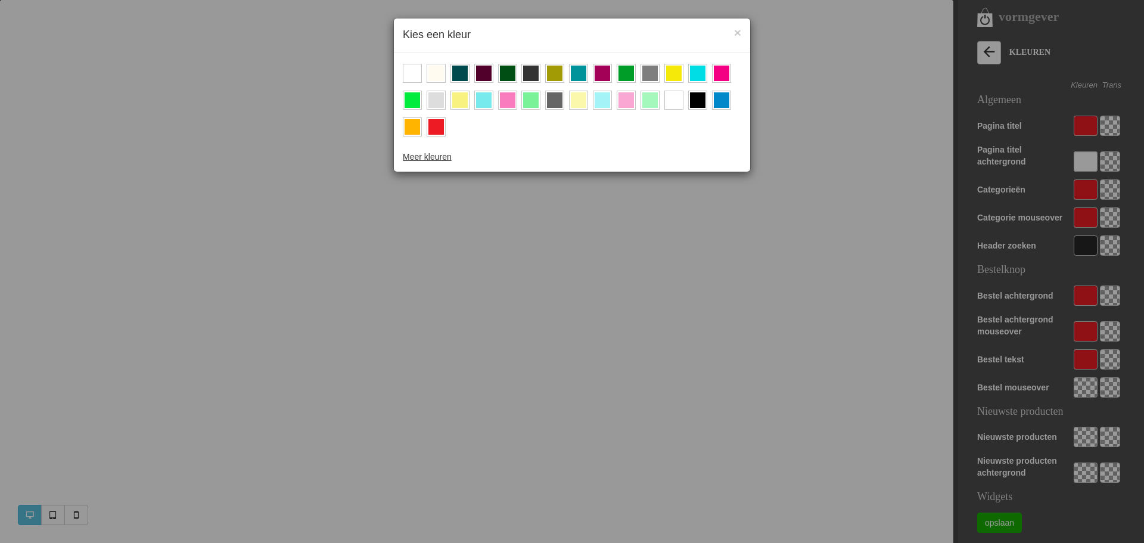
click at [444, 127] on div at bounding box center [435, 126] width 19 height 19
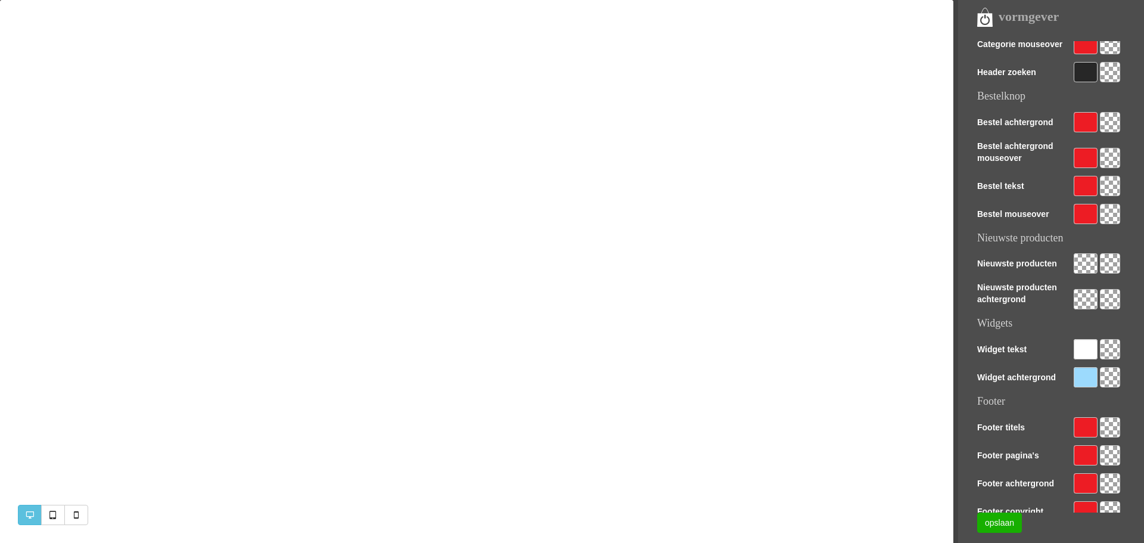
scroll to position [198, 0]
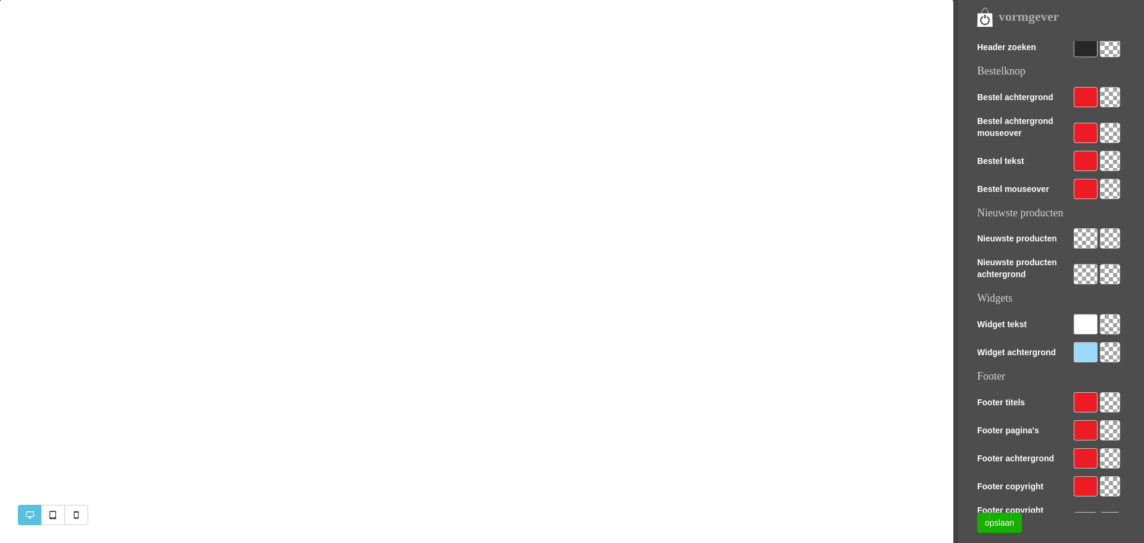
click at [1088, 357] on div at bounding box center [1085, 352] width 24 height 20
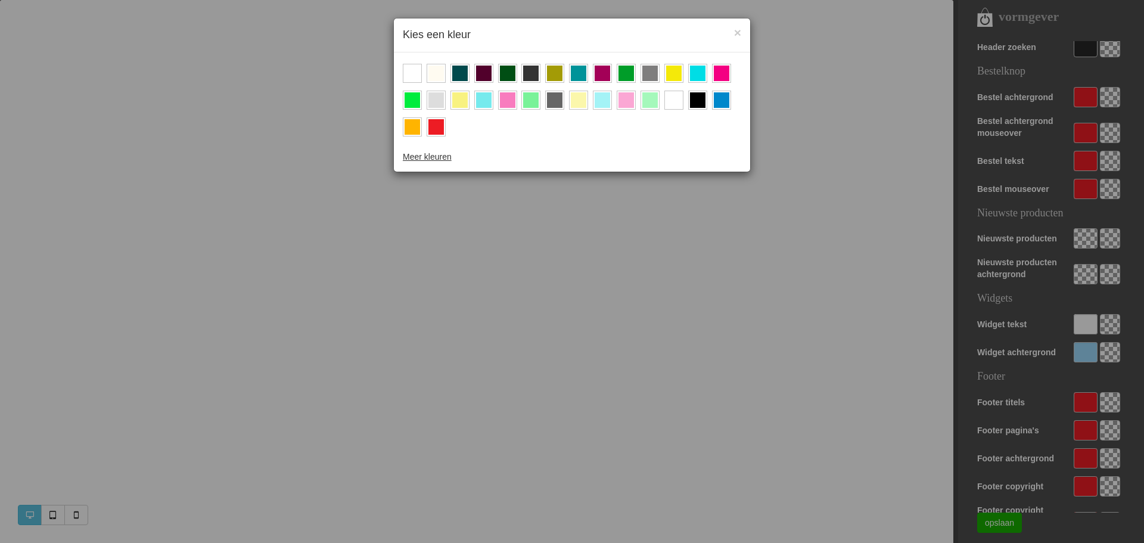
click at [438, 126] on div at bounding box center [435, 126] width 15 height 15
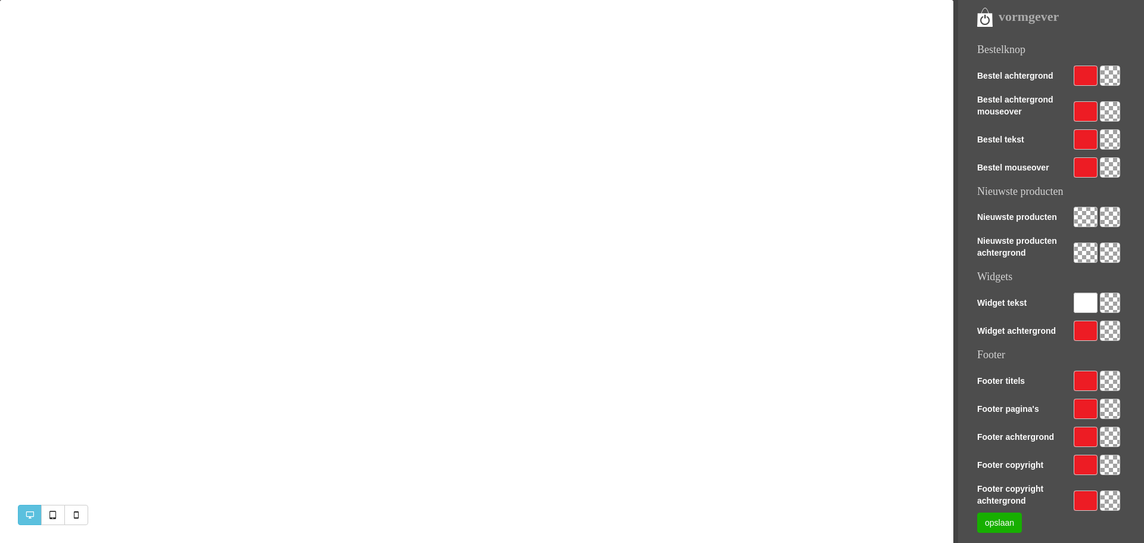
scroll to position [229, 0]
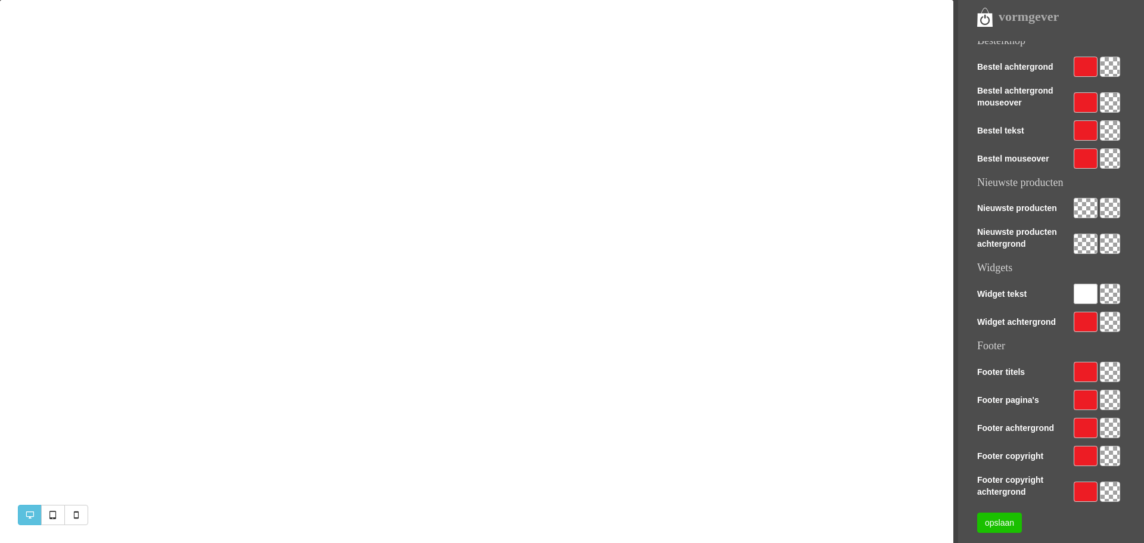
click at [995, 520] on link "opslaan" at bounding box center [999, 522] width 45 height 20
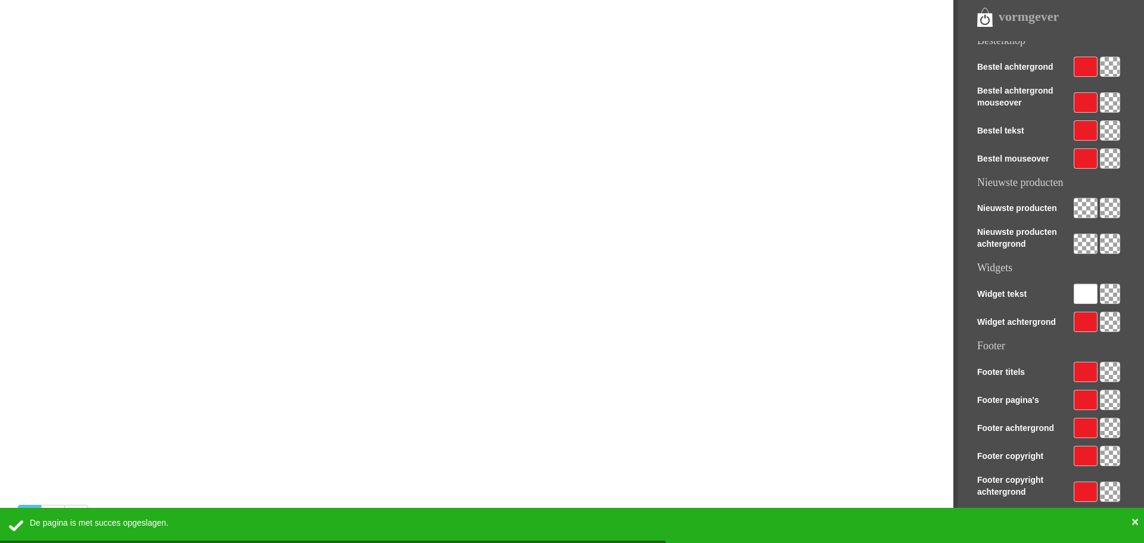
scroll to position [347, 0]
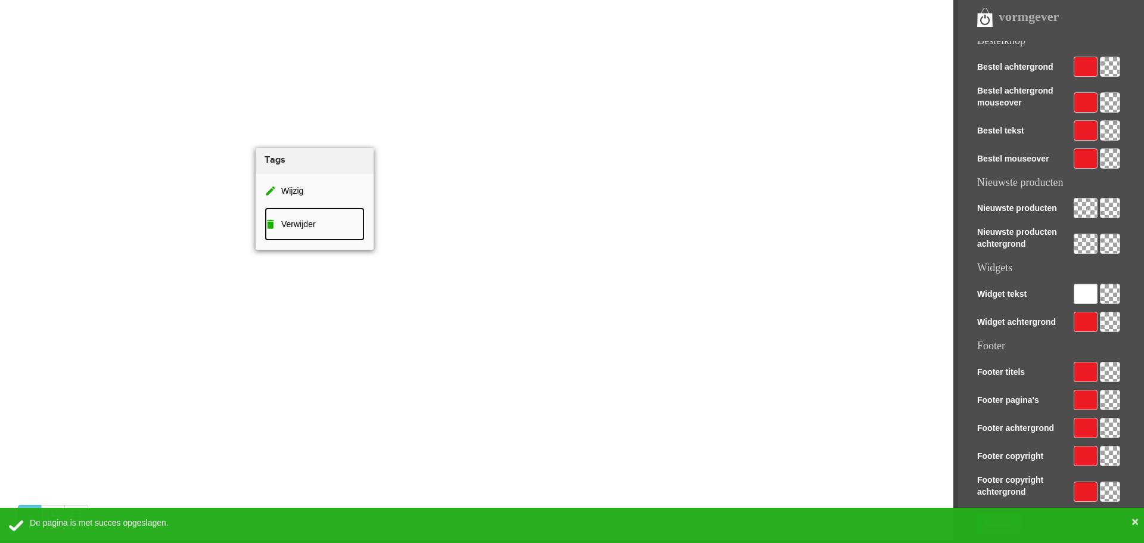
click at [310, 224] on span "Verwijder" at bounding box center [298, 224] width 35 height 10
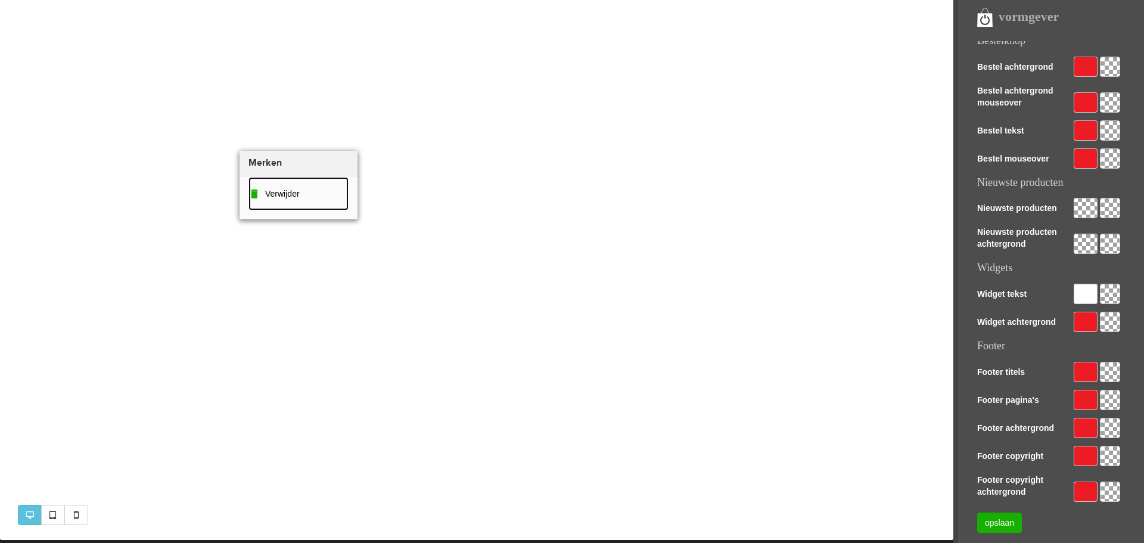
click at [310, 194] on link "Verwijder" at bounding box center [298, 193] width 100 height 33
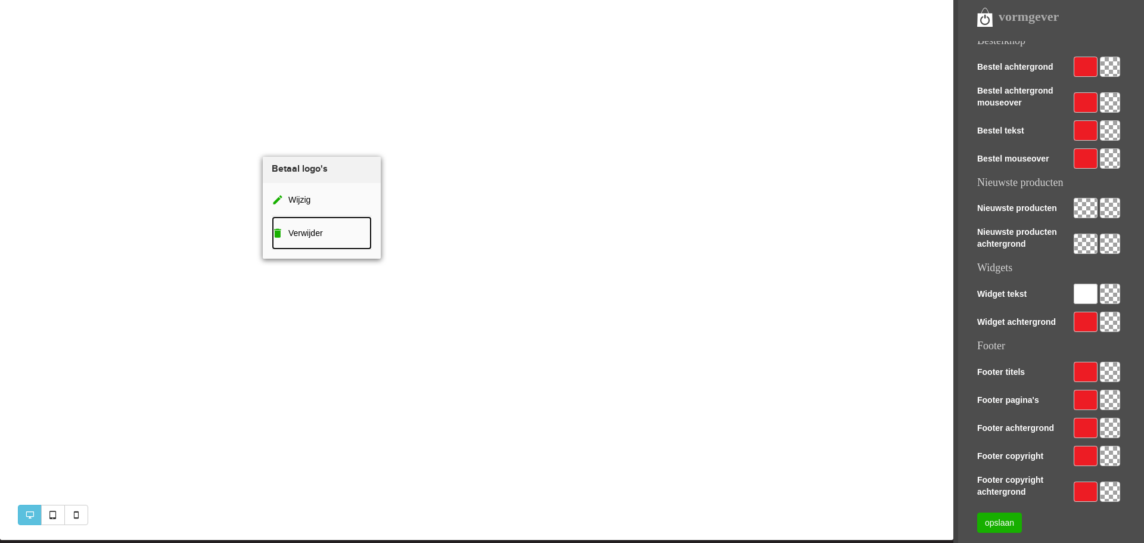
click at [291, 229] on span "Verwijder" at bounding box center [305, 233] width 35 height 10
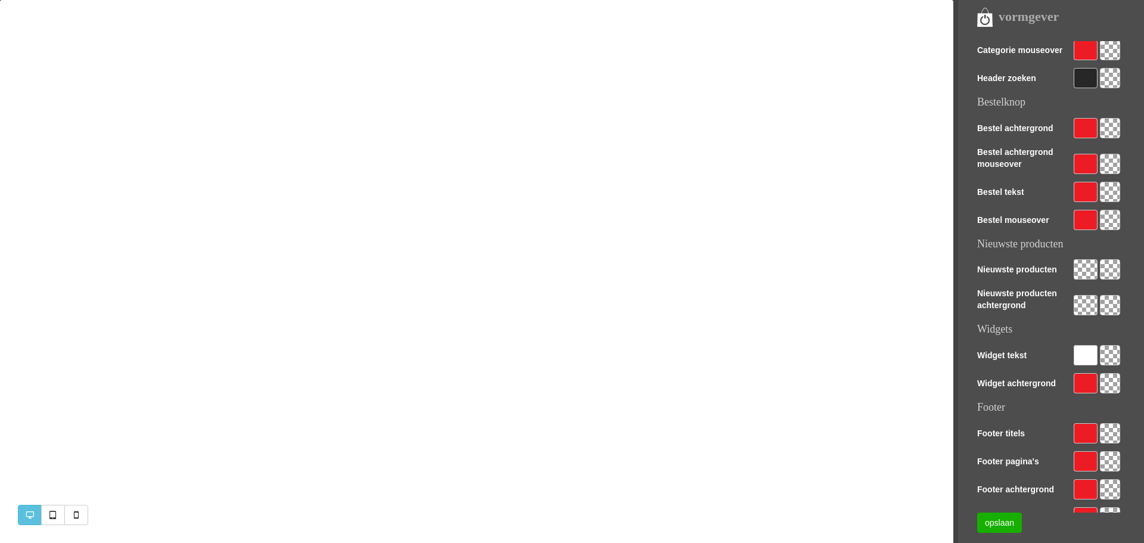
scroll to position [150, 0]
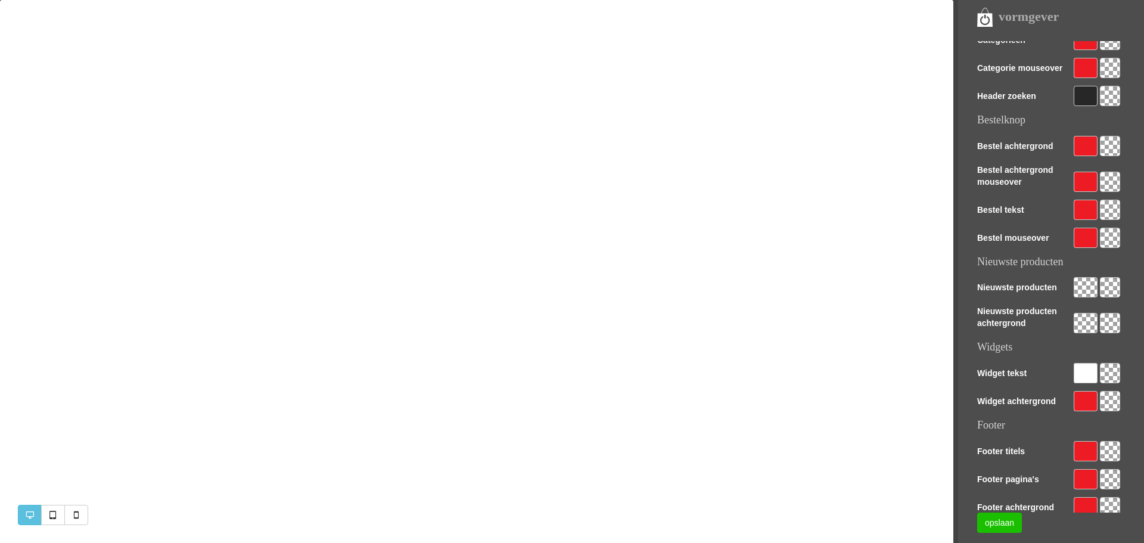
click at [998, 524] on link "opslaan" at bounding box center [999, 522] width 45 height 20
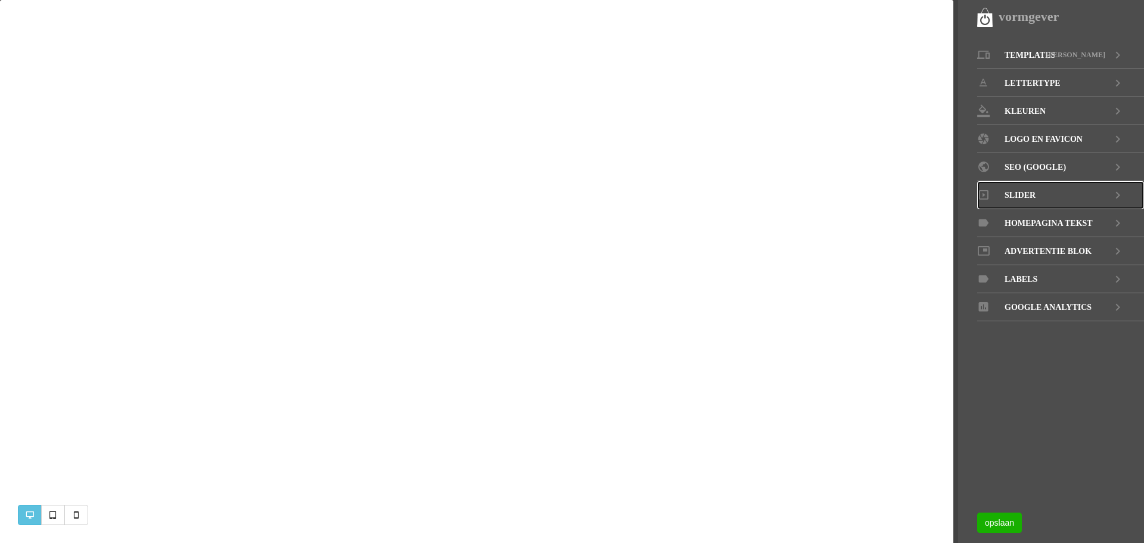
click at [1048, 189] on link "Slider" at bounding box center [1060, 195] width 167 height 28
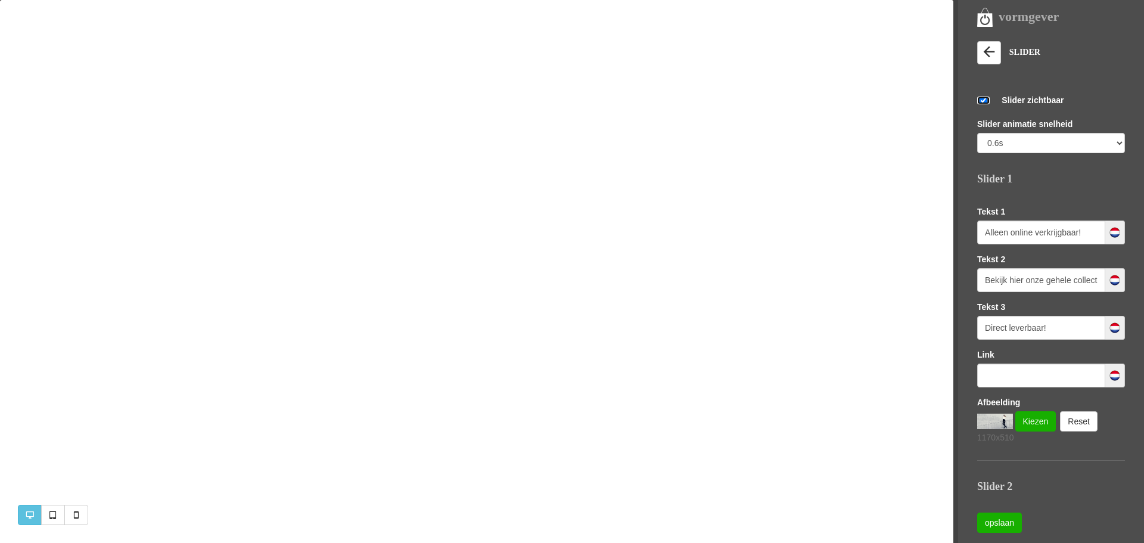
click at [983, 99] on input "checkbox" at bounding box center [983, 100] width 13 height 8
checkbox input "false"
click at [1001, 523] on link "opslaan" at bounding box center [999, 522] width 45 height 20
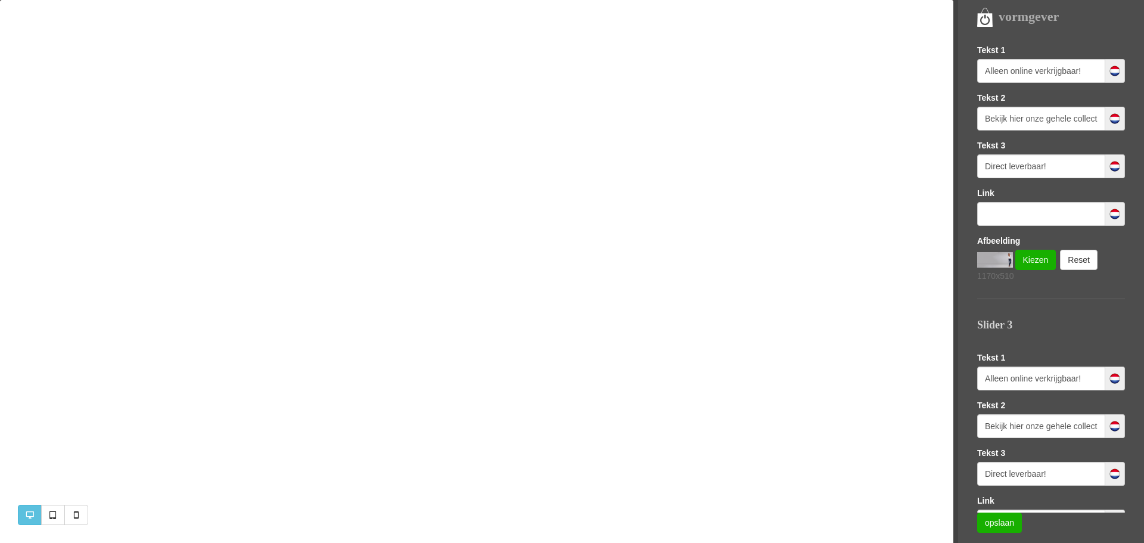
scroll to position [477, 0]
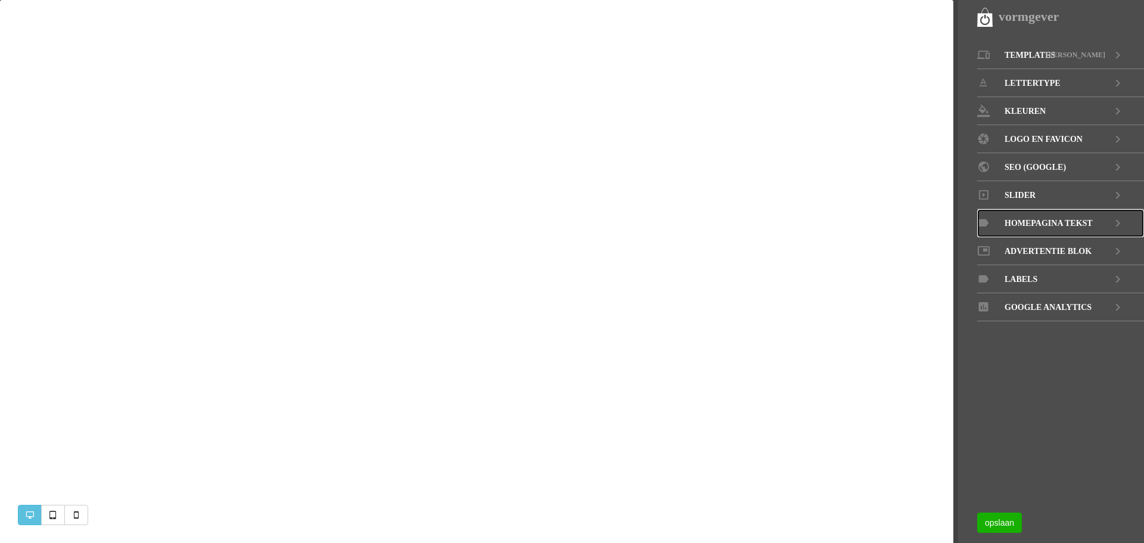
click at [1044, 223] on span "Homepagina tekst" at bounding box center [1048, 223] width 88 height 28
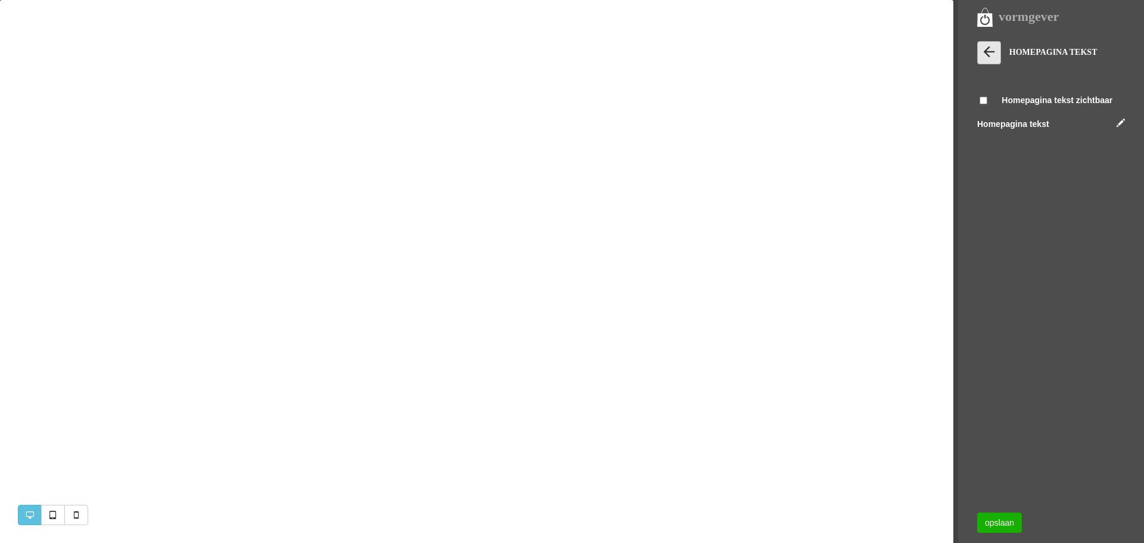
click at [992, 54] on icon at bounding box center [988, 51] width 17 height 17
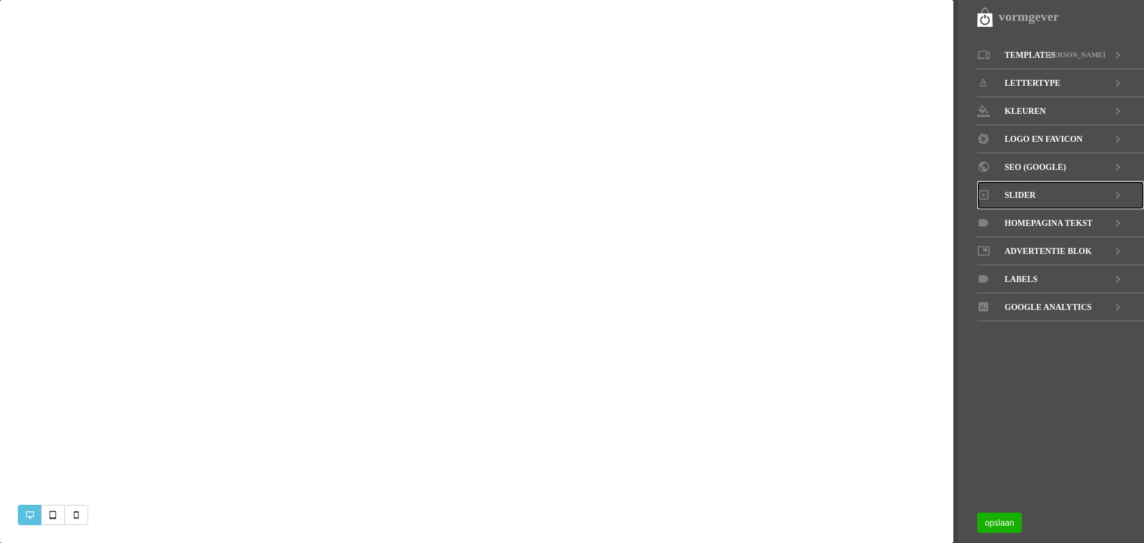
click at [1036, 191] on link "Slider" at bounding box center [1060, 195] width 167 height 28
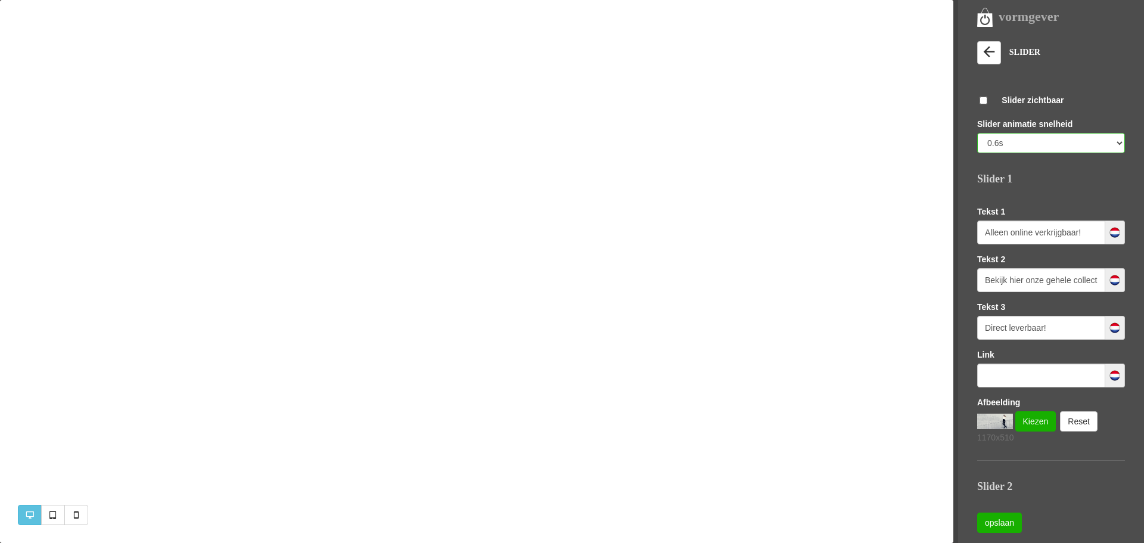
click at [1107, 144] on select "0.6s 1s 3s 5s" at bounding box center [1051, 143] width 148 height 20
click at [979, 96] on div "Slider zichtbaar" at bounding box center [1051, 101] width 148 height 15
click at [986, 53] on icon at bounding box center [988, 51] width 17 height 17
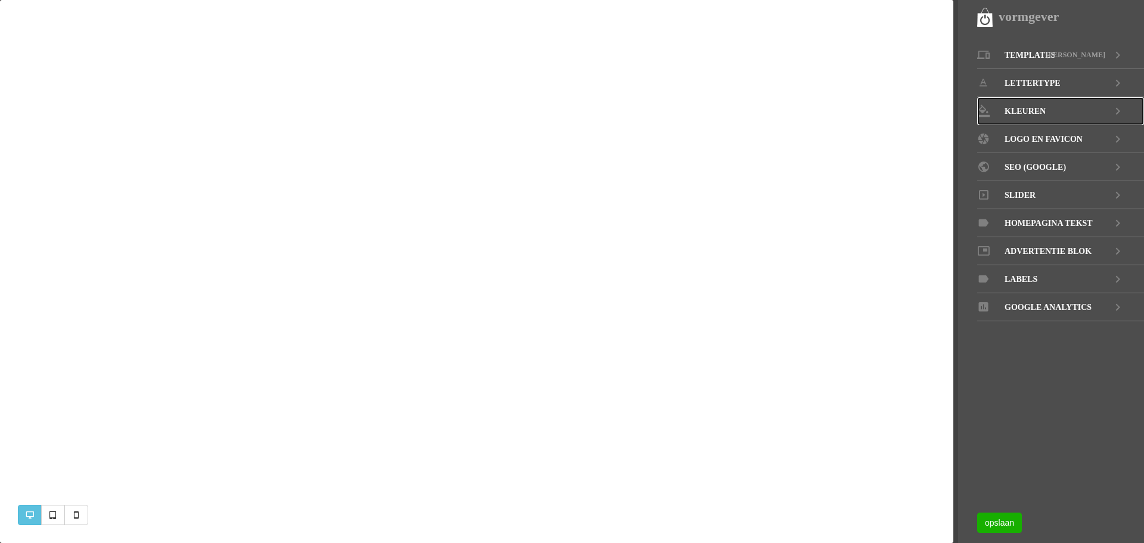
click at [1024, 108] on span "KLEUREN" at bounding box center [1024, 111] width 41 height 28
click at [1036, 56] on span "Templates" at bounding box center [1029, 55] width 51 height 28
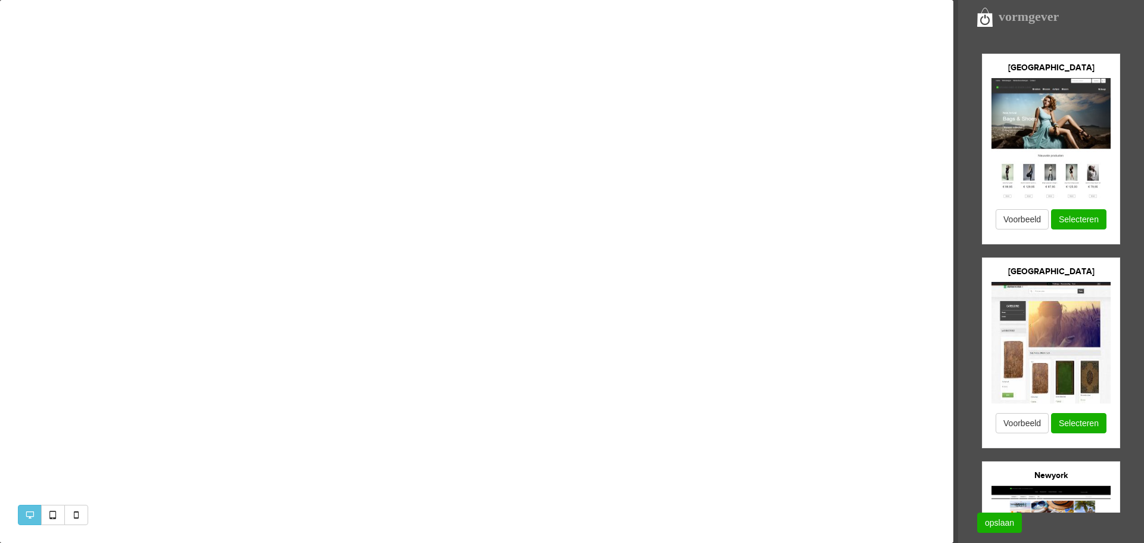
scroll to position [1072, 0]
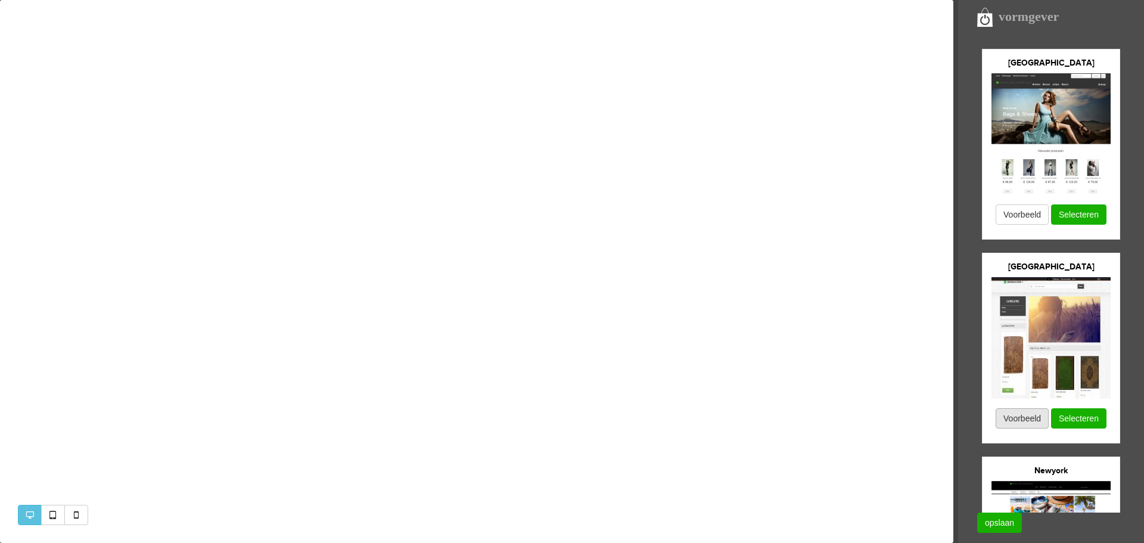
click at [1031, 415] on button "Voorbeeld" at bounding box center [1021, 418] width 53 height 20
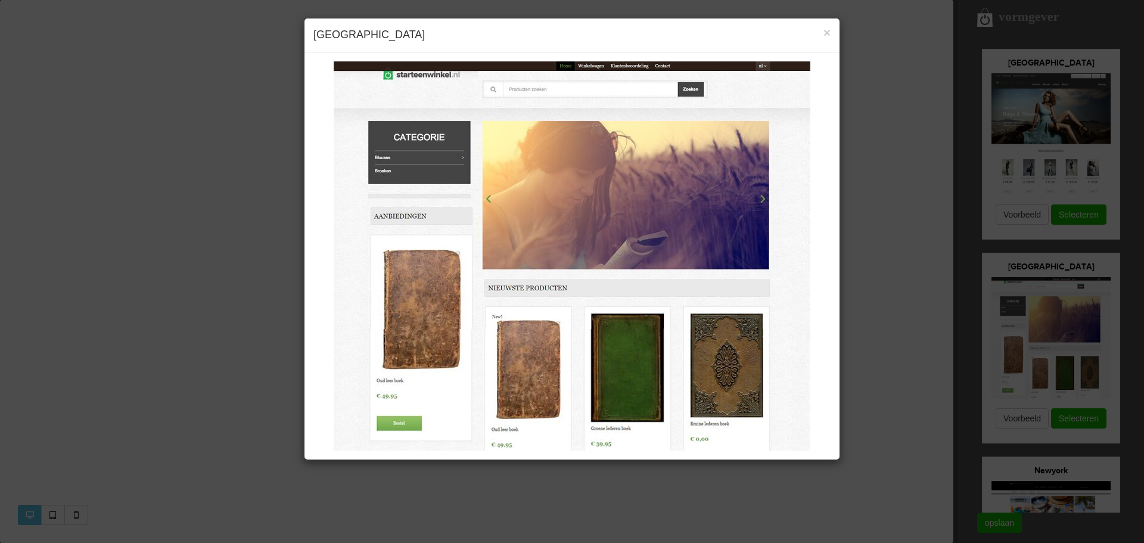
click at [832, 30] on div "× Oslo" at bounding box center [571, 35] width 535 height 34
click at [824, 31] on span "×" at bounding box center [826, 33] width 7 height 14
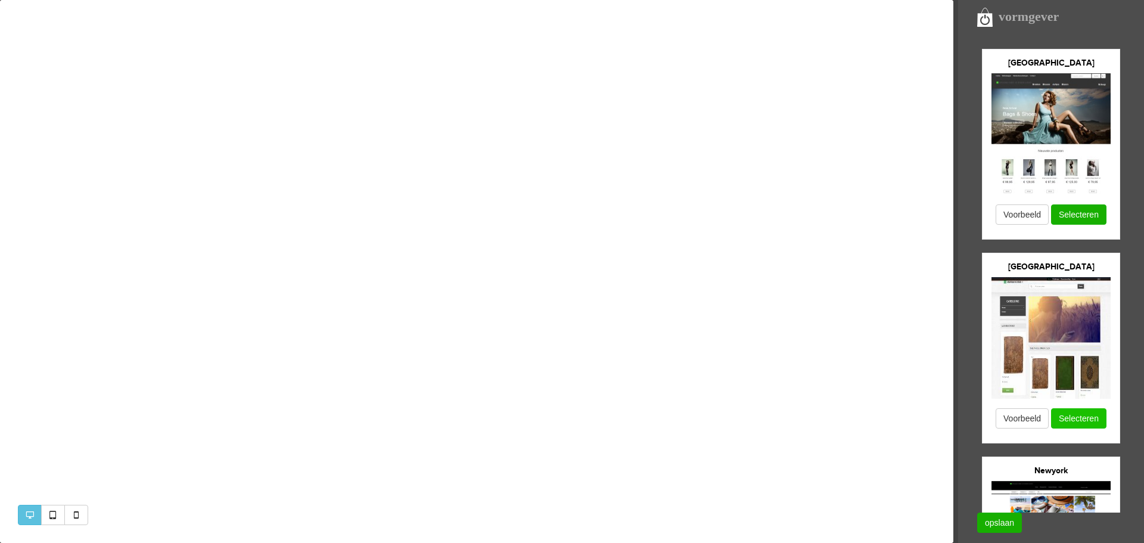
click at [1084, 418] on button "Selecteren" at bounding box center [1078, 418] width 55 height 20
